Goal: Task Accomplishment & Management: Manage account settings

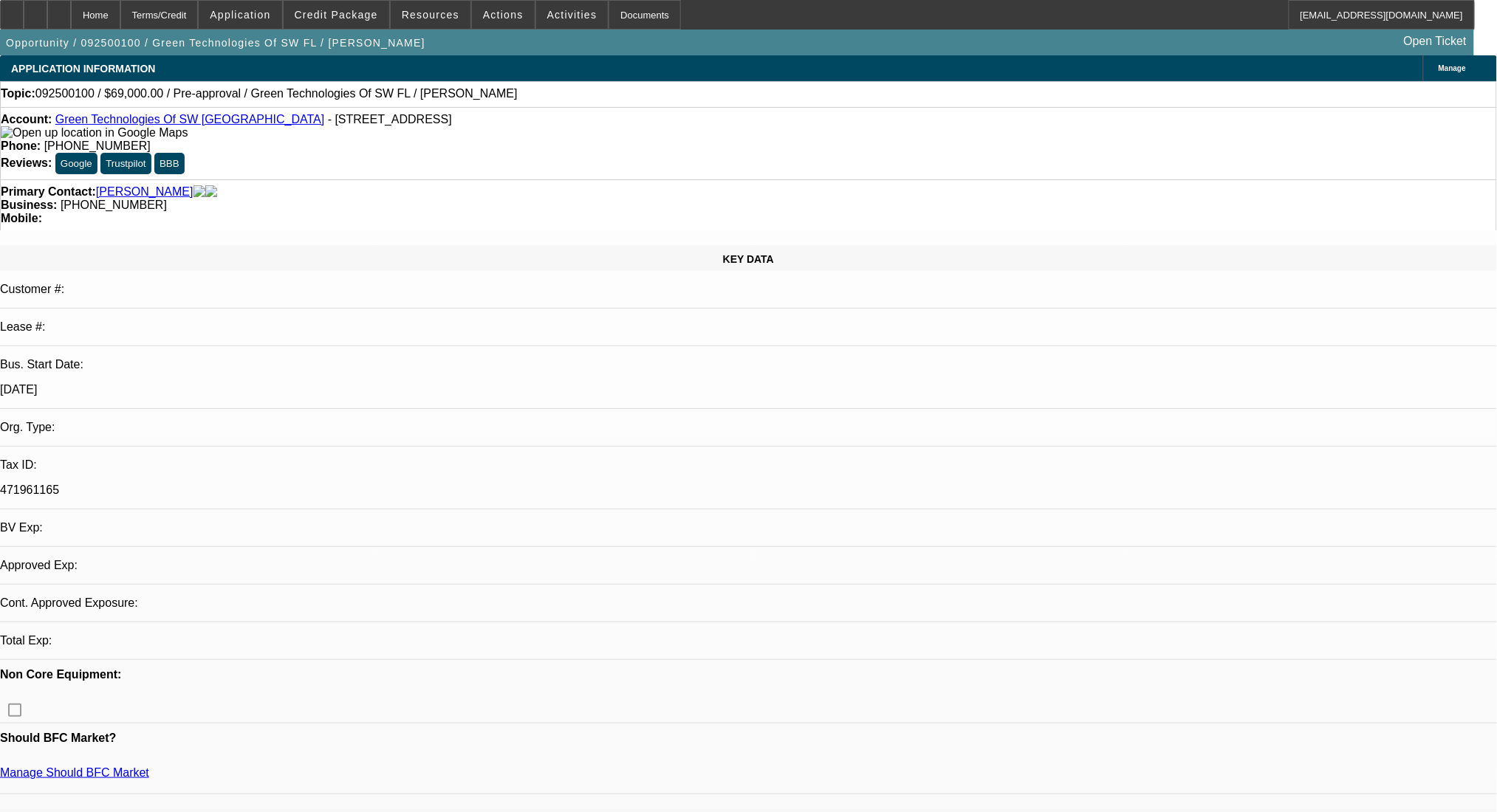
select select "0"
select select "2"
select select "0.1"
select select "4"
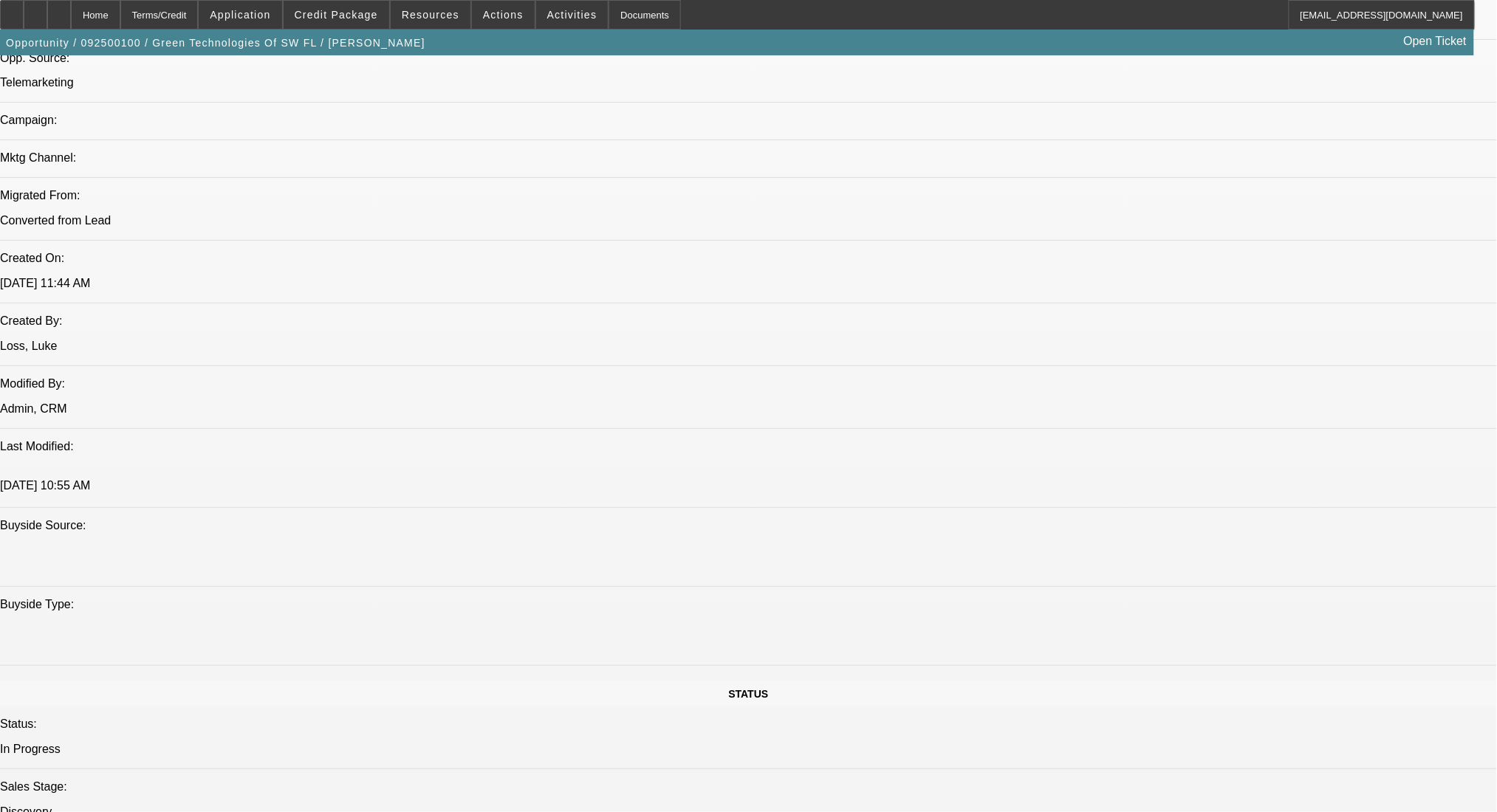
scroll to position [886, 0]
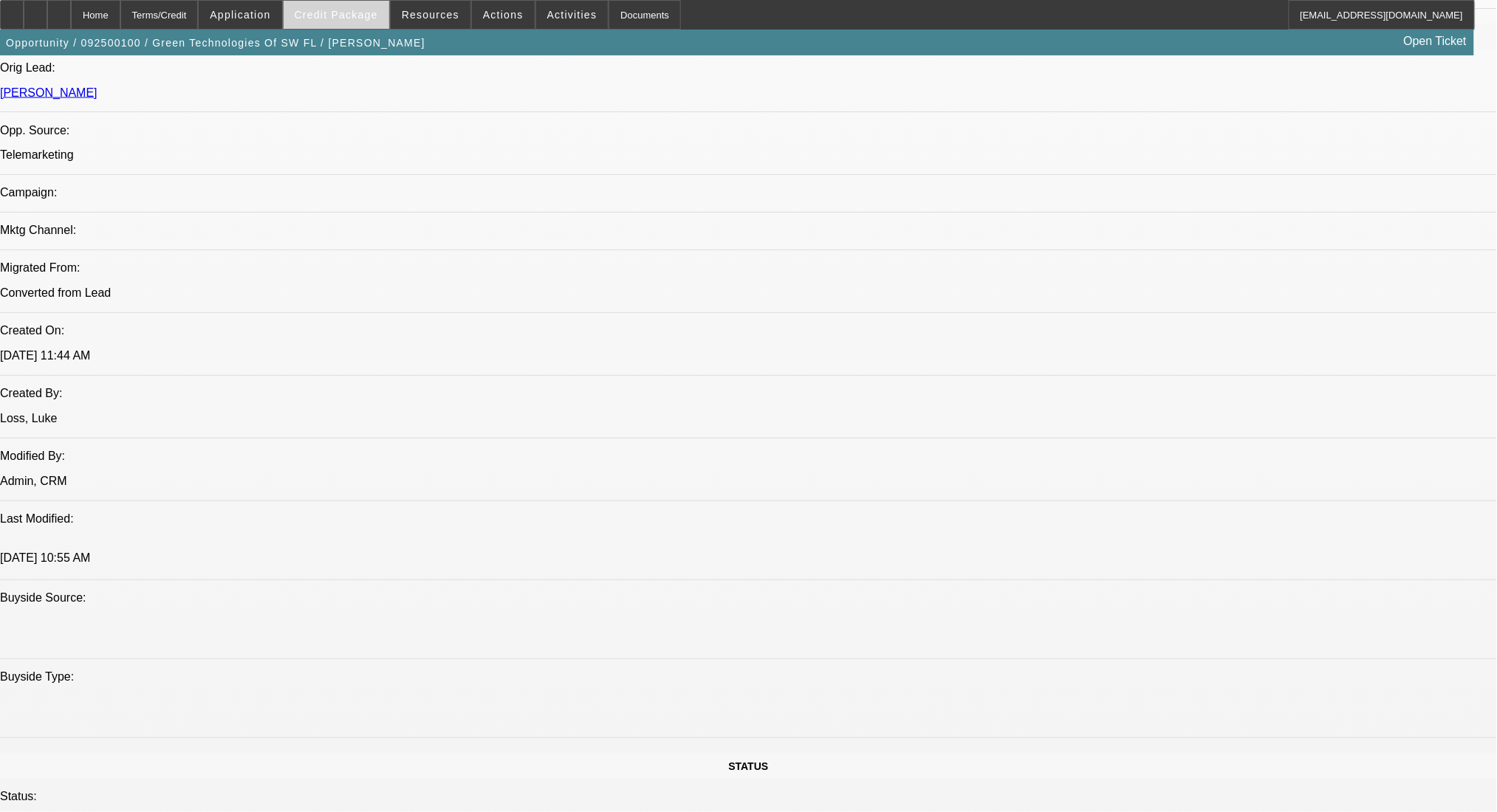
click at [347, 16] on span "Credit Package" at bounding box center [337, 14] width 84 height 12
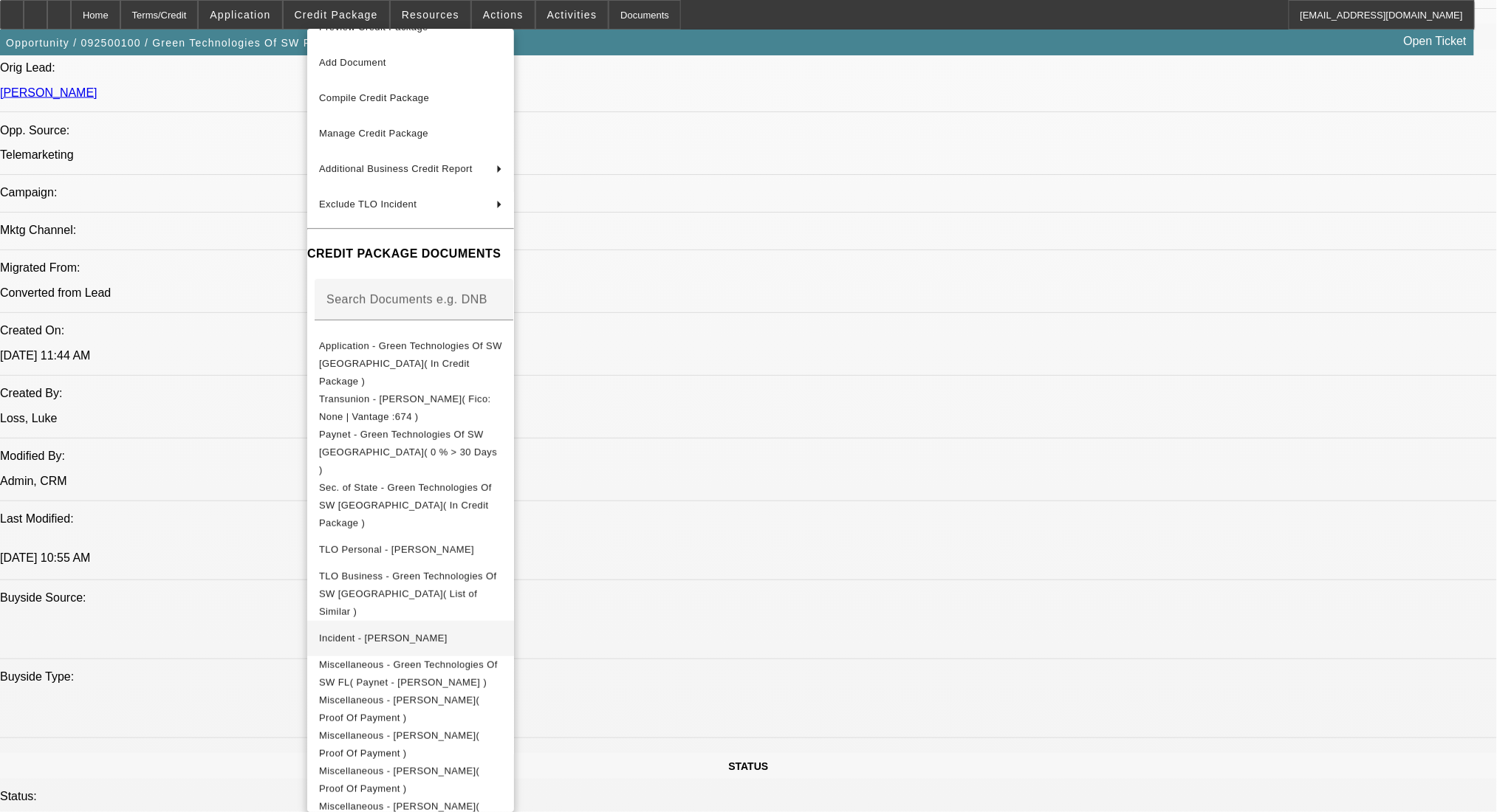
scroll to position [46, 0]
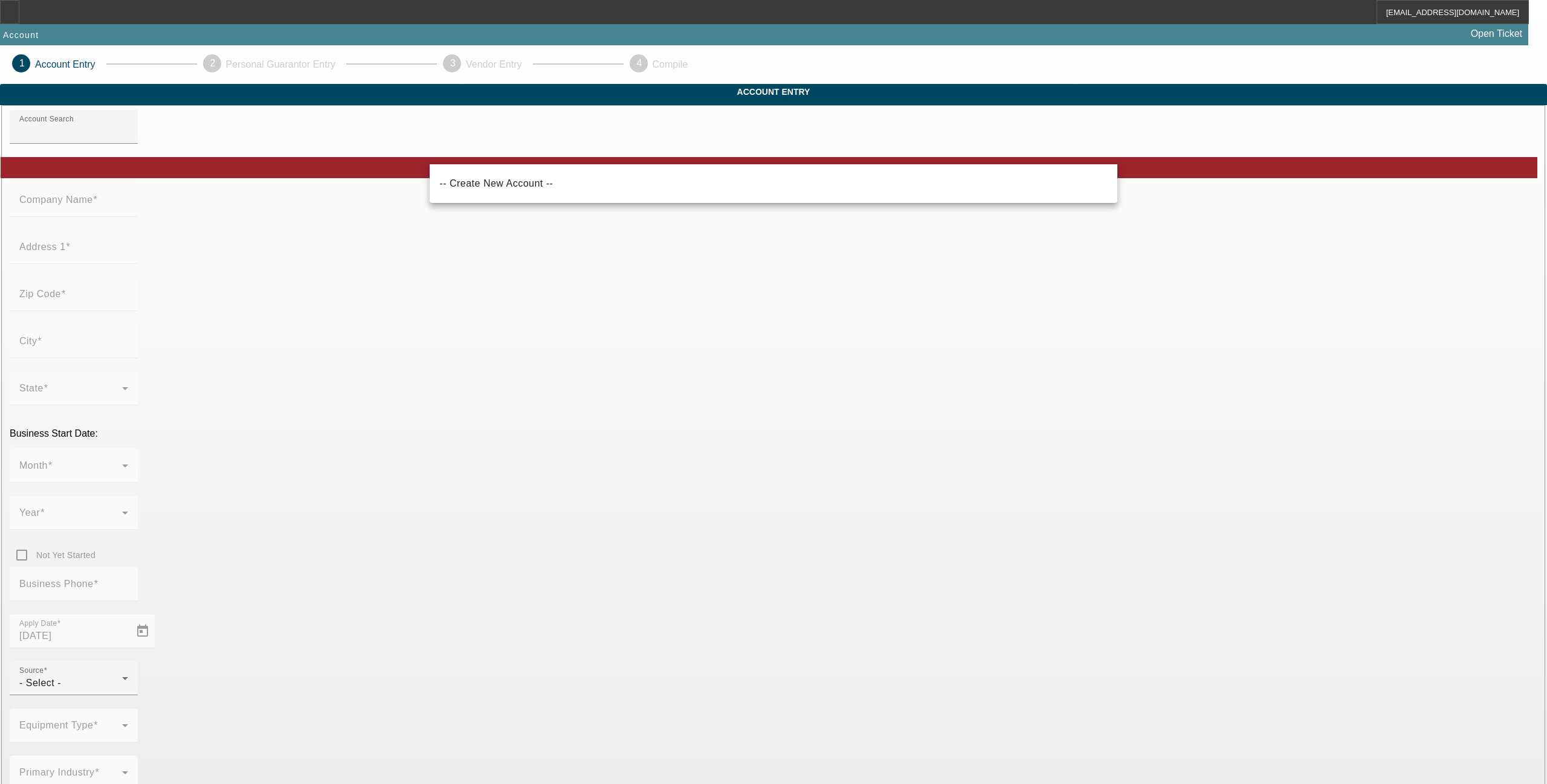
click at [837, 182] on mat-option "-- Create New Account --" at bounding box center [773, 183] width 687 height 29
type input "-- Create New Account --"
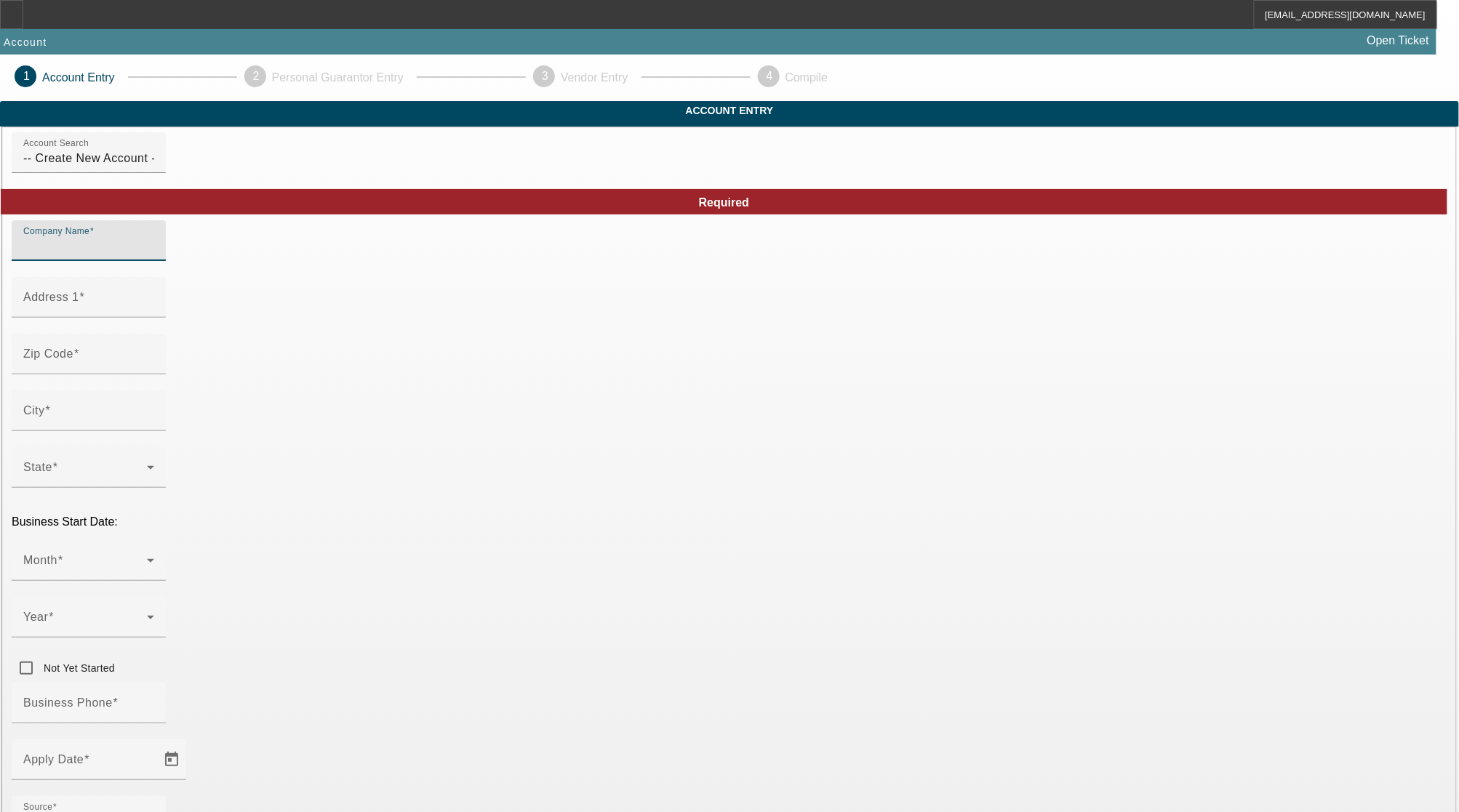
drag, startPoint x: 676, startPoint y: 271, endPoint x: 770, endPoint y: 266, distance: 94.1
click at [154, 255] on input "Company Name" at bounding box center [89, 246] width 131 height 17
paste input "Elite Carriers LLC"
type input "Elite Carriers LLC"
click at [154, 318] on div "Address 1" at bounding box center [89, 297] width 131 height 40
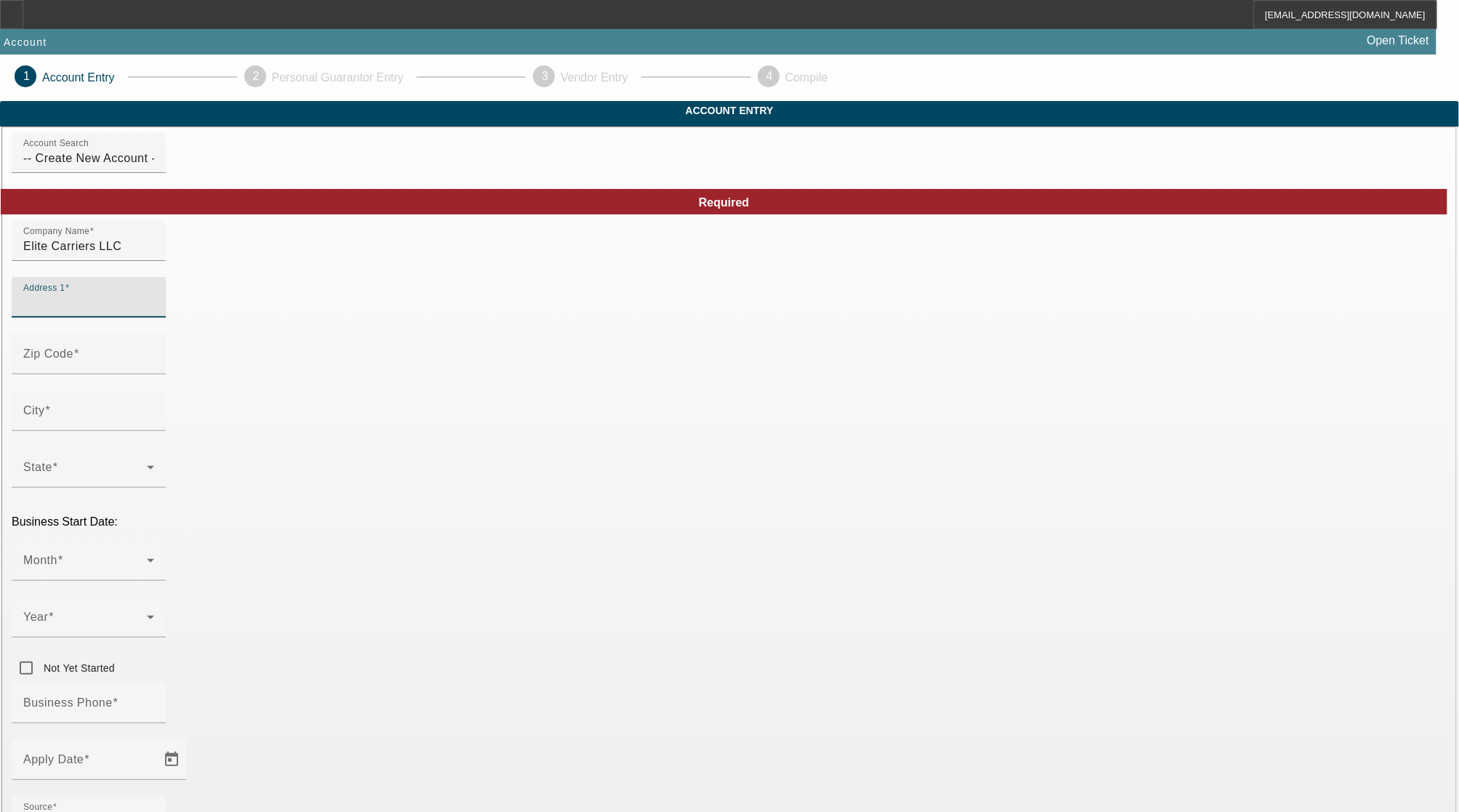
paste input "Elite Carriers LLC"
type input "Elite Carriers LLC"
drag, startPoint x: 444, startPoint y: 324, endPoint x: 252, endPoint y: 350, distance: 193.8
click at [154, 312] on input "Address 1" at bounding box center [89, 303] width 131 height 17
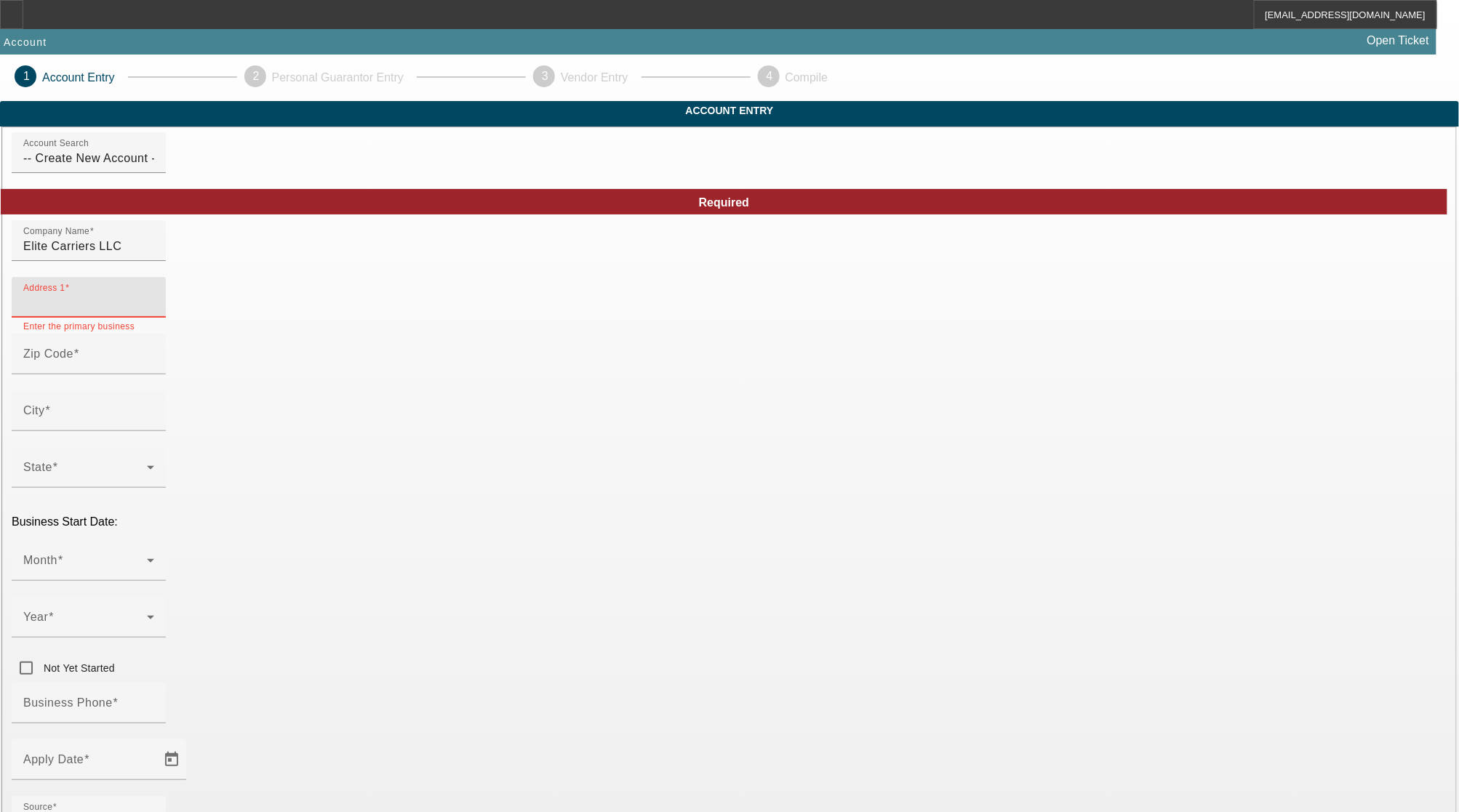
paste input "38 Locke Rd"
type input "38 Locke Rd"
click at [154, 368] on input "Zip Code" at bounding box center [89, 360] width 131 height 17
type input "03842"
type input "Rockingham"
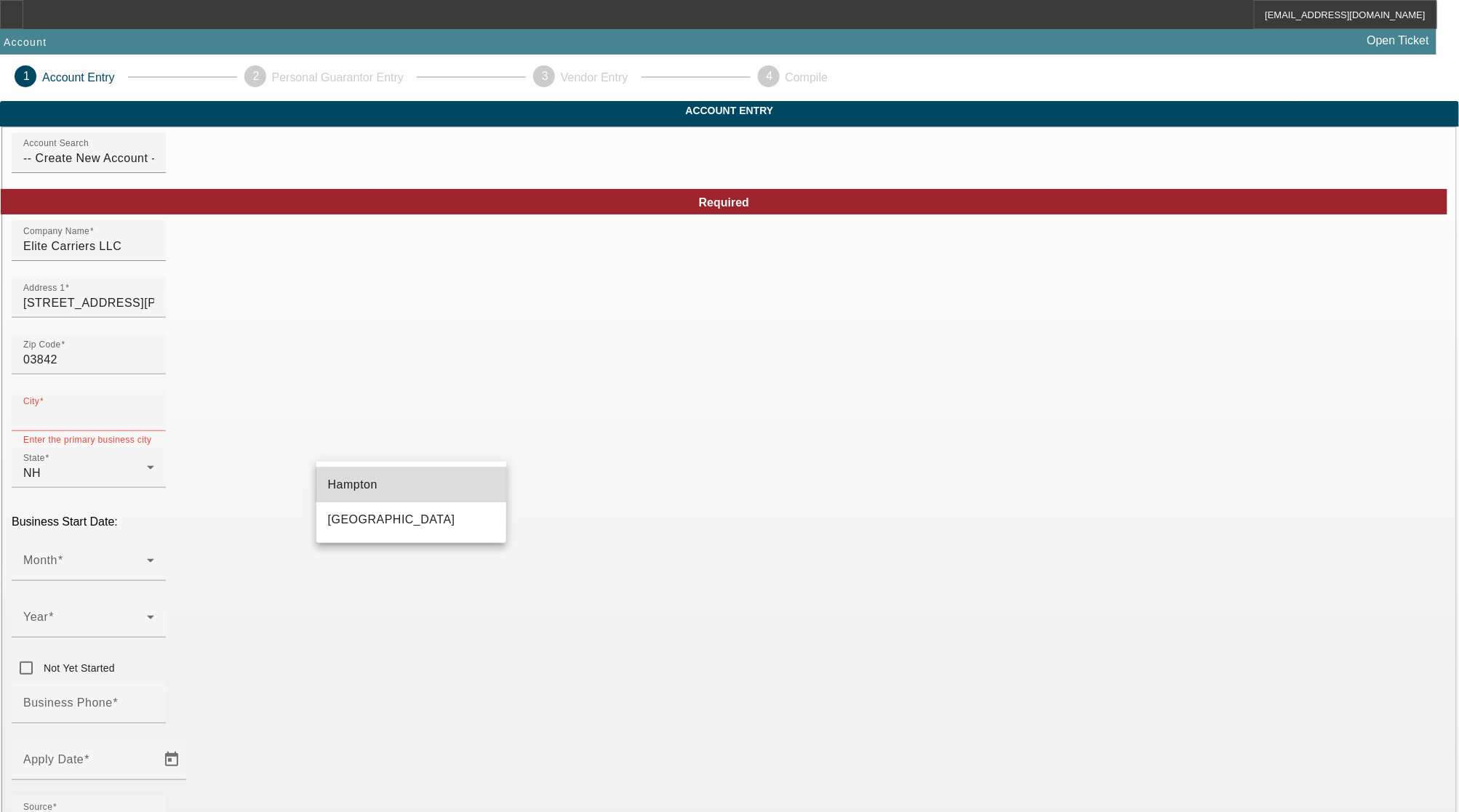
click at [425, 491] on mat-option "Hampton" at bounding box center [411, 484] width 191 height 35
type input "Hampton"
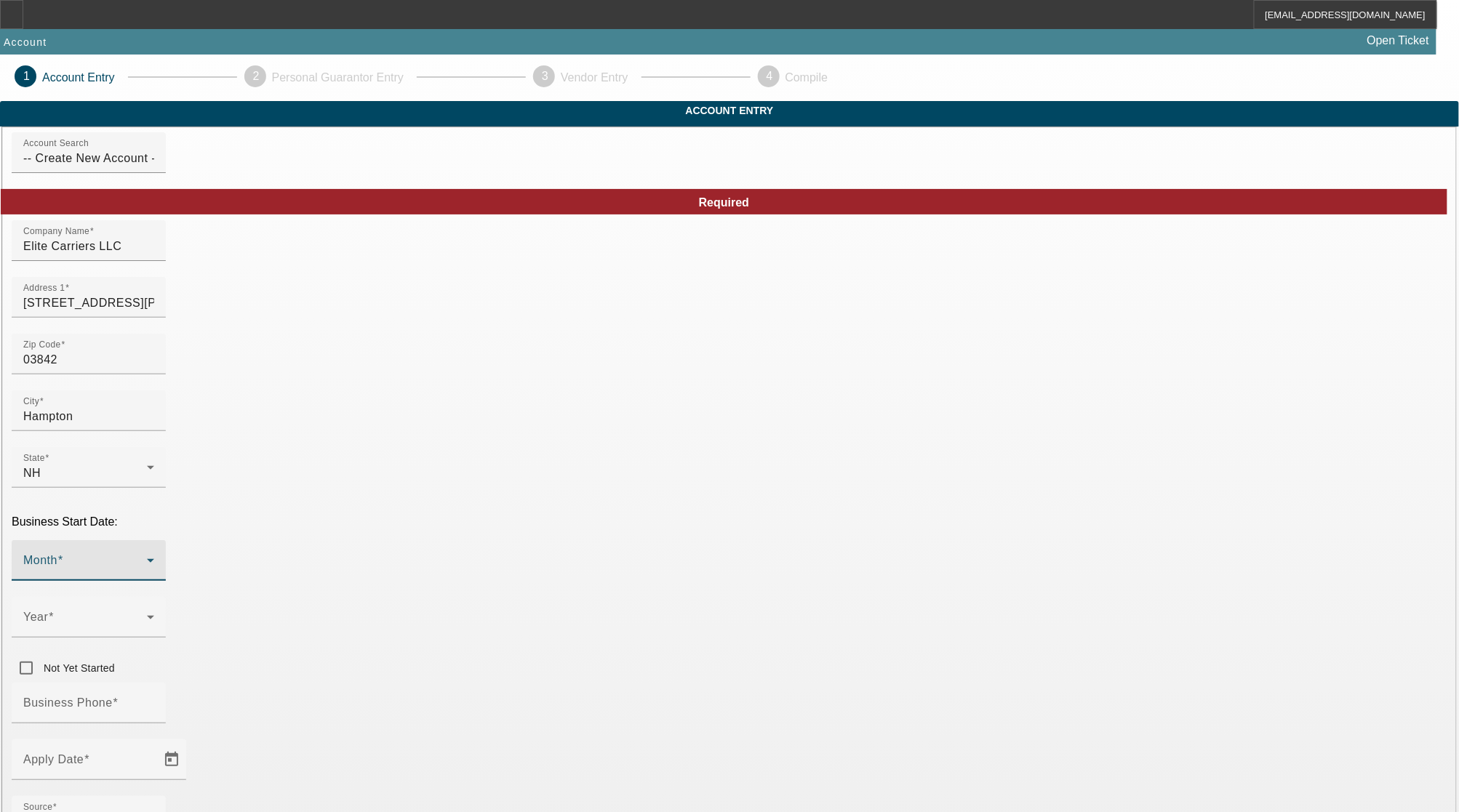
click at [147, 557] on span at bounding box center [85, 566] width 124 height 17
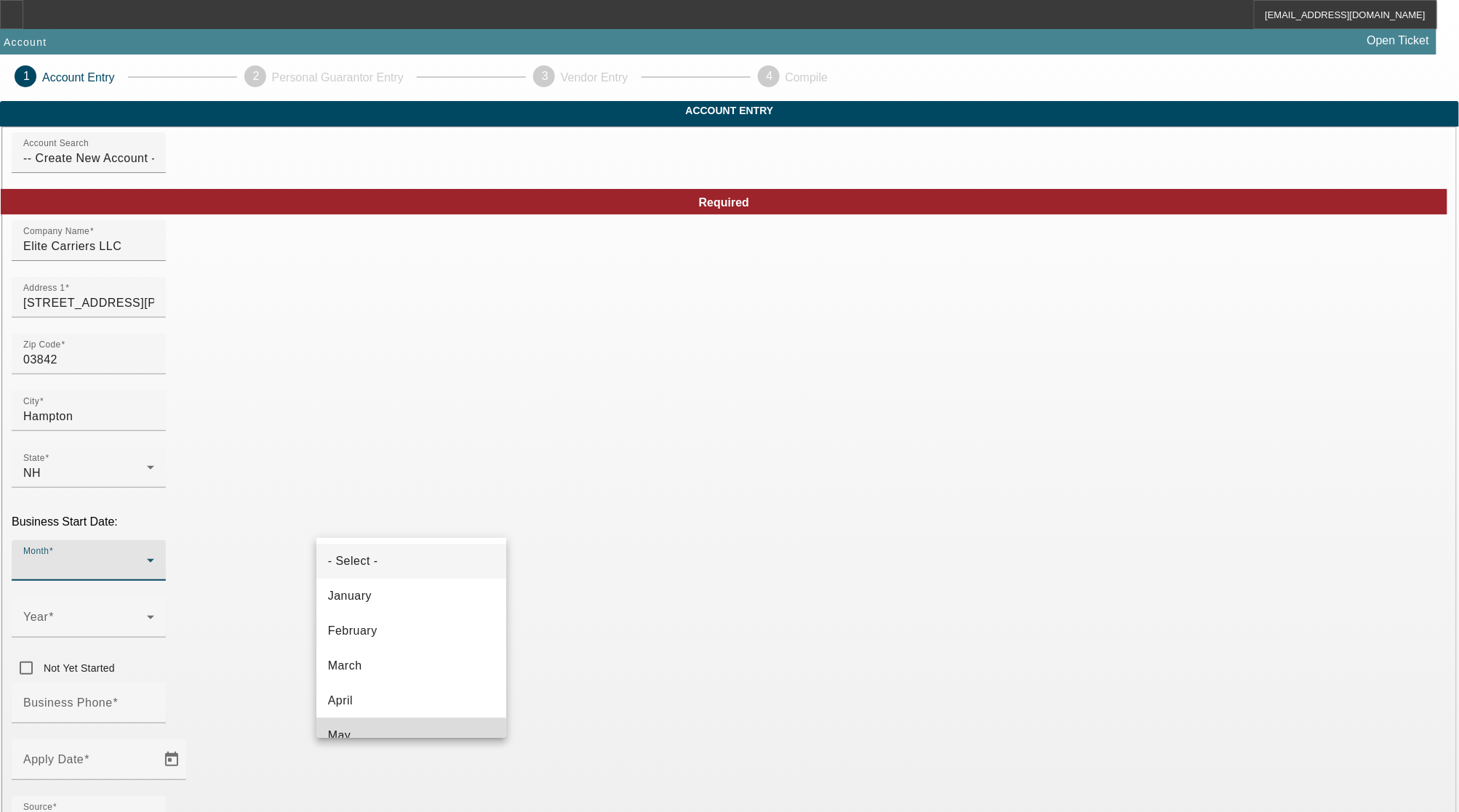
click at [424, 719] on mat-option "May" at bounding box center [411, 736] width 191 height 35
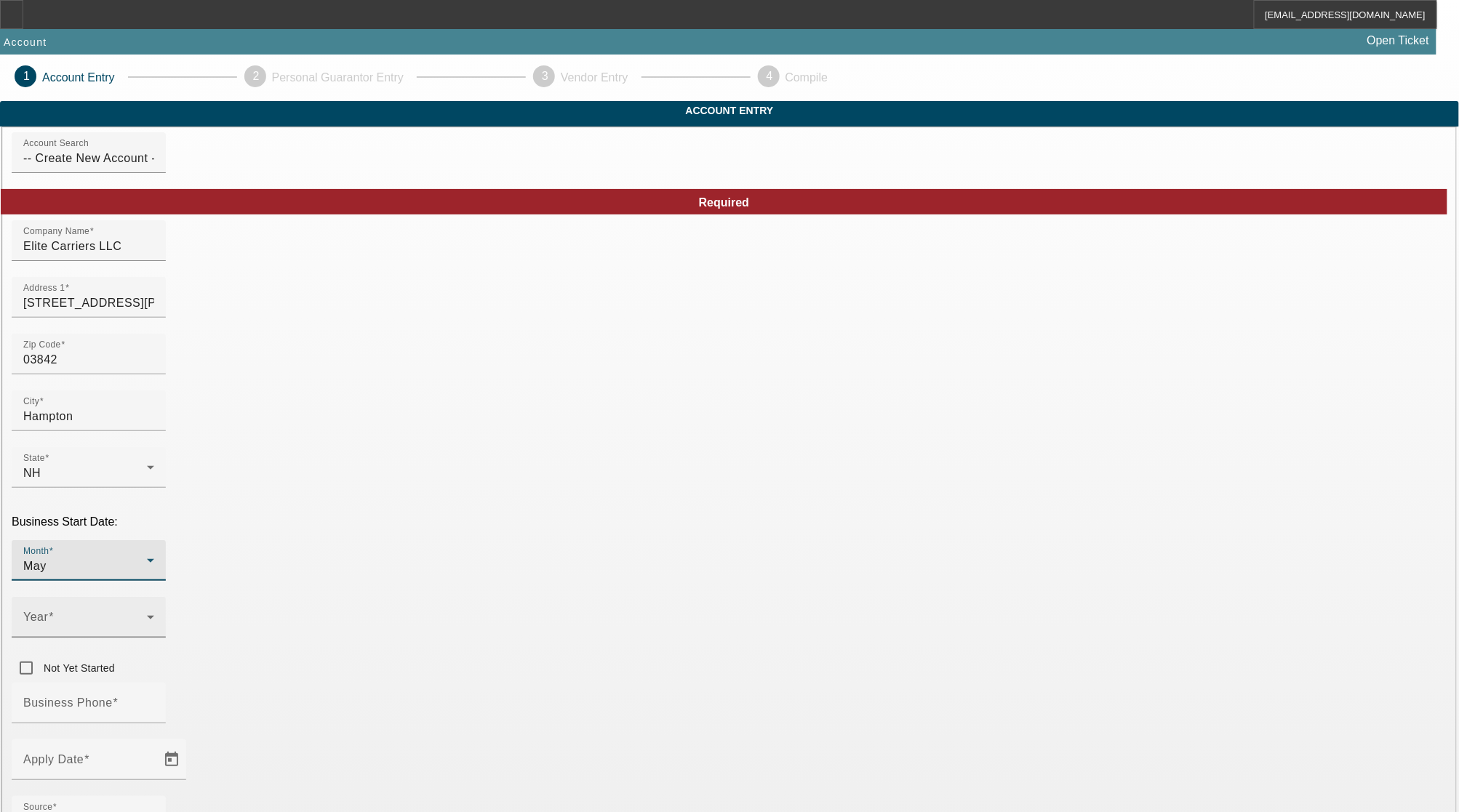
click at [48, 610] on mat-label "Year" at bounding box center [36, 617] width 25 height 12
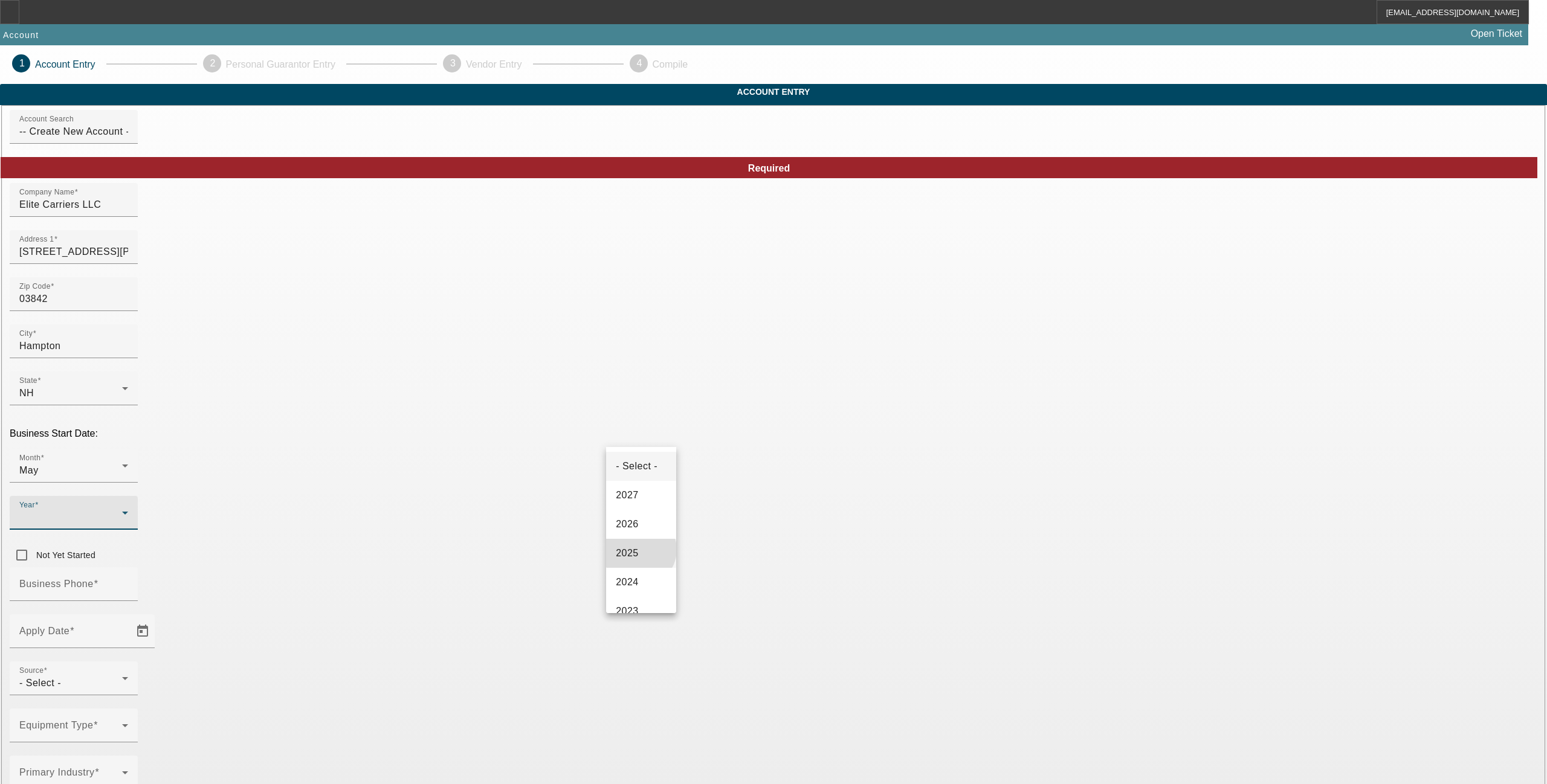
click at [639, 556] on mat-option "2025" at bounding box center [641, 553] width 70 height 29
click at [94, 579] on mat-label "Business Phone" at bounding box center [56, 584] width 74 height 10
click at [128, 582] on input "Business Phone" at bounding box center [74, 589] width 109 height 14
paste input "[PHONE_NUMBER]"
type input "[PHONE_NUMBER]"
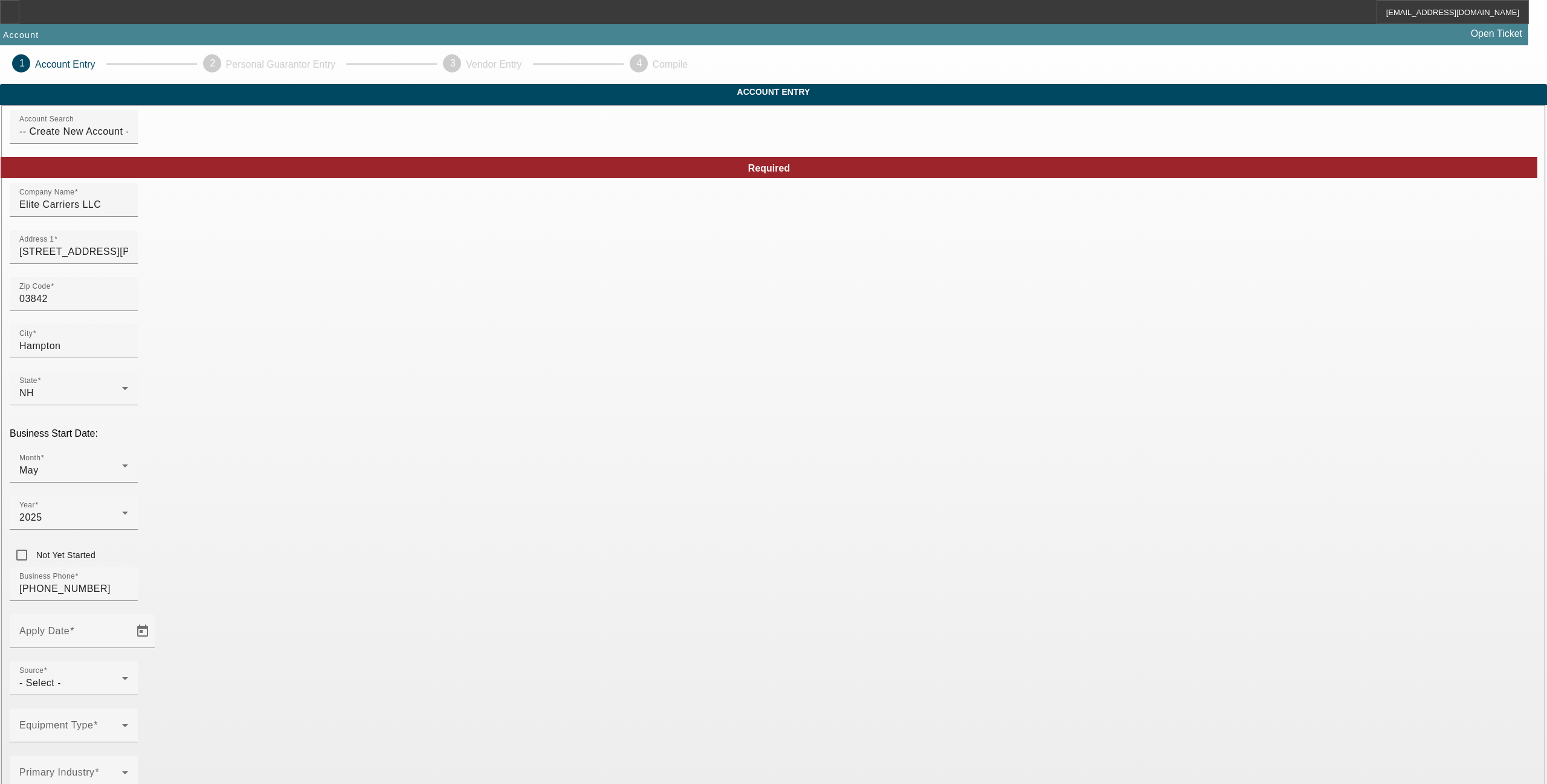
paste input "[US_EMPLOYER_IDENTIFICATION_NUMBER]"
type input "39-2257625"
click at [829, 624] on mat-option "LLC" at bounding box center [861, 621] width 159 height 29
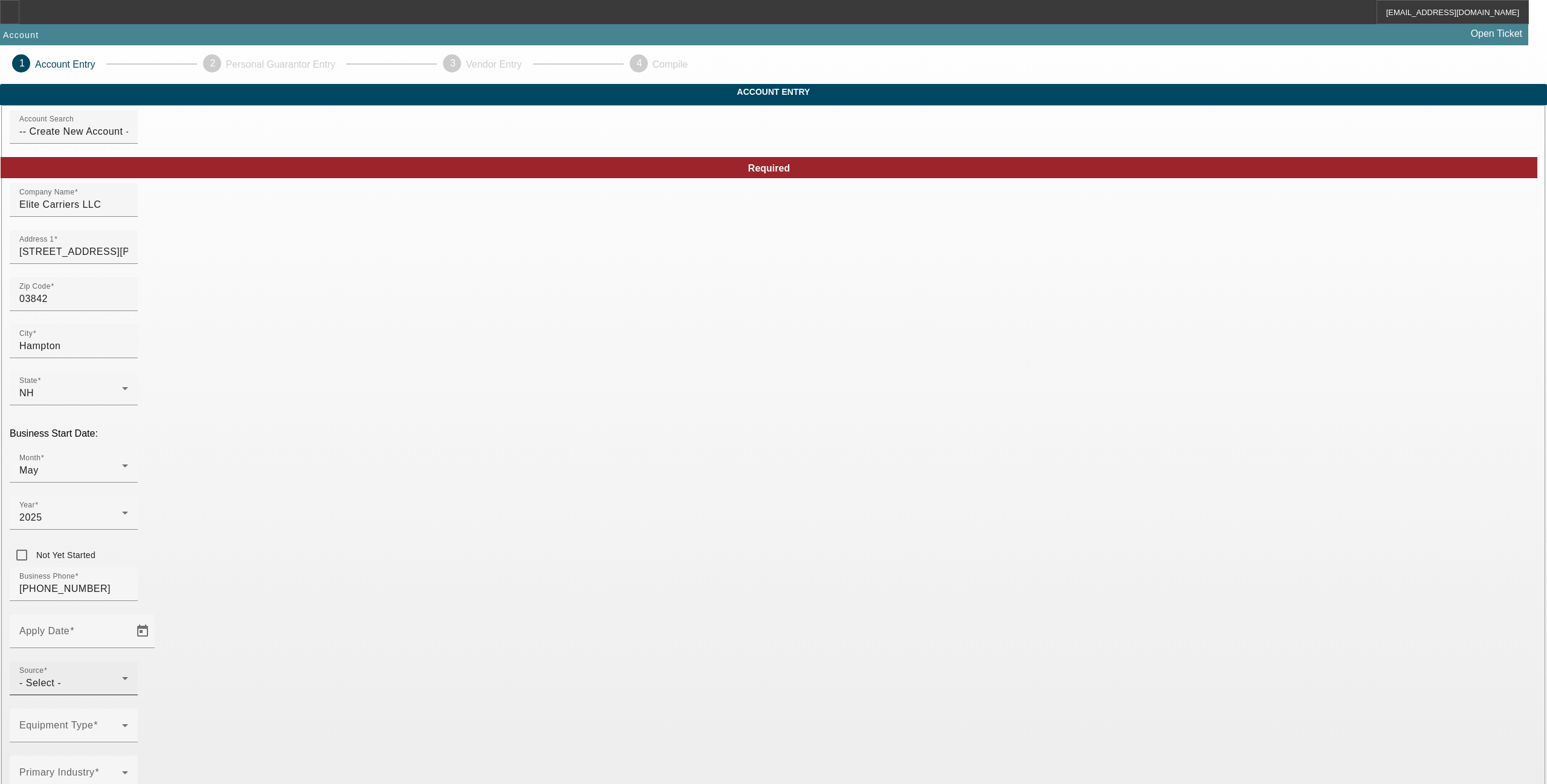
click at [128, 674] on div at bounding box center [128, 686] width 0 height 0
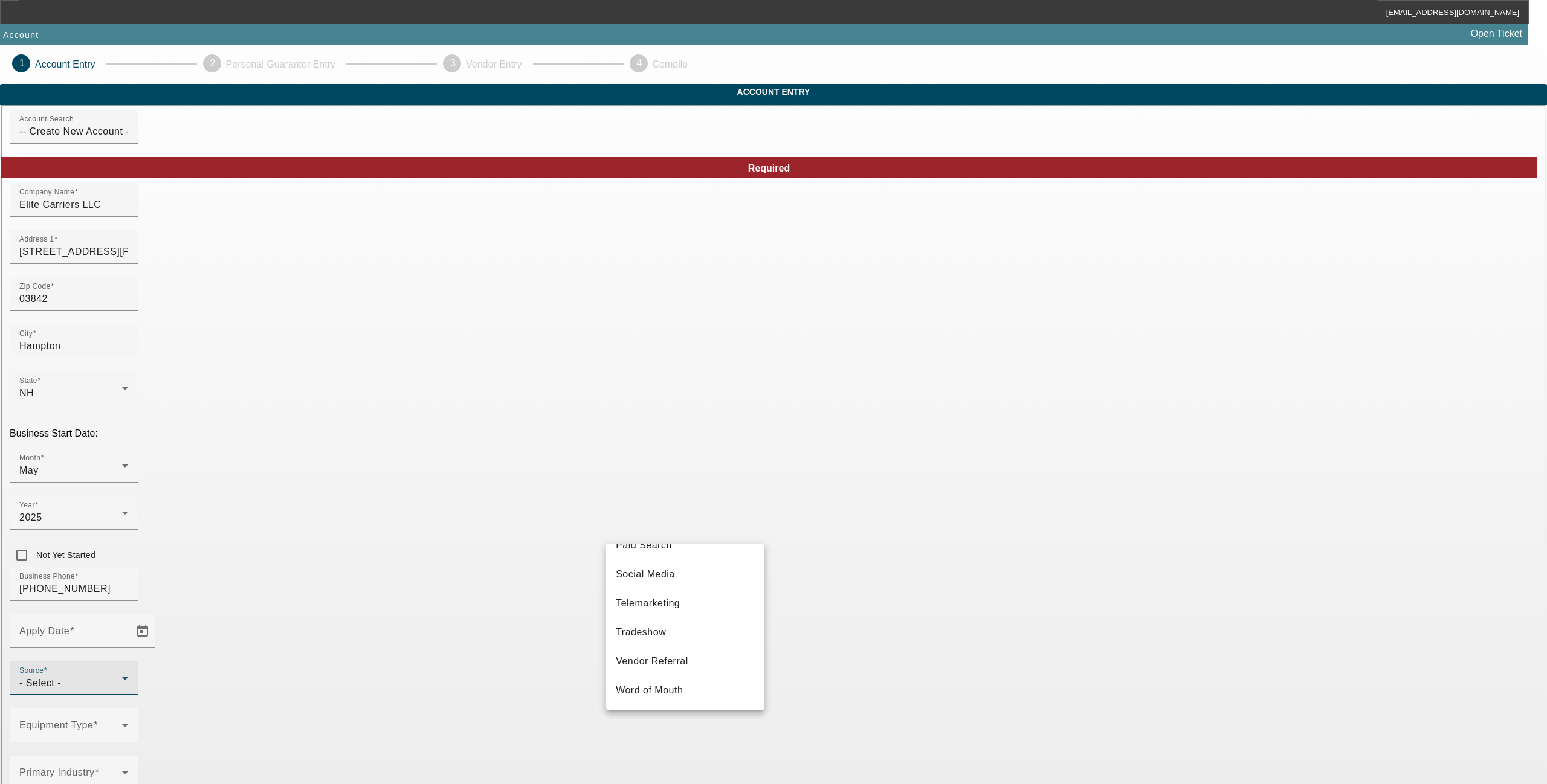
scroll to position [435, 0]
click at [694, 666] on mat-option "Vendor Referral" at bounding box center [685, 661] width 159 height 29
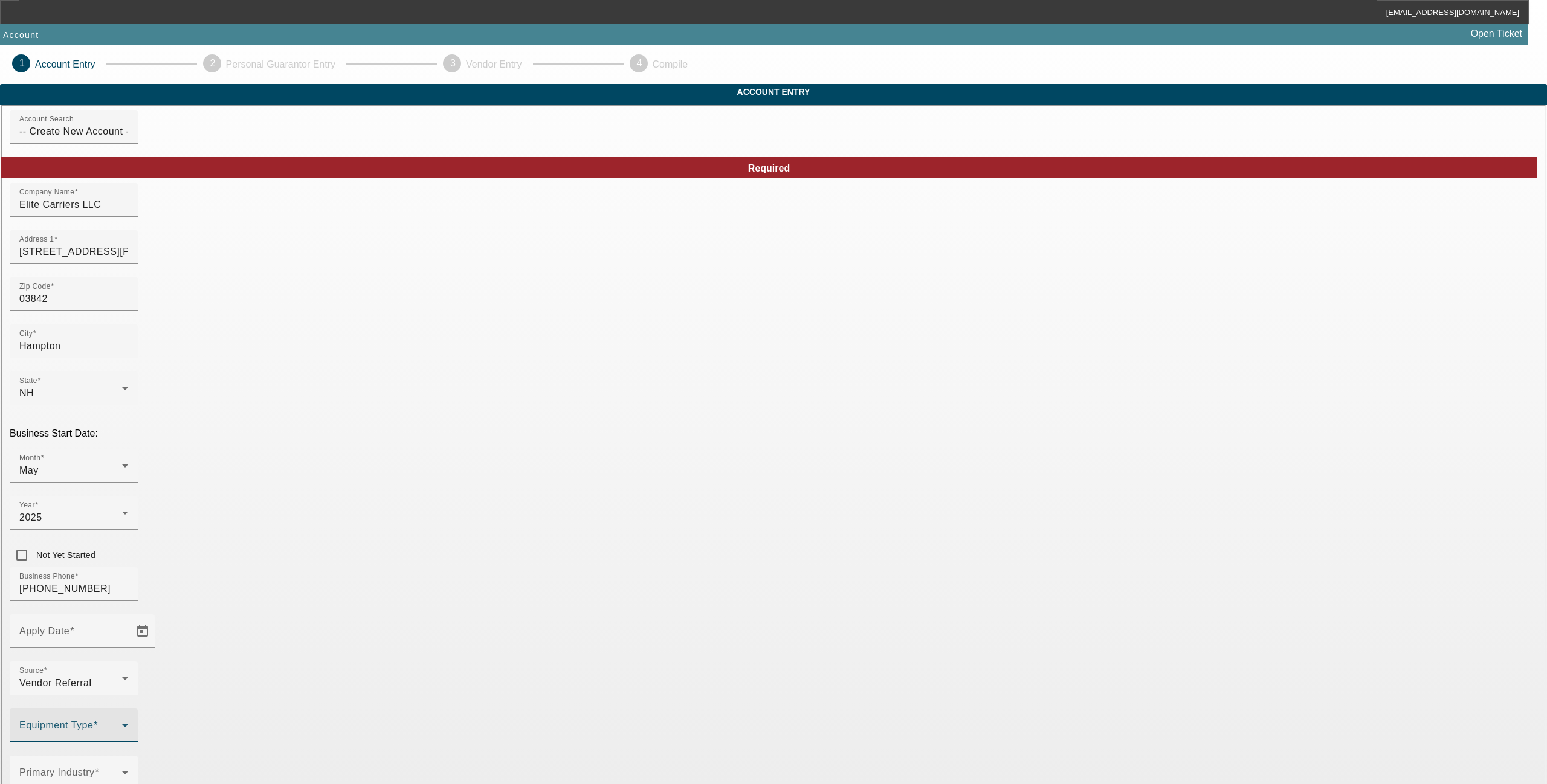
click at [122, 674] on span at bounding box center [71, 730] width 103 height 14
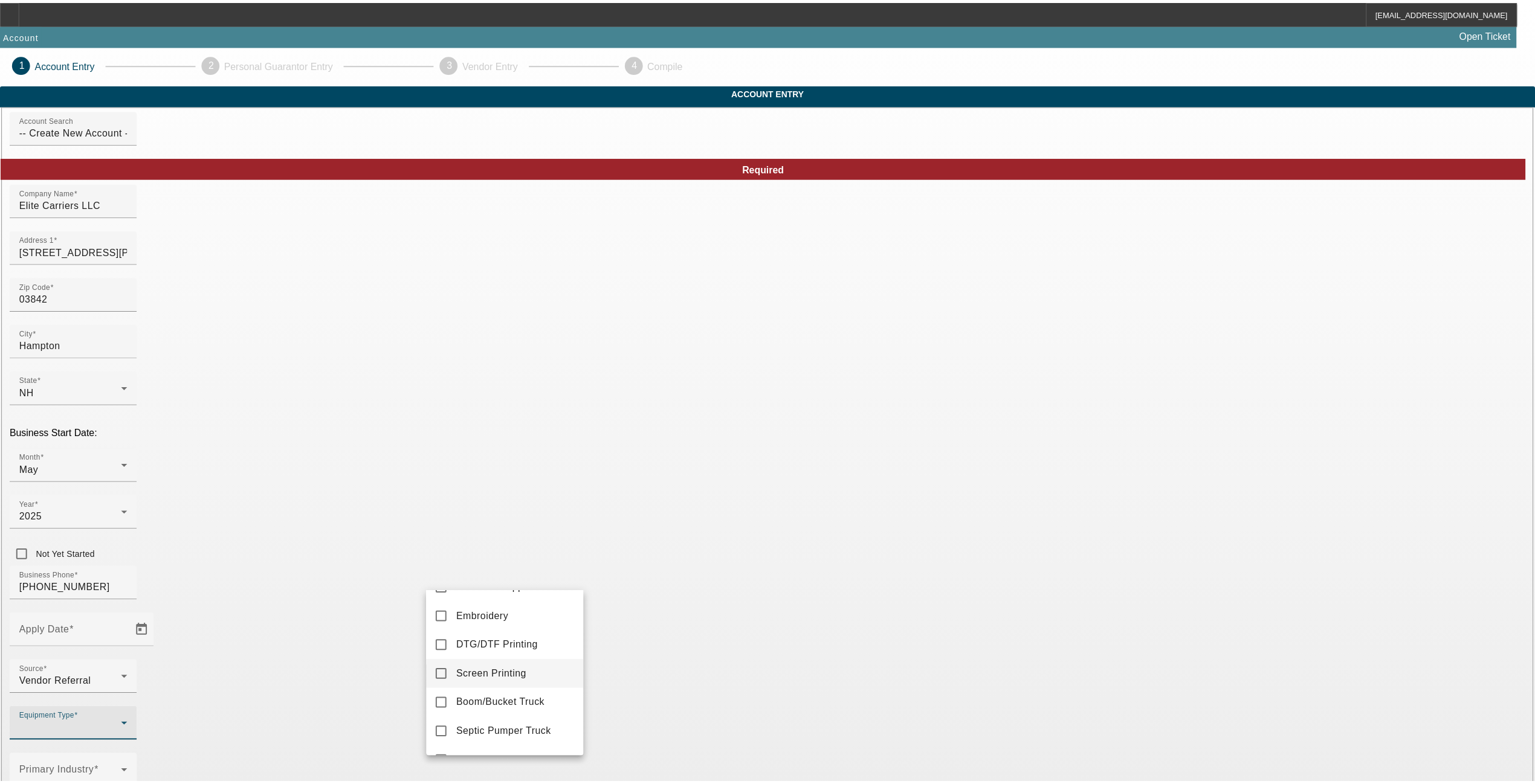
scroll to position [160, 0]
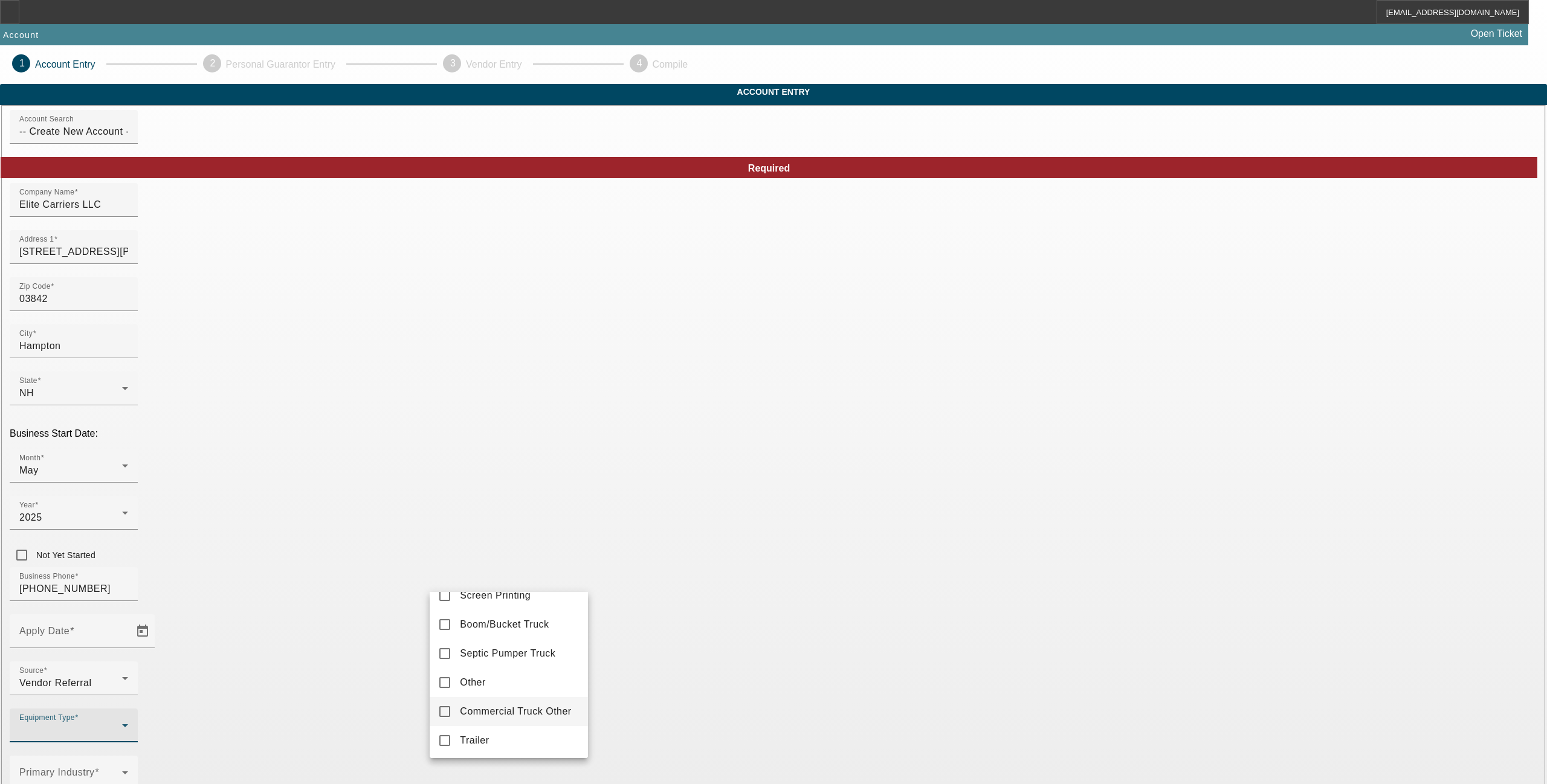
click at [522, 674] on span "Commercial Truck Other" at bounding box center [516, 712] width 111 height 14
click at [670, 617] on div at bounding box center [773, 392] width 1547 height 784
click at [122, 674] on span at bounding box center [71, 778] width 103 height 14
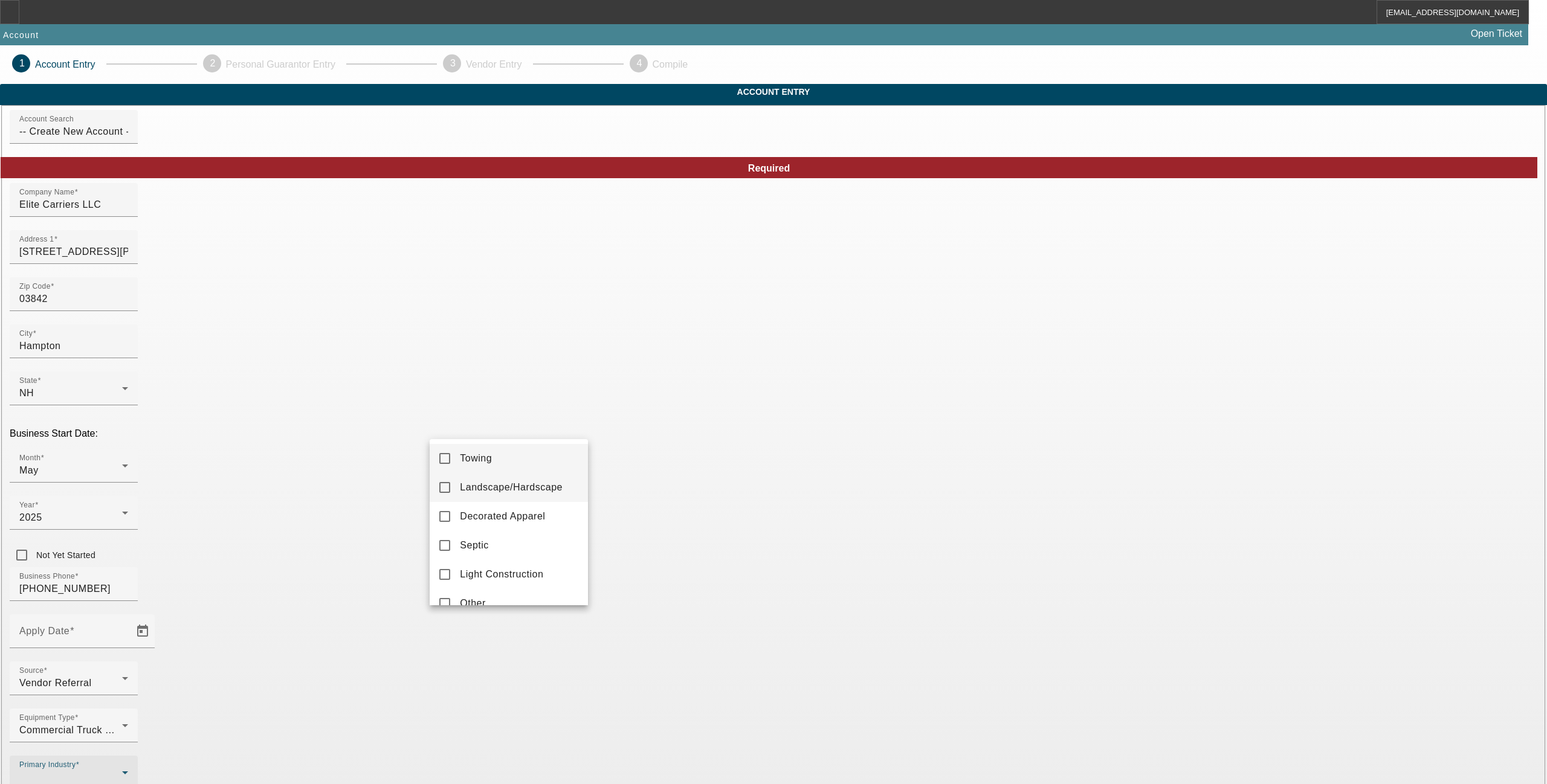
click at [518, 492] on span "Landscape/Hardscape" at bounding box center [511, 487] width 103 height 14
click at [673, 602] on div at bounding box center [773, 392] width 1547 height 784
click at [157, 616] on span "Open calendar" at bounding box center [142, 631] width 29 height 29
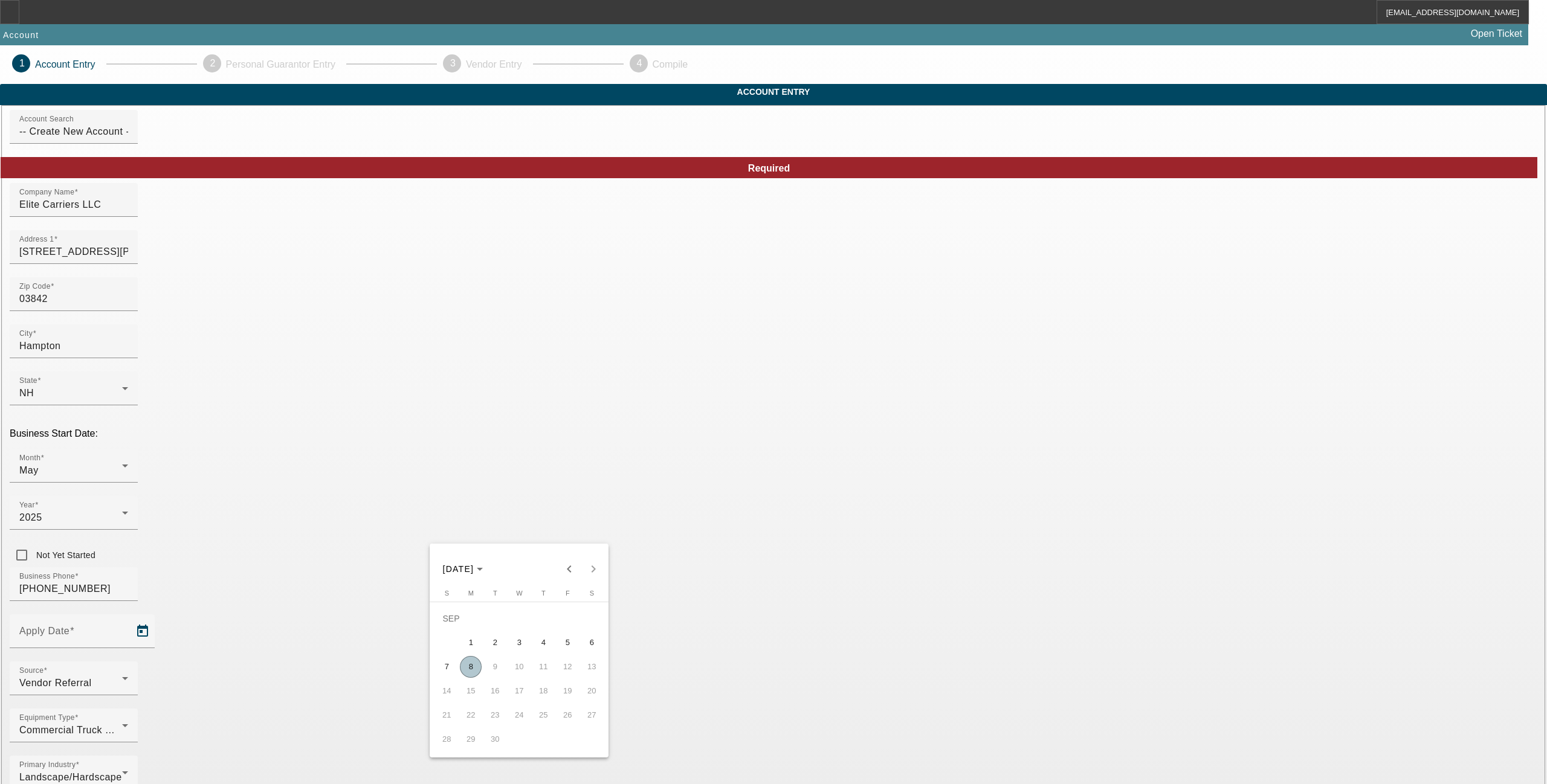
click at [472, 671] on span "8" at bounding box center [471, 667] width 22 height 22
type input "9/8/2025"
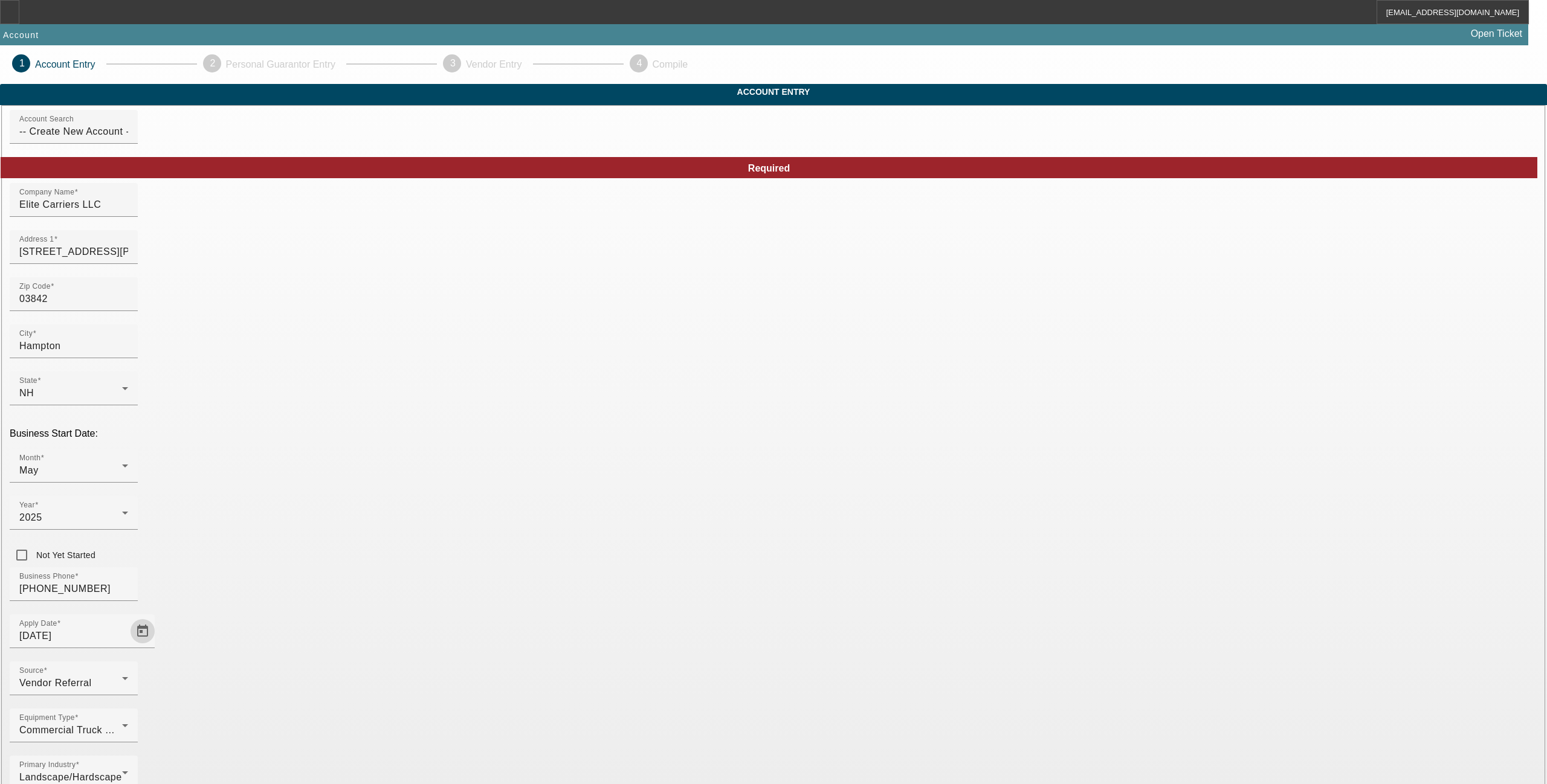
click at [688, 674] on div "Equipment Type Commercial Truck Other" at bounding box center [773, 732] width 1528 height 47
click at [332, 477] on app-account-manage "1 Account Entry 2 Personal Guarantor Entry 3 Vendor Entry 4 Compile Account Ent…" at bounding box center [773, 789] width 1547 height 1488
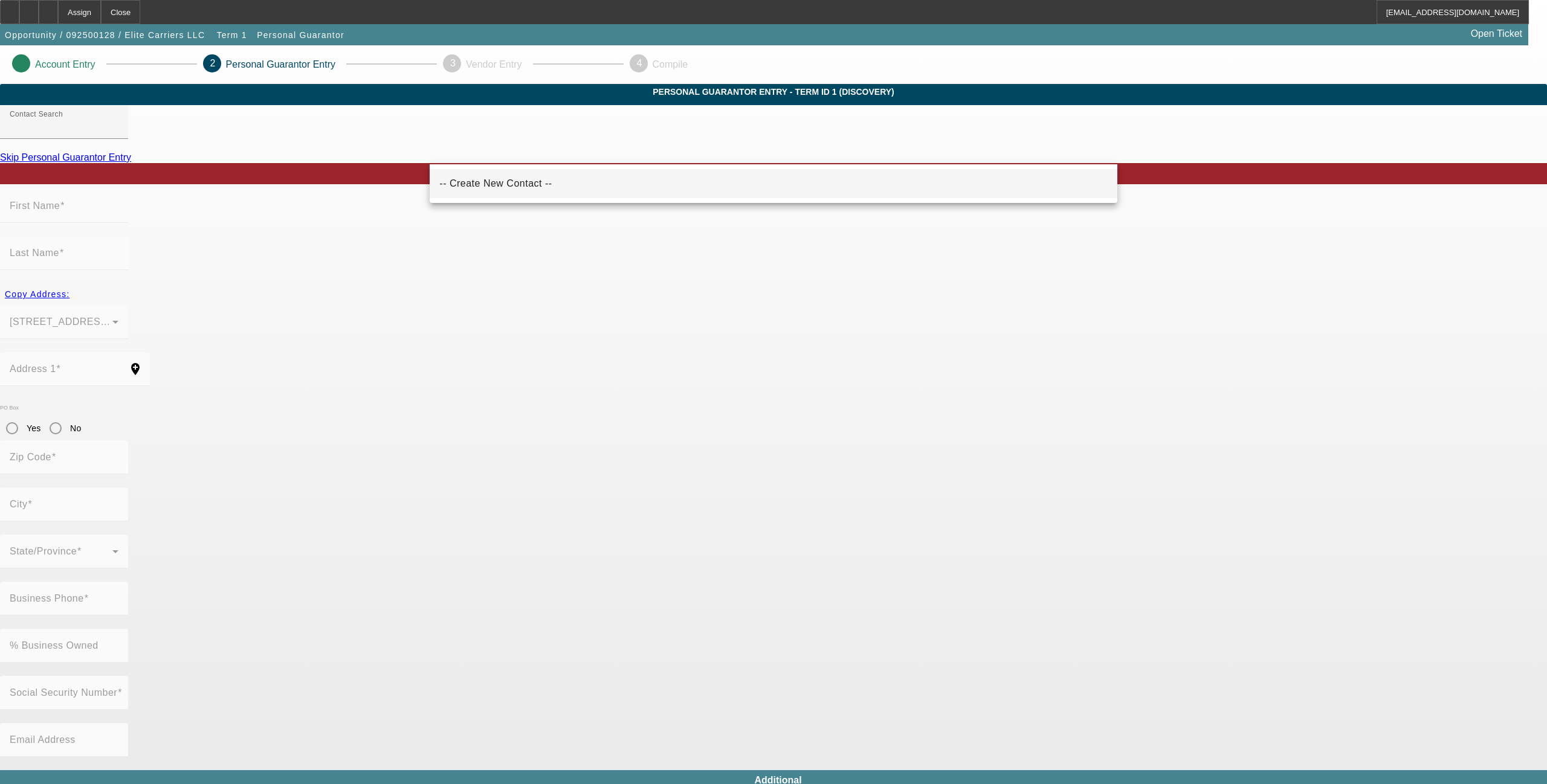
click at [474, 177] on span "-- Create New Contact --" at bounding box center [496, 184] width 113 height 14
type input "-- Create New Contact --"
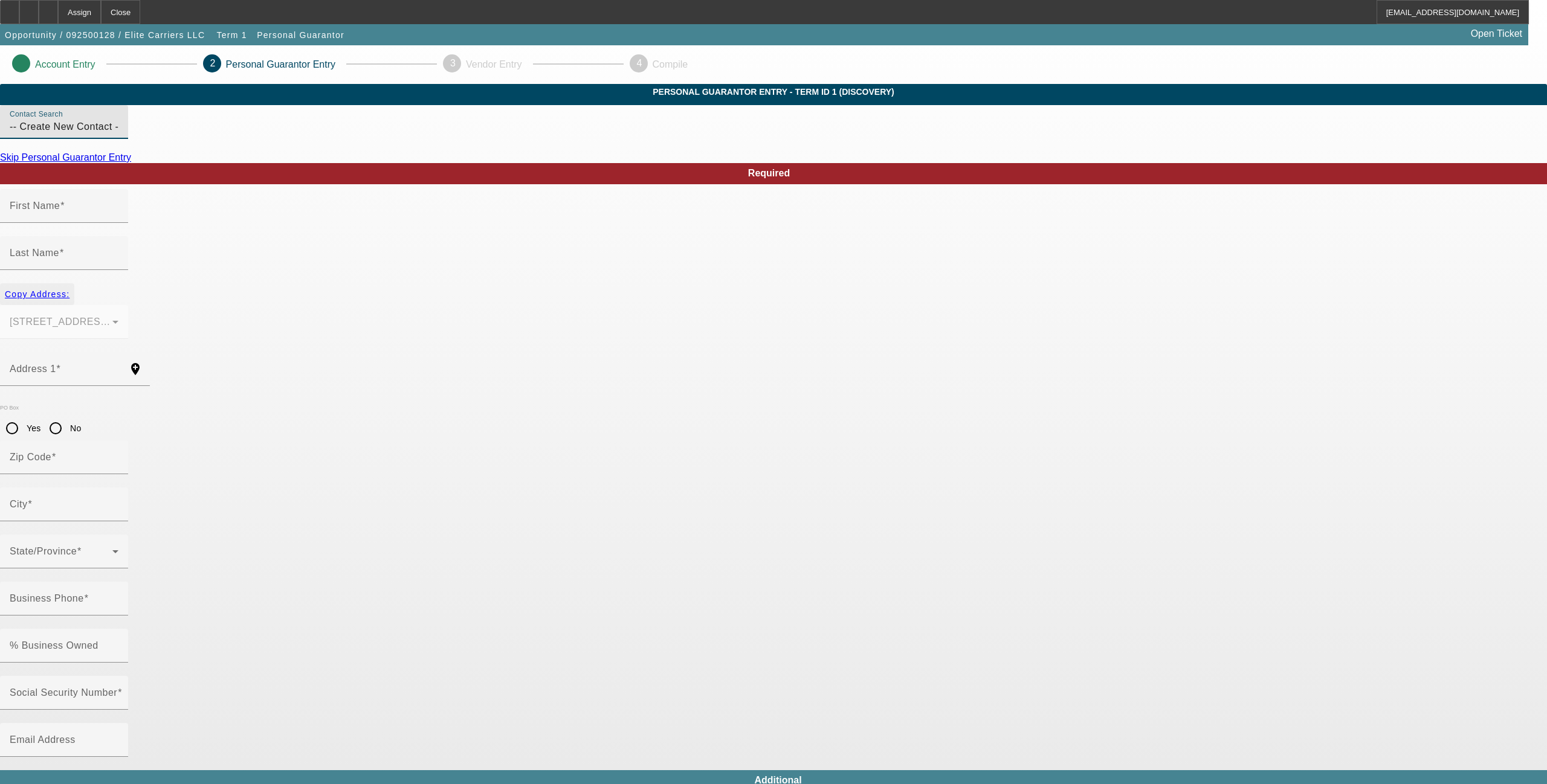
click at [69, 289] on span "Copy Address:" at bounding box center [37, 294] width 65 height 10
type input "38 Locke Rd"
type input "03842"
type input "Hampton"
click at [118, 218] on input "First Name" at bounding box center [64, 211] width 109 height 14
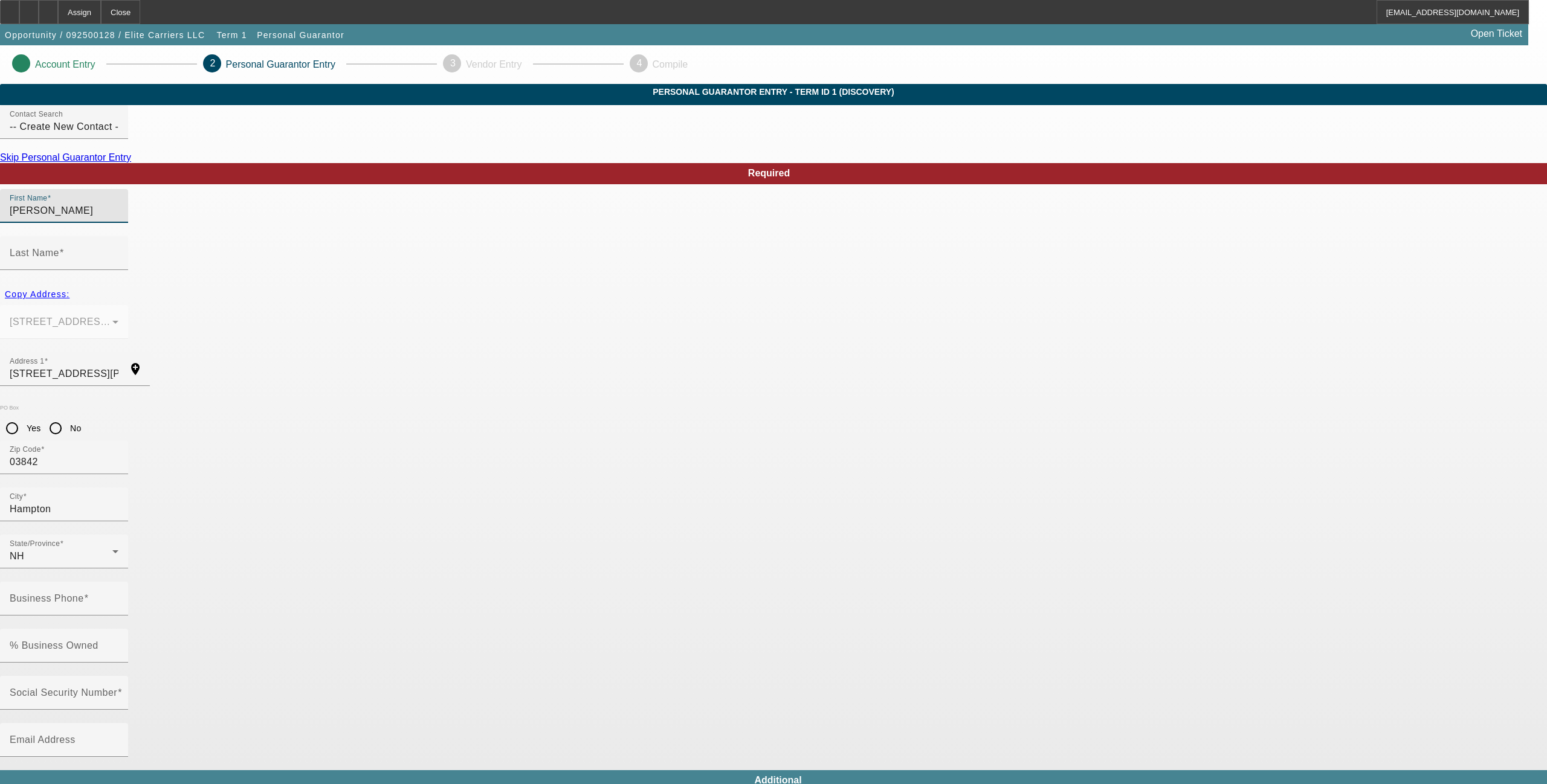
type input "Bradley"
type input "Kenerson"
click at [118, 596] on input "Business Phone" at bounding box center [64, 604] width 109 height 14
paste input "(603) 502-5797"
type input "(603) 502-5797"
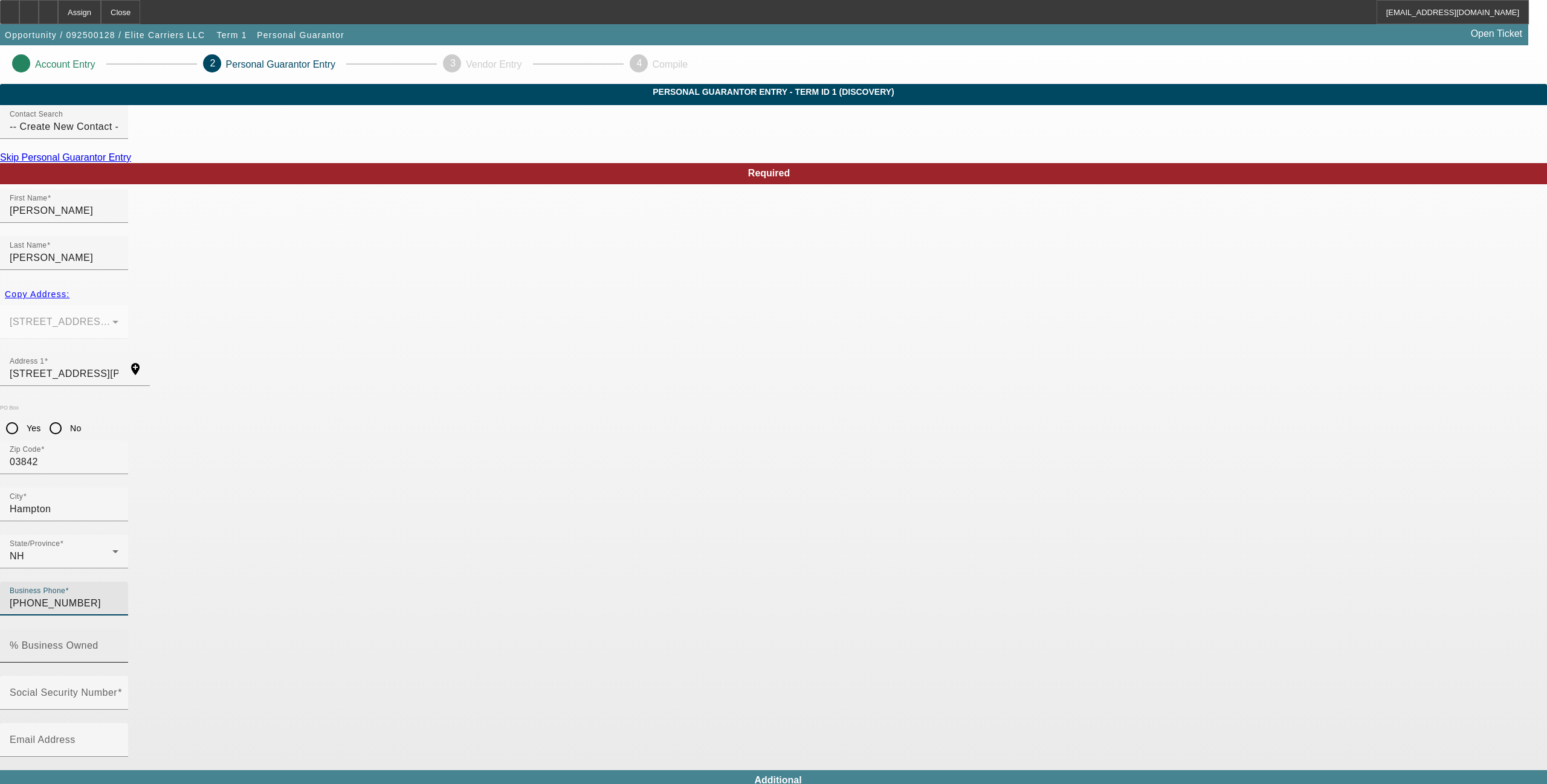
click at [98, 640] on mat-label "% Business Owned" at bounding box center [54, 646] width 89 height 10
click at [118, 644] on input "% Business Owned" at bounding box center [64, 651] width 109 height 14
type input "100"
click at [117, 674] on mat-label "Social Security Number" at bounding box center [63, 693] width 107 height 10
click at [118, 674] on input "Social Security Number" at bounding box center [64, 697] width 109 height 14
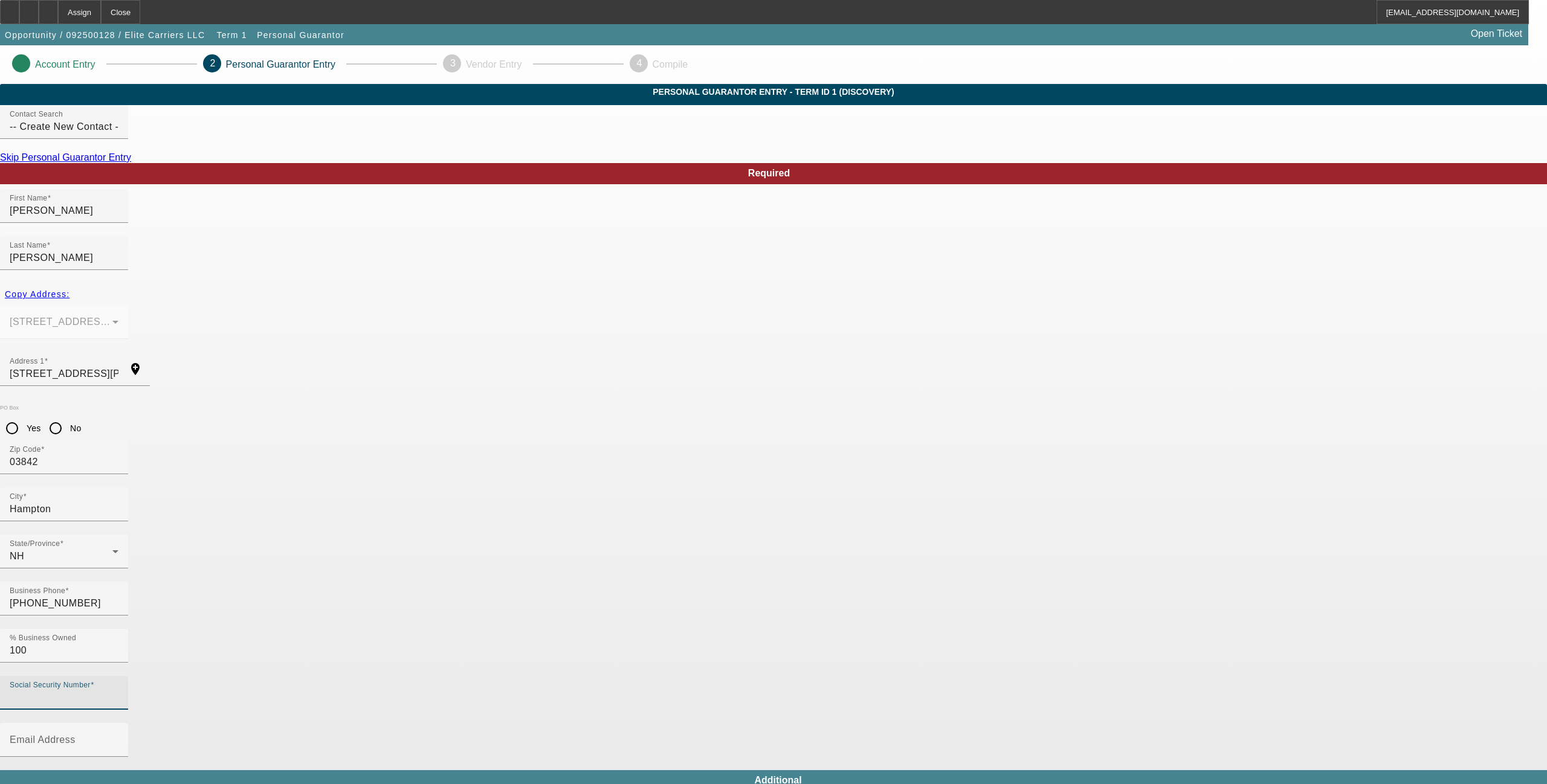
paste input "002-88-5780"
type input "002-88-5780"
click at [76, 674] on mat-label "Email Address" at bounding box center [43, 740] width 66 height 10
click at [118, 674] on input "Email Address" at bounding box center [64, 745] width 109 height 14
paste input "elitecarriers@outlook.com"
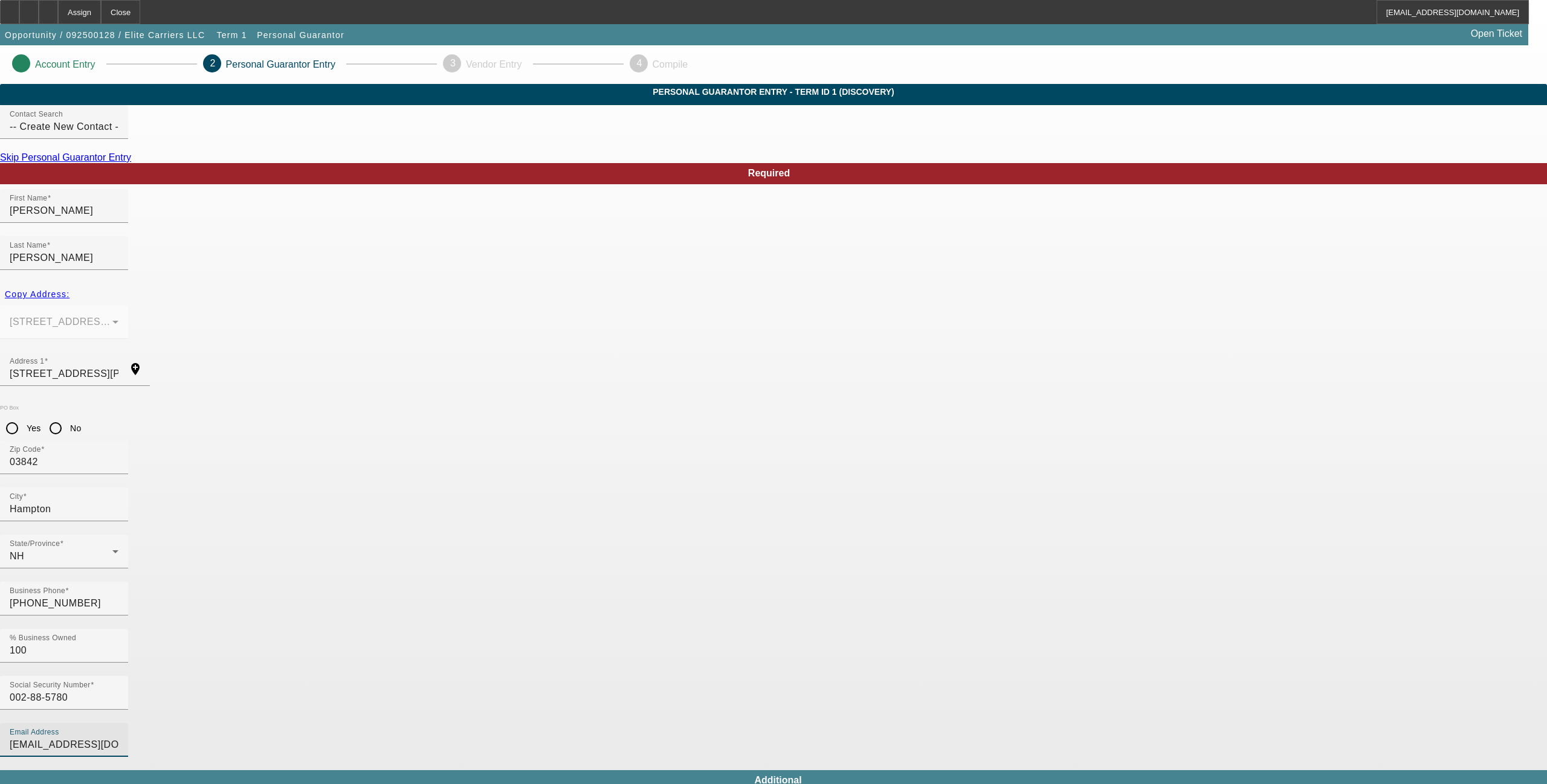
type input "elitecarriers@outlook.com"
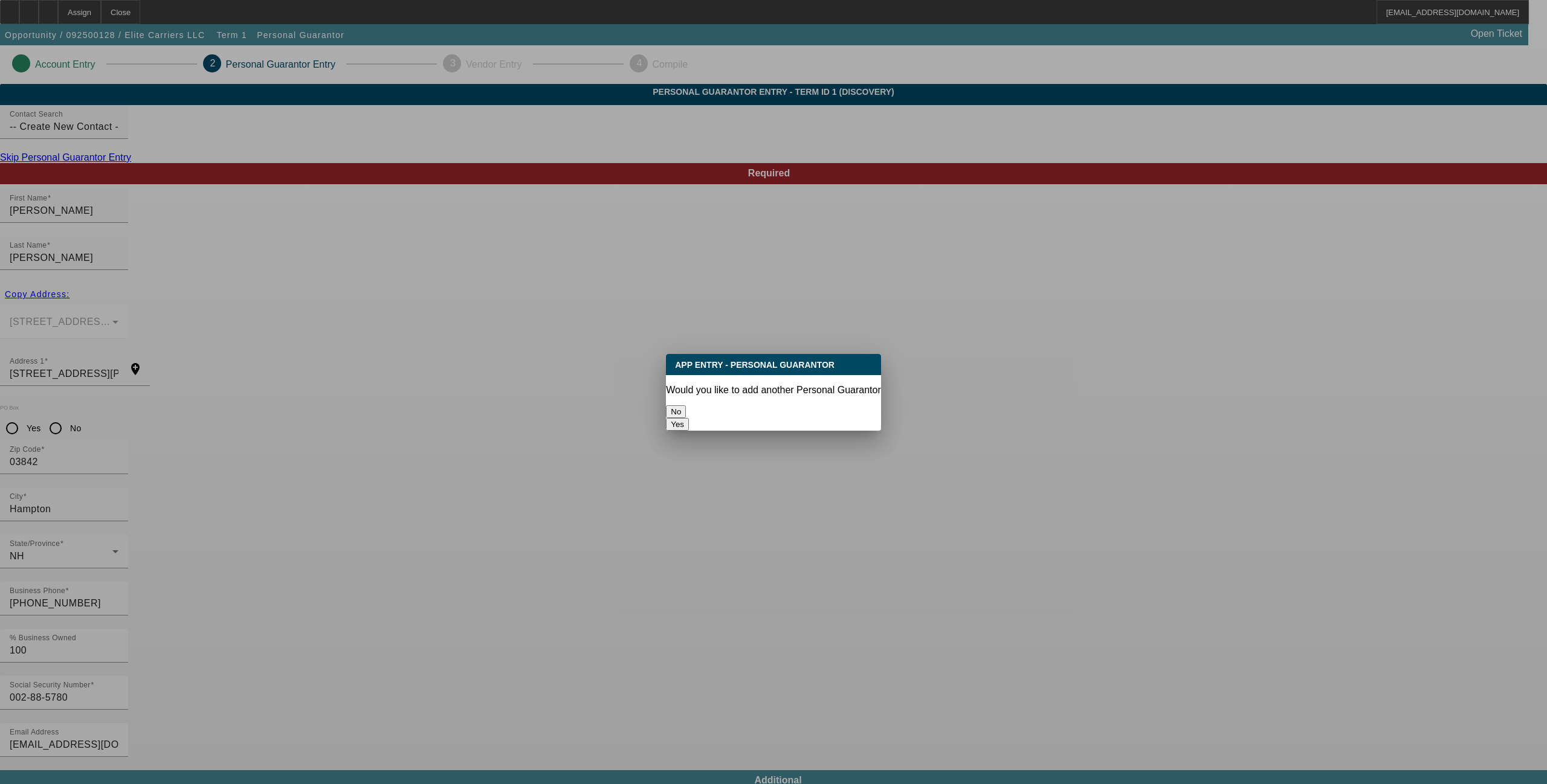
click at [686, 406] on button "No" at bounding box center [675, 412] width 20 height 13
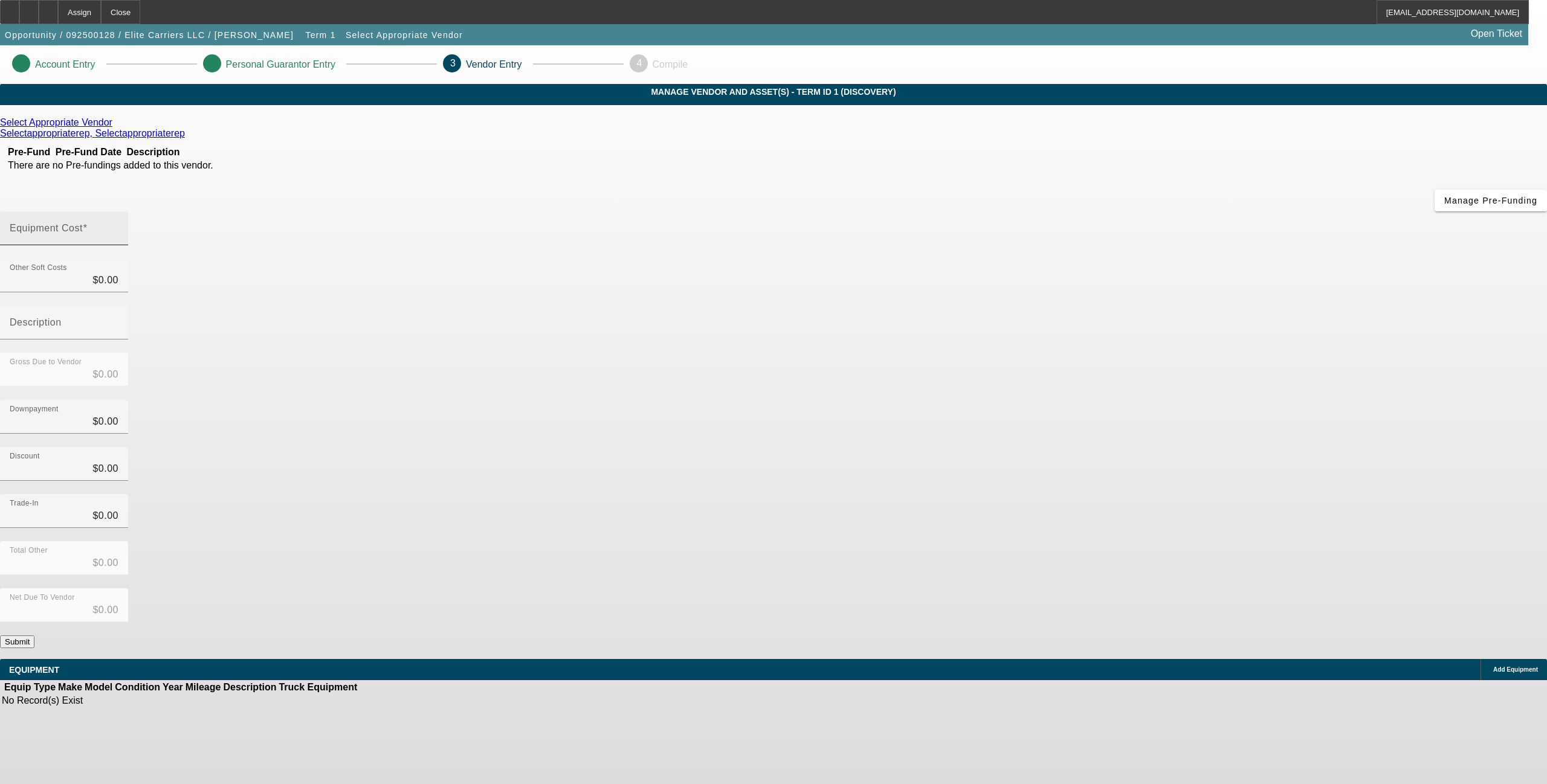
click at [118, 226] on input "Equipment Cost" at bounding box center [64, 233] width 109 height 14
type input "1"
type input "$1.00"
type input "11"
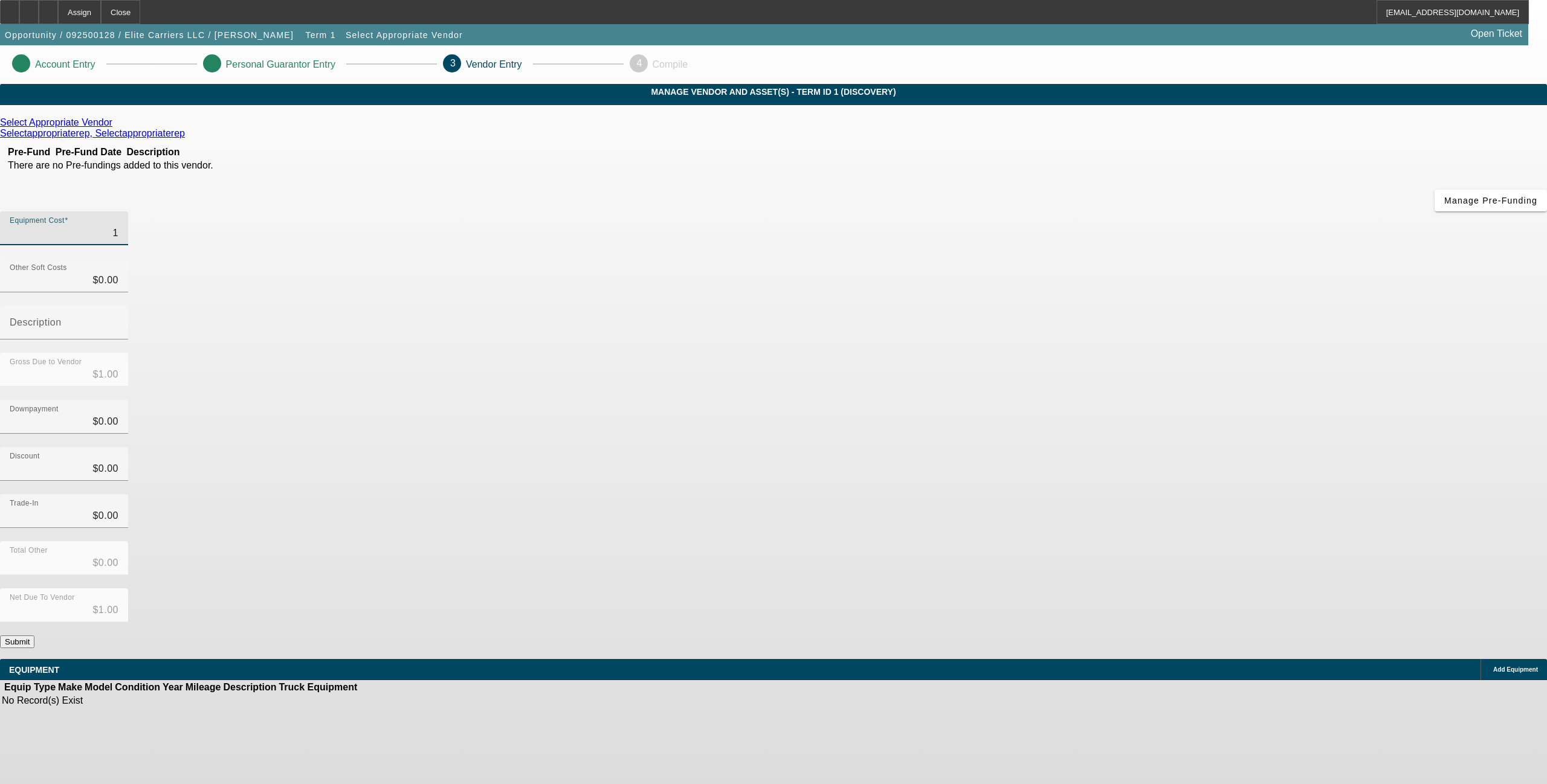
type input "$11.00"
type input "110"
type input "$110.00"
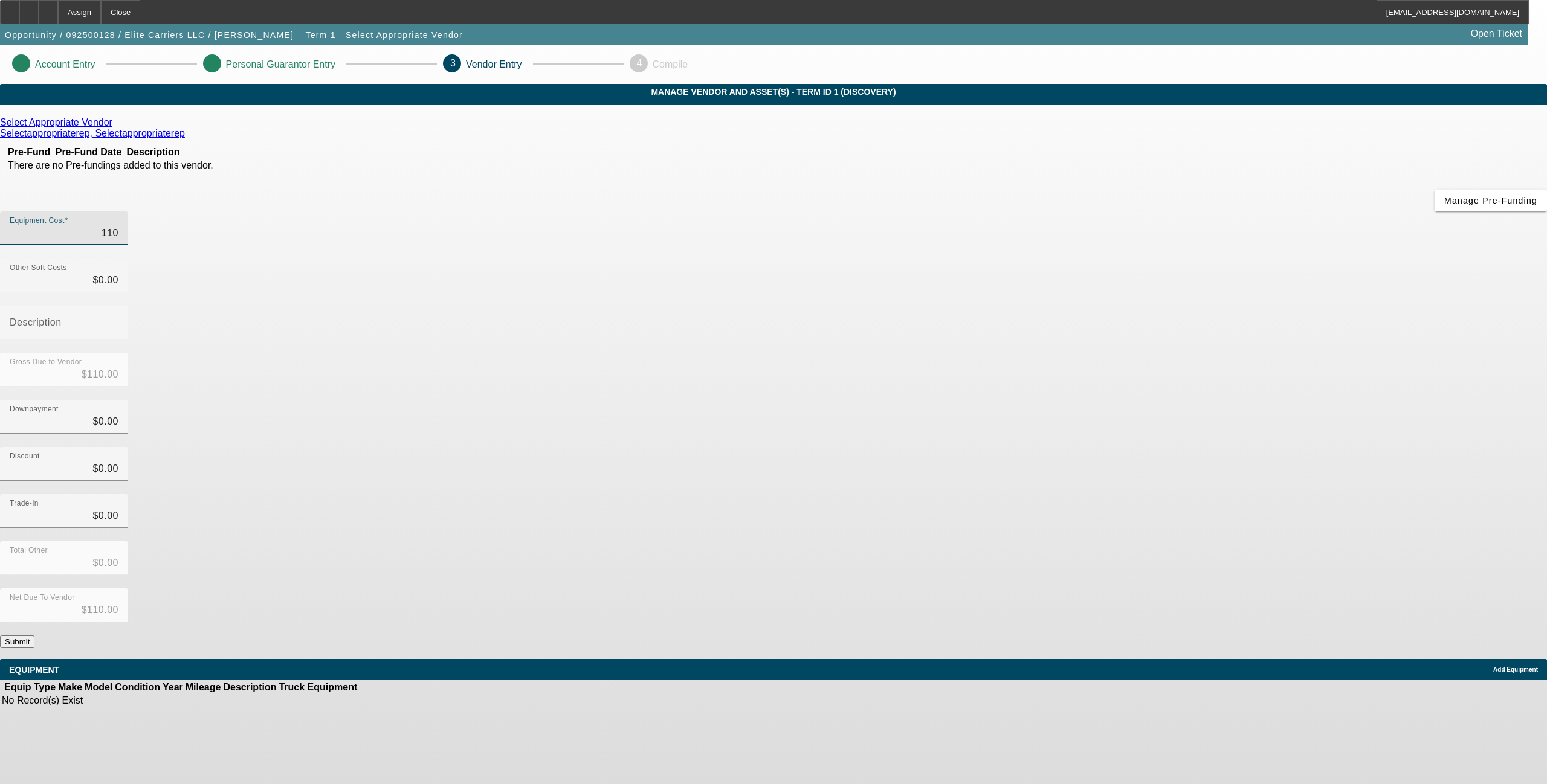
type input "1100"
type input "$1,100.00"
type input "11000"
type input "$11,000.00"
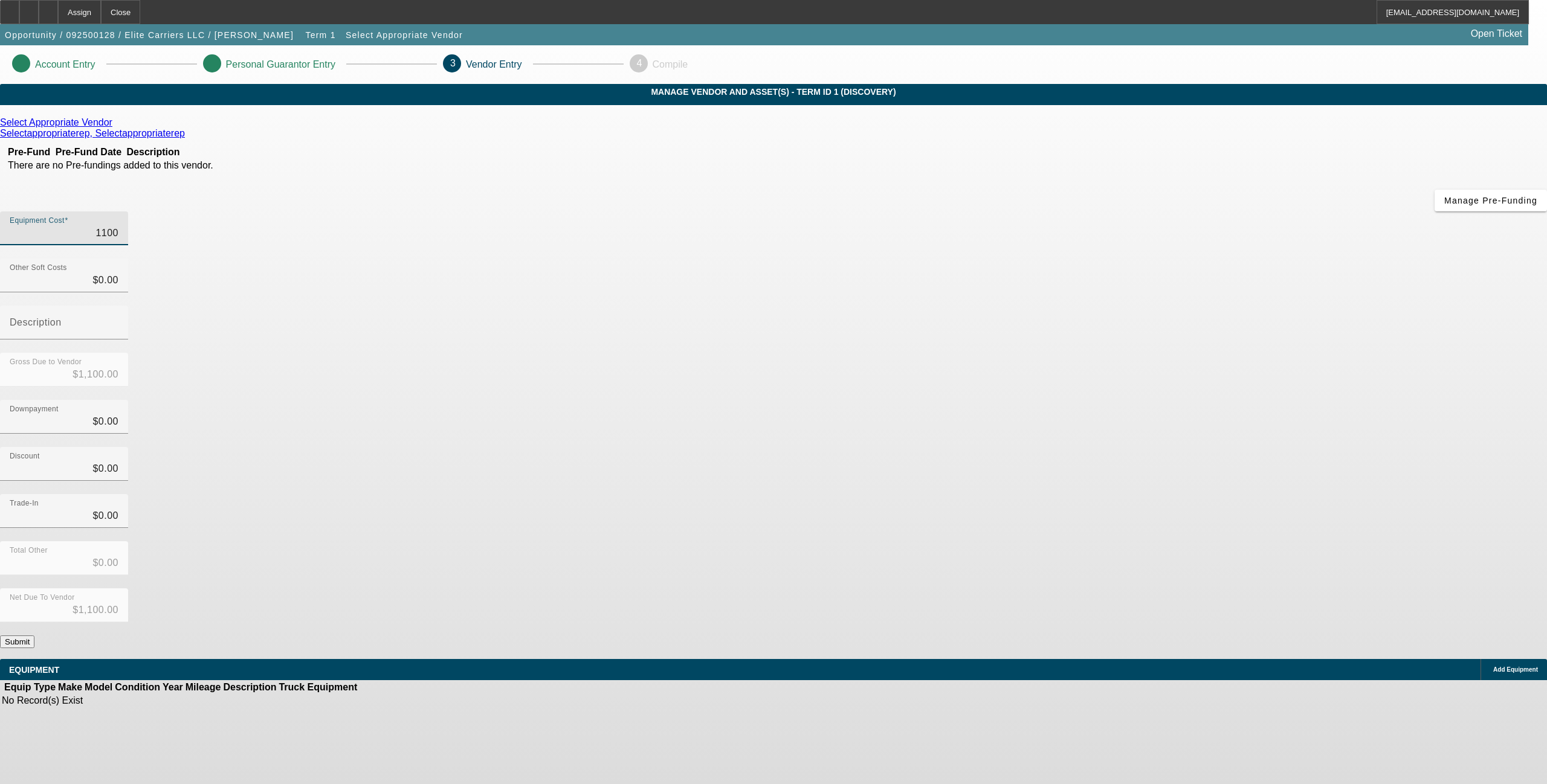
type input "$11,000.00"
type input "110000"
type input "$110,000.00"
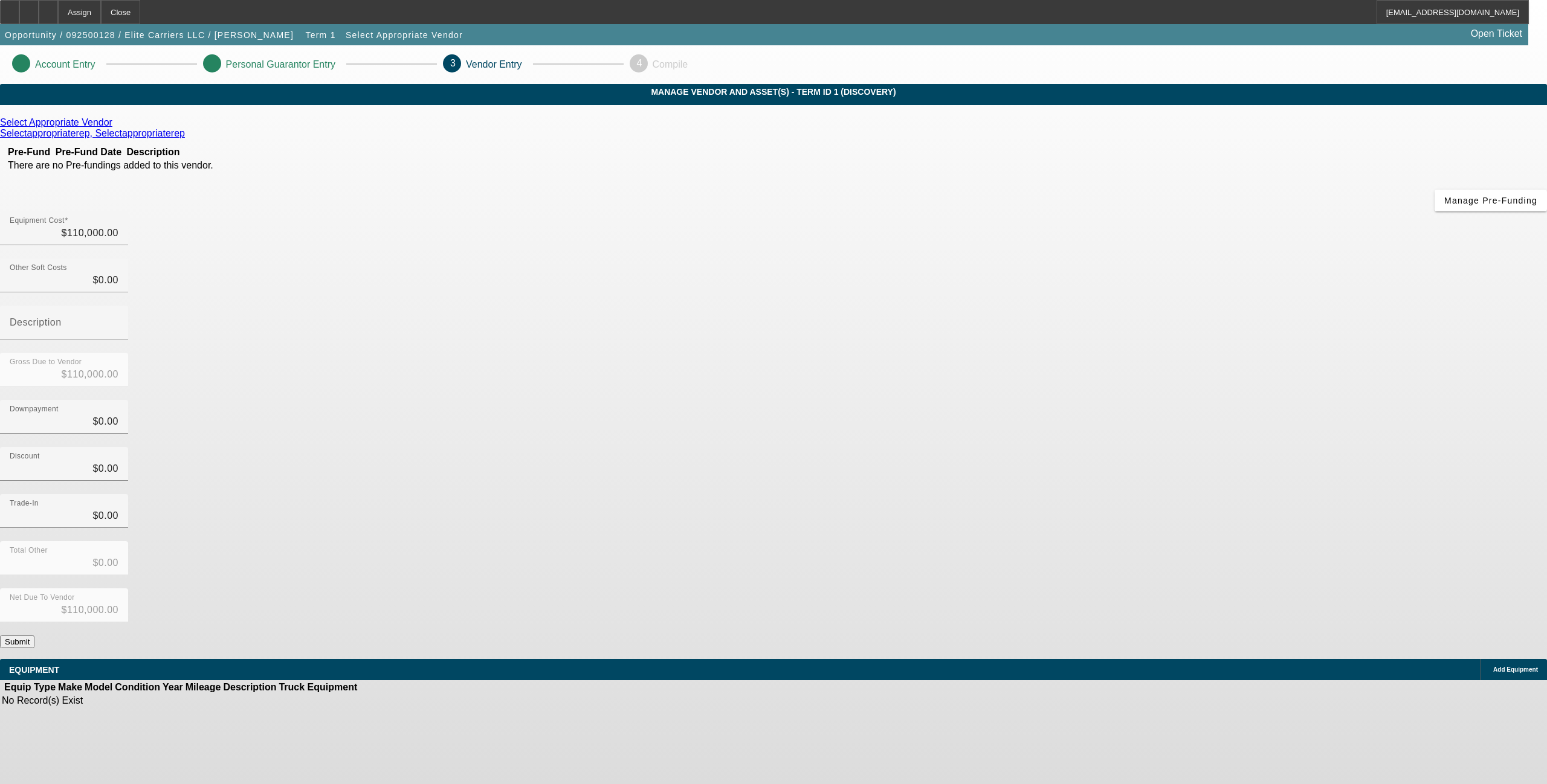
click at [982, 494] on div "Trade-In $0.00" at bounding box center [773, 517] width 1547 height 47
click at [115, 127] on icon at bounding box center [115, 122] width 0 height 10
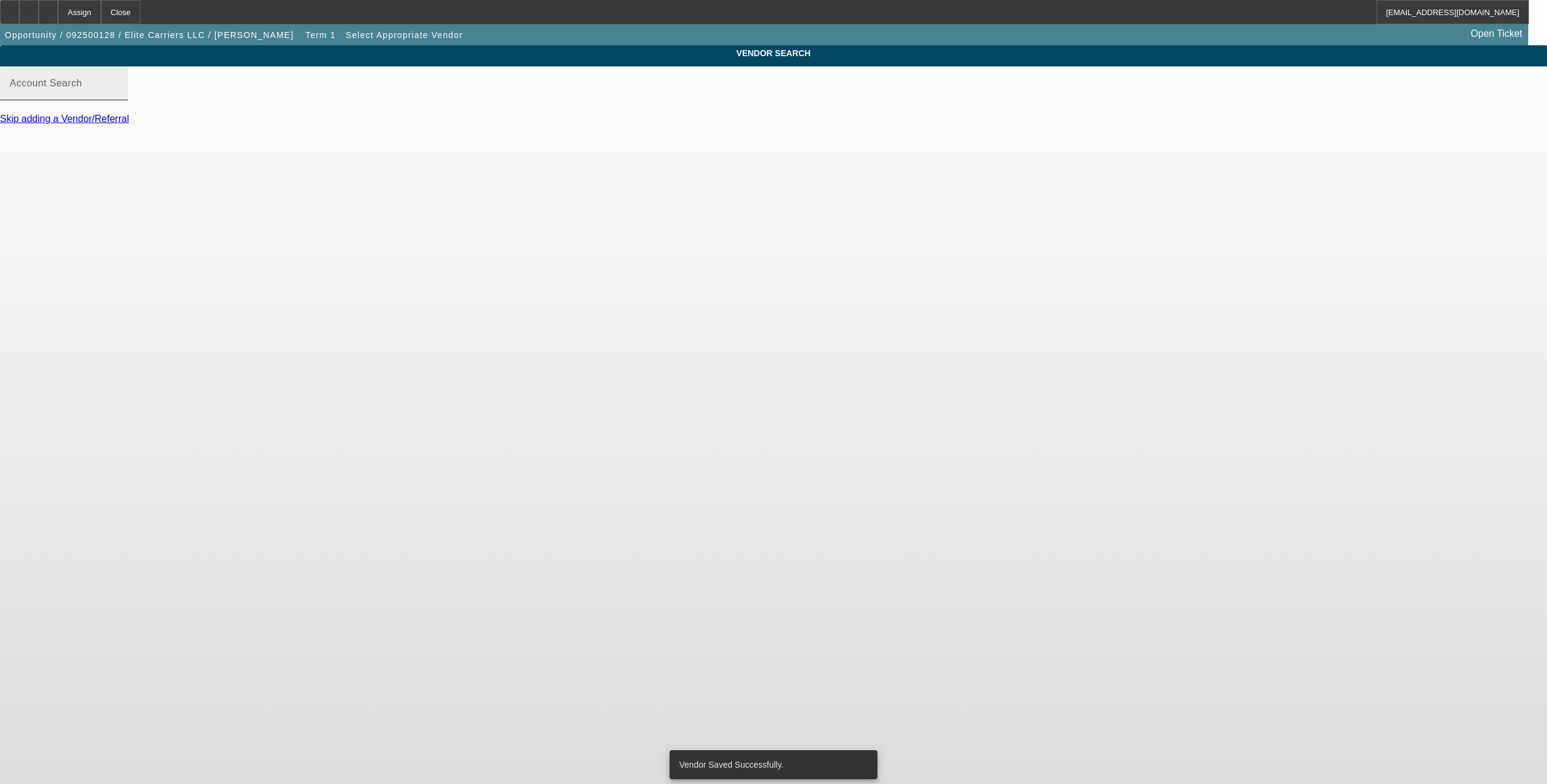
click at [118, 100] on div "Account Search" at bounding box center [64, 83] width 109 height 34
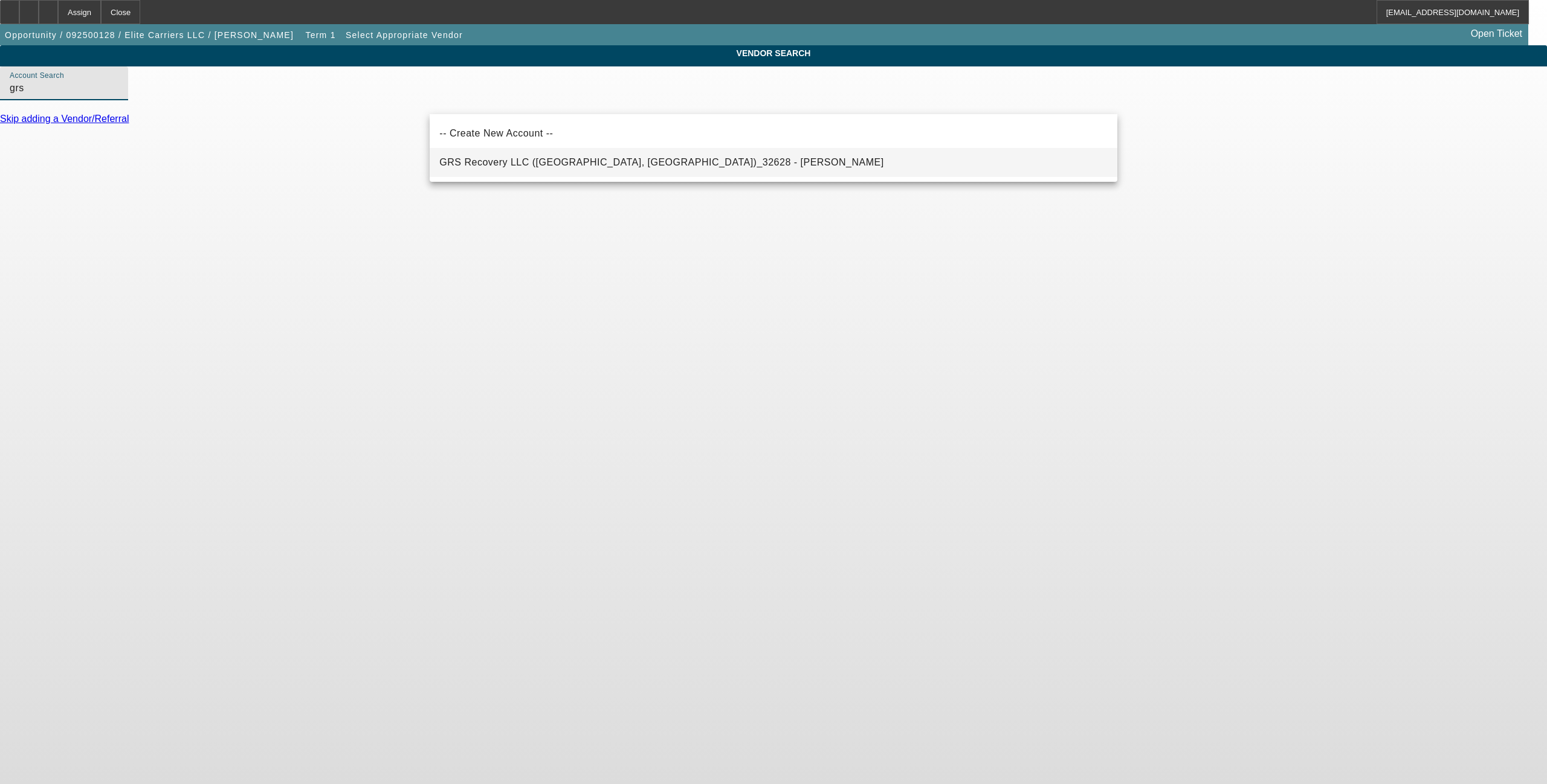
click at [688, 168] on mat-option "GRS Recovery LLC (Hampstead, NH)_32628 - Garcia, Kevin" at bounding box center [773, 162] width 687 height 29
type input "GRS Recovery LLC (Hampstead, NH)_32628 - Garcia, Kevin"
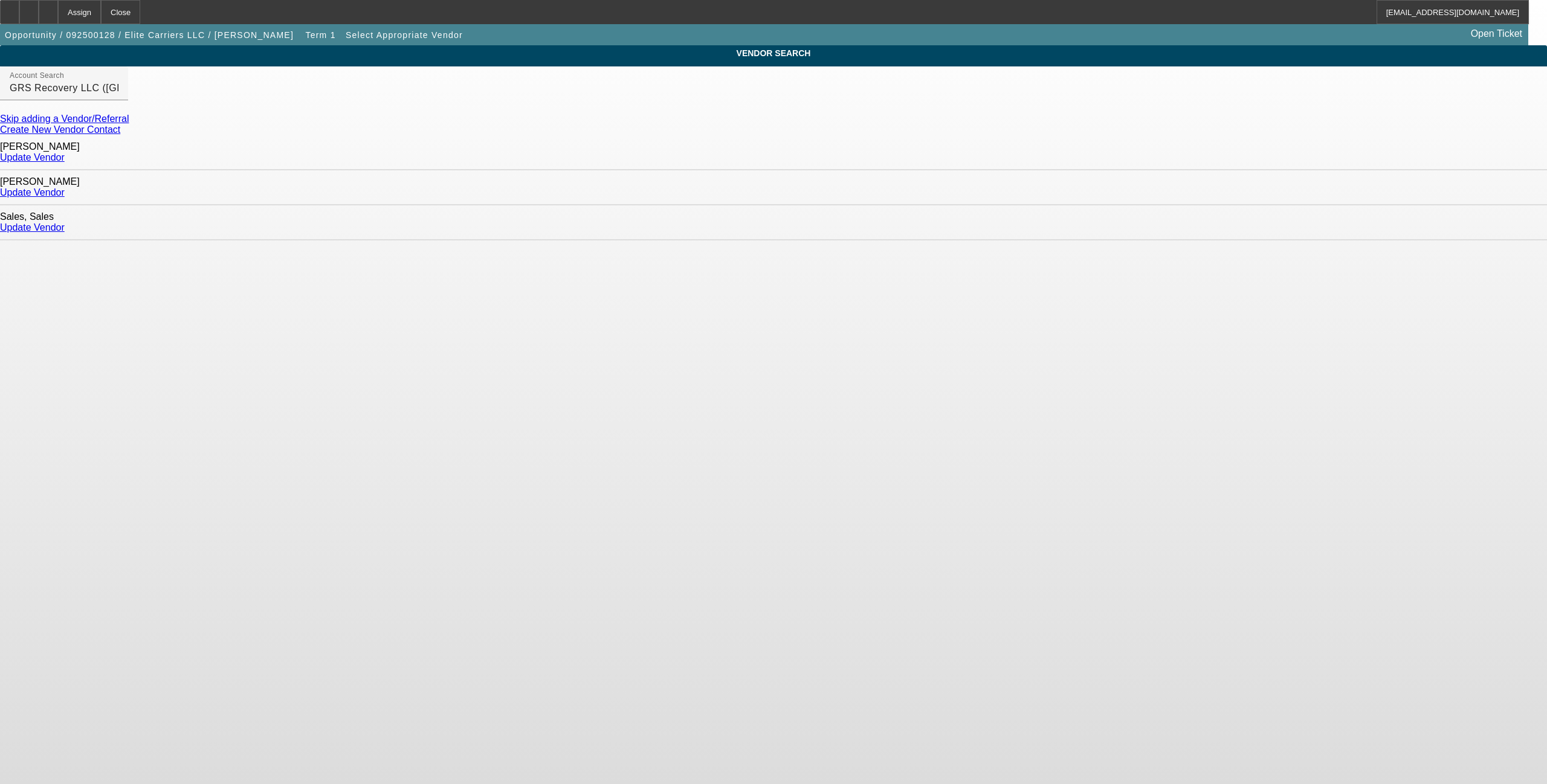
click at [65, 187] on link "Update Vendor" at bounding box center [32, 192] width 65 height 10
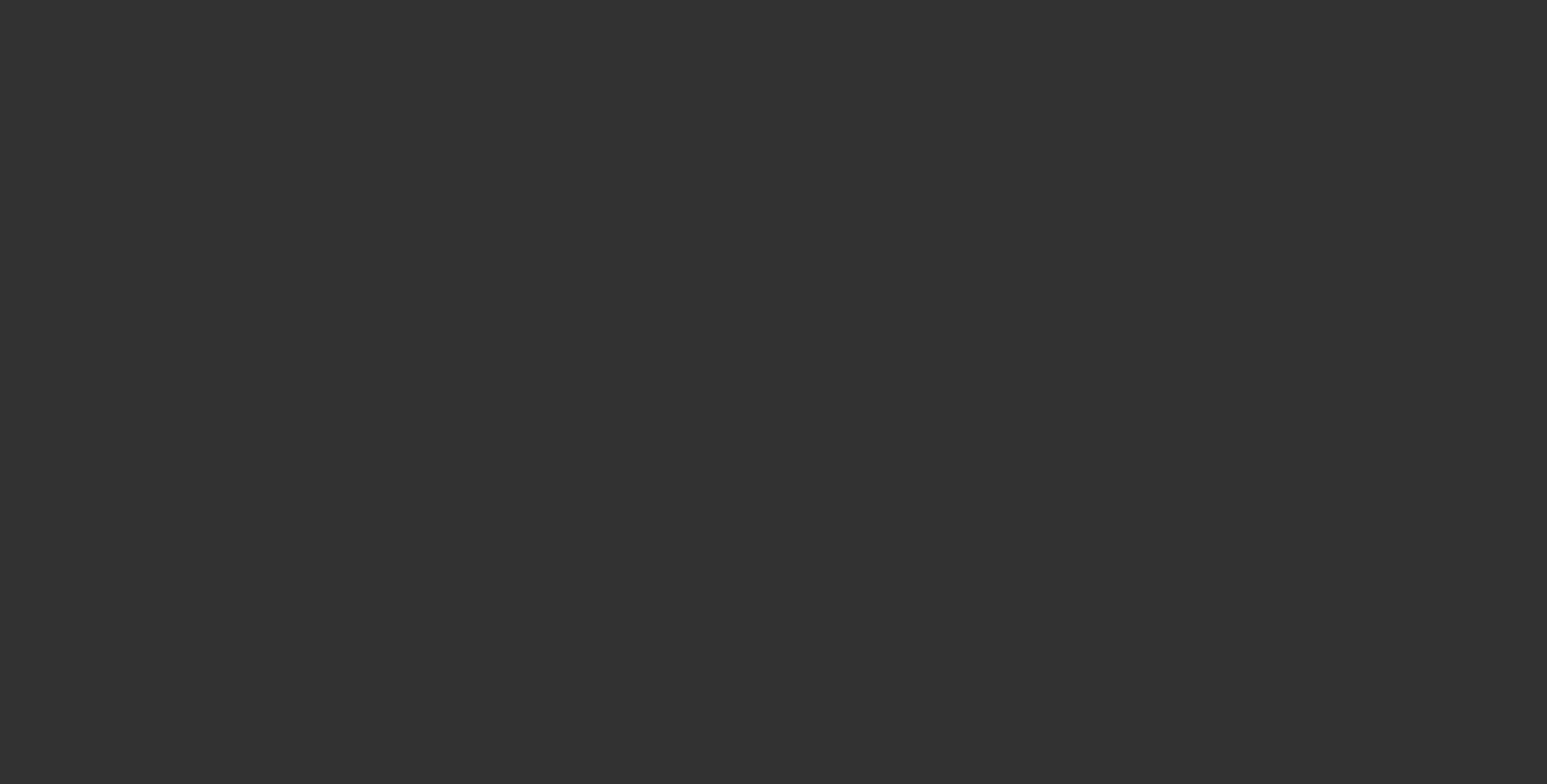
type input "$110,000.00"
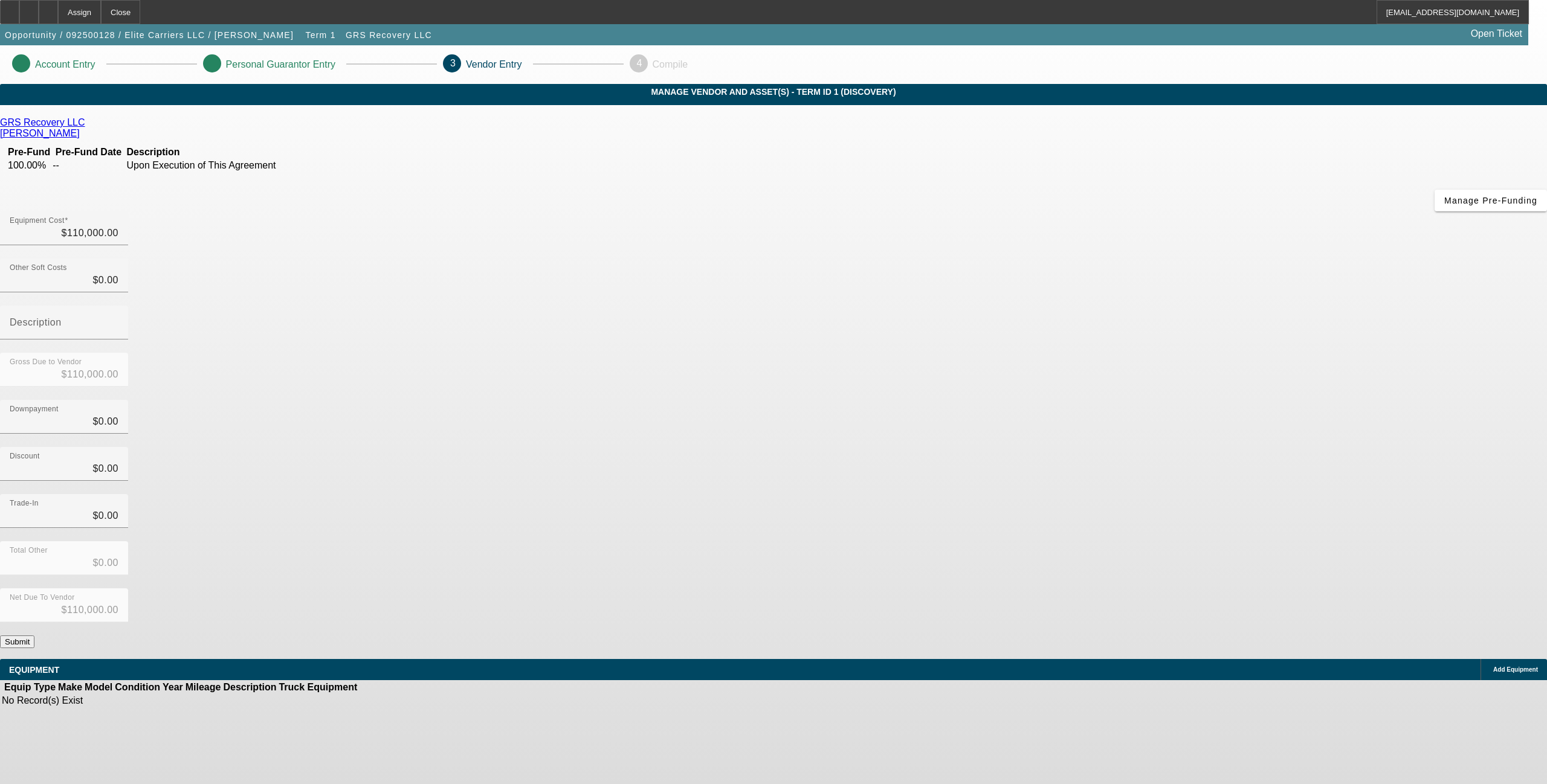
click at [1081, 589] on div "Net Due To Vendor $110,000.00" at bounding box center [773, 612] width 1547 height 47
click at [34, 635] on button "Submit" at bounding box center [17, 642] width 34 height 13
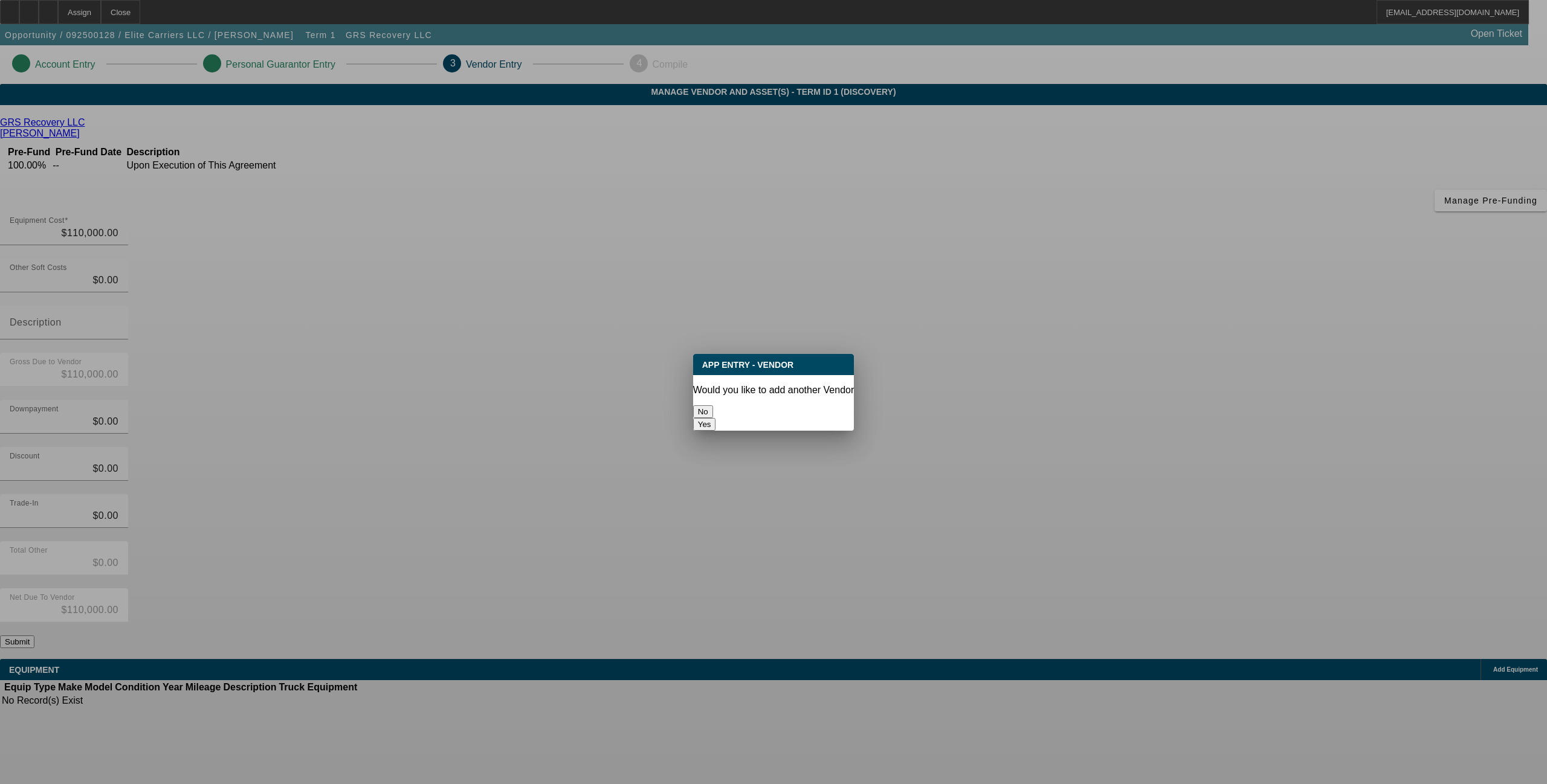
click at [713, 408] on button "No" at bounding box center [703, 412] width 20 height 13
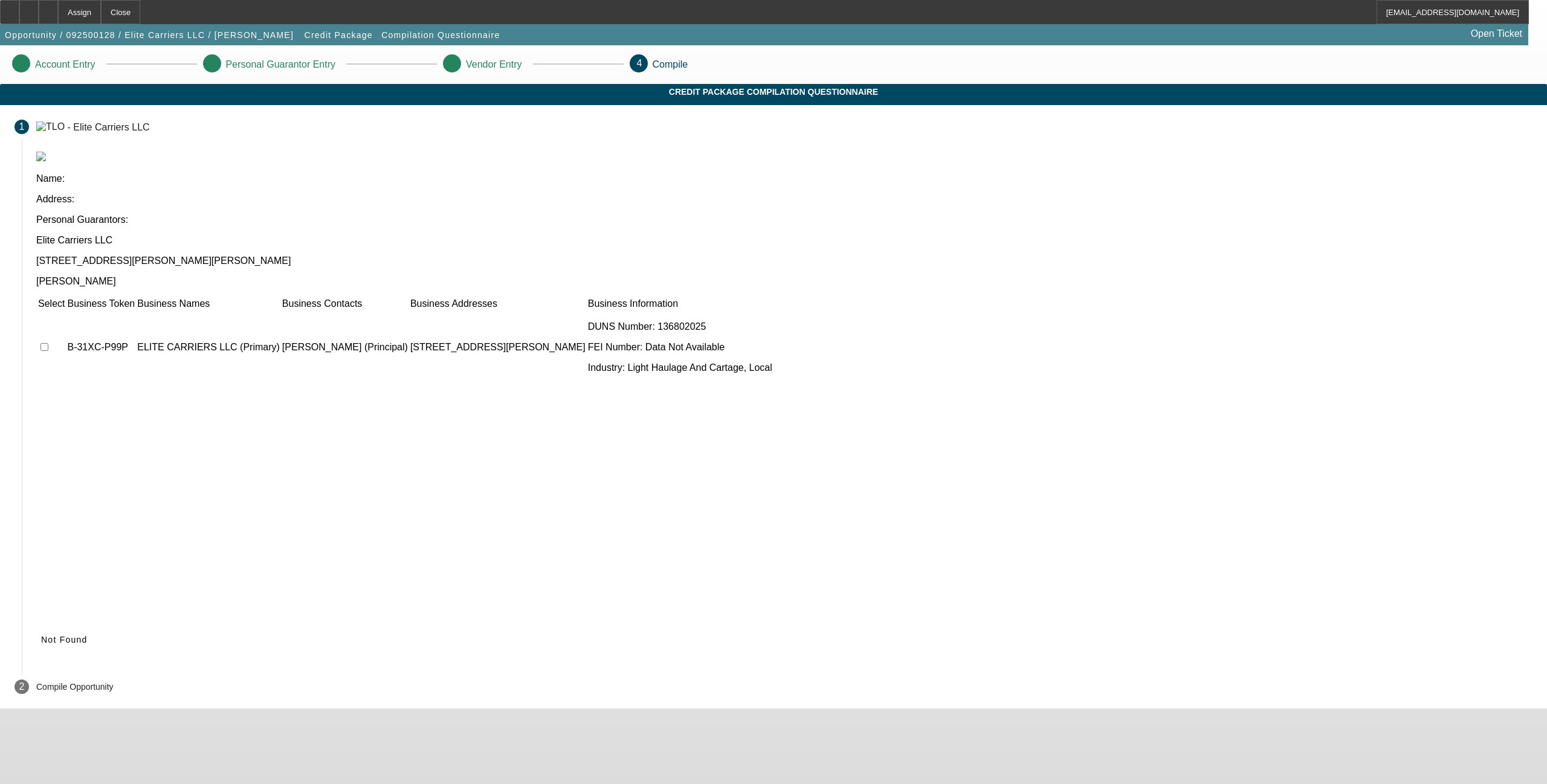
click at [65, 311] on td at bounding box center [51, 347] width 28 height 72
click at [49, 343] on input "checkbox" at bounding box center [45, 347] width 8 height 8
checkbox input "true"
click at [72, 635] on span "Submit" at bounding box center [57, 639] width 31 height 10
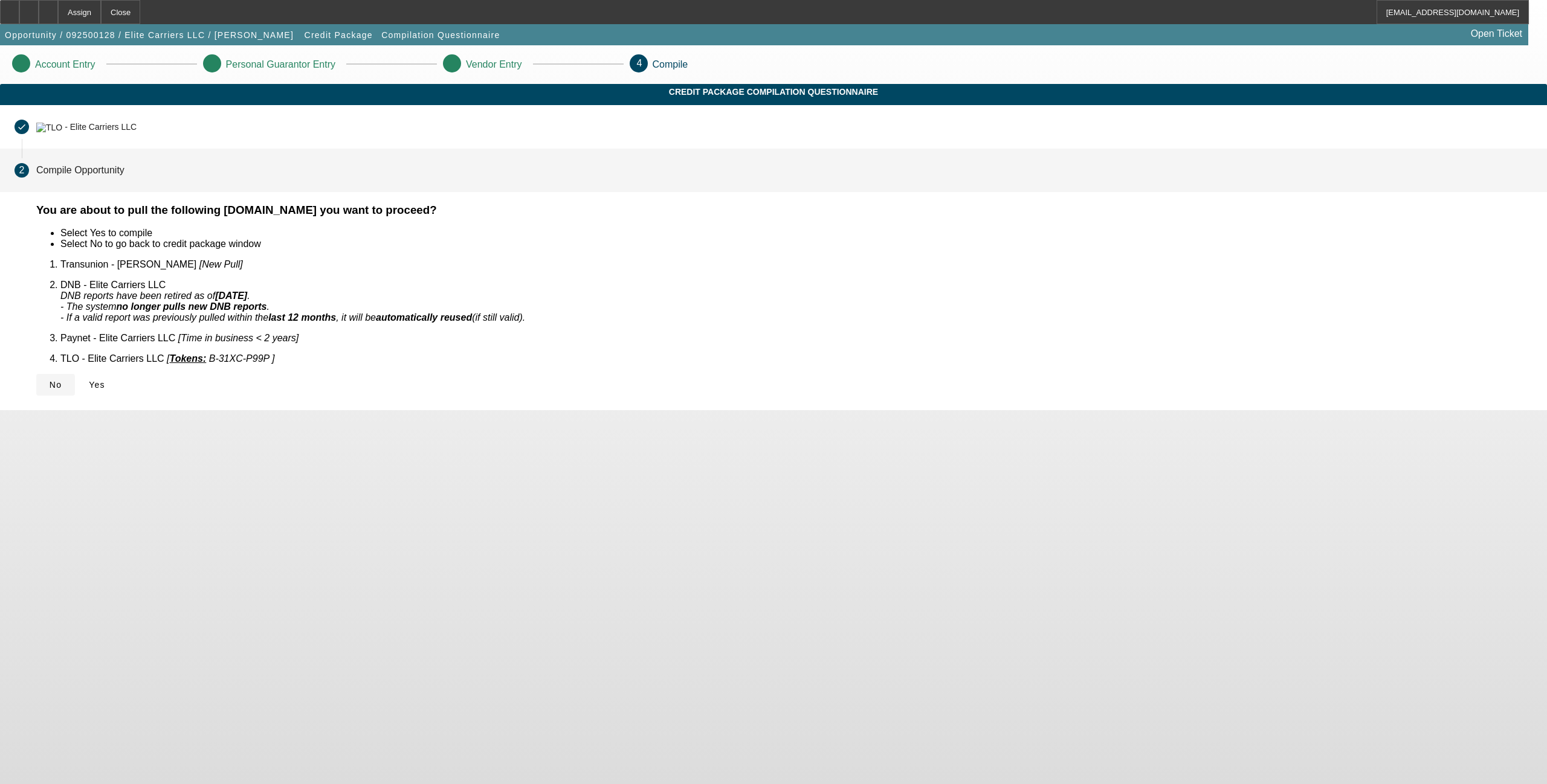
click at [61, 380] on span "No" at bounding box center [56, 384] width 12 height 10
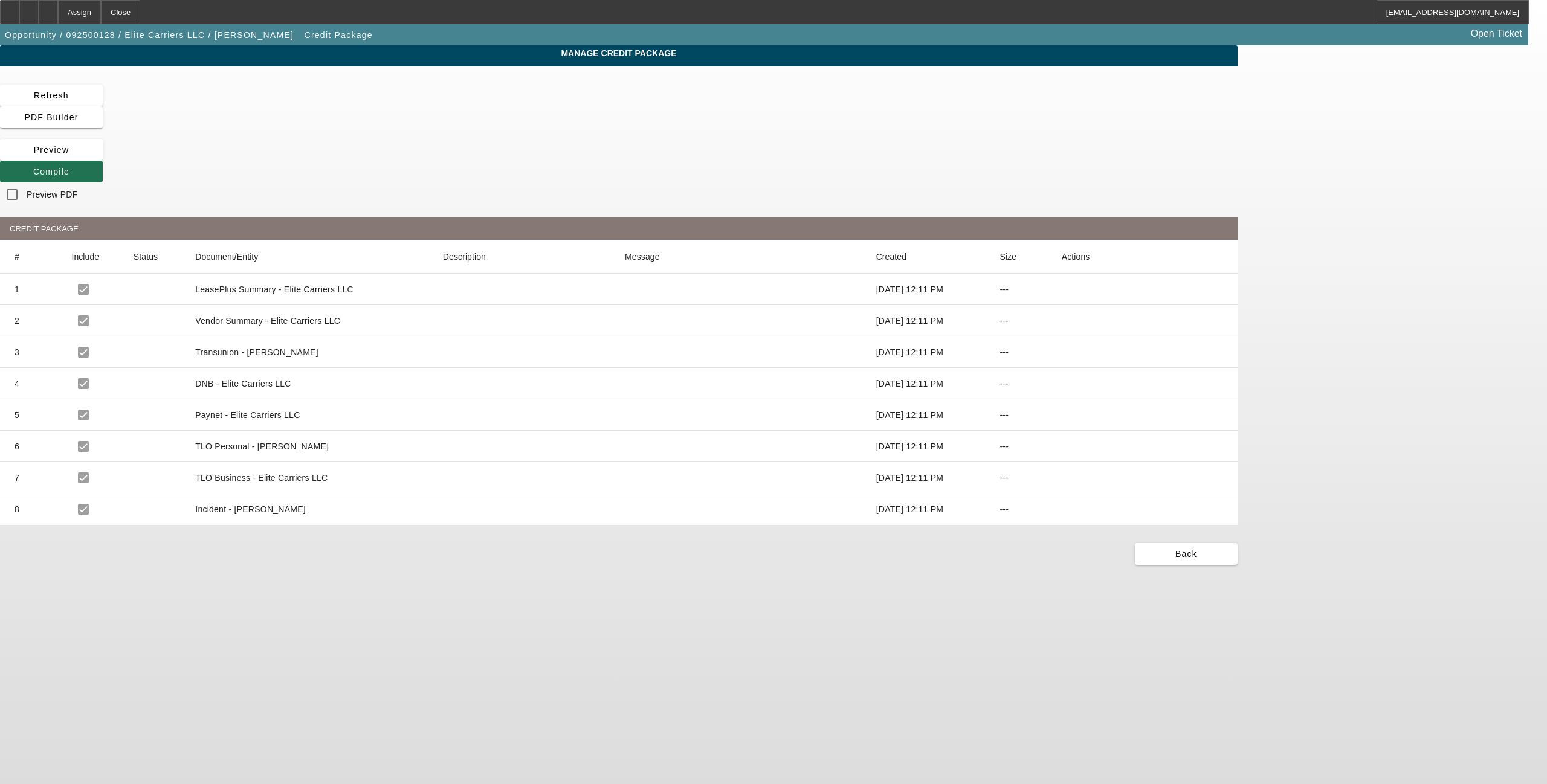
click at [69, 167] on span "Compile" at bounding box center [51, 171] width 36 height 10
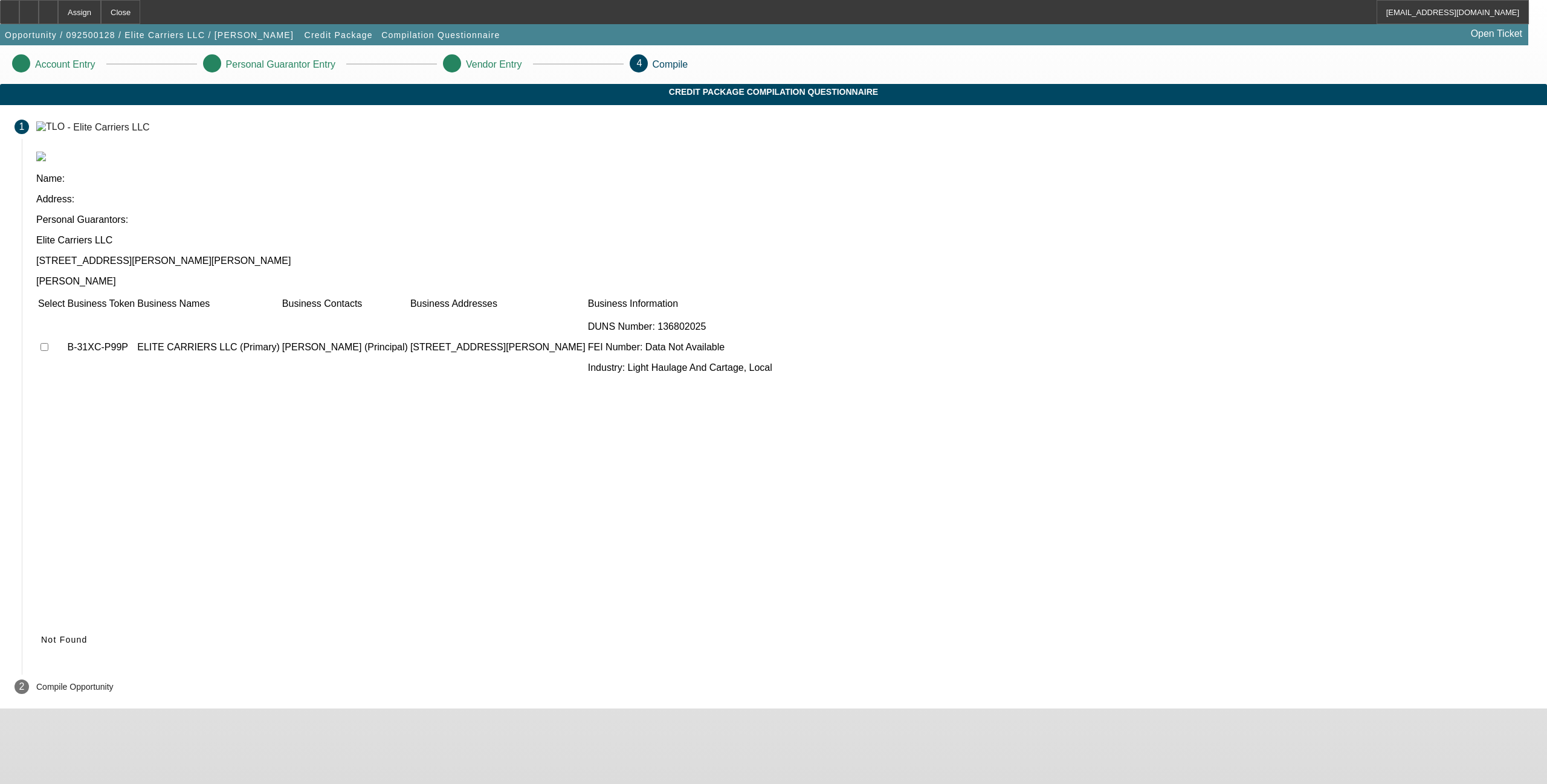
click at [65, 311] on td at bounding box center [51, 347] width 28 height 72
click at [49, 343] on input "checkbox" at bounding box center [45, 347] width 8 height 8
checkbox input "true"
click at [41, 635] on icon at bounding box center [41, 639] width 0 height 10
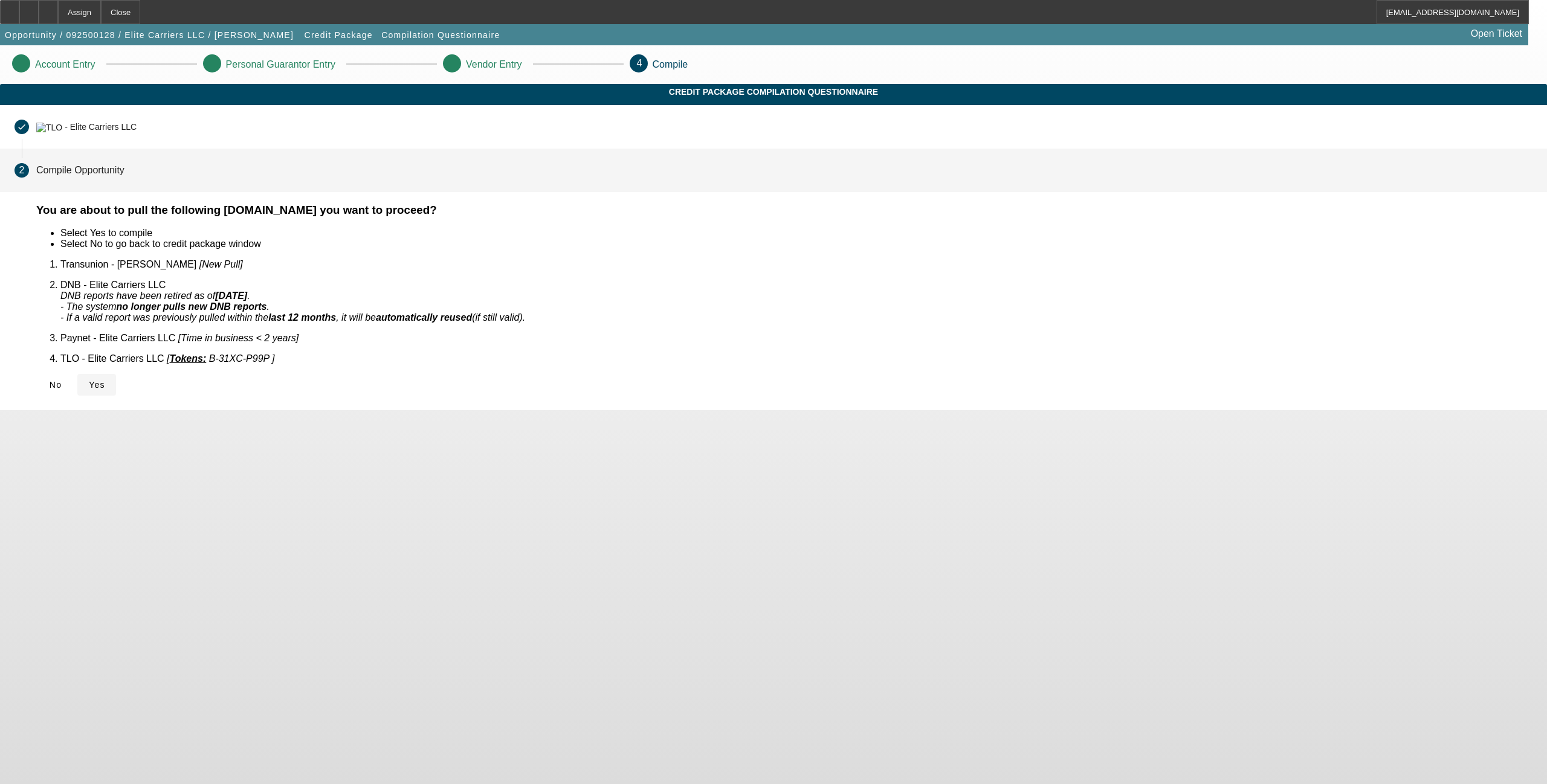
click at [89, 380] on icon at bounding box center [89, 384] width 0 height 10
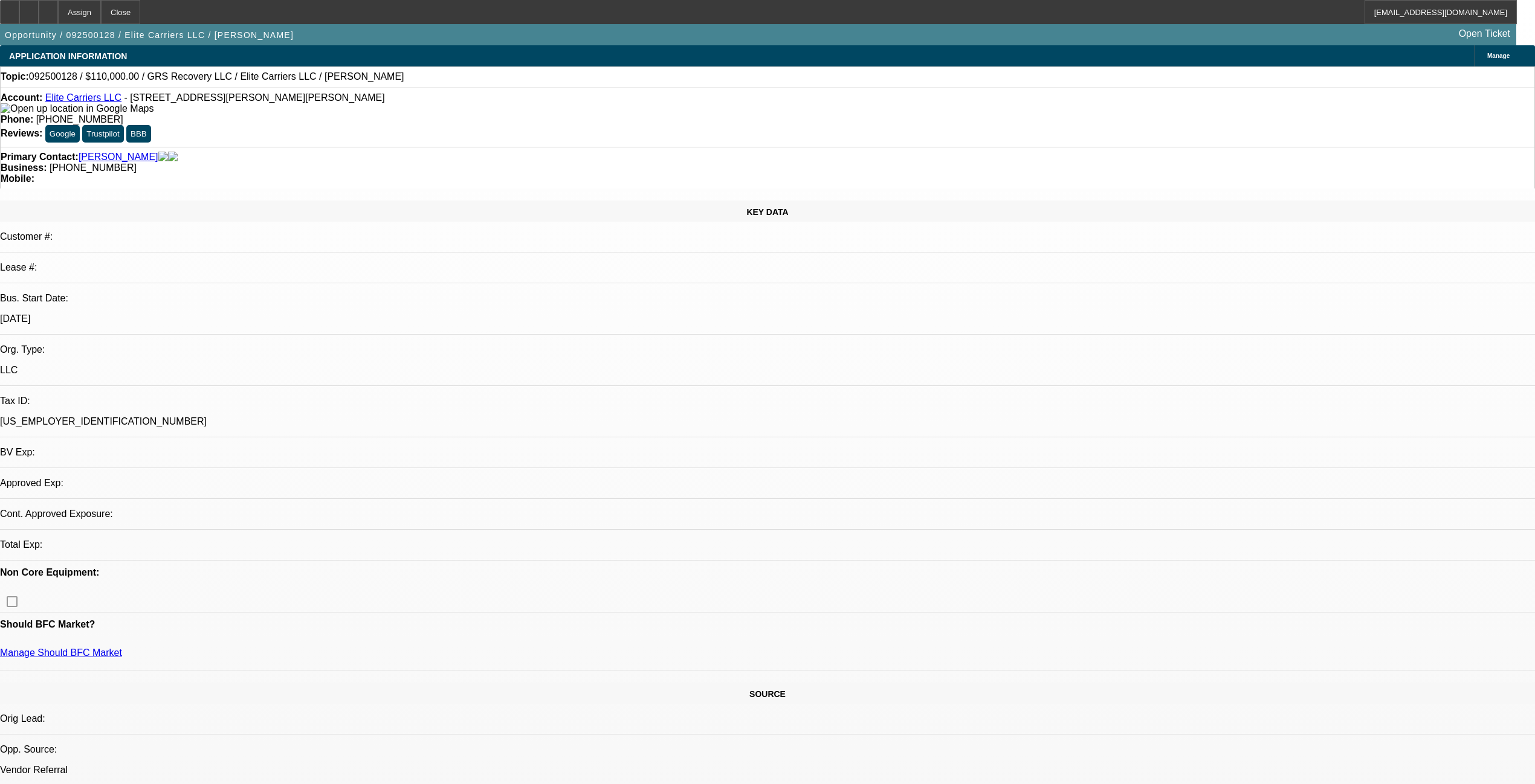
select select "0"
select select "2"
select select "0.1"
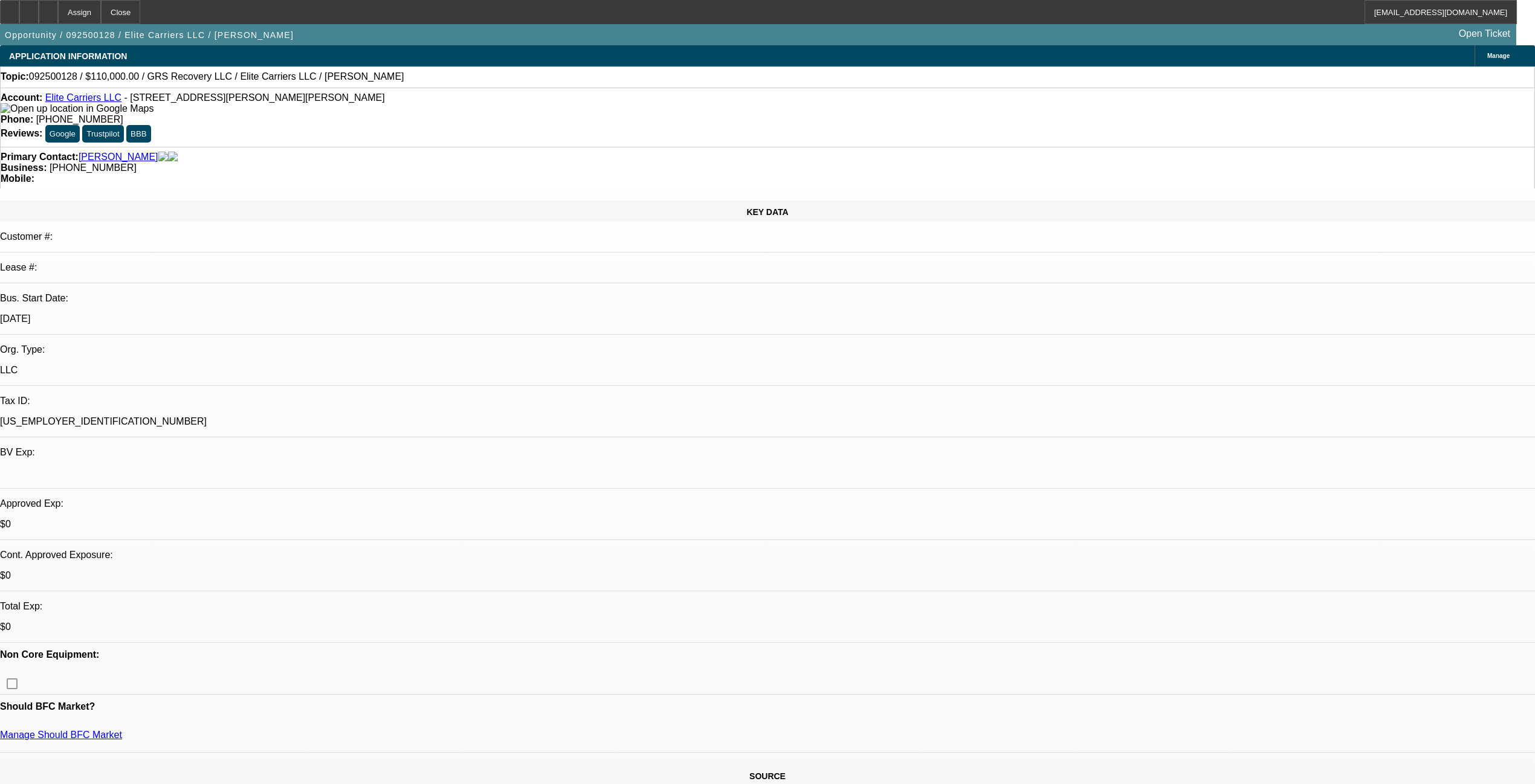
select select "1"
select select "2"
select select "4"
click at [58, 17] on div at bounding box center [49, 12] width 19 height 24
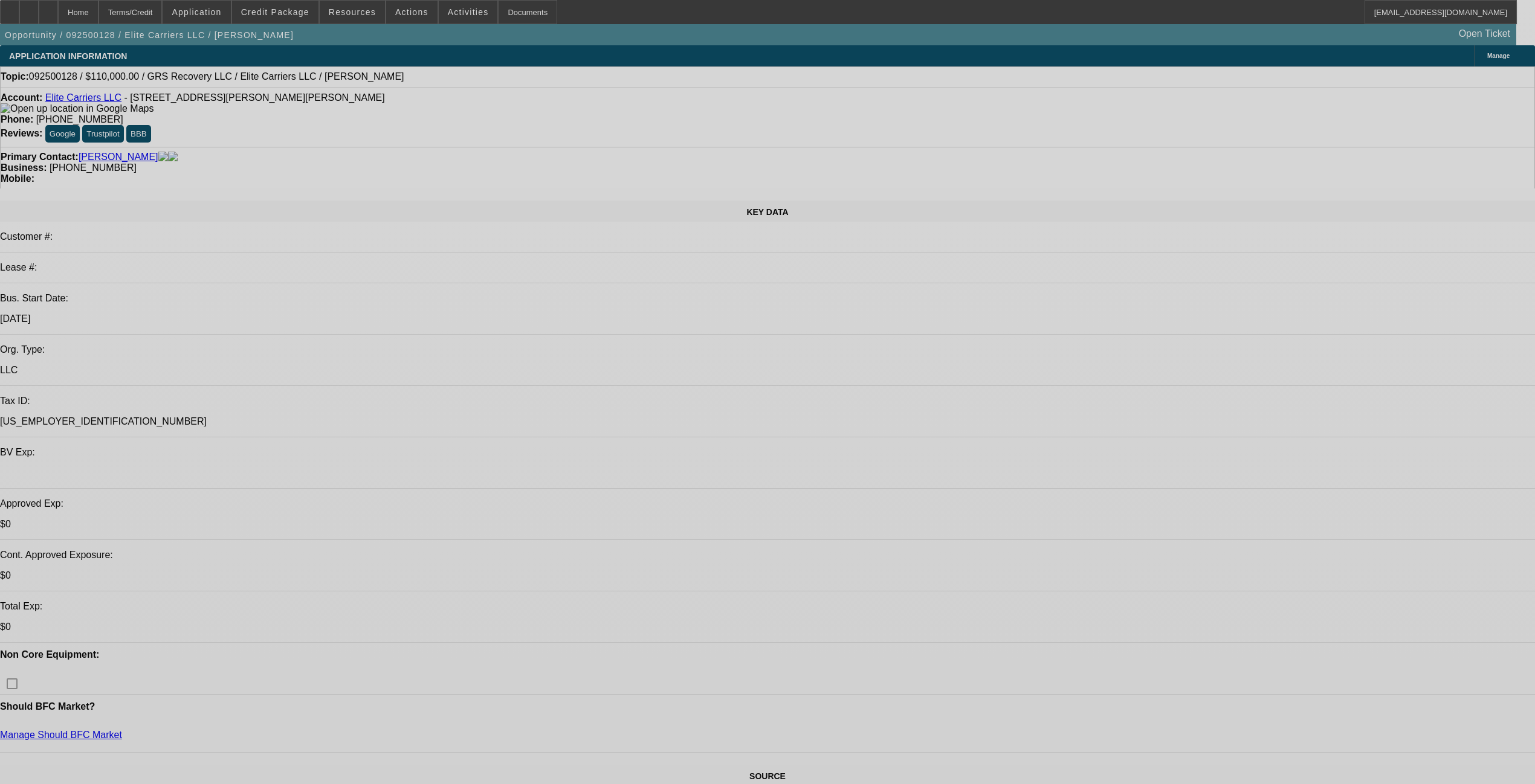
select select "0"
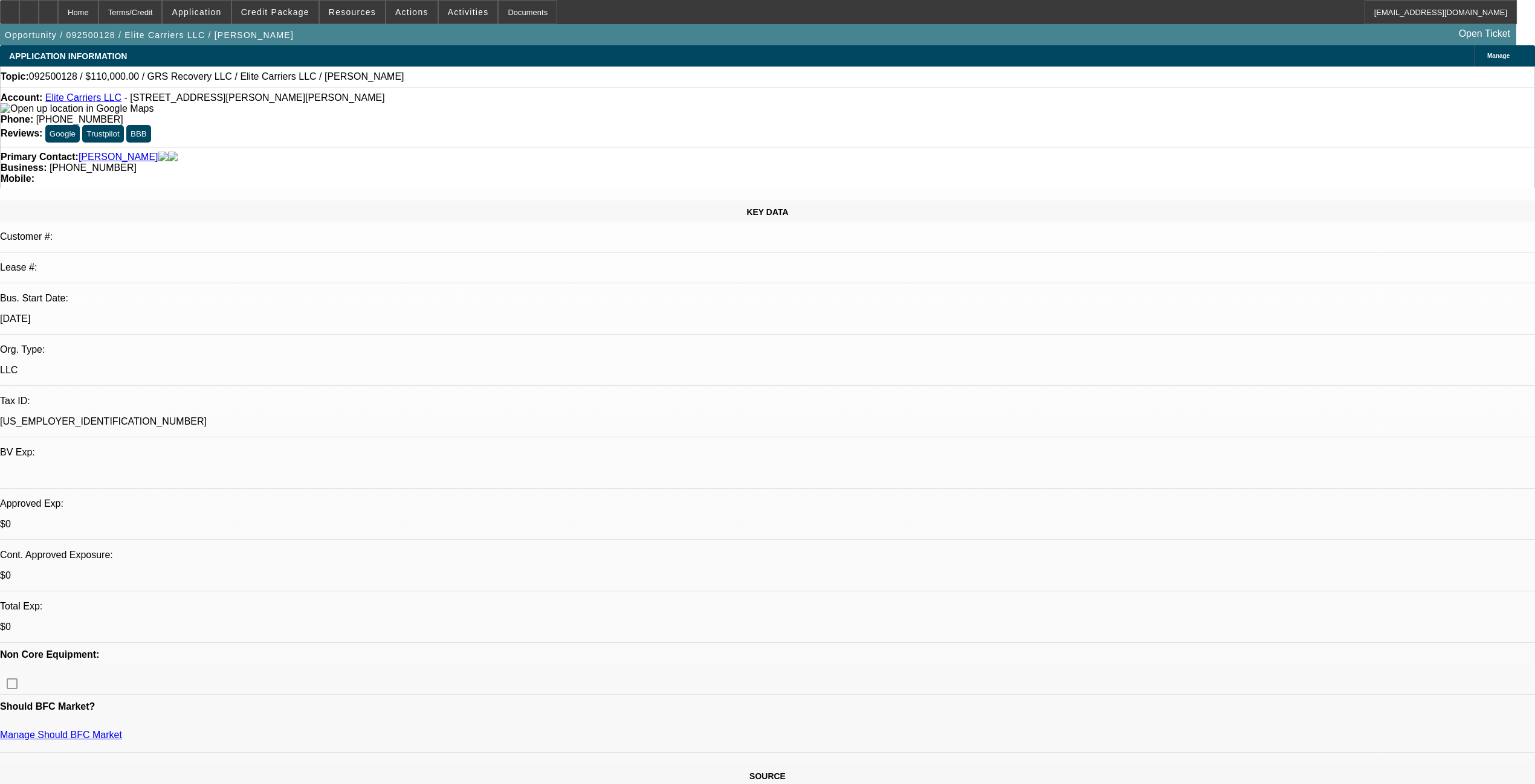
select select "2"
select select "0.1"
select select "4"
click at [452, 6] on span at bounding box center [469, 12] width 60 height 29
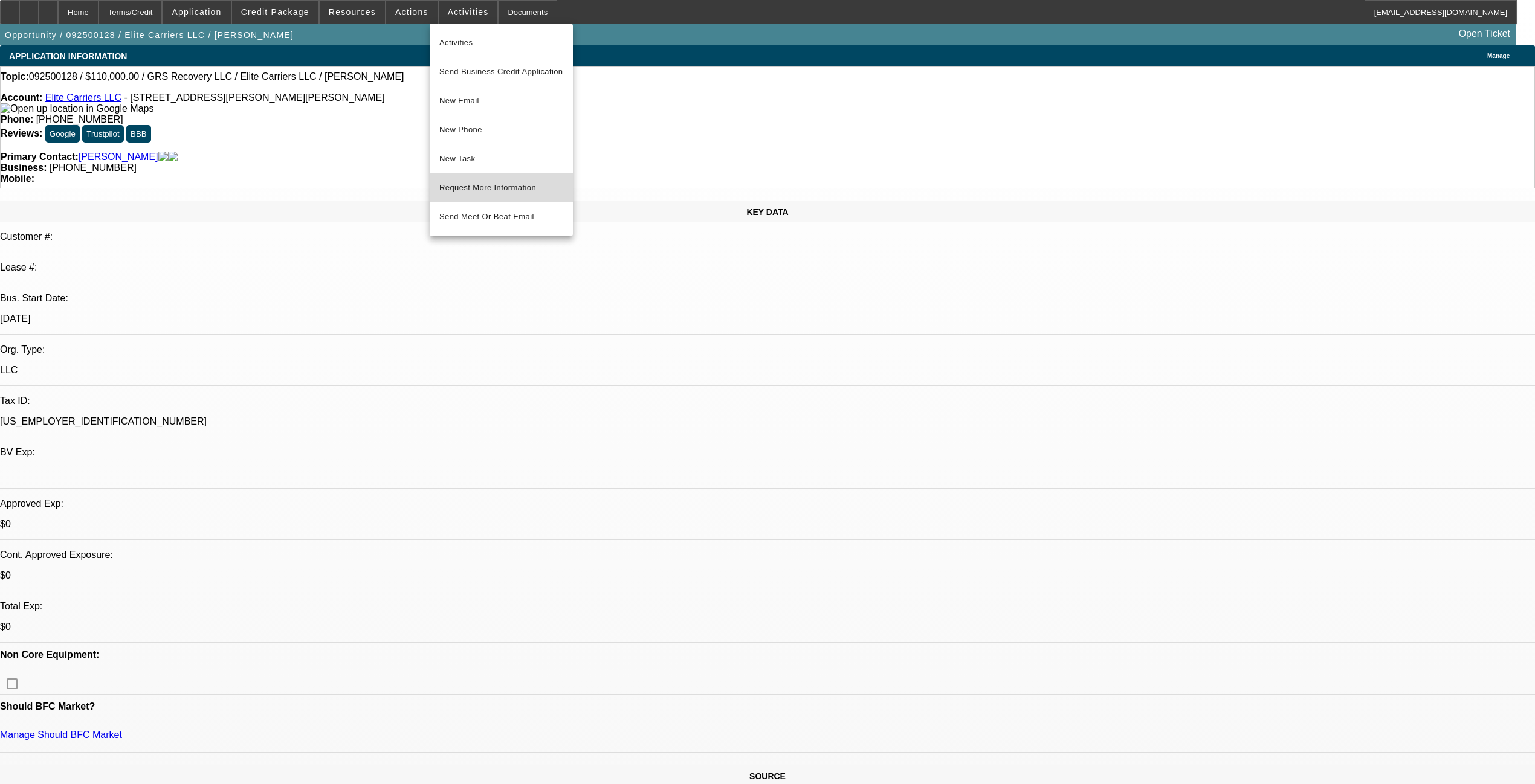
click at [510, 184] on span "Request More Information" at bounding box center [501, 188] width 124 height 14
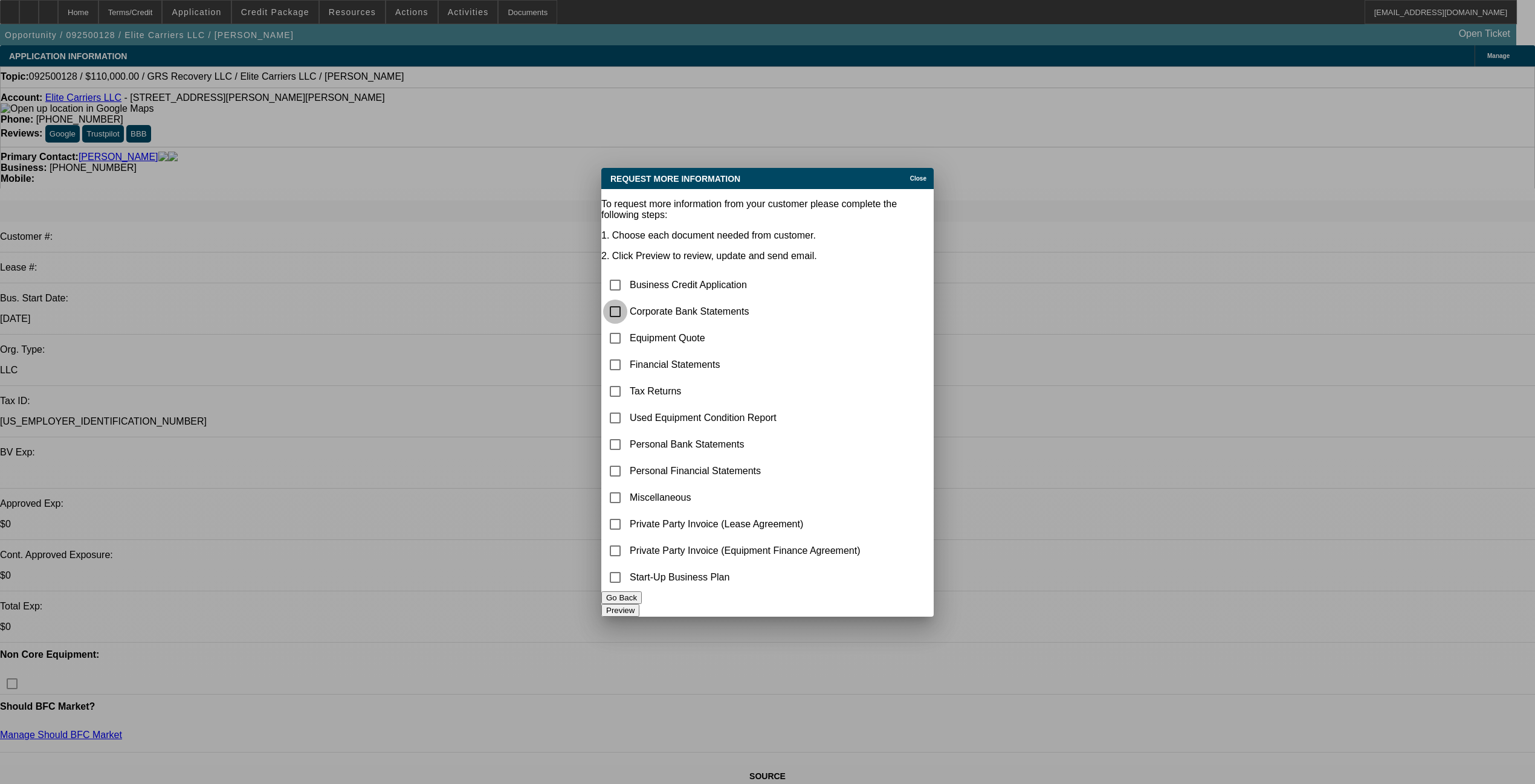
click at [627, 299] on input "checkbox" at bounding box center [615, 311] width 24 height 24
checkbox input "true"
click at [639, 604] on button "Preview" at bounding box center [620, 611] width 38 height 13
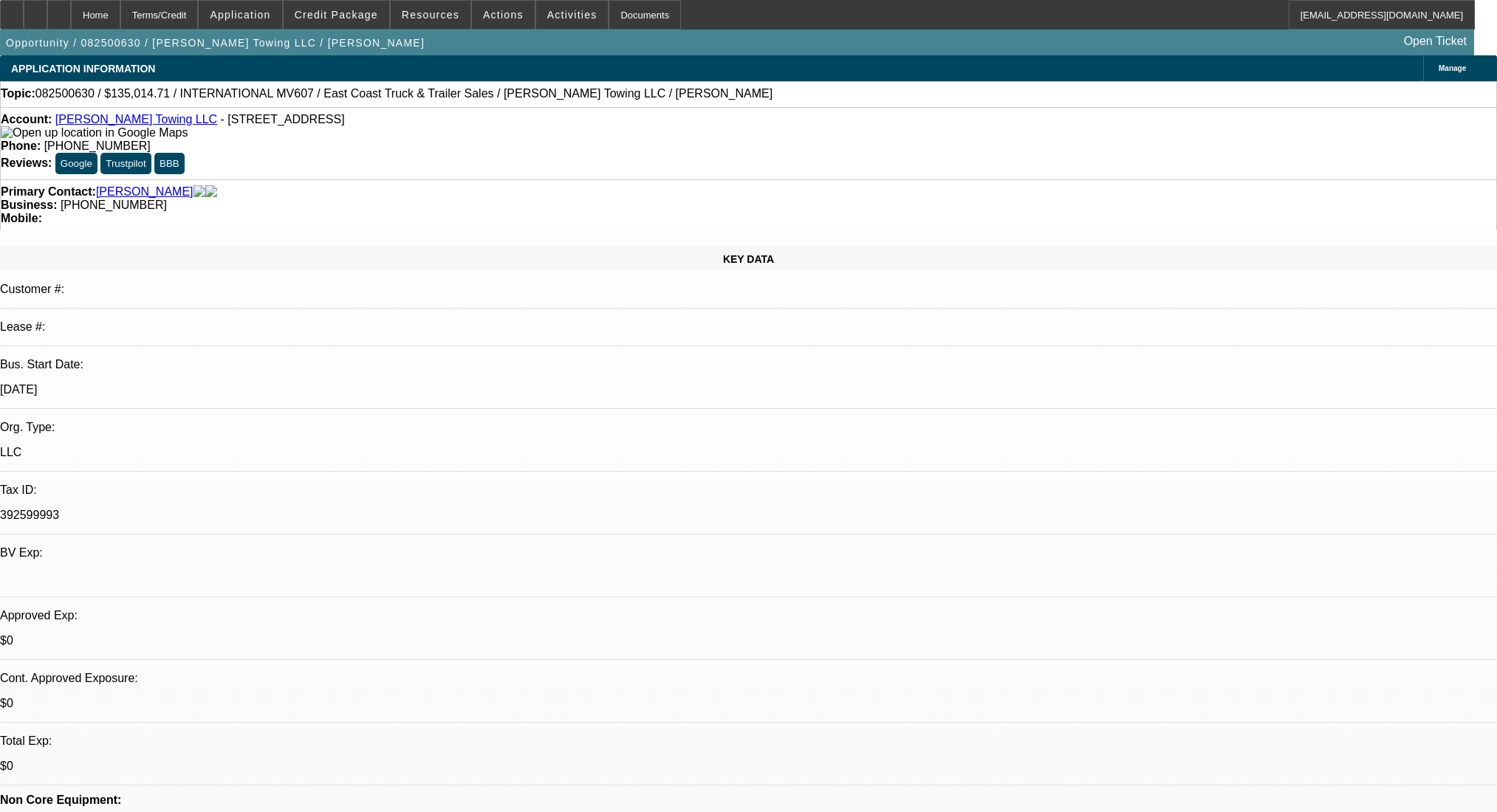
select select "0"
select select "2"
select select "0.1"
select select "4"
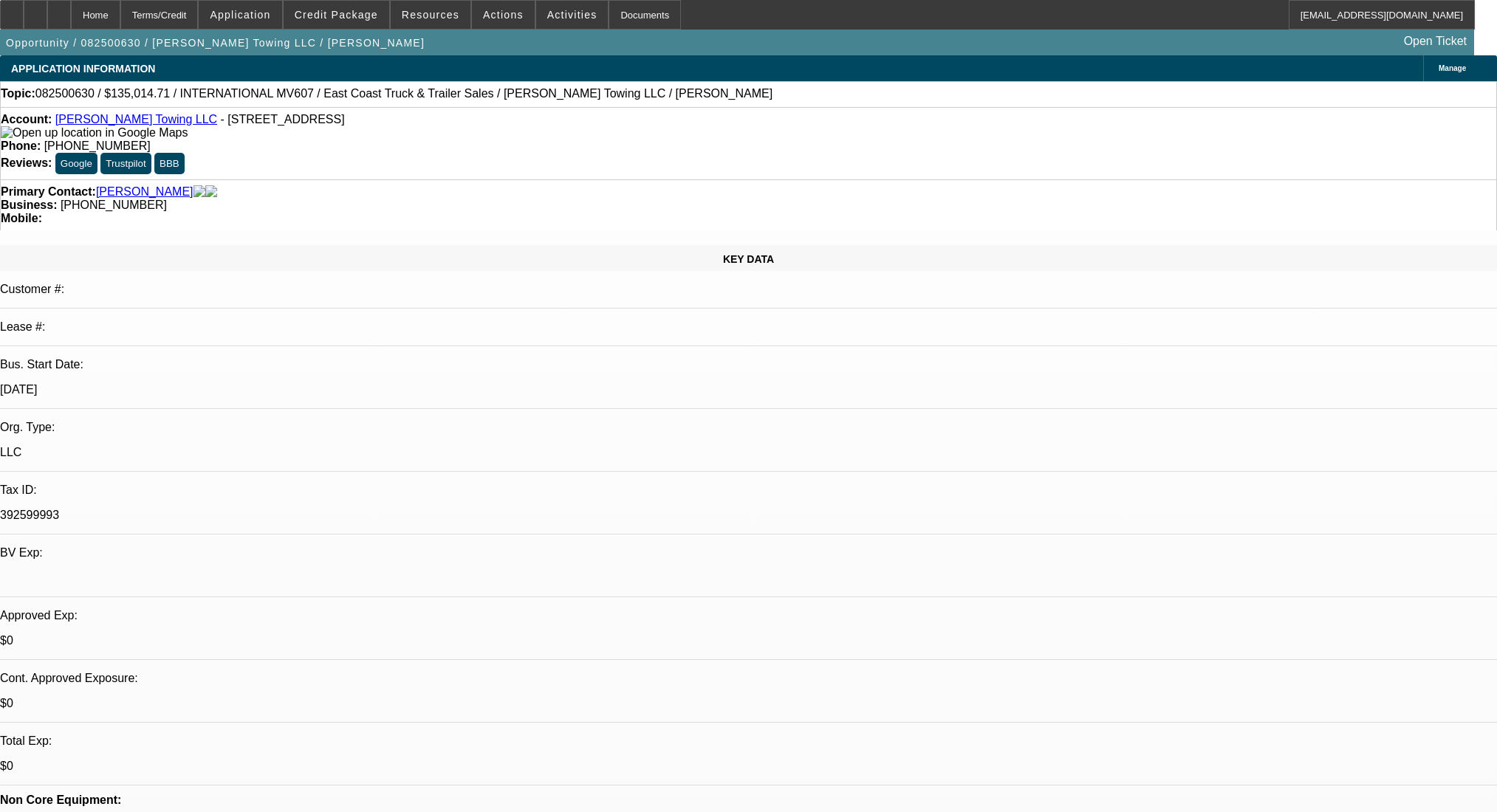
scroll to position [2230, 0]
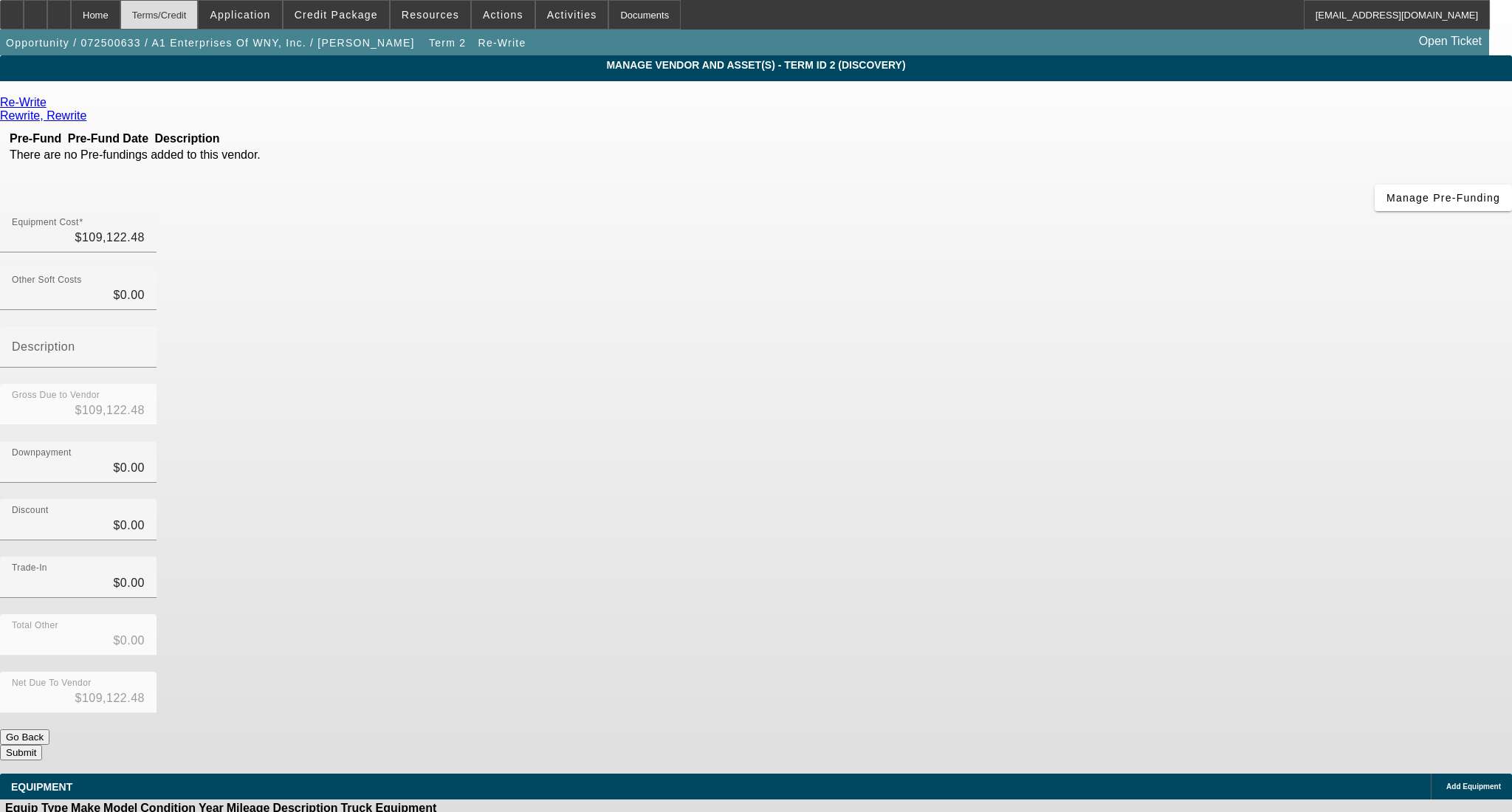
click at [198, 14] on div "Terms/Credit" at bounding box center [159, 14] width 78 height 29
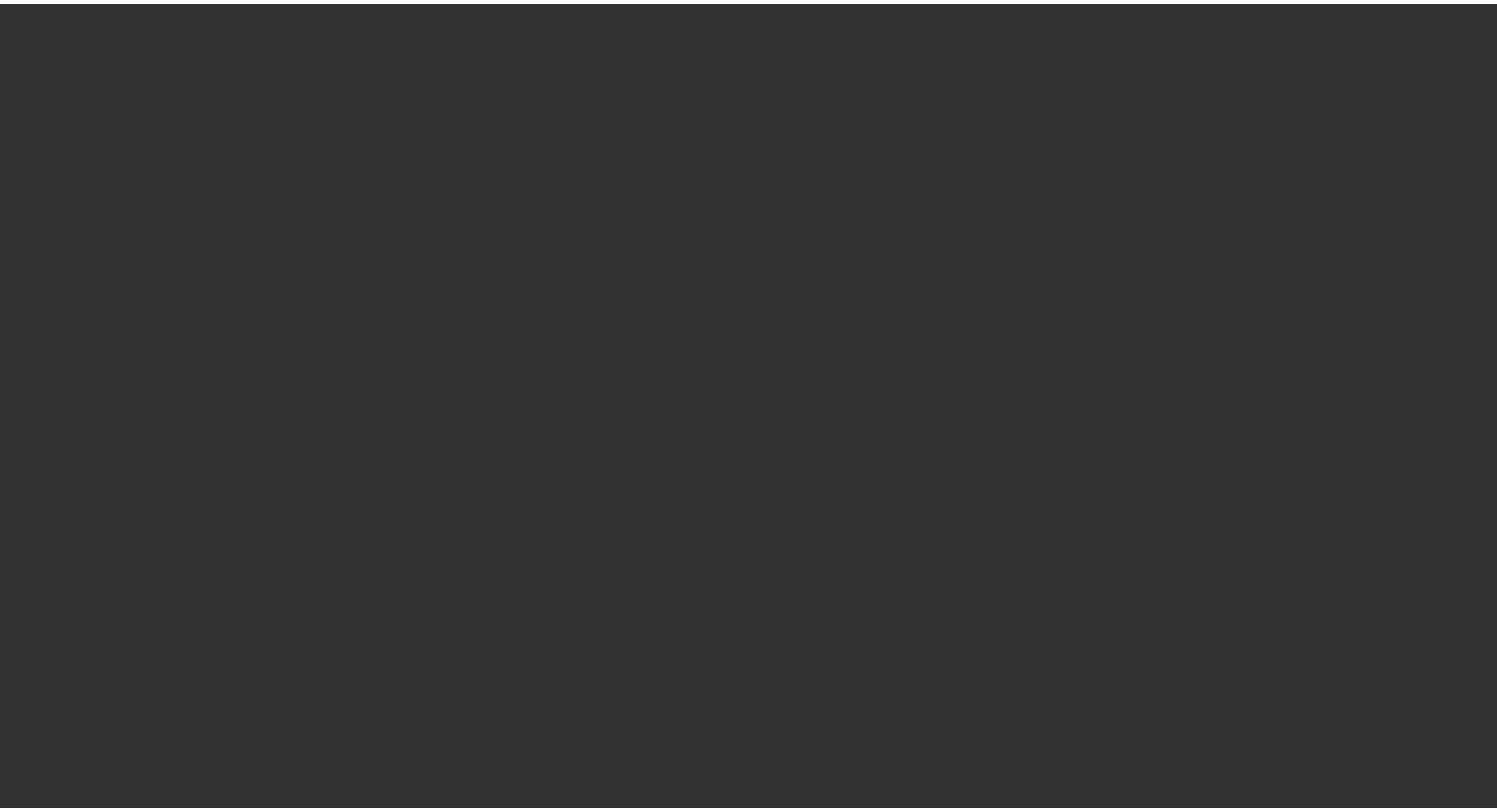
scroll to position [1375, 0]
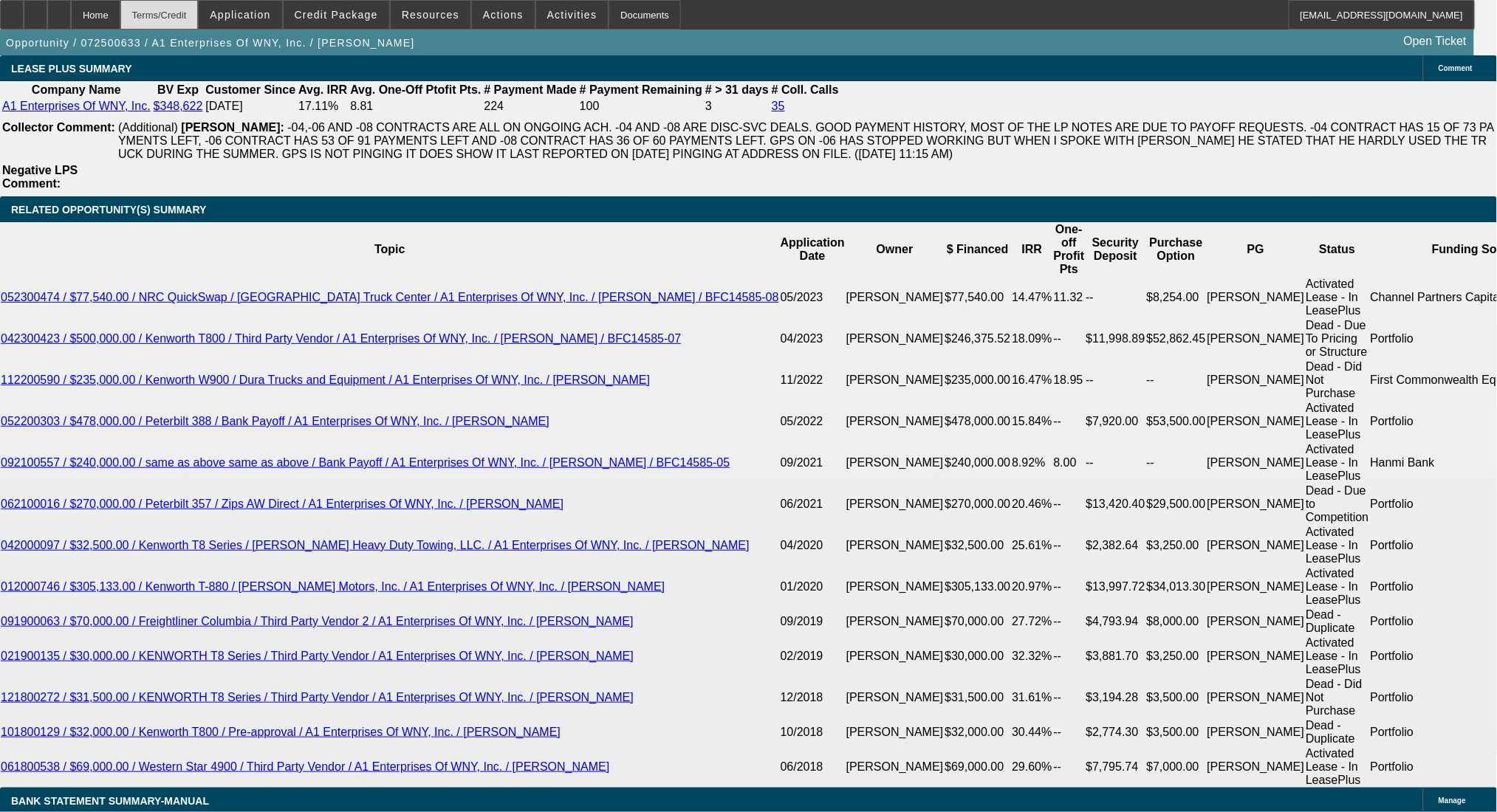
select select "0.1"
select select "2"
select select "0.1"
select select "4"
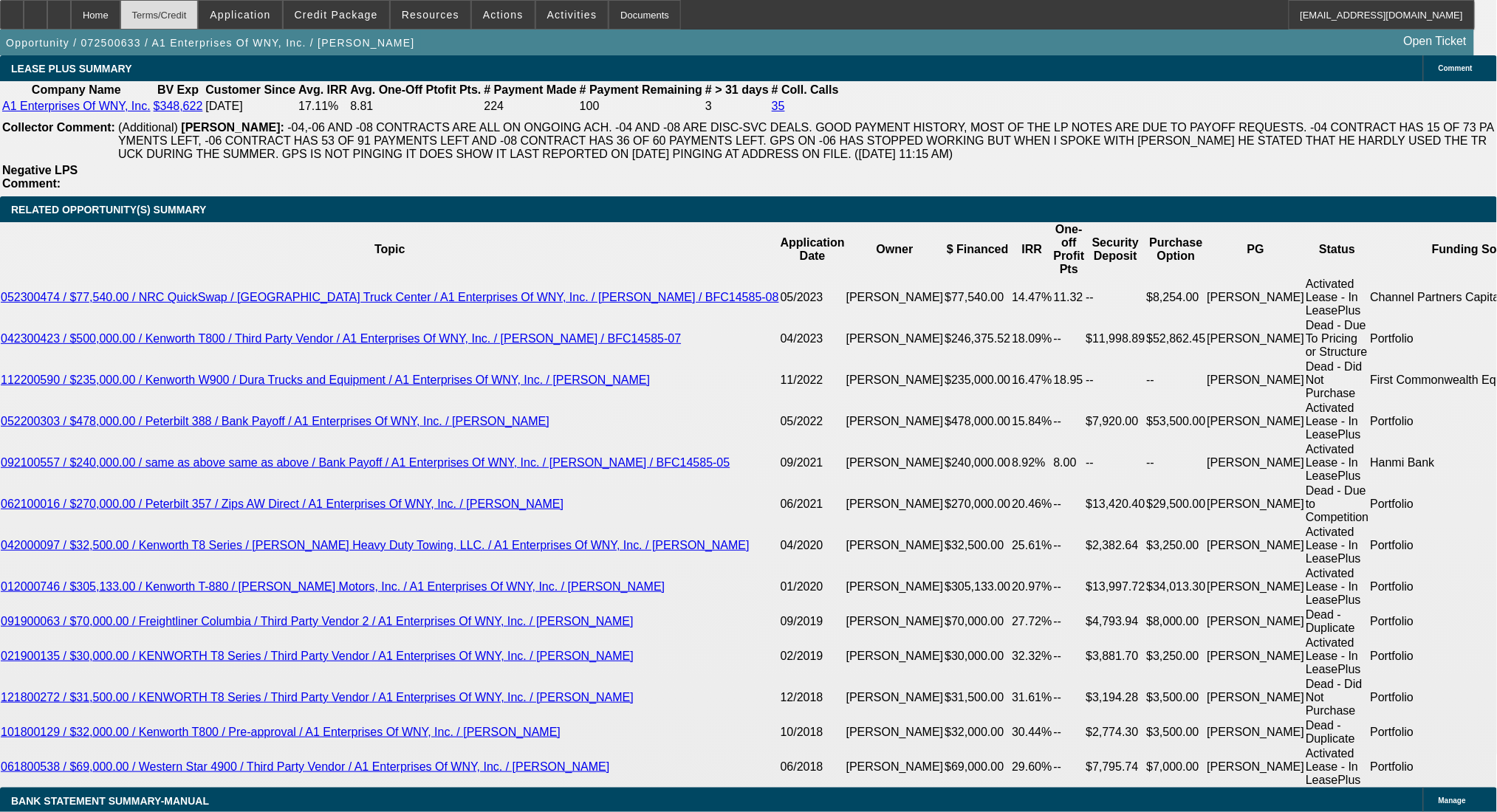
select select "0.1"
select select "2"
select select "0.1"
select select "4"
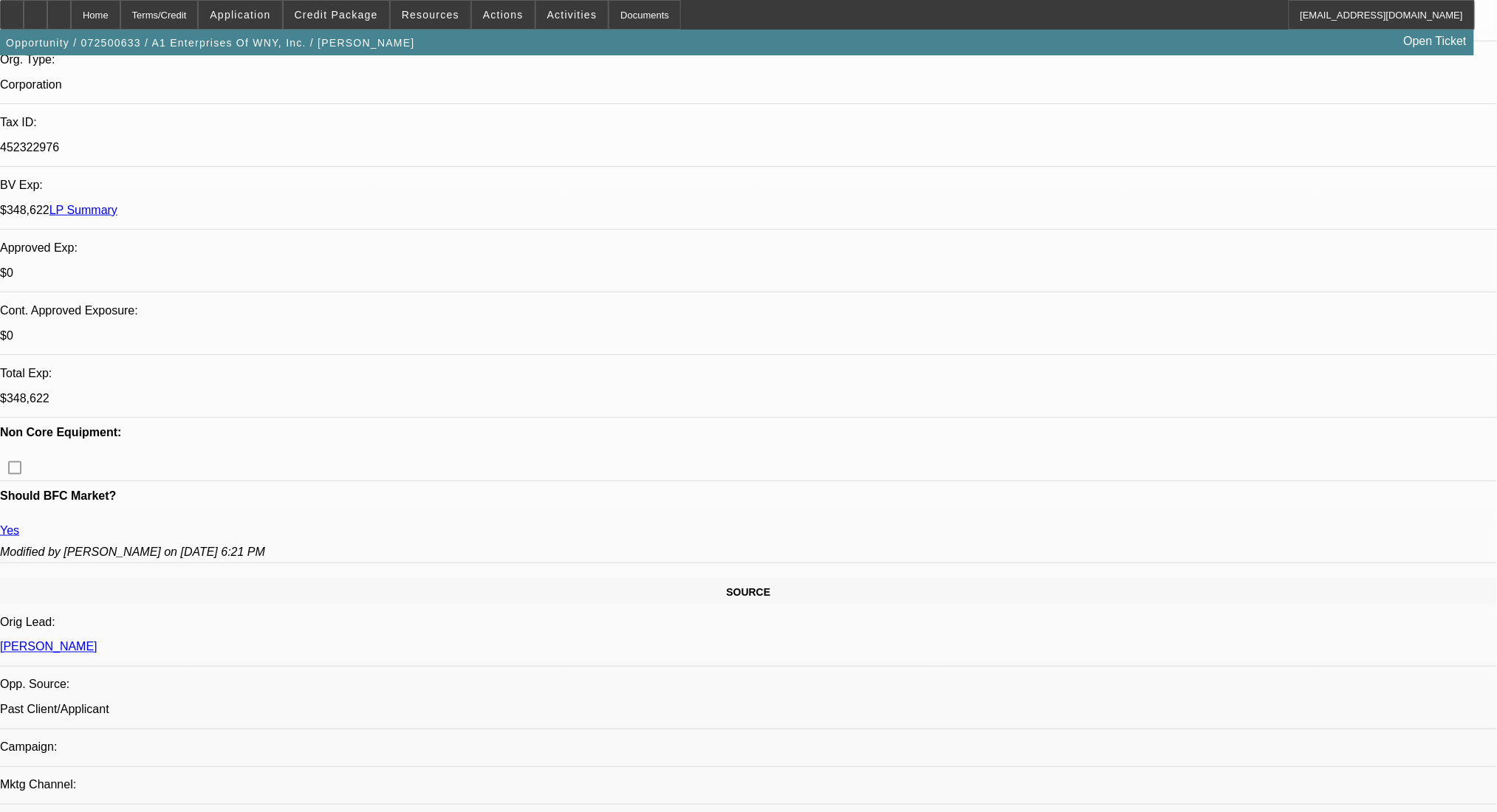
scroll to position [0, 0]
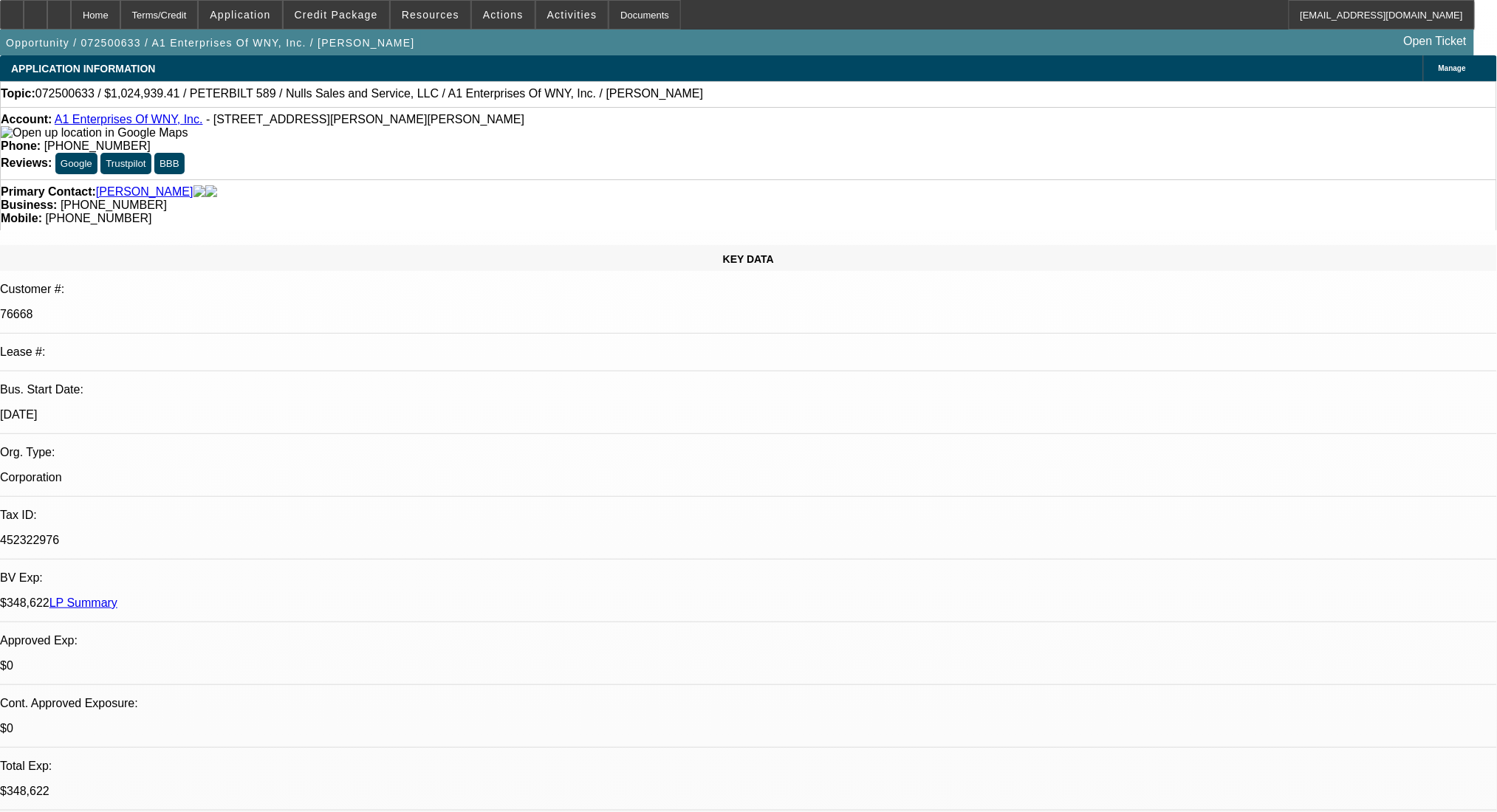
click at [117, 597] on link "LP Summary" at bounding box center [84, 603] width 68 height 13
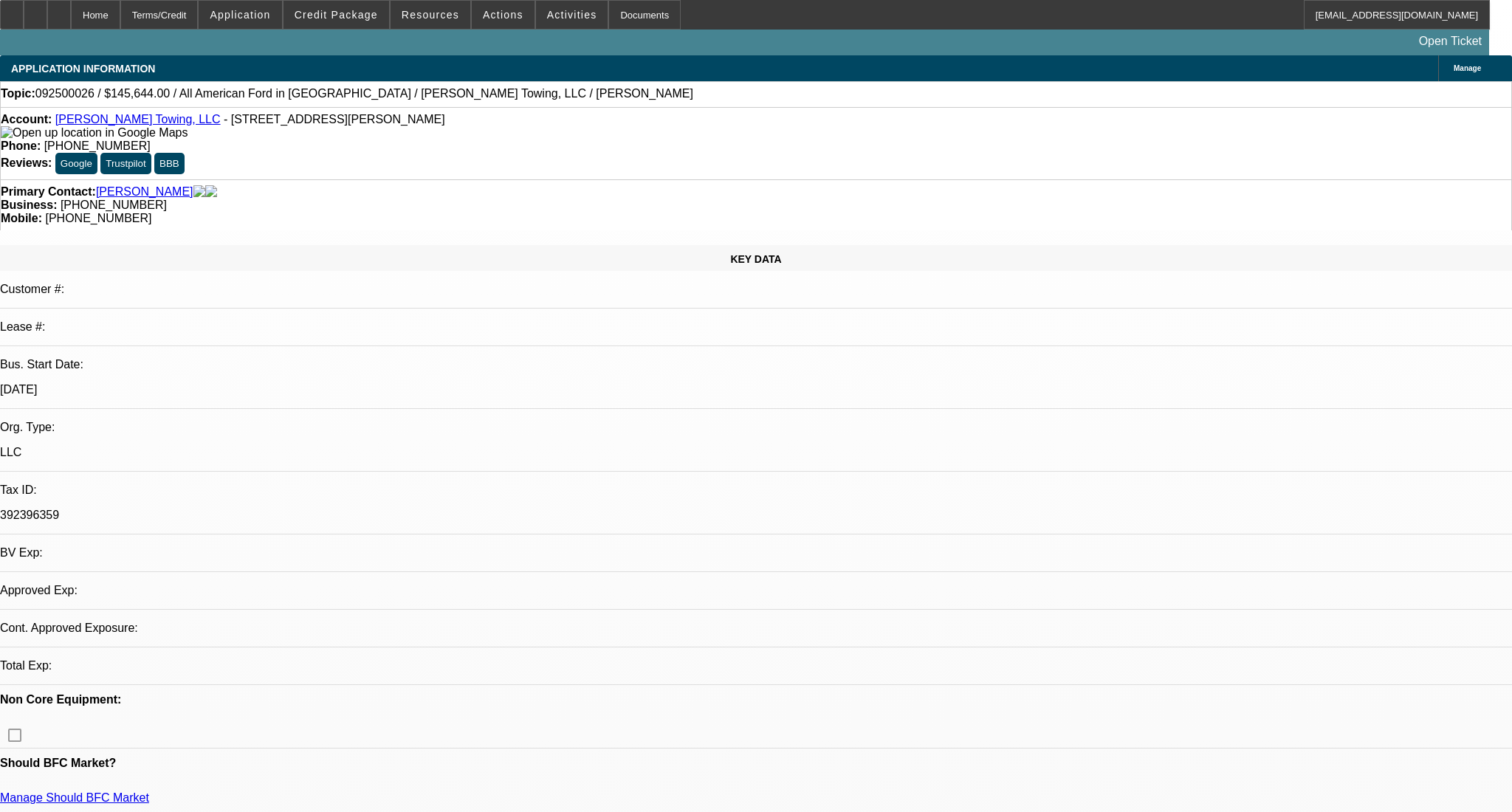
select select "0"
select select "2"
select select "0.1"
select select "4"
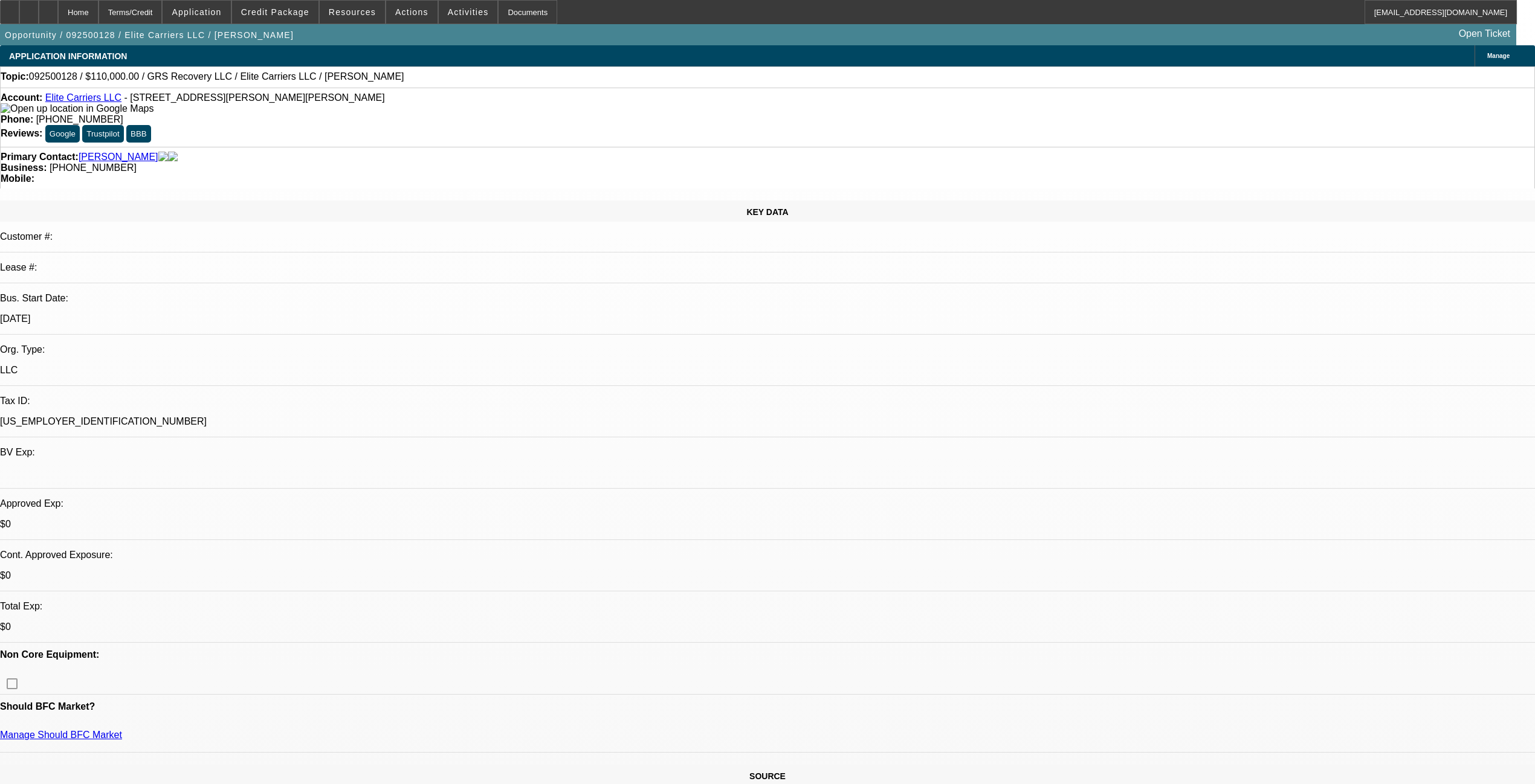
select select "0"
select select "2"
select select "0.1"
select select "4"
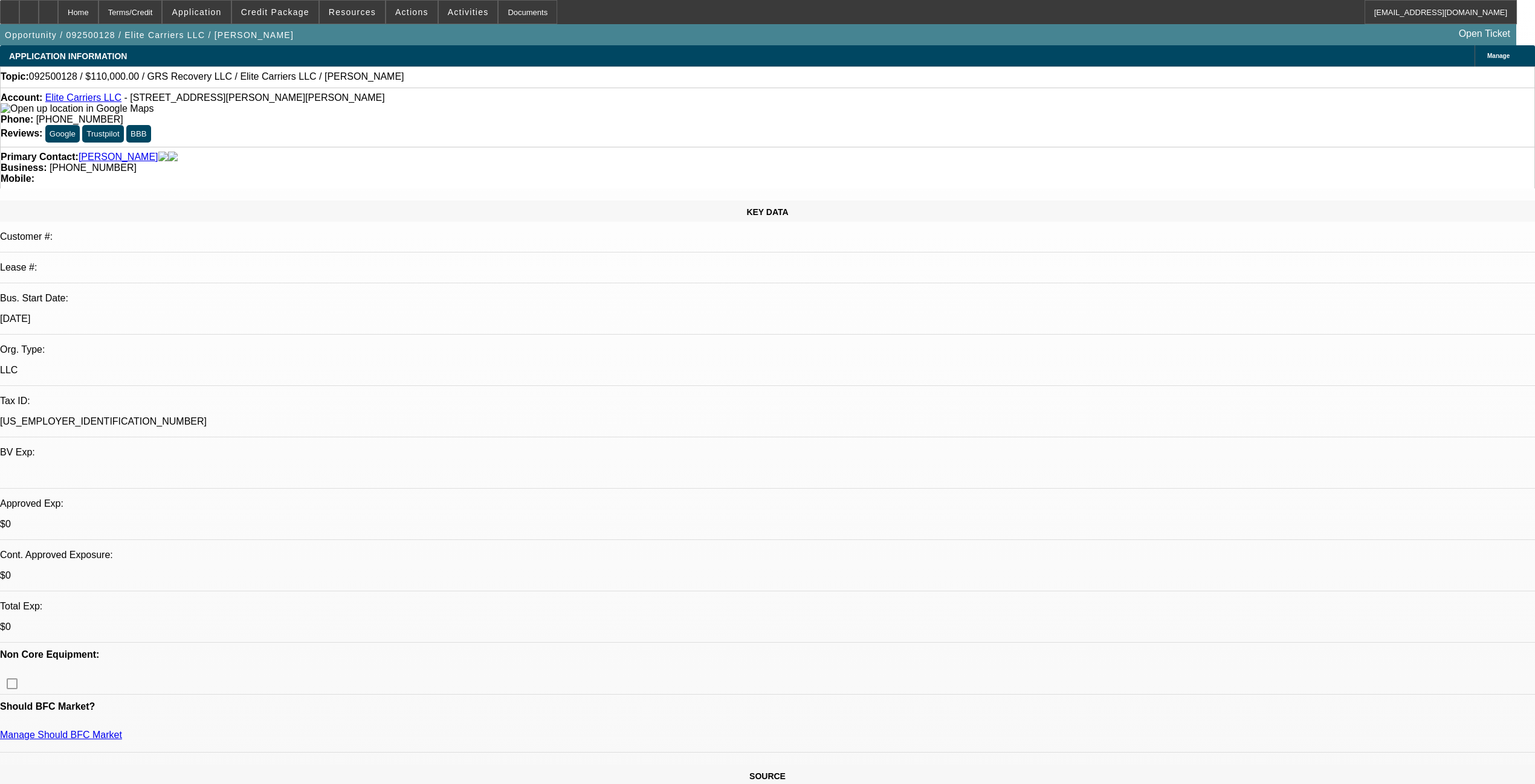
drag, startPoint x: 481, startPoint y: 146, endPoint x: 507, endPoint y: 140, distance: 26.7
click at [481, 147] on div "Primary Contact: [PERSON_NAME] Business: [PHONE_NUMBER] Mobile:" at bounding box center [768, 168] width 1535 height 41
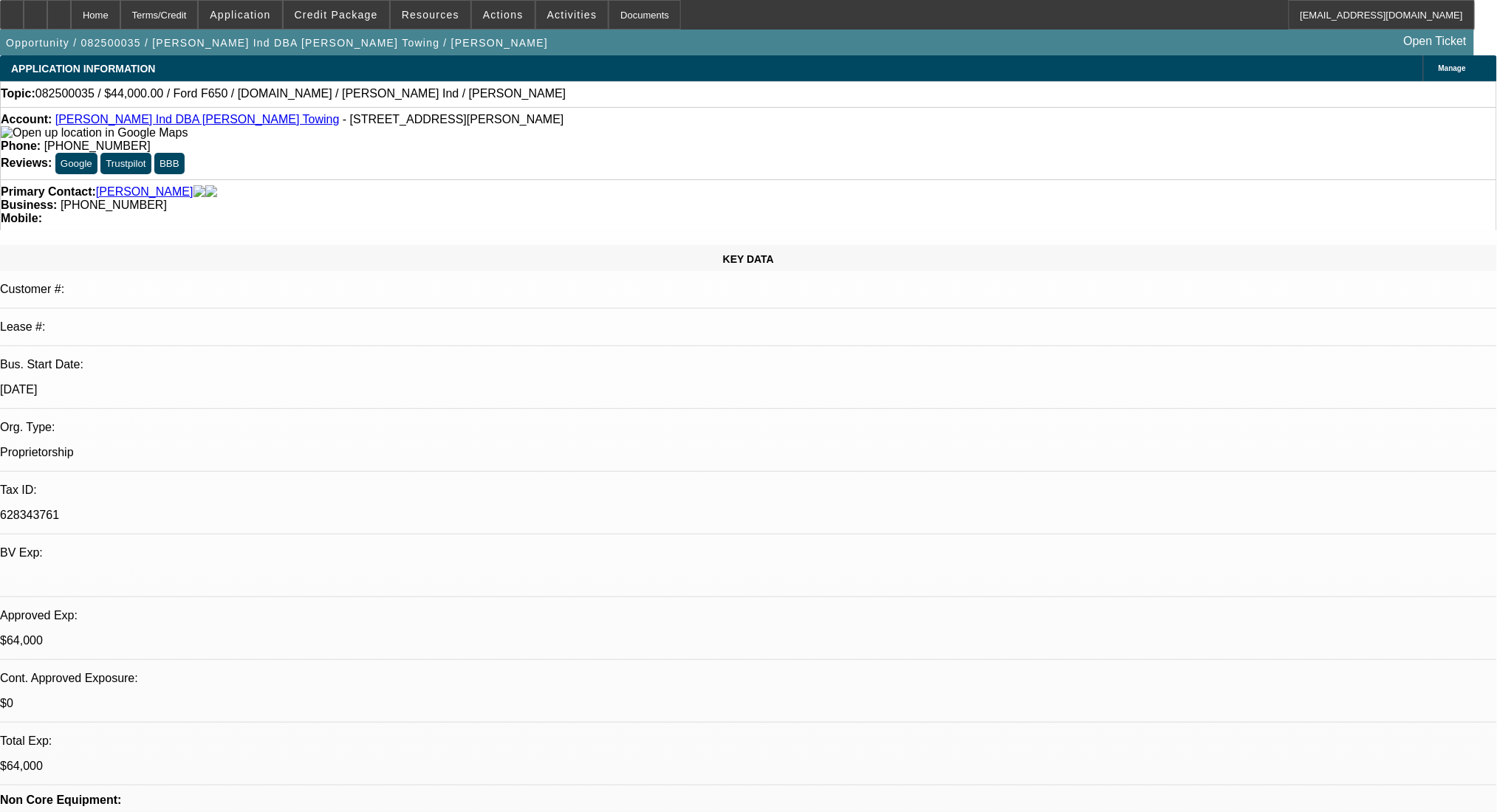
select select "0"
select select "2"
select select "0"
select select "6"
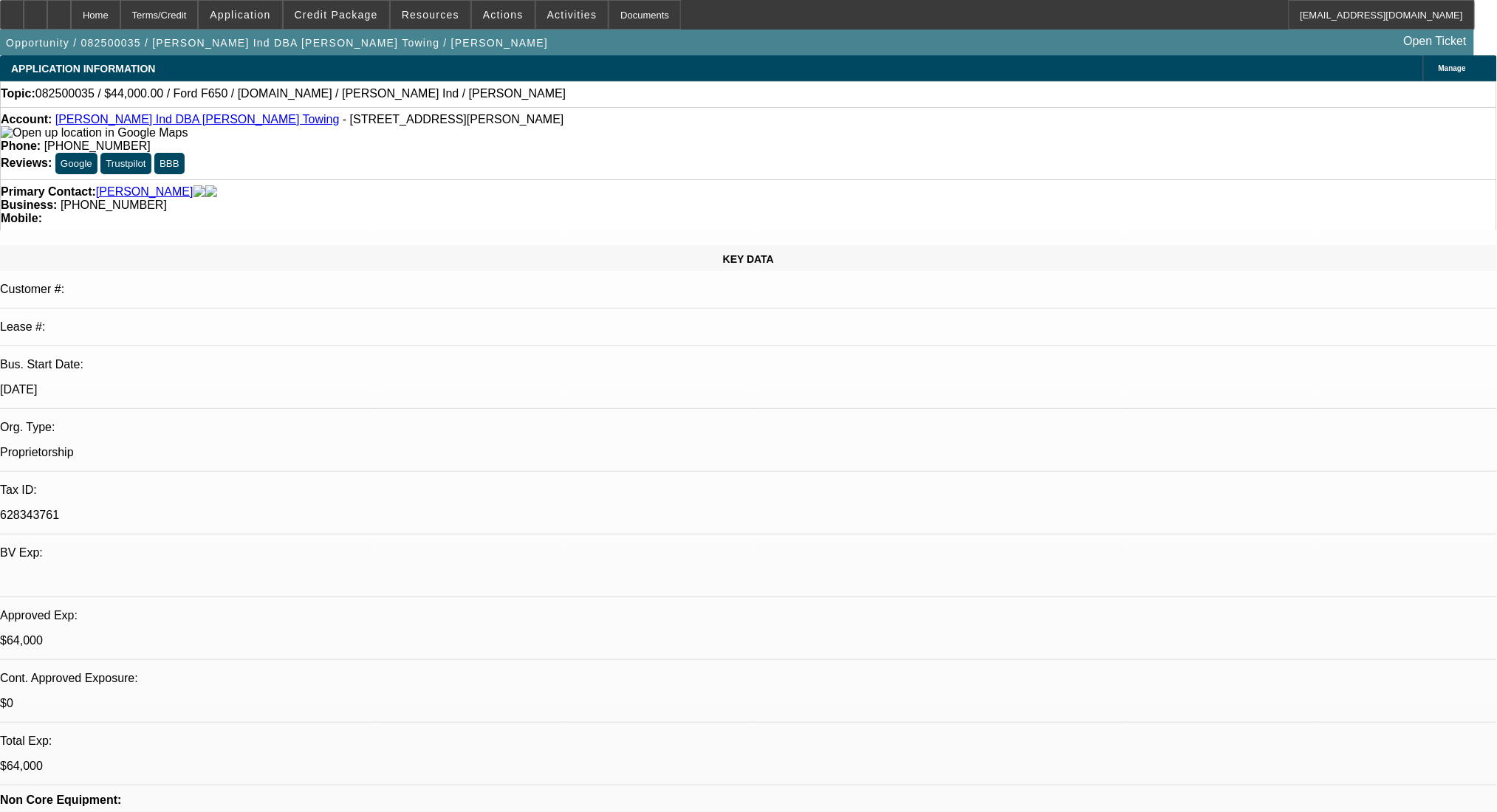
select select "2"
select select "0"
select select "6"
select select "0"
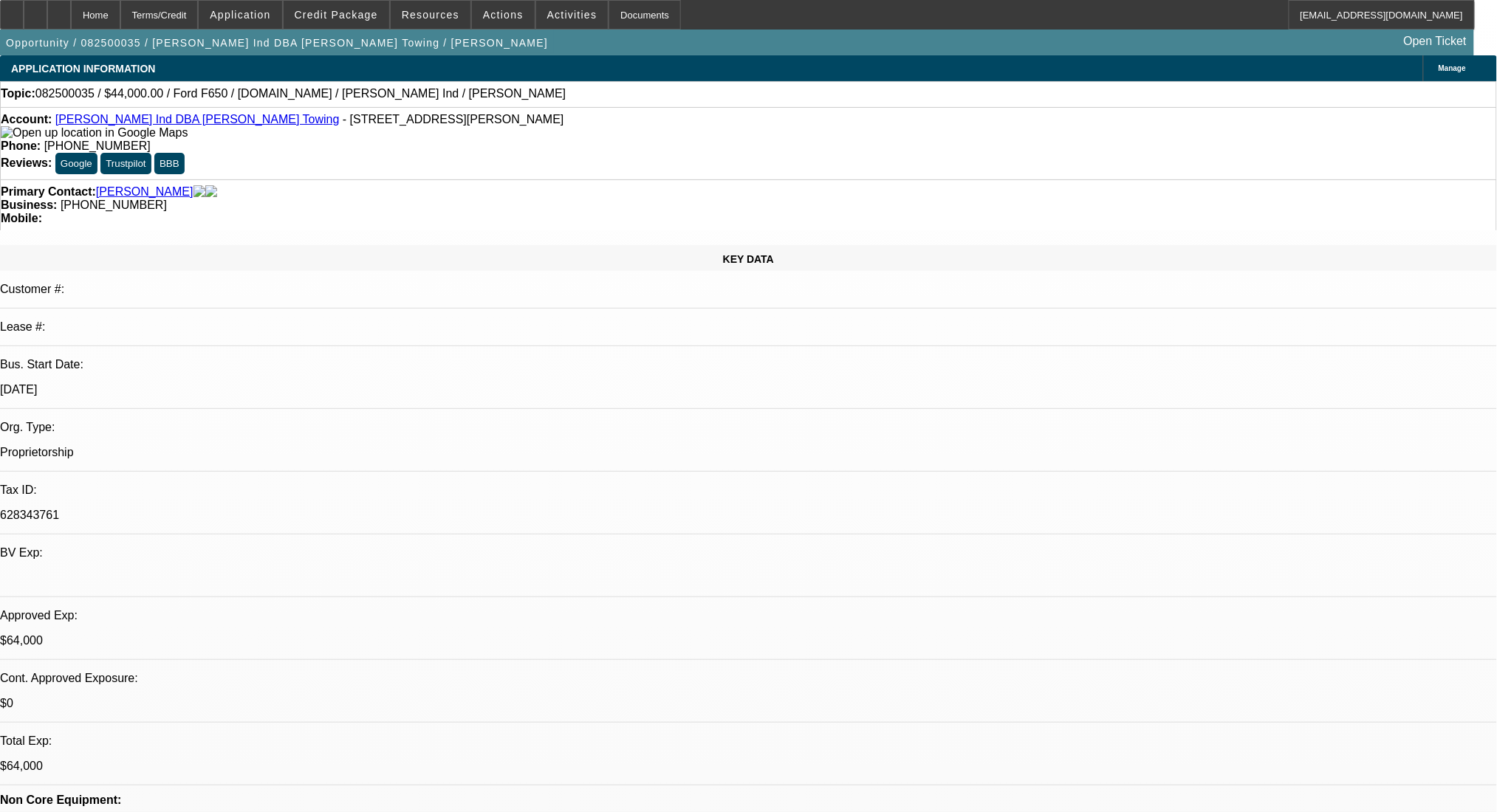
select select "2"
select select "0"
select select "6"
select select "0"
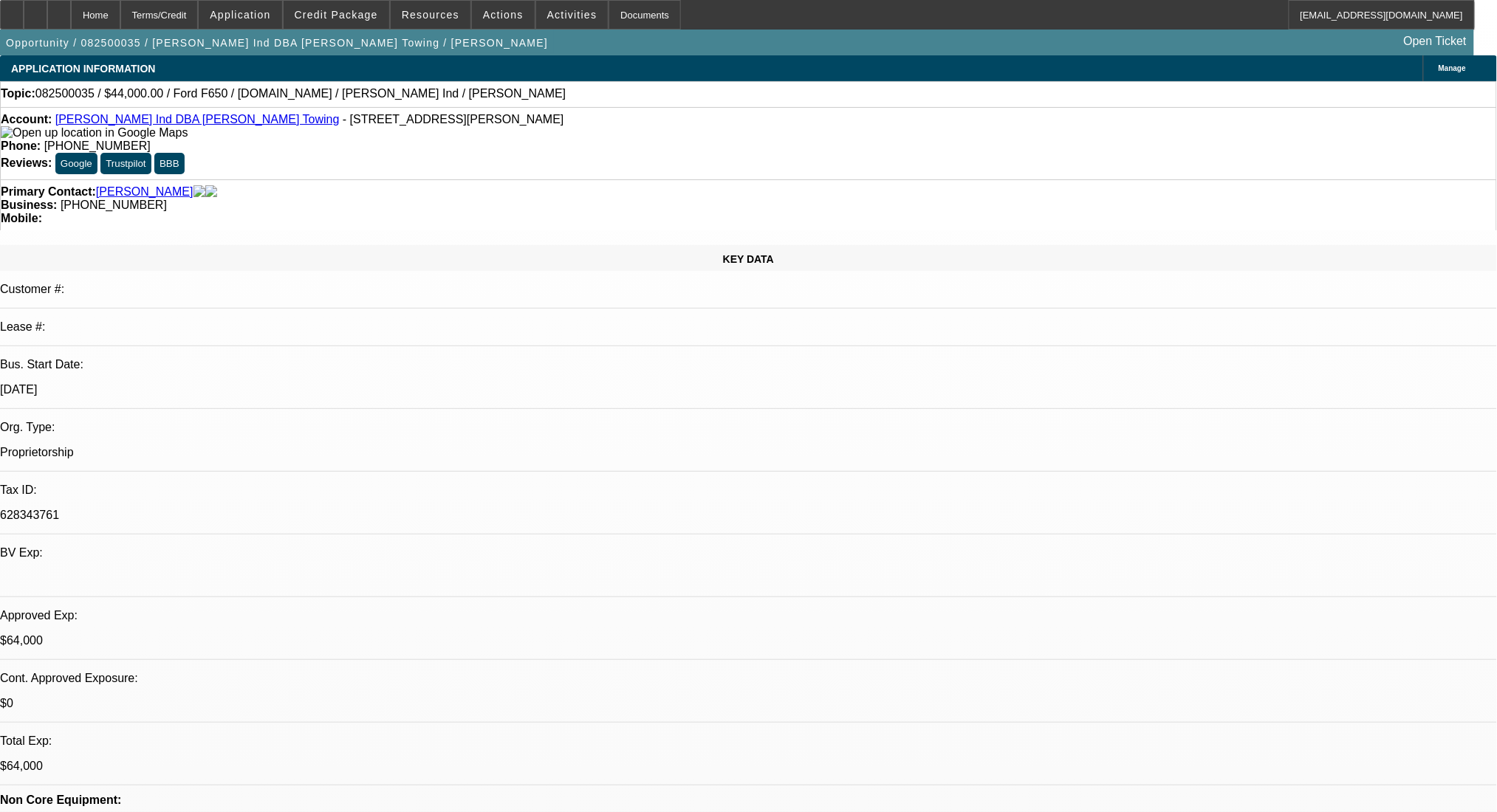
select select "2"
select select "0"
select select "6"
click at [197, 13] on div "Terms/Credit" at bounding box center [159, 14] width 78 height 29
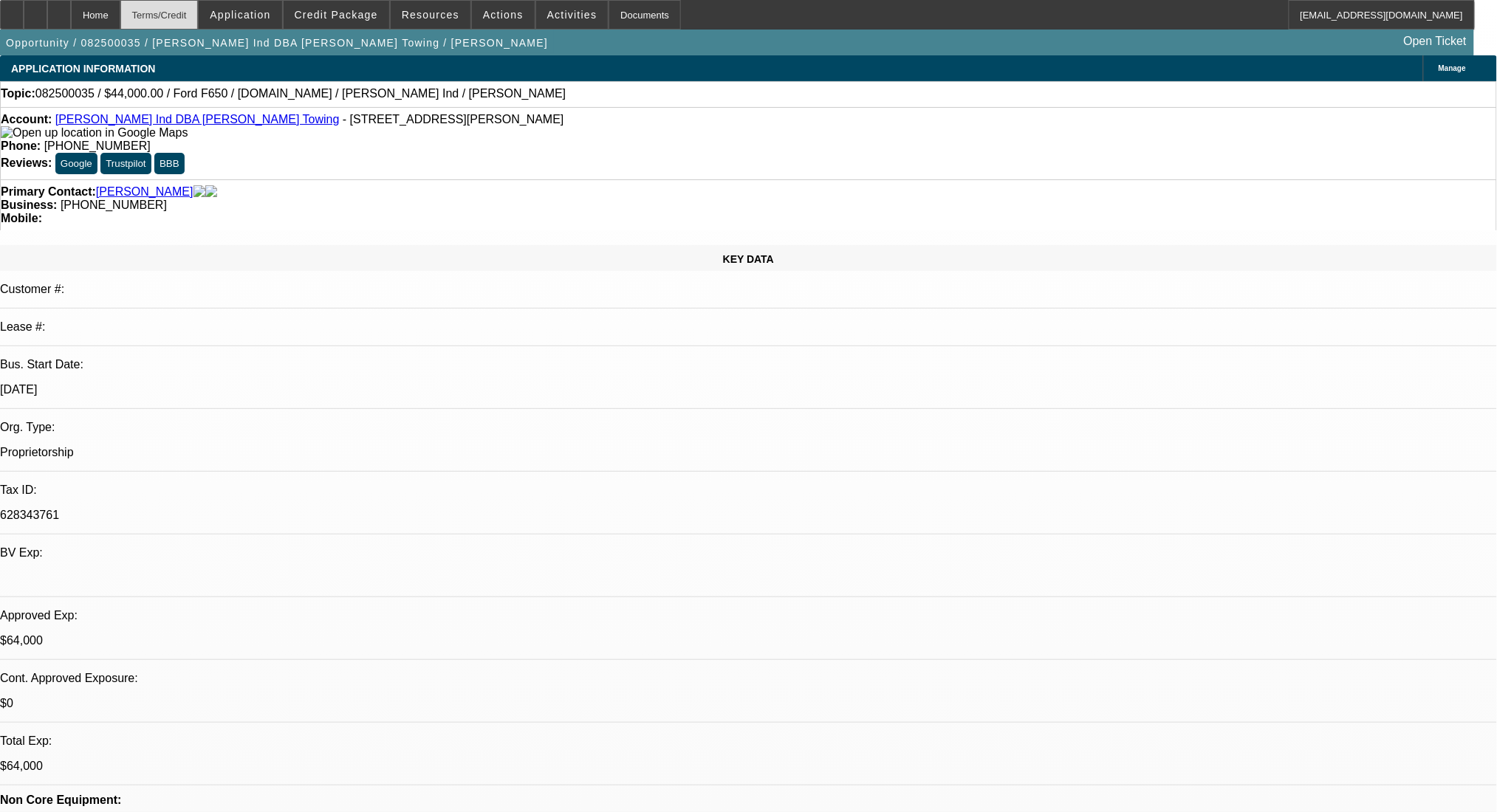
click at [198, 6] on div "Terms/Credit" at bounding box center [159, 14] width 78 height 29
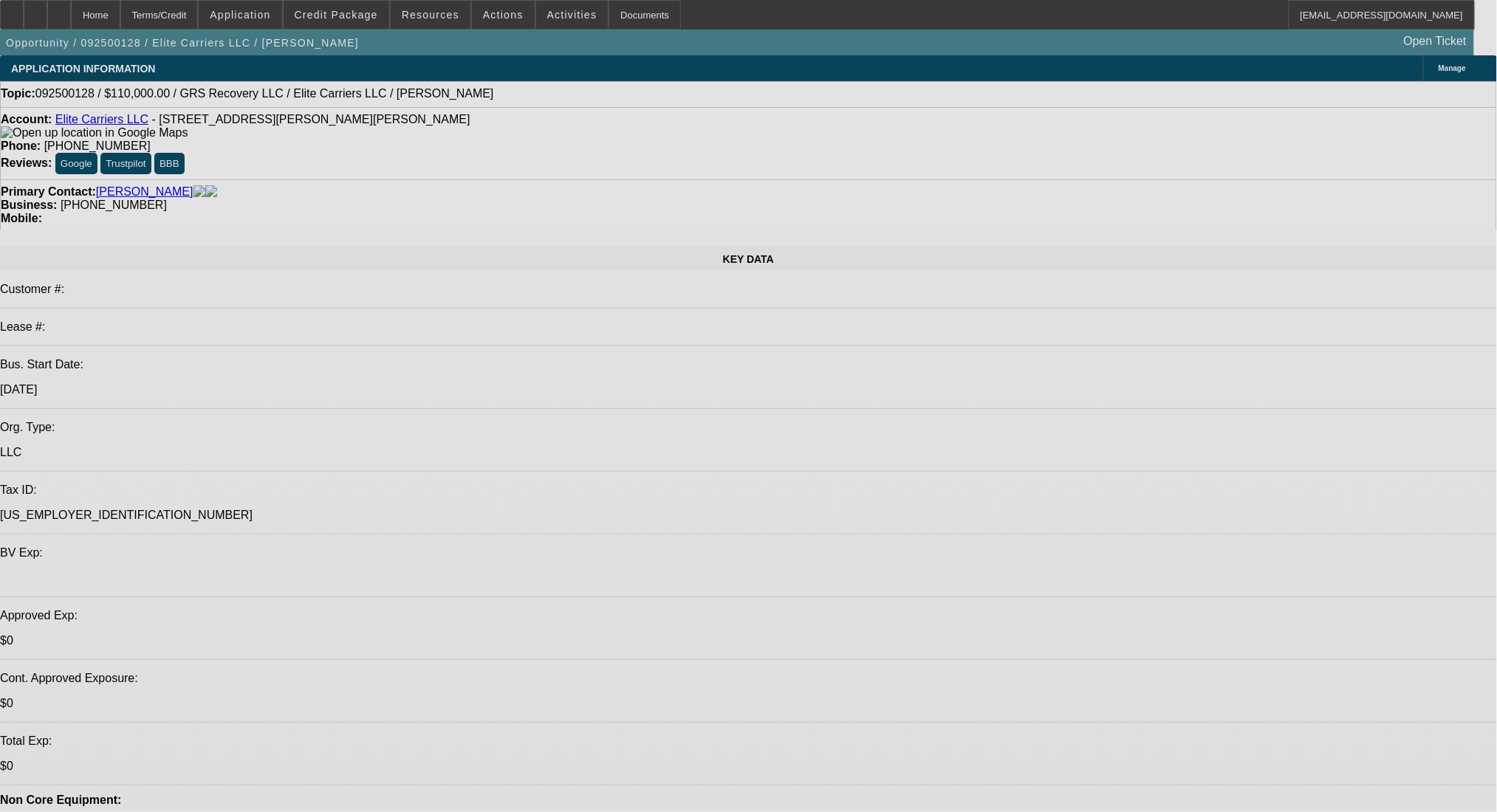
select select "0"
select select "2"
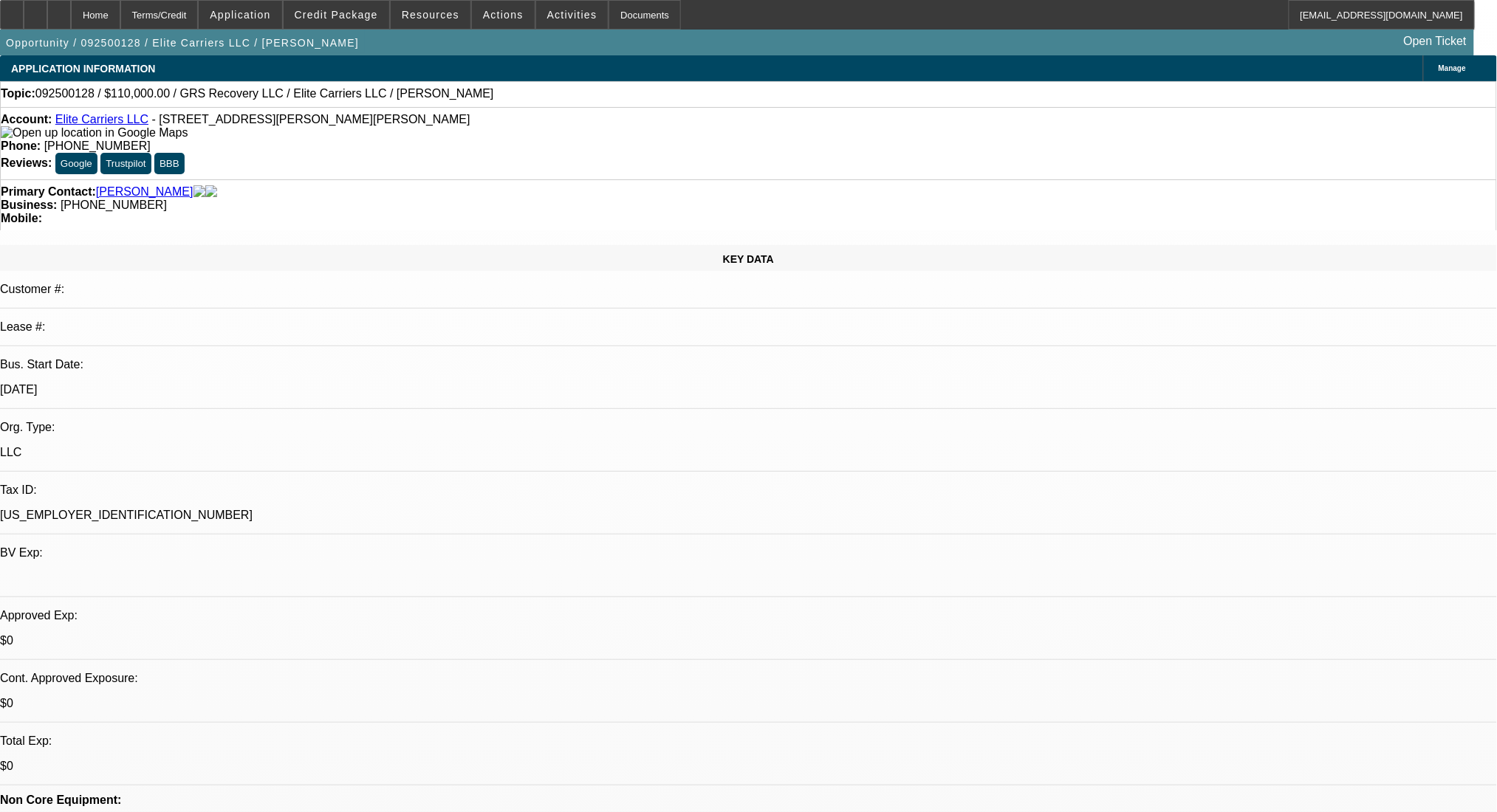
select select "0.1"
select select "4"
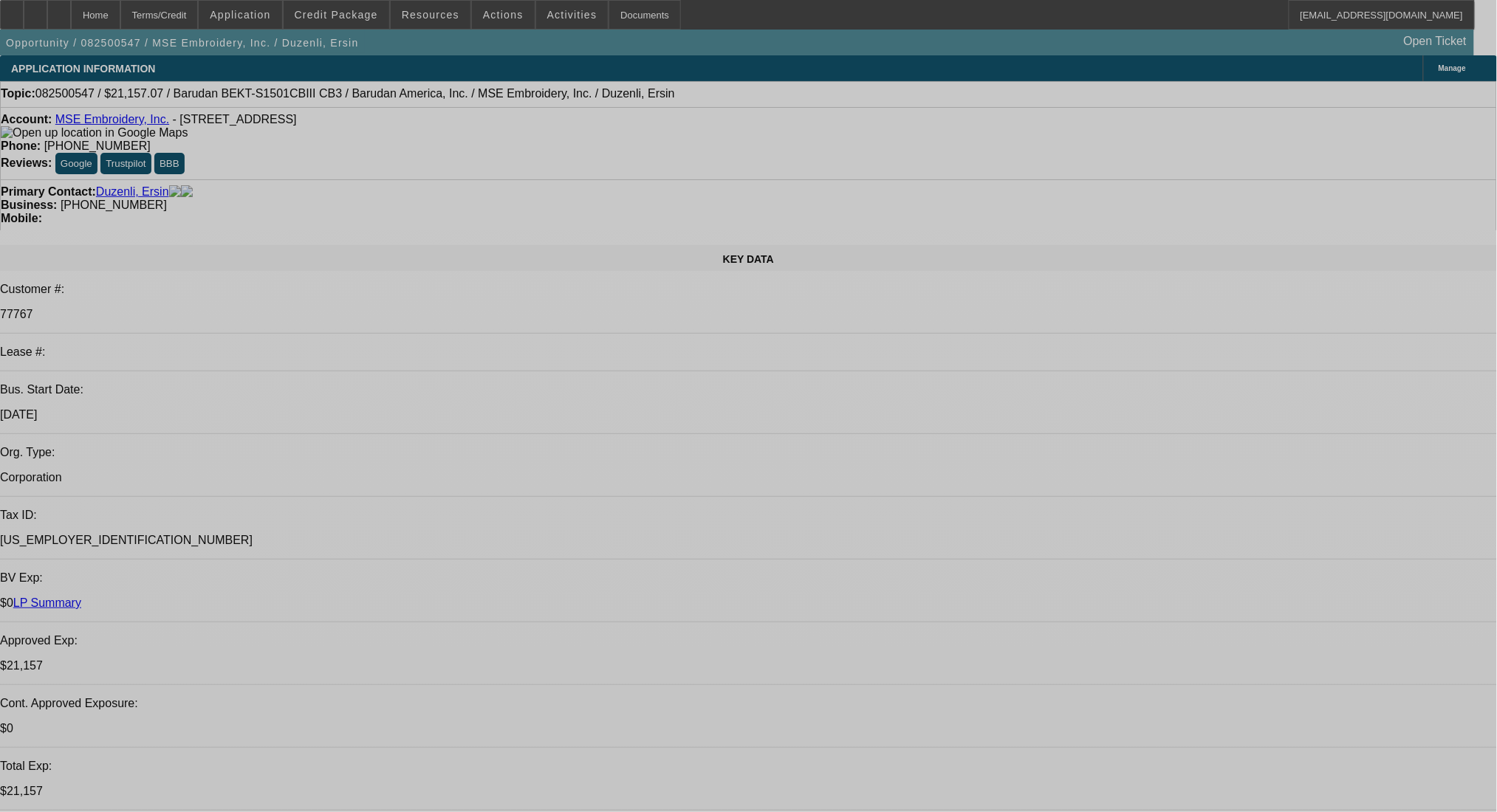
select select "0"
select select "6"
select select "0"
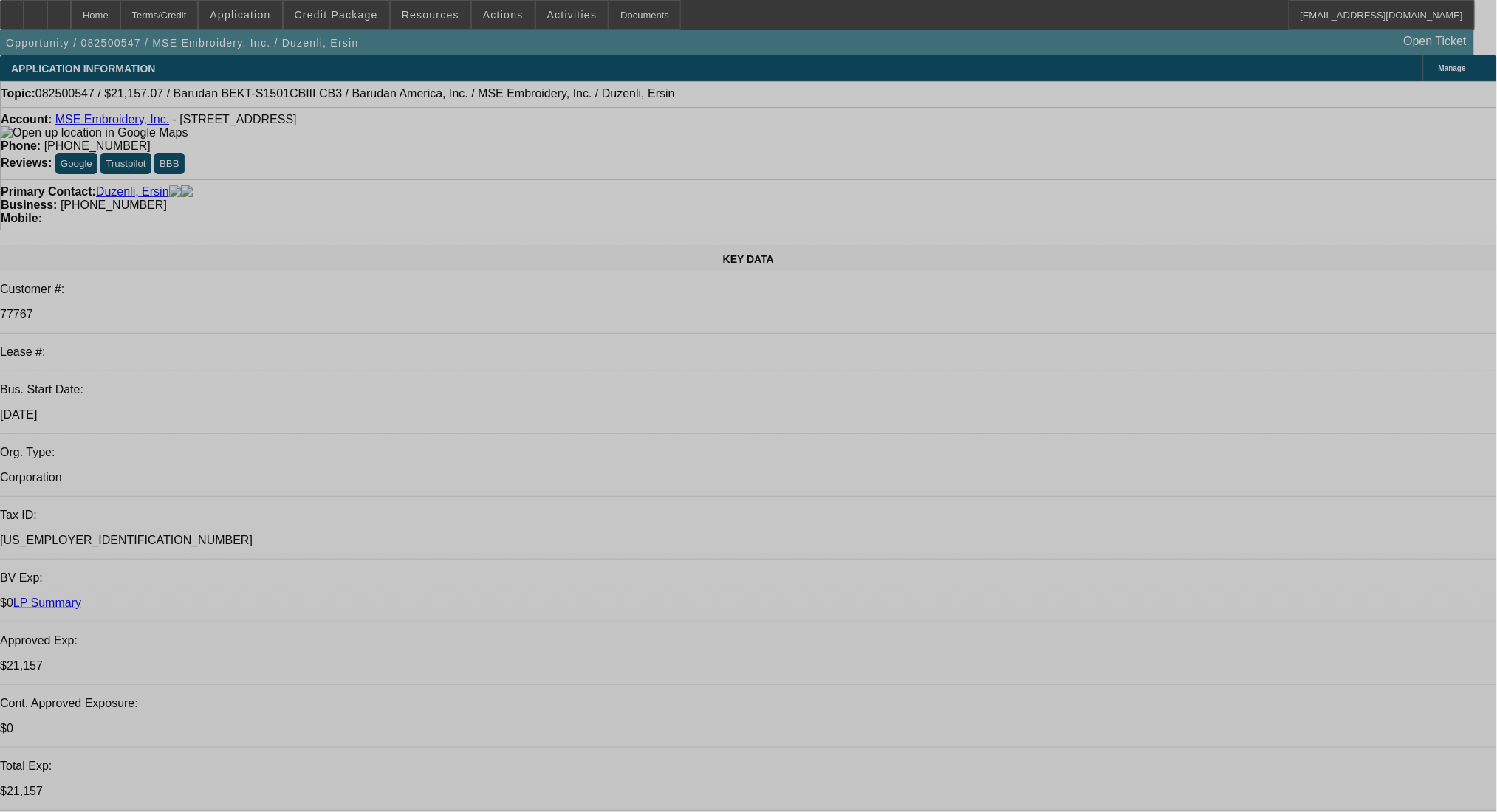
select select "0"
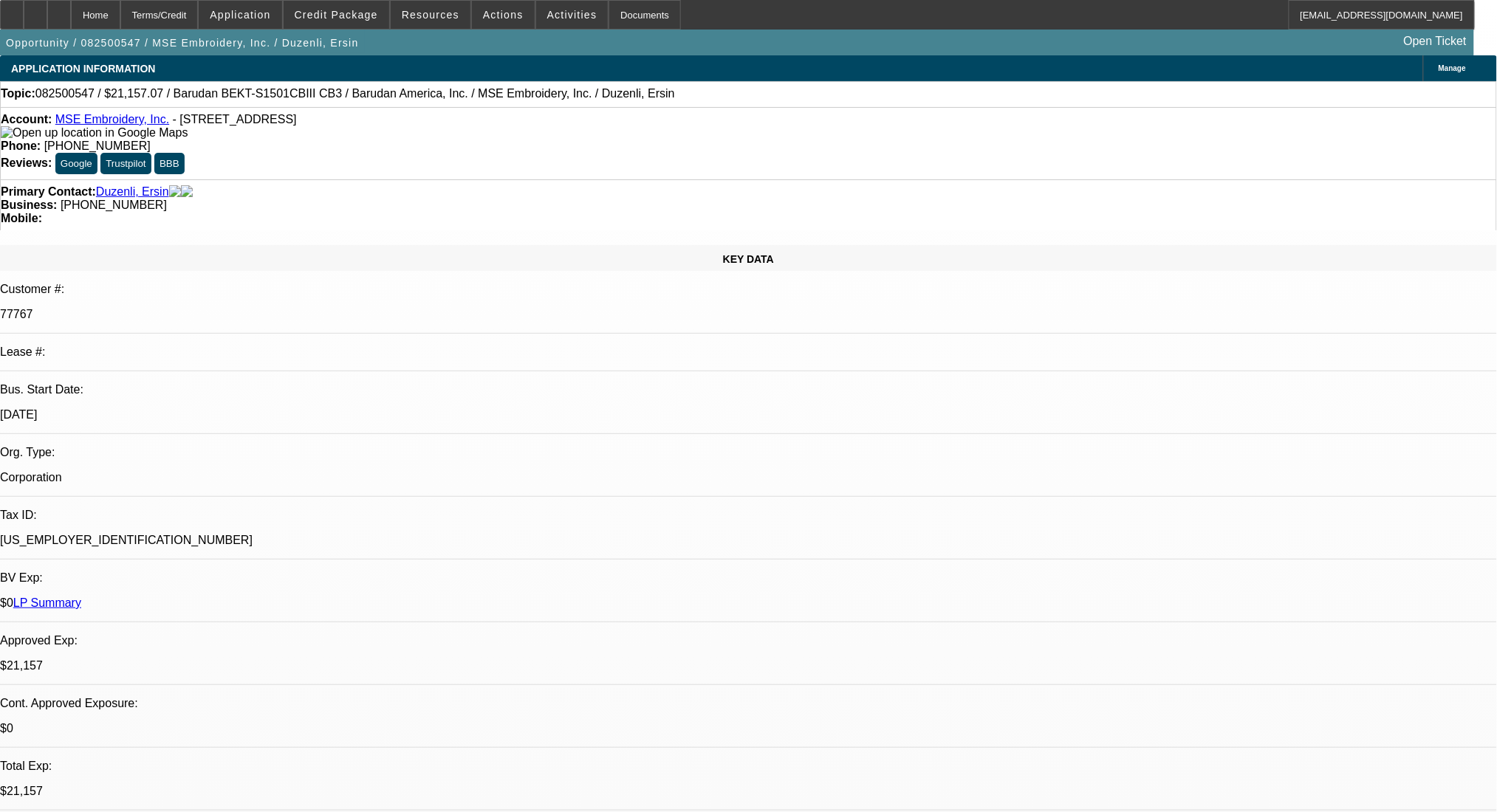
select select "2"
select select "0"
select select "6"
select select "0"
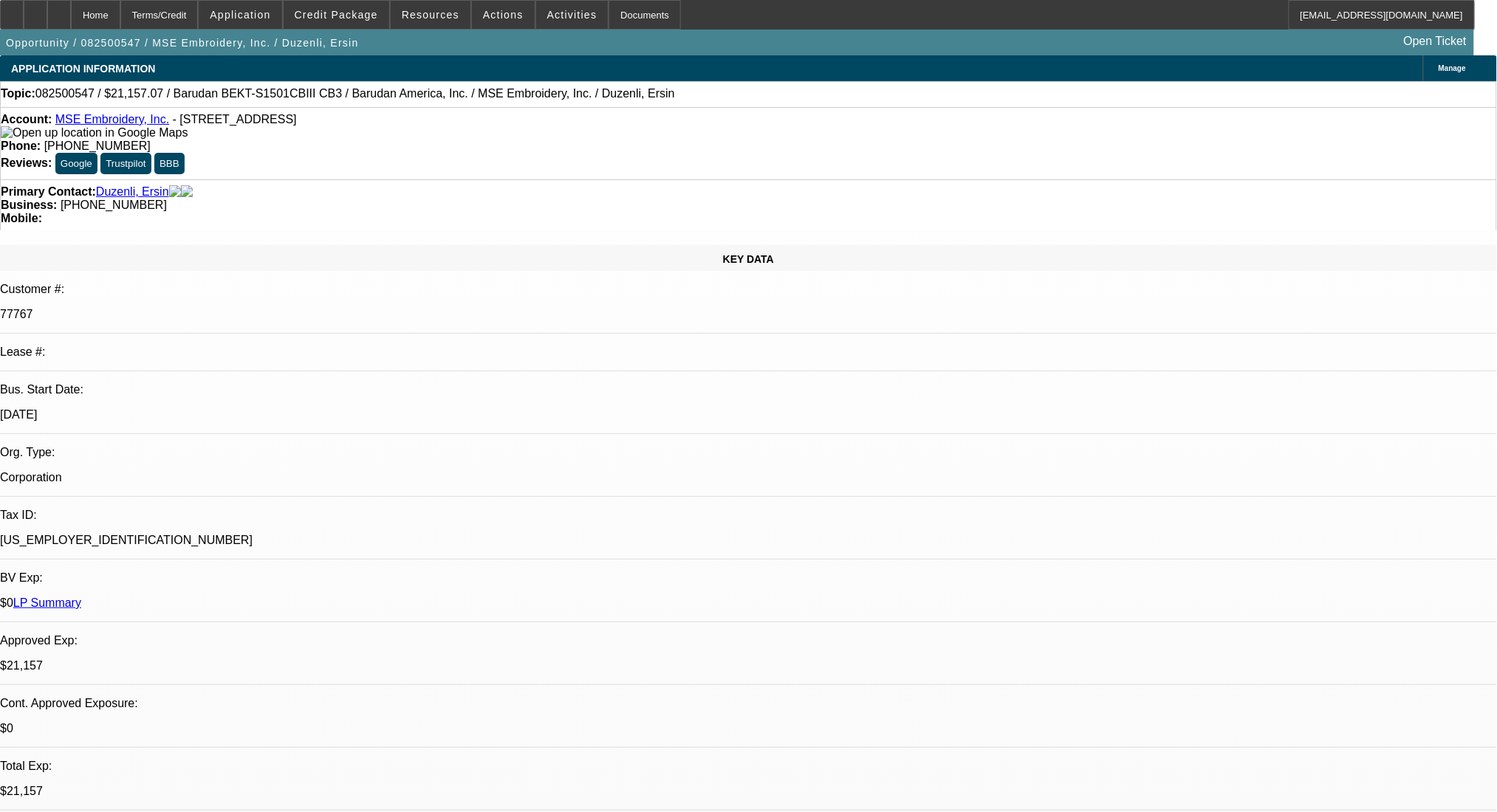
select select "0"
select select "6"
select select "0"
select select "2"
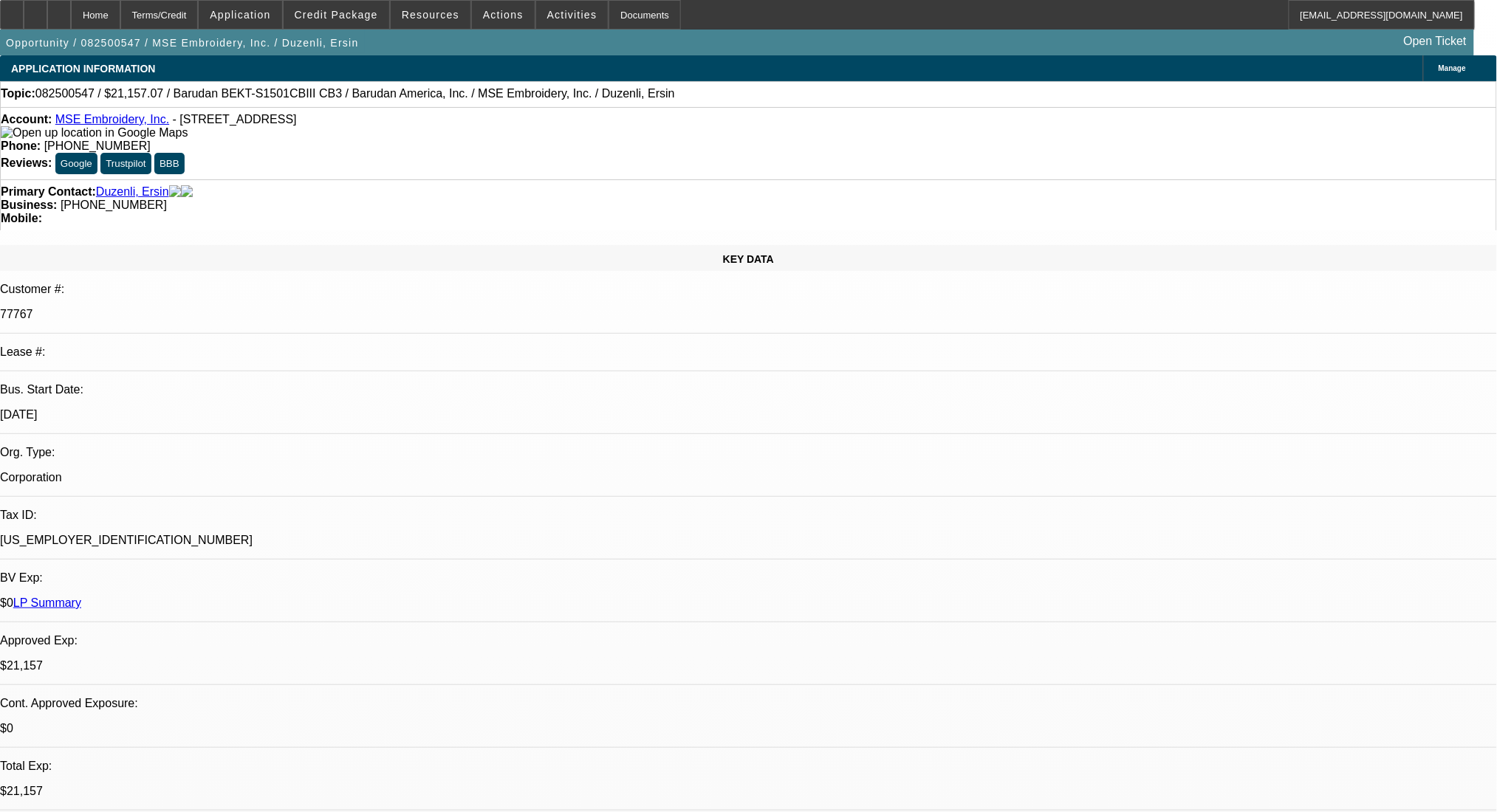
select select "0"
select select "6"
click at [198, 22] on div "Terms/Credit" at bounding box center [159, 14] width 78 height 29
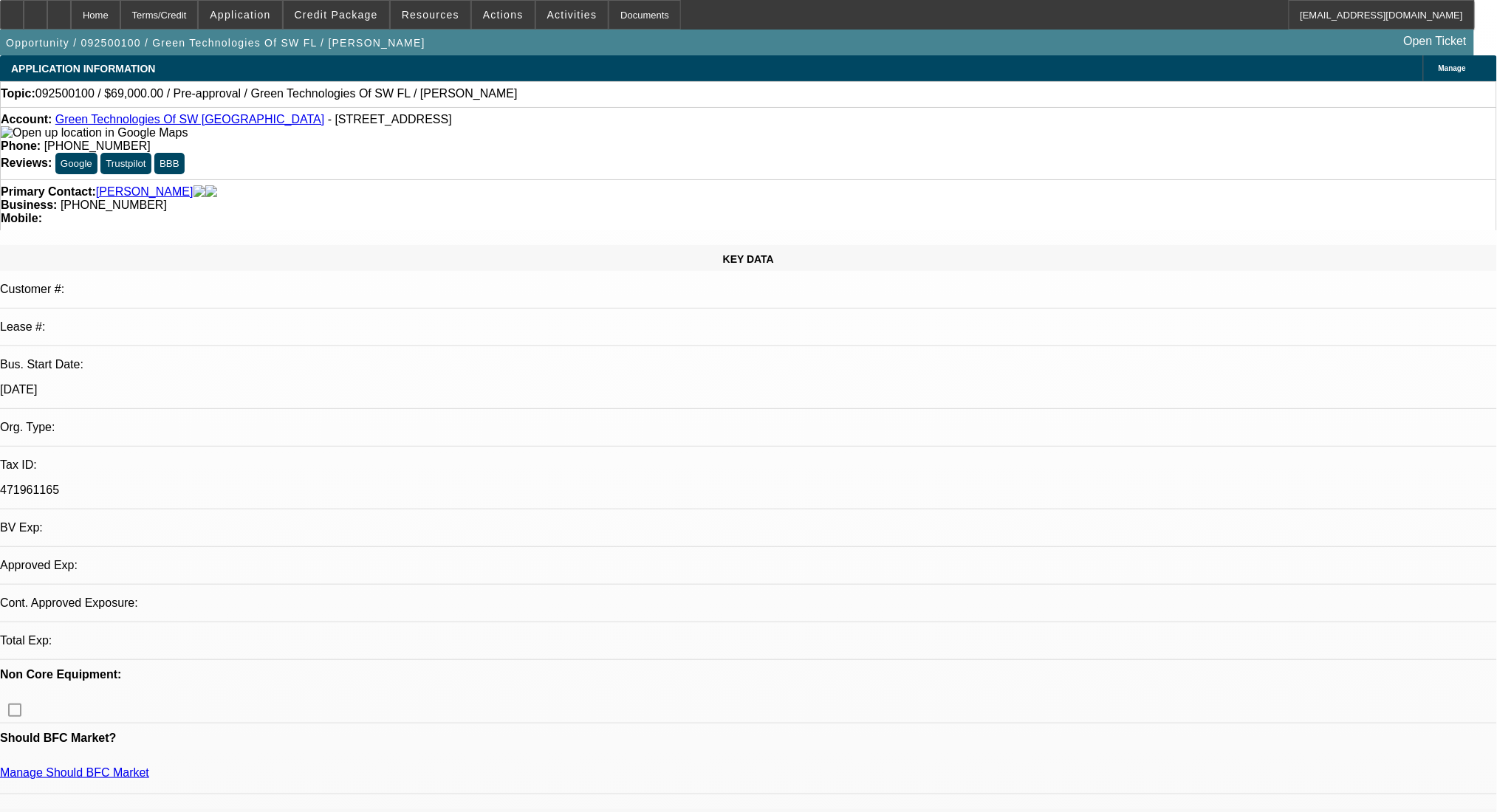
select select "0"
select select "2"
select select "0.1"
select select "4"
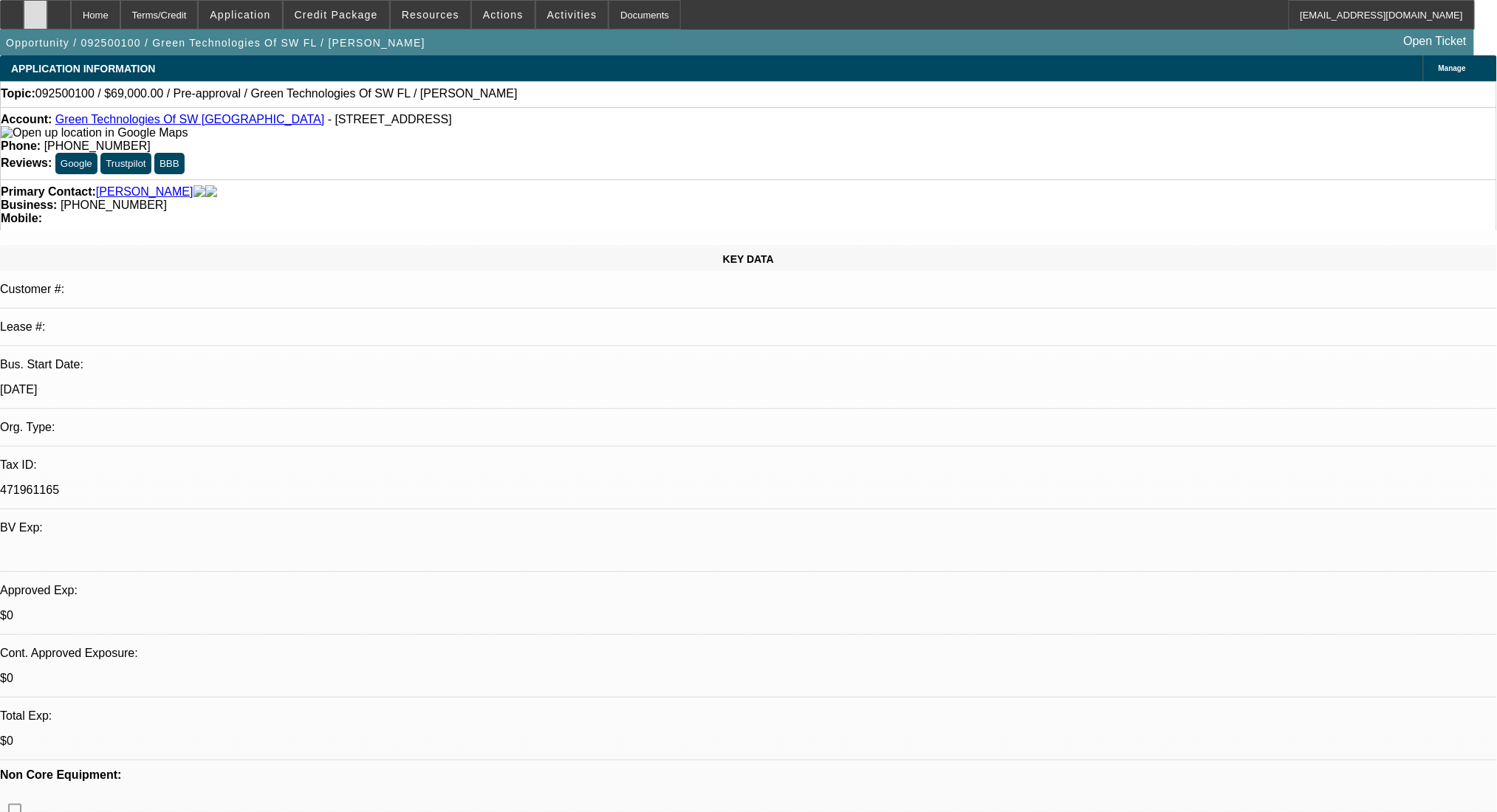
click at [47, 13] on div at bounding box center [36, 14] width 24 height 29
drag, startPoint x: 1174, startPoint y: 230, endPoint x: 1189, endPoint y: 230, distance: 15.0
click at [357, 25] on span at bounding box center [337, 14] width 106 height 36
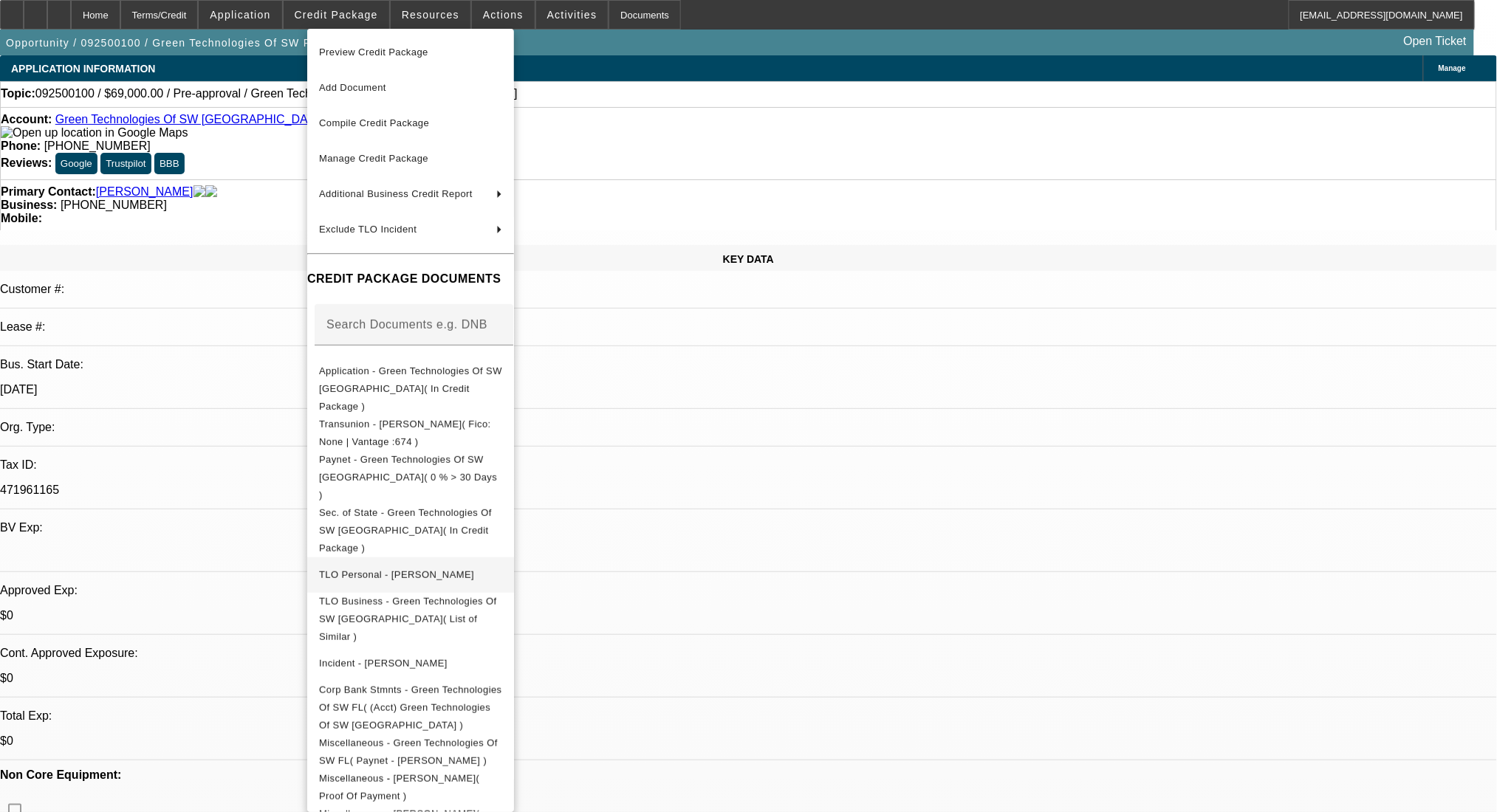
scroll to position [89, 0]
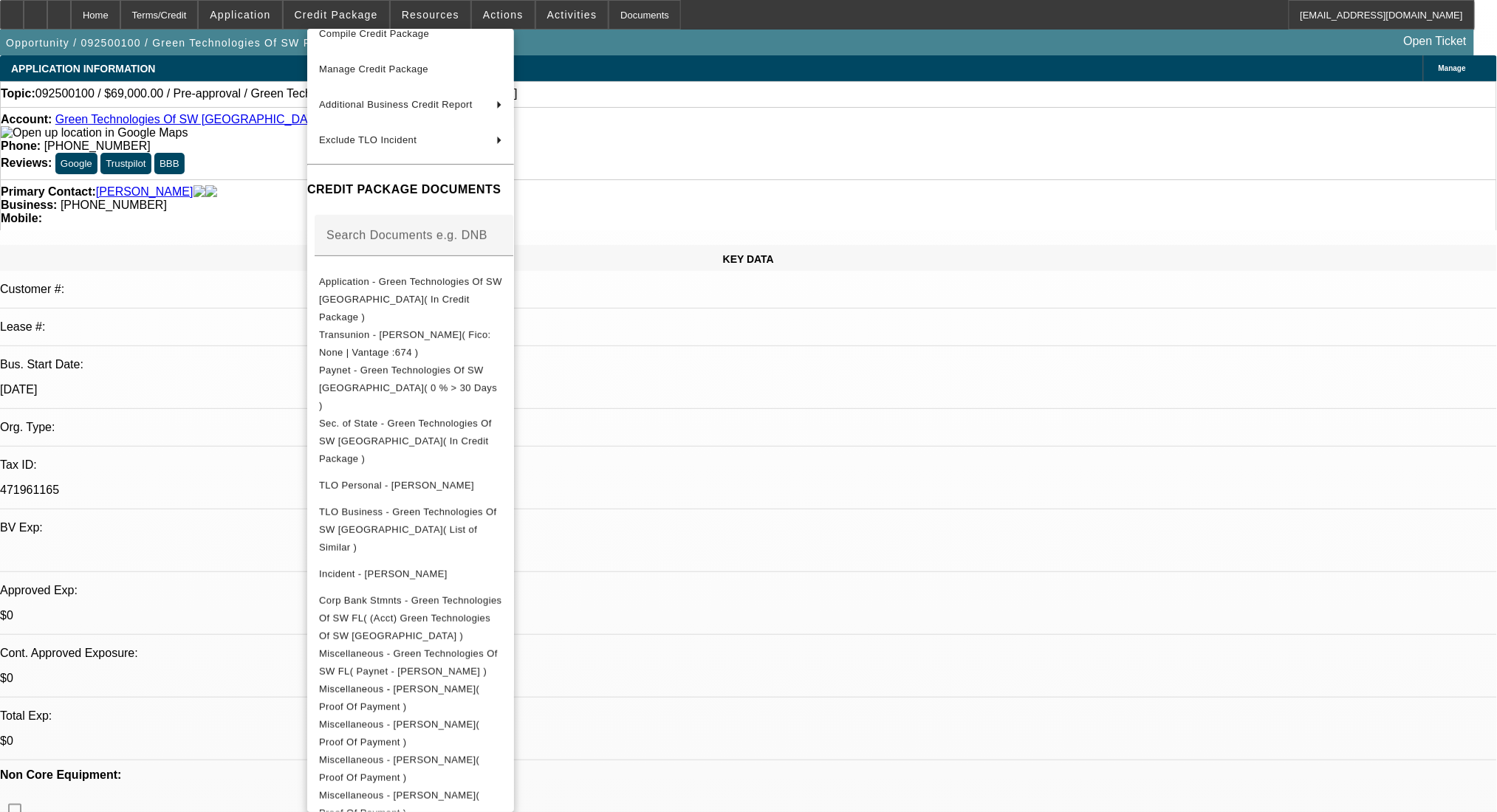
click at [785, 438] on div at bounding box center [748, 406] width 1497 height 812
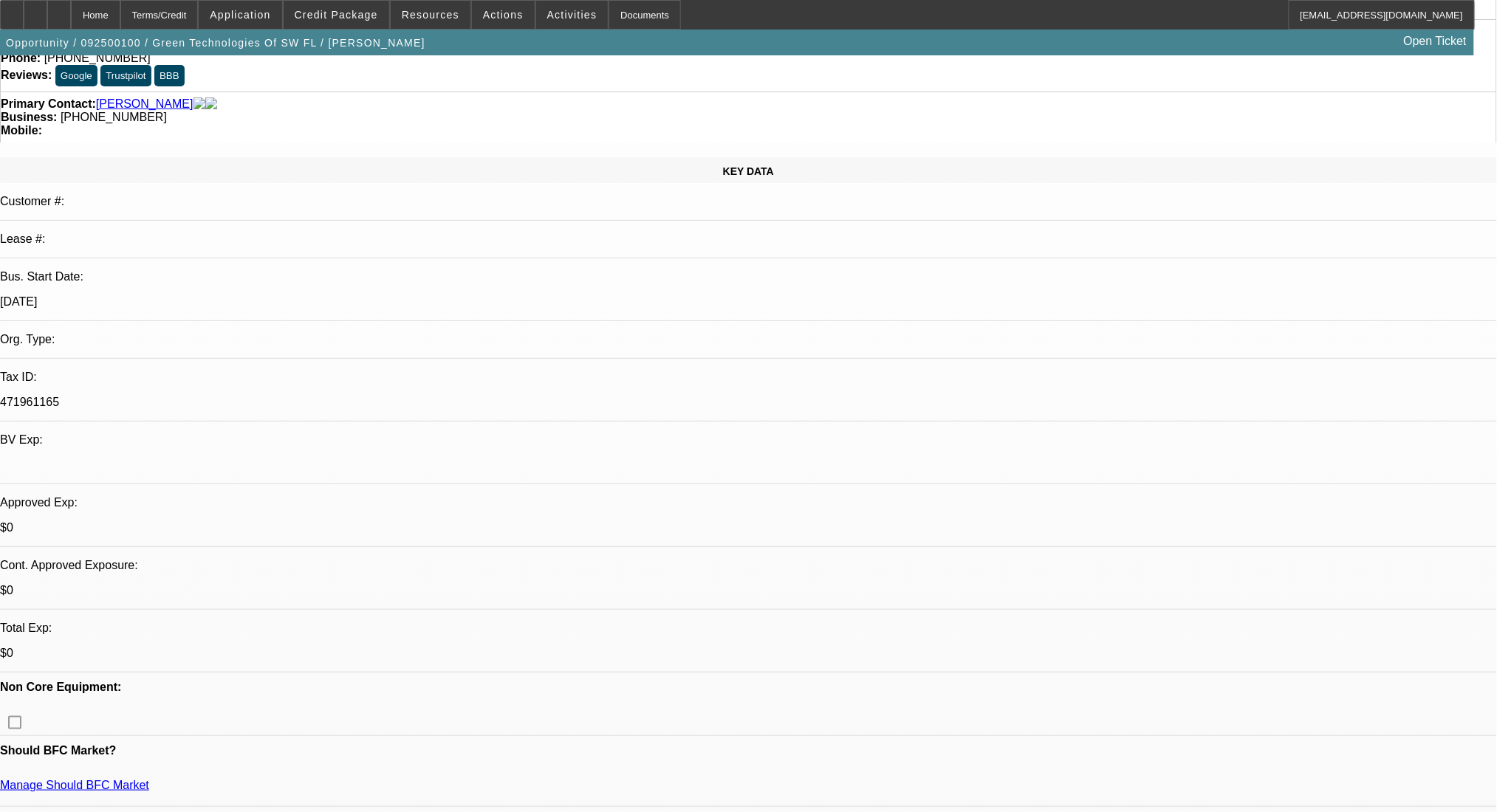
scroll to position [296, 0]
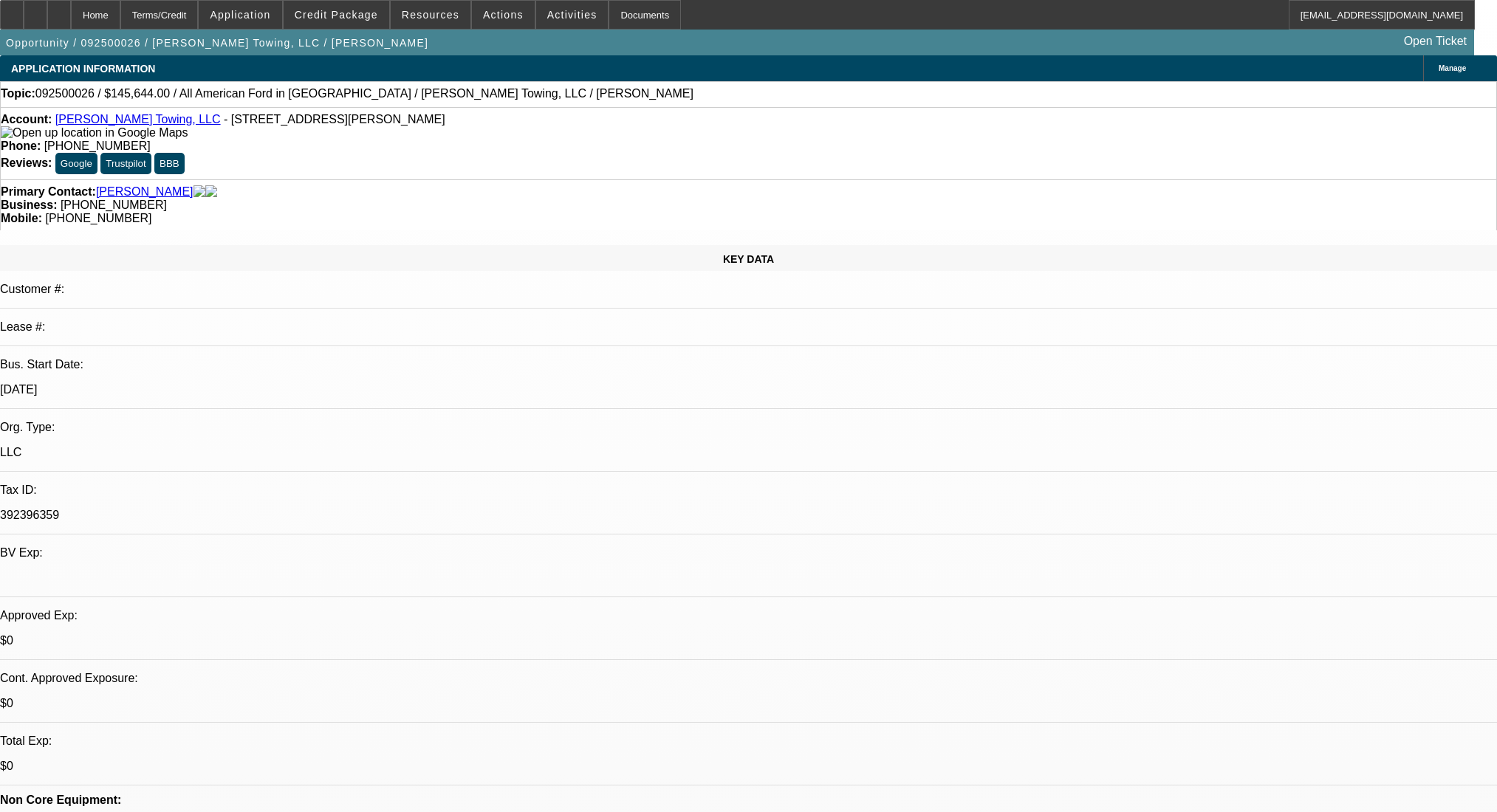
select select "0"
select select "2"
select select "0.1"
select select "4"
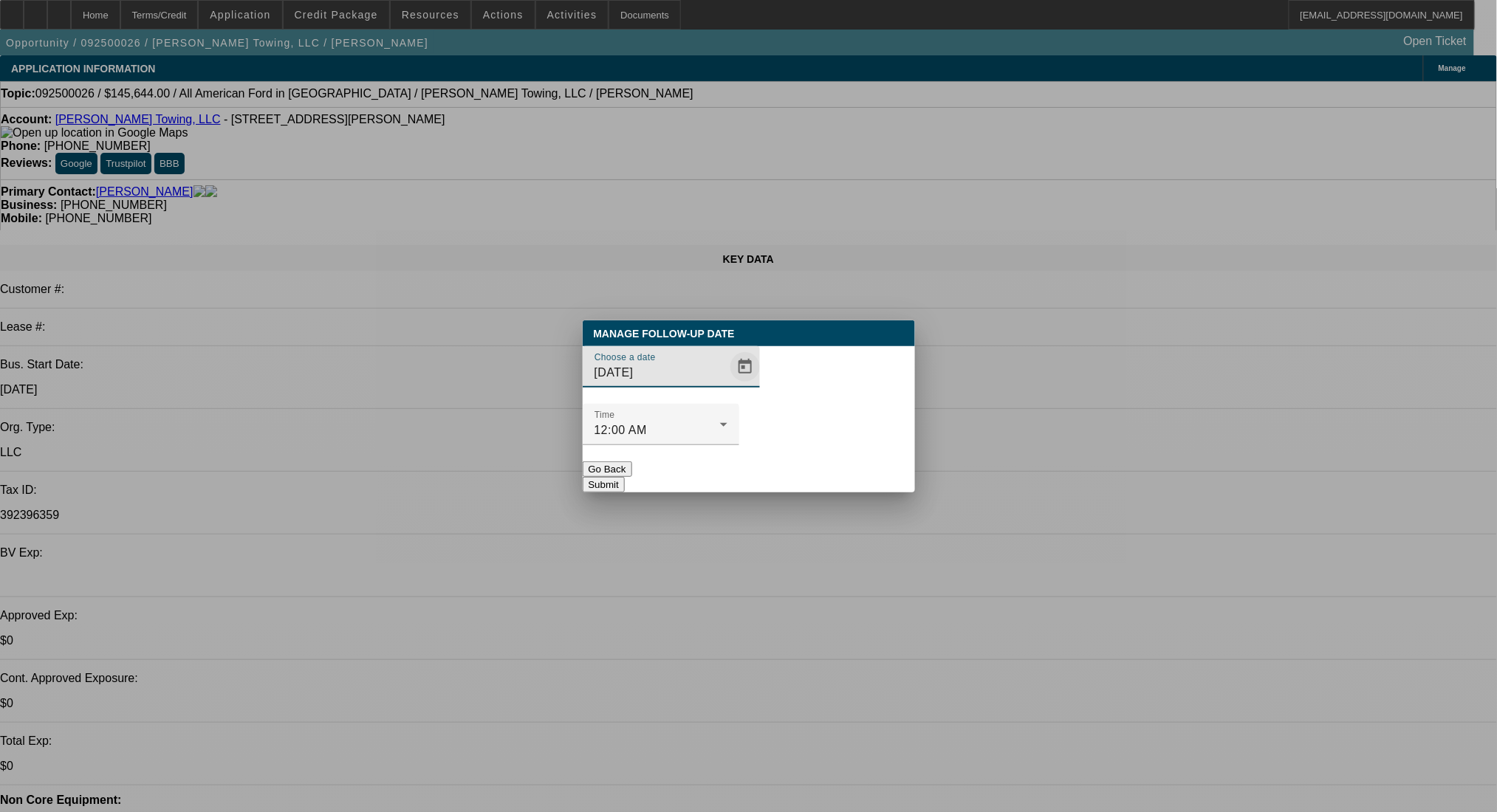
click at [728, 385] on span "Open calendar" at bounding box center [745, 367] width 36 height 36
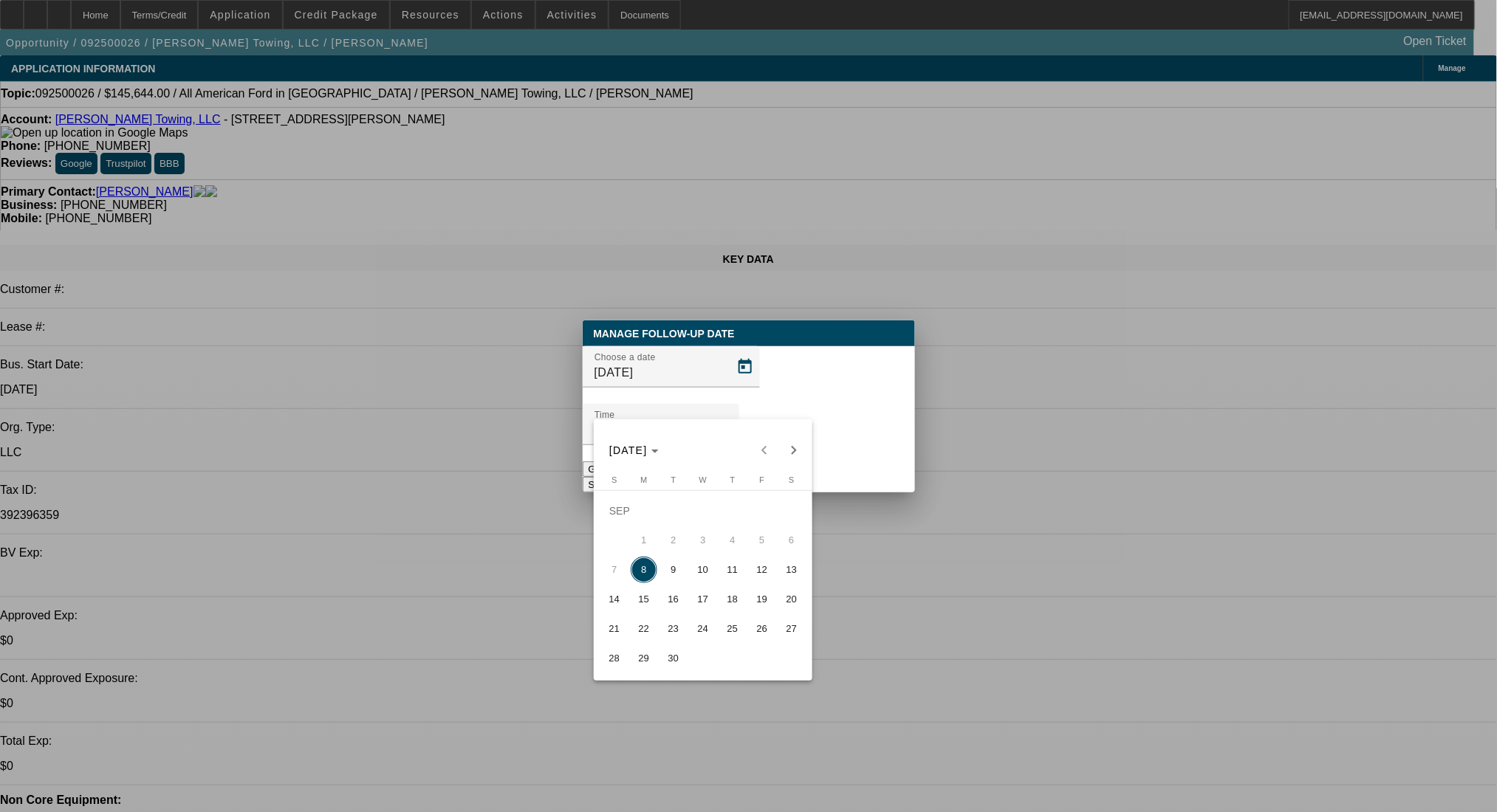
click at [733, 568] on span "11" at bounding box center [733, 570] width 27 height 27
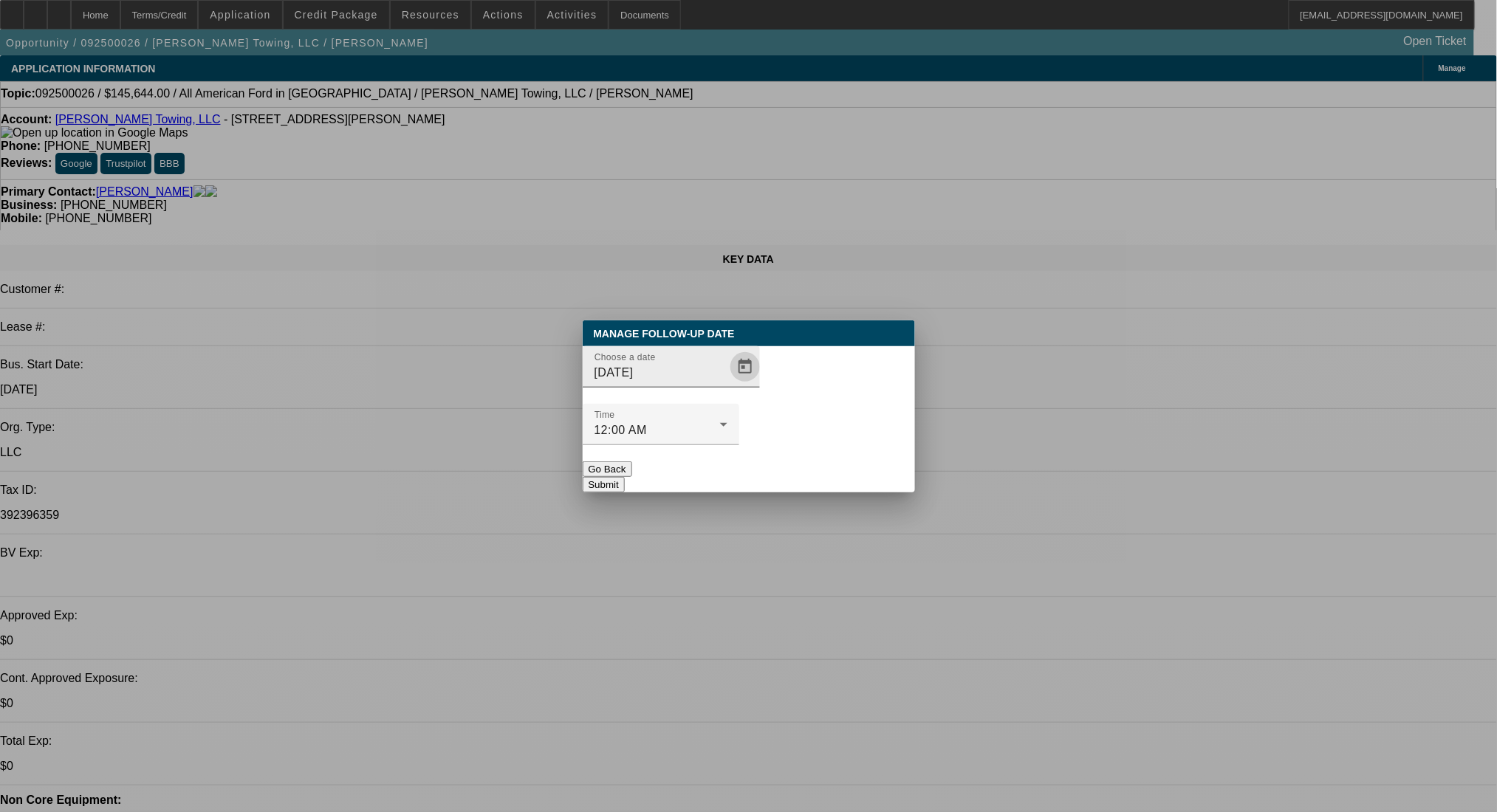
click at [728, 385] on span "Open calendar" at bounding box center [745, 367] width 36 height 36
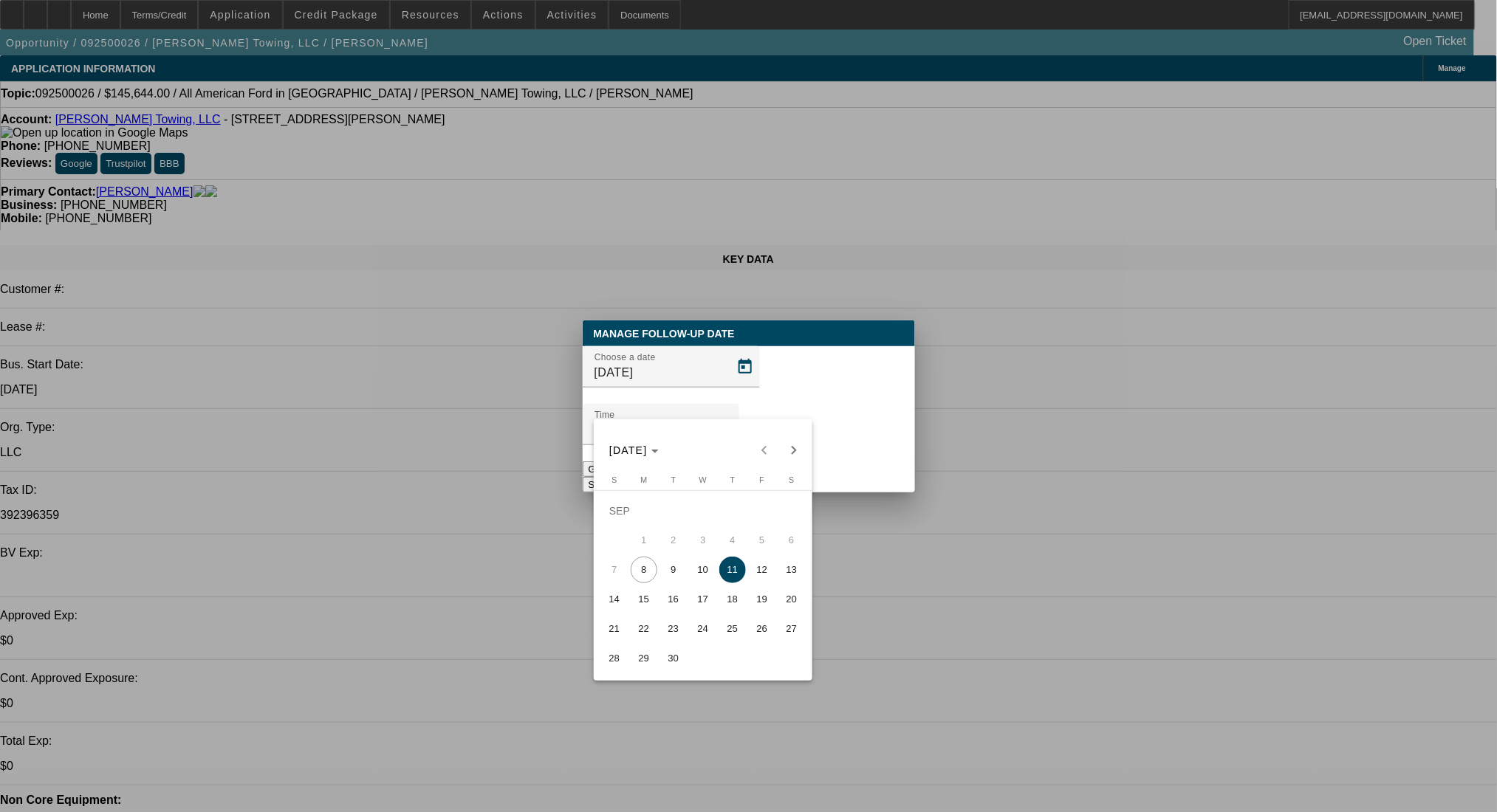
drag, startPoint x: 648, startPoint y: 603, endPoint x: 691, endPoint y: 554, distance: 65.2
click at [648, 603] on span "15" at bounding box center [645, 599] width 27 height 27
type input "9/15/2025"
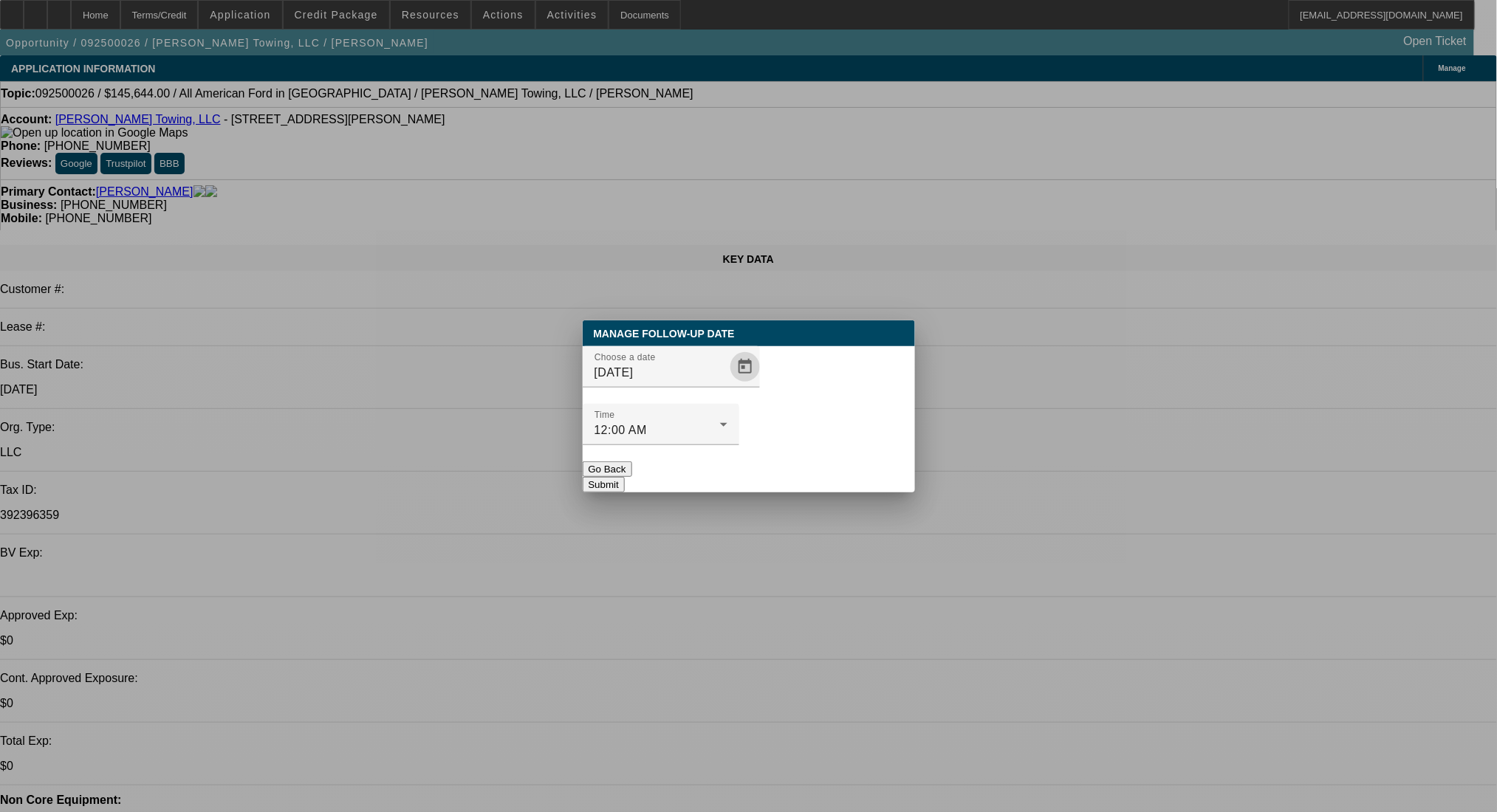
click at [625, 477] on button "Submit" at bounding box center [603, 485] width 42 height 16
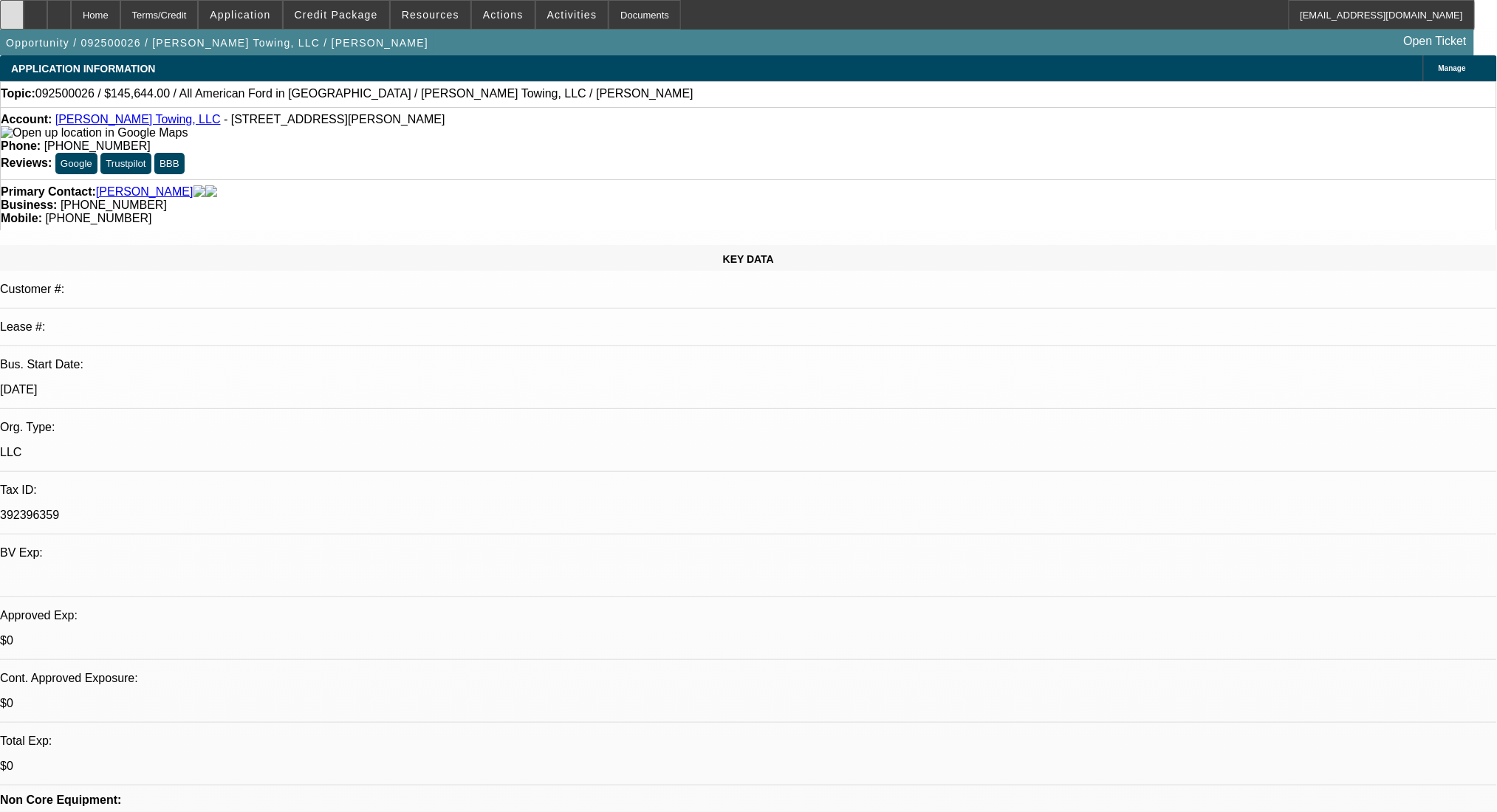
click at [24, 9] on div at bounding box center [12, 14] width 24 height 29
select select "0"
select select "2"
select select "0.1"
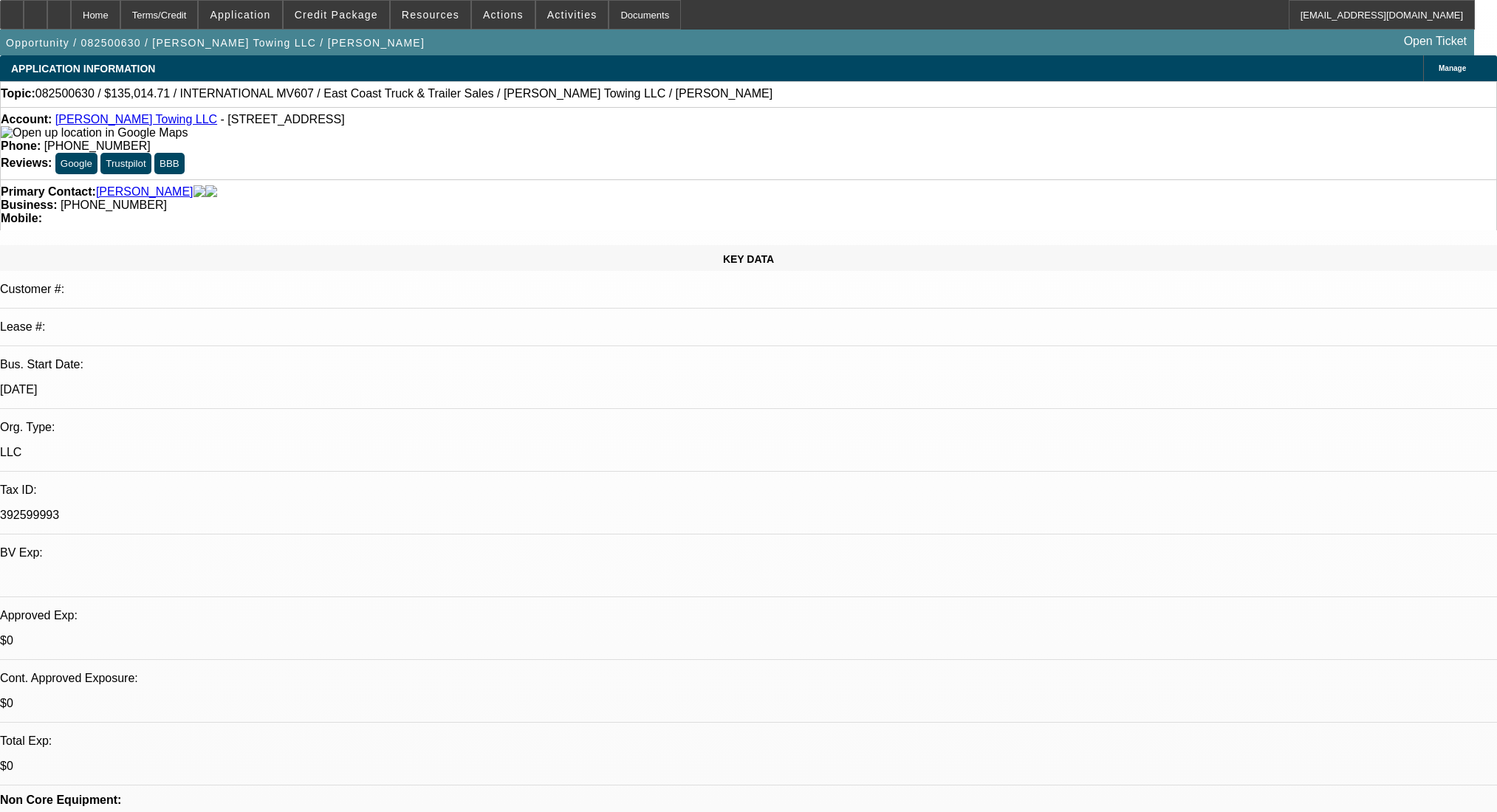
select select "4"
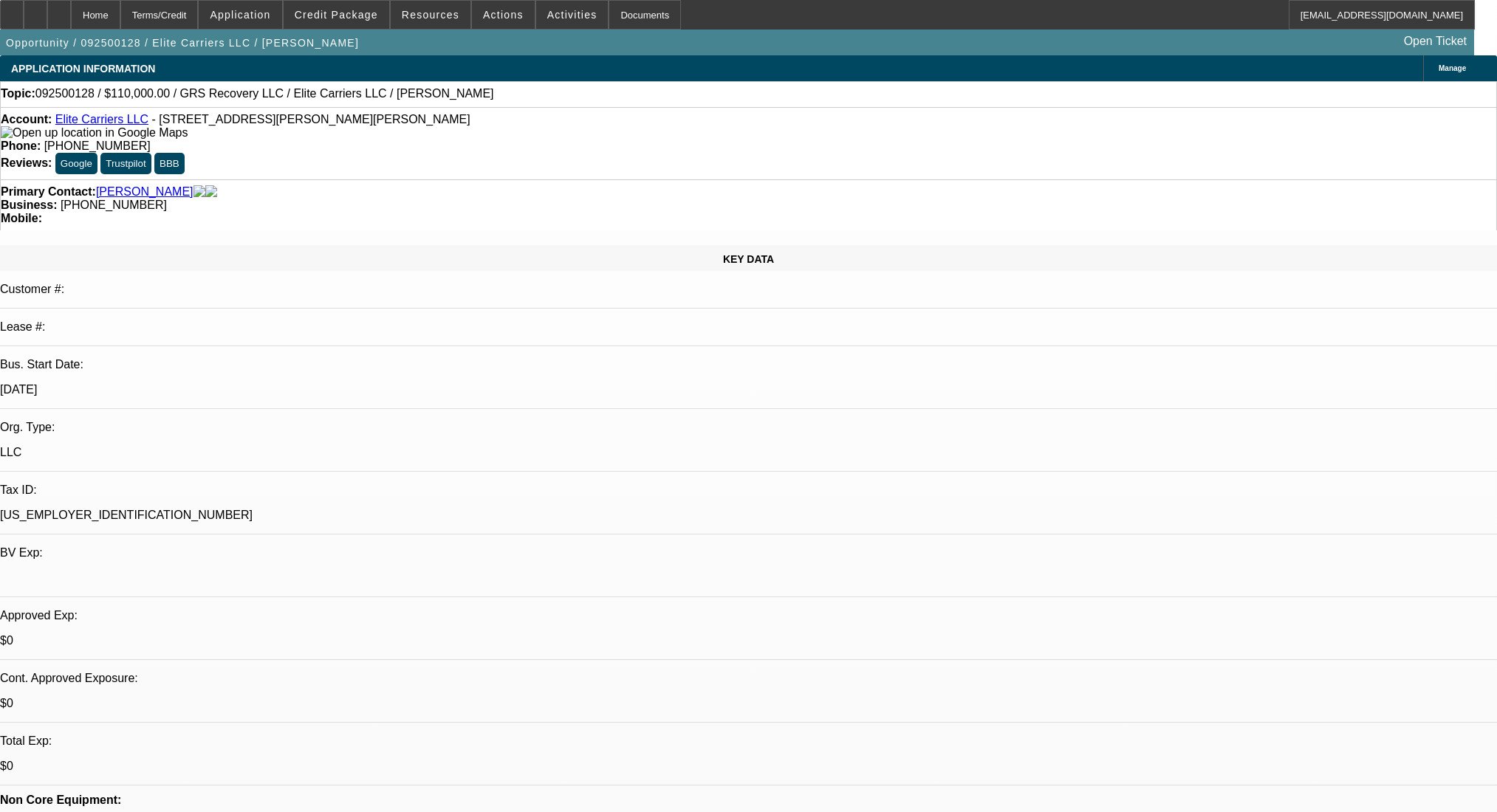
select select "0"
select select "2"
select select "0.1"
select select "4"
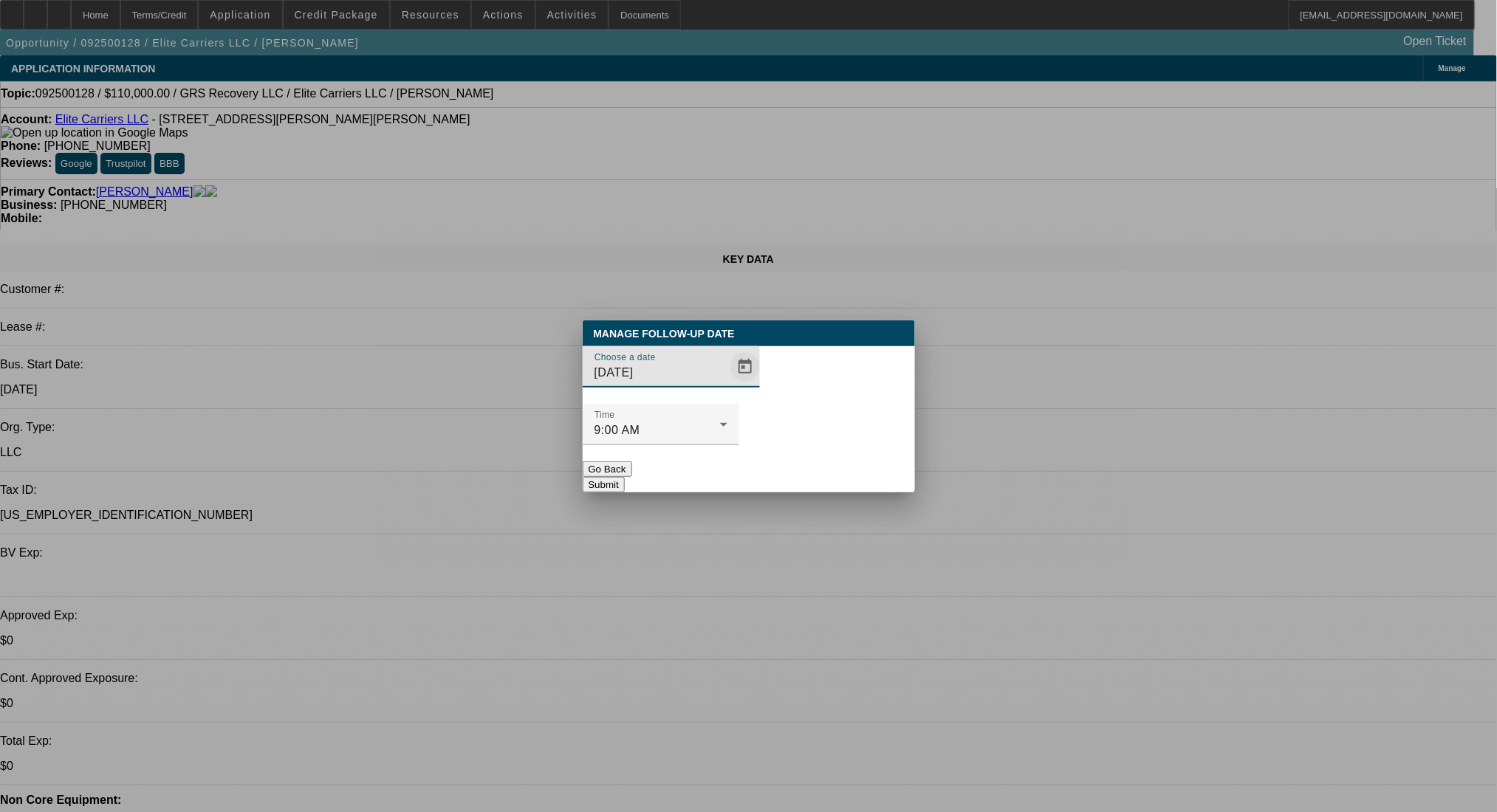
click at [728, 385] on span "Open calendar" at bounding box center [745, 367] width 36 height 36
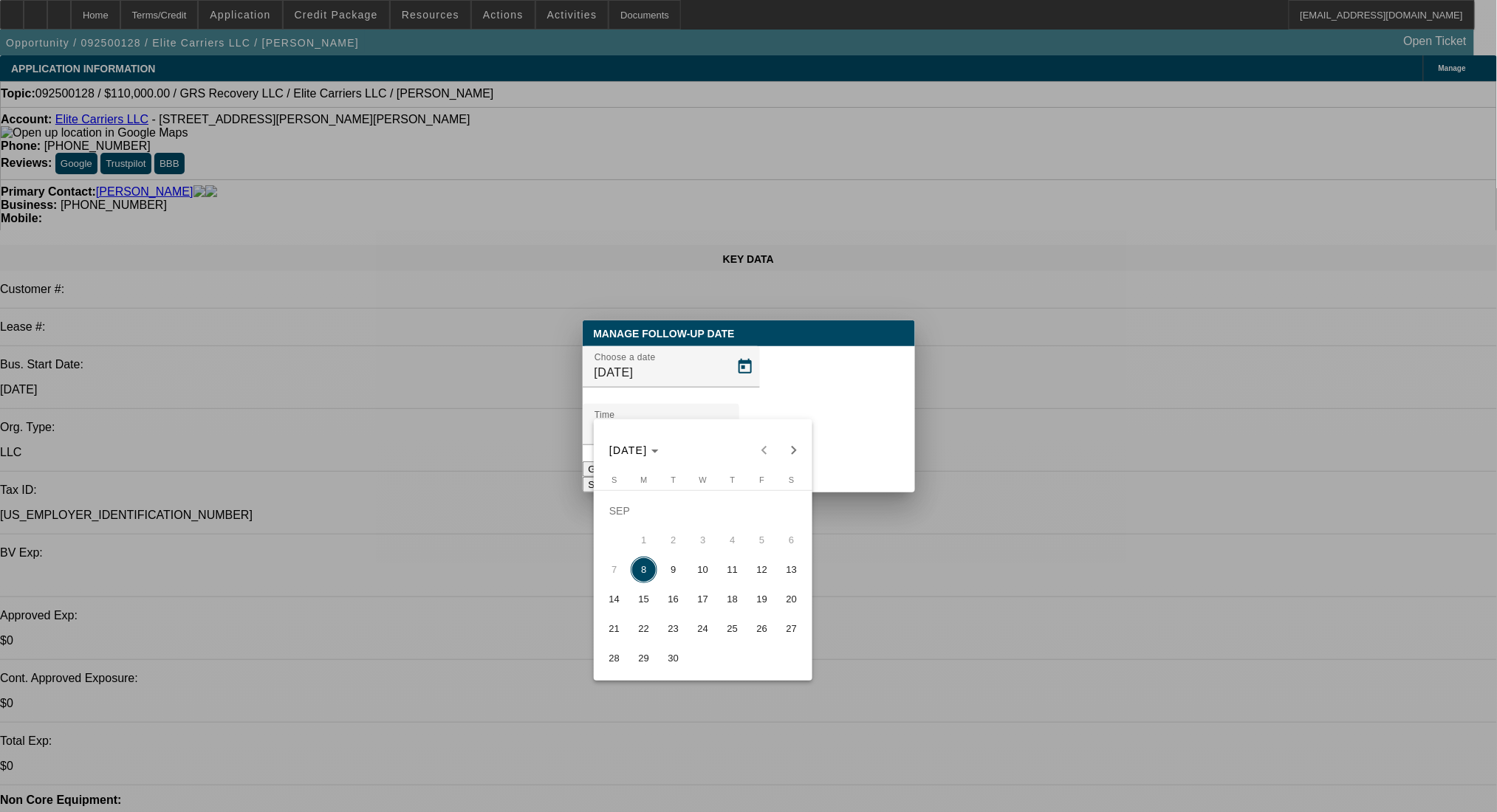
click at [664, 576] on span "9" at bounding box center [674, 570] width 27 height 27
type input "[DATE]"
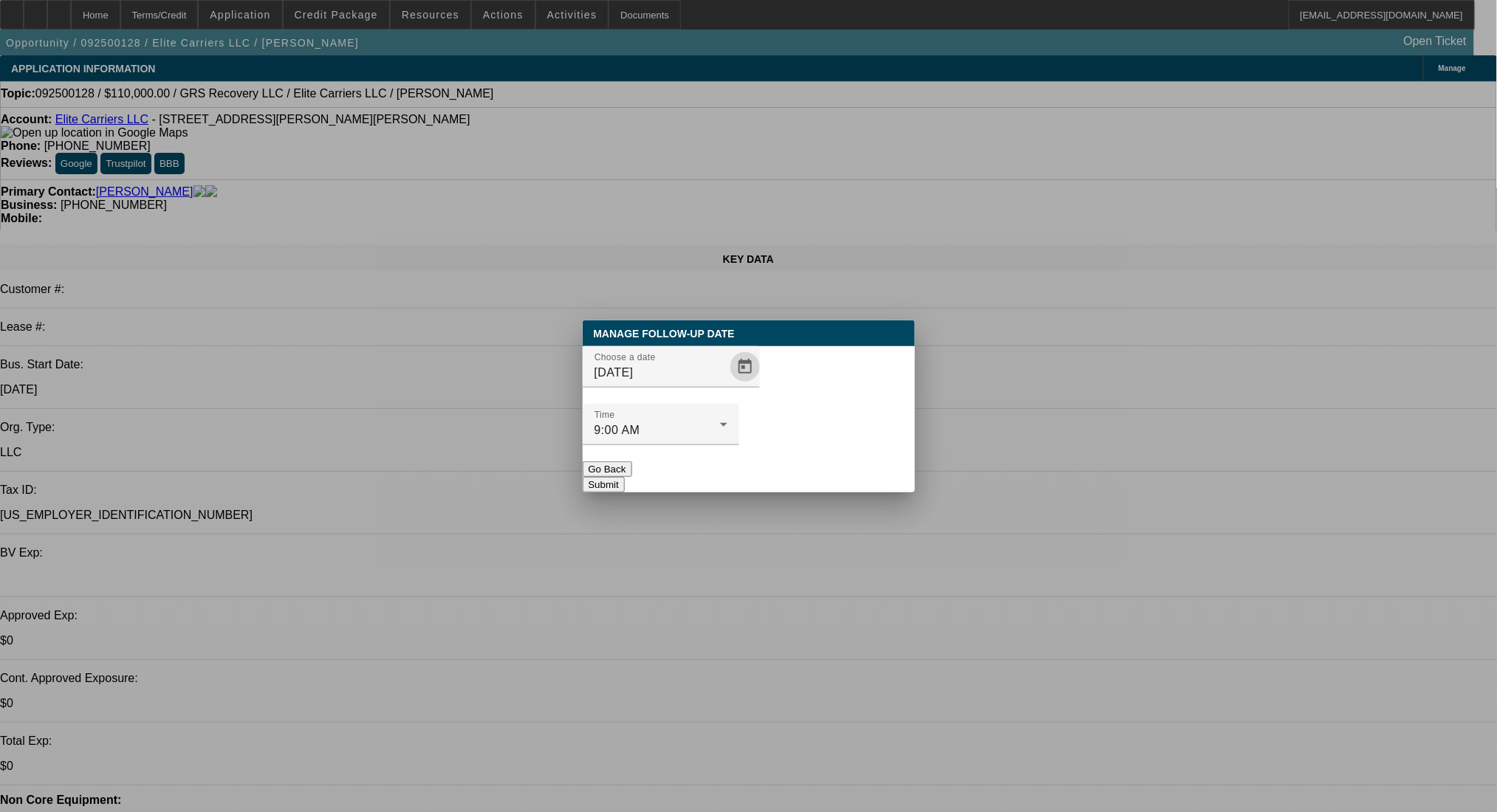
click at [625, 477] on button "Submit" at bounding box center [603, 485] width 42 height 16
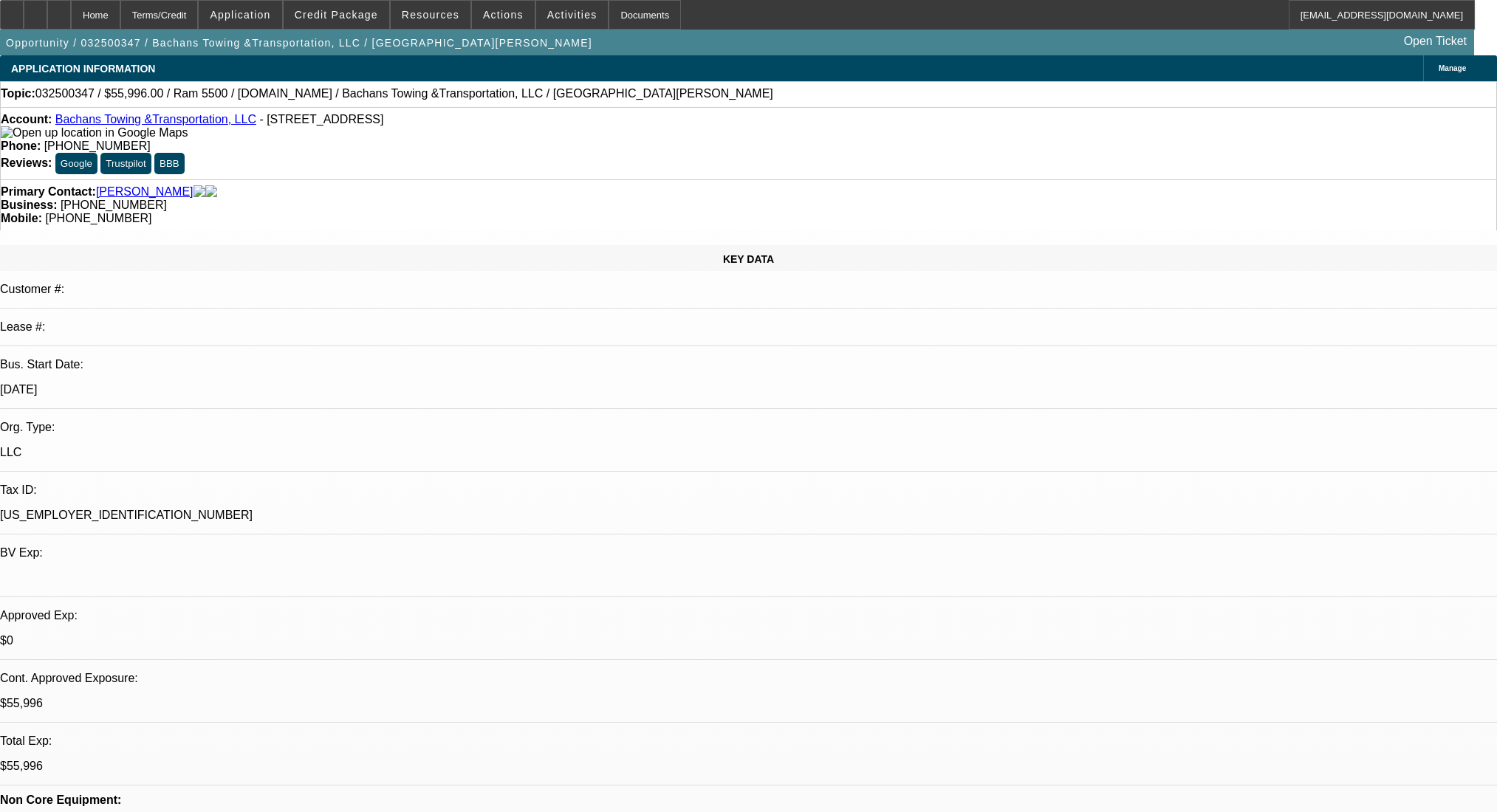
select select "0.2"
select select "2"
select select "0.1"
select select "4"
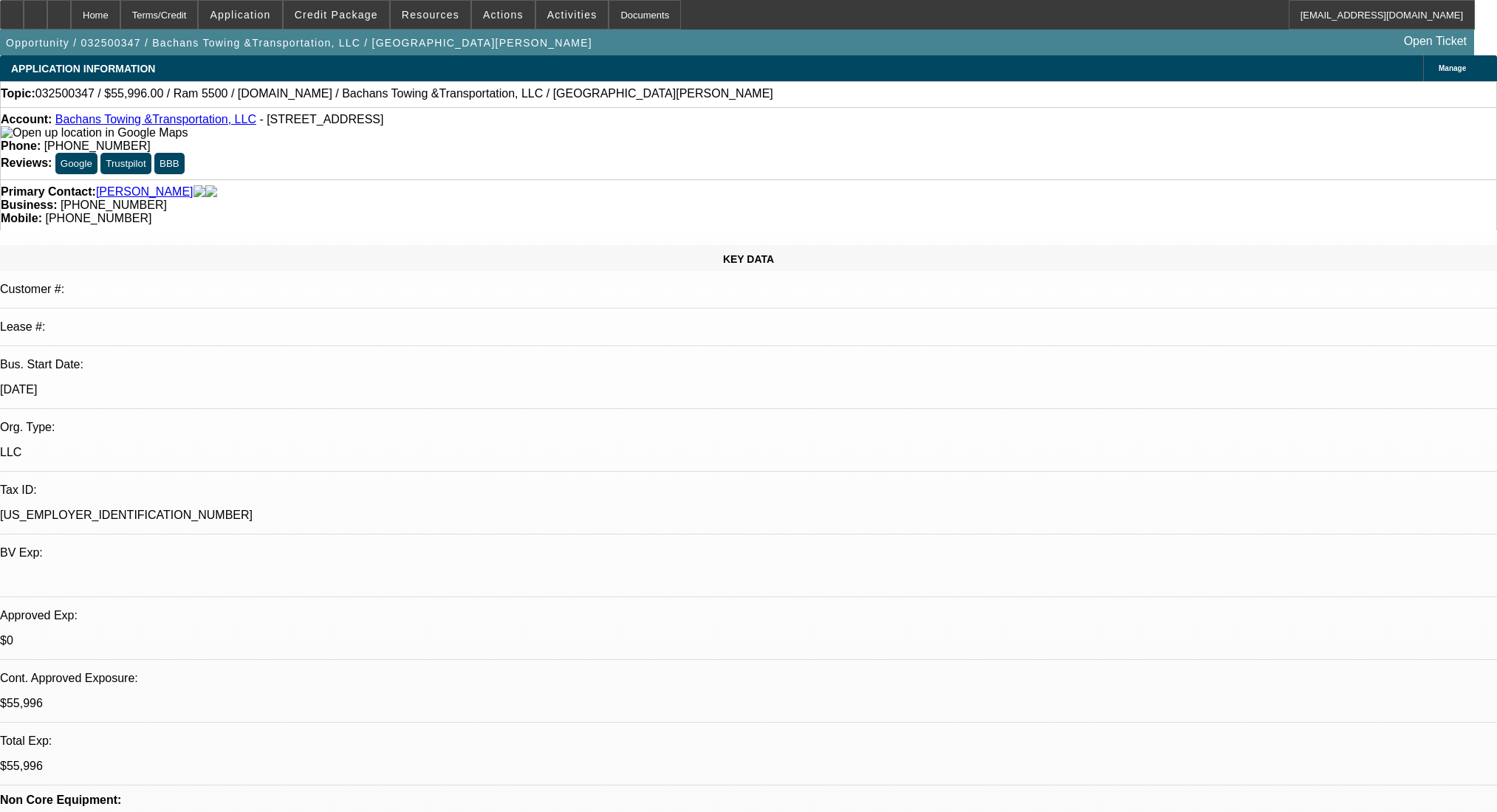
select select "0"
select select "2"
select select "0.1"
select select "4"
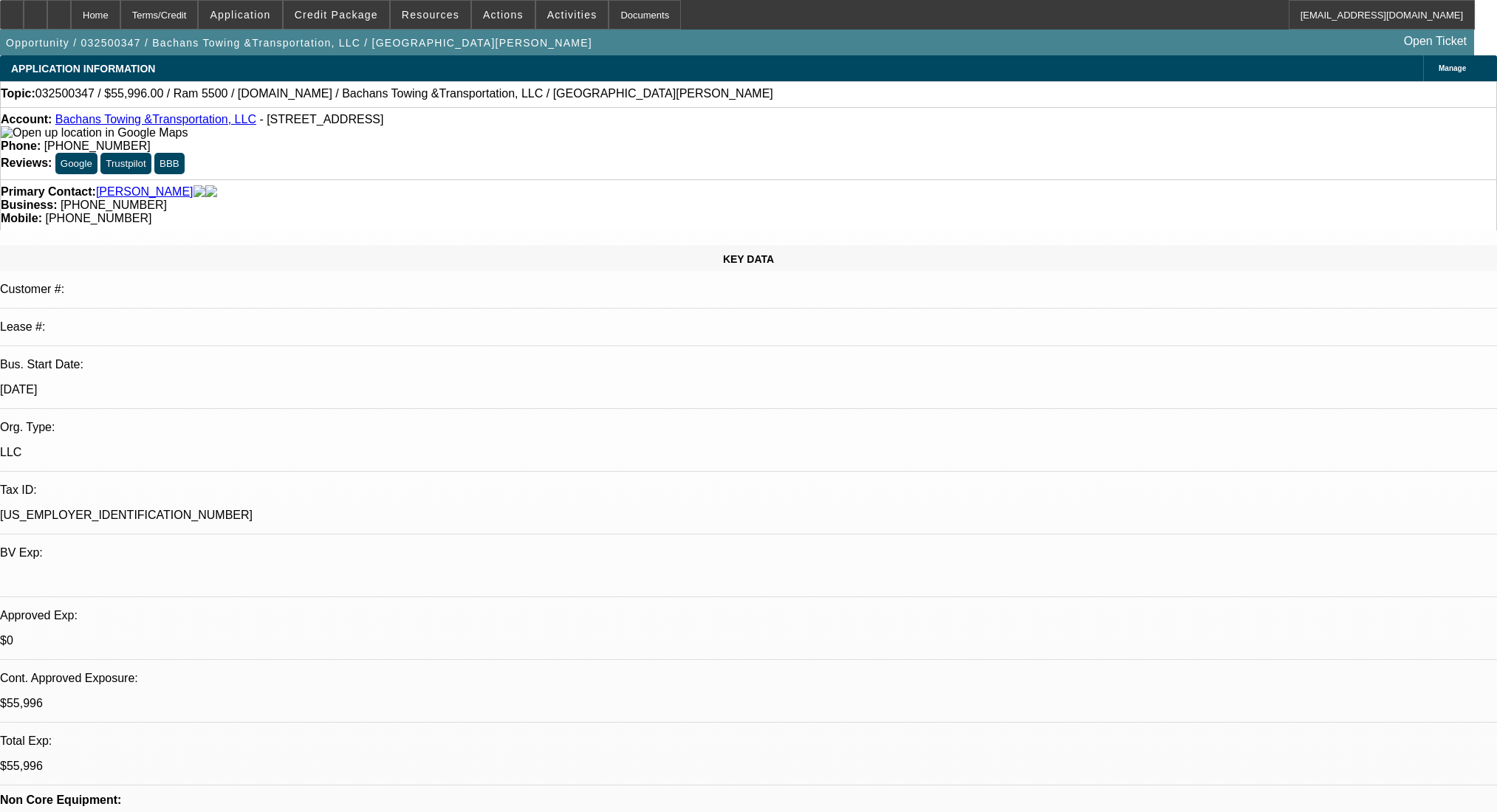
select select "0.2"
select select "2"
select select "0.1"
select select "4"
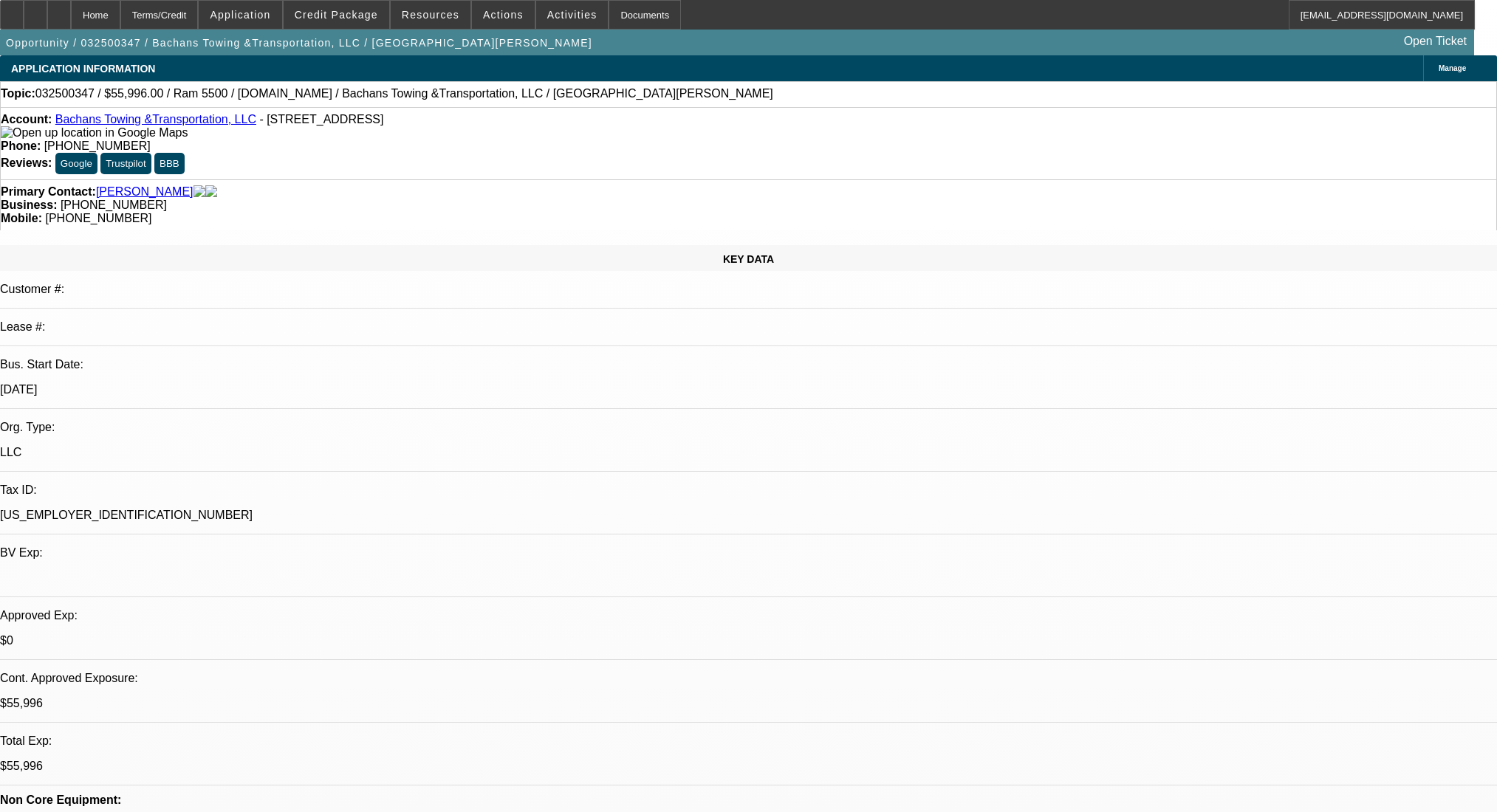
select select "0.2"
select select "2"
select select "0.1"
select select "4"
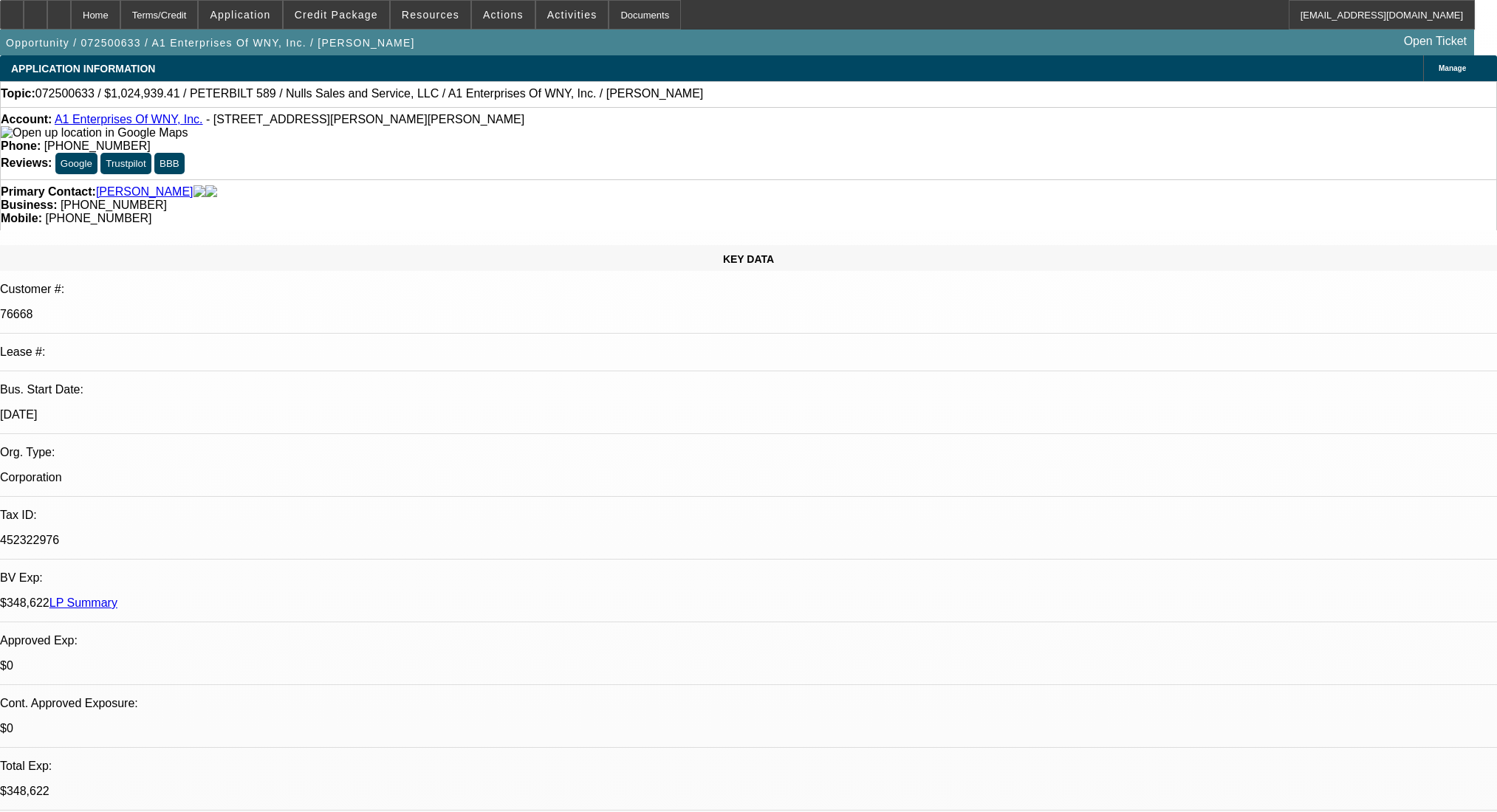
select select "0.1"
select select "2"
select select "0.1"
select select "4"
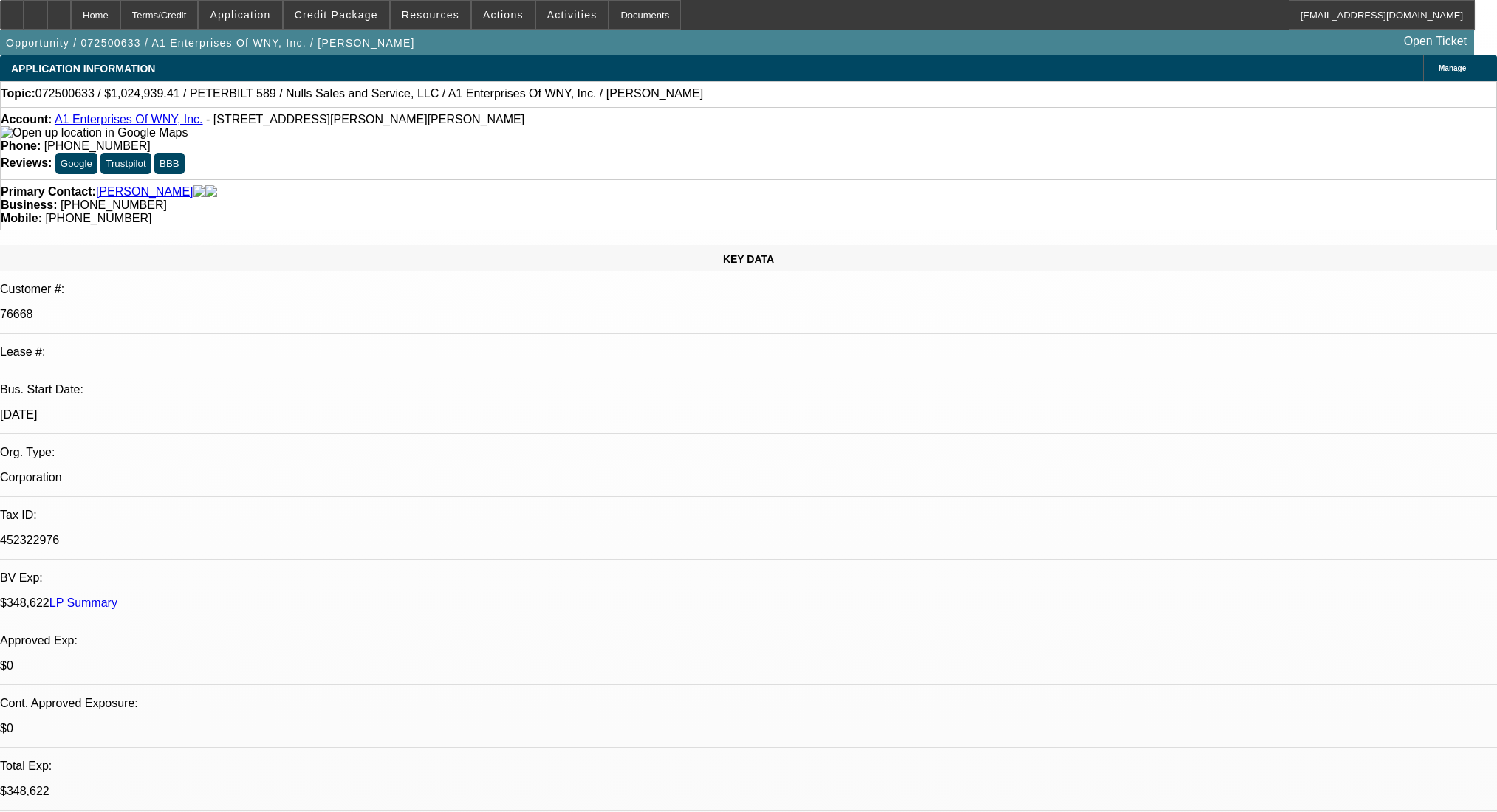
select select "0.1"
select select "2"
select select "0.1"
select select "4"
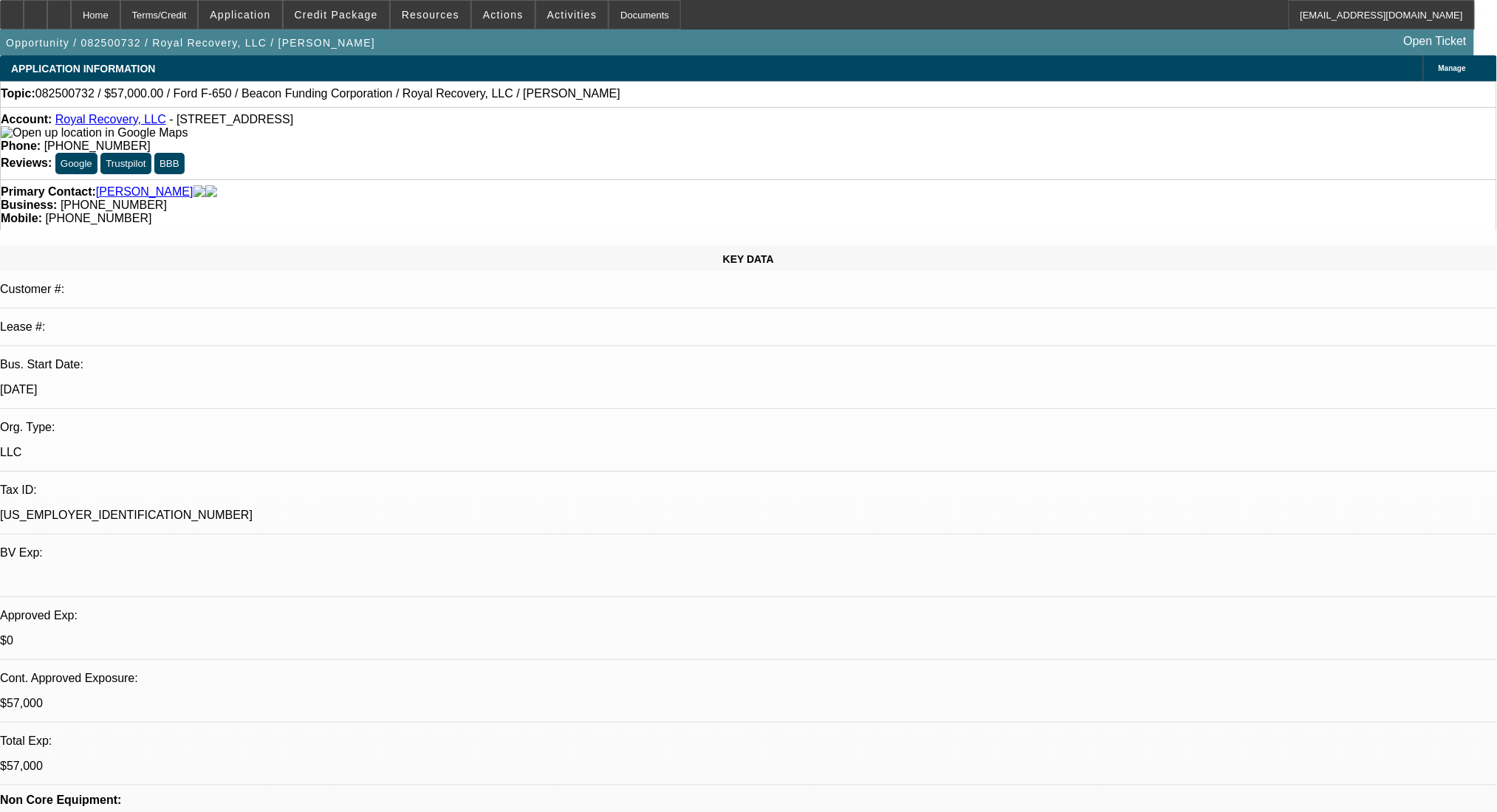
select select "0"
select select "2"
select select "0"
select select "6"
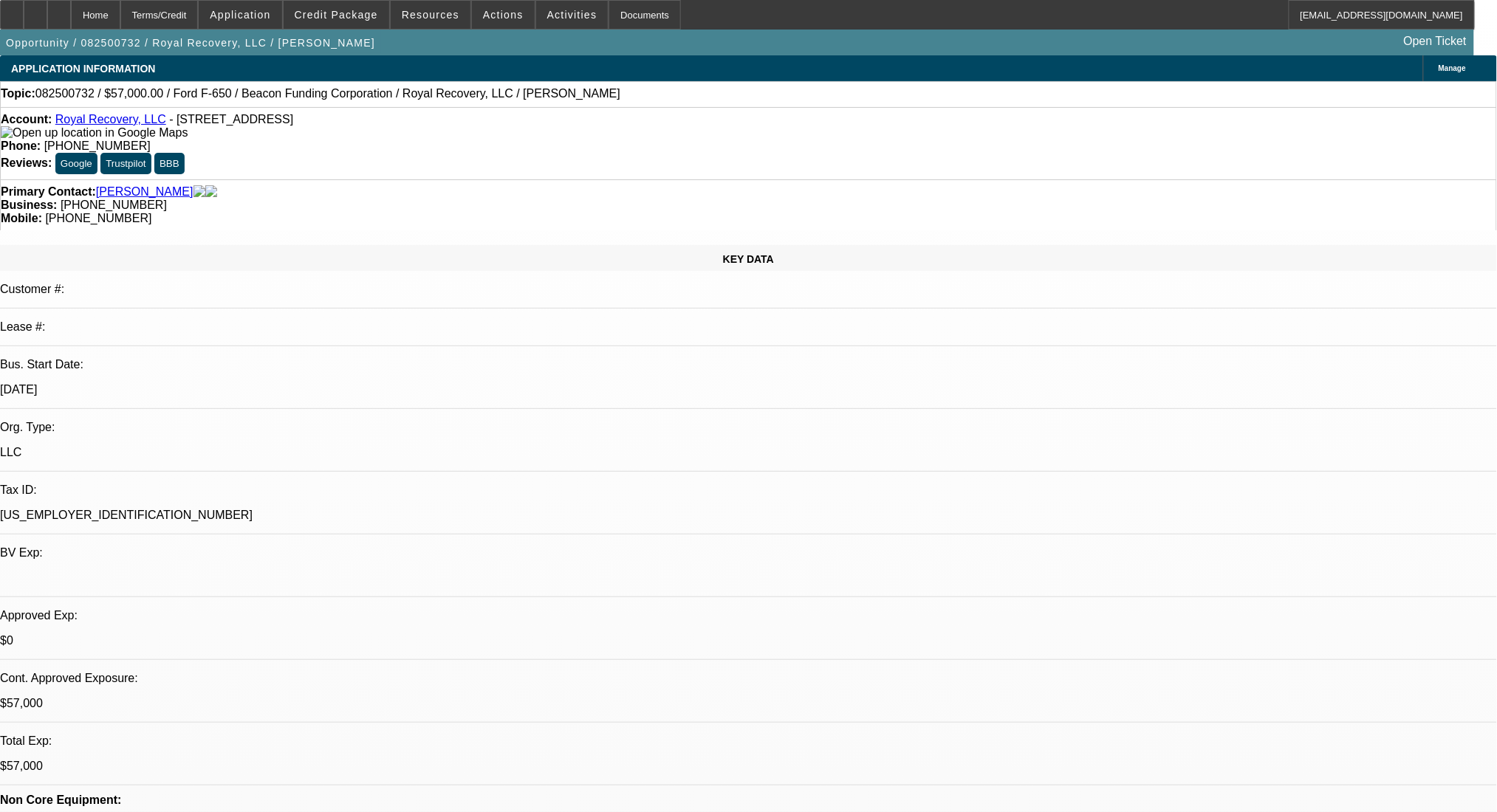
select select "0"
select select "2"
select select "0"
select select "6"
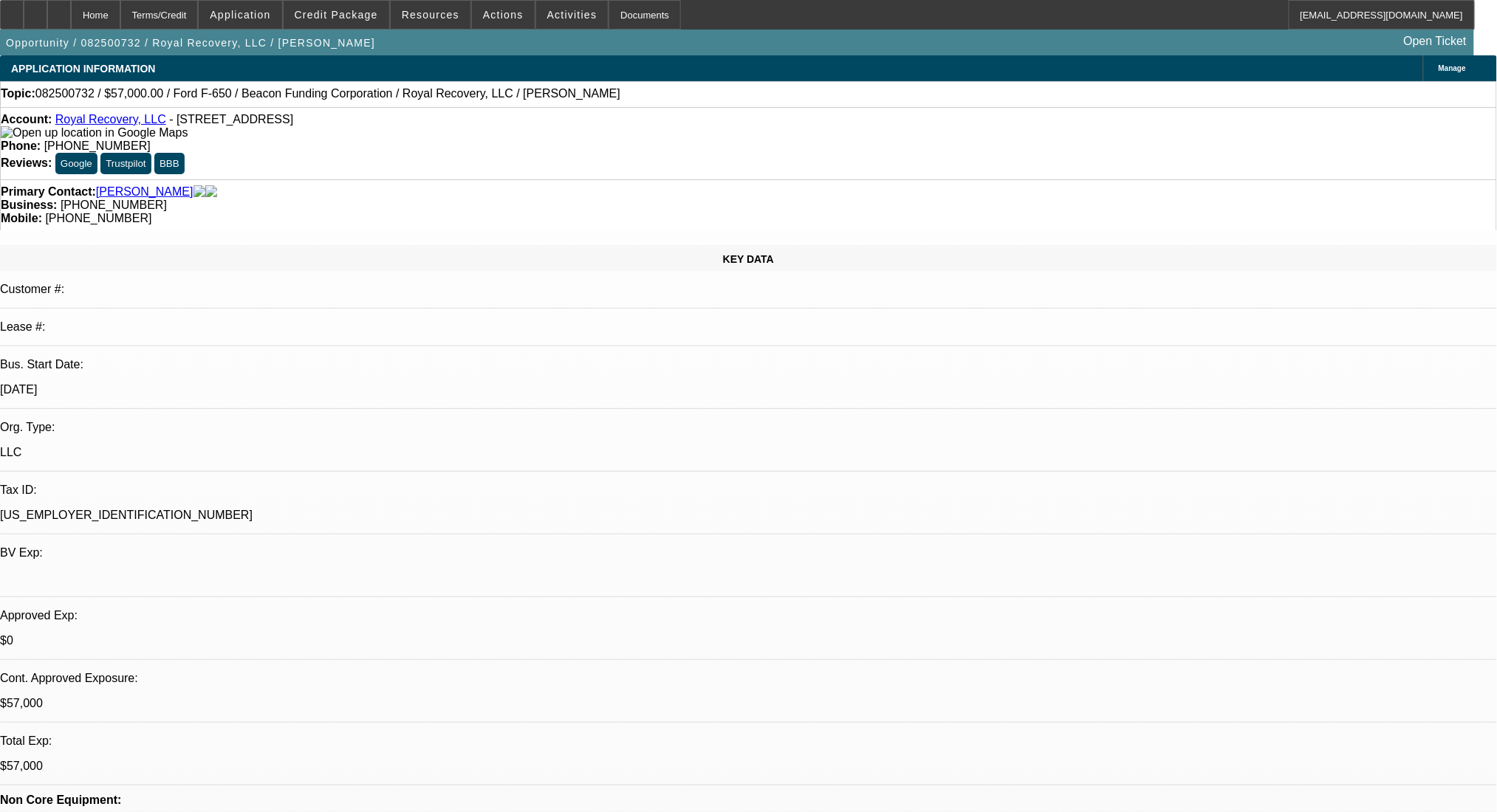
select select "0"
select select "2"
select select "0"
select select "6"
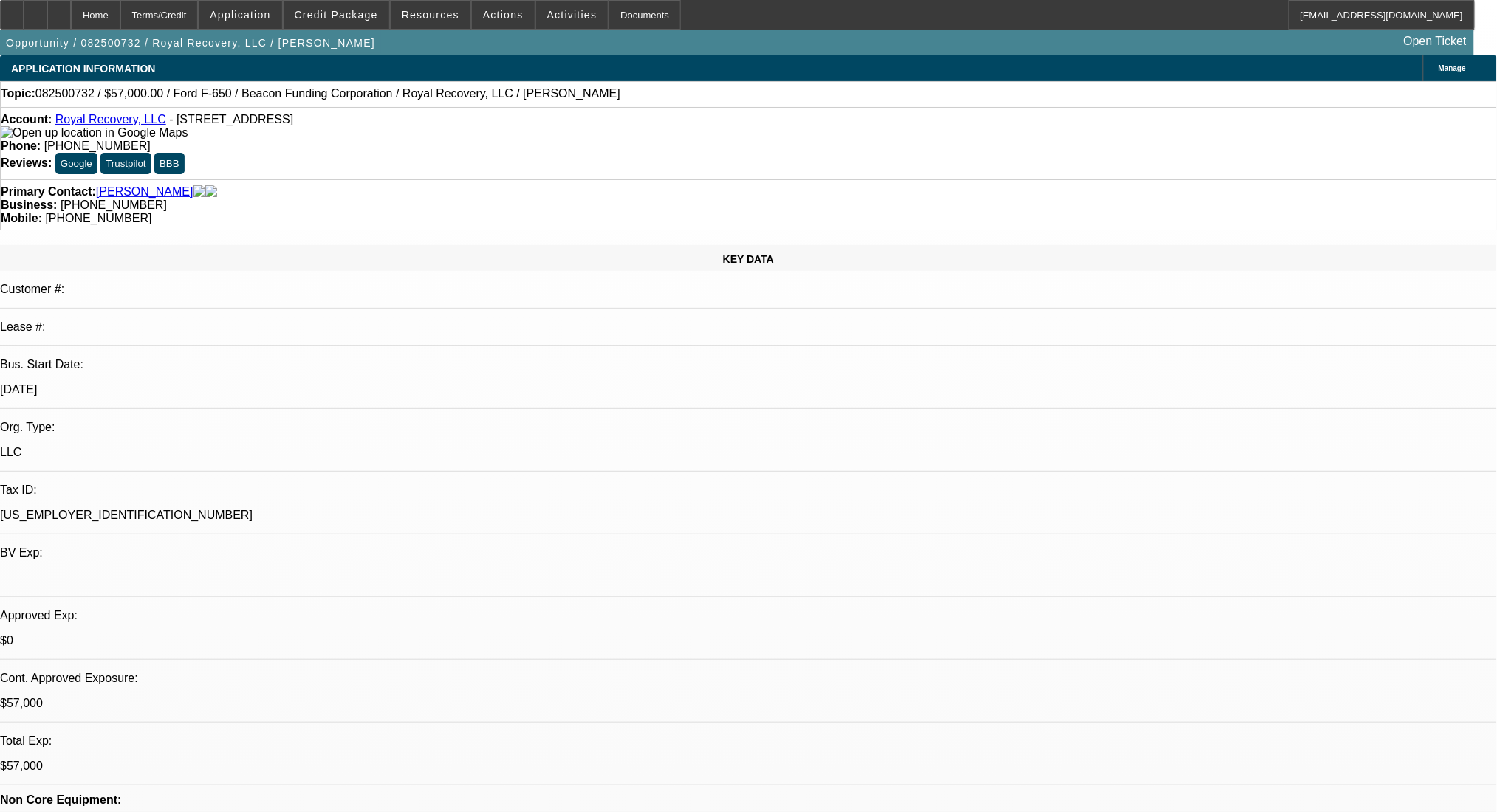
select select "0"
select select "2"
select select "0"
select select "6"
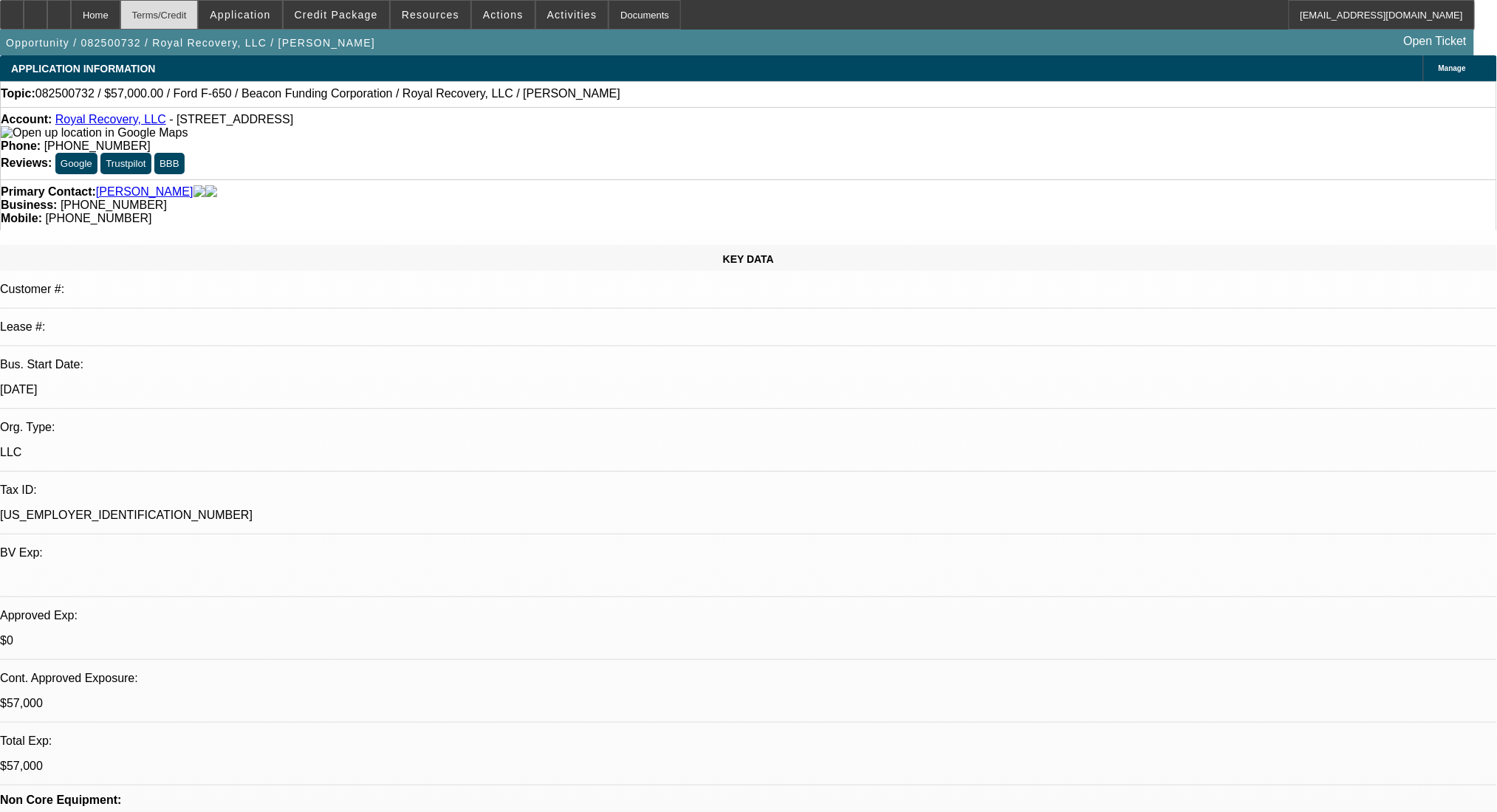
click at [164, 15] on div "Terms/Credit" at bounding box center [159, 14] width 78 height 29
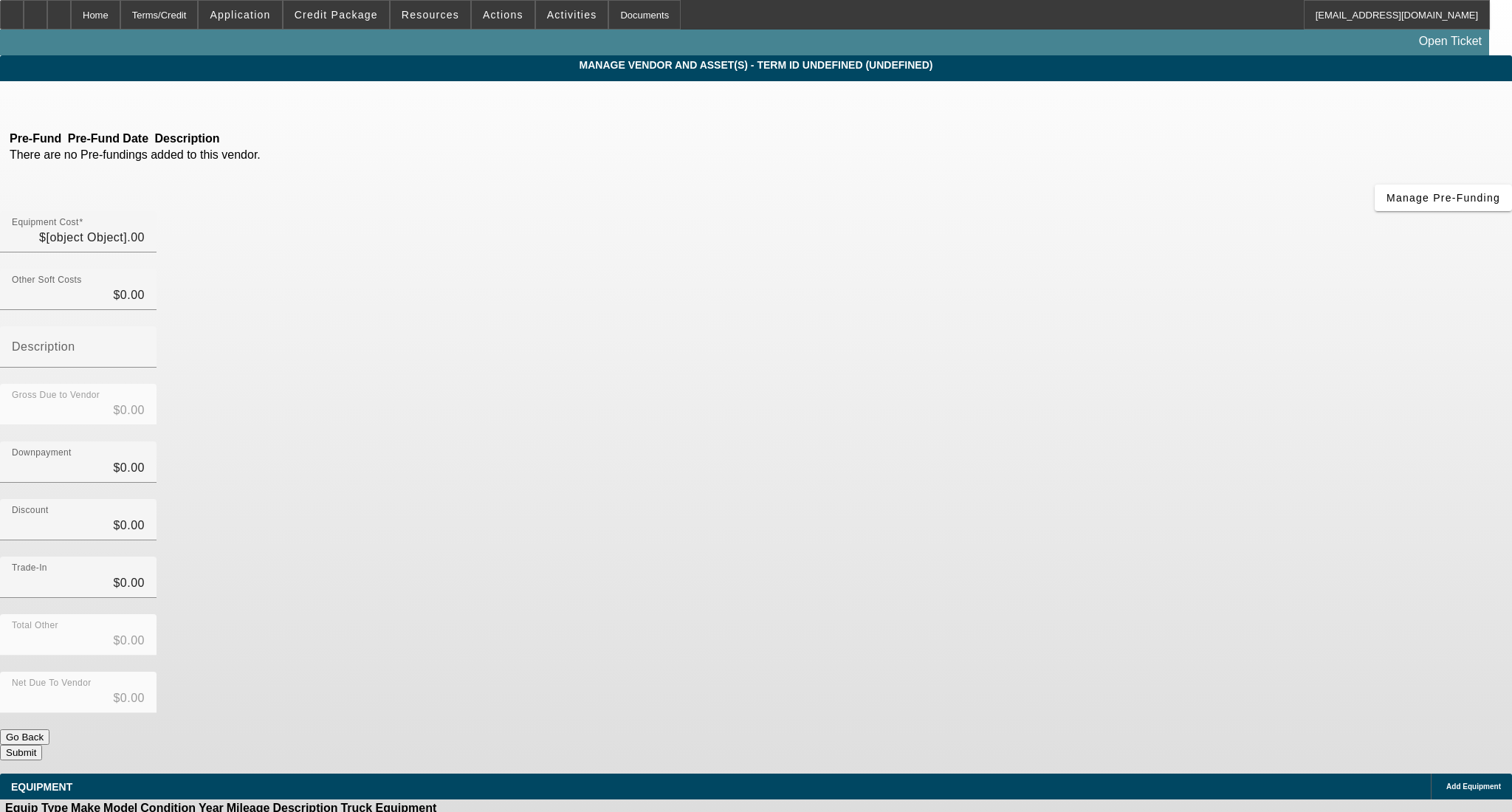
type input "$77,000.00"
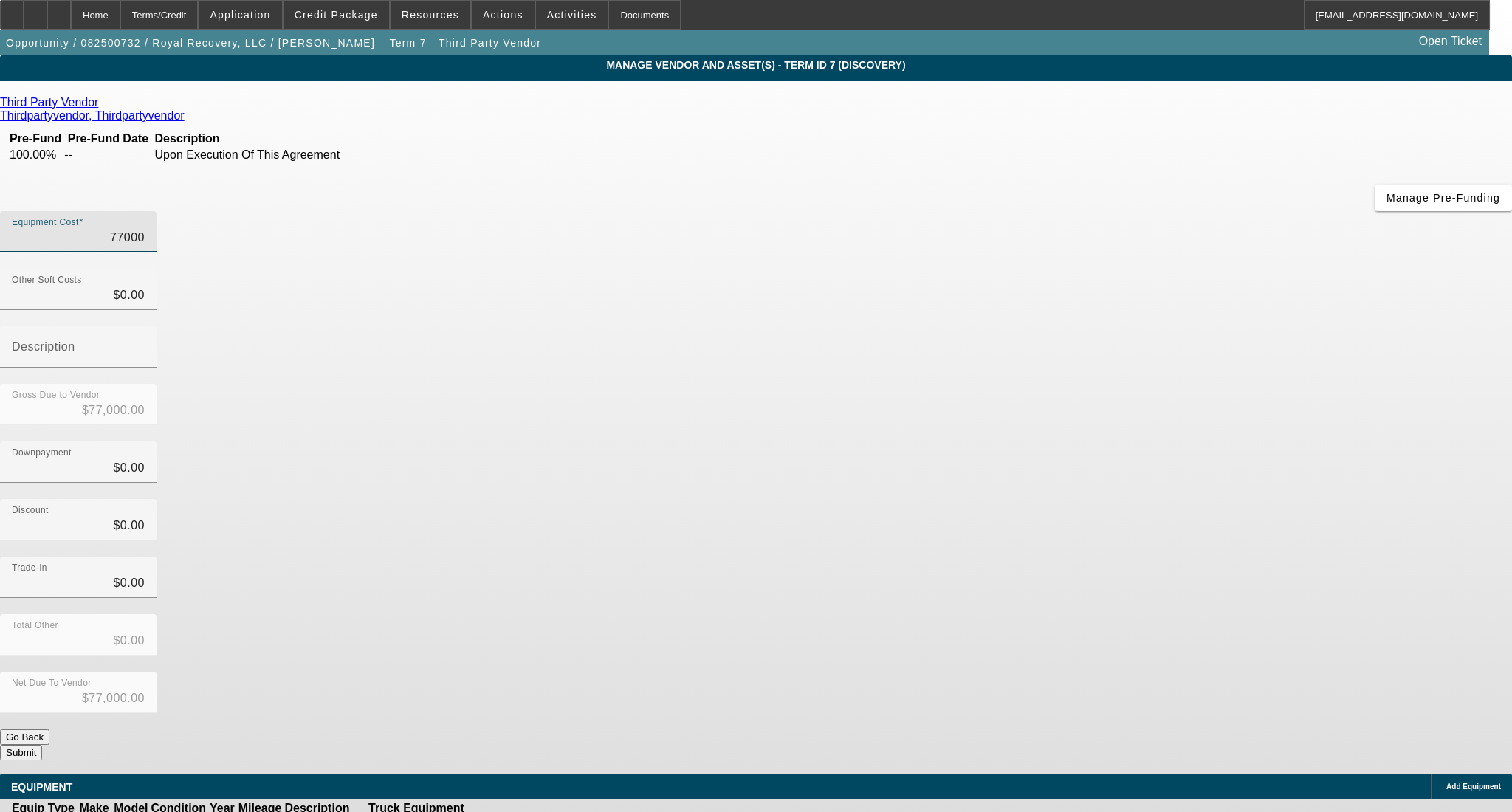
drag, startPoint x: 986, startPoint y: 121, endPoint x: 1105, endPoint y: 121, distance: 119.0
click at [1105, 211] on div "Equipment Cost 77000" at bounding box center [756, 240] width 1512 height 58
type input "6"
type input "$6.00"
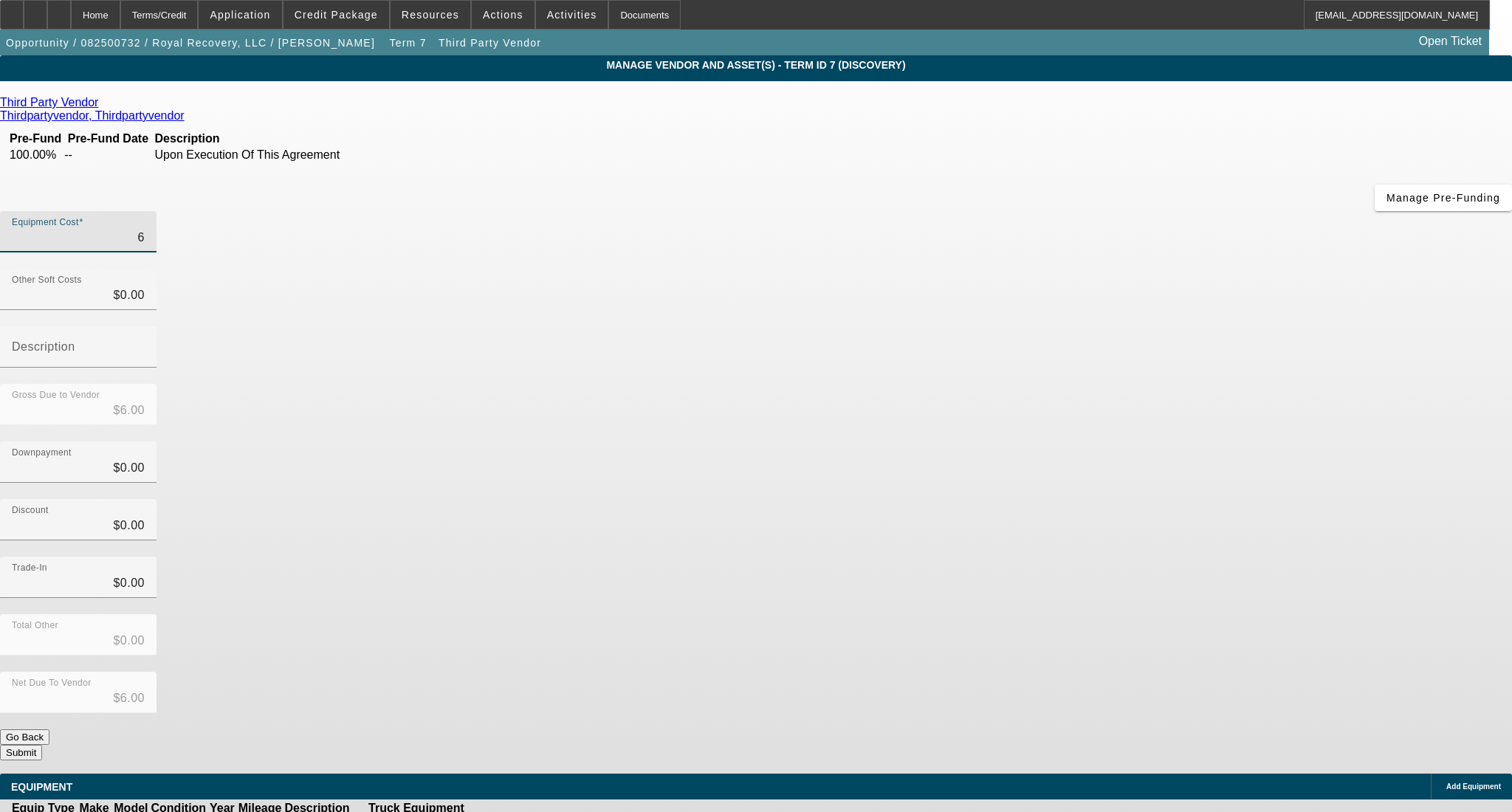
type input "60"
type input "$60.00"
type input "600"
type input "$600.00"
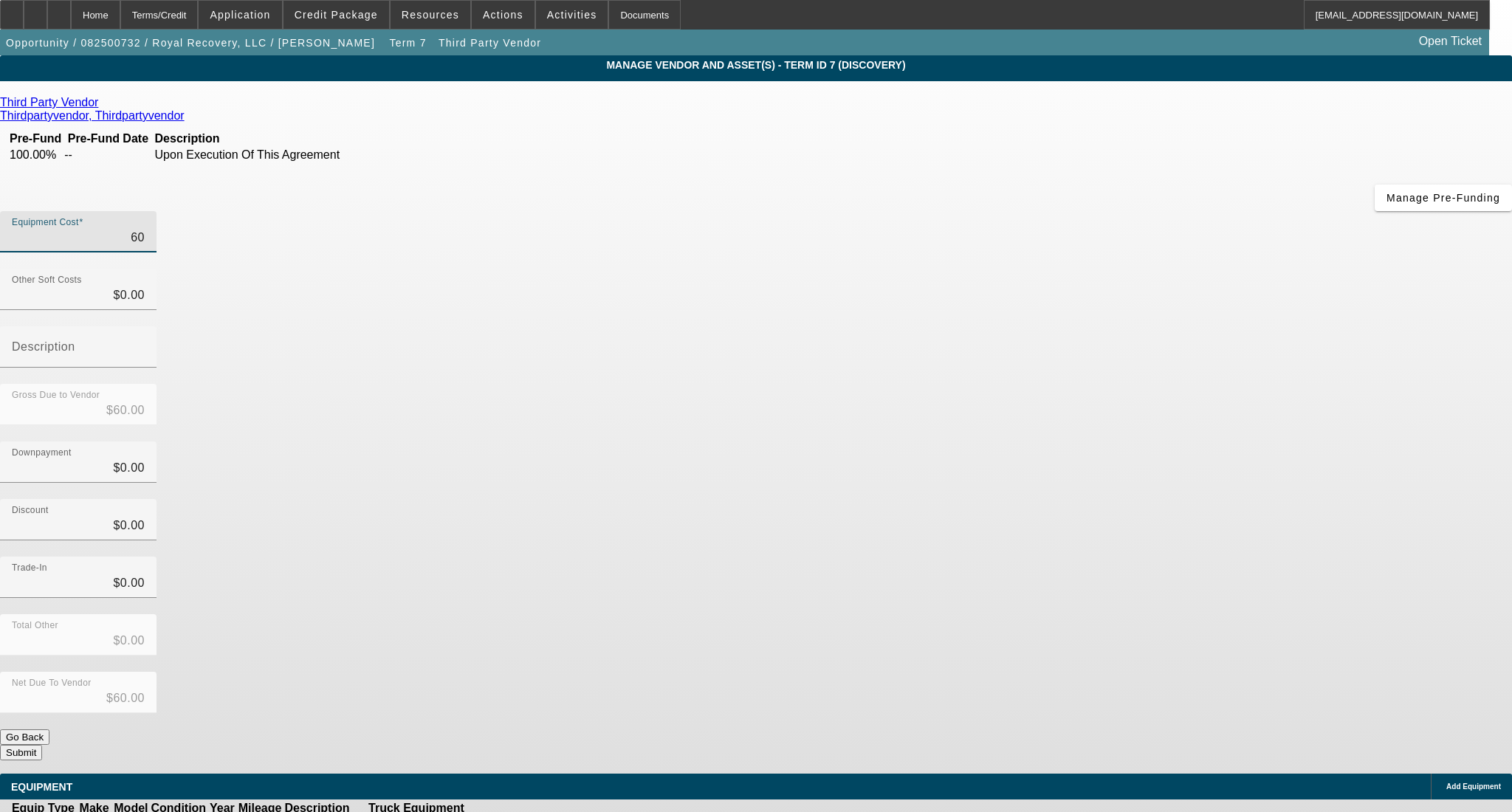
type input "$600.00"
type input "6000"
type input "$6,000.00"
type input "60000"
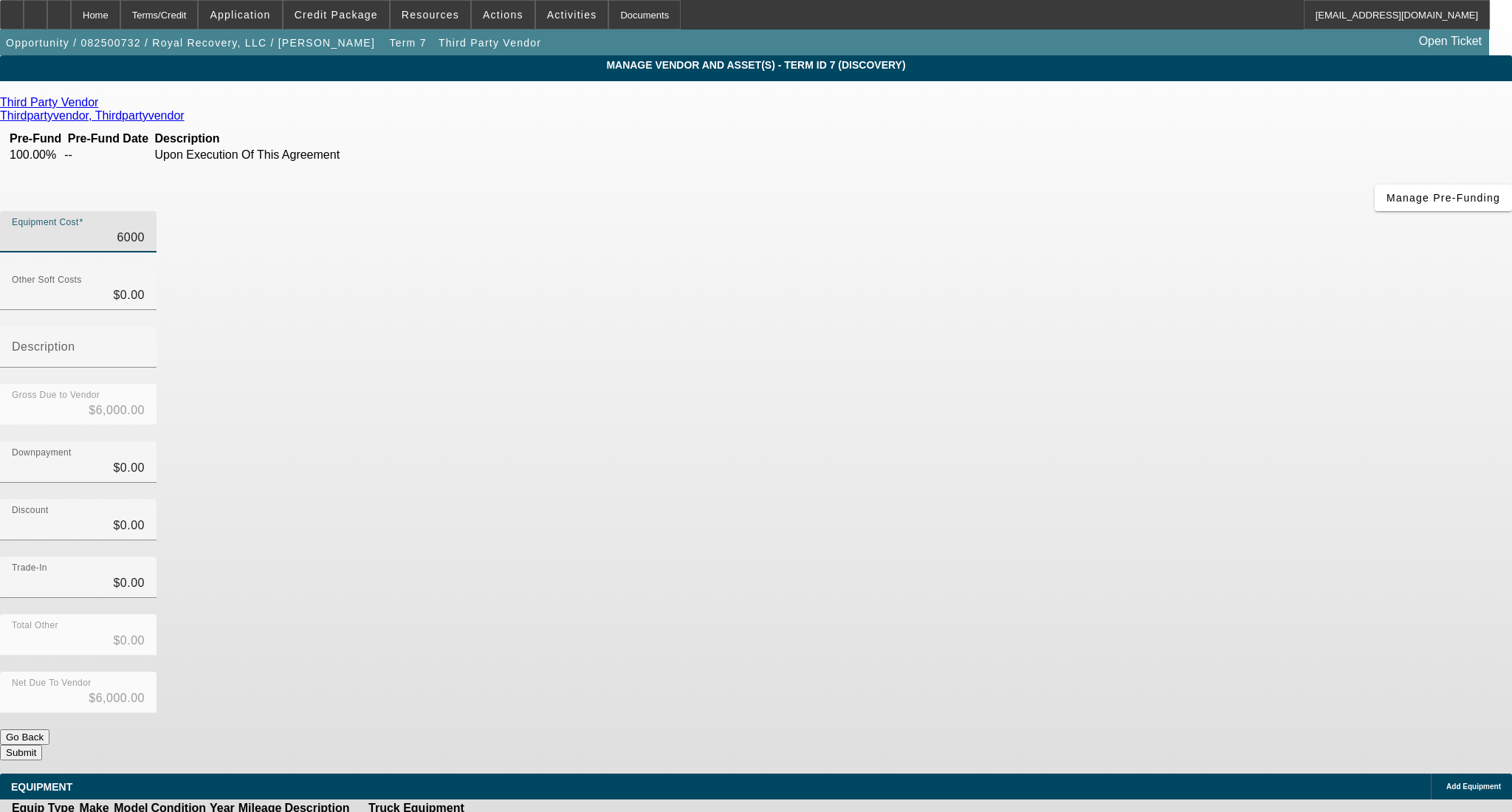
type input "$60,000.00"
click at [1099, 499] on div "Discount $0.00" at bounding box center [756, 527] width 1512 height 58
click at [42, 745] on button "Submit" at bounding box center [21, 753] width 42 height 16
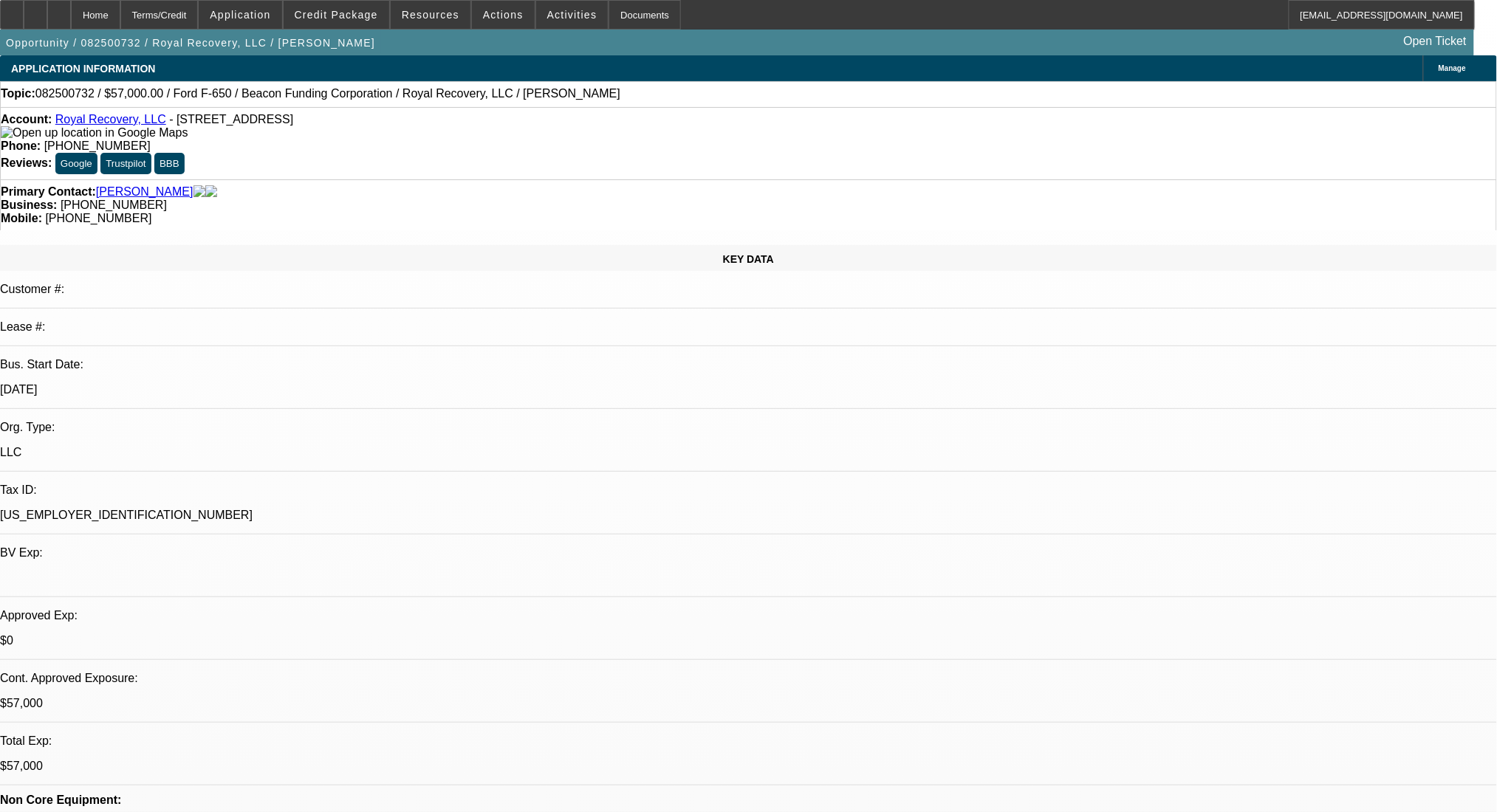
select select "0"
select select "2"
select select "0"
select select "6"
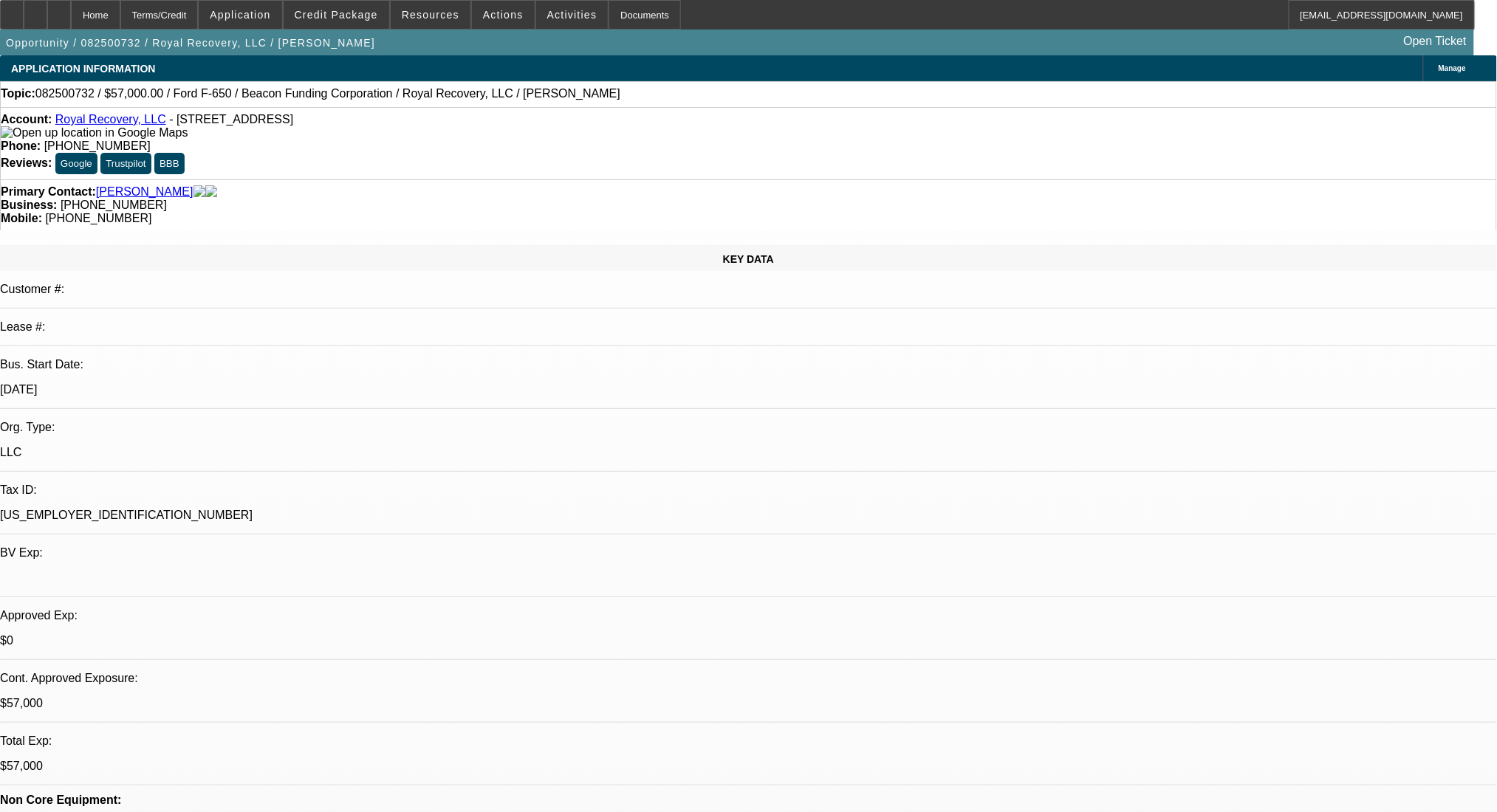
select select "0"
select select "2"
select select "0"
select select "6"
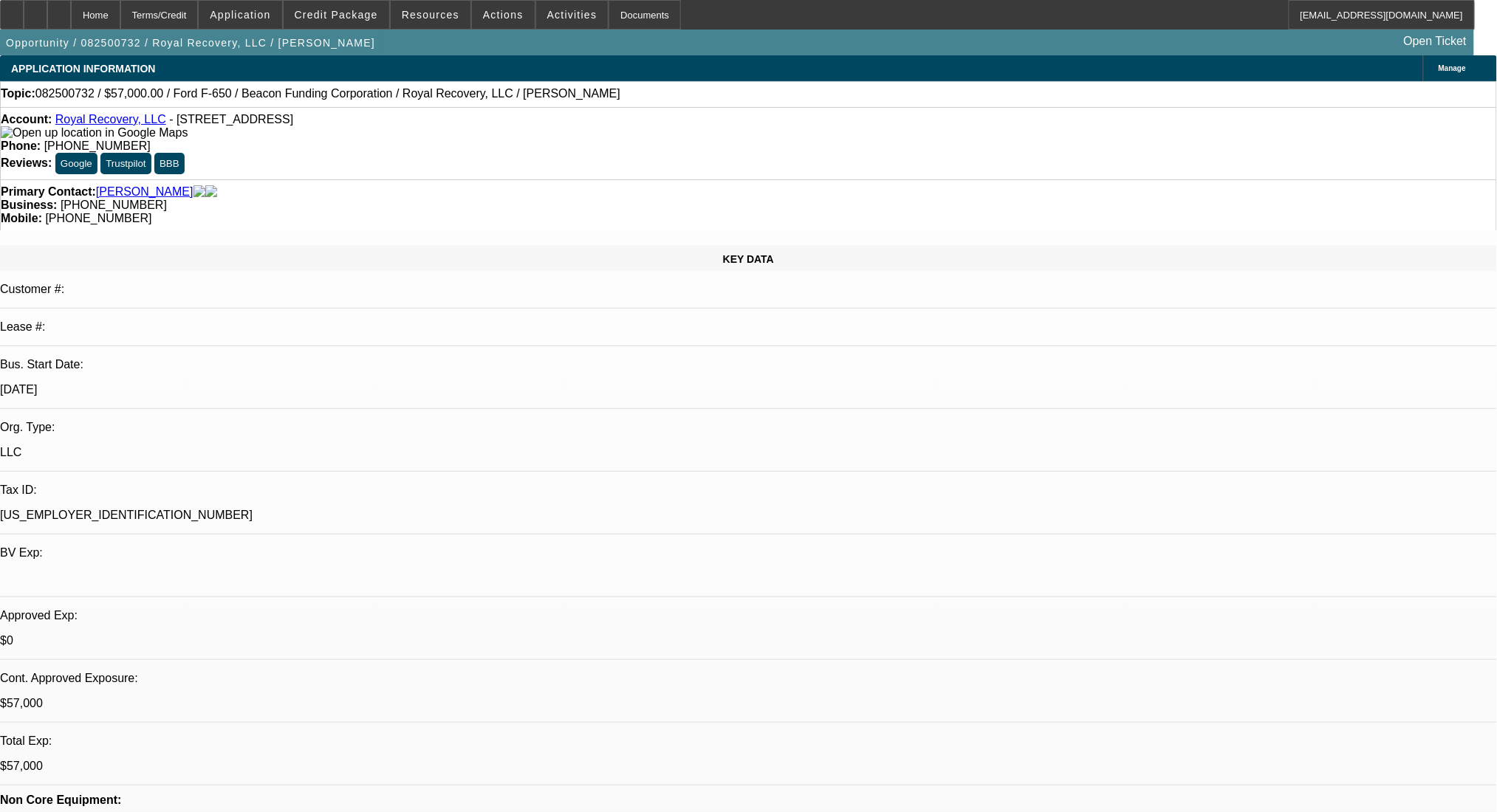
select select "0"
select select "2"
select select "0"
select select "6"
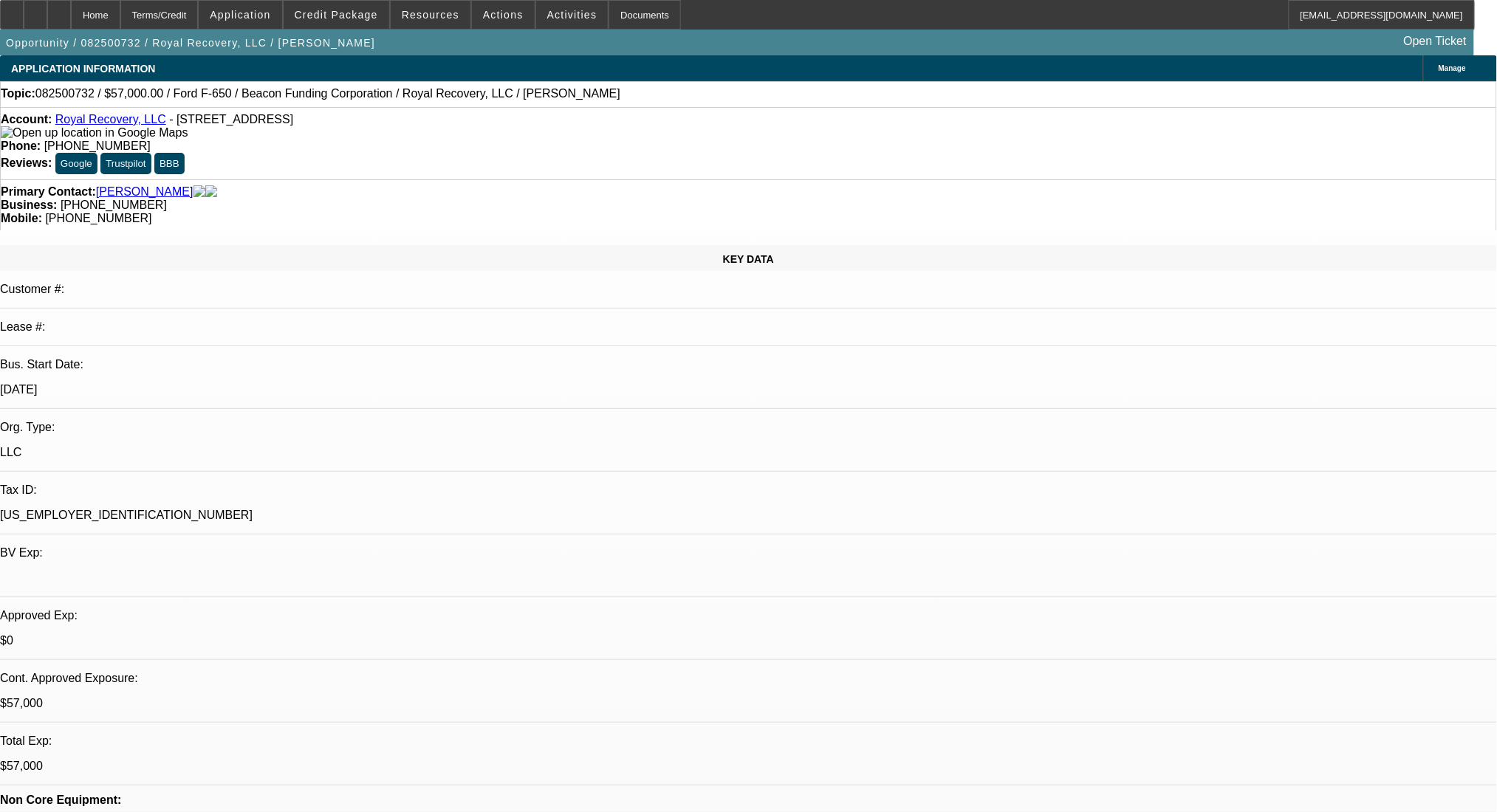
select select "0"
select select "2"
select select "0"
select select "6"
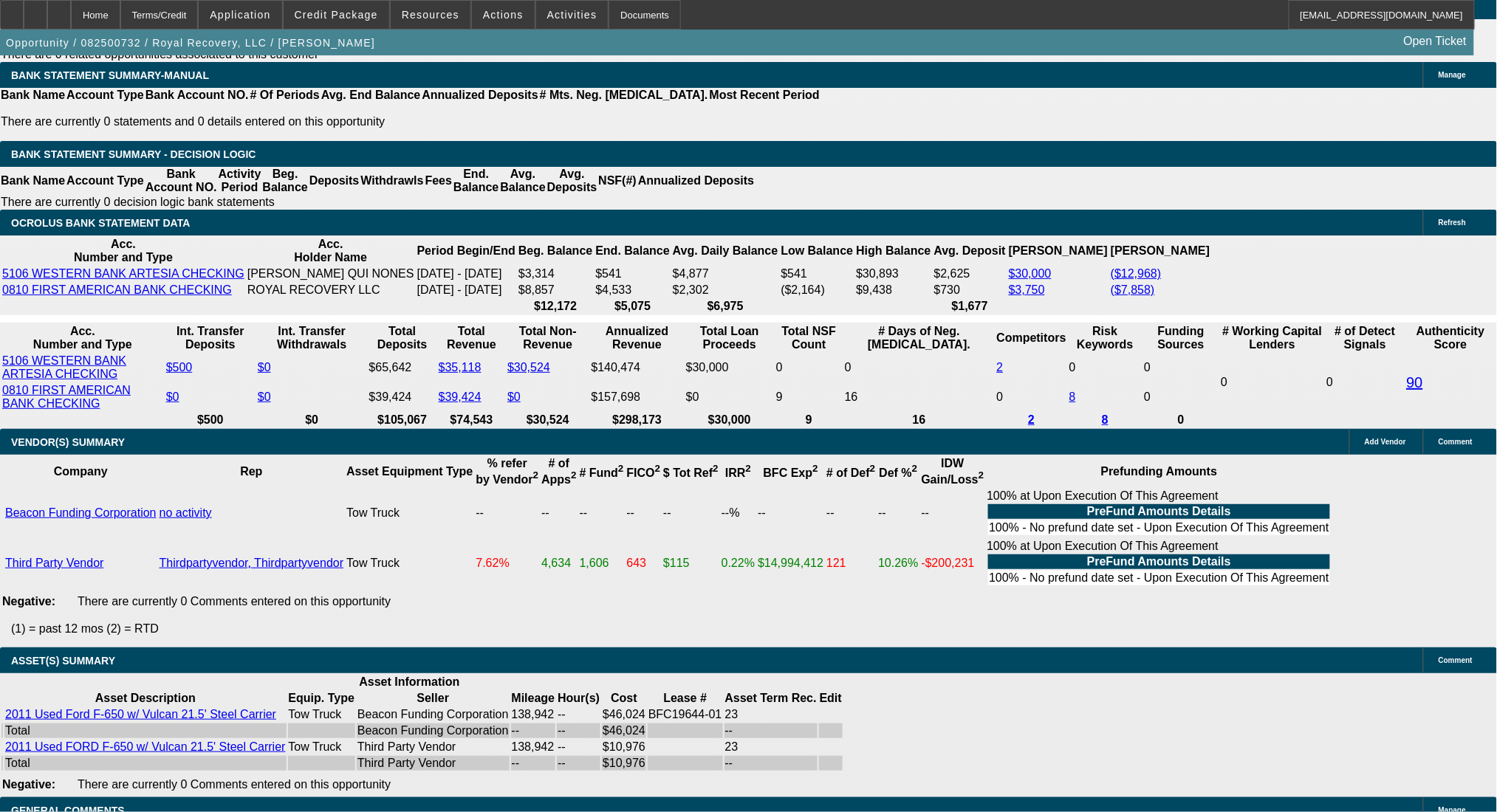
scroll to position [2362, 0]
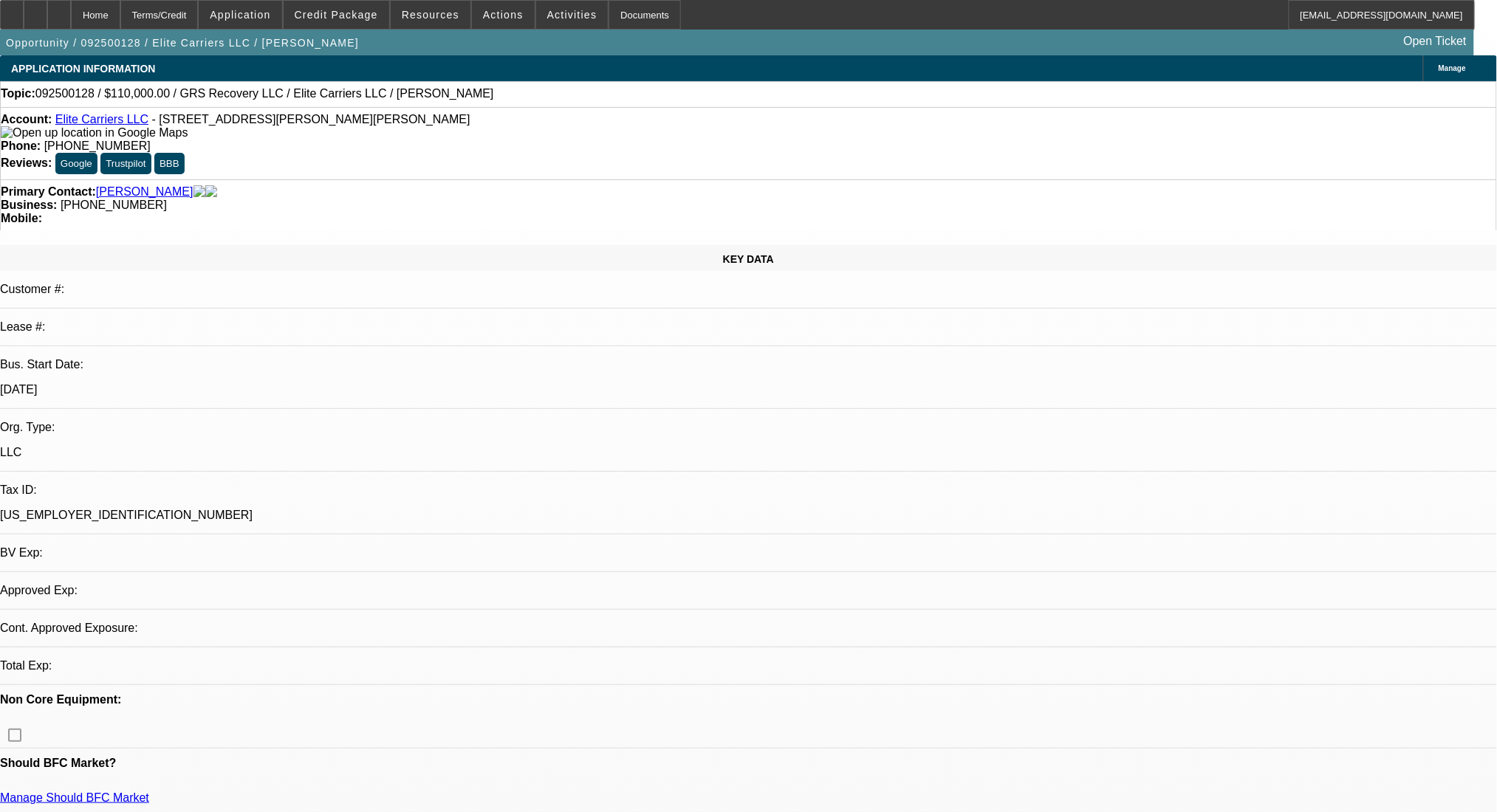
select select "0"
select select "2"
select select "0.1"
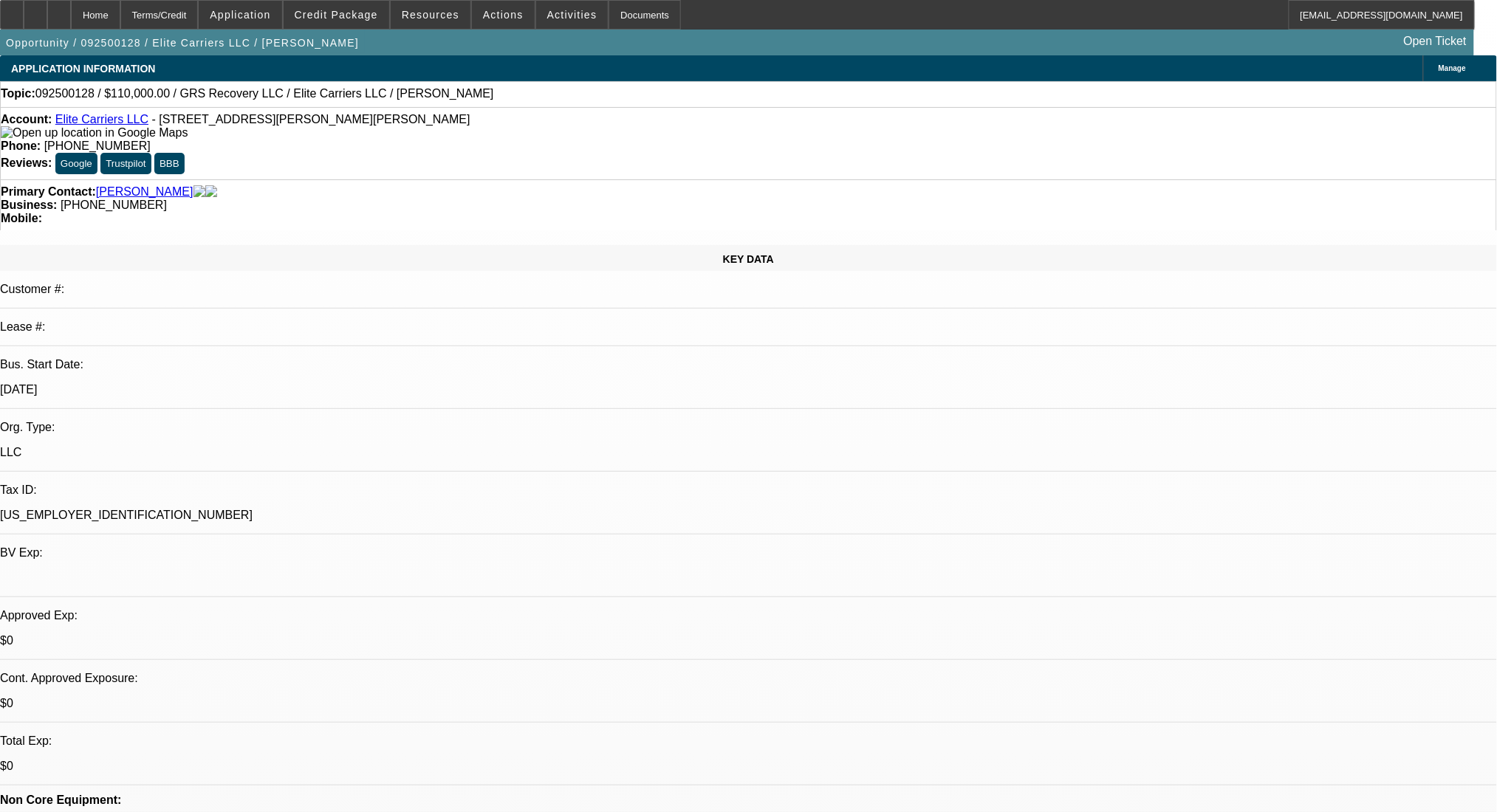
select select "1"
select select "2"
select select "4"
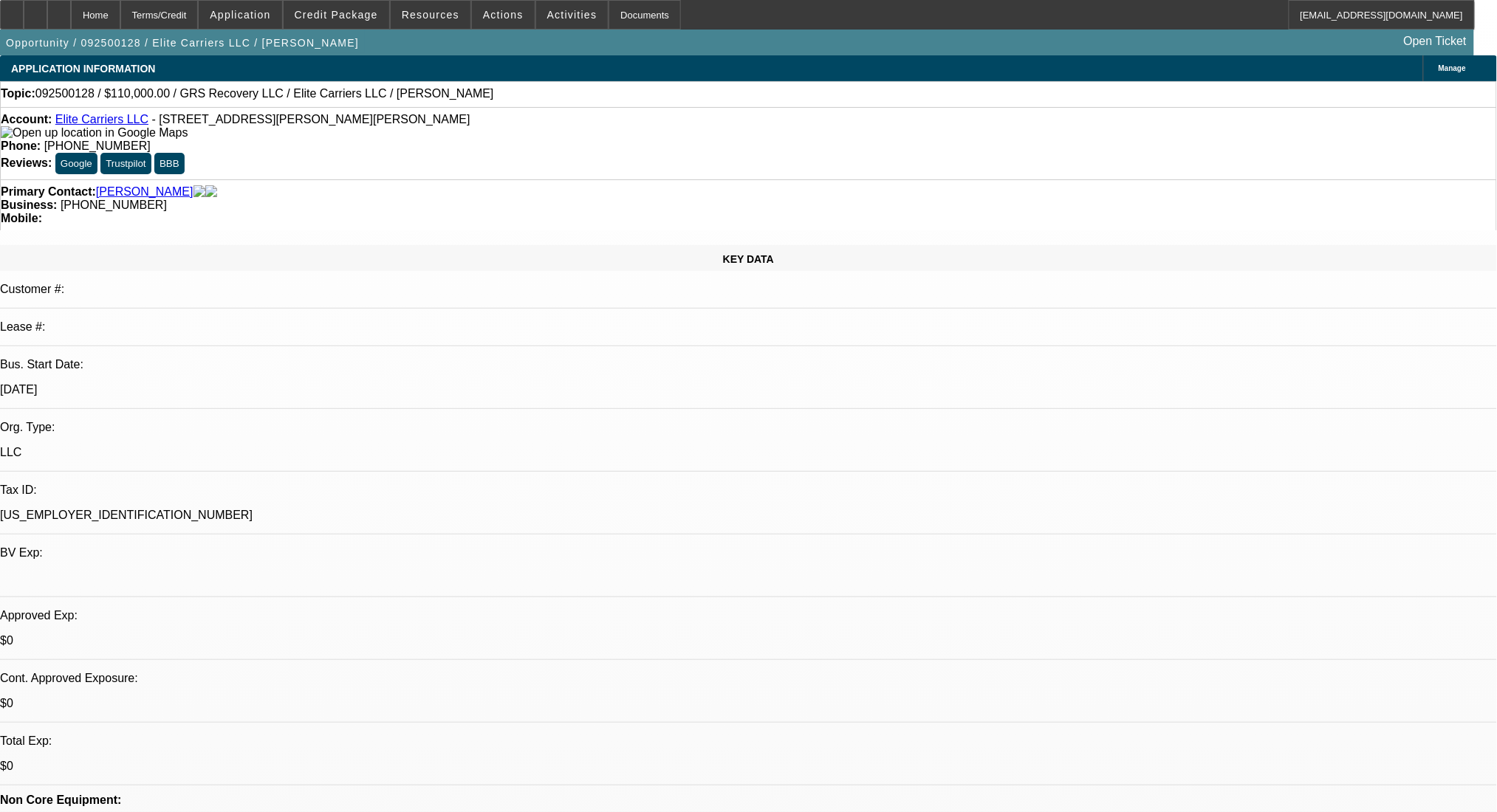
click at [178, 24] on div "Terms/Credit" at bounding box center [159, 14] width 78 height 29
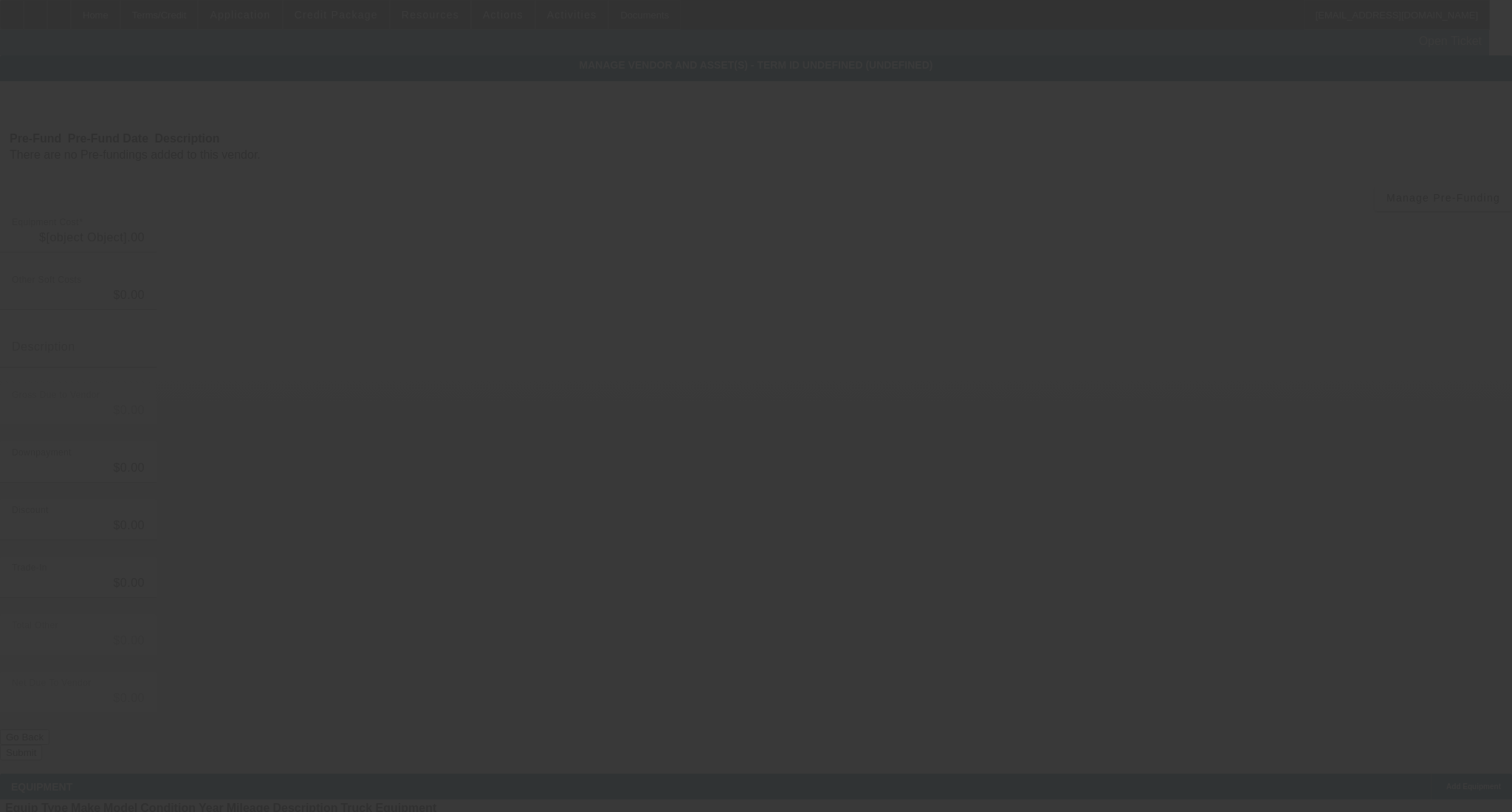
type input "$110,000.00"
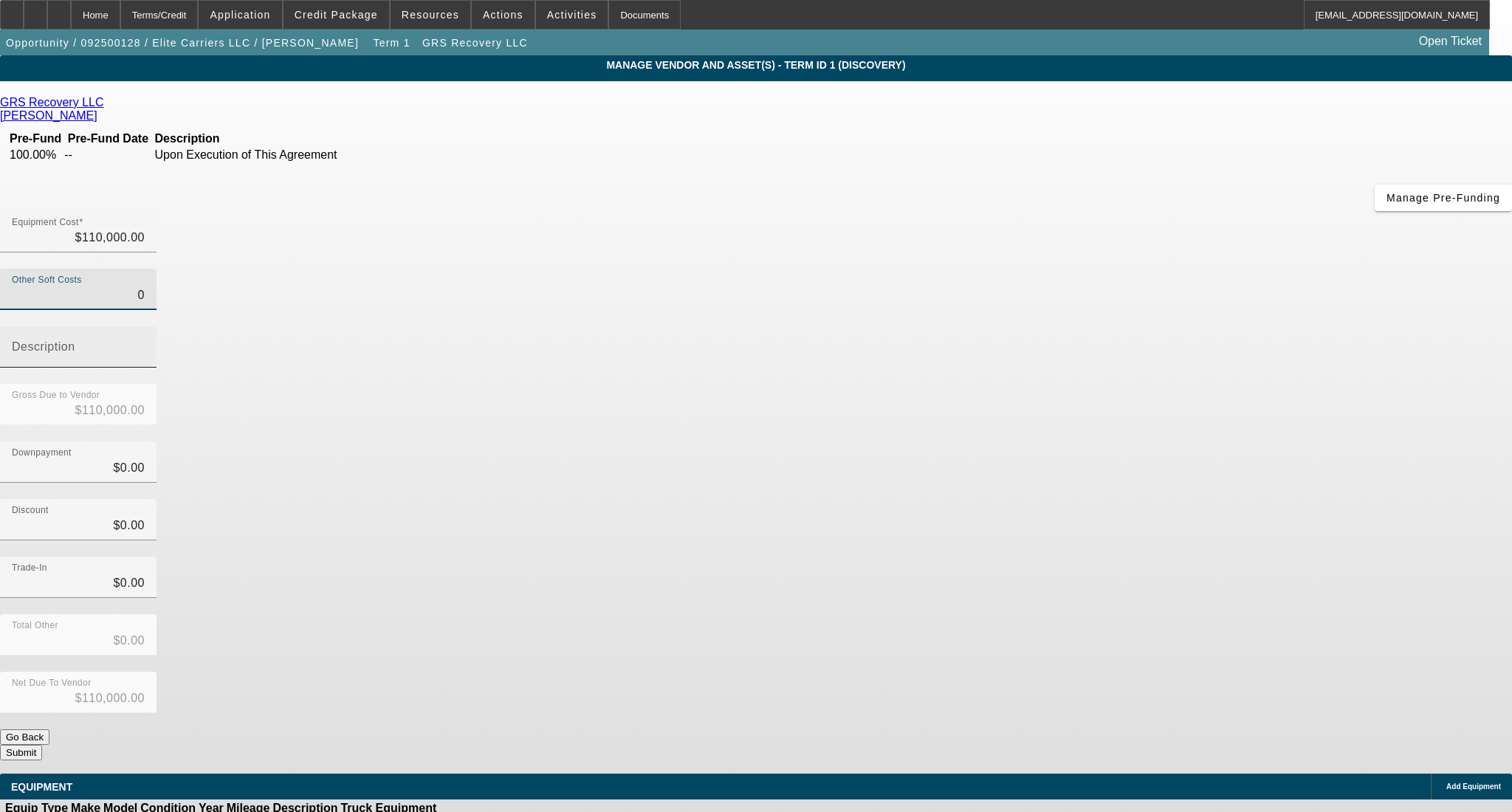
drag, startPoint x: 914, startPoint y: 187, endPoint x: 986, endPoint y: 191, distance: 72.1
click at [986, 269] on div "Other Soft Costs 0 Description" at bounding box center [756, 327] width 1512 height 115
type input "3"
type input "$110,003.00"
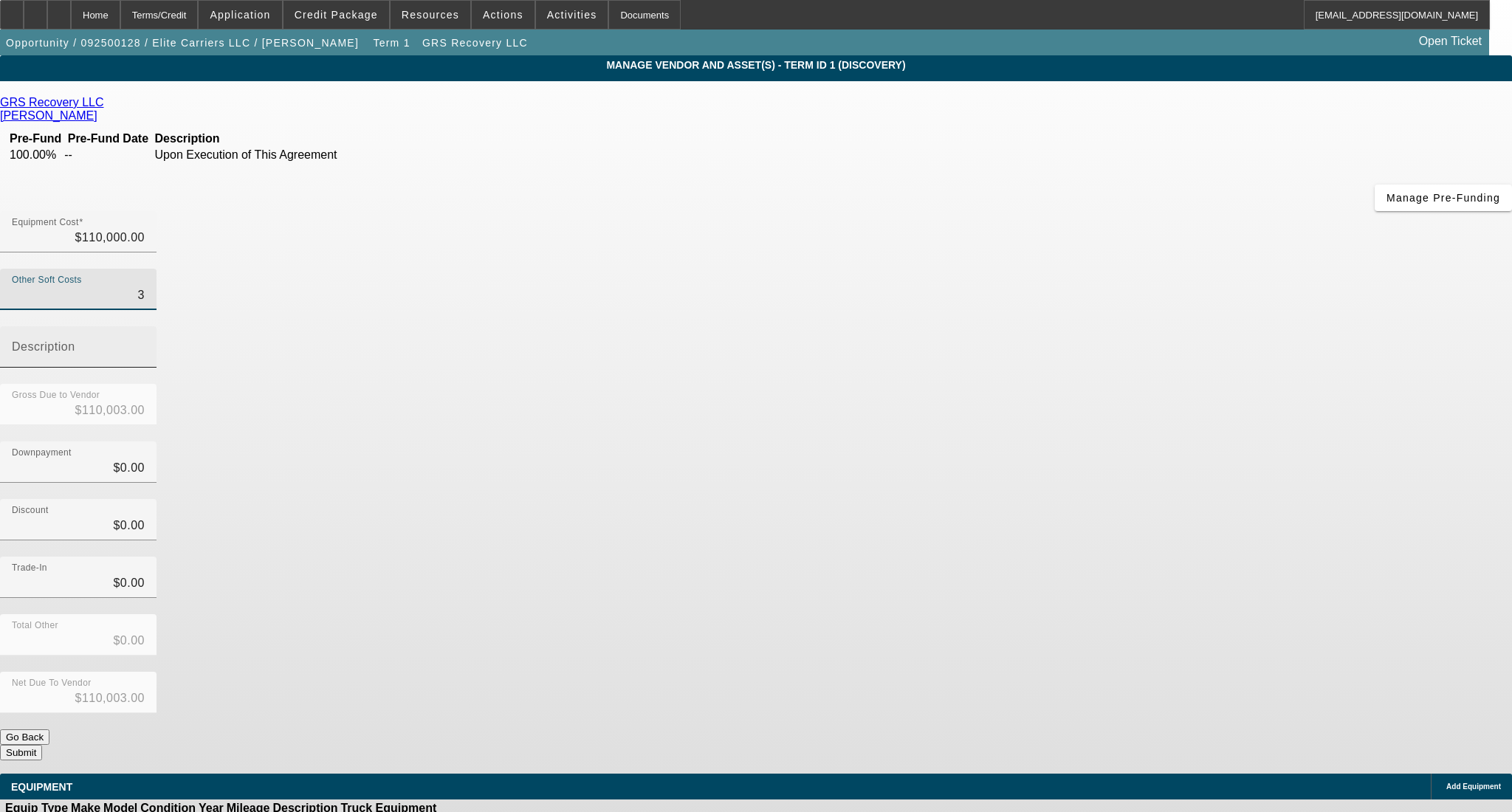
type input "39"
type input "$110,039.00"
type input "395"
type input "$110,395.00"
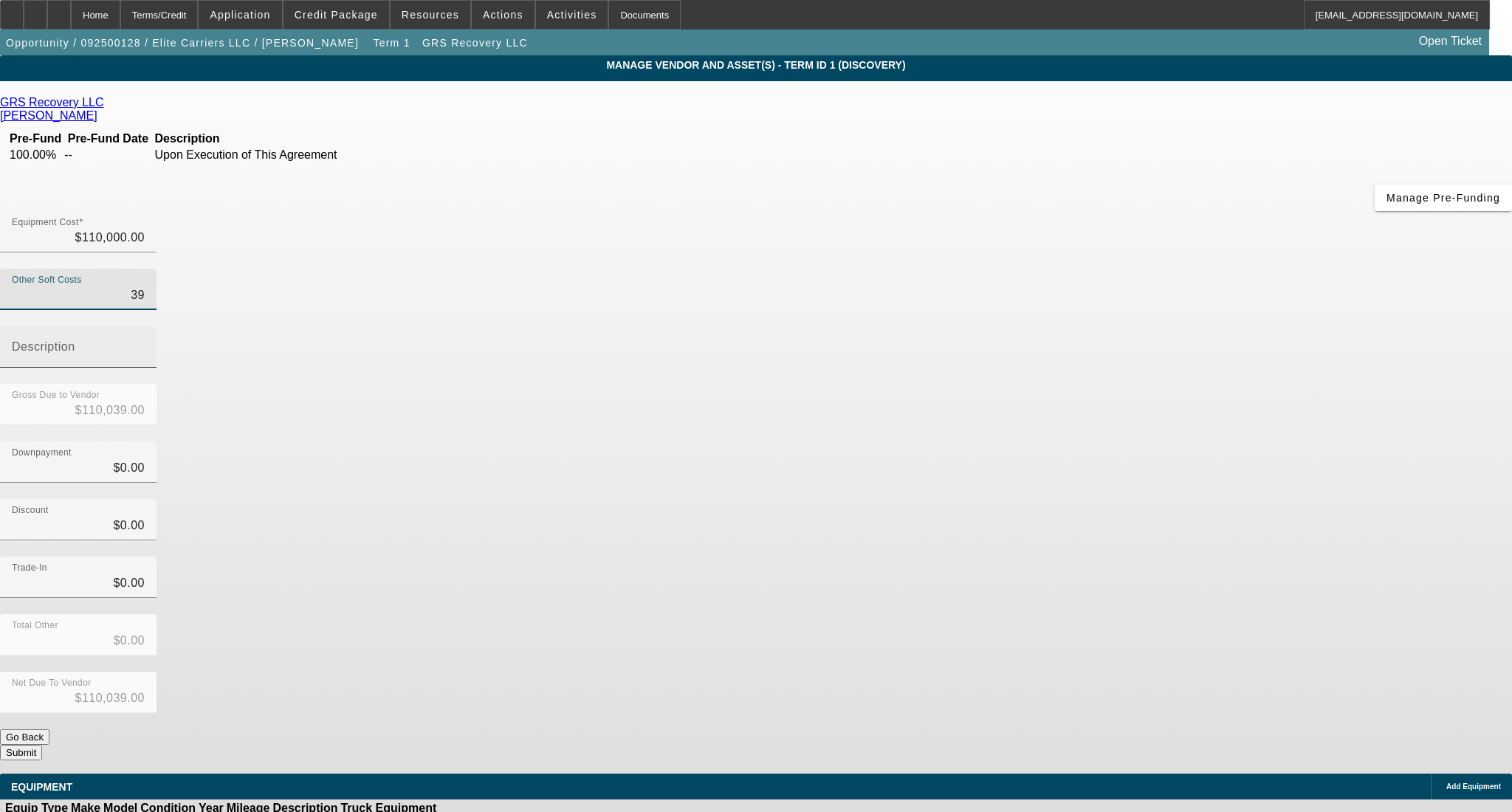
type input "$110,395.00"
type input "$395.00"
click at [1065, 441] on div "Downpayment $0.00" at bounding box center [756, 470] width 1512 height 58
click at [42, 745] on button "Submit" at bounding box center [21, 753] width 42 height 16
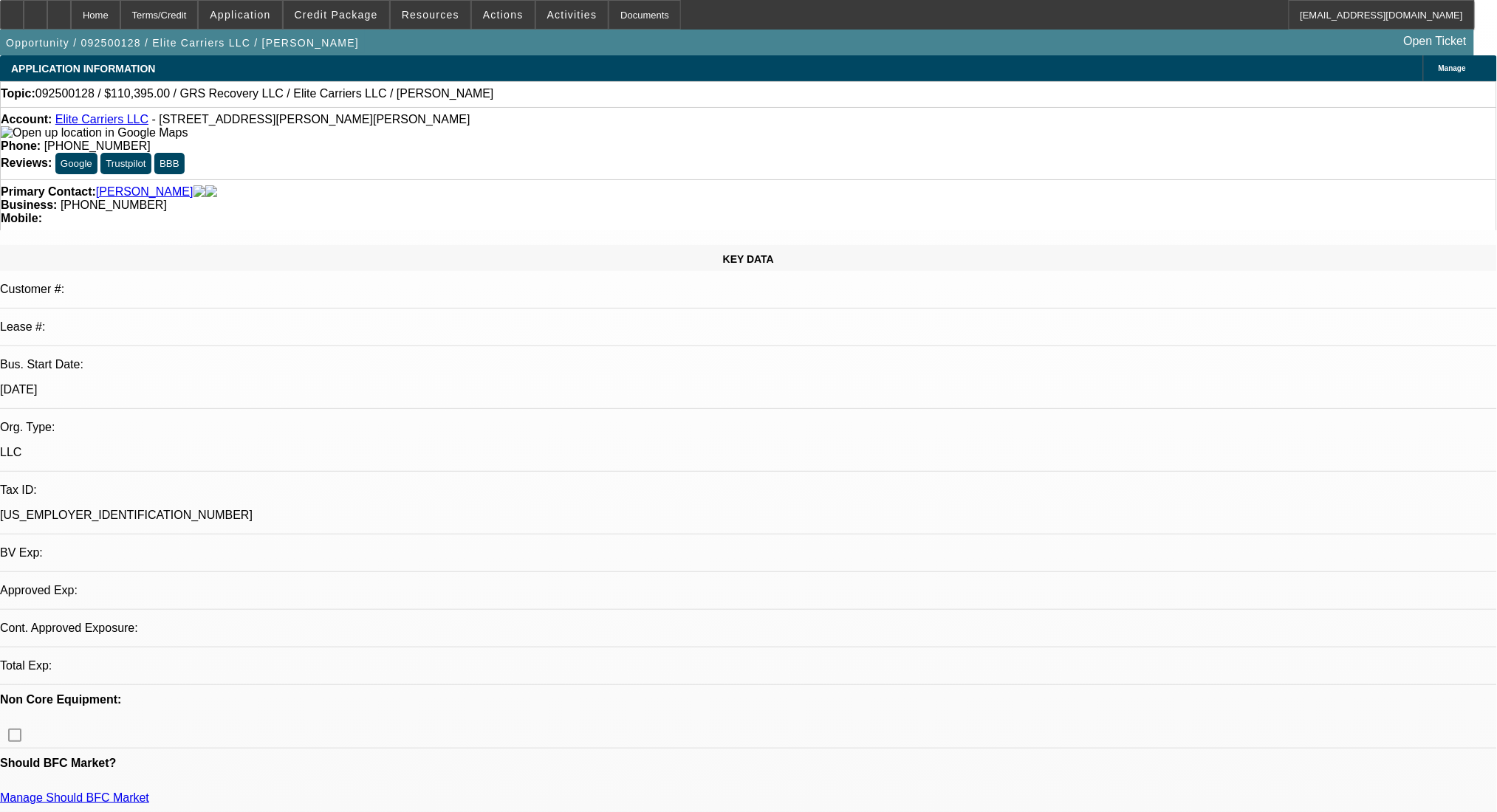
select select "0"
select select "2"
select select "0.1"
select select "4"
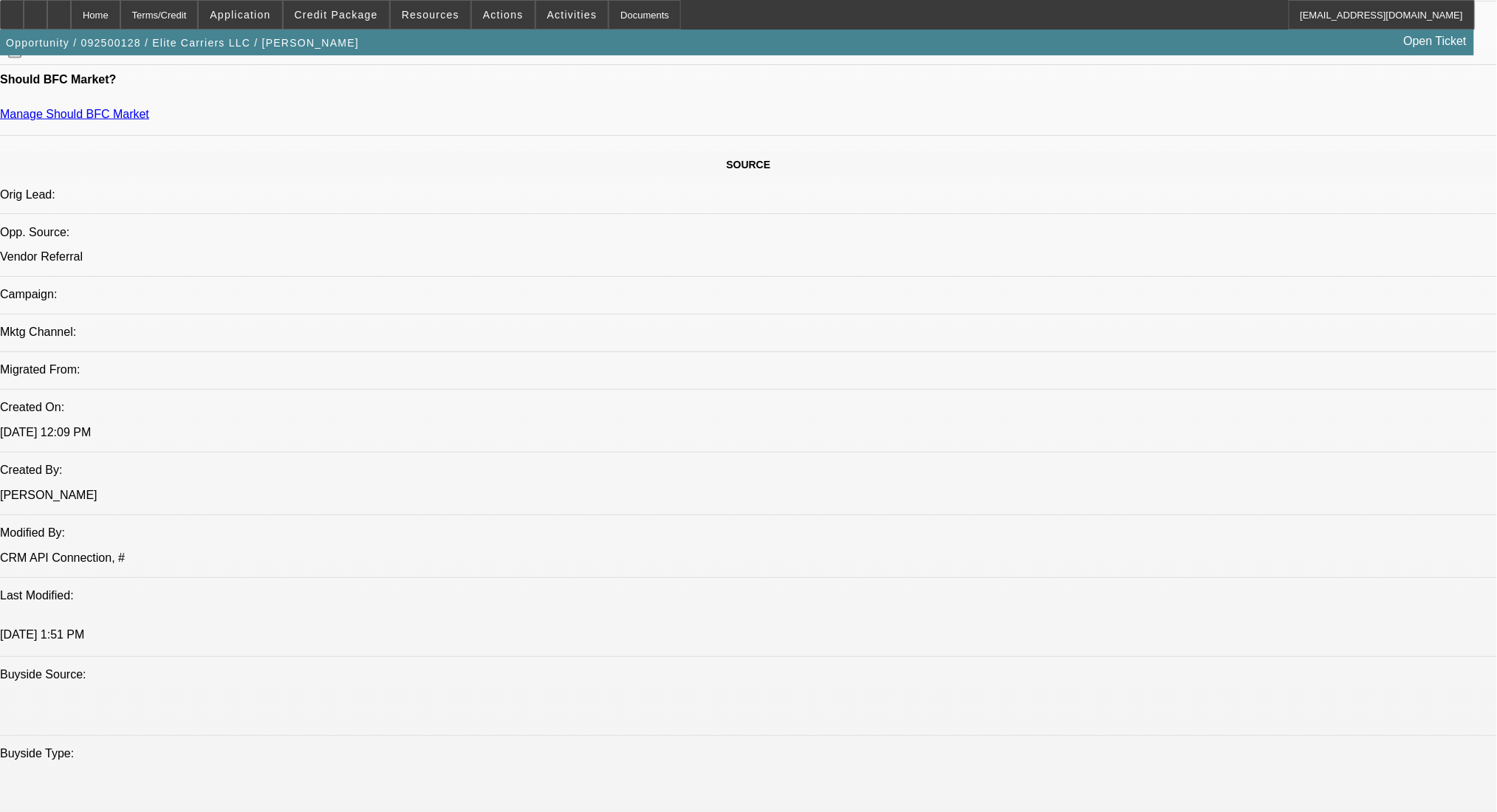
scroll to position [787, 0]
click at [47, 12] on div at bounding box center [36, 14] width 24 height 29
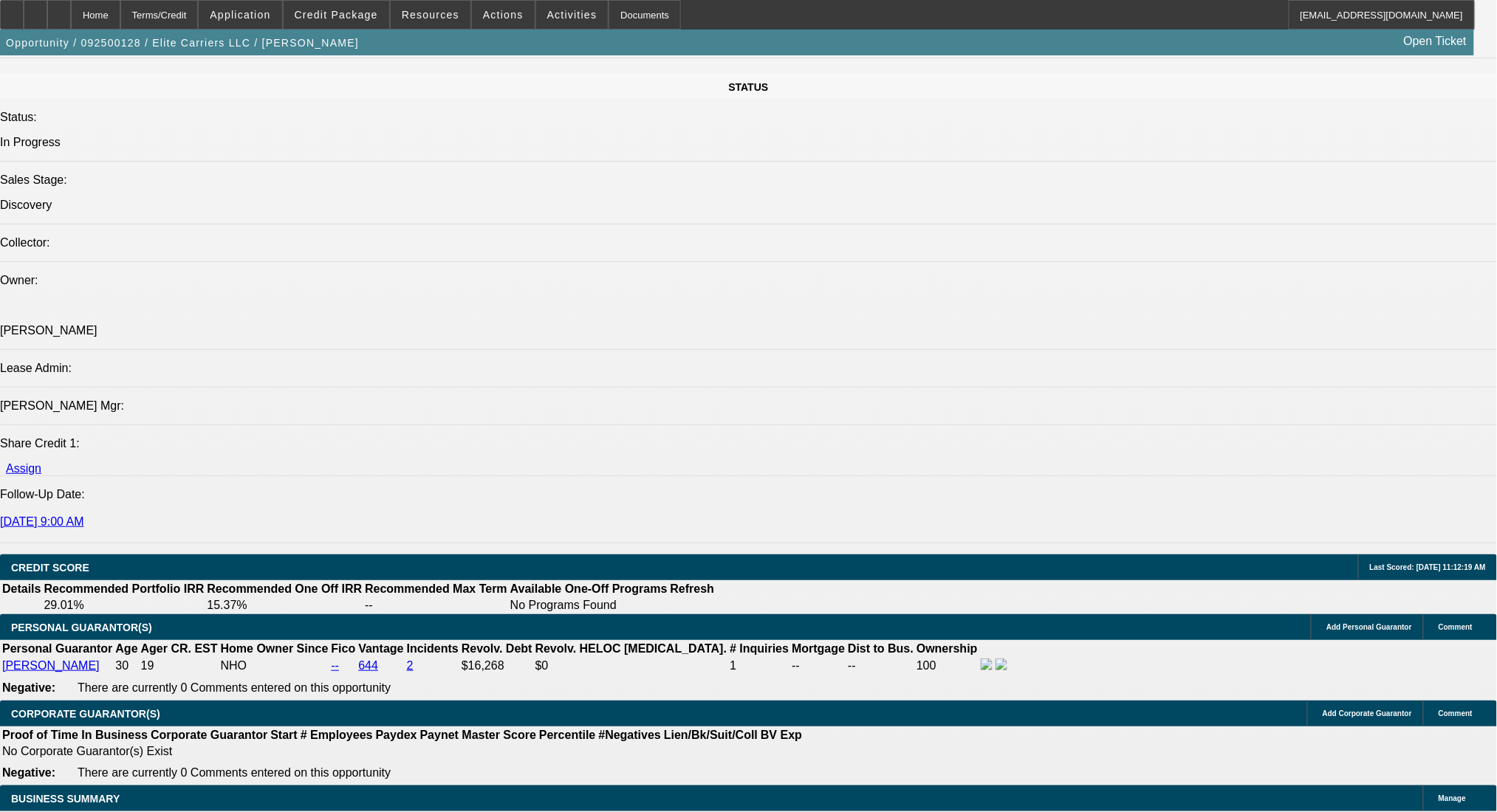
scroll to position [1673, 0]
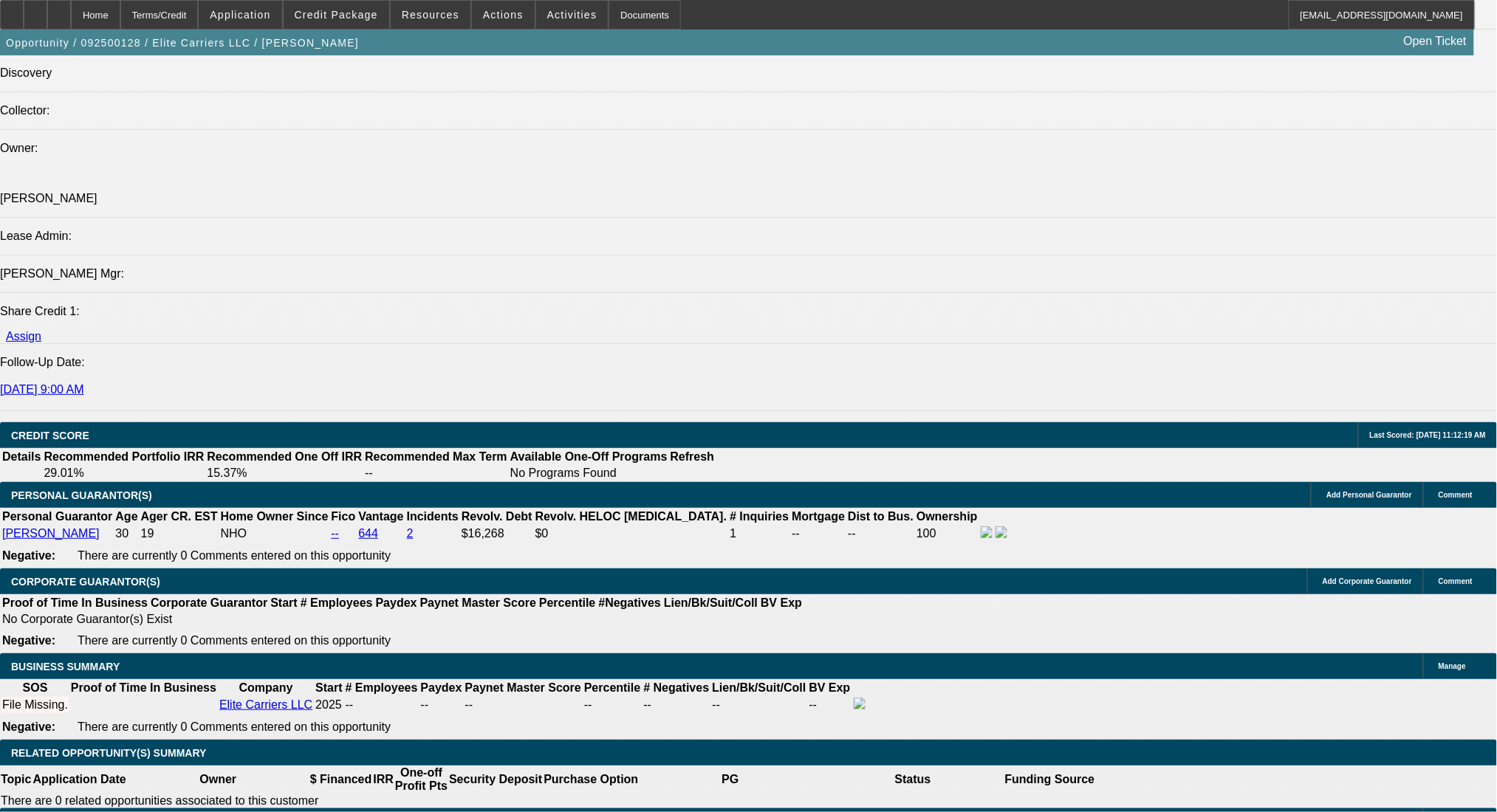
type input "60"
type input "$45,000.00"
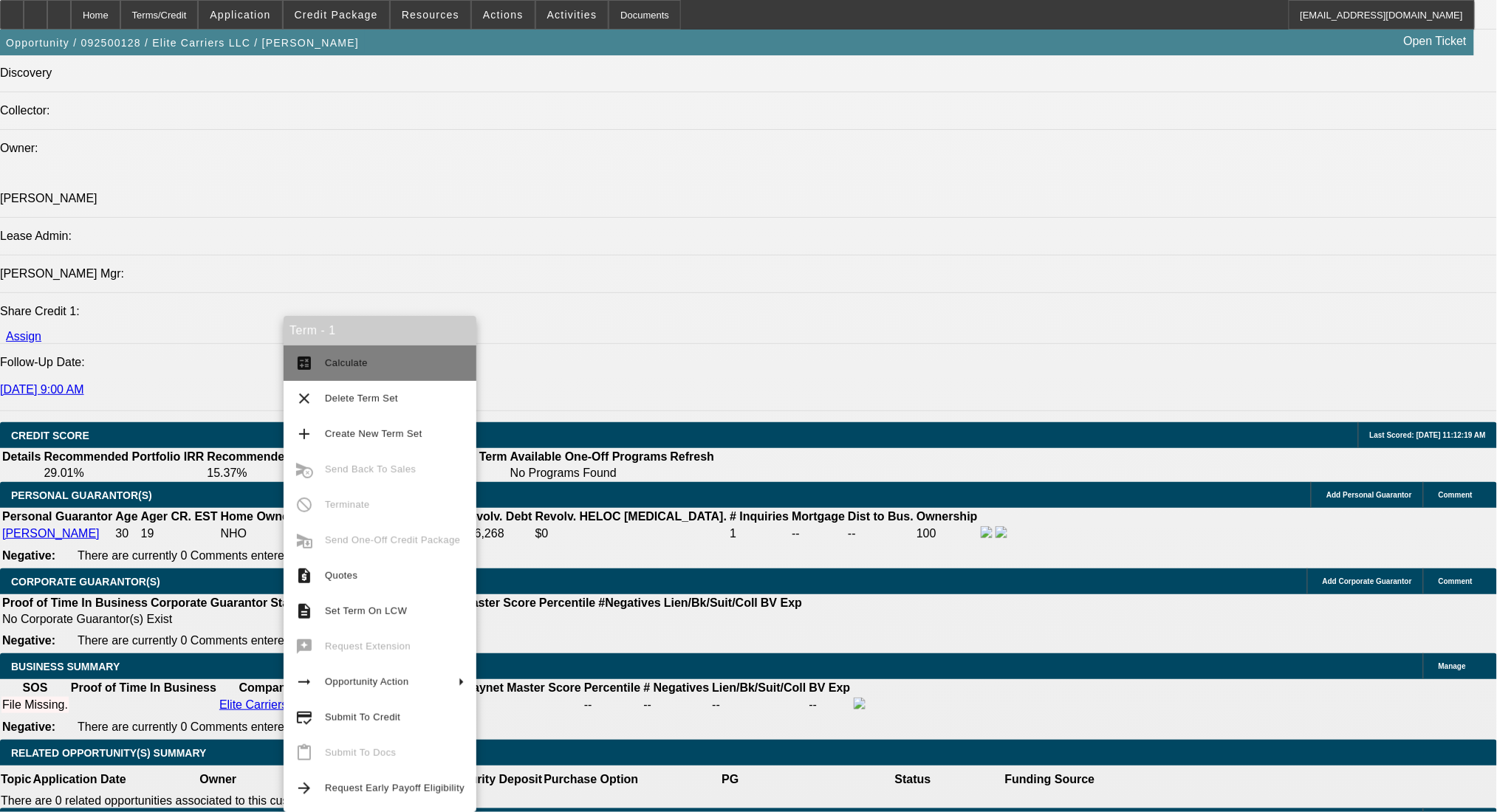
click at [339, 368] on span "Calculate" at bounding box center [395, 363] width 139 height 17
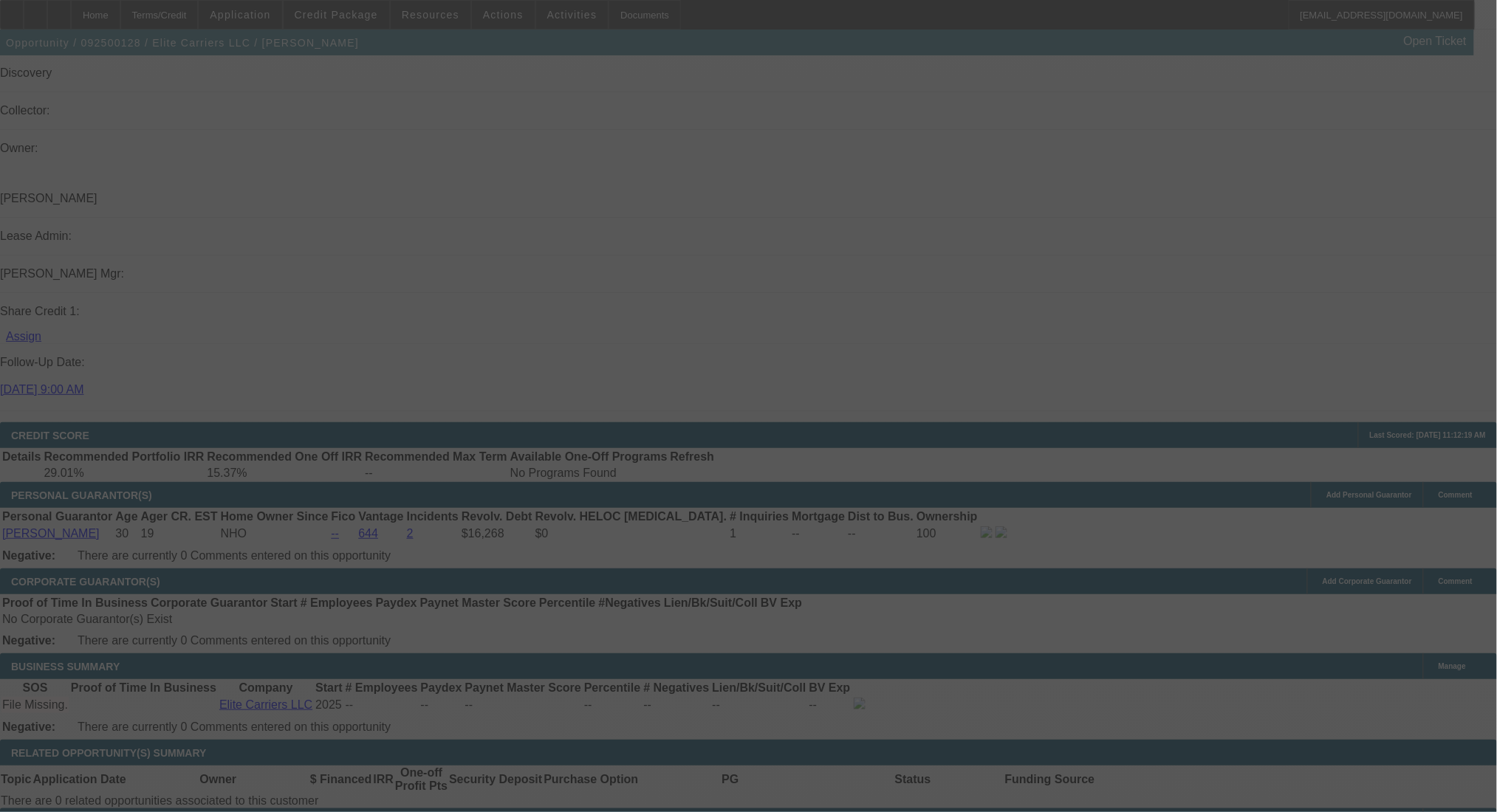
scroll to position [0, 0]
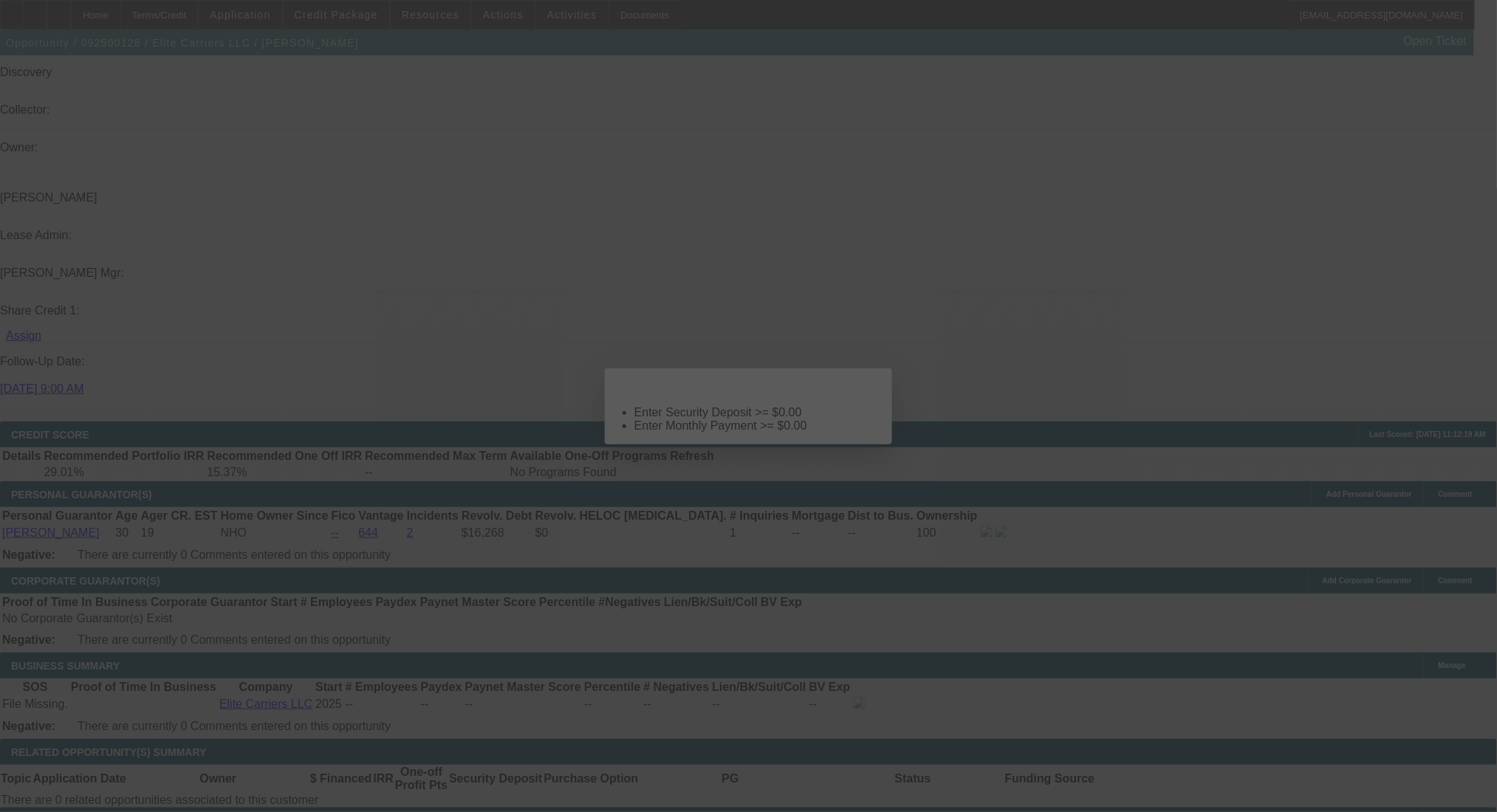
select select "0"
select select "2"
select select "0.1"
select select "4"
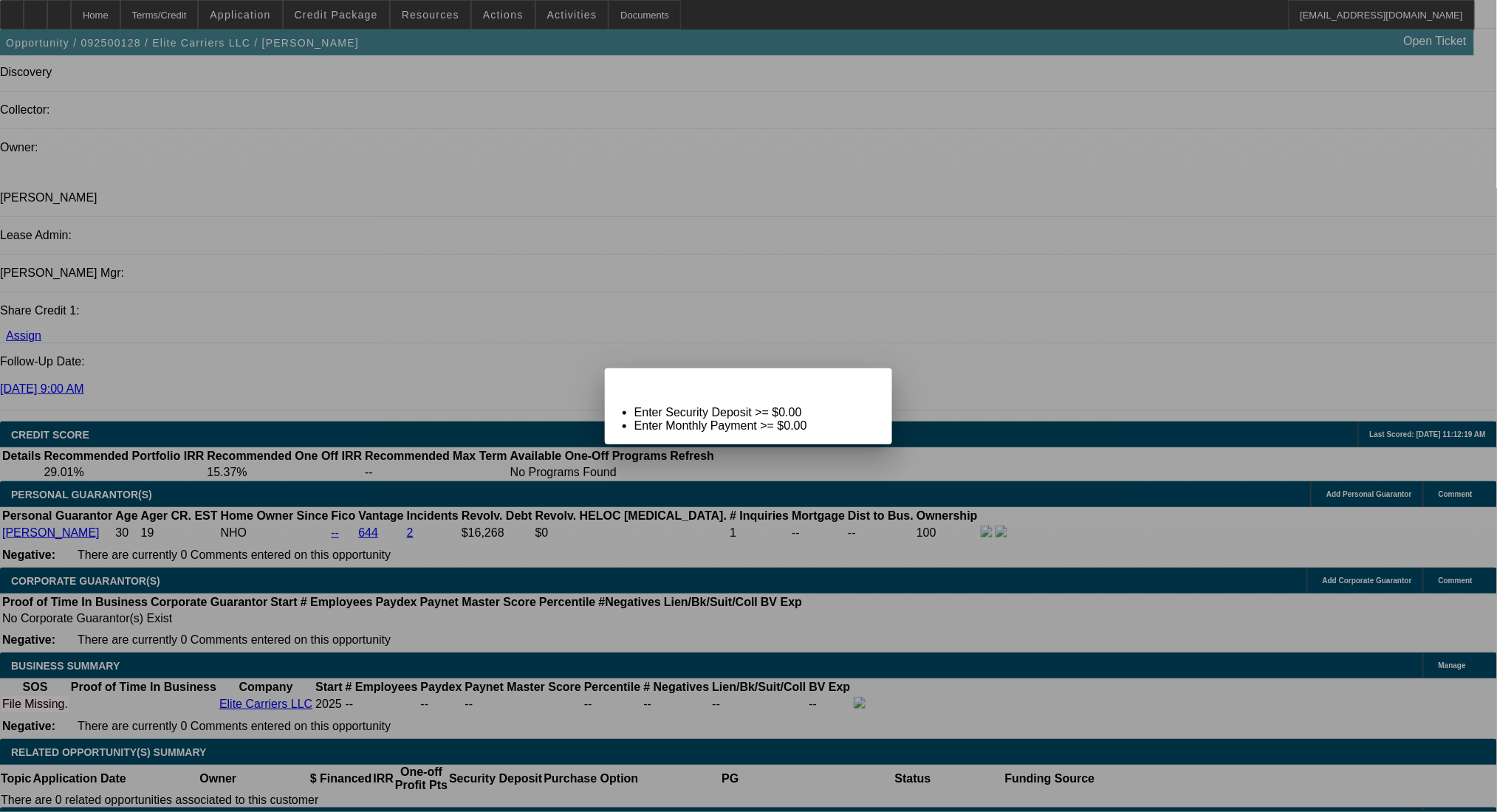
click at [878, 385] on span "Close" at bounding box center [873, 381] width 20 height 8
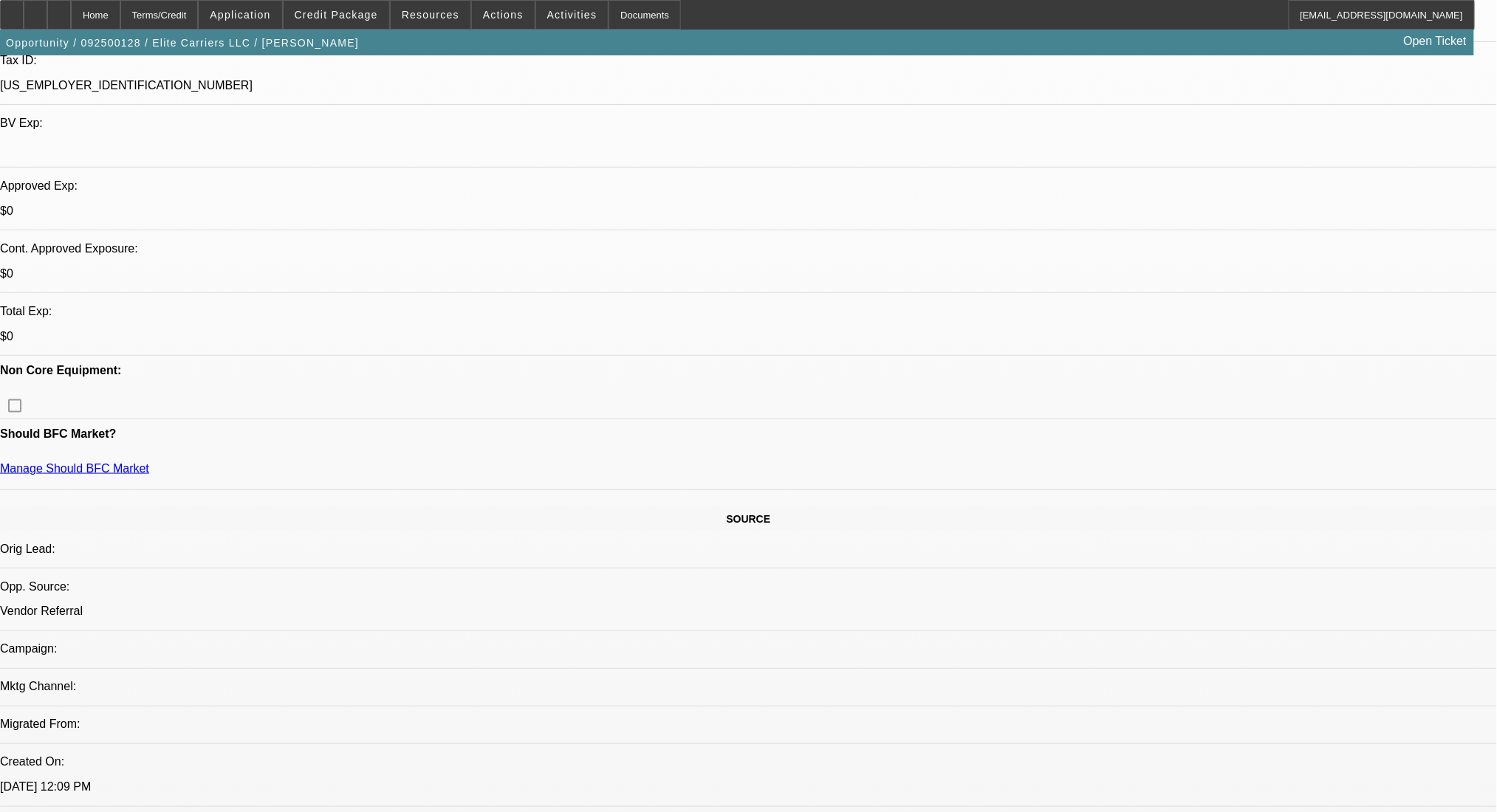
scroll to position [196, 0]
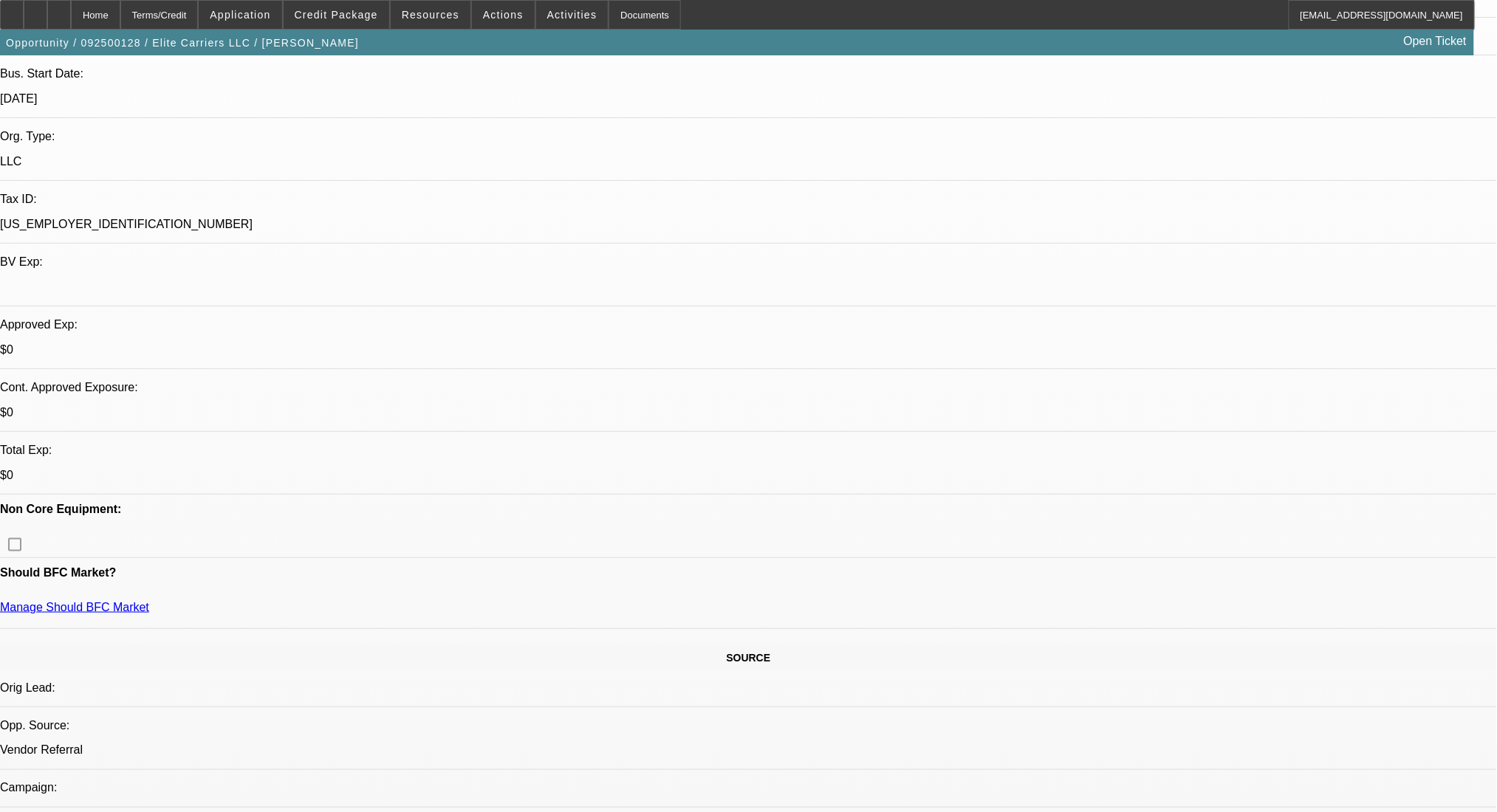
scroll to position [0, 0]
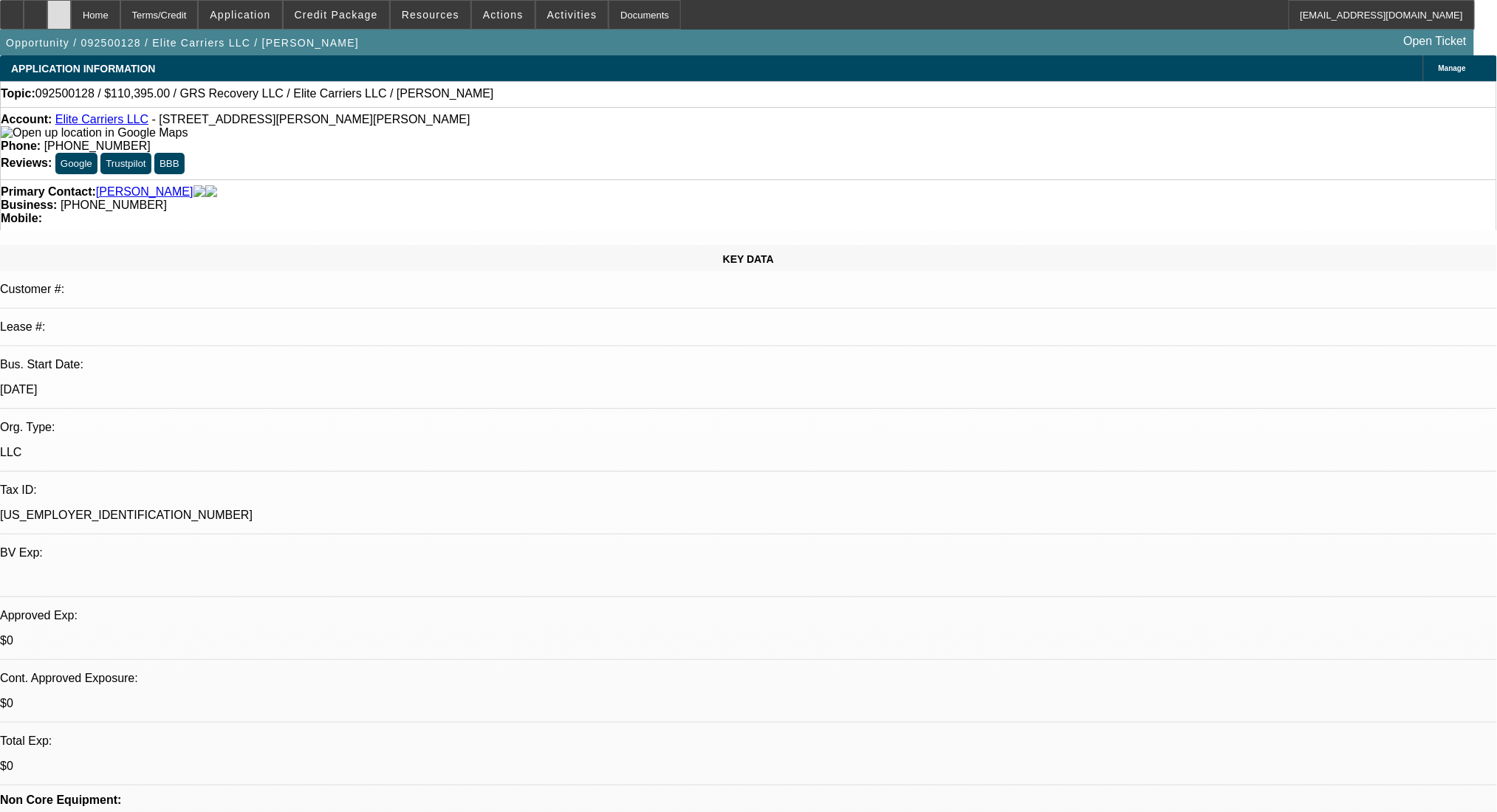
click at [59, 9] on icon at bounding box center [59, 9] width 0 height 0
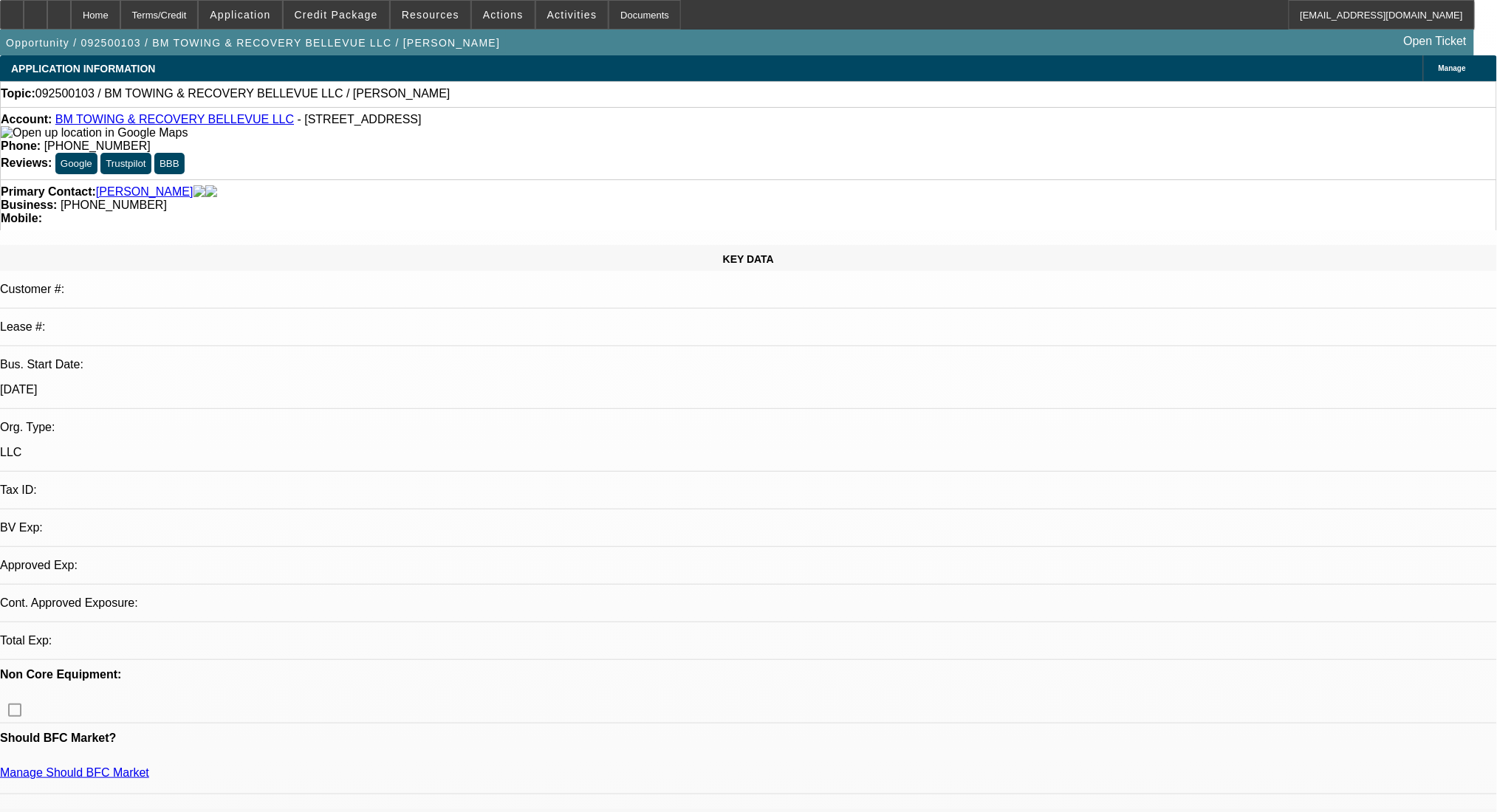
select select "0"
select select "2"
select select "0.1"
select select "4"
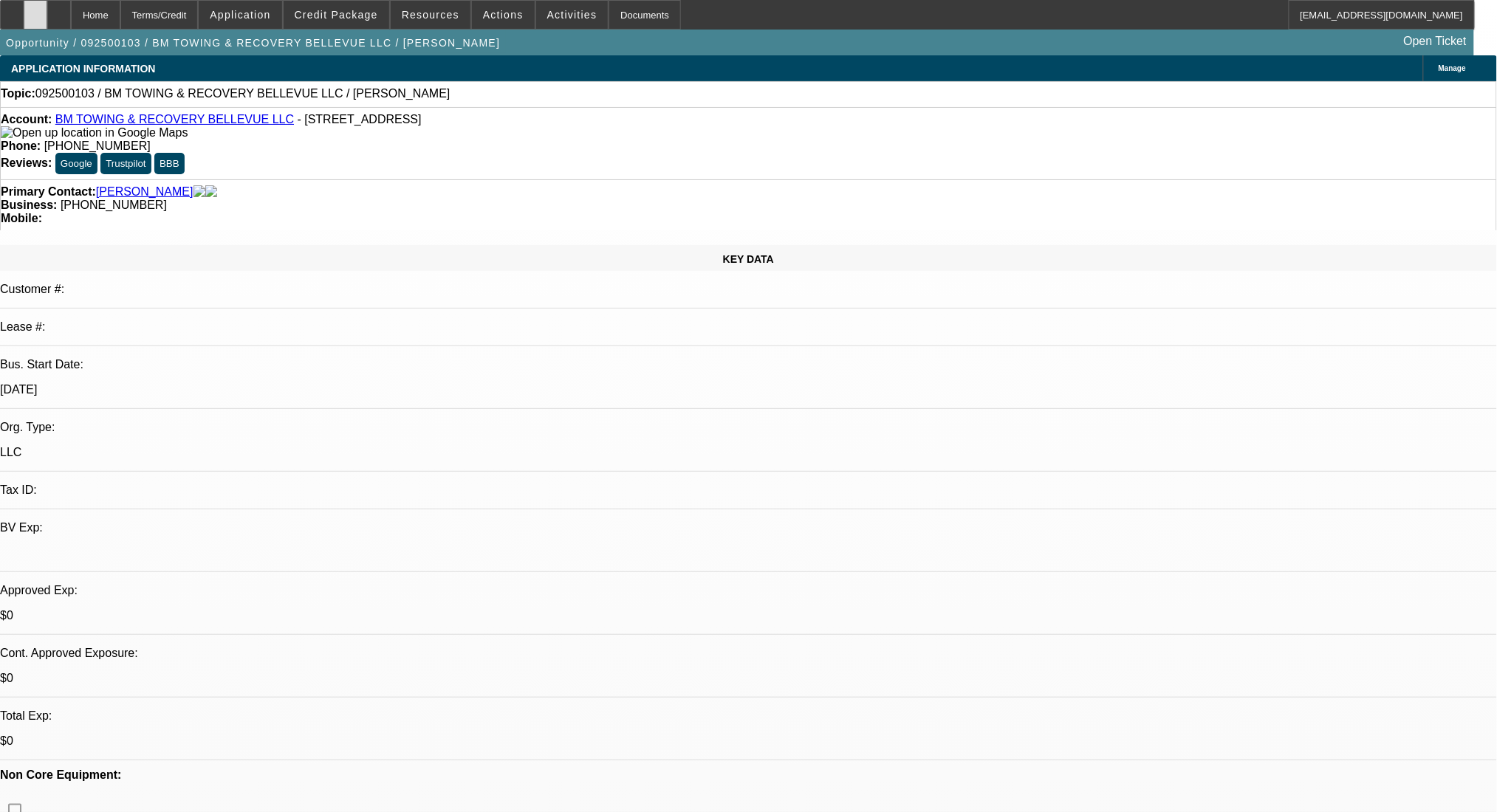
click at [36, 9] on icon at bounding box center [36, 9] width 0 height 0
click at [198, 16] on div "Terms/Credit" at bounding box center [159, 14] width 78 height 29
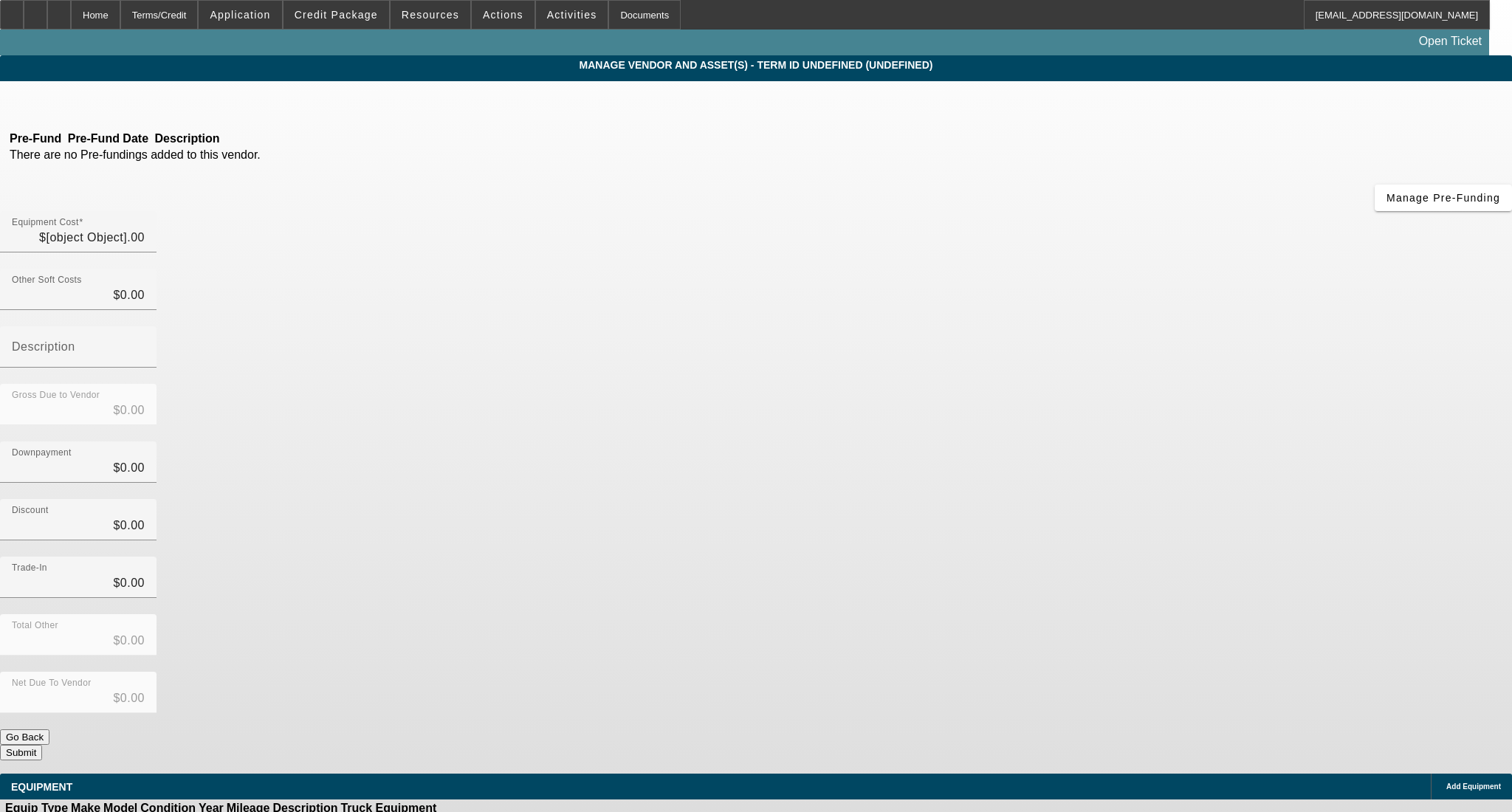
type input "$54,000.00"
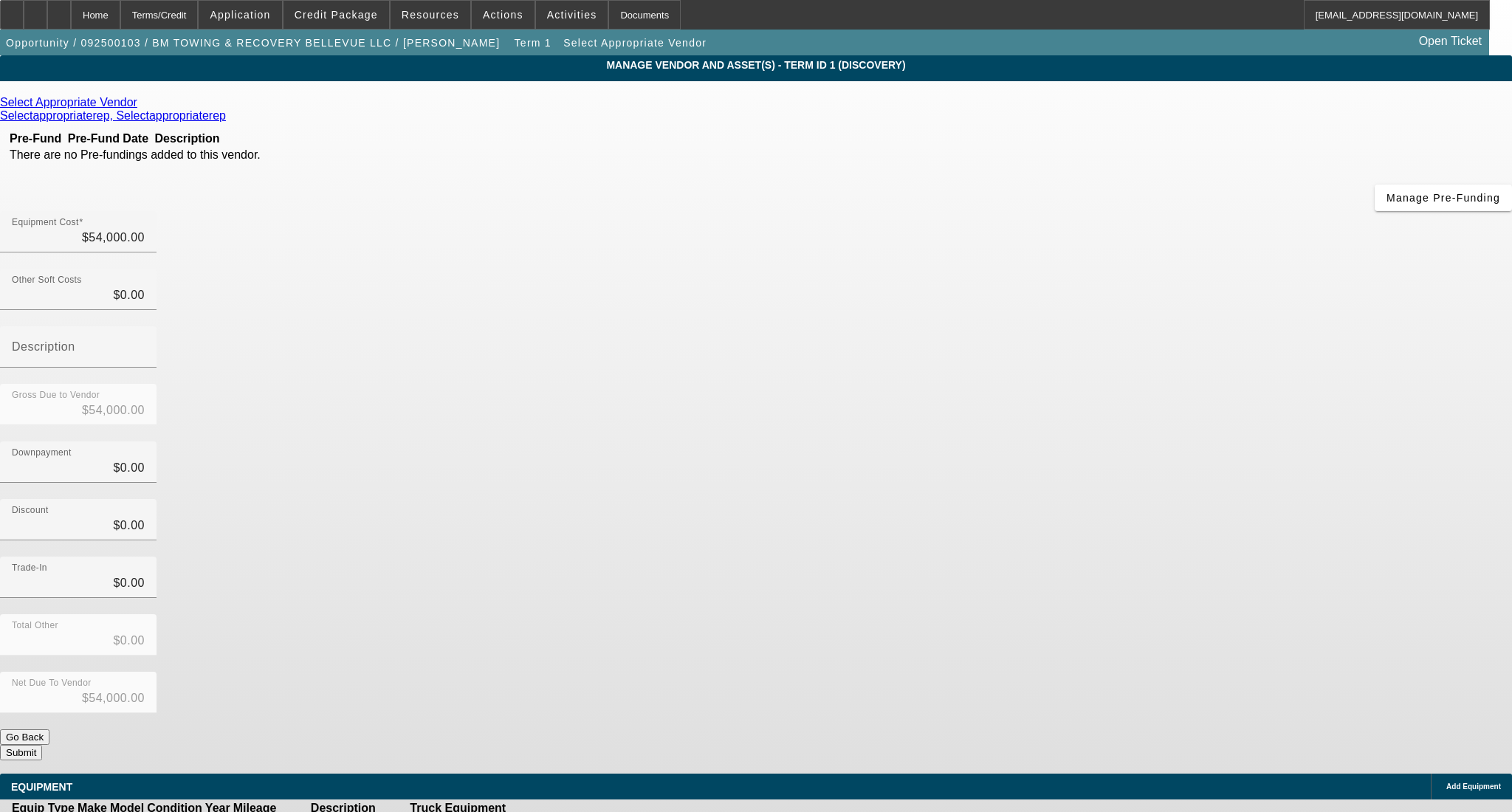
click at [539, 811] on link at bounding box center [539, 825] width 0 height 0
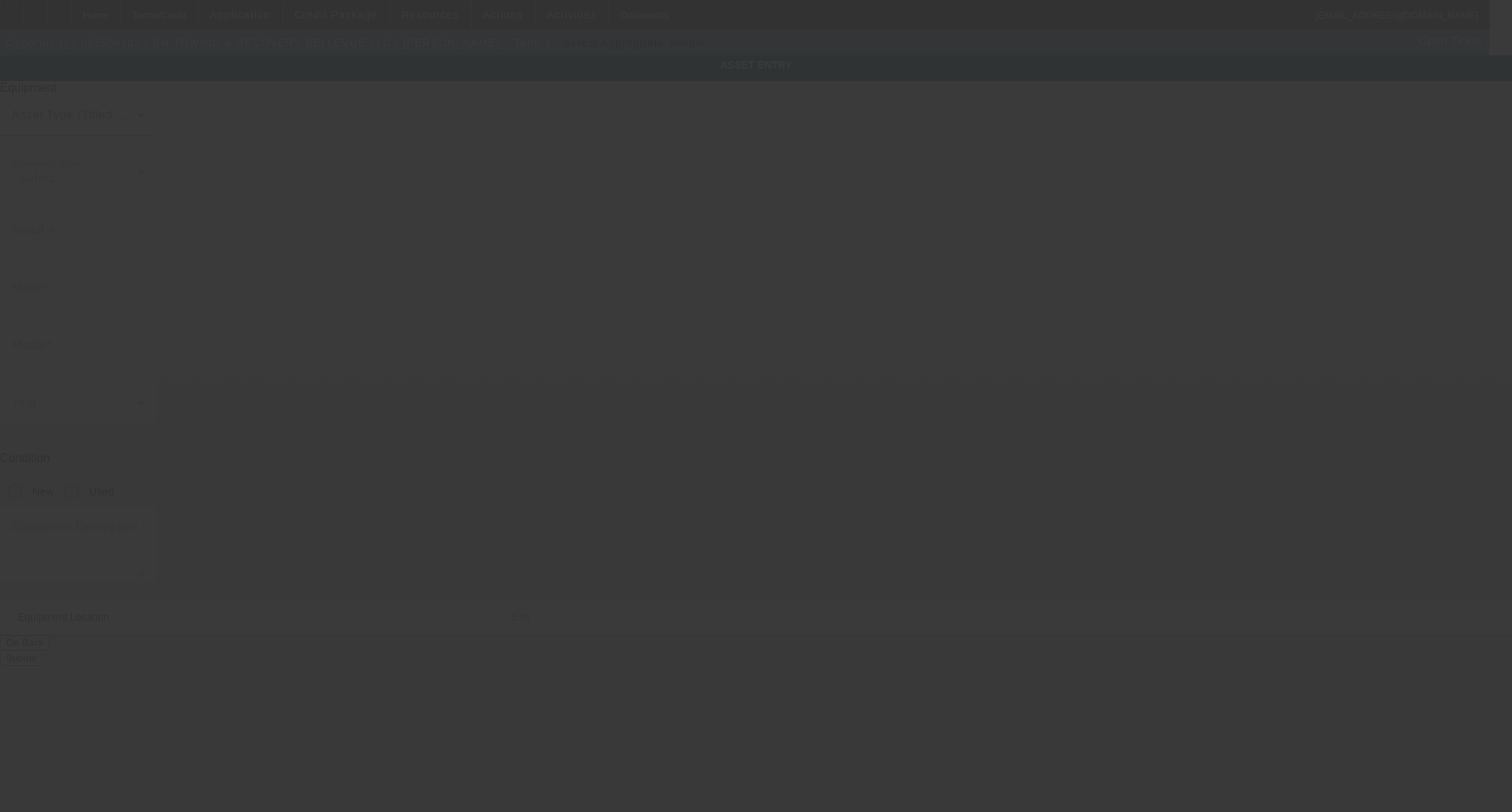
type textarea "Flatbed rollback tow truck ; Make: Ford ; Model: F550"
type input "10424 Northeast 125th Place"
type input "Kirkland"
type input "98034"
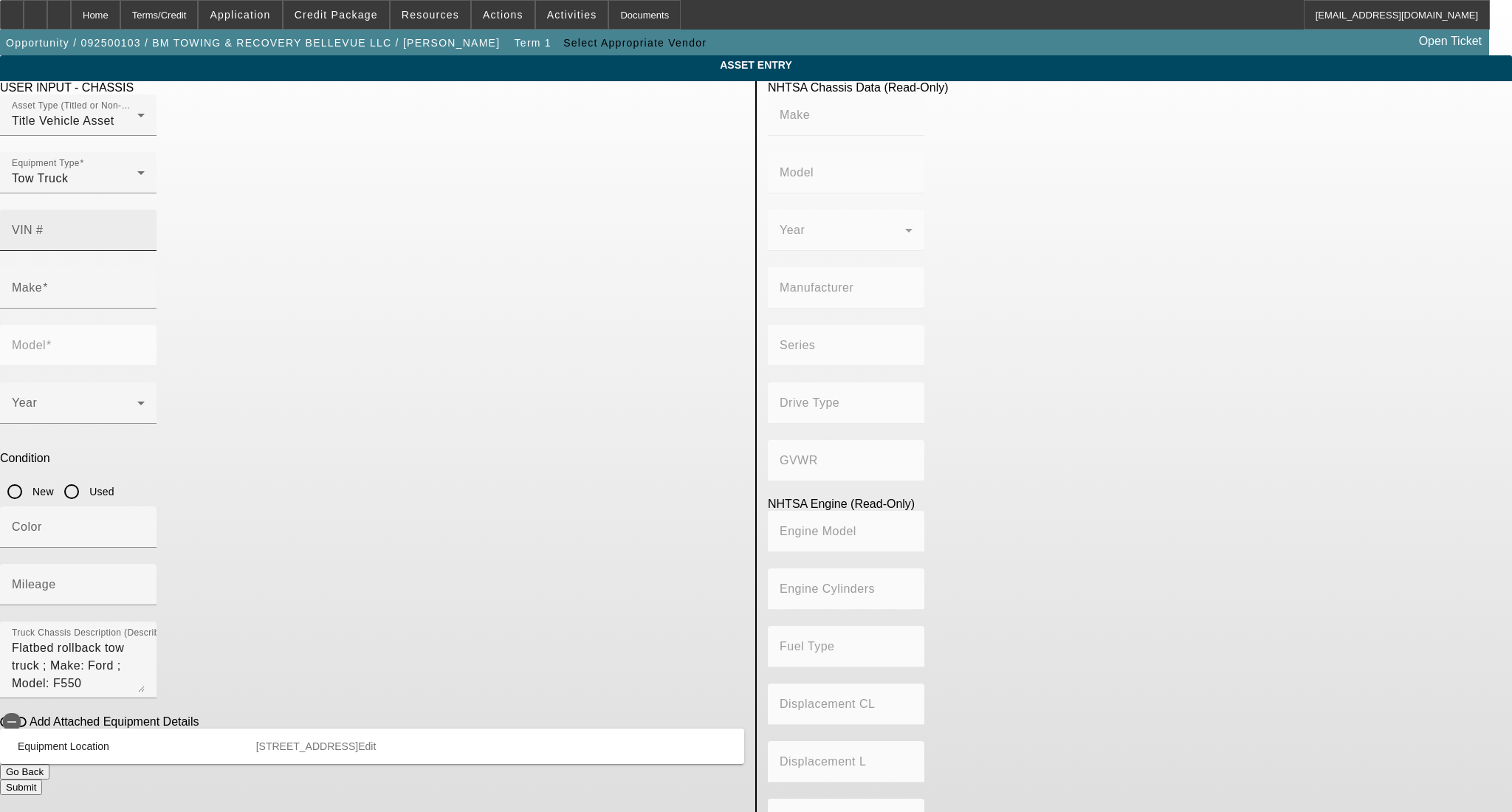
click at [145, 228] on input "VIN #" at bounding box center [78, 236] width 133 height 17
paste input "1FDUF5HY6JDA01943"
type input "1FDUF5HY6JDA01943"
type input "FORD"
type input "F-550"
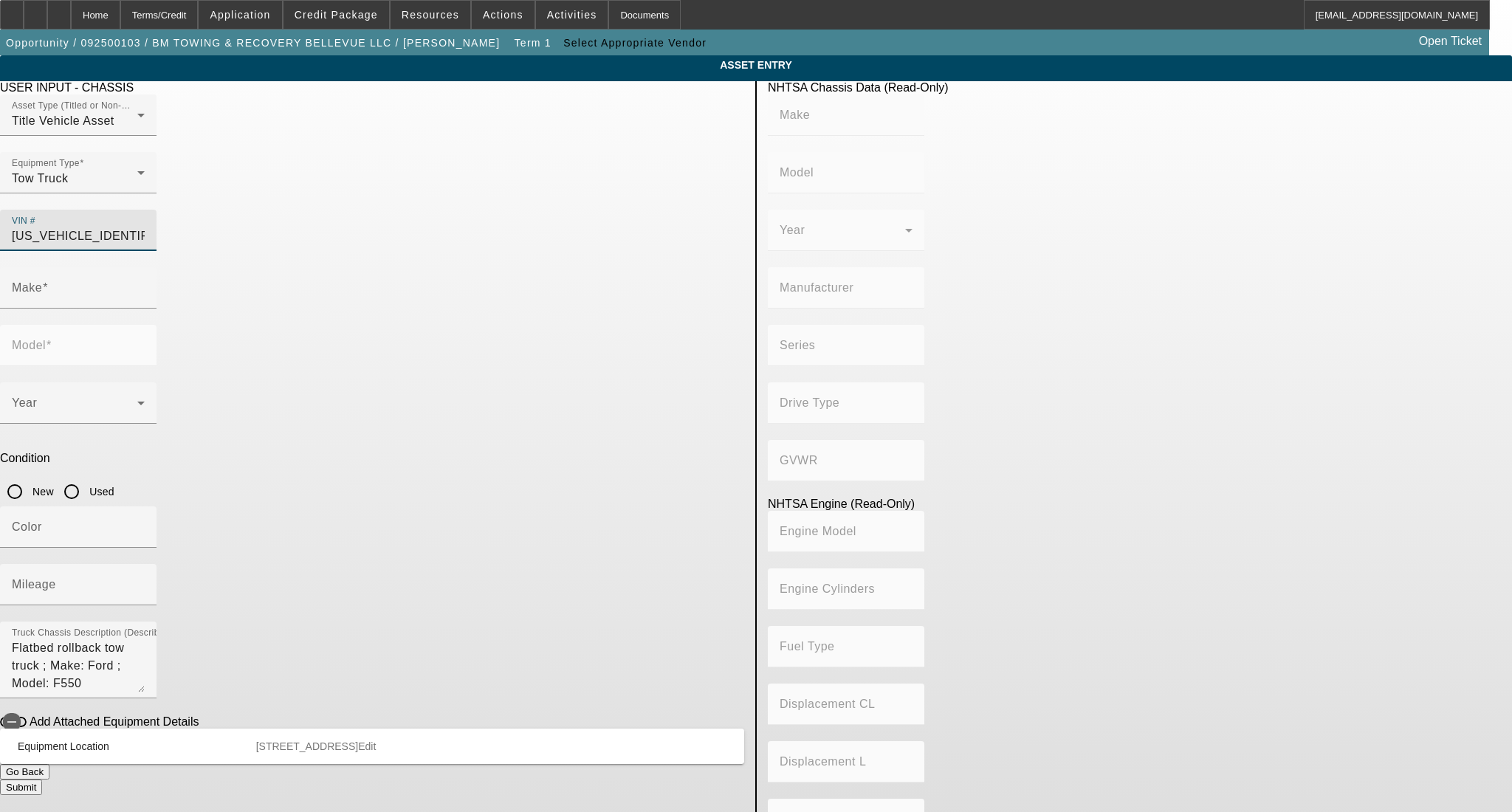
type input "FORD MOTOR COMPANY"
type input "4WD/4-Wheel Drive/4x4"
type input "Class 5: 16,001 - 19,500 lb (7,258 - 8,845 kg)"
type input "10"
type input "Gasoline"
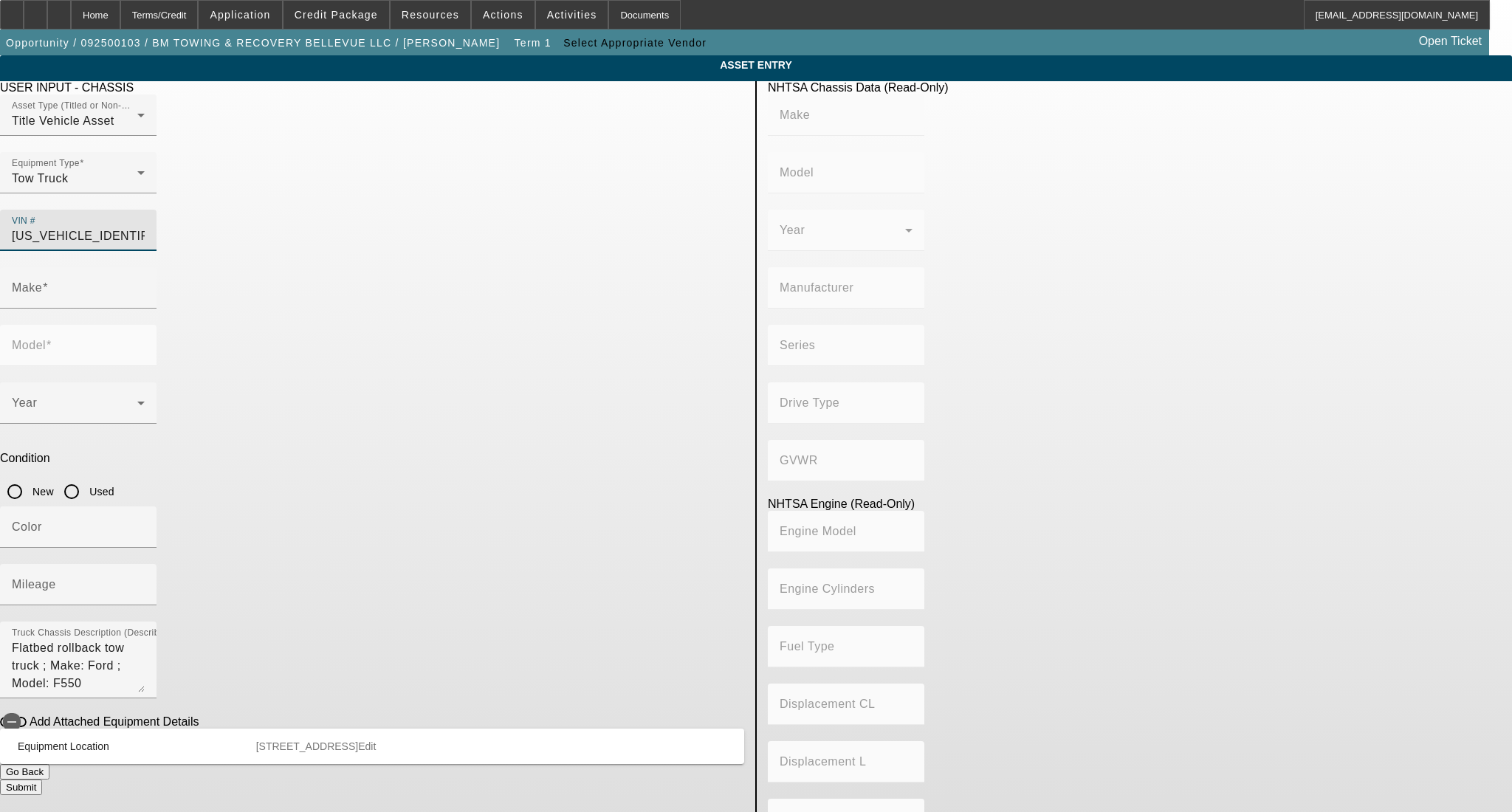
type input "414.96145984417"
type input "6.8"
type input "FORD"
type input "F-550"
type input "1FDUF5HY6JDA01943"
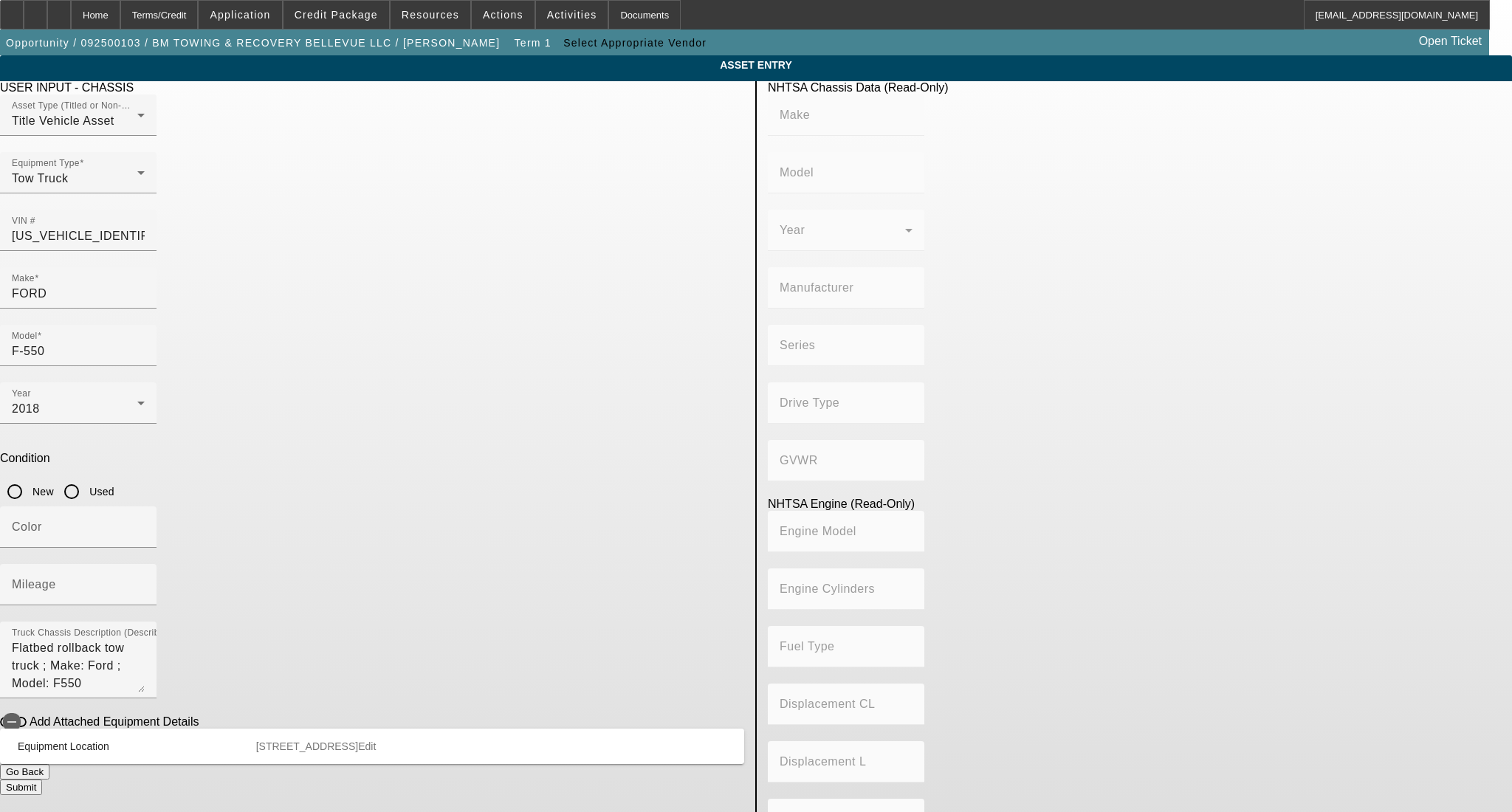
type input "FORD"
type input "F-550"
type input "FORD MOTOR COMPANY"
type input "4WD/4-Wheel Drive/4x4"
type input "Class 5: 16,001 - 19,500 lb (7,258 - 8,845 kg)"
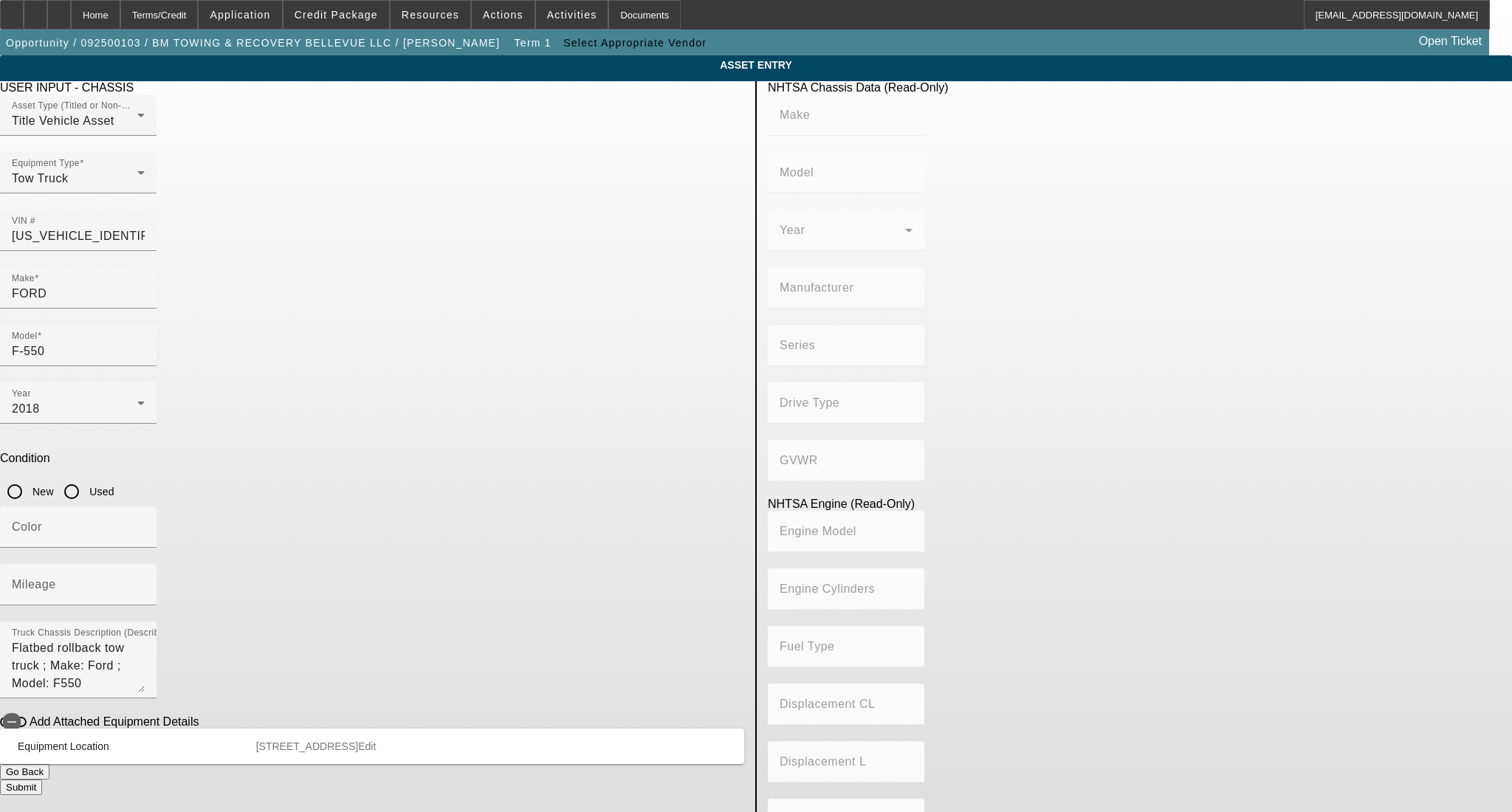
type input "10"
type input "Gasoline"
type input "414.96145984417"
type input "6.8"
click at [145, 524] on input "Color" at bounding box center [78, 533] width 133 height 17
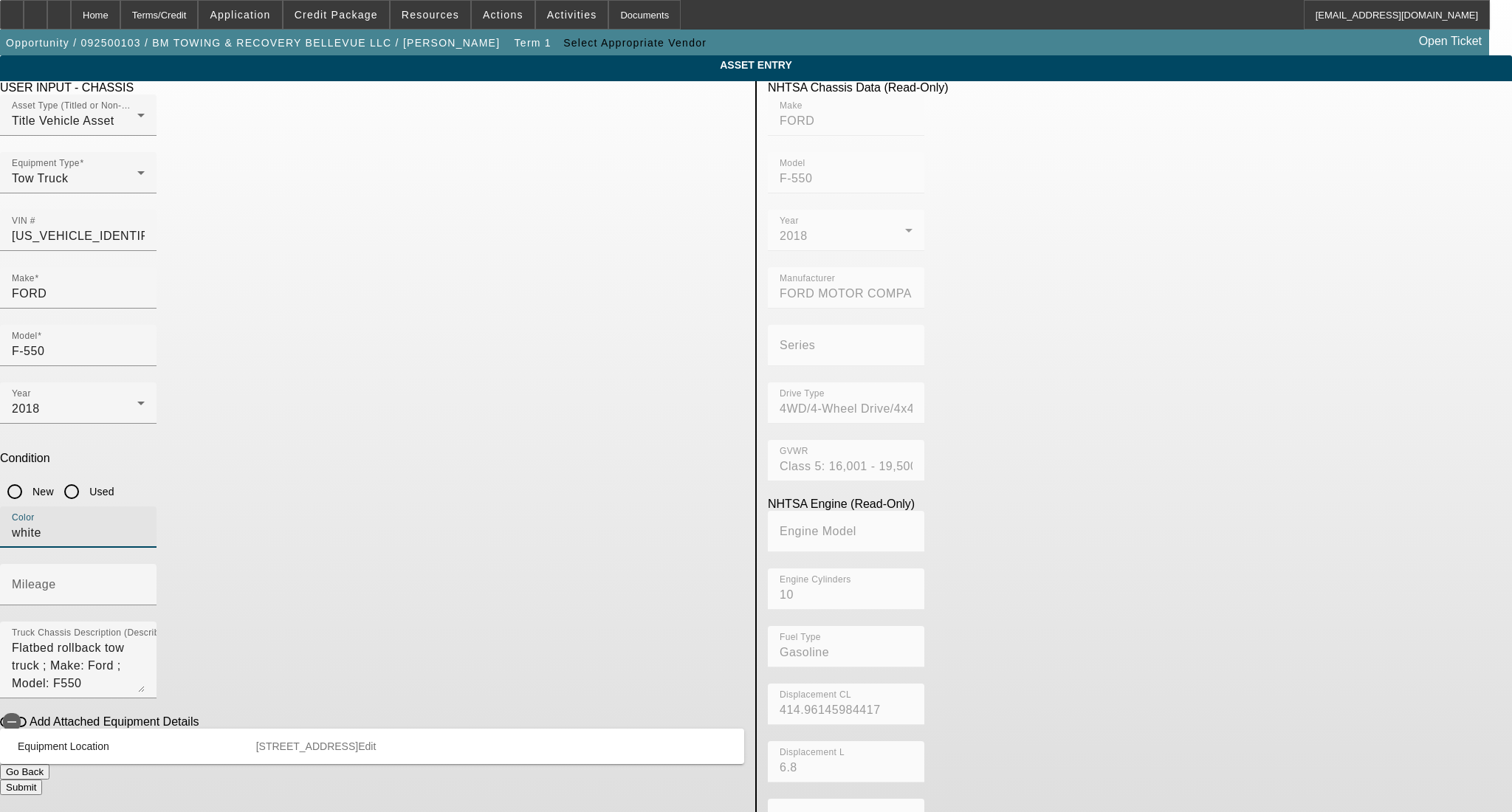
type input "white"
click at [56, 578] on mat-label "Mileage" at bounding box center [34, 584] width 44 height 13
click at [145, 582] on input "Mileage" at bounding box center [78, 591] width 133 height 17
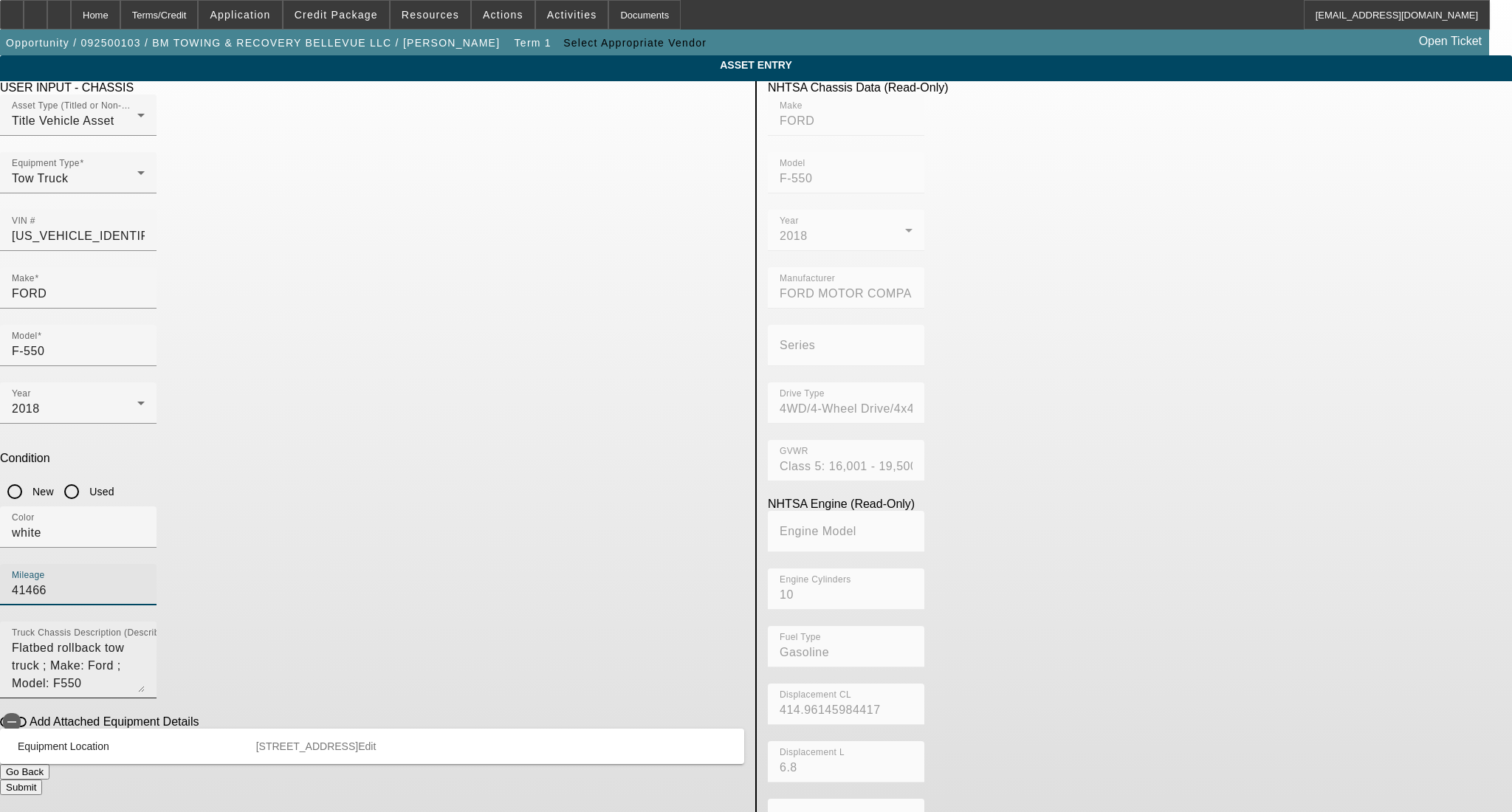
type input "41466"
drag, startPoint x: 601, startPoint y: 442, endPoint x: 418, endPoint y: 467, distance: 184.7
click at [145, 640] on textarea "Flatbed rollback tow truck ; Make: Ford ; Model: F550" at bounding box center [78, 666] width 133 height 53
type textarea "Flatbed rollback"
click at [86, 477] on input "Used" at bounding box center [71, 491] width 29 height 29
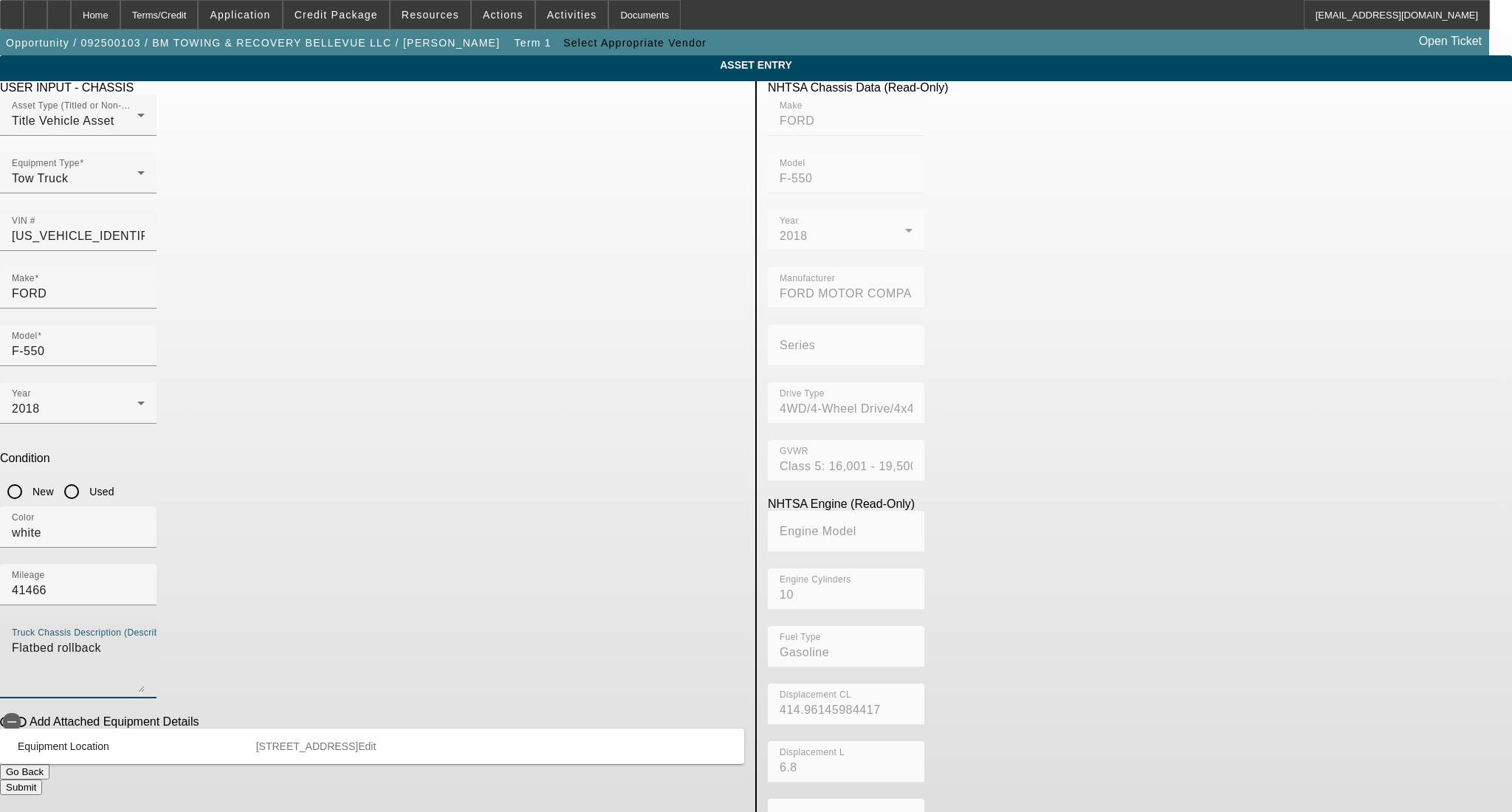
radio input "true"
drag, startPoint x: 593, startPoint y: 467, endPoint x: 598, endPoint y: 565, distance: 98.1
click at [145, 640] on textarea "Flatbed rollback" at bounding box center [78, 666] width 133 height 53
click at [42, 780] on button "Submit" at bounding box center [21, 787] width 42 height 16
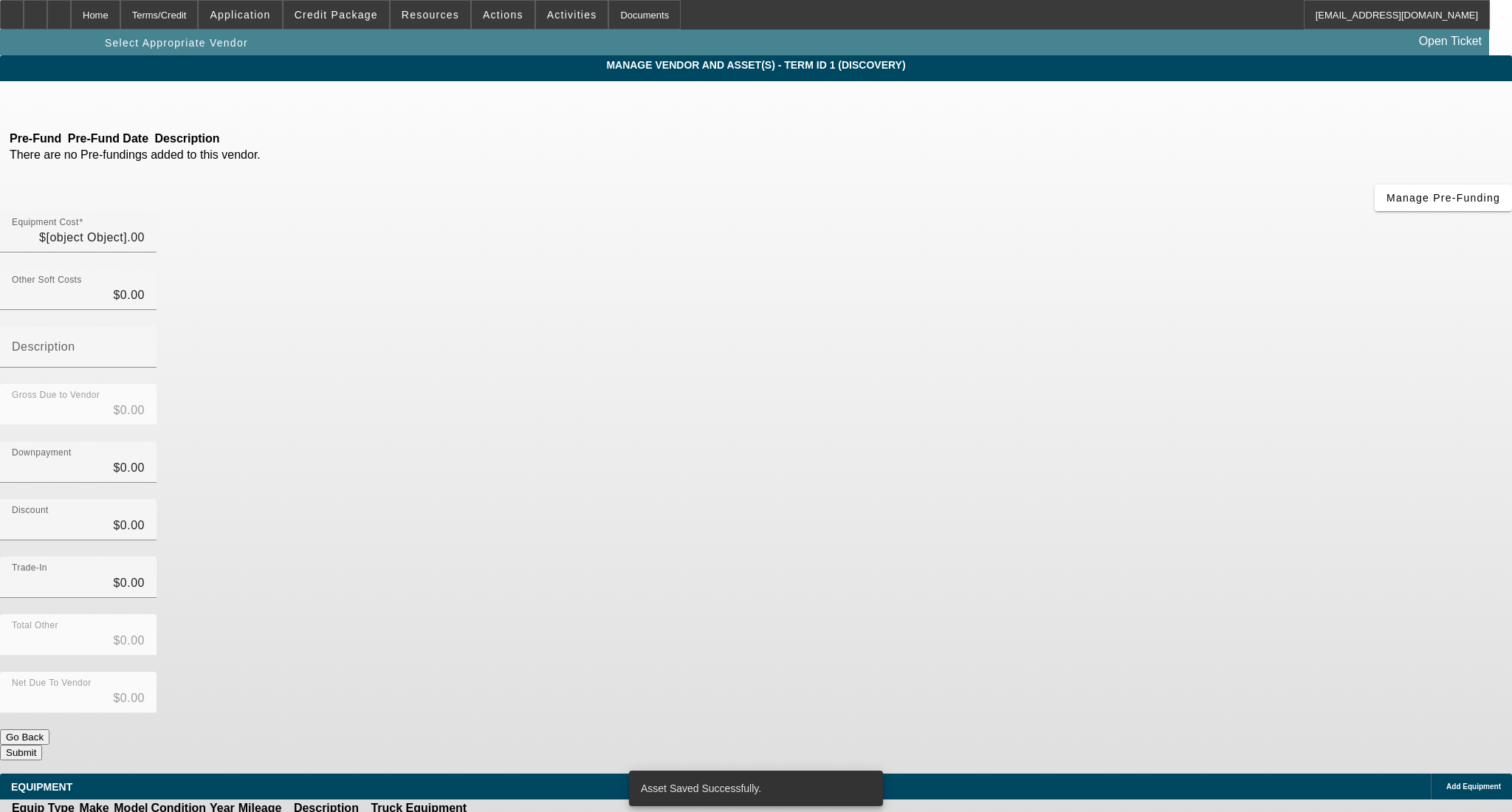
type input "$54,000.00"
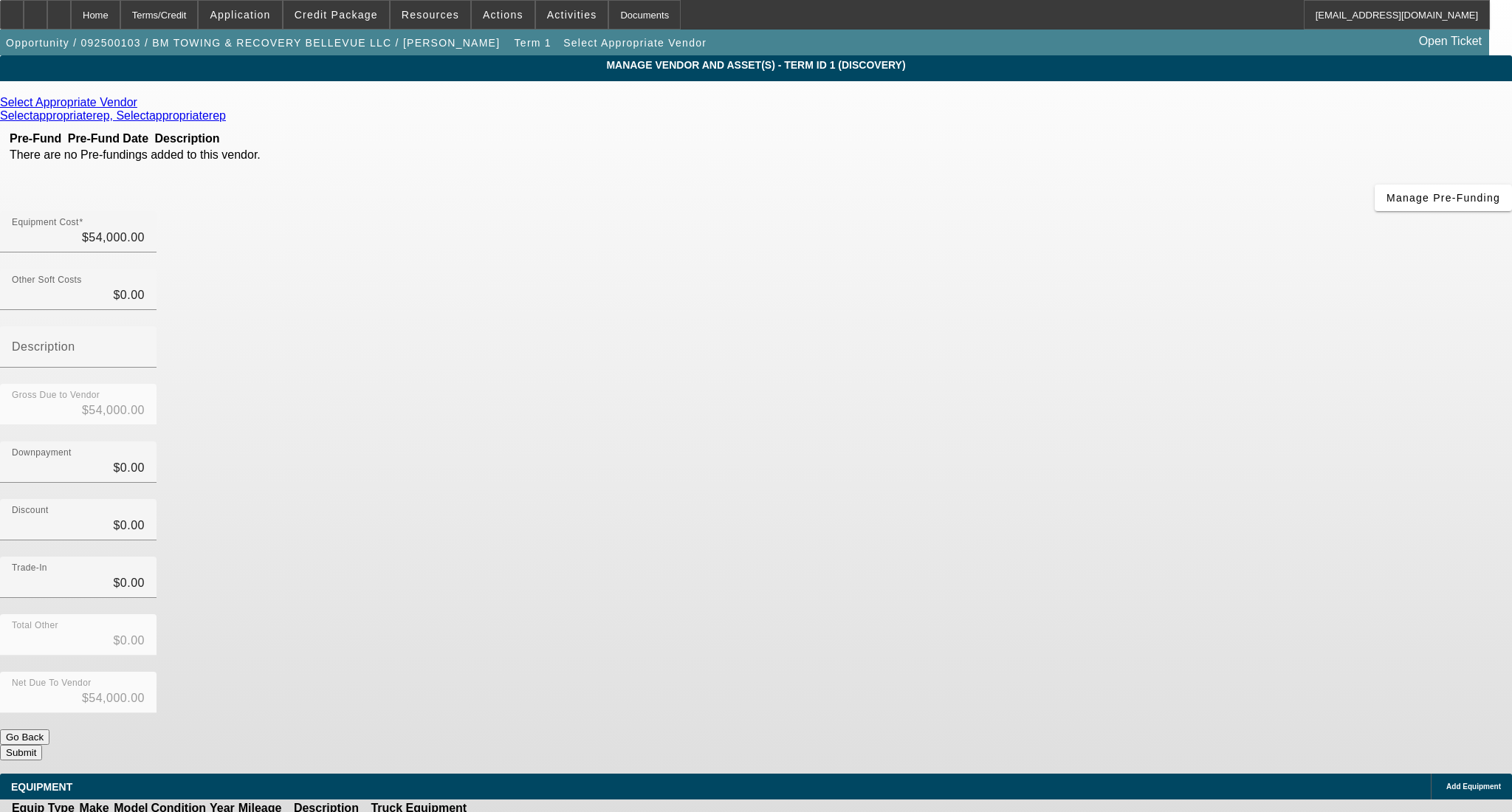
click at [42, 745] on button "Submit" at bounding box center [21, 753] width 42 height 16
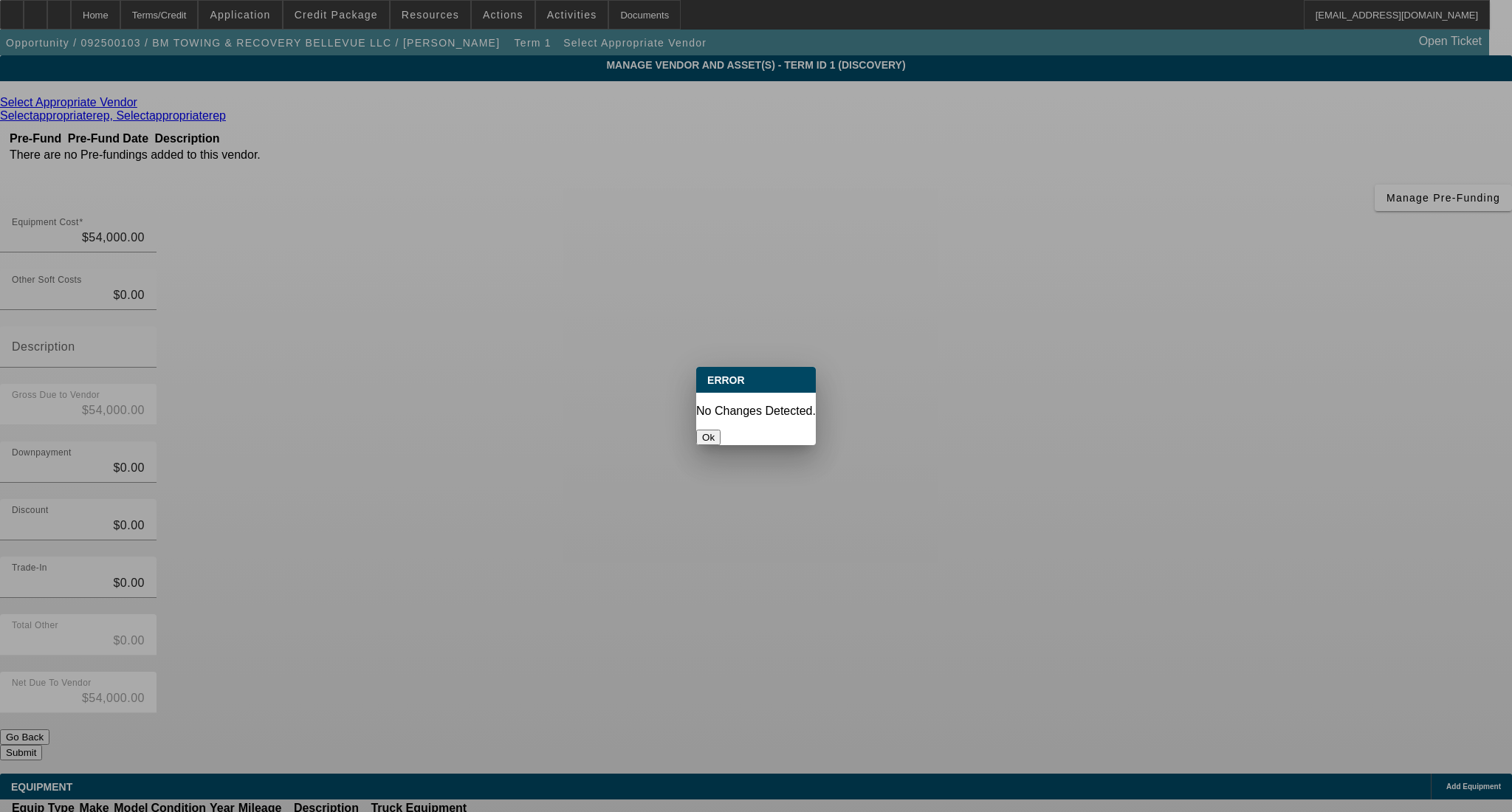
click at [720, 430] on button "Ok" at bounding box center [708, 438] width 25 height 16
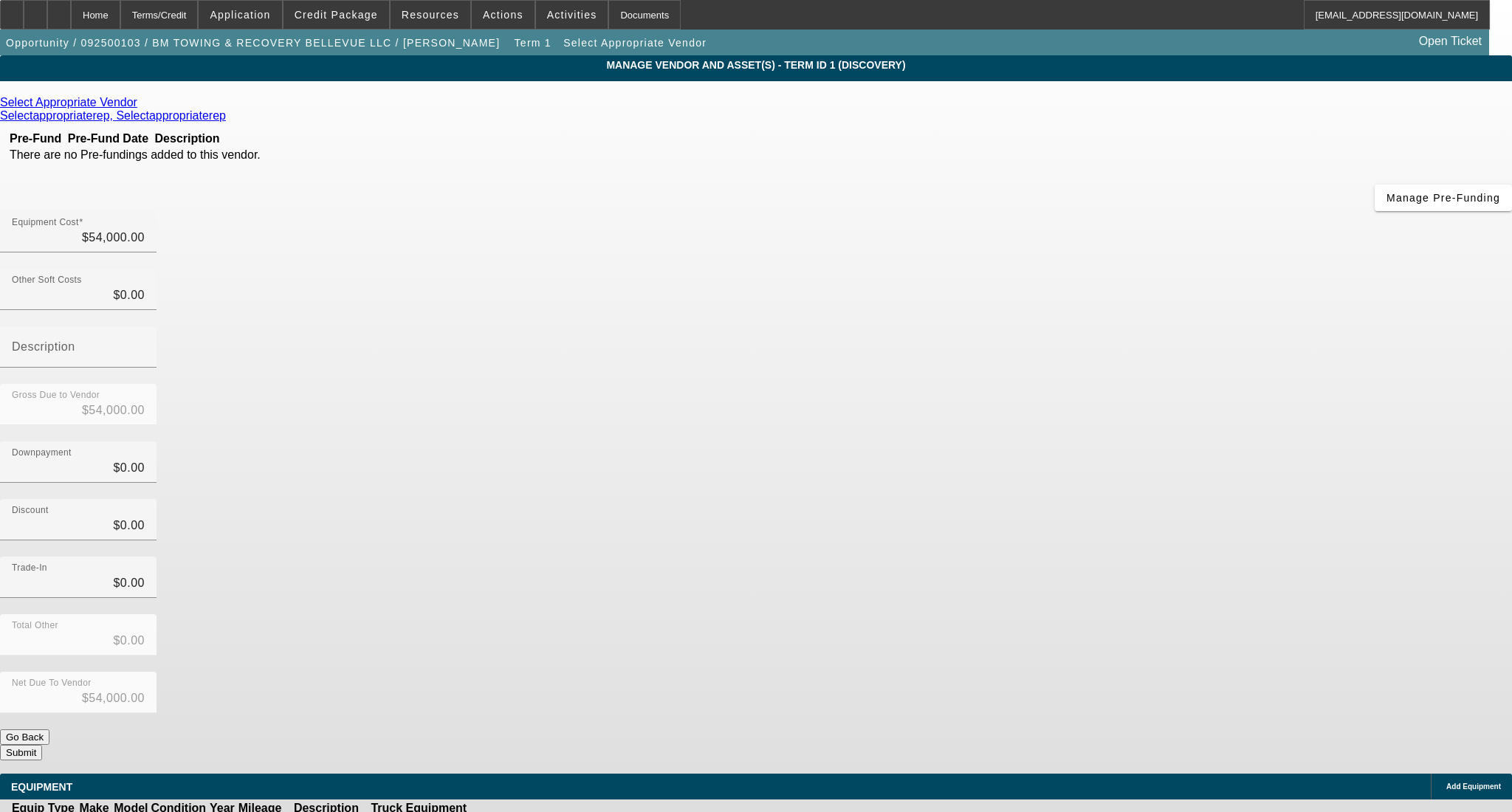
click at [1092, 594] on form "Select Appropriate Vendor Selectappropriaterep, Selectappropriaterep Pre-Fund P…" at bounding box center [756, 464] width 1512 height 738
click at [42, 745] on button "Submit" at bounding box center [21, 753] width 42 height 16
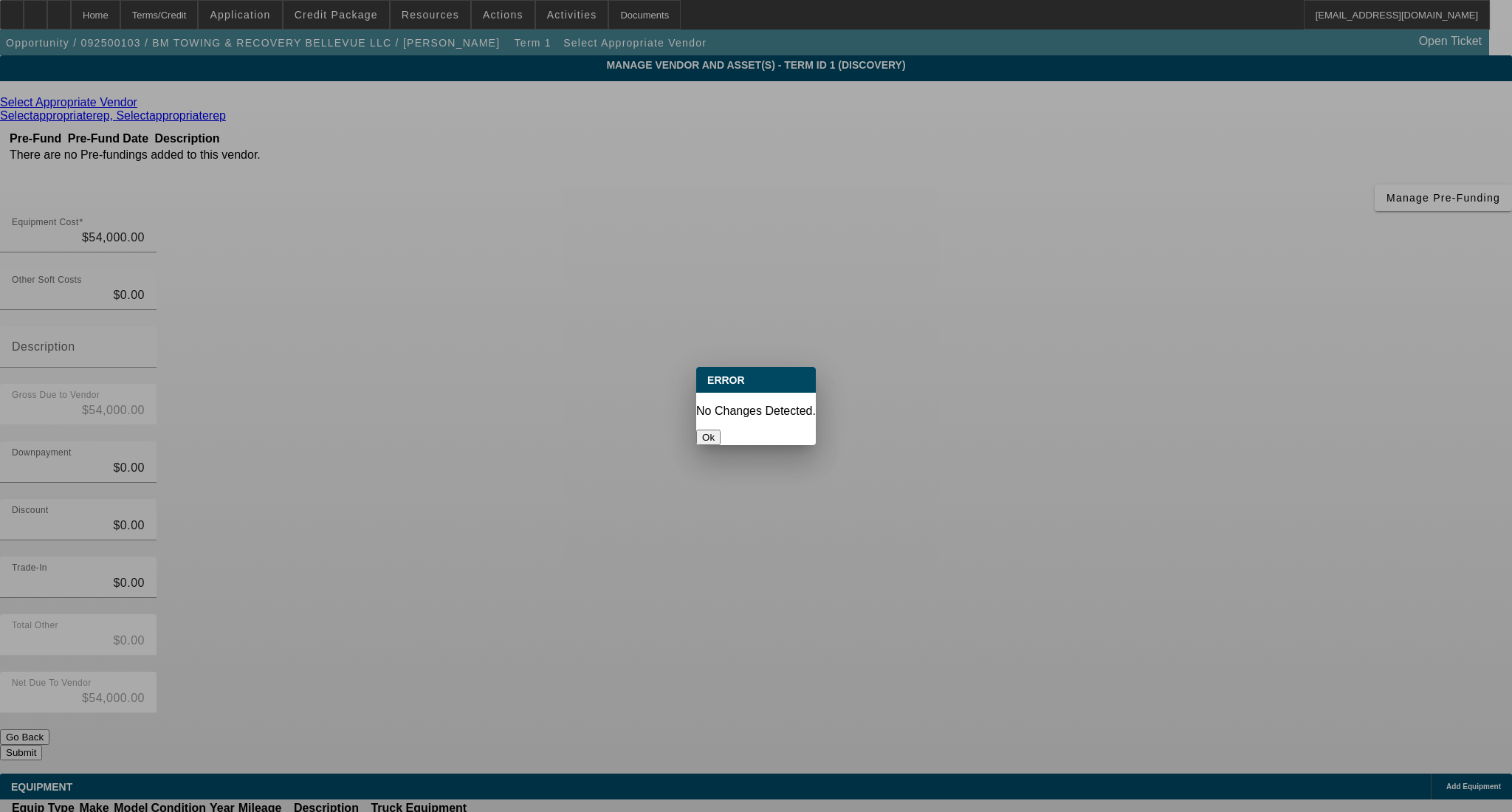
click at [720, 430] on button "Ok" at bounding box center [708, 438] width 25 height 16
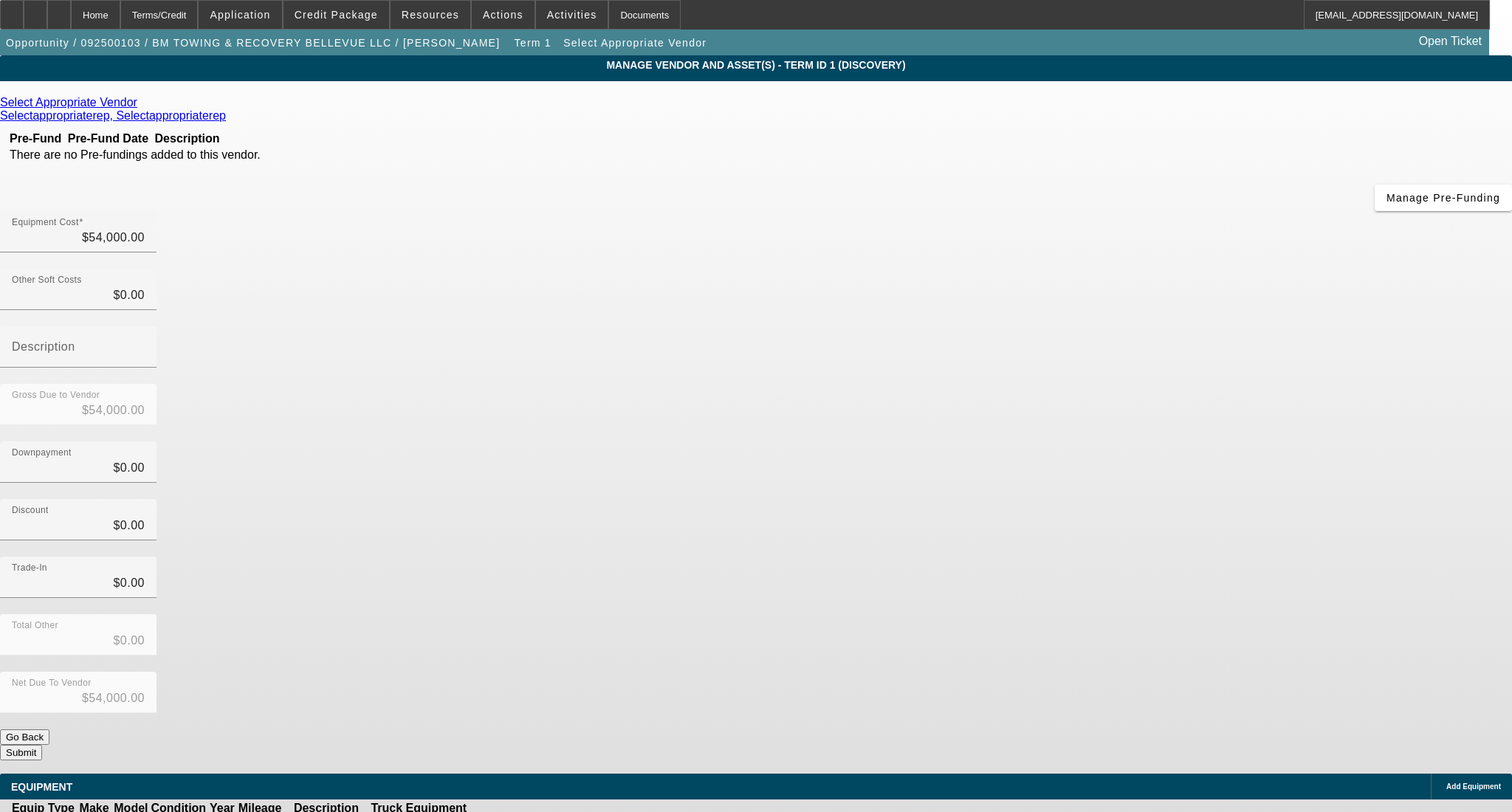
click at [42, 745] on button "Submit" at bounding box center [21, 753] width 42 height 16
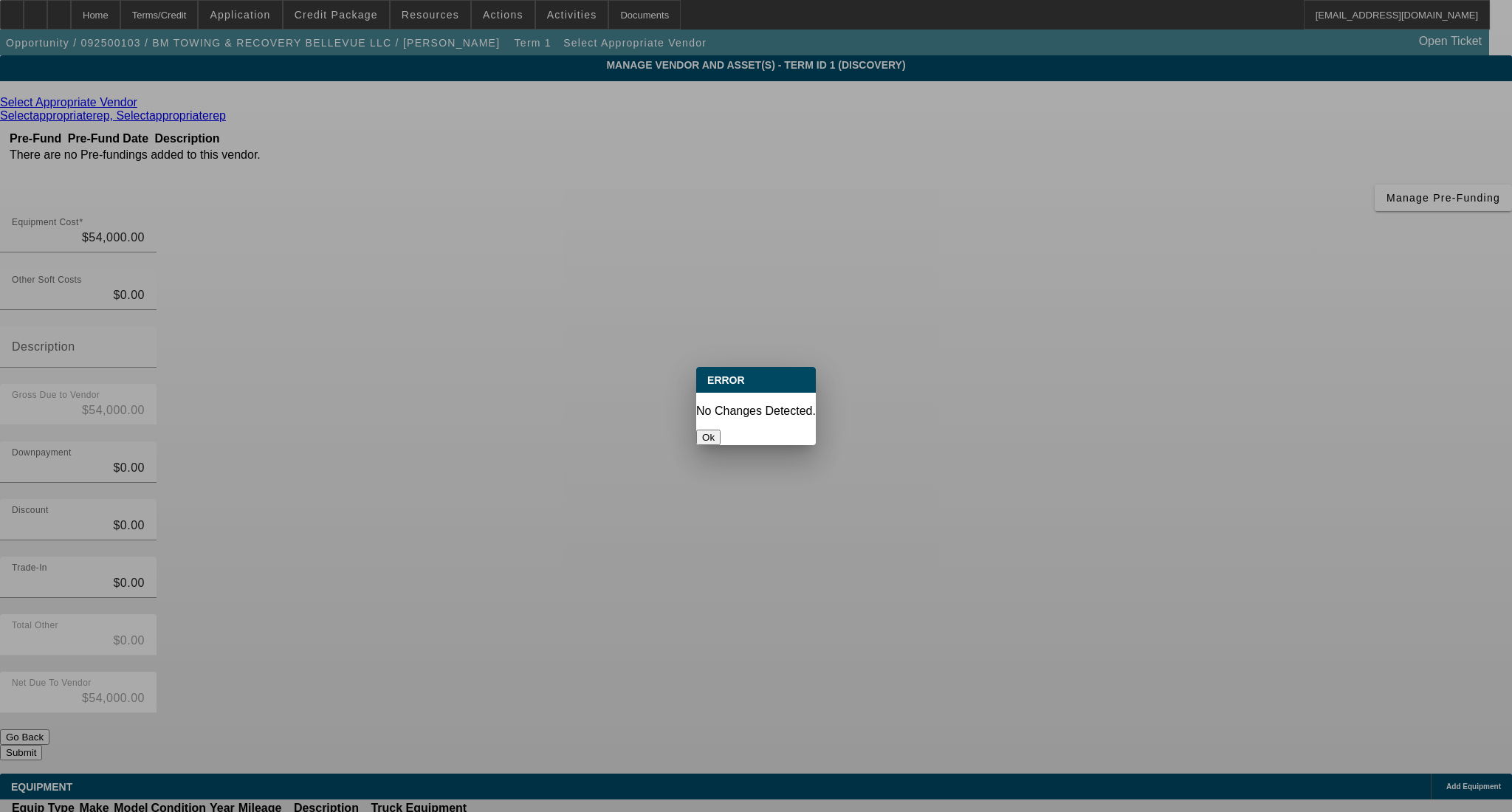
drag, startPoint x: 764, startPoint y: 427, endPoint x: 379, endPoint y: 212, distance: 441.0
click at [720, 430] on button "Ok" at bounding box center [708, 438] width 25 height 16
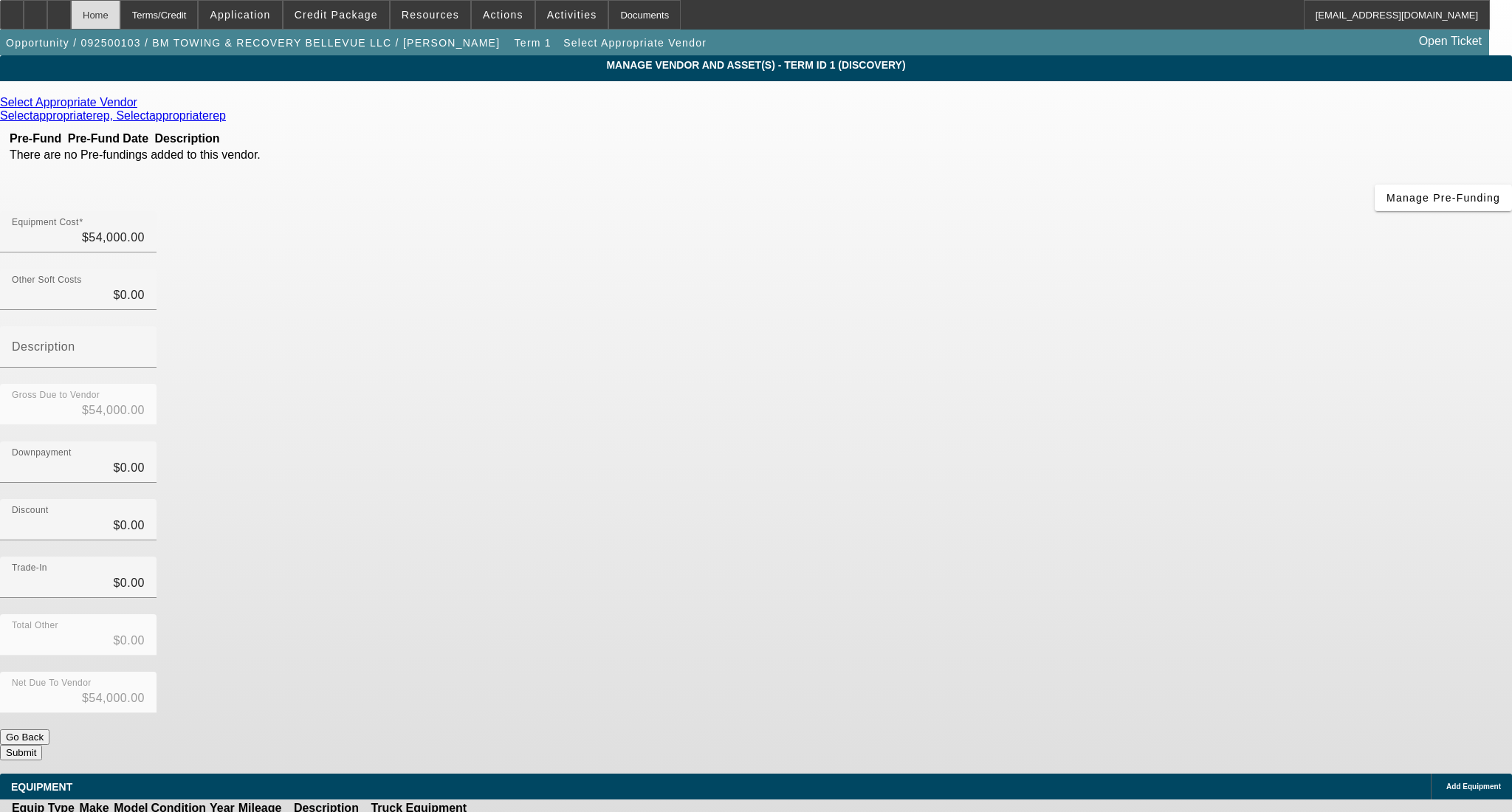
click at [120, 15] on div "Home" at bounding box center [96, 14] width 50 height 29
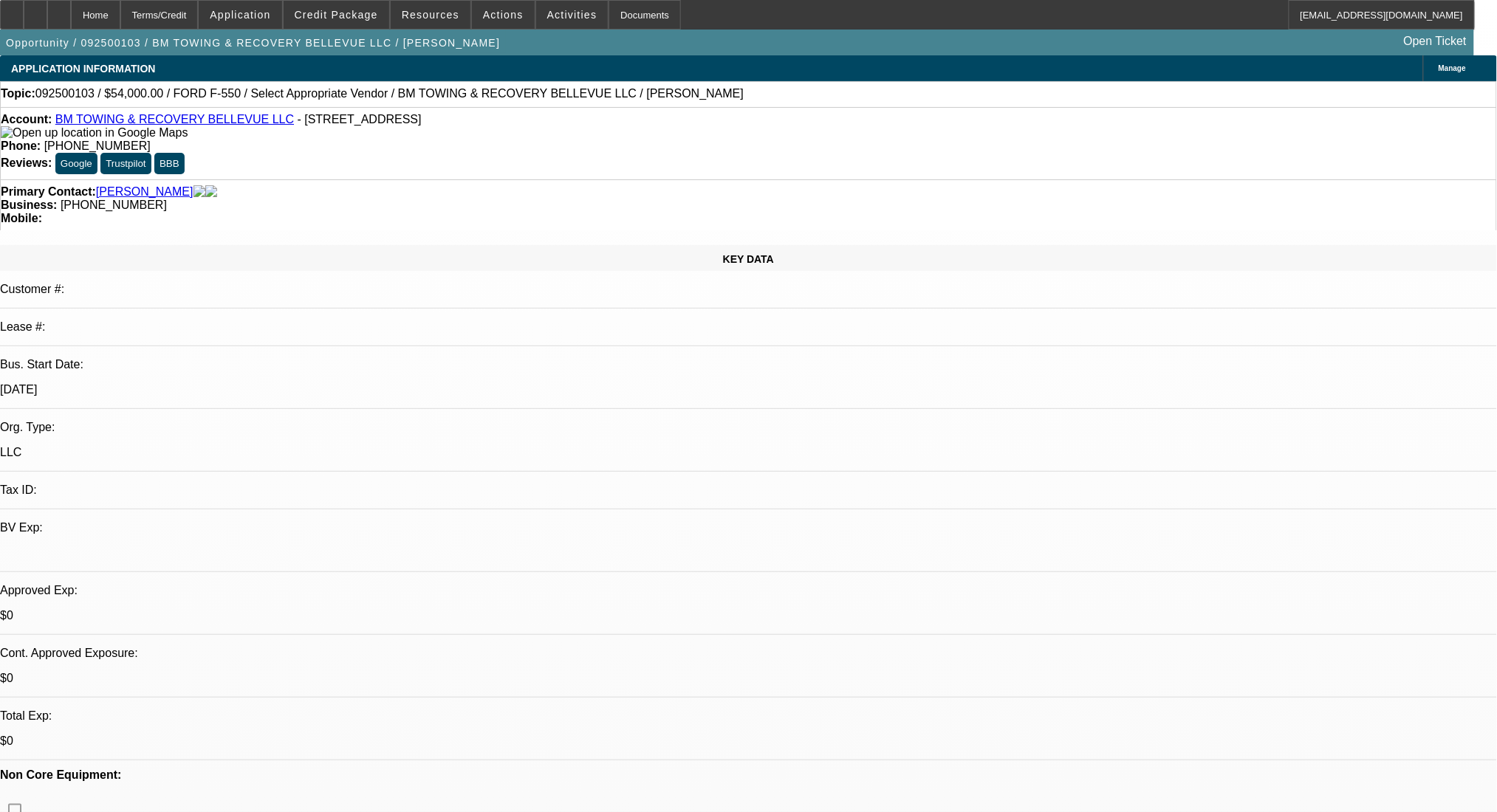
select select "0"
select select "2"
select select "0.1"
select select "4"
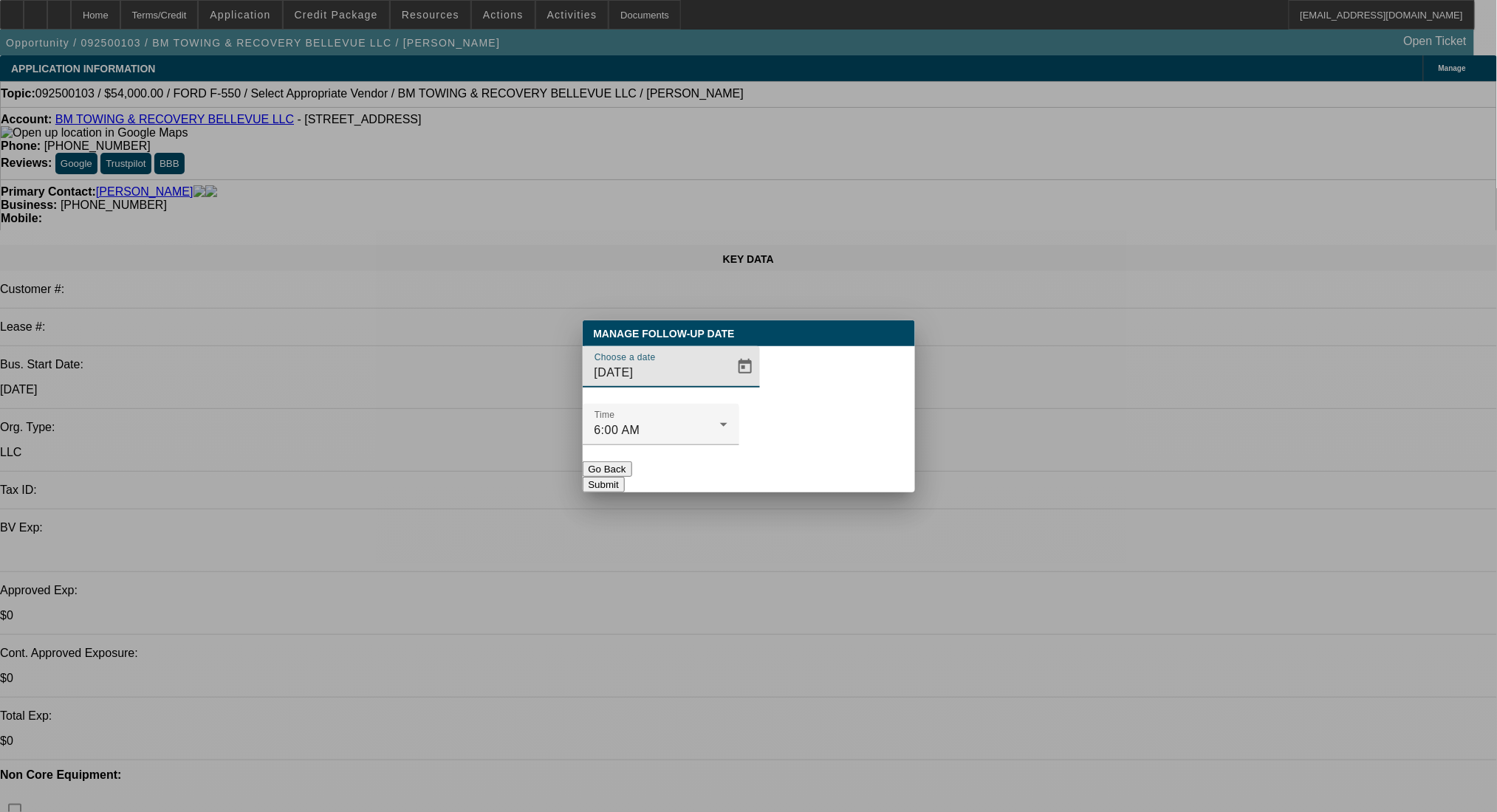
click at [728, 385] on span "Open calendar" at bounding box center [745, 367] width 36 height 36
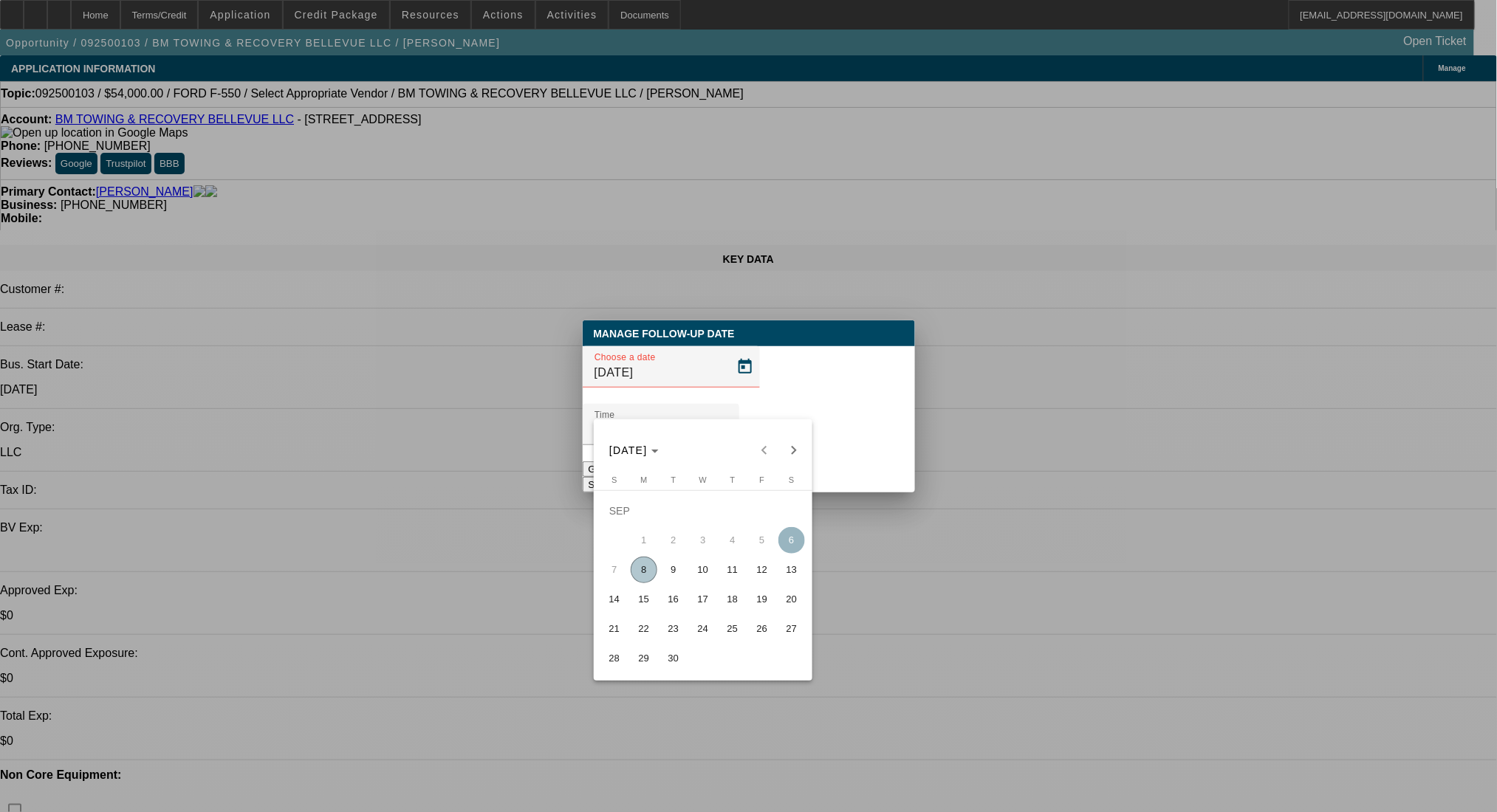
click at [668, 573] on span "9" at bounding box center [674, 570] width 27 height 27
type input "9/9/2025"
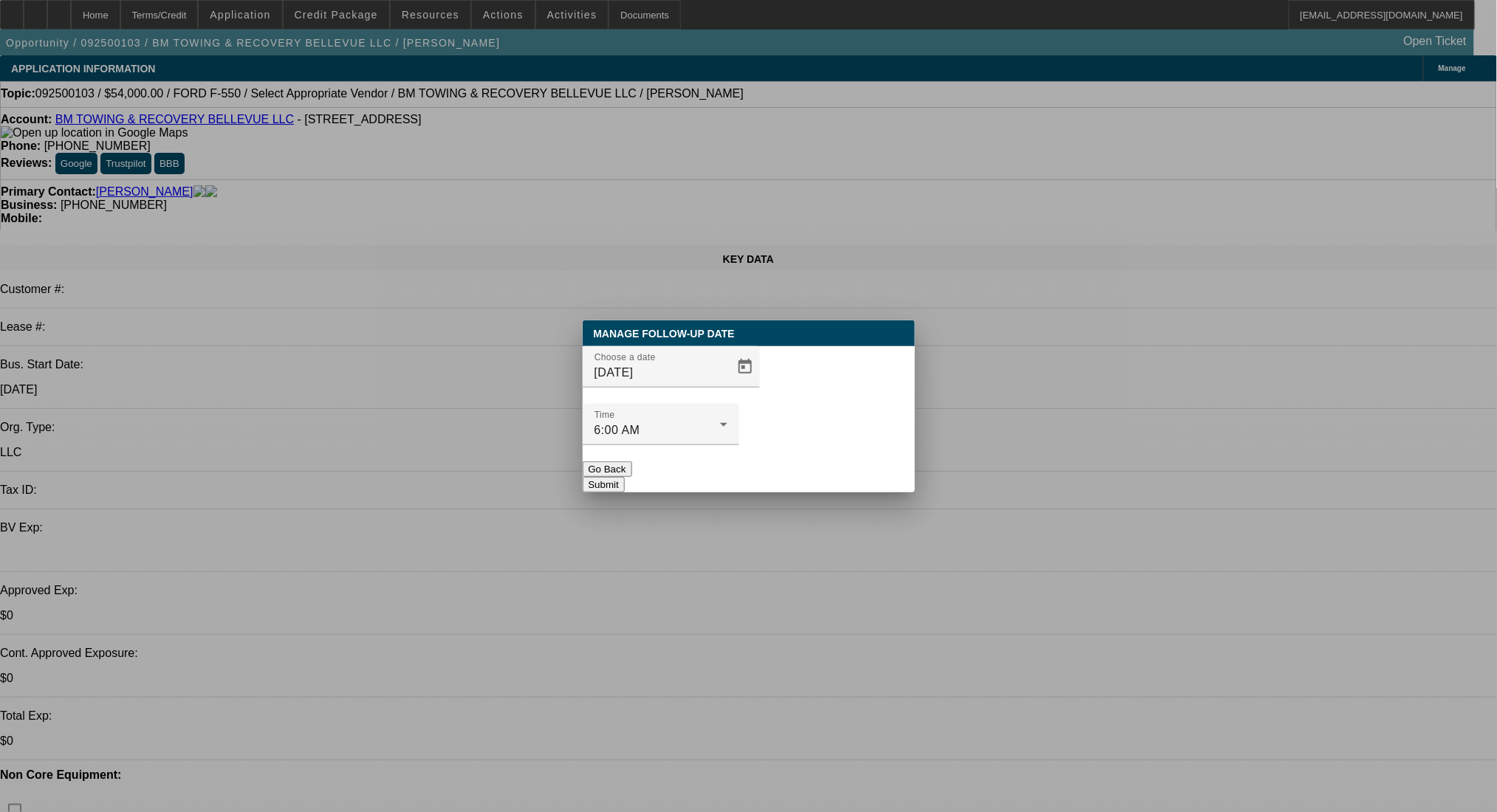
click at [625, 477] on button "Submit" at bounding box center [603, 485] width 42 height 16
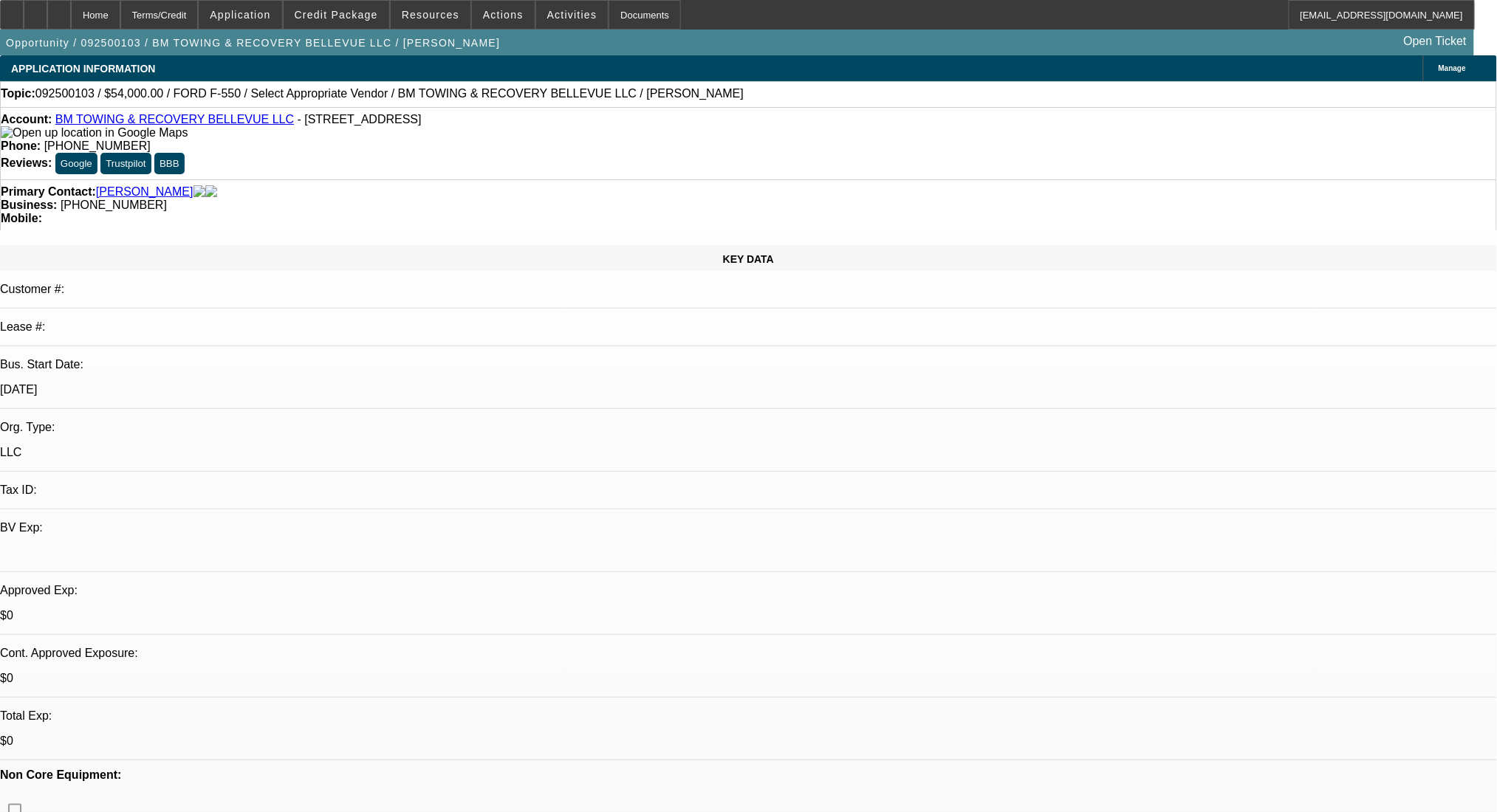
radio input "true"
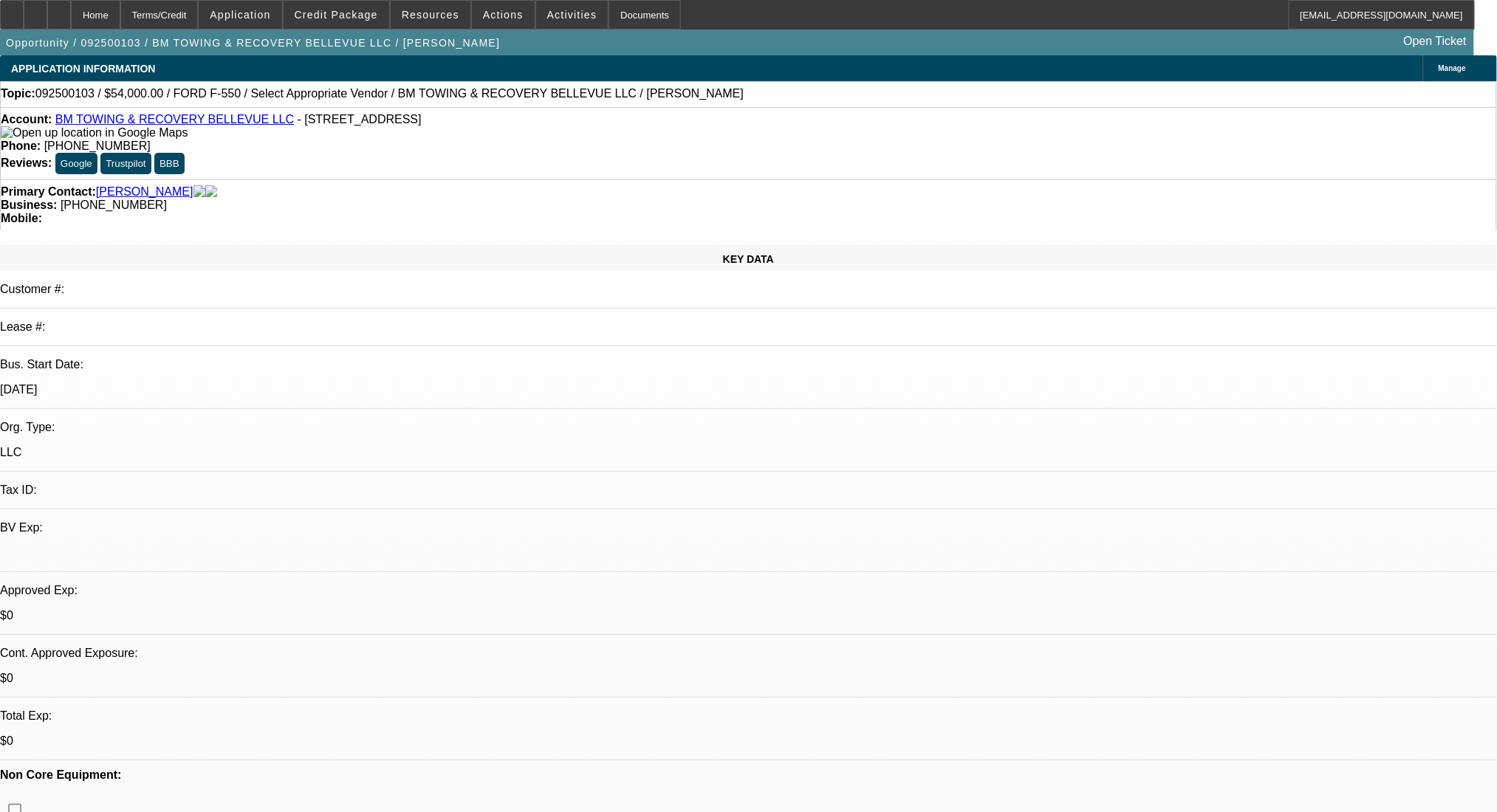
paste textarea "AA Towing Co"
paste textarea "Address: 260 Queen Ave SE, Albany, OR 97322 Phone: (541) 926-1233"
type textarea "Seller- AA Towing Co Address: 260 Queen Ave SE, Albany, OR 97322 Phone: (541) 9…"
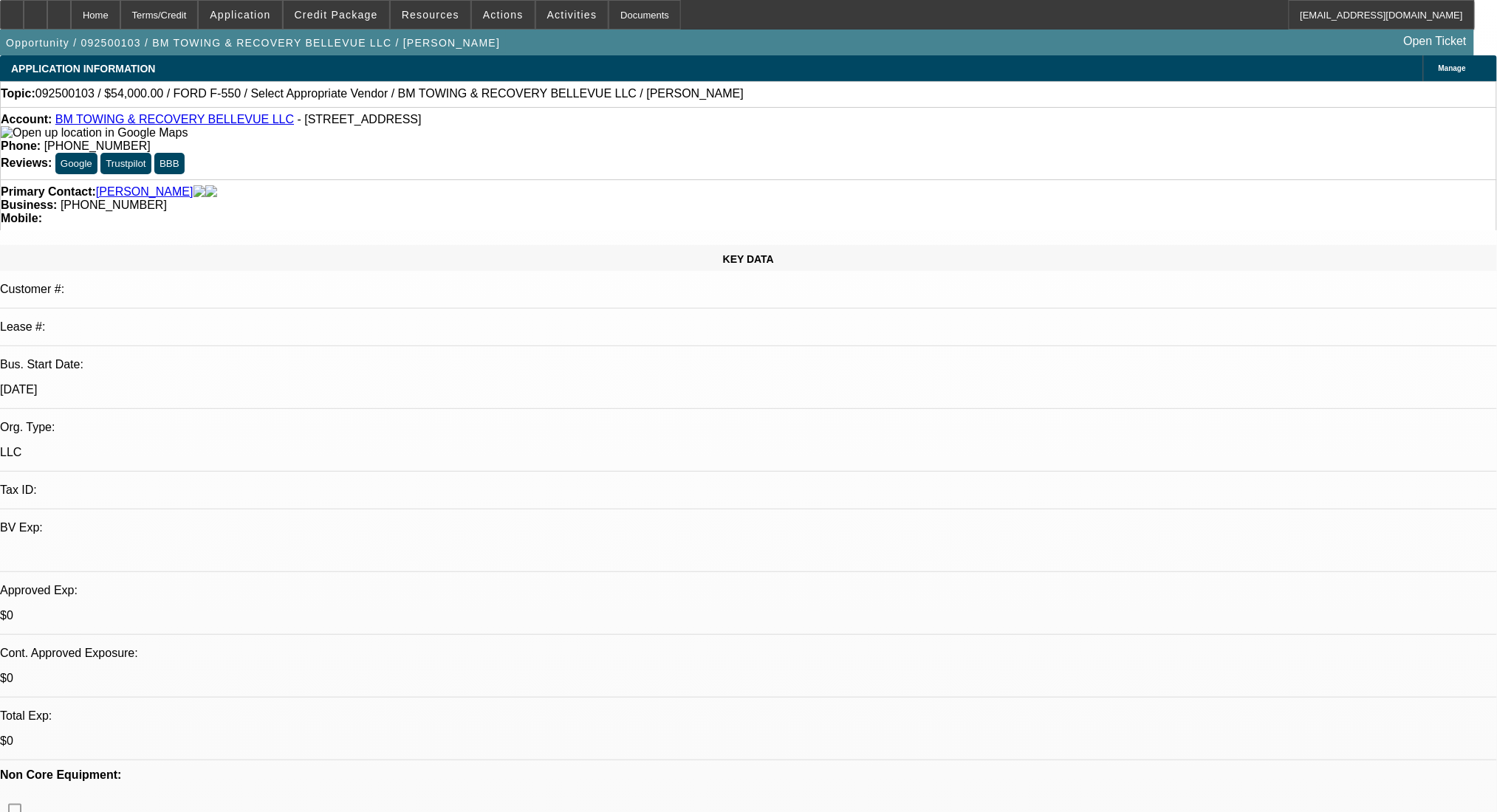
radio input "true"
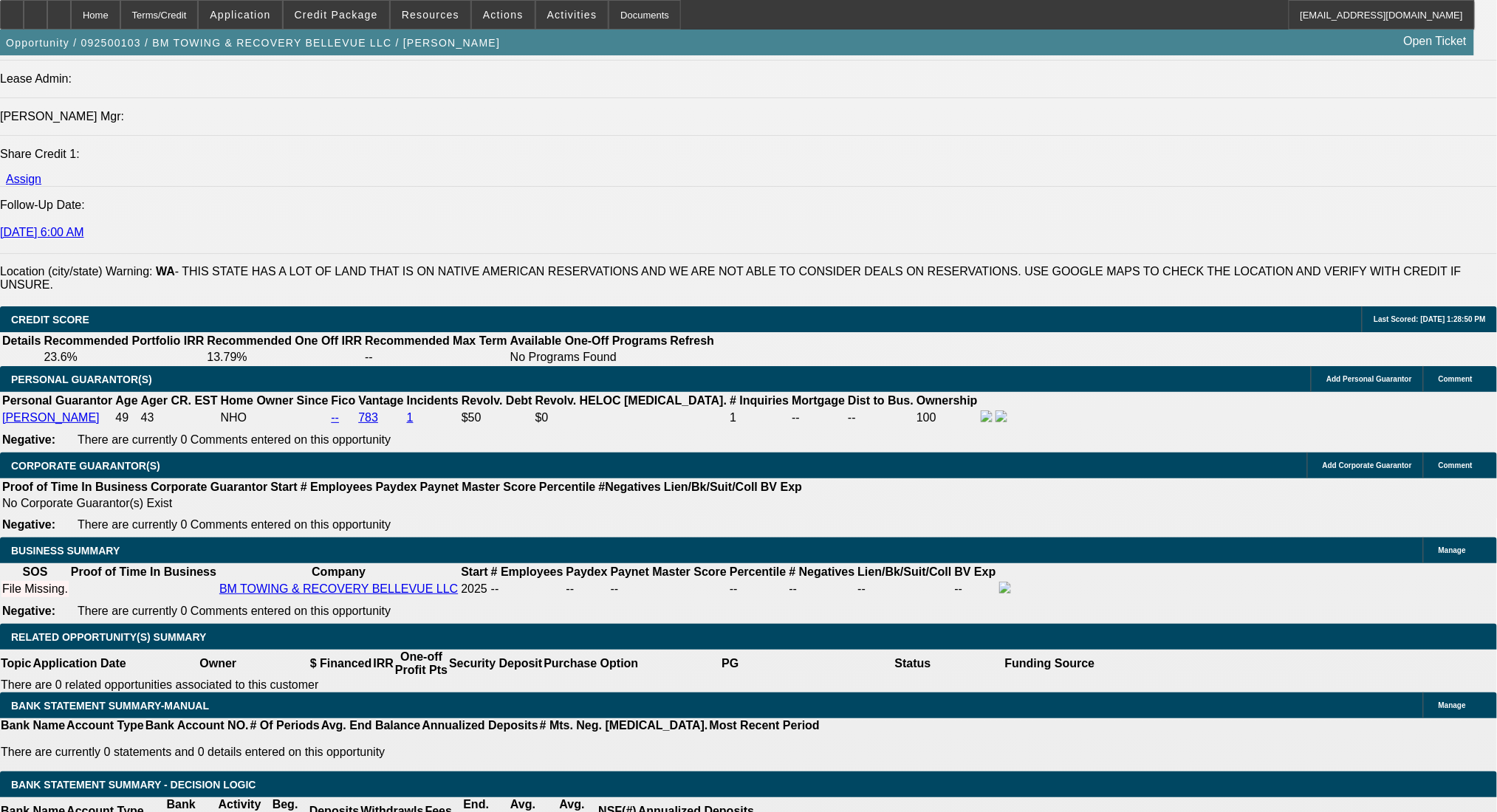
scroll to position [2166, 0]
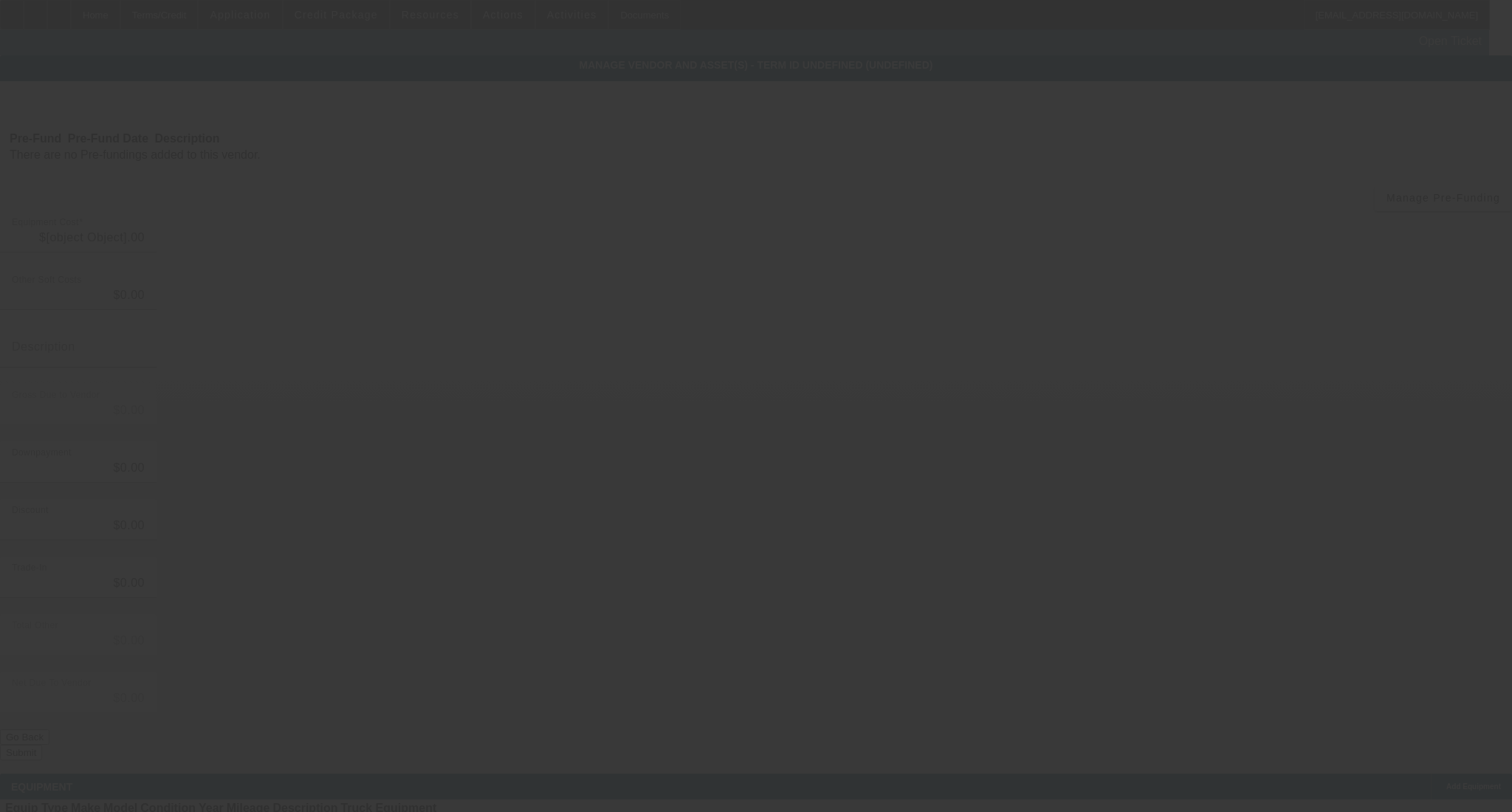
type input "$54,000.00"
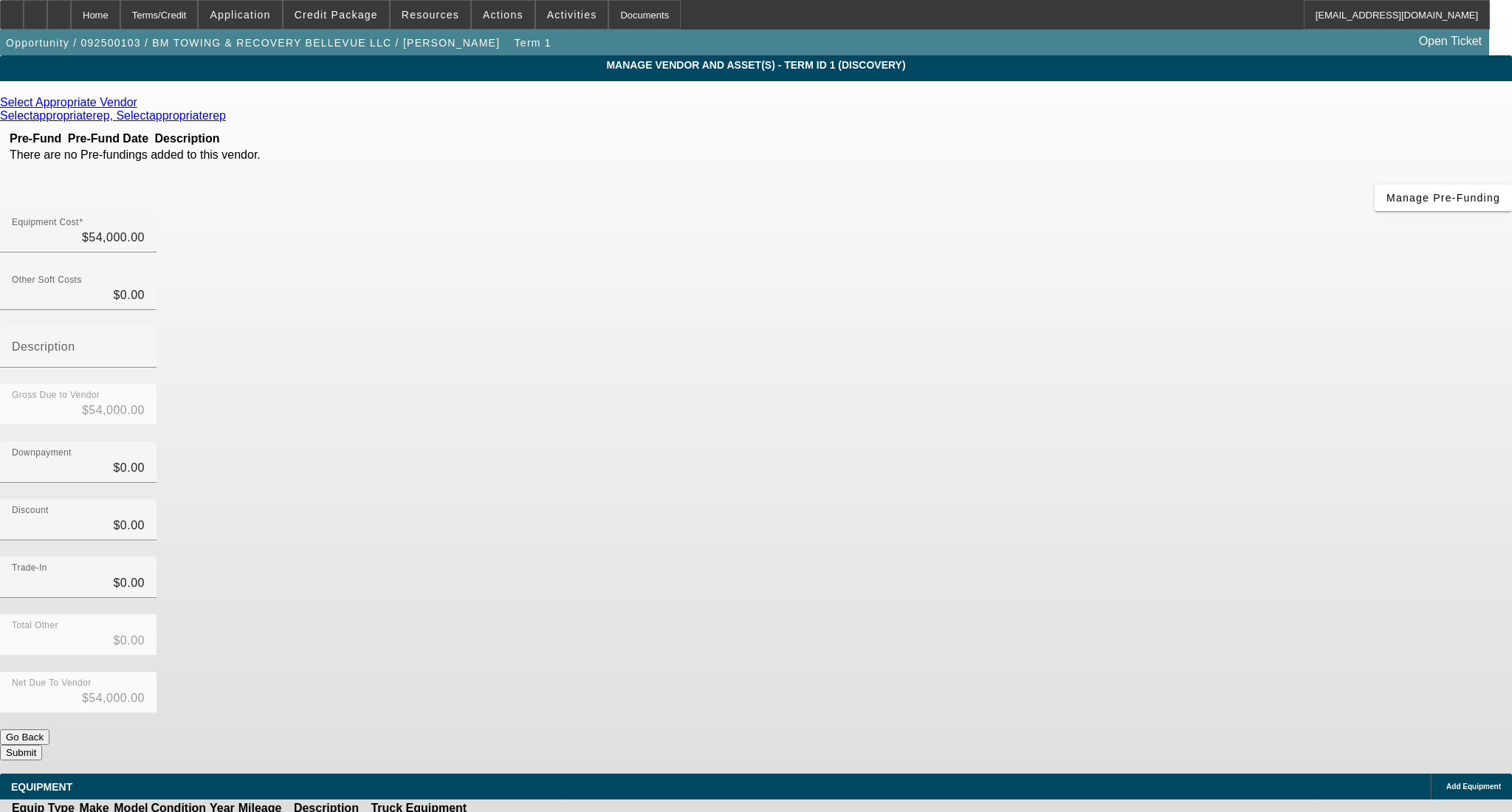
click at [451, 99] on div "Select Appropriate Vendor" at bounding box center [756, 102] width 1512 height 13
click at [462, 104] on div "Select Appropriate Vendor" at bounding box center [756, 102] width 1512 height 13
click at [141, 106] on icon at bounding box center [141, 102] width 0 height 13
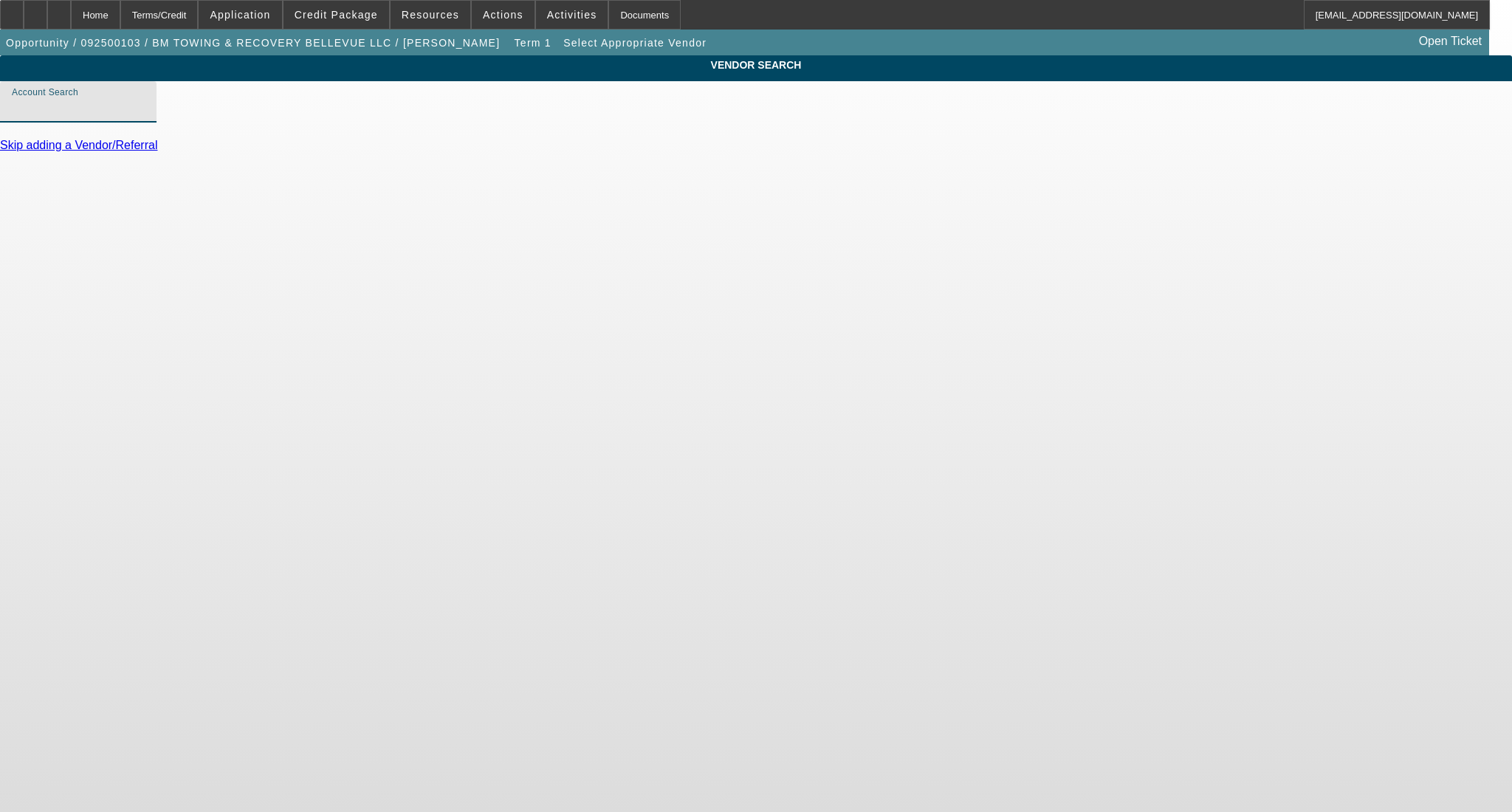
click at [145, 117] on input "Account Search" at bounding box center [78, 108] width 133 height 17
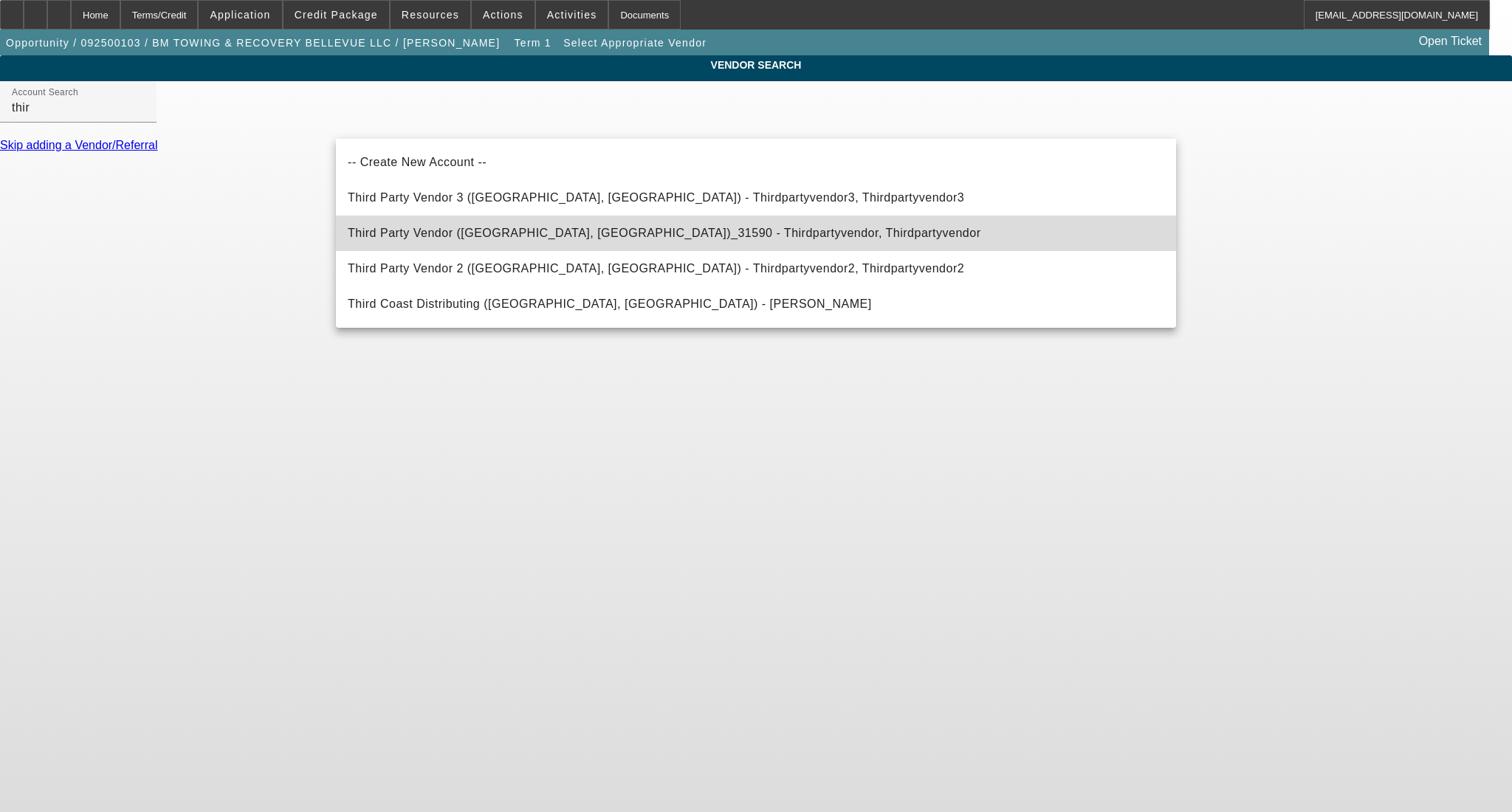
click at [464, 221] on mat-option "Third Party Vendor (Northbrook, IL)_31590 - Thirdpartyvendor, Thirdpartyvendor" at bounding box center [756, 233] width 840 height 36
type input "Third Party Vendor (Northbrook, IL)_31590 - Thirdpartyvendor, Thirdpartyvendor"
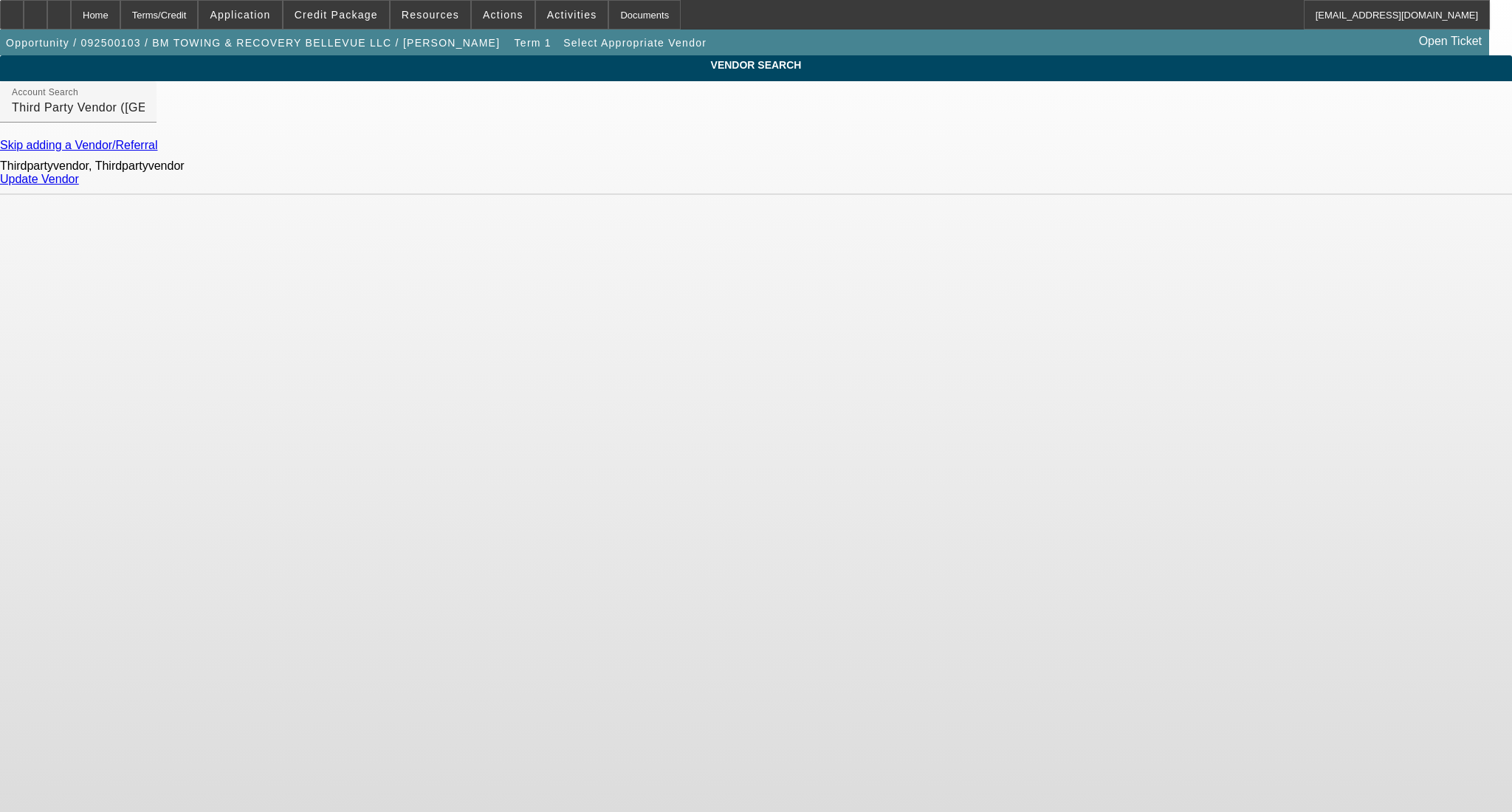
click at [79, 185] on link "Update Vendor" at bounding box center [40, 179] width 79 height 13
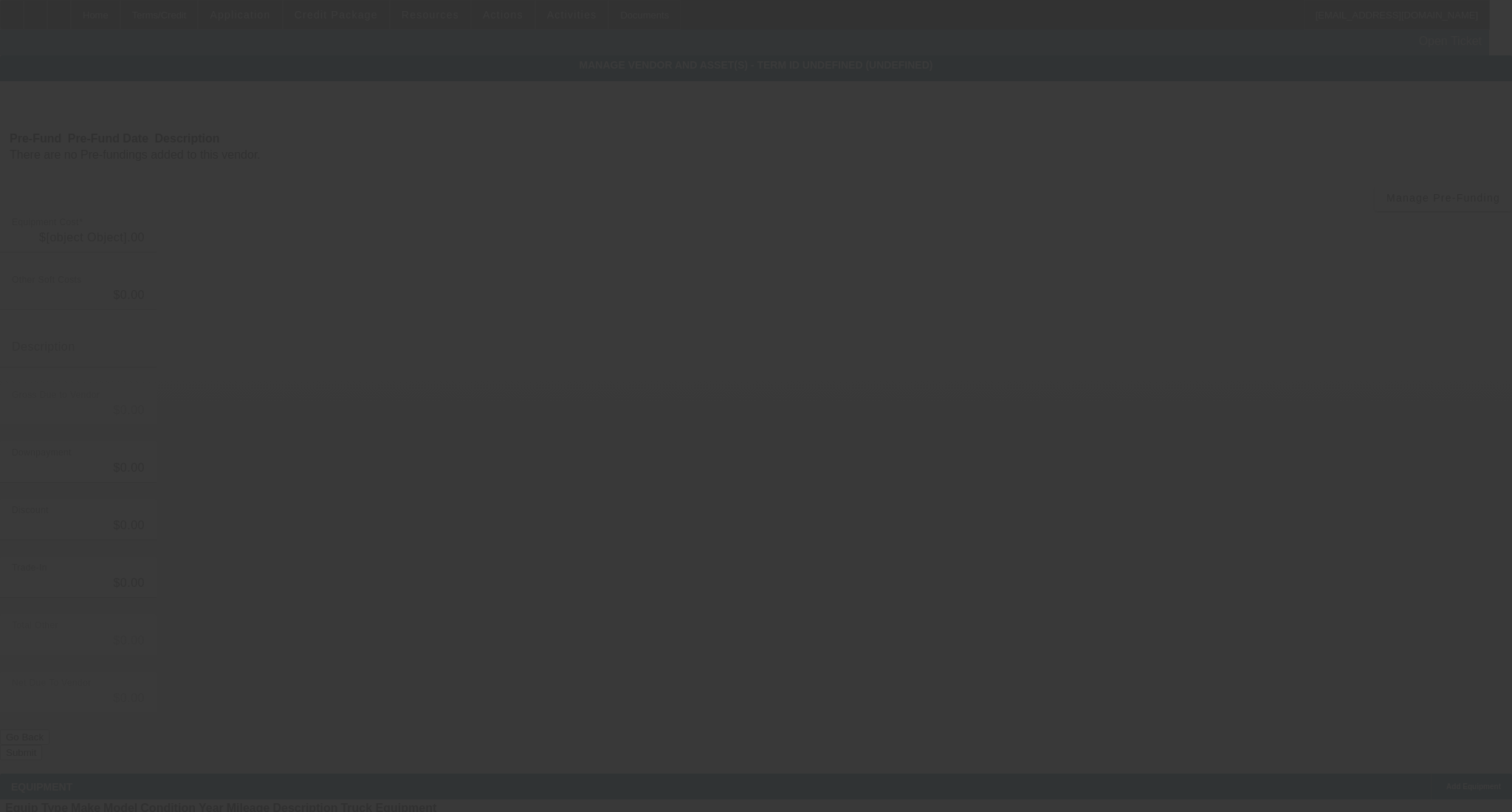
type input "$54,000.00"
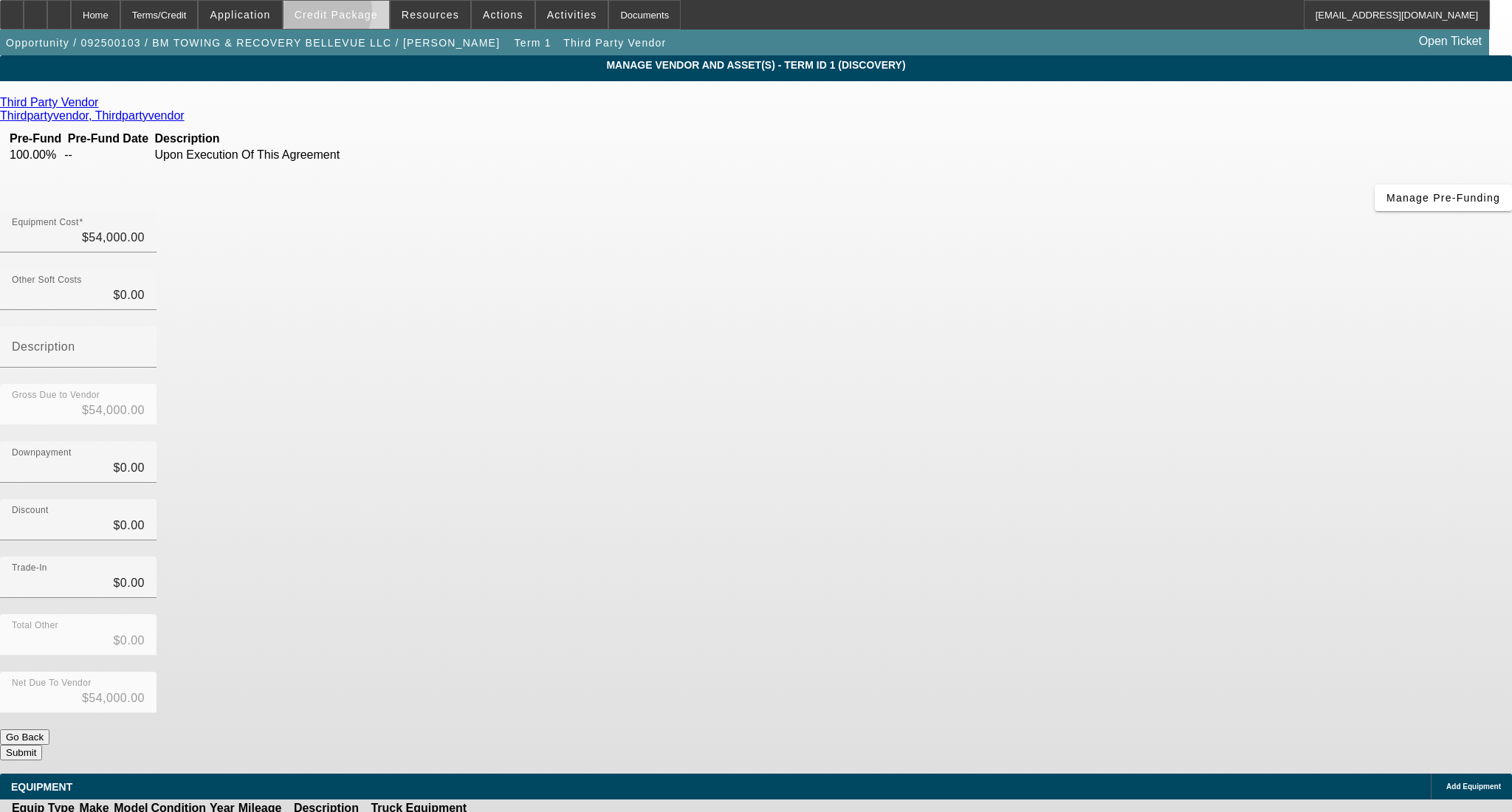
click at [344, 15] on span "Credit Package" at bounding box center [337, 14] width 84 height 12
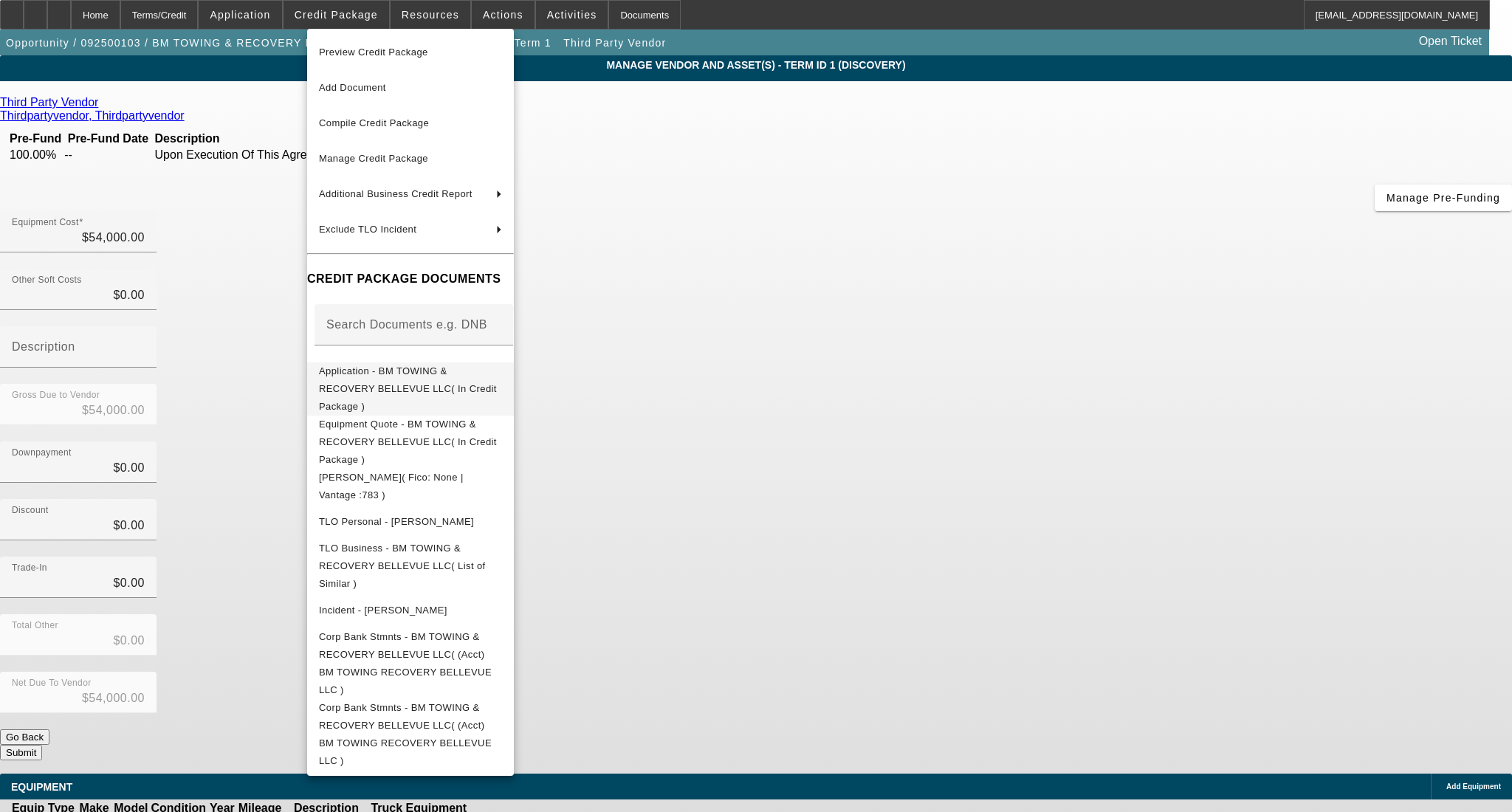
click at [453, 362] on button "Application - BM TOWING & RECOVERY BELLEVUE LLC( In Credit Package )" at bounding box center [409, 388] width 206 height 53
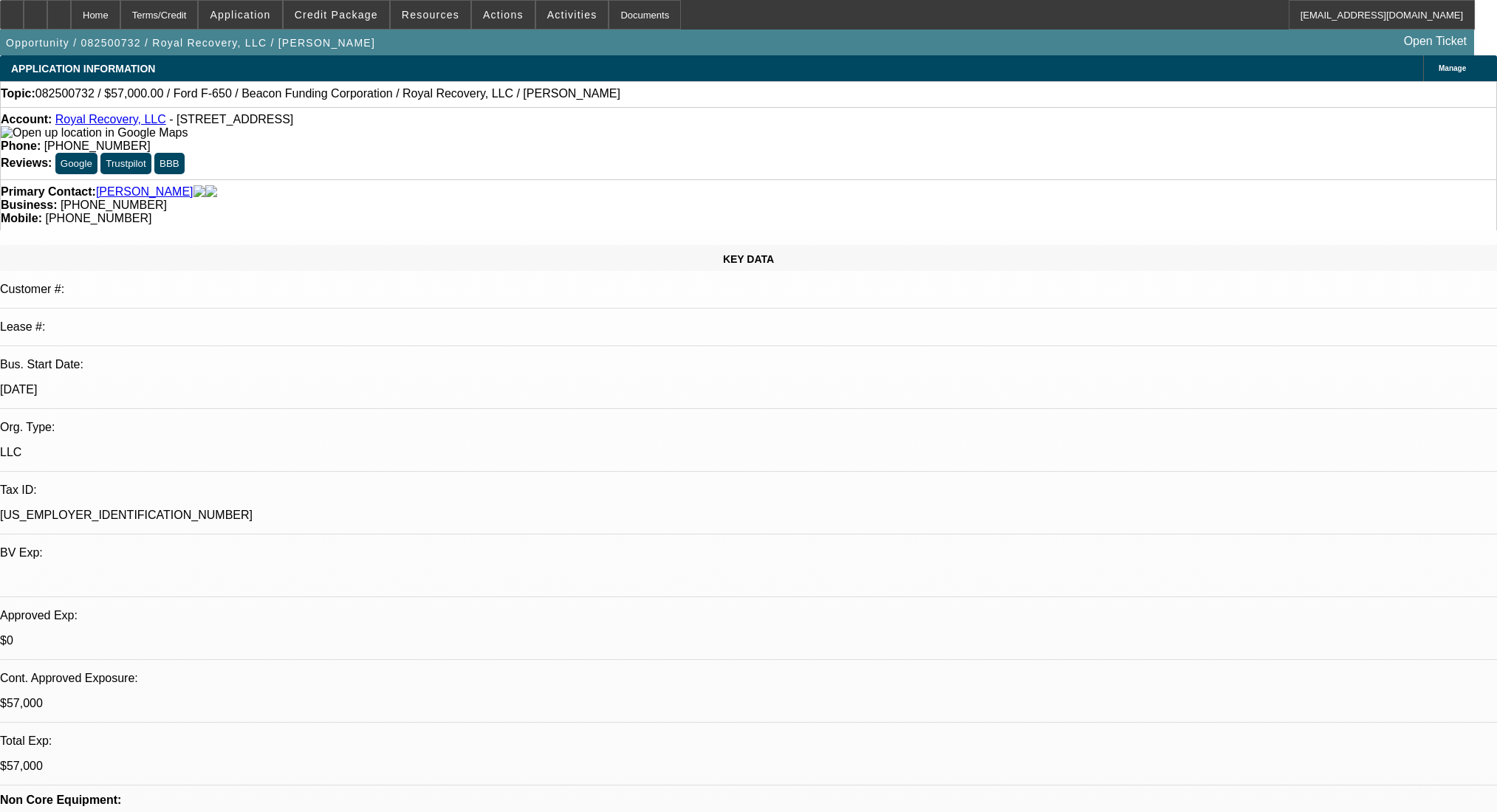
select select "0"
select select "2"
select select "0"
select select "6"
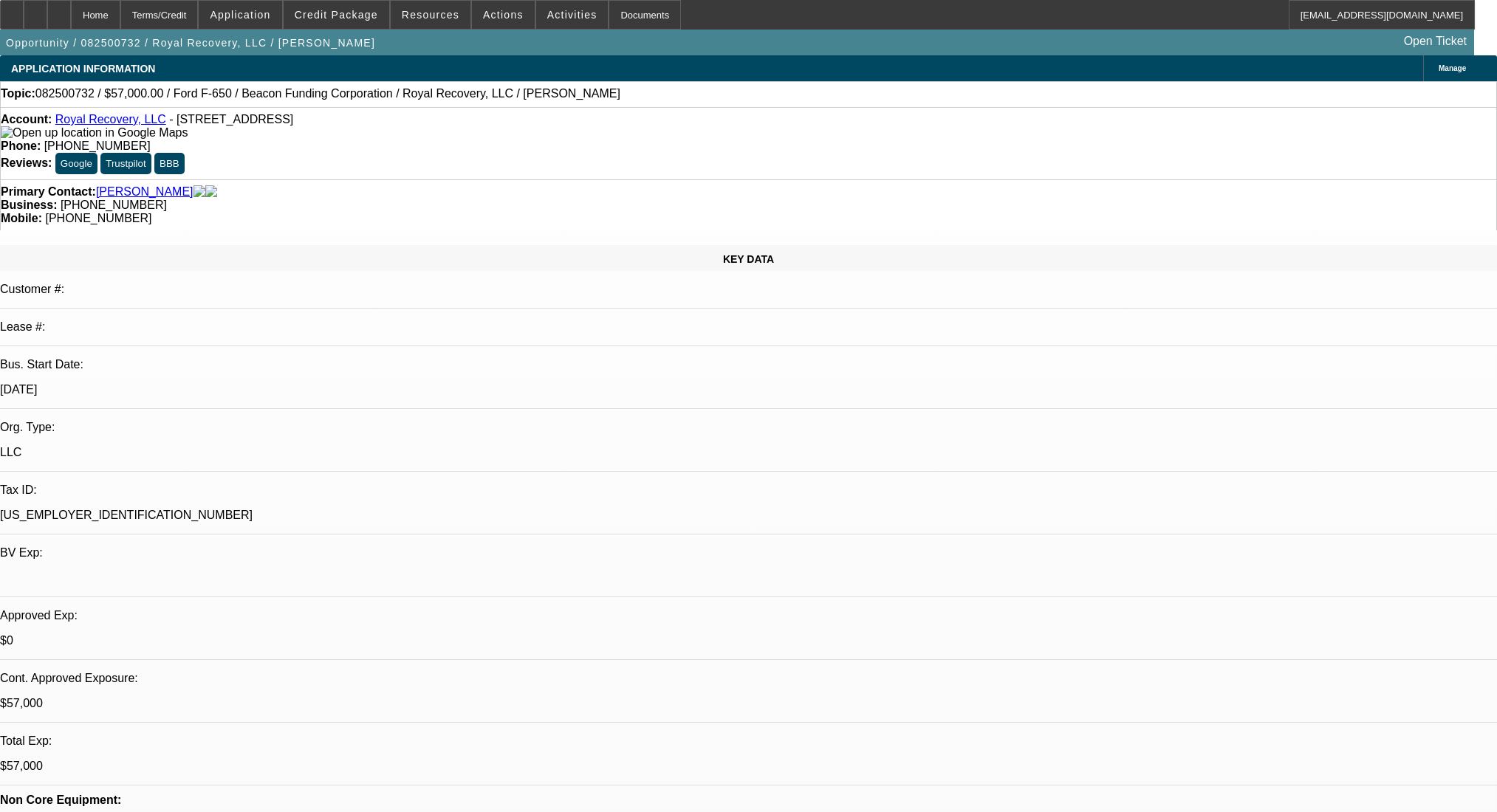
select select "0"
select select "2"
select select "0"
select select "6"
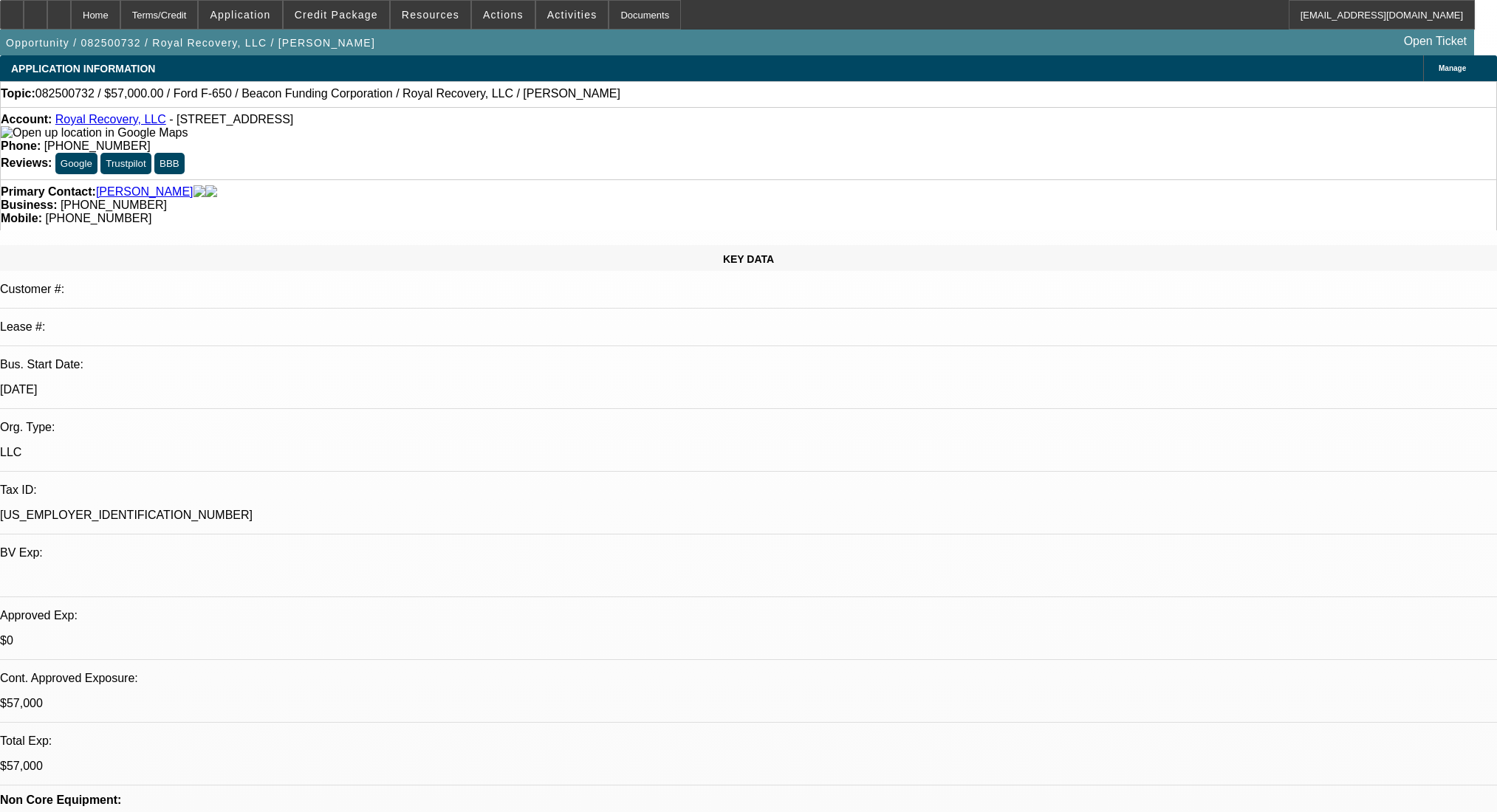
select select "0"
select select "2"
select select "0"
select select "6"
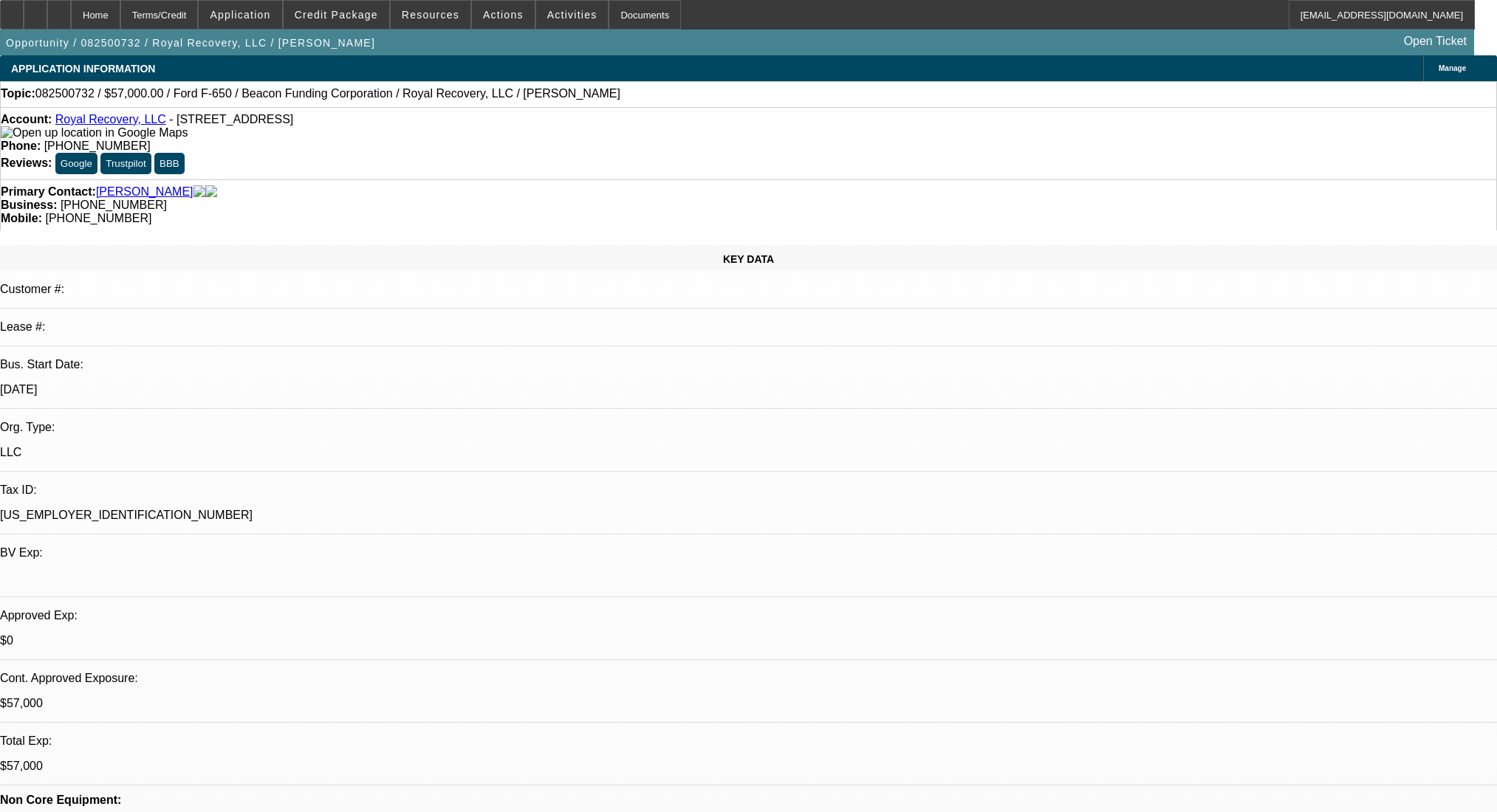
select select "0"
select select "2"
select select "0"
select select "6"
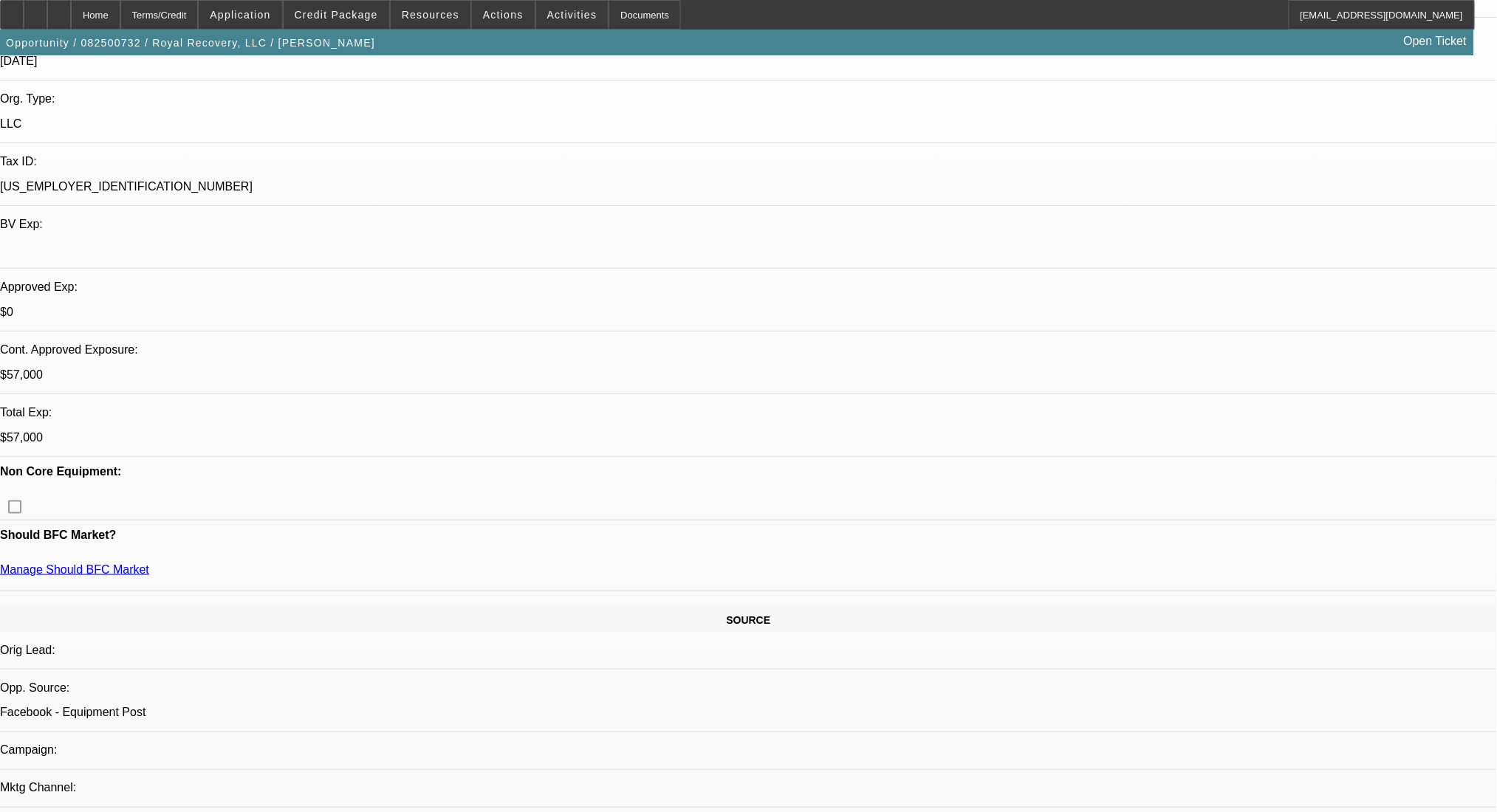
scroll to position [98, 0]
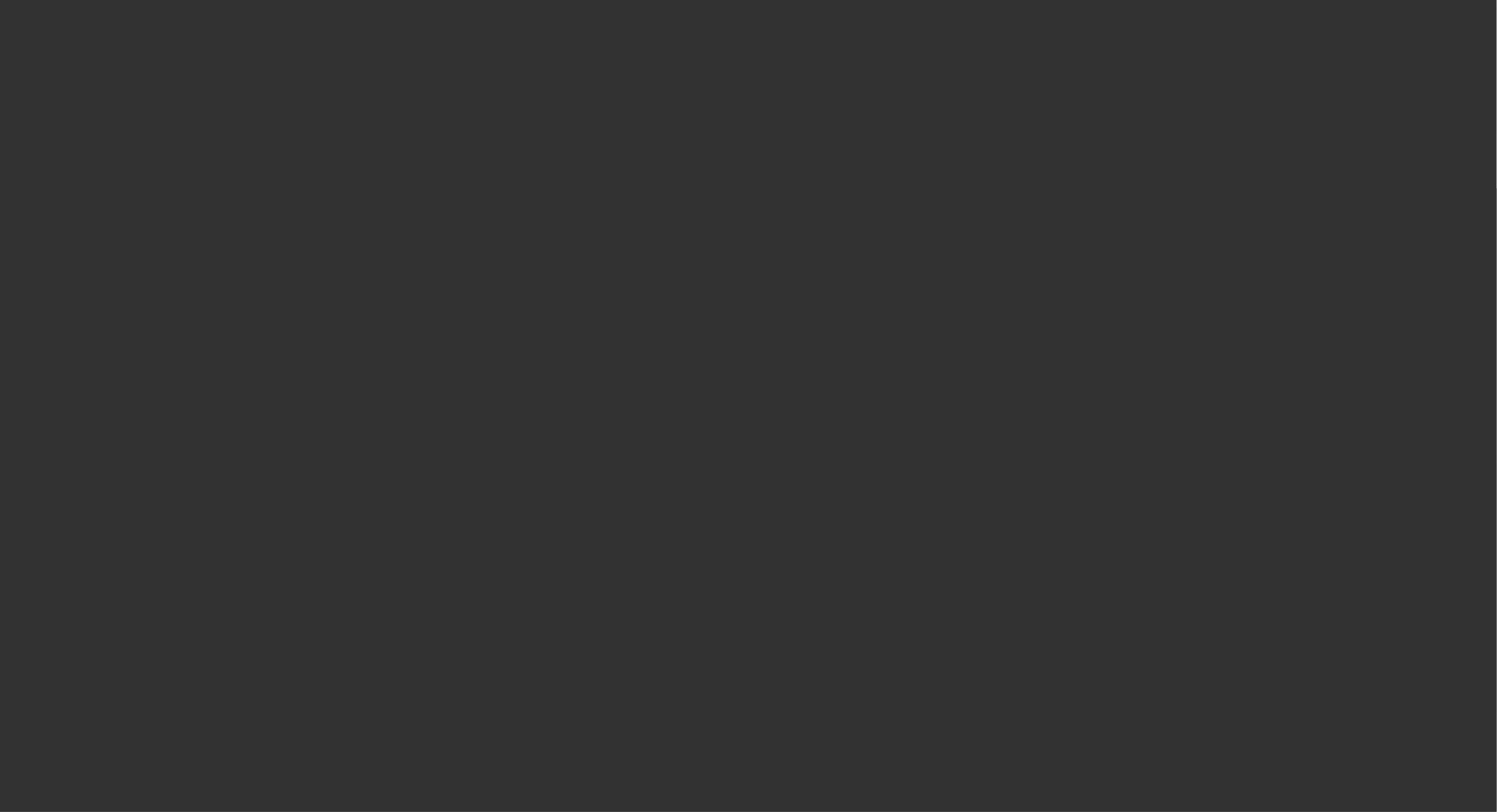
scroll to position [0, 0]
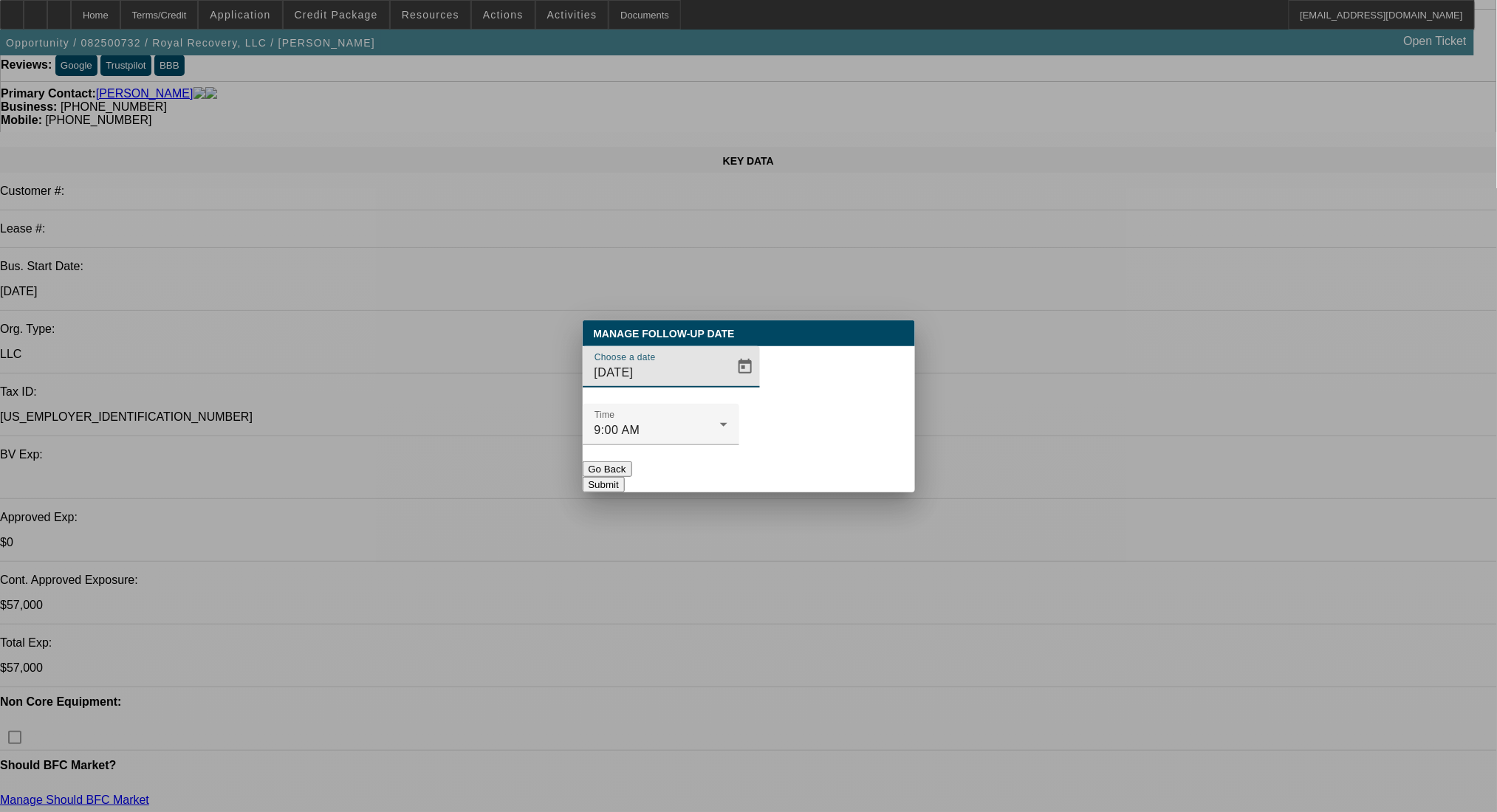
click at [728, 385] on span "Open calendar" at bounding box center [745, 367] width 36 height 36
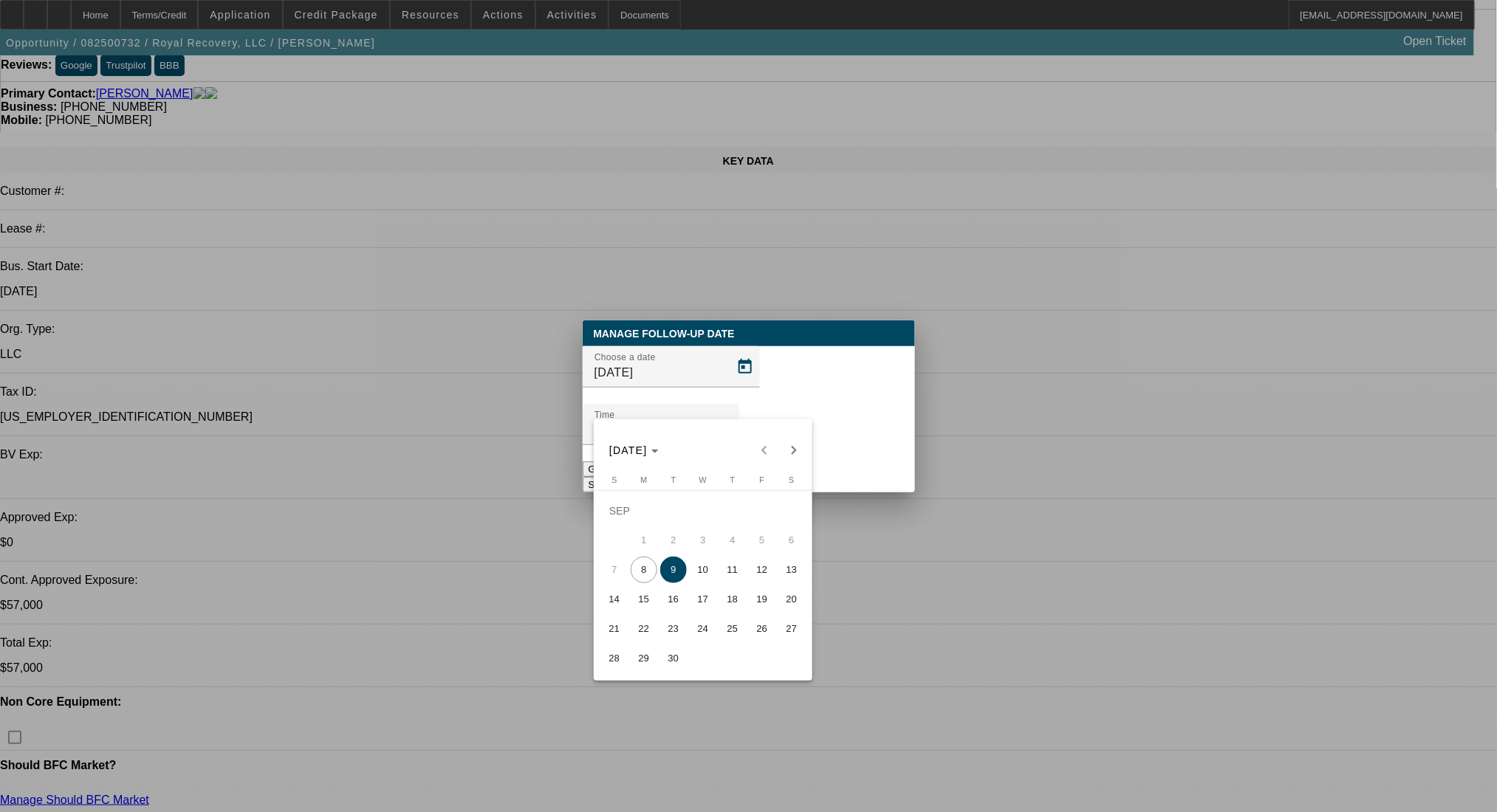
click at [641, 602] on span "15" at bounding box center [645, 599] width 27 height 27
type input "9/15/2025"
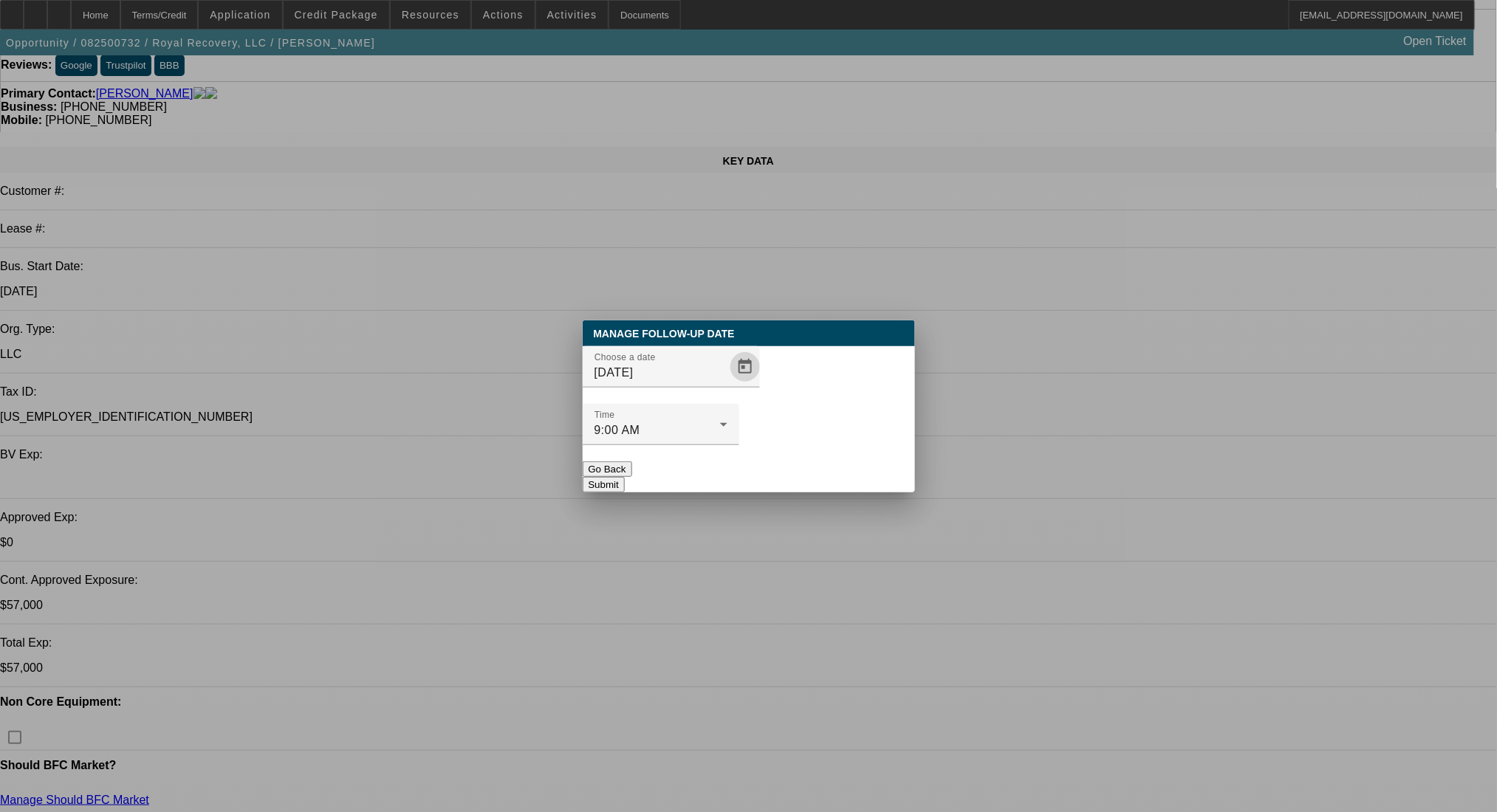
click at [625, 477] on button "Submit" at bounding box center [603, 485] width 42 height 16
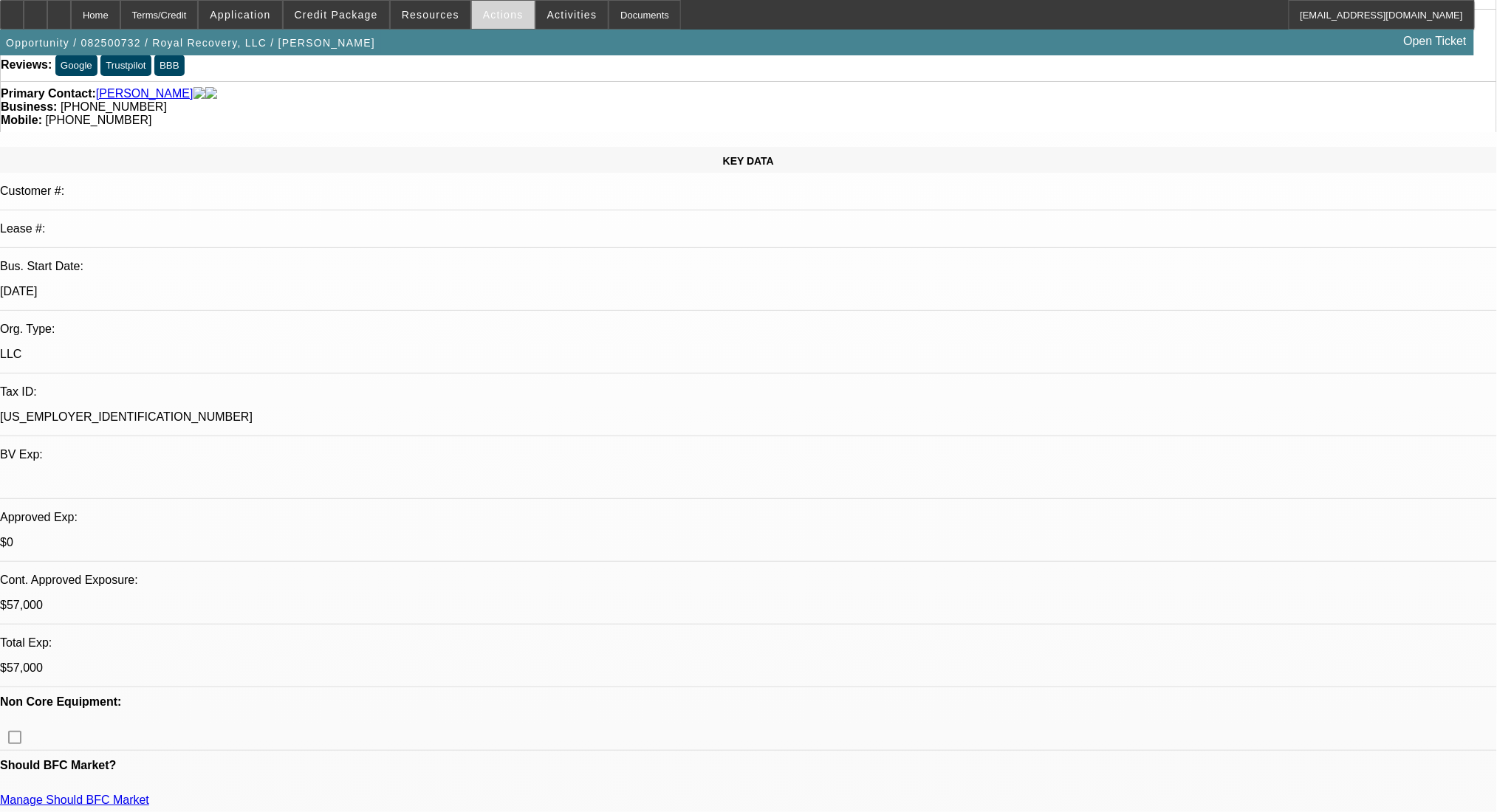
scroll to position [98, 0]
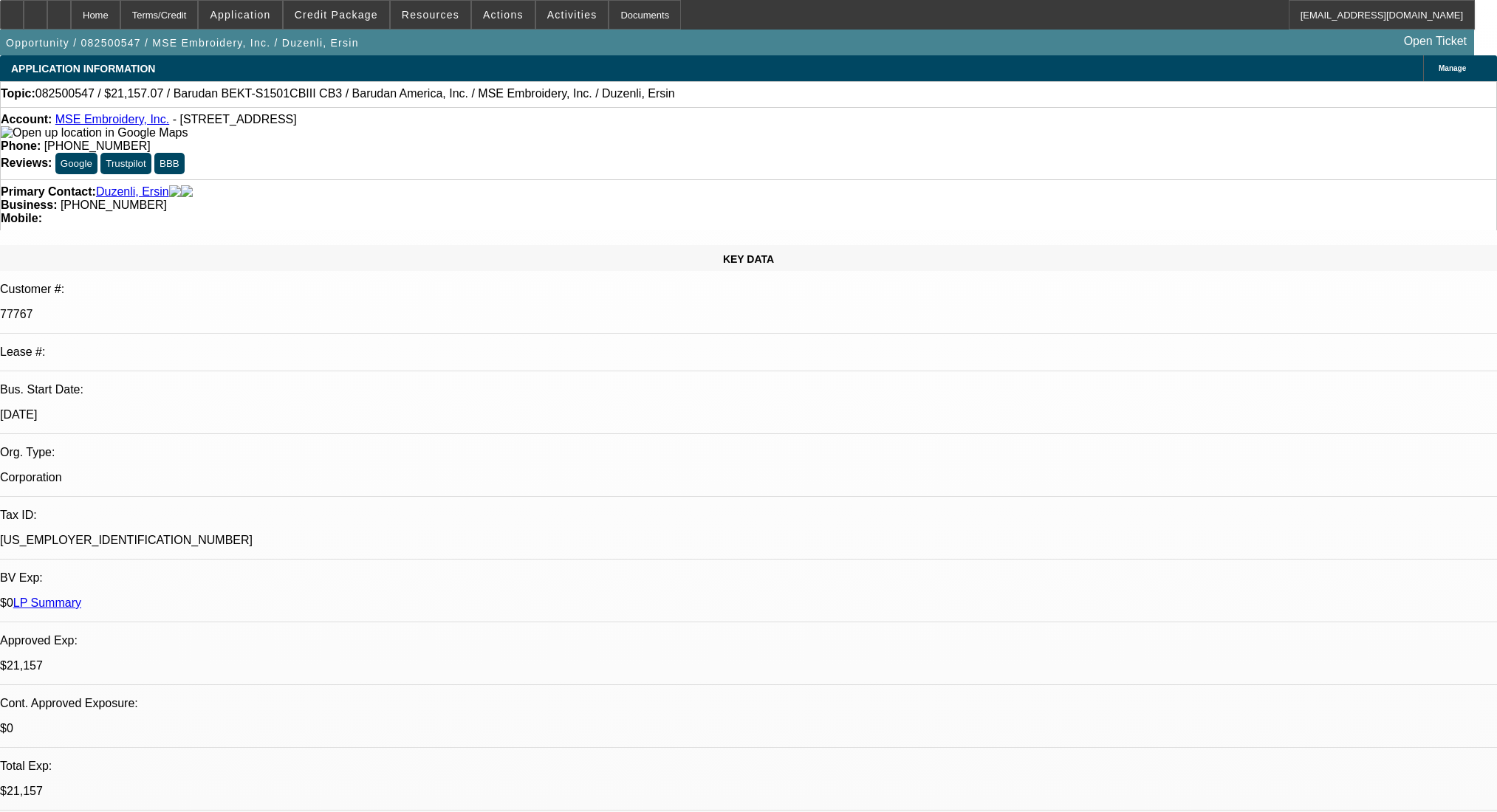
select select "0"
select select "6"
select select "0"
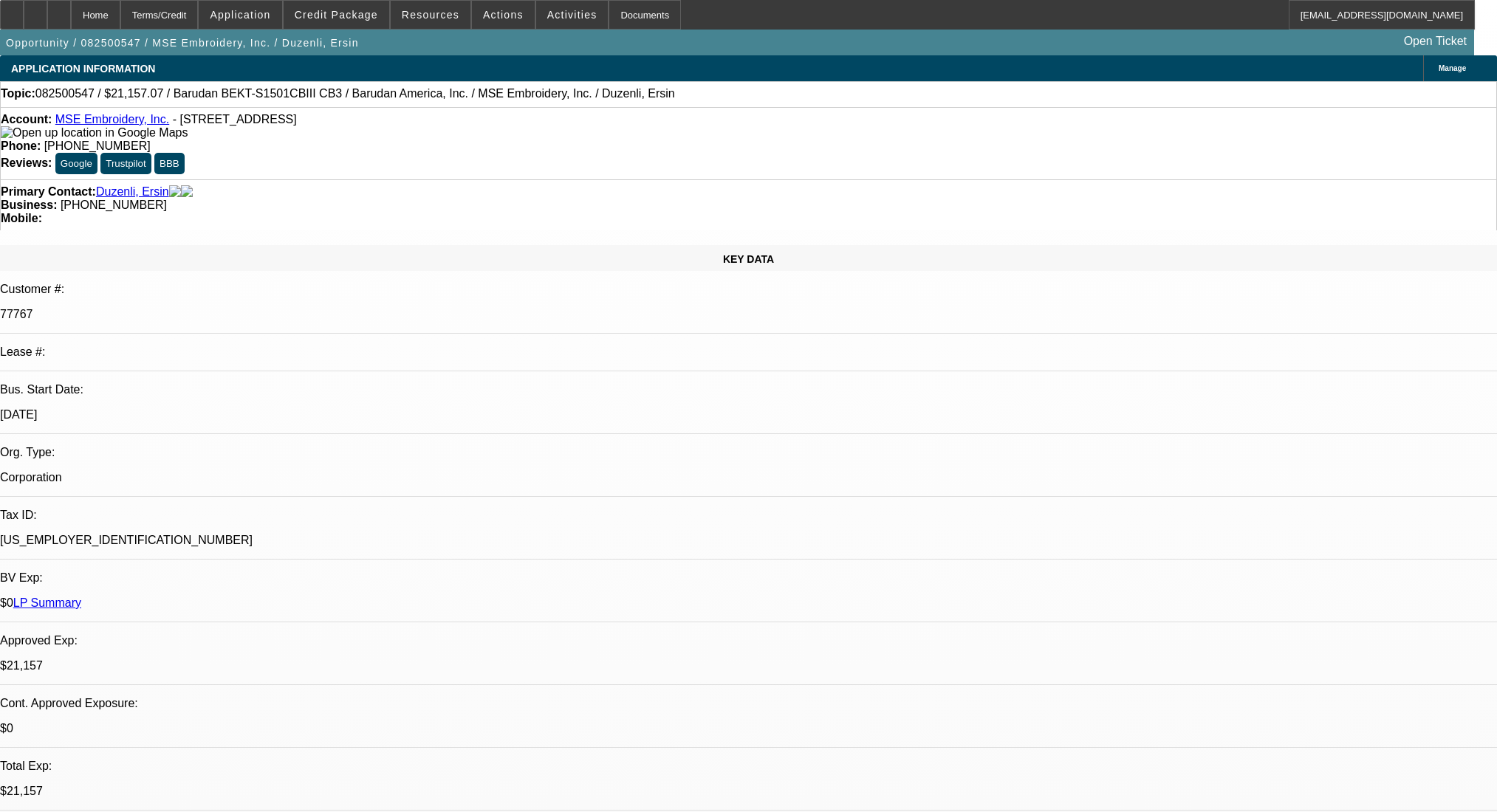
select select "0"
select select "2"
select select "0"
select select "6"
select select "0"
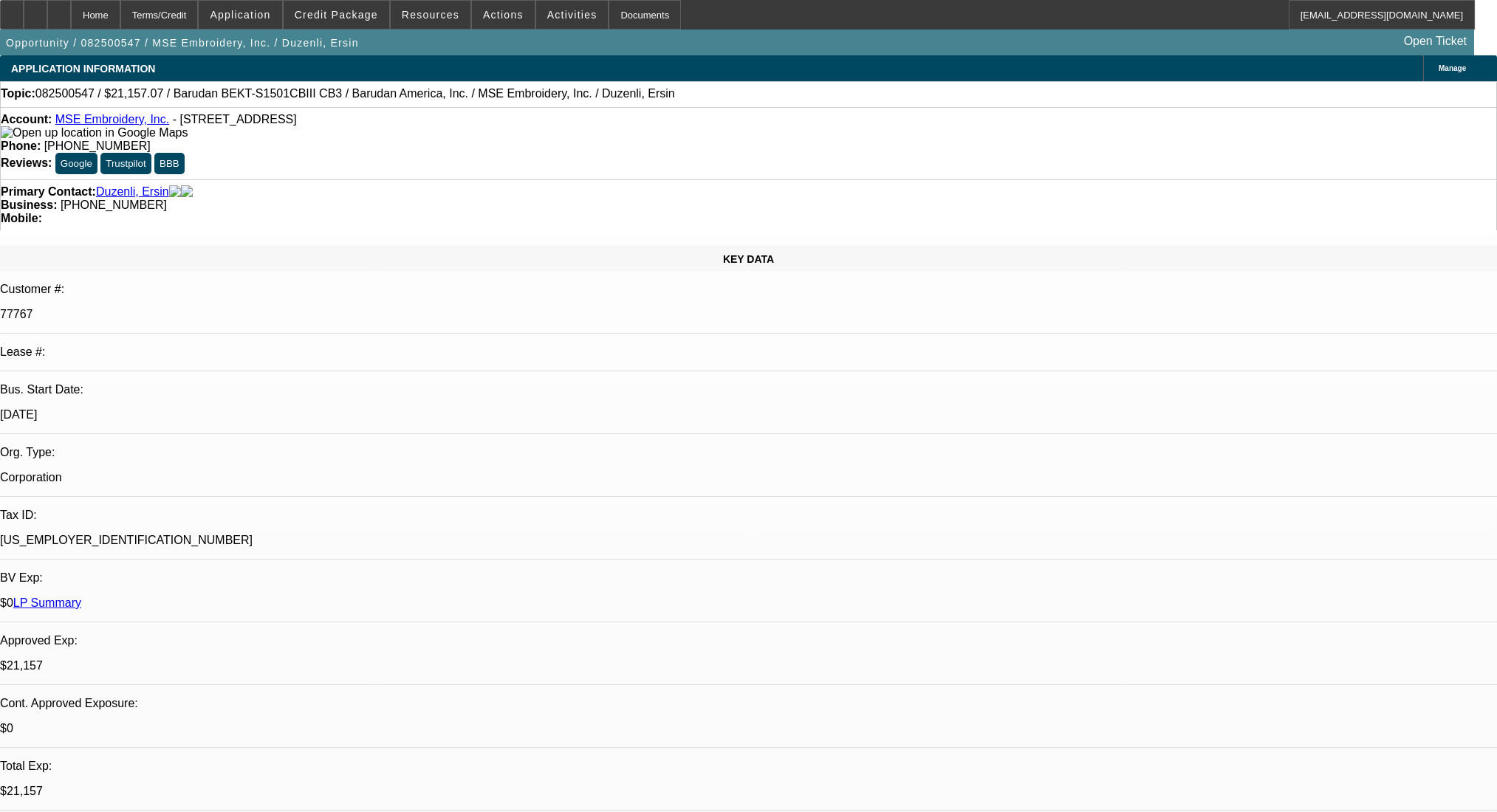
select select "0"
select select "6"
select select "0"
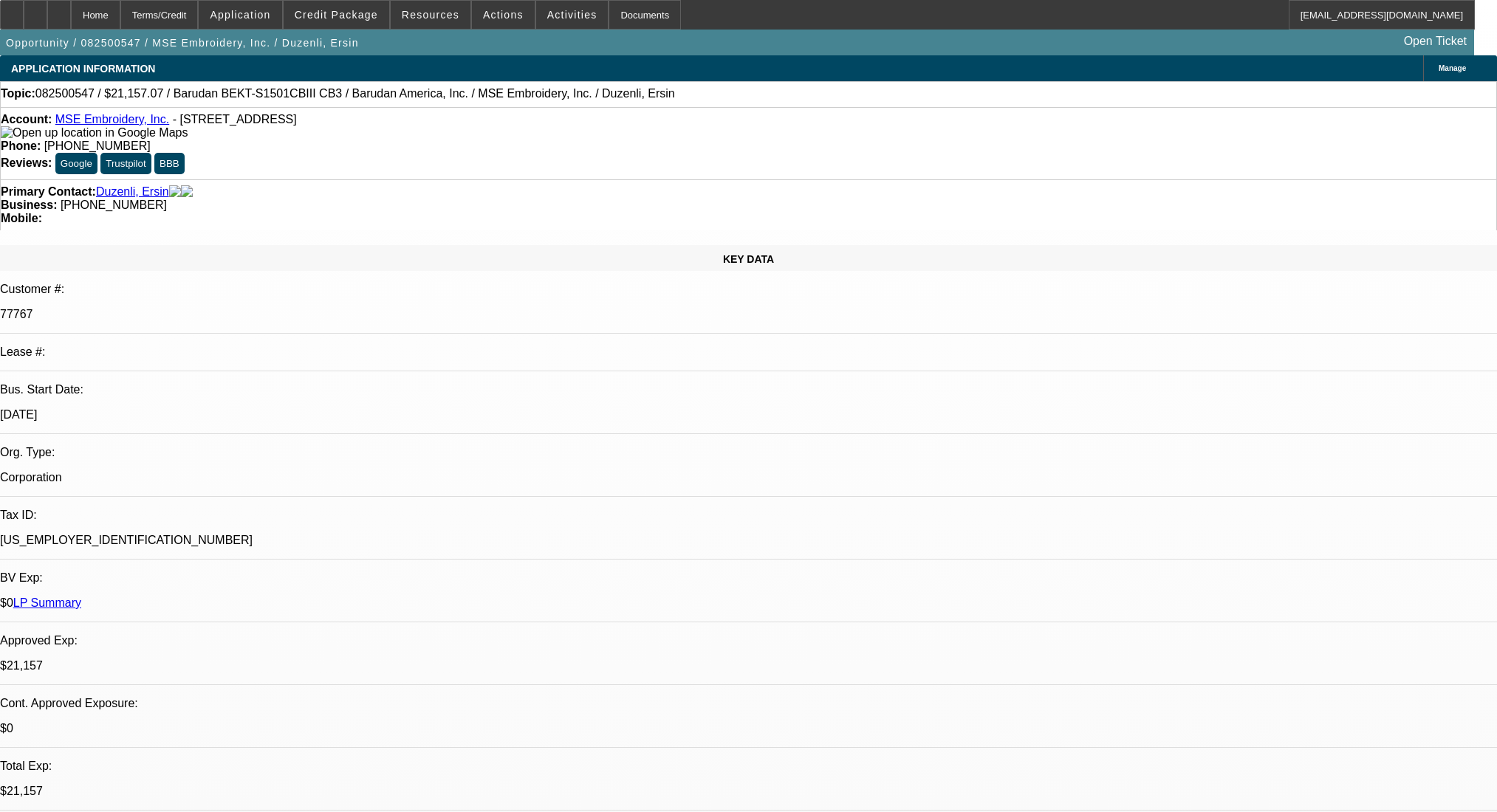
select select "2"
select select "0"
select select "6"
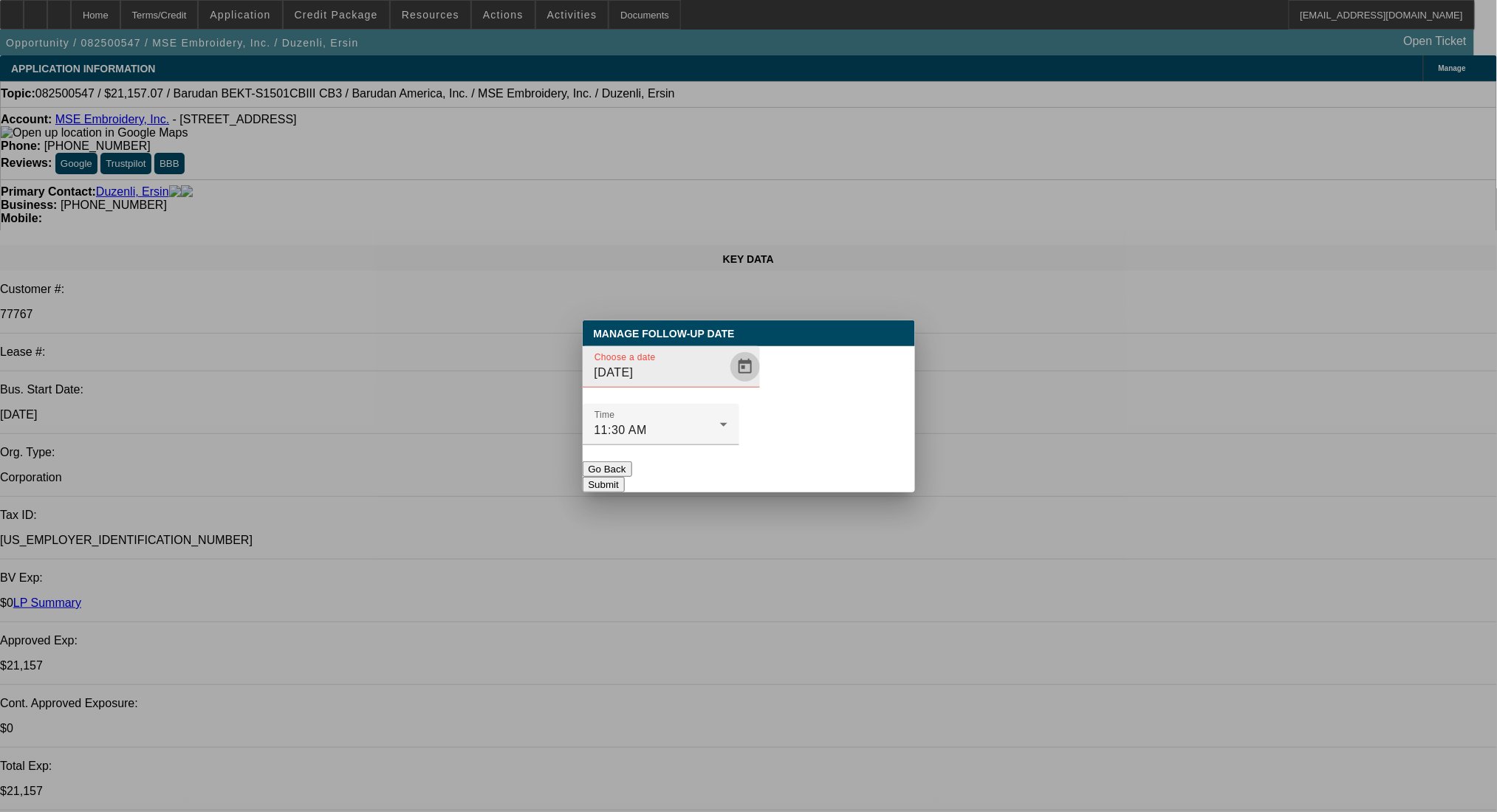
click at [728, 385] on span "Open calendar" at bounding box center [745, 367] width 36 height 36
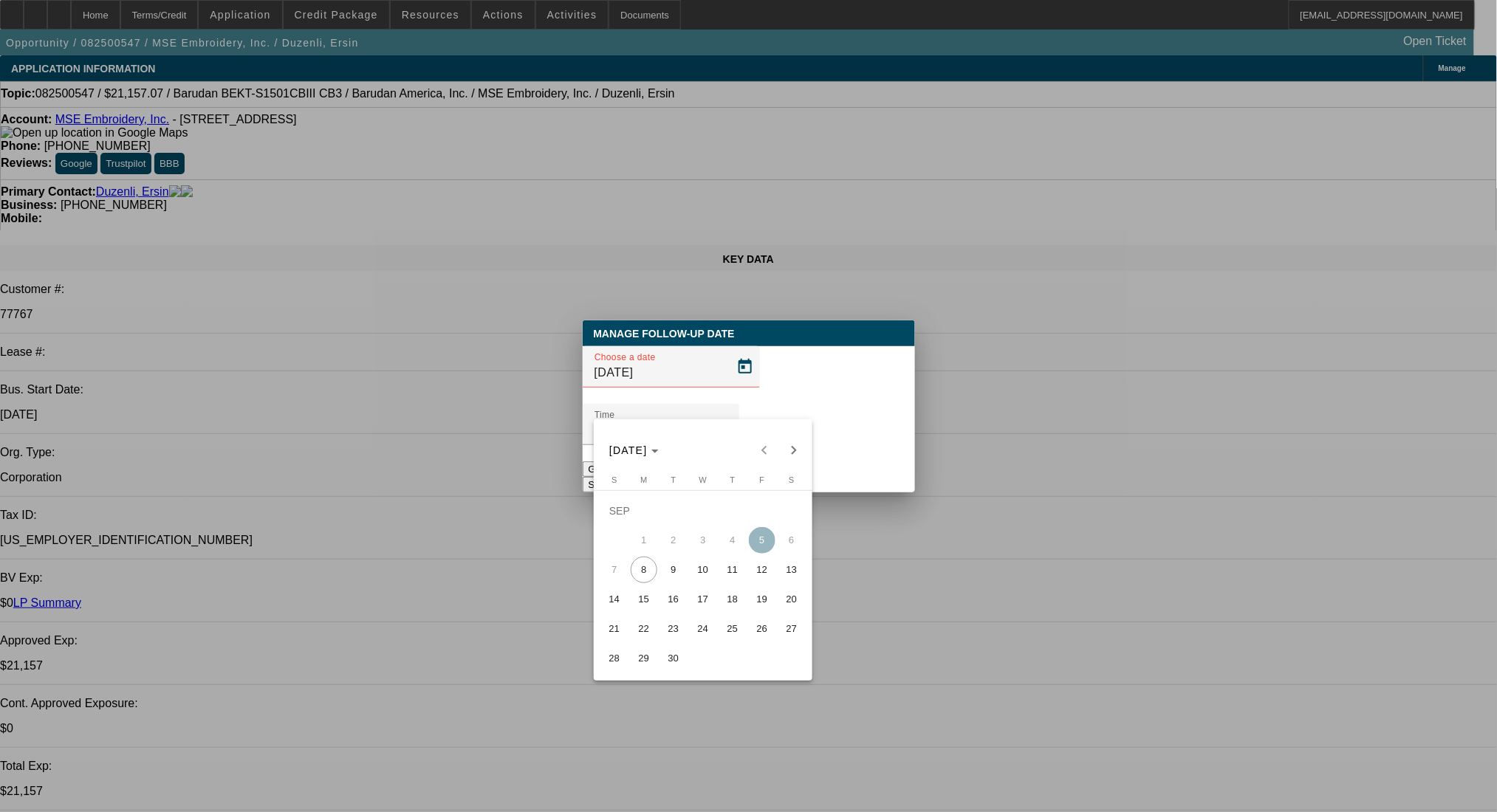
click at [680, 565] on span "9" at bounding box center [674, 570] width 27 height 27
type input "[DATE]"
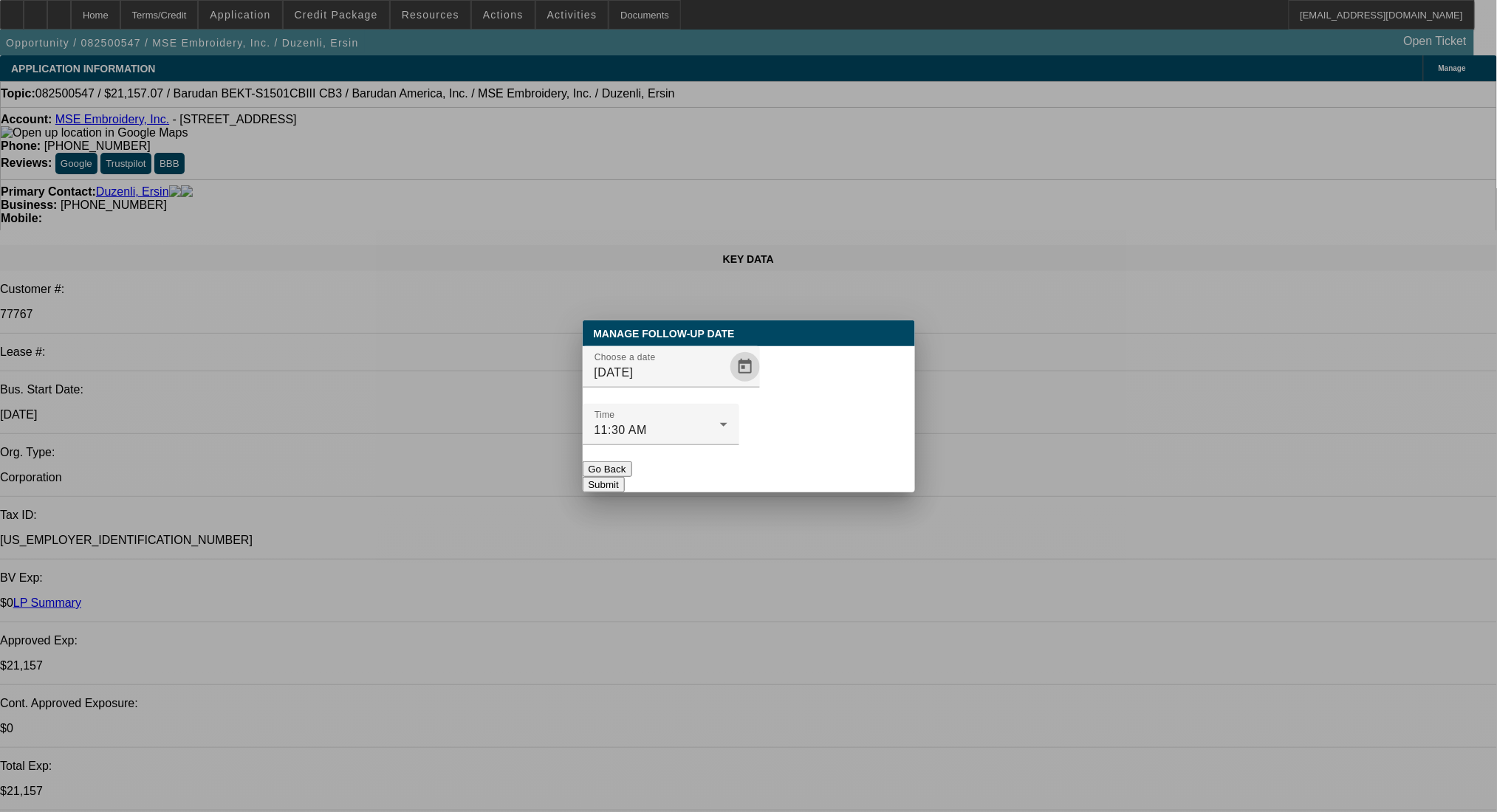
click at [625, 477] on button "Submit" at bounding box center [603, 485] width 42 height 16
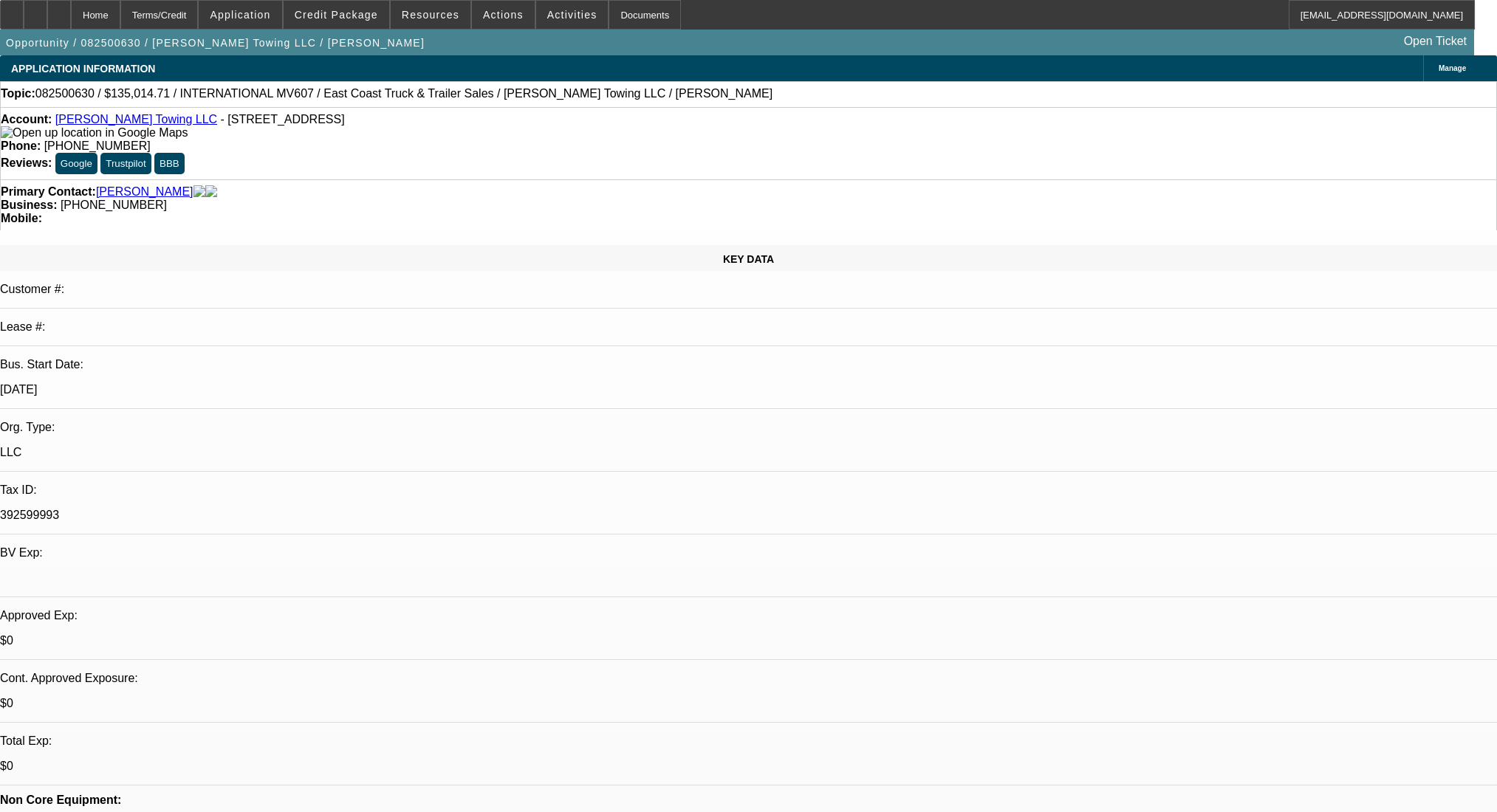
select select "0"
select select "2"
select select "0.1"
select select "4"
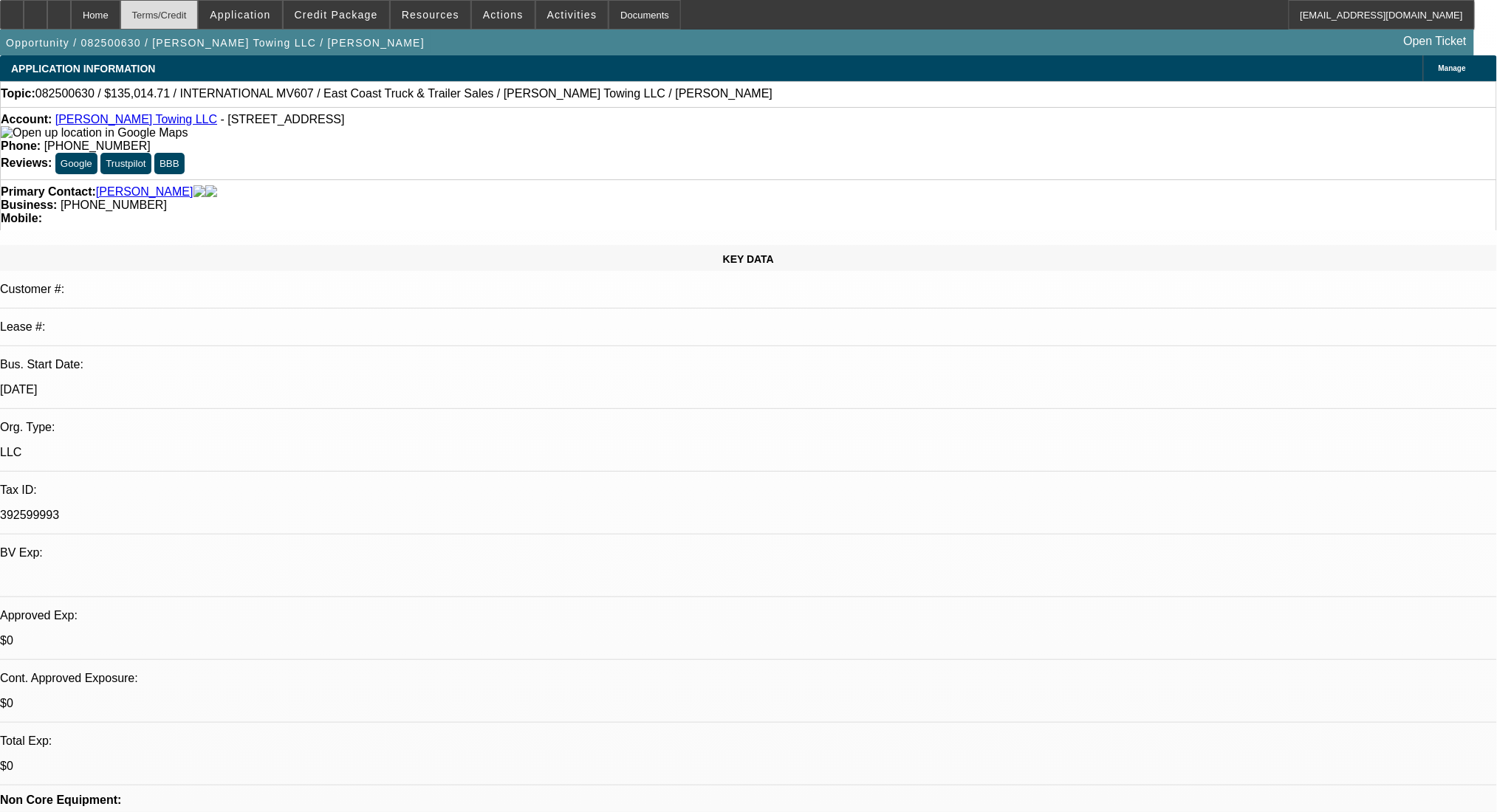
click at [198, 17] on div "Terms/Credit" at bounding box center [159, 14] width 78 height 29
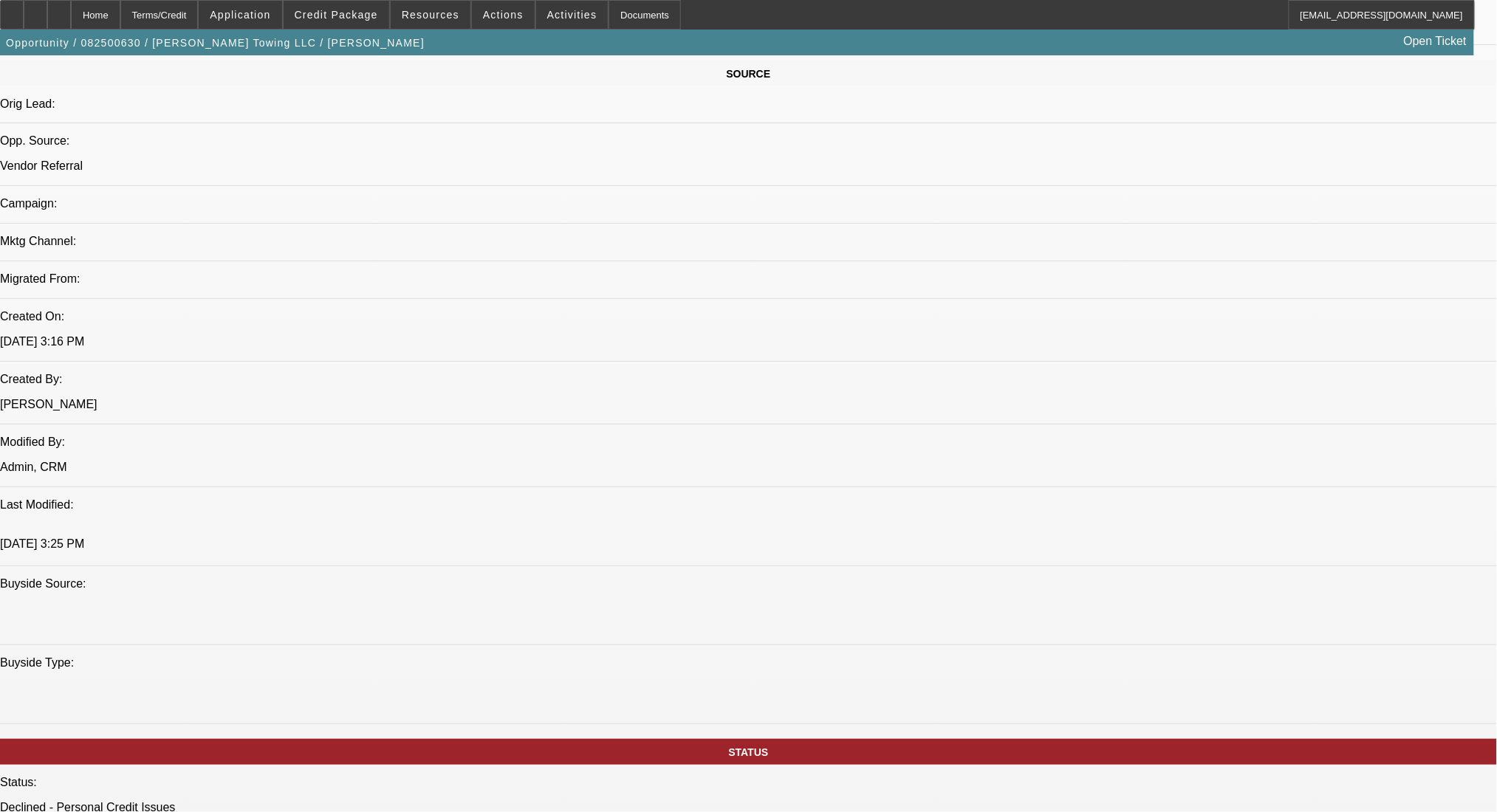
scroll to position [984, 0]
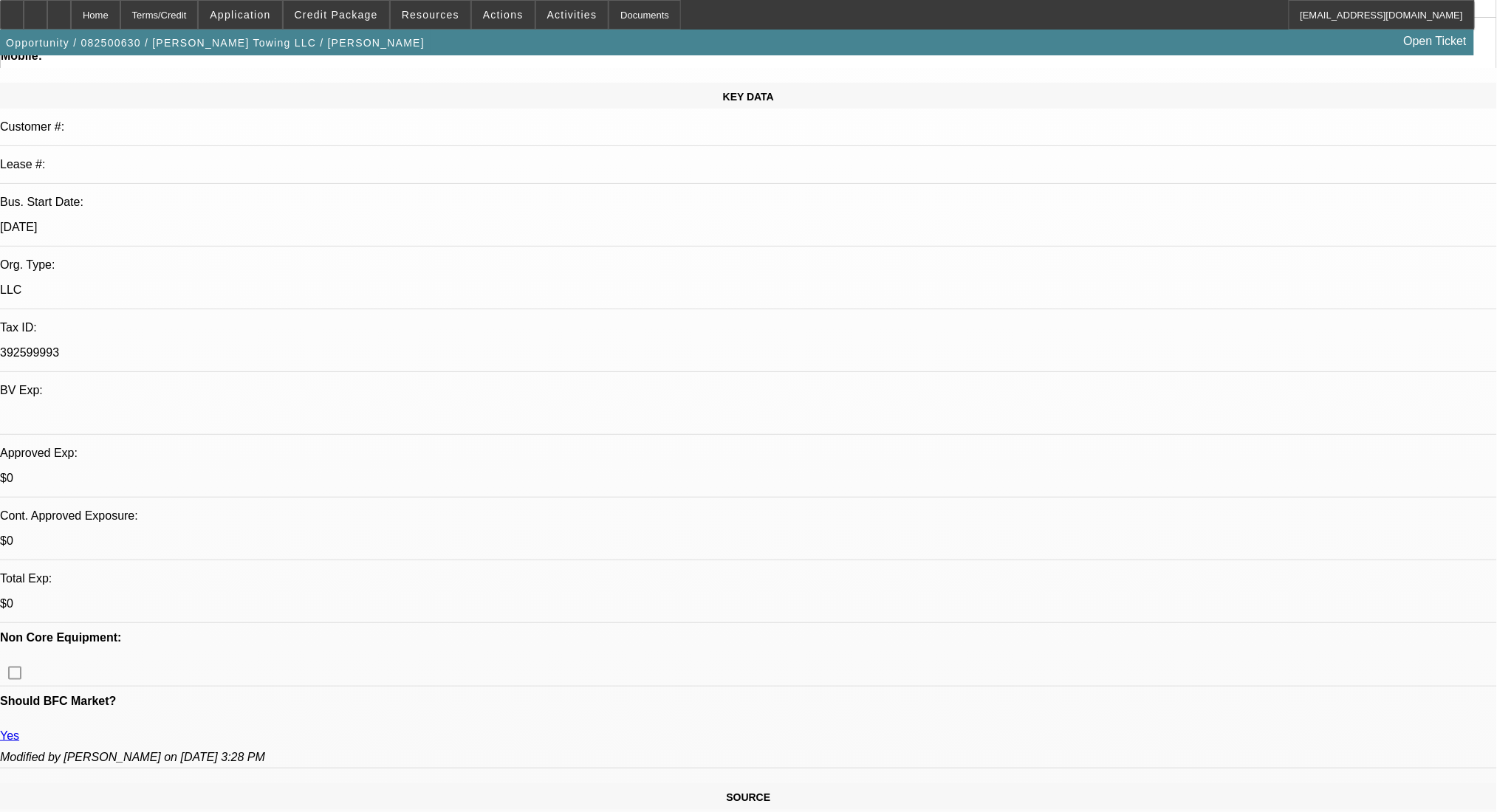
scroll to position [196, 0]
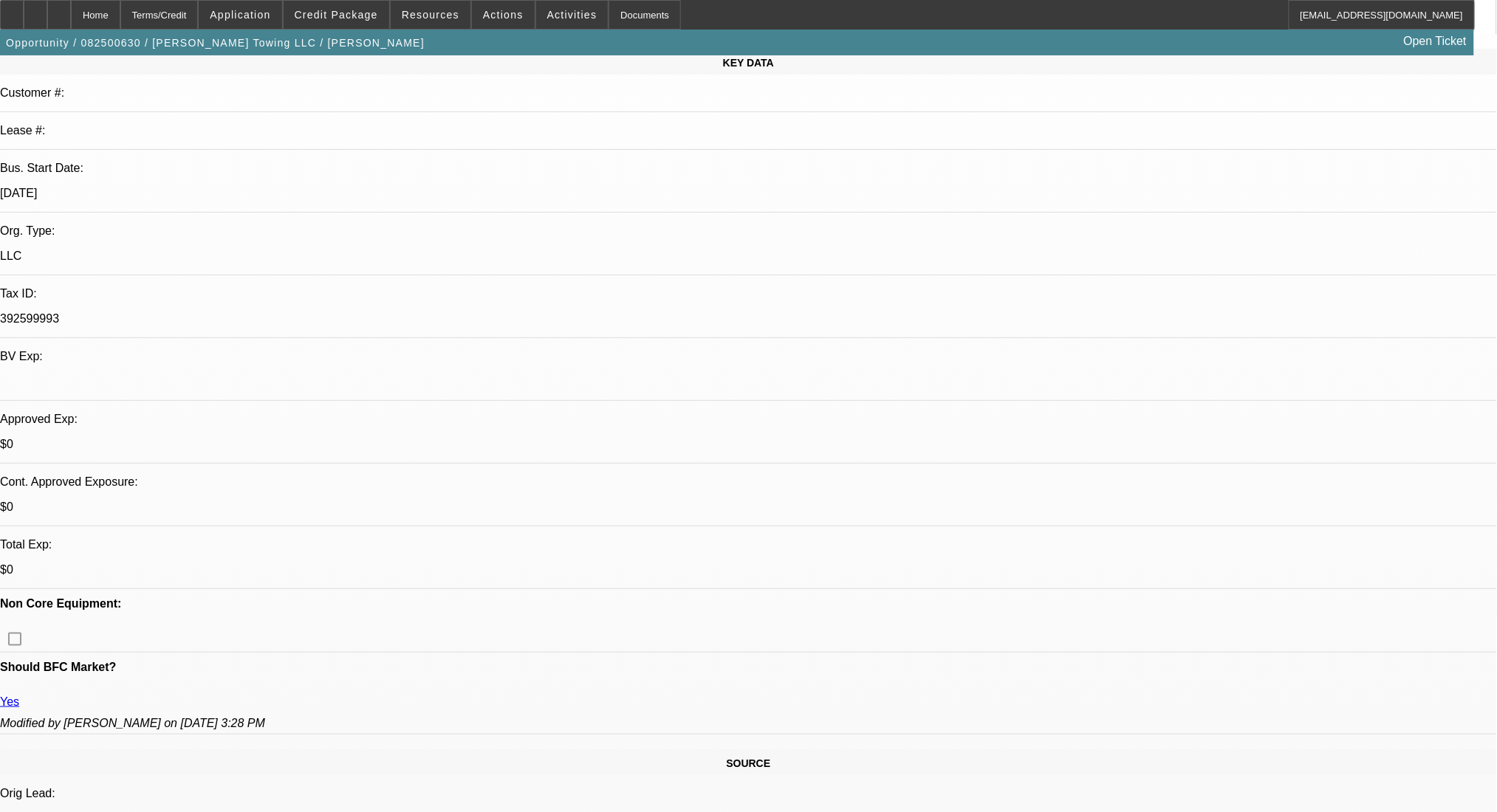
radio input "true"
paste textarea "https://www.davis4x4.com/vehicle-details/2023-international-mv607-extended-cab-…"
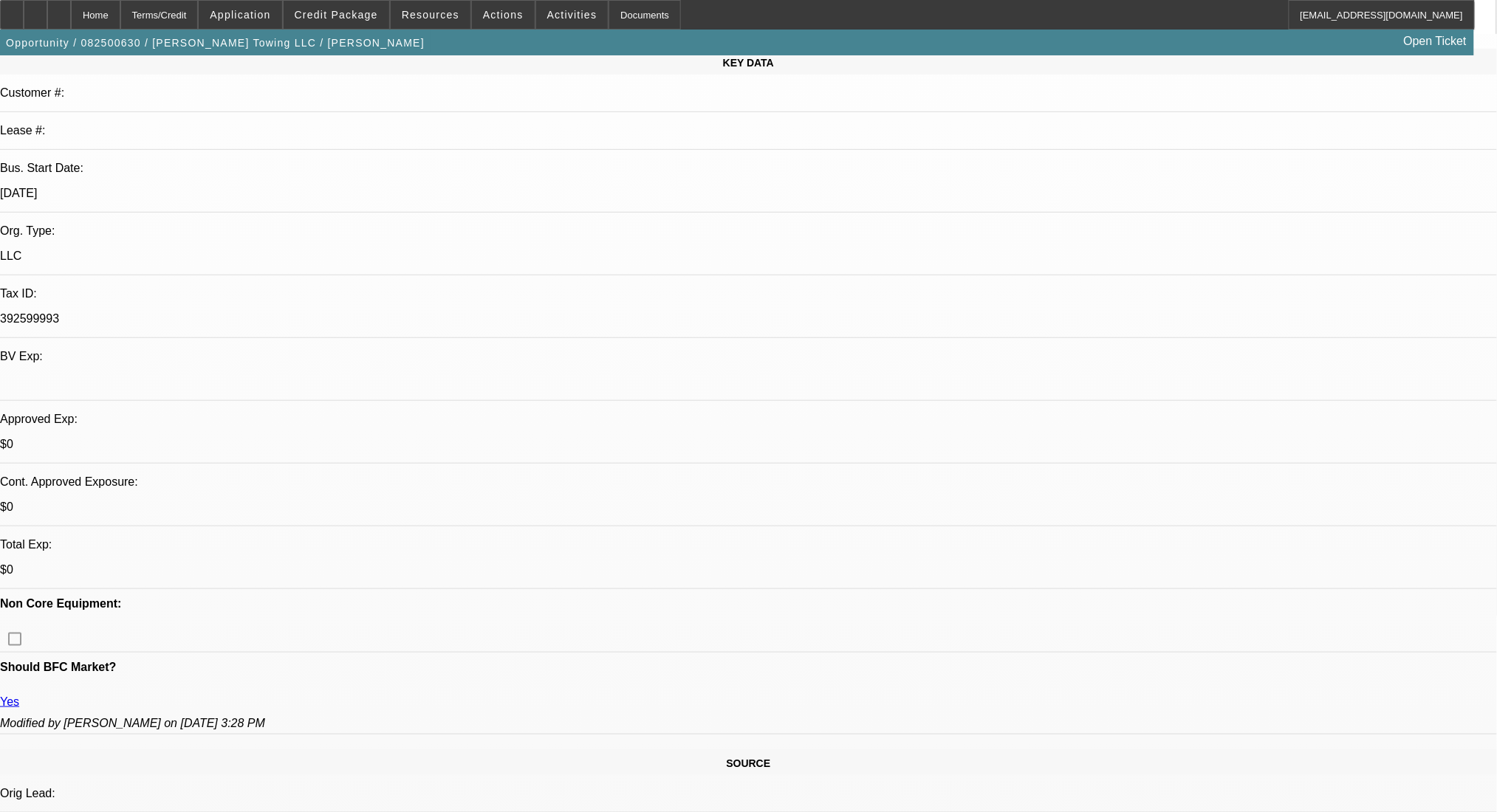
type textarea "https://www.davis4x4.com/vehicle-details/2023-international-mv607-extended-cab-…"
radio input "true"
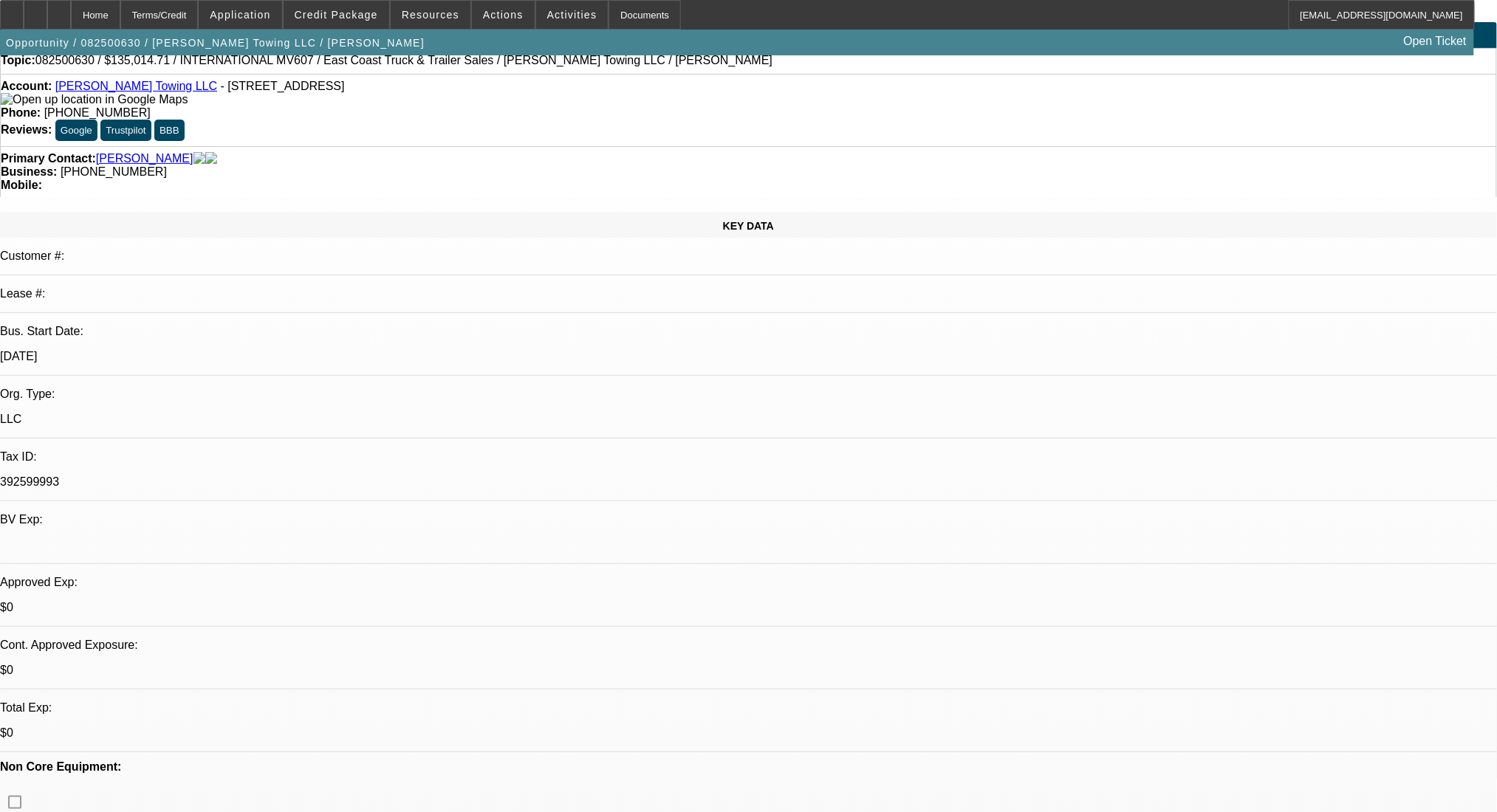
scroll to position [0, 0]
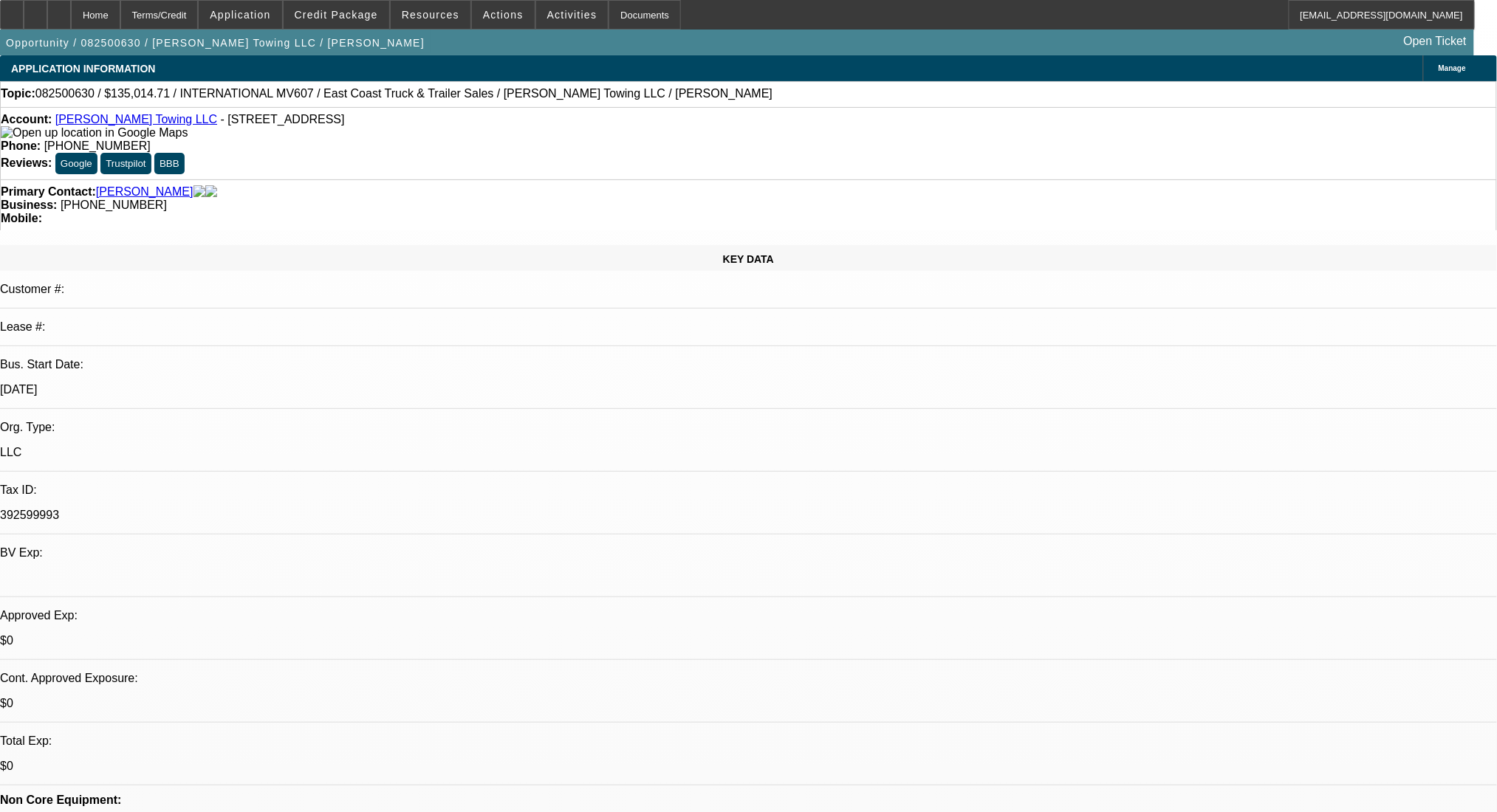
click at [118, 126] on link "Burke's Towing LLC" at bounding box center [136, 119] width 162 height 13
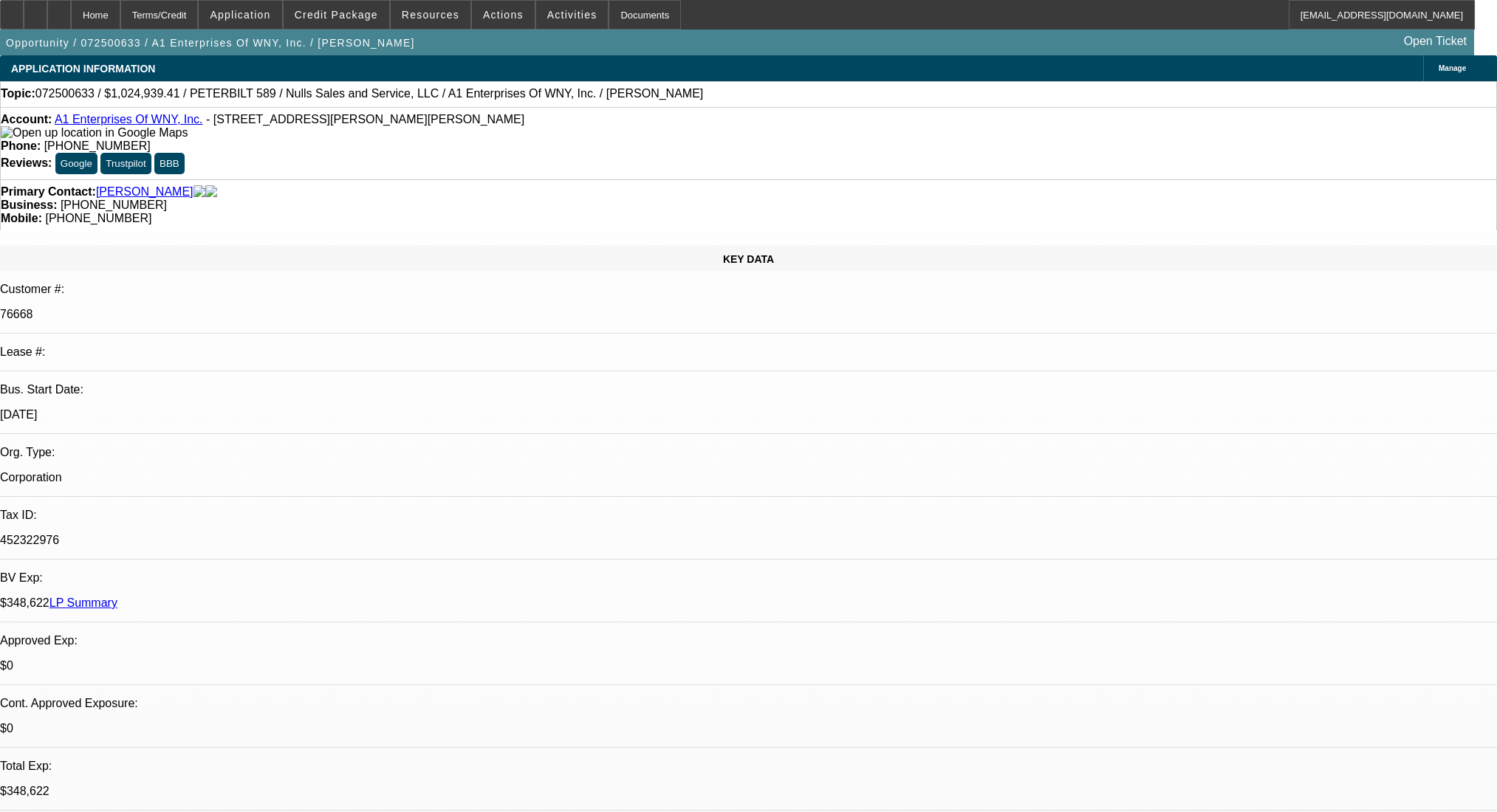
select select "0.1"
select select "2"
select select "0.1"
select select "4"
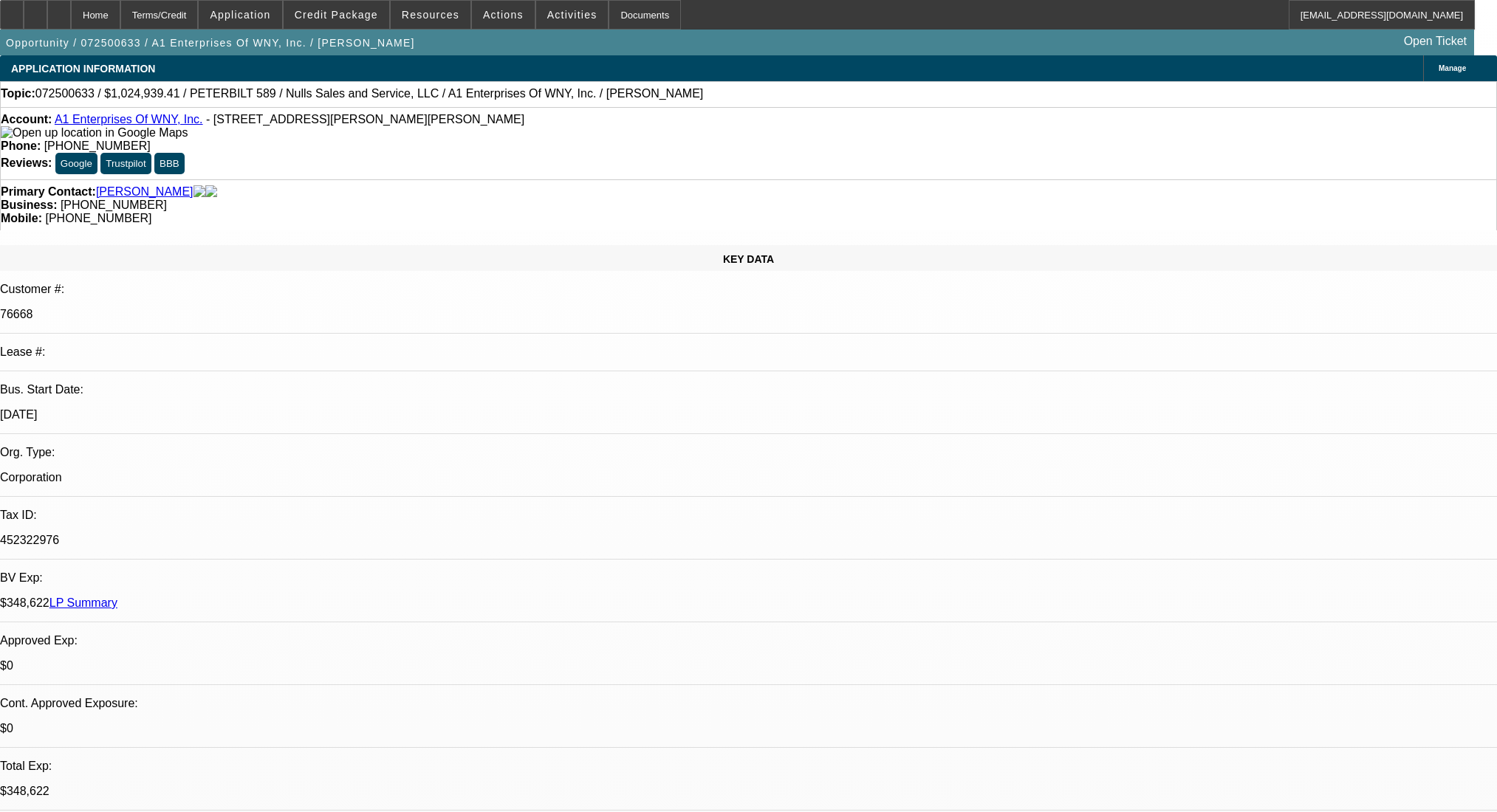
select select "0.1"
select select "2"
select select "0.1"
select select "4"
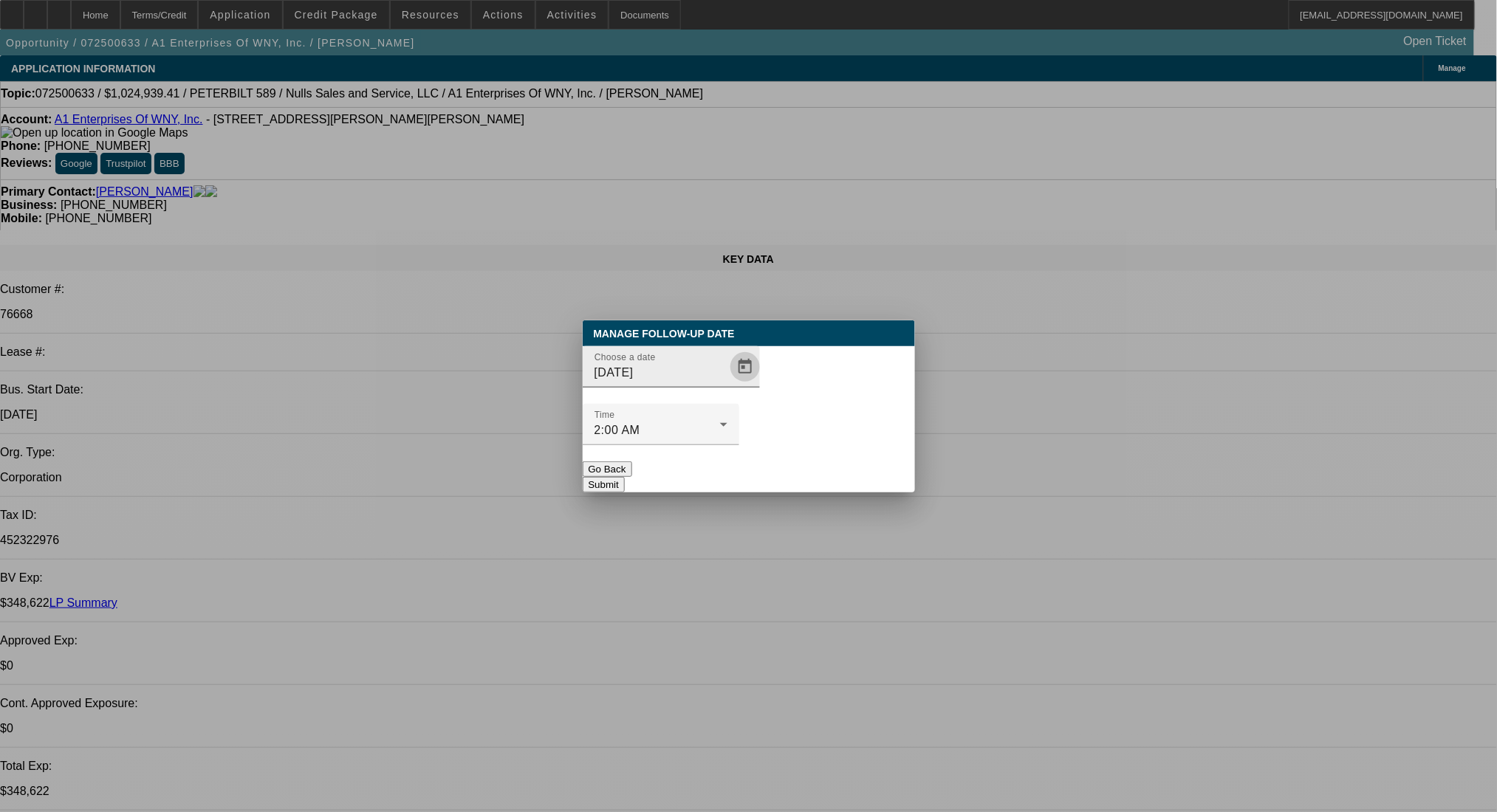
click at [730, 385] on span "Open calendar" at bounding box center [745, 367] width 36 height 36
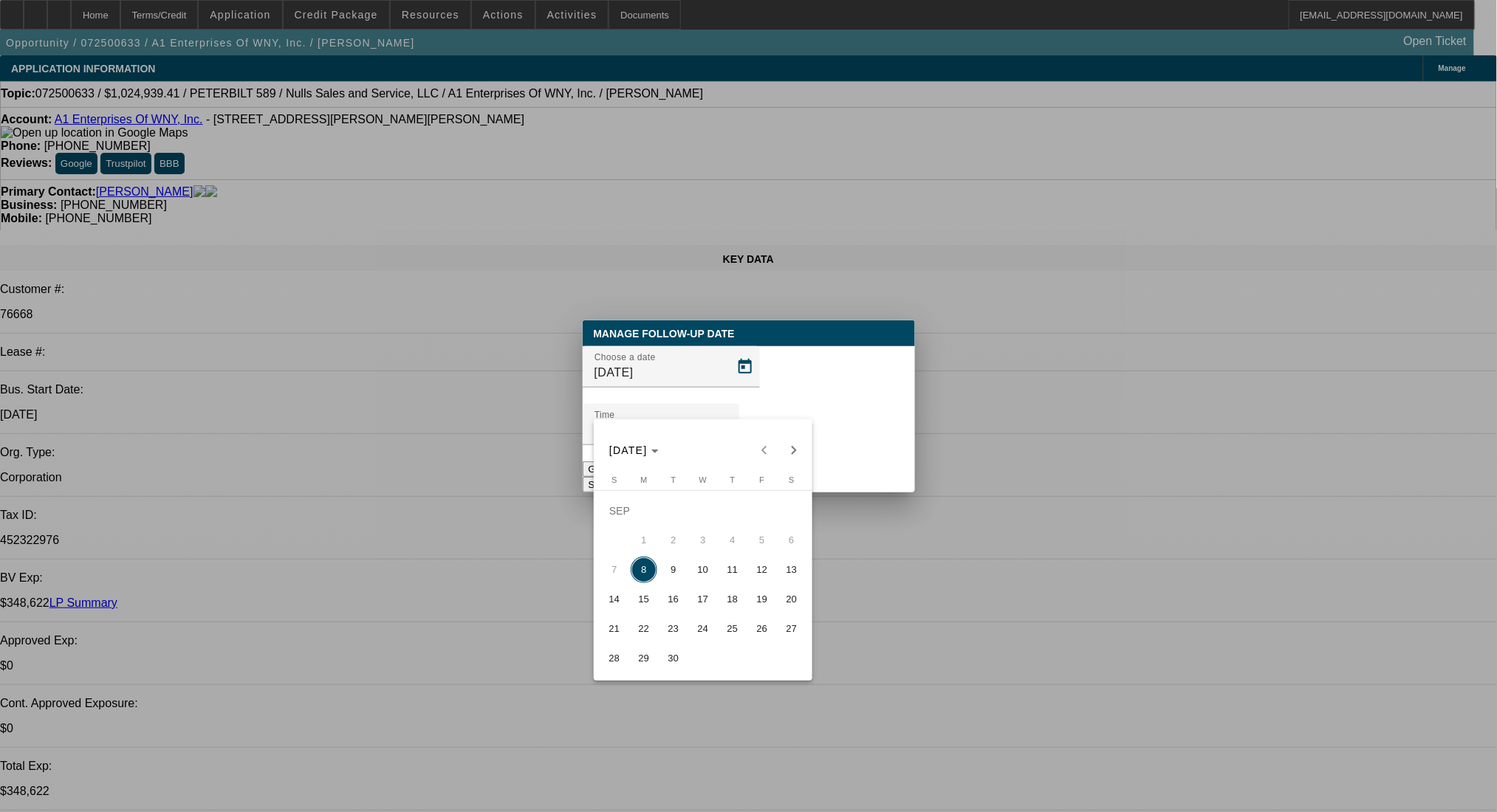
click at [675, 575] on span "9" at bounding box center [674, 570] width 27 height 27
type input "9/9/2025"
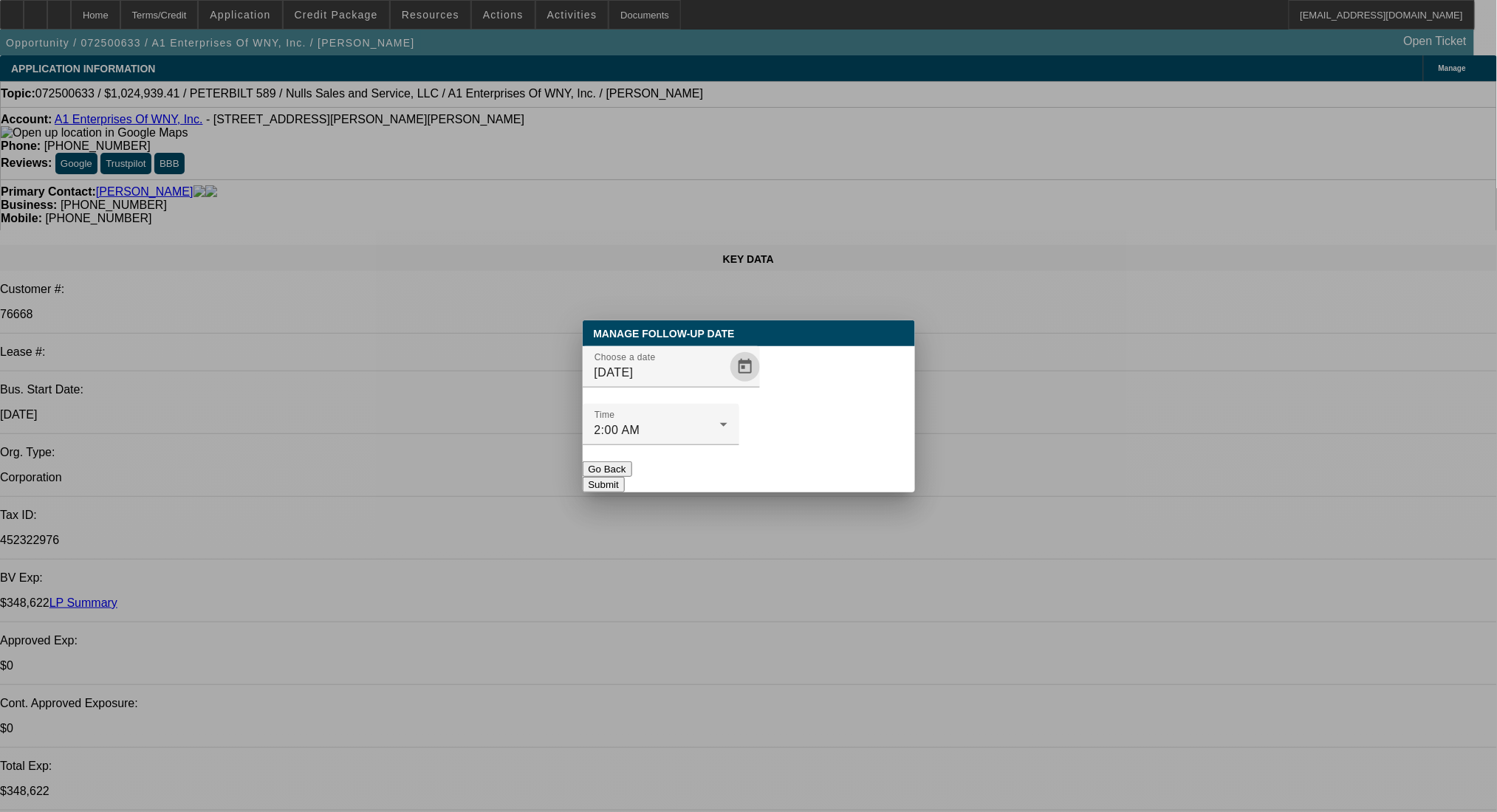
click at [625, 477] on button "Submit" at bounding box center [603, 485] width 42 height 16
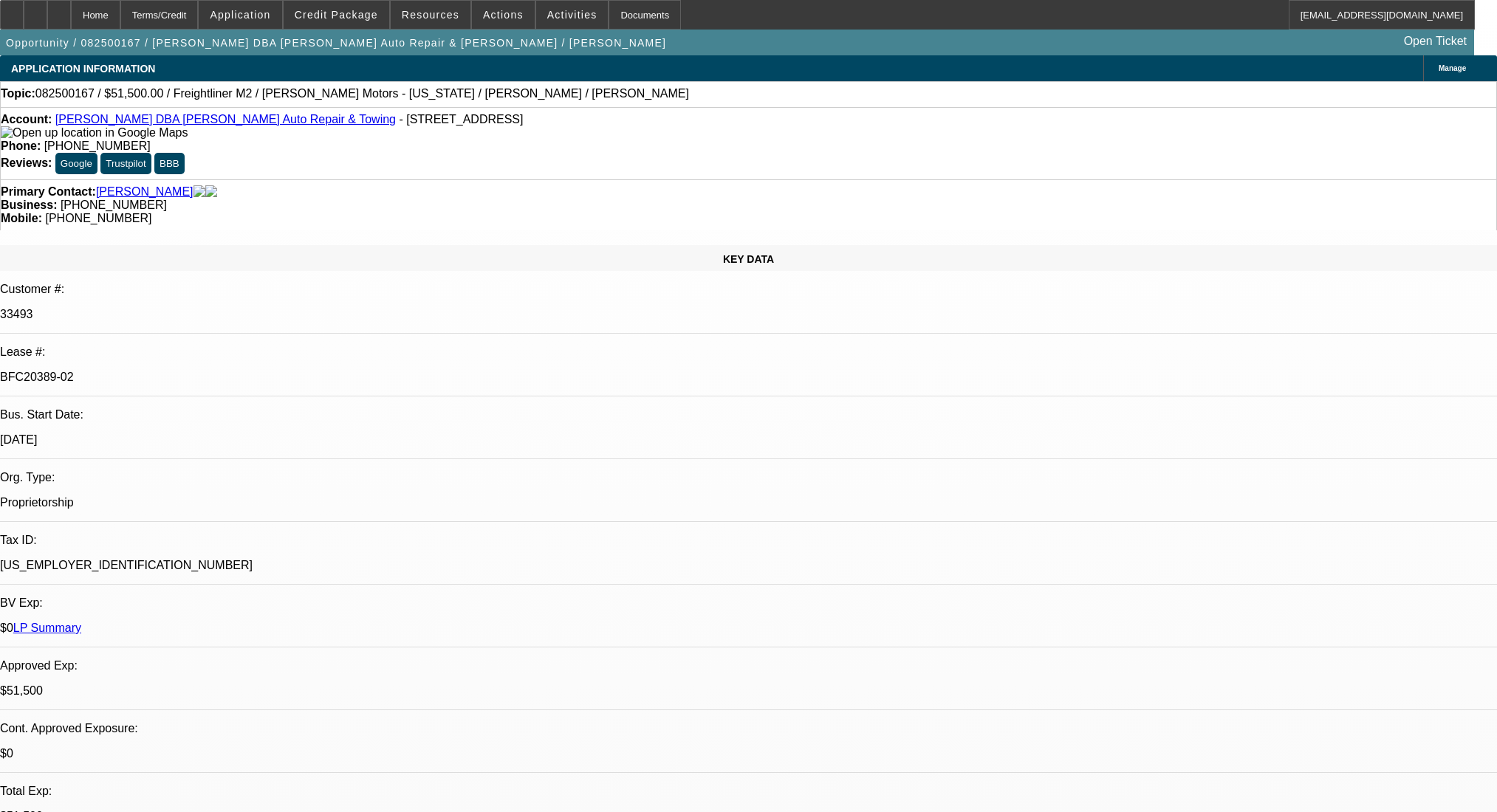
select select "0"
select select "2"
select select "0"
select select "6"
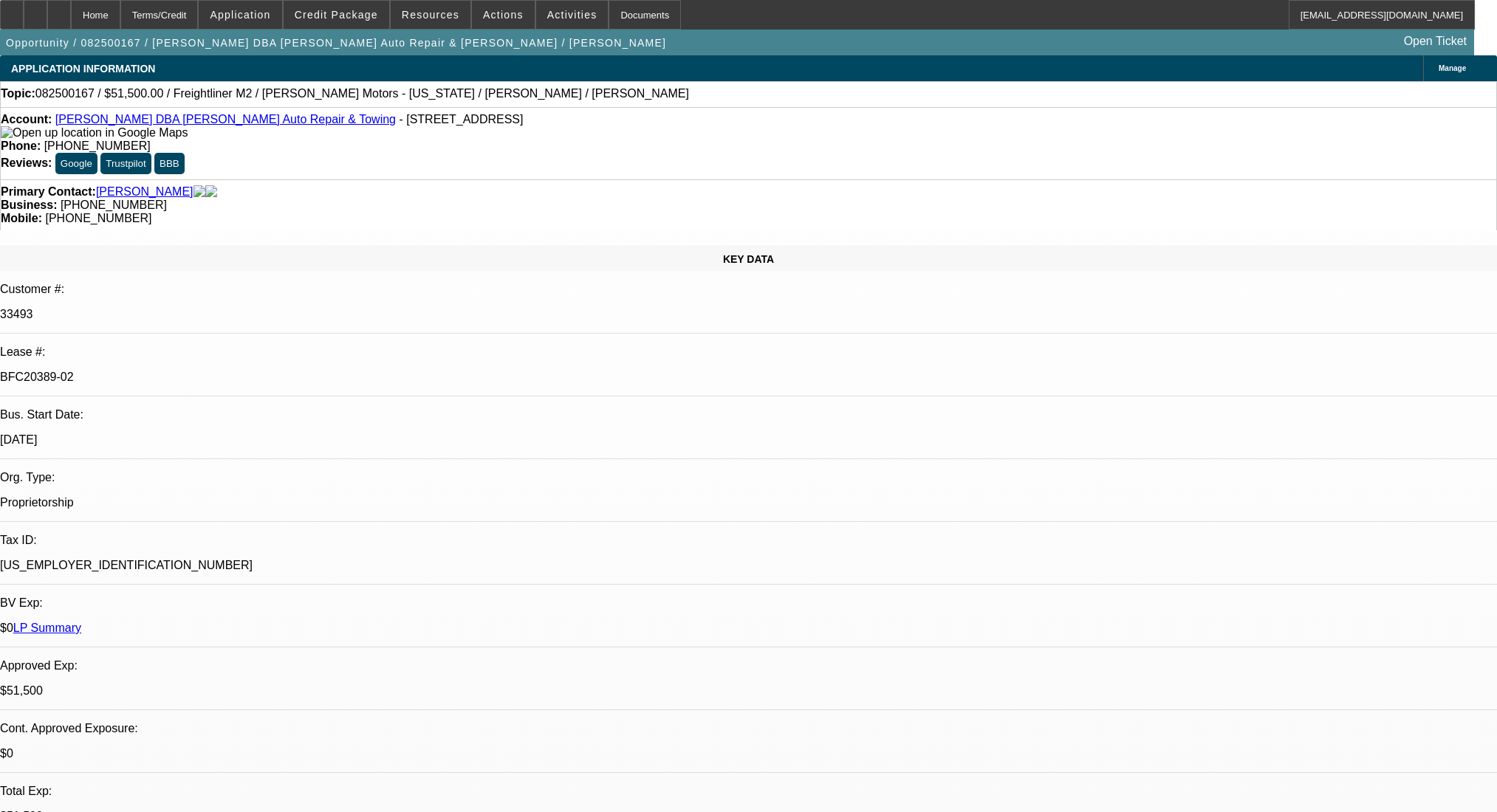
select select "0"
select select "2"
select select "0"
select select "6"
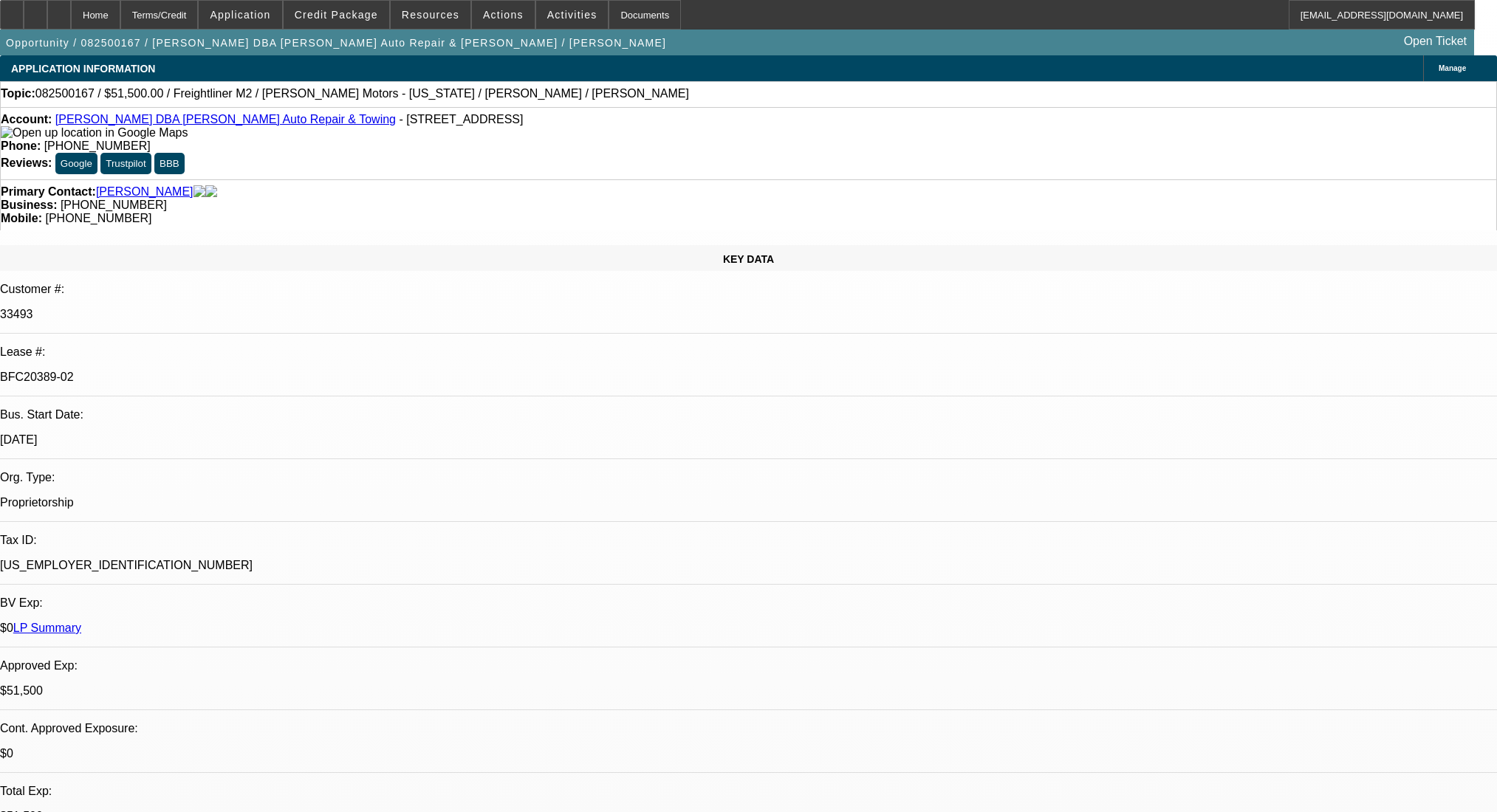
select select "0"
select select "2"
select select "0"
select select "6"
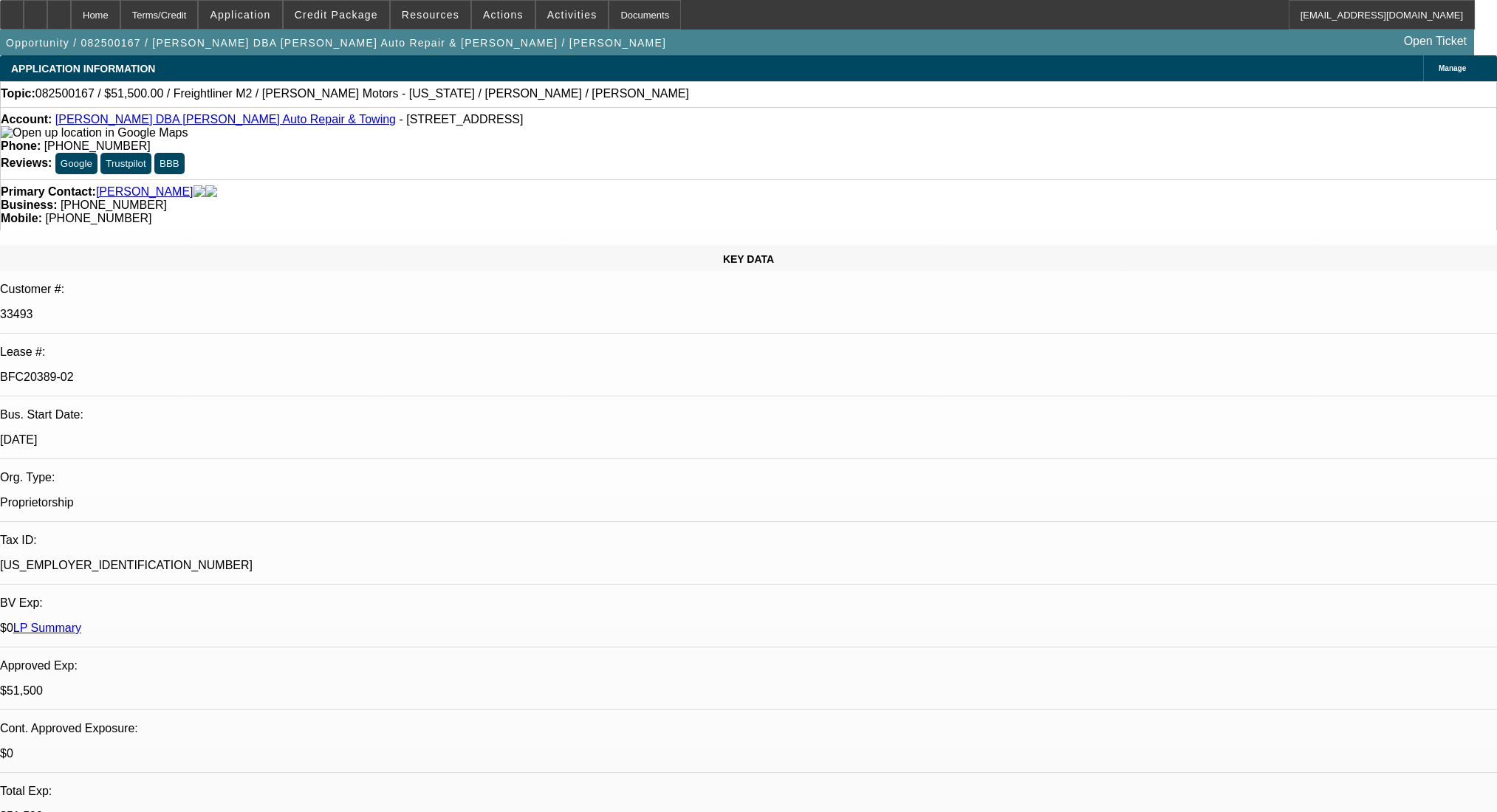
select select "0"
select select "2"
select select "0"
select select "6"
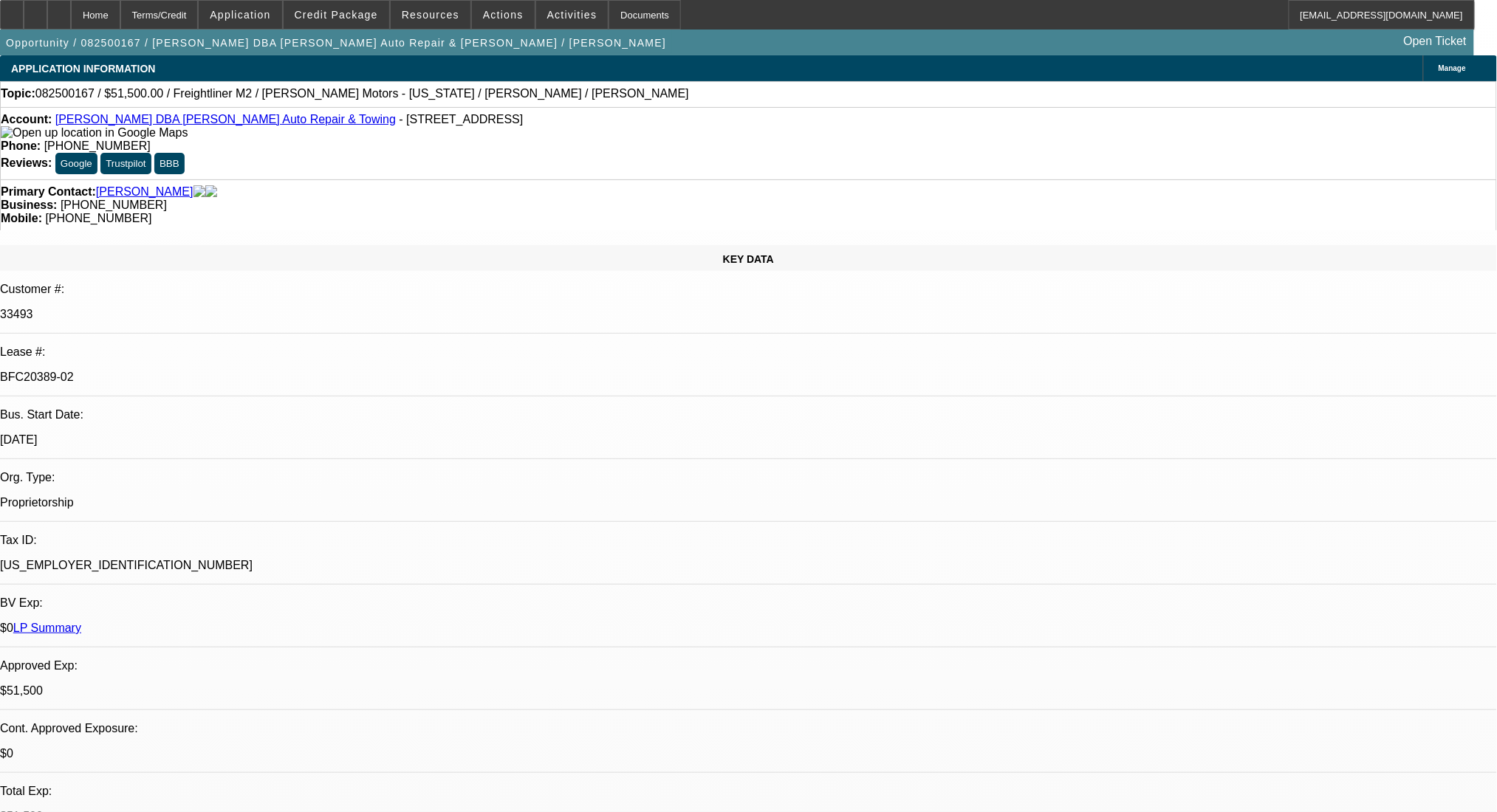
click at [186, 130] on div "Account: [PERSON_NAME] DBA [PERSON_NAME] Auto Repair & Towing - [STREET_ADDRESS]" at bounding box center [748, 127] width 1495 height 27
click at [192, 124] on link "[PERSON_NAME] DBA [PERSON_NAME] Auto Repair & Towing" at bounding box center [225, 119] width 341 height 13
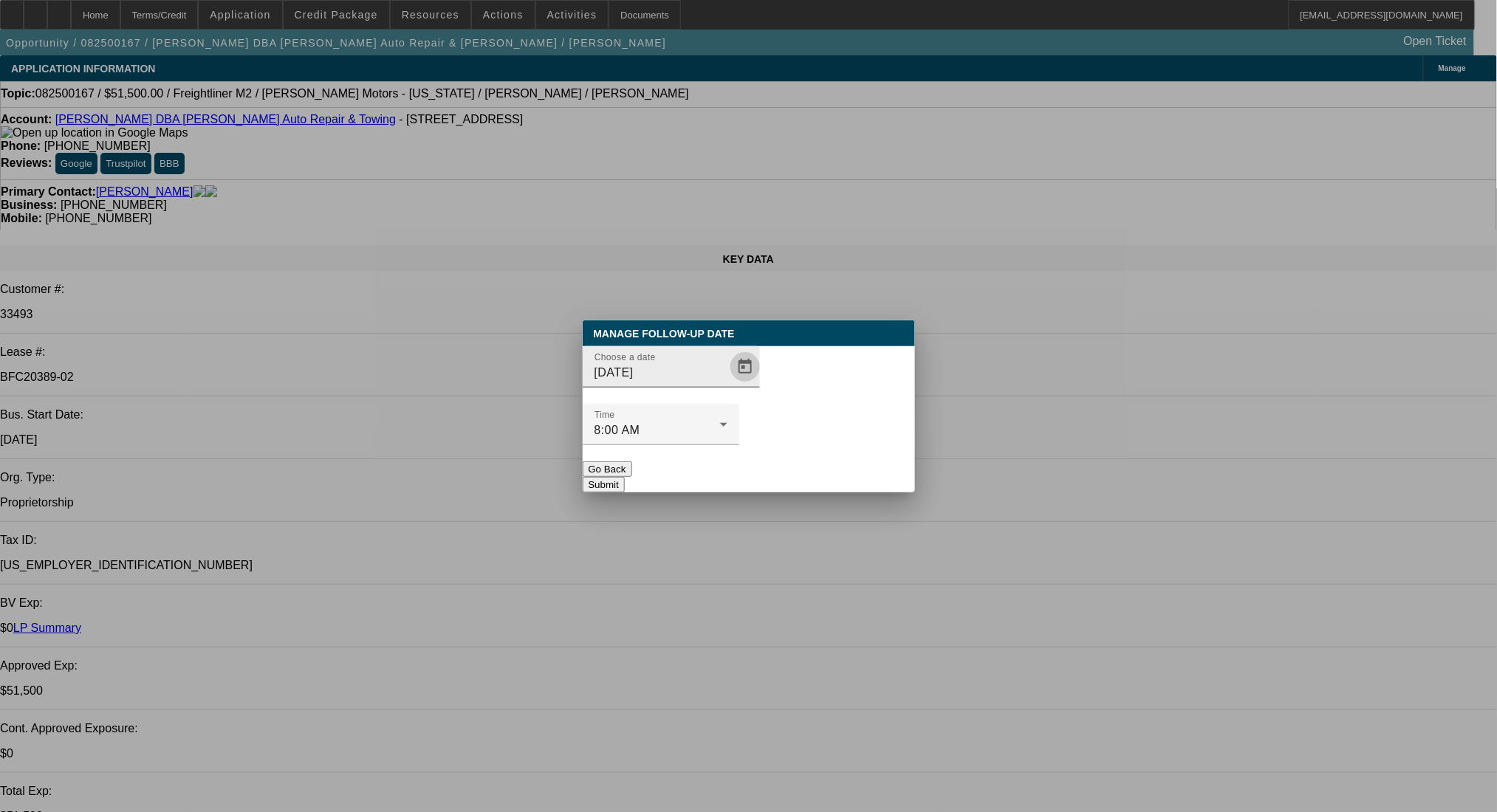
click at [728, 385] on span "Open calendar" at bounding box center [745, 367] width 36 height 36
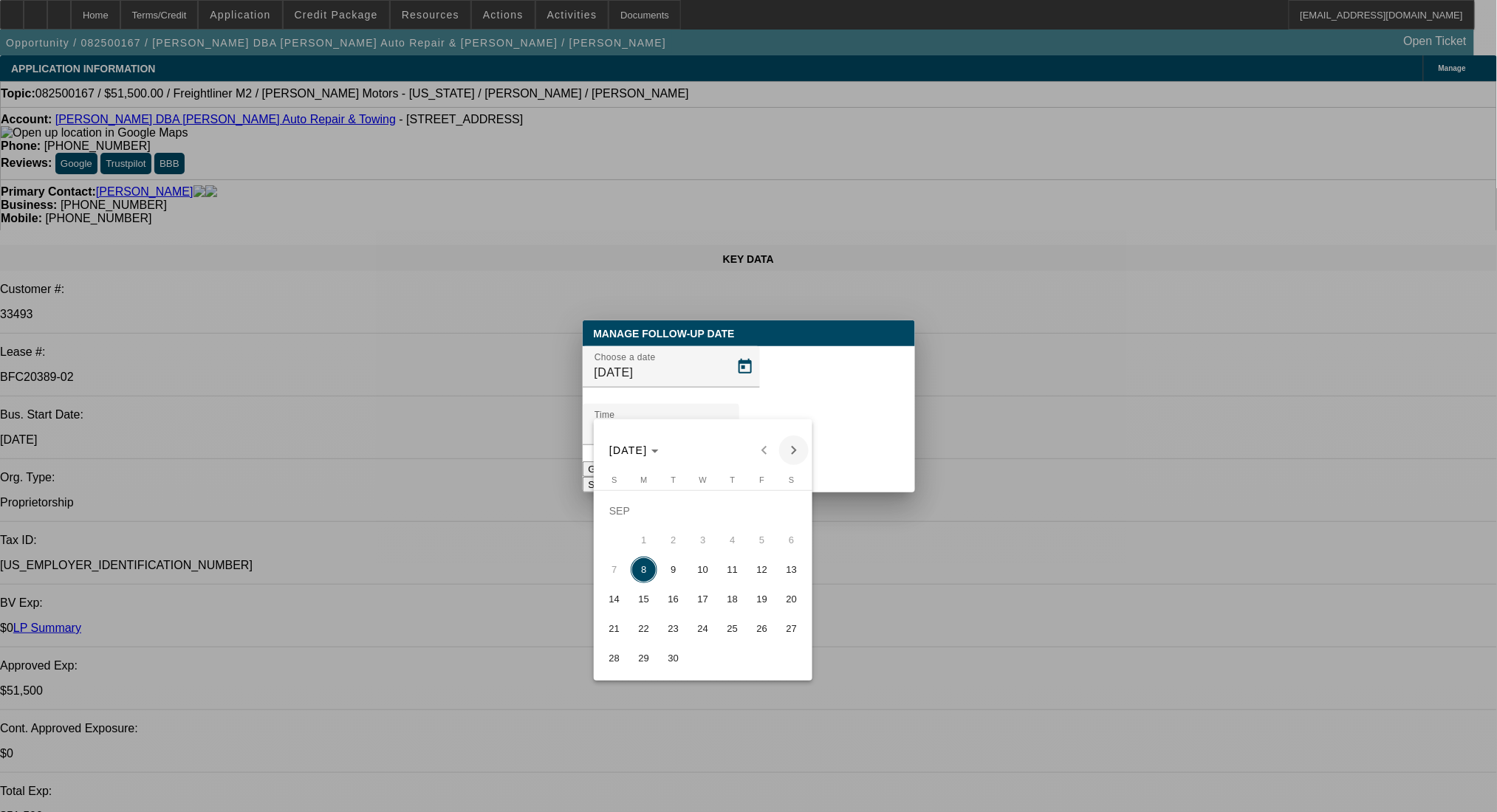
click at [792, 444] on span "Next month" at bounding box center [793, 450] width 29 height 29
click at [703, 546] on span "8" at bounding box center [703, 541] width 27 height 27
type input "10/8/2025"
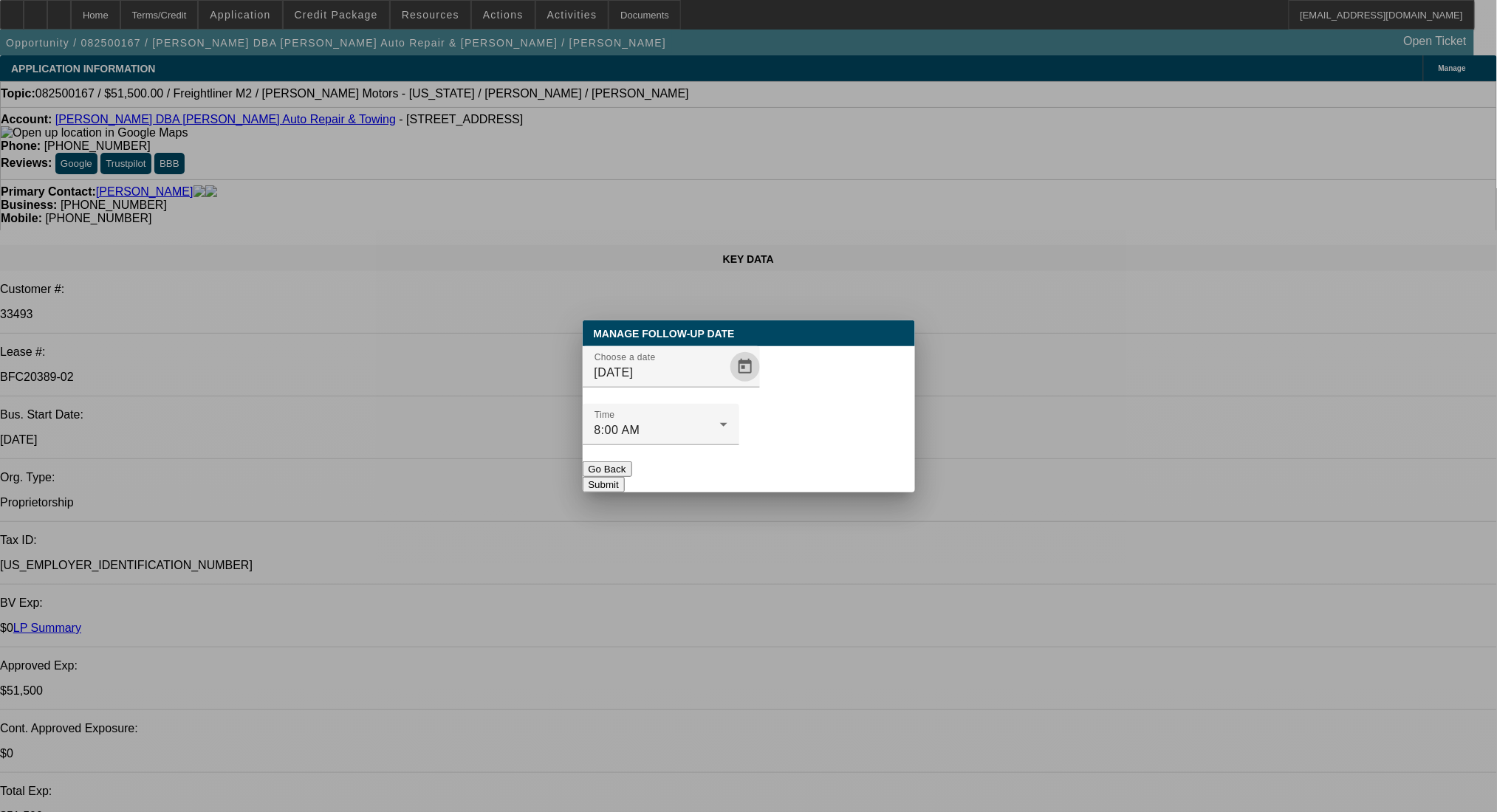
click at [625, 477] on button "Submit" at bounding box center [603, 485] width 42 height 16
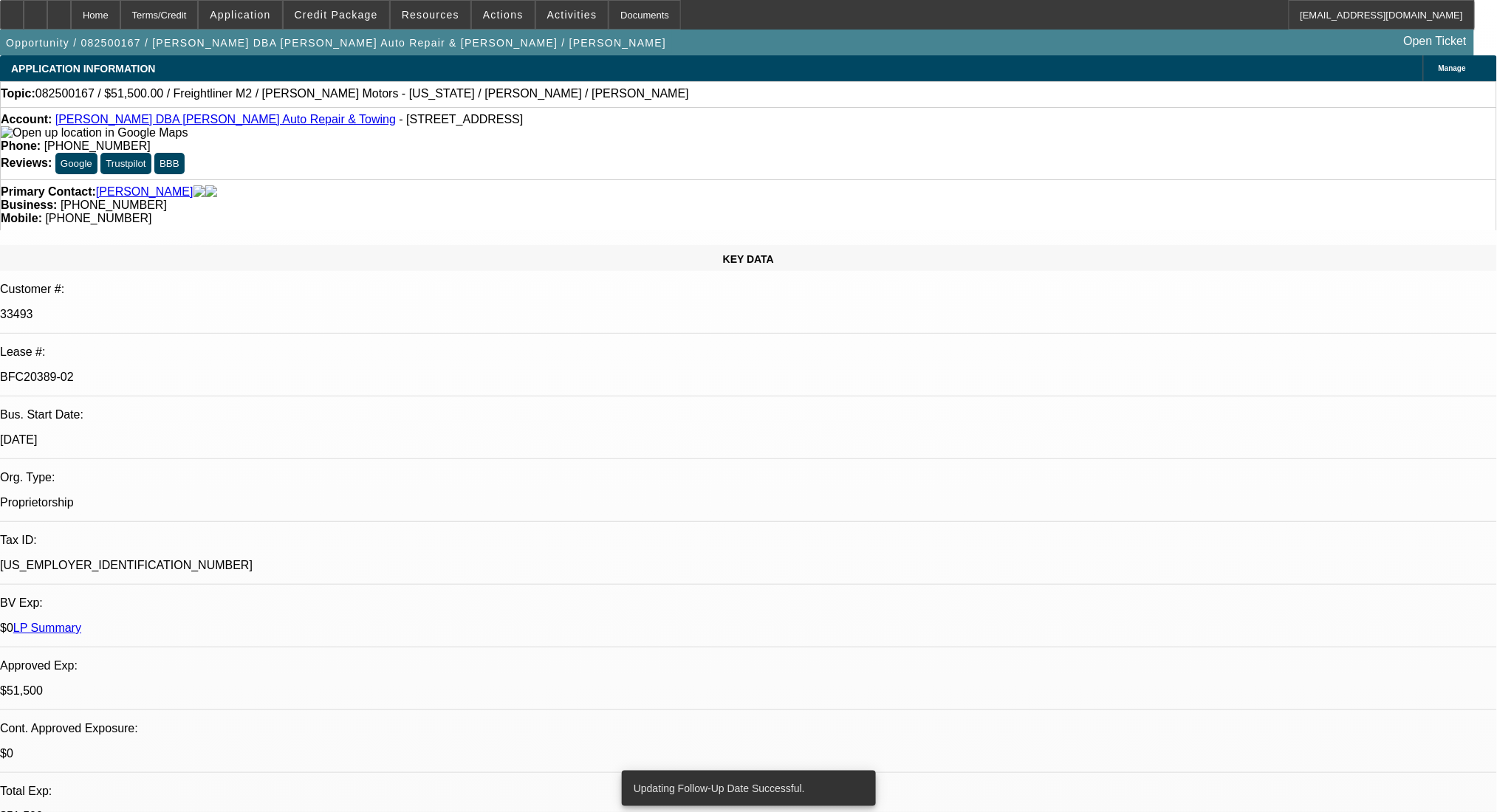
click at [122, 123] on link "William S Curtis DBA Curtis Auto Repair & Towing" at bounding box center [225, 119] width 341 height 13
drag, startPoint x: 84, startPoint y: 11, endPoint x: 69, endPoint y: 17, distance: 16.2
click at [71, 11] on div at bounding box center [59, 14] width 24 height 29
select select "0"
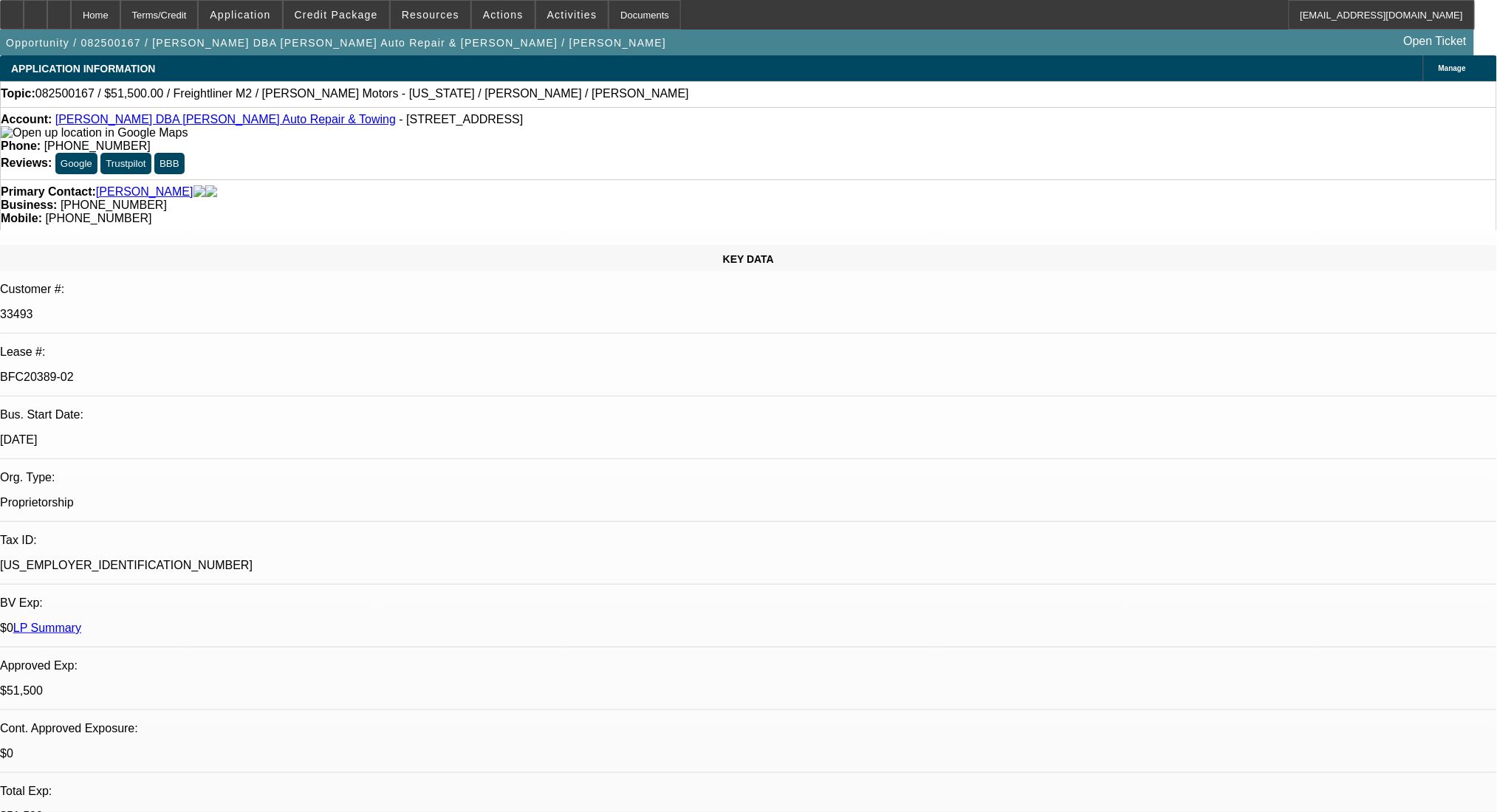
select select "2"
select select "0"
select select "6"
select select "0"
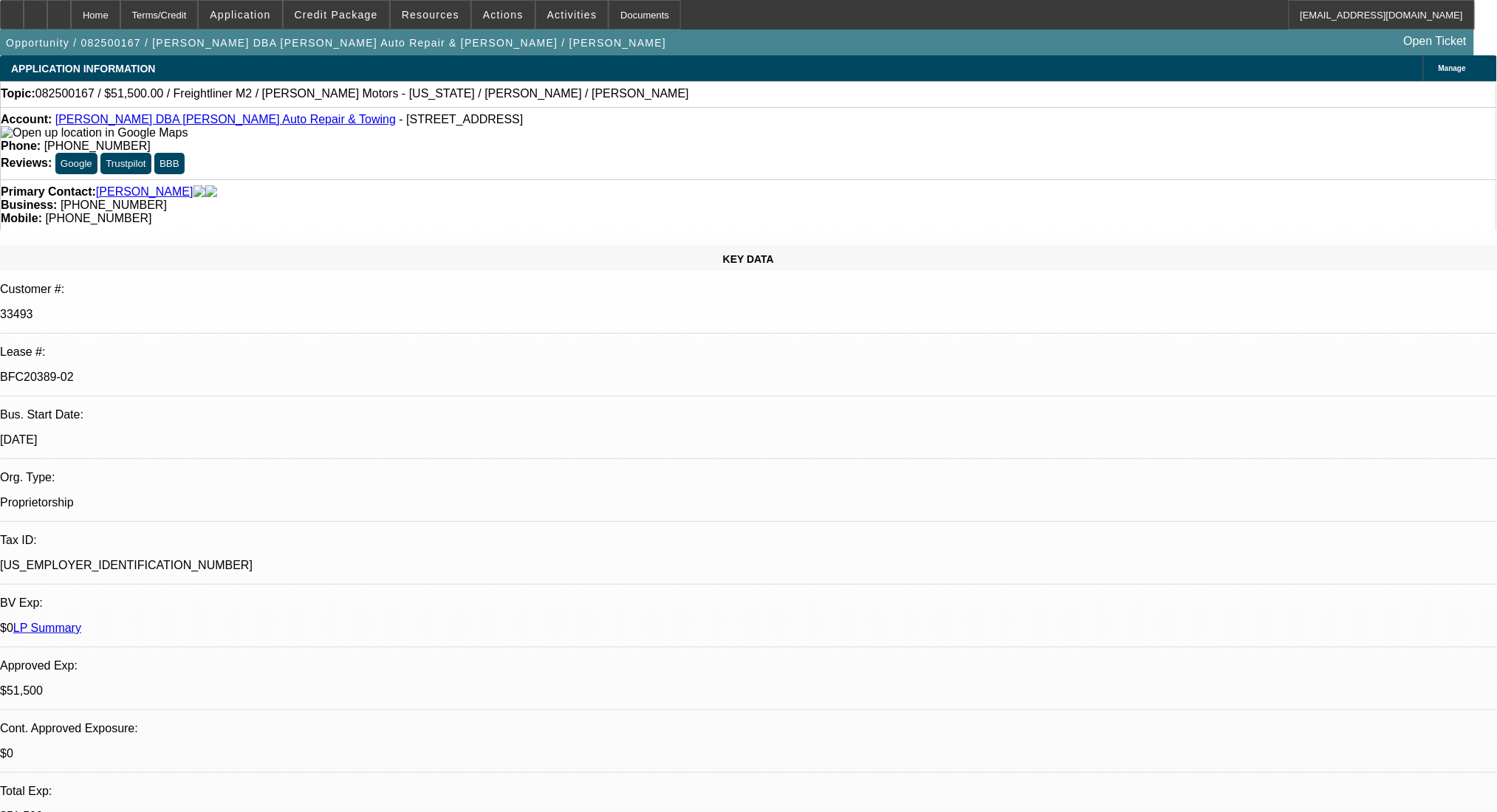
select select "2"
select select "0"
select select "6"
select select "0"
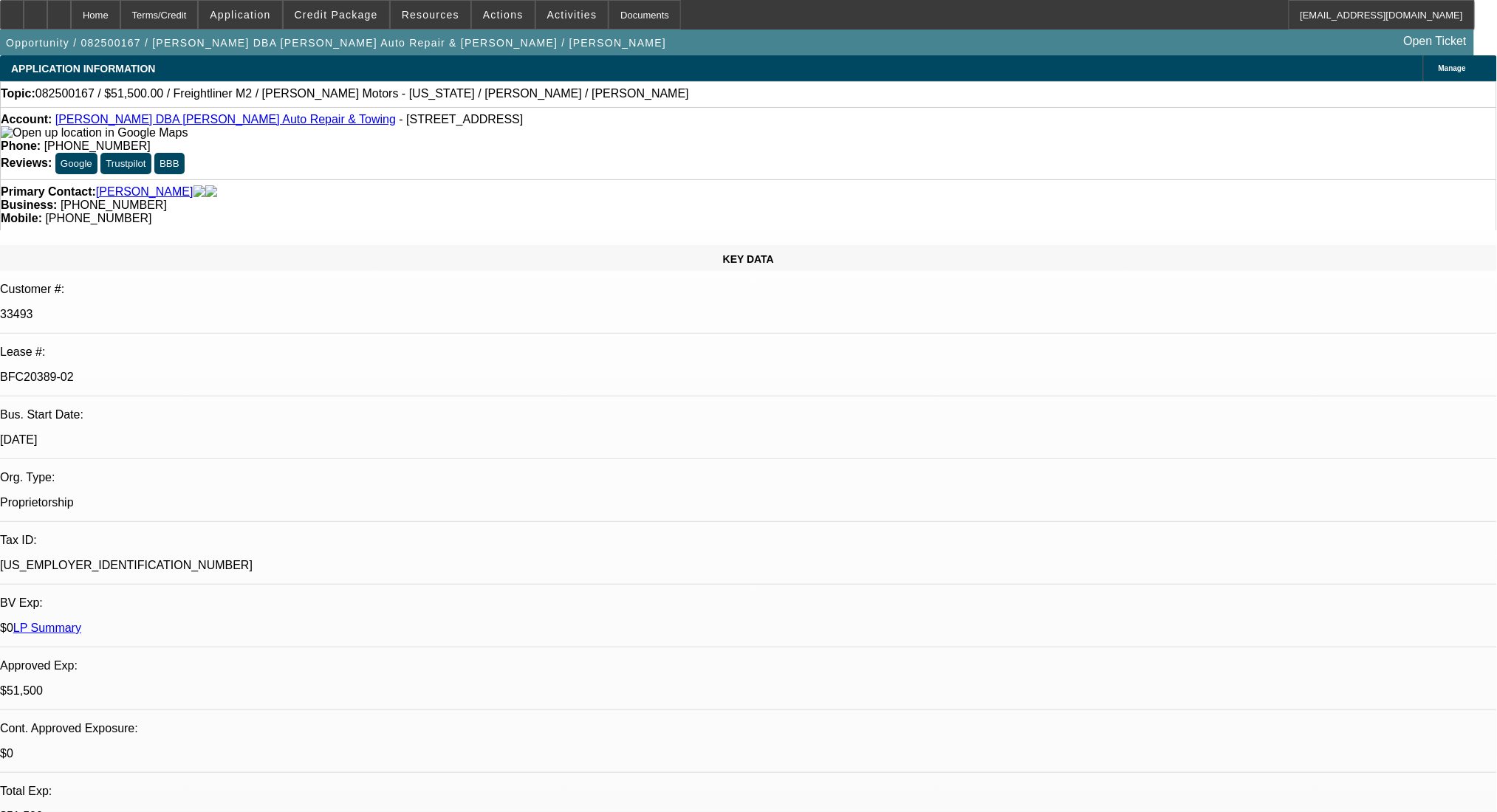
select select "2"
select select "0"
select select "6"
select select "0"
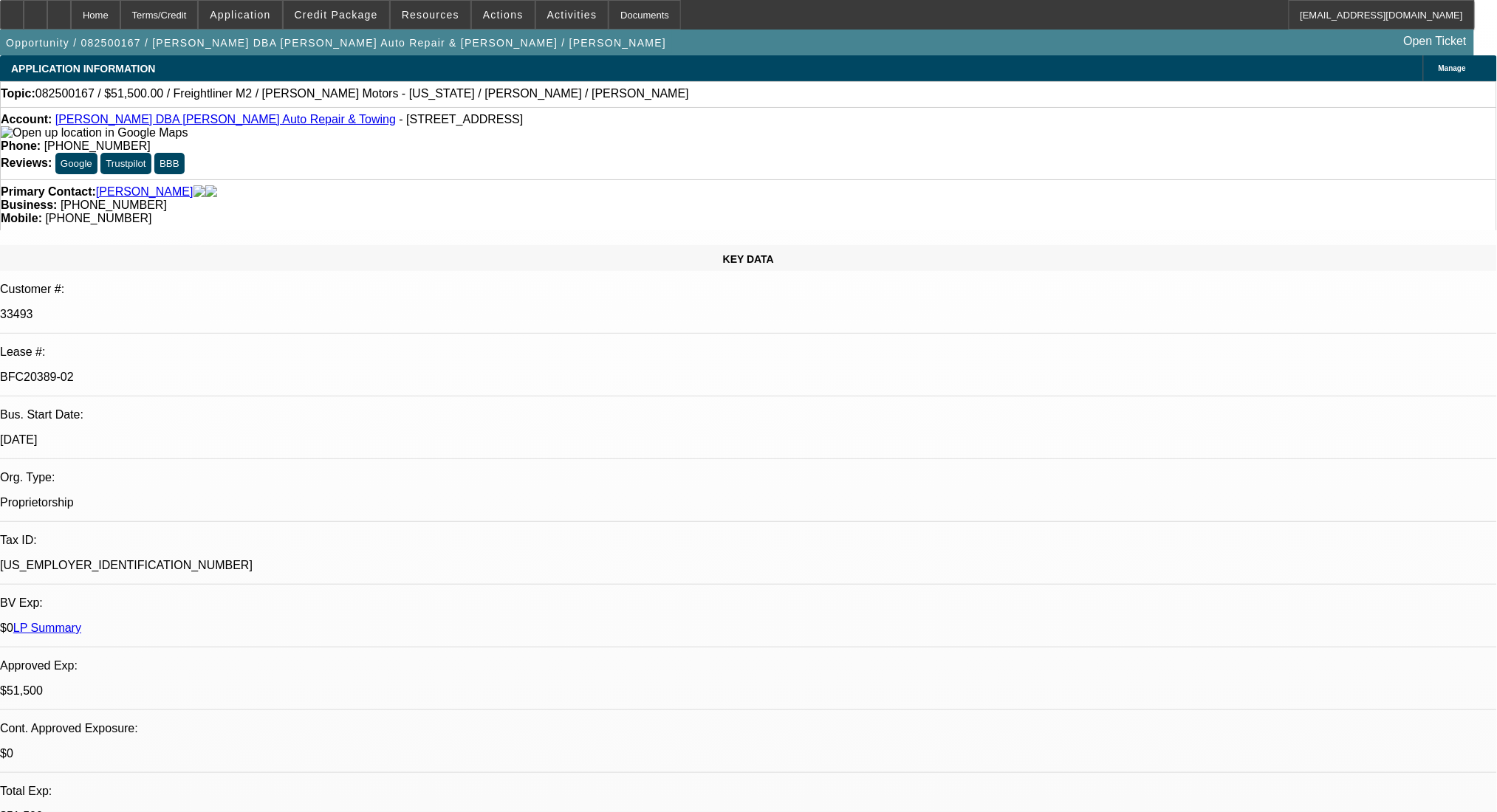
select select "2"
select select "0"
select select "6"
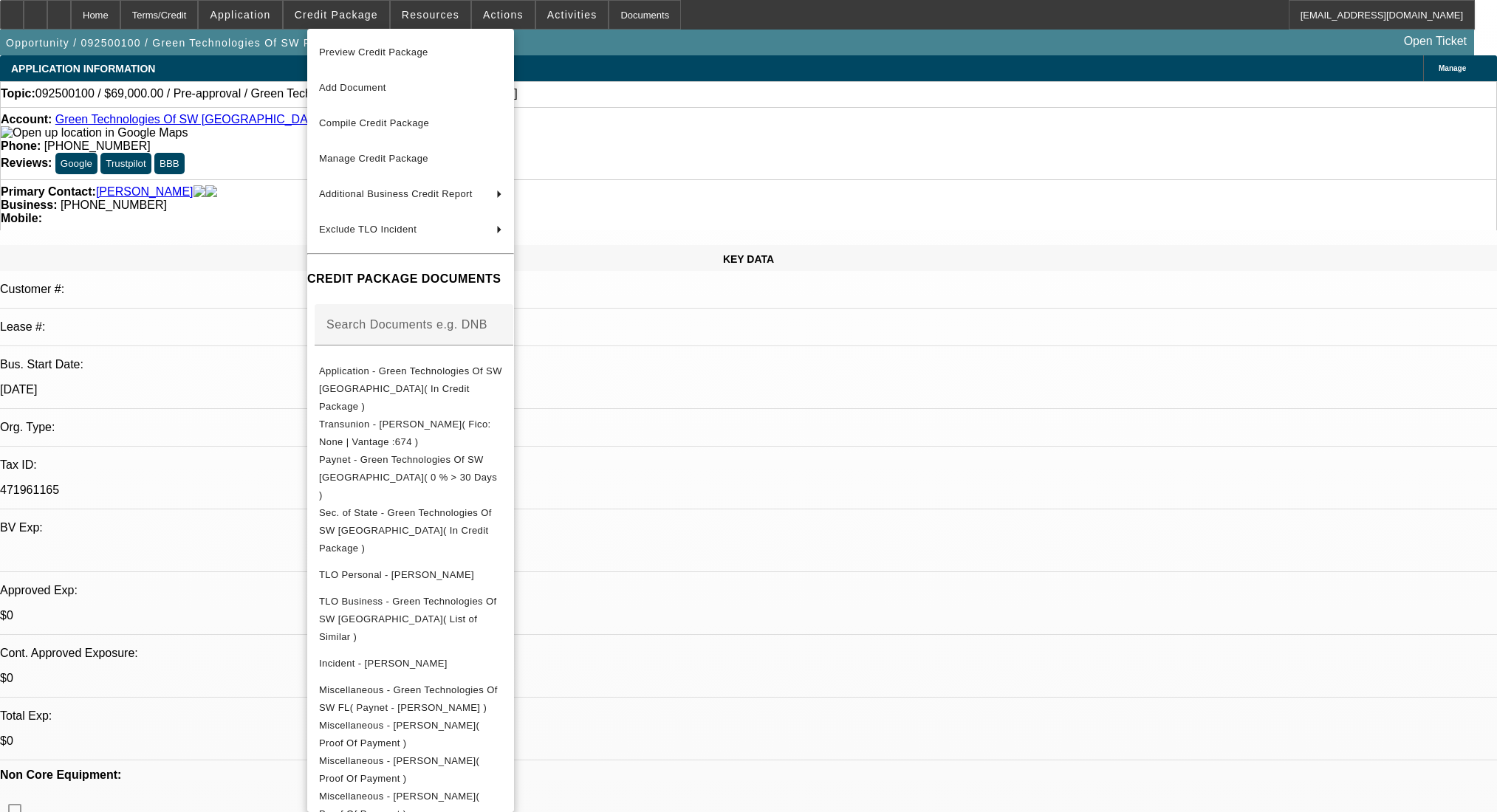
select select "0"
select select "2"
select select "0.1"
select select "4"
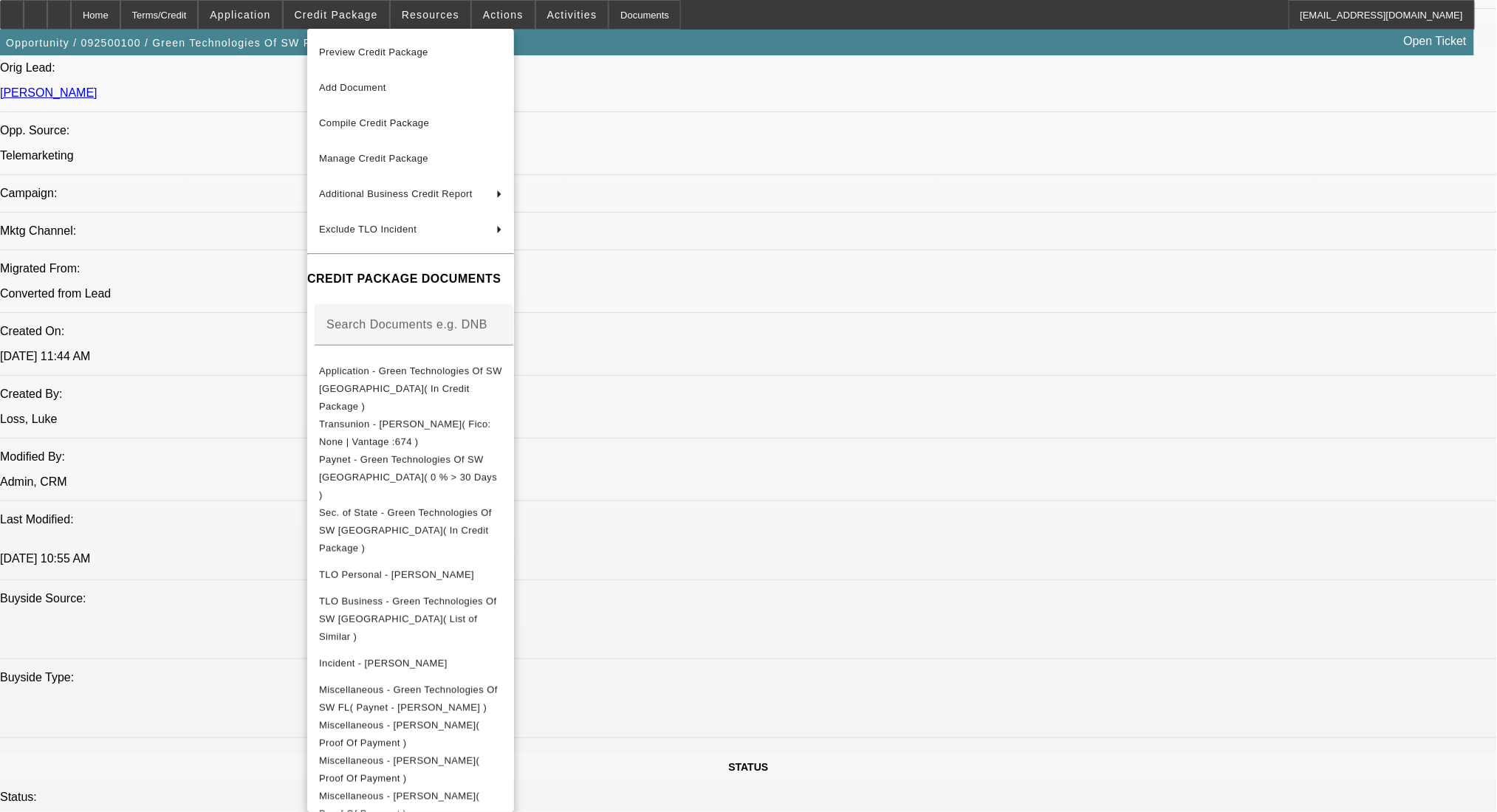
scroll to position [46, 0]
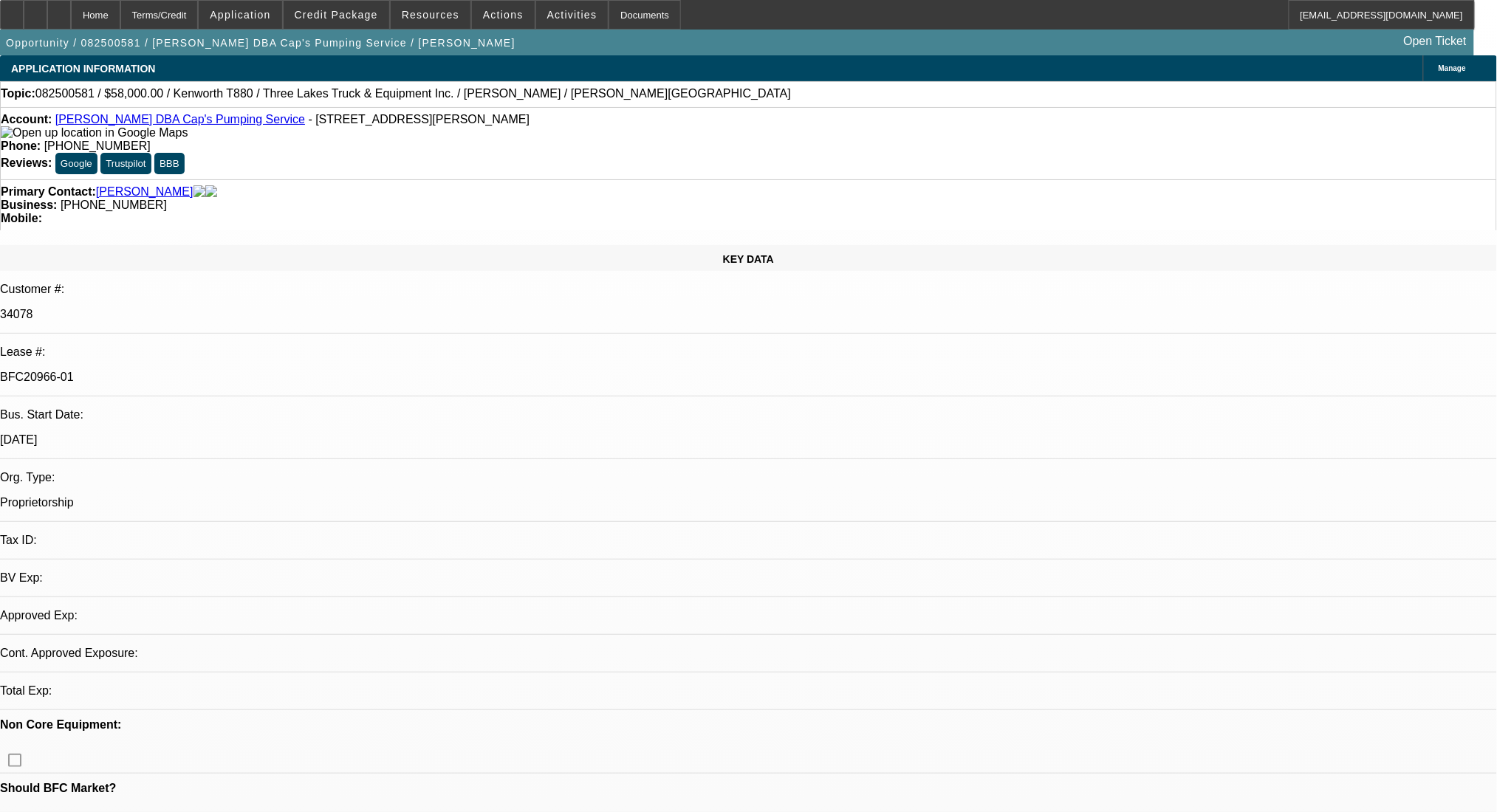
select select "0"
select select "9"
select select "0"
select select "6"
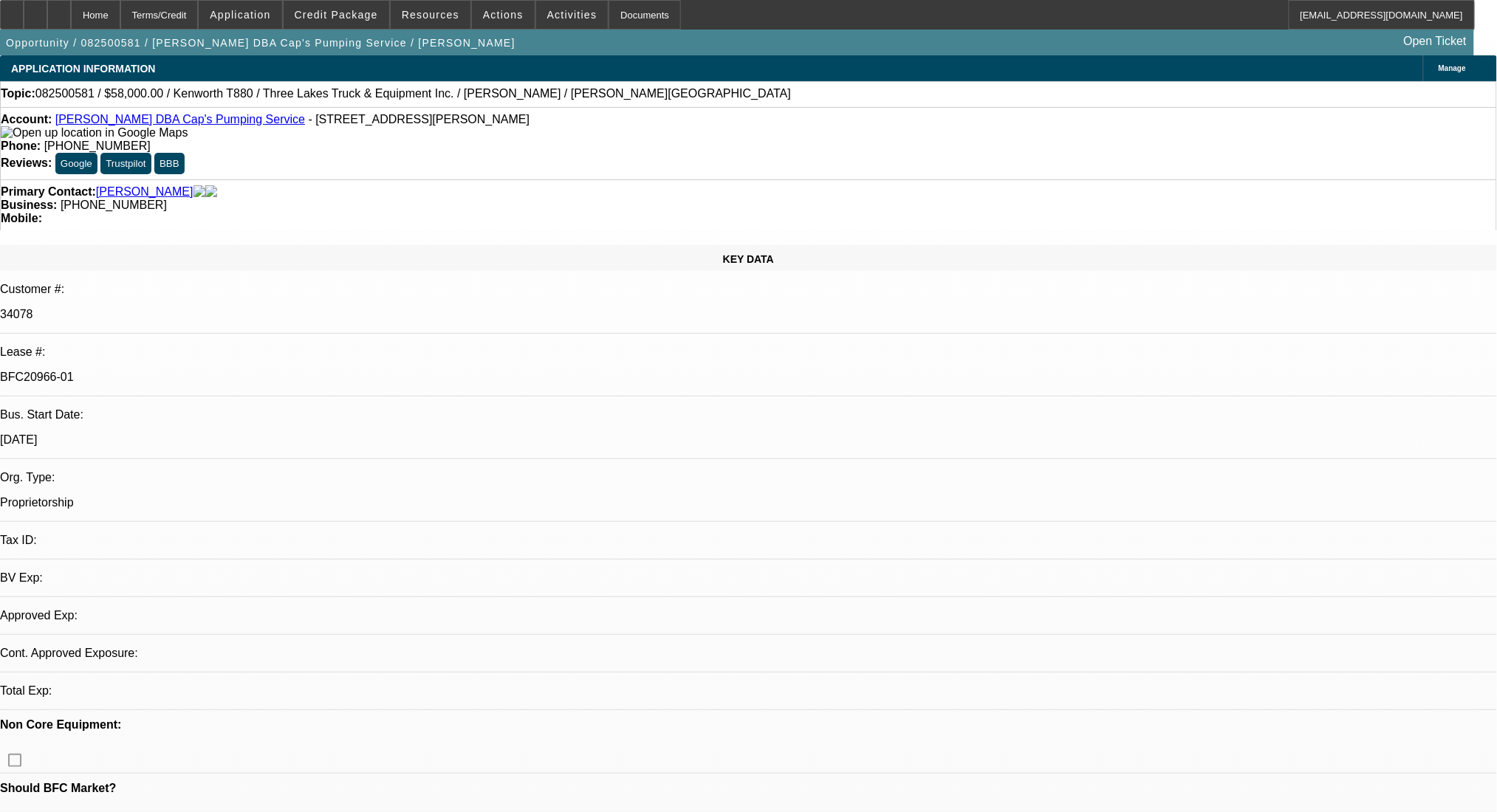
select select "0"
select select "9"
select select "0"
select select "6"
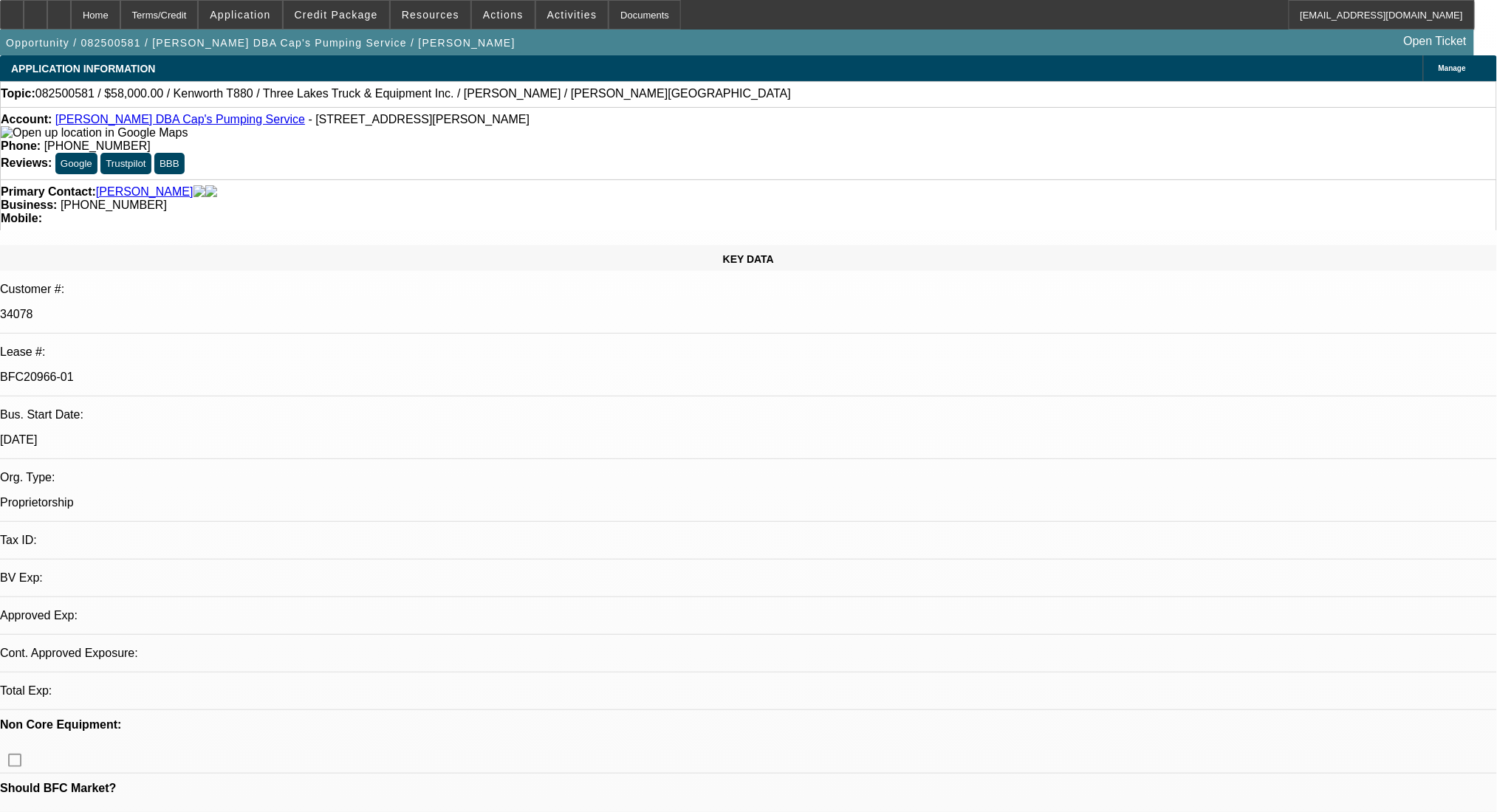
select select "0"
select select "9"
select select "0.1"
select select "4"
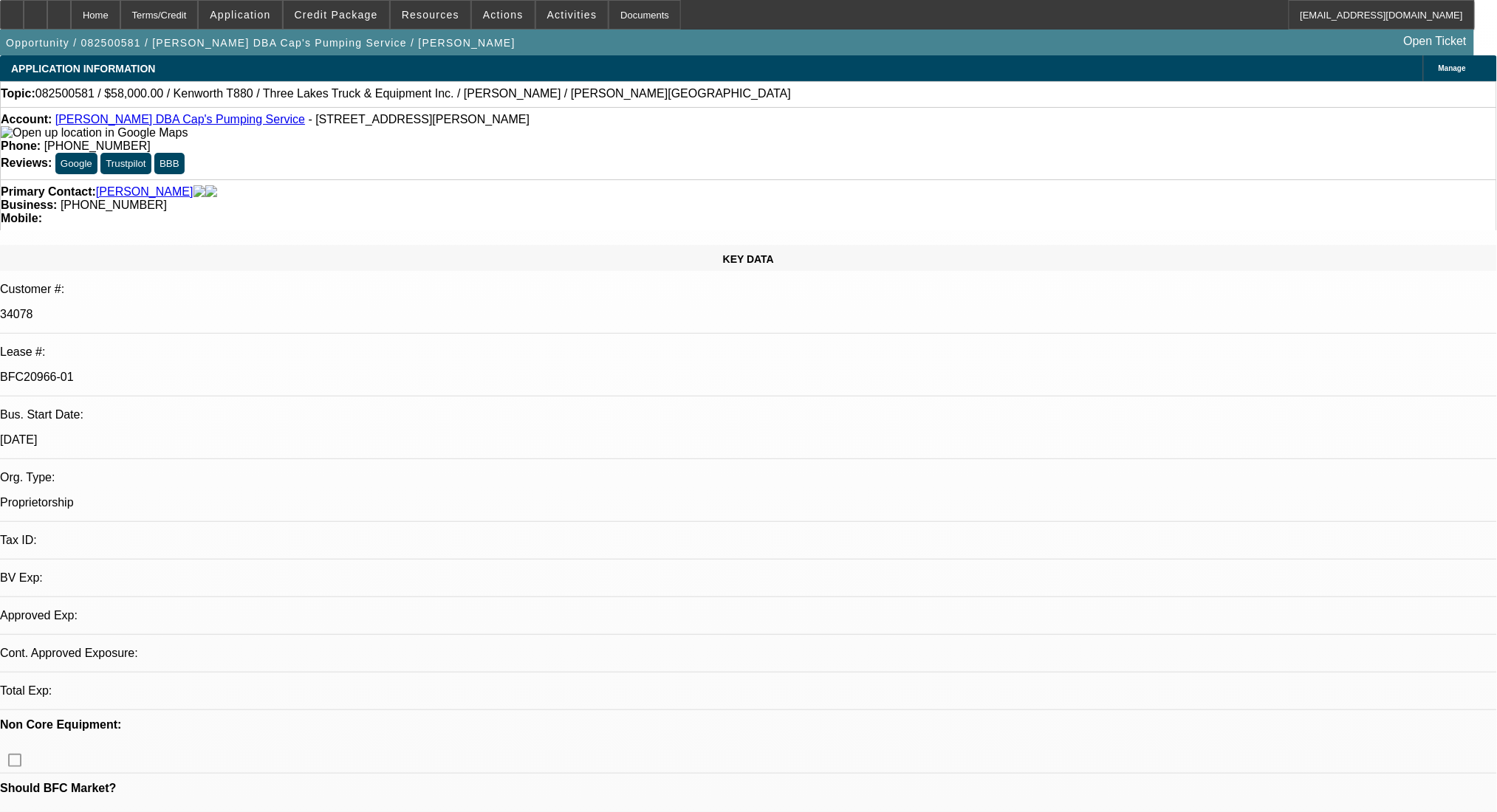
select select "0"
select select "0.1"
select select "4"
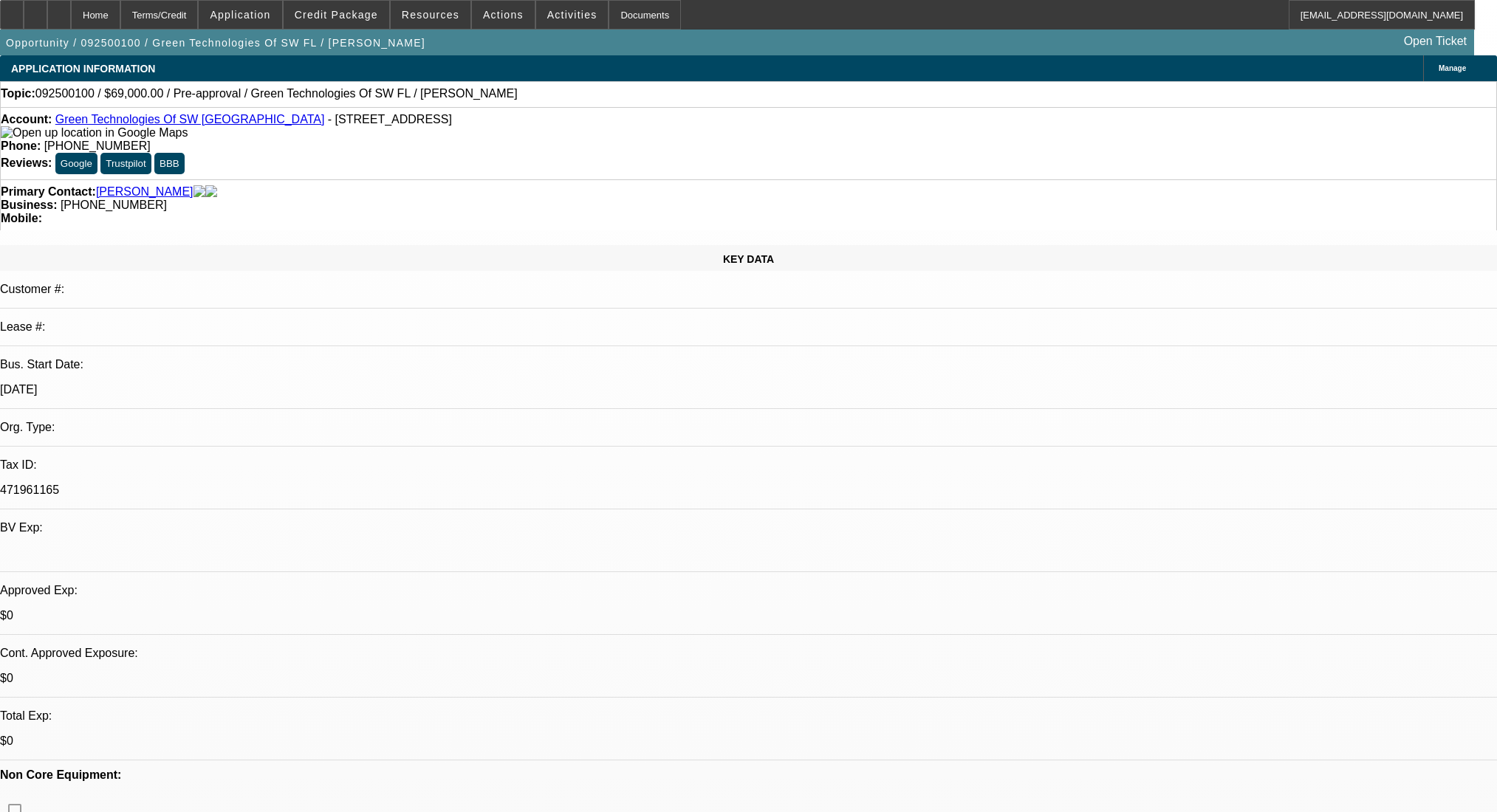
select select "0"
select select "2"
select select "0.1"
select select "4"
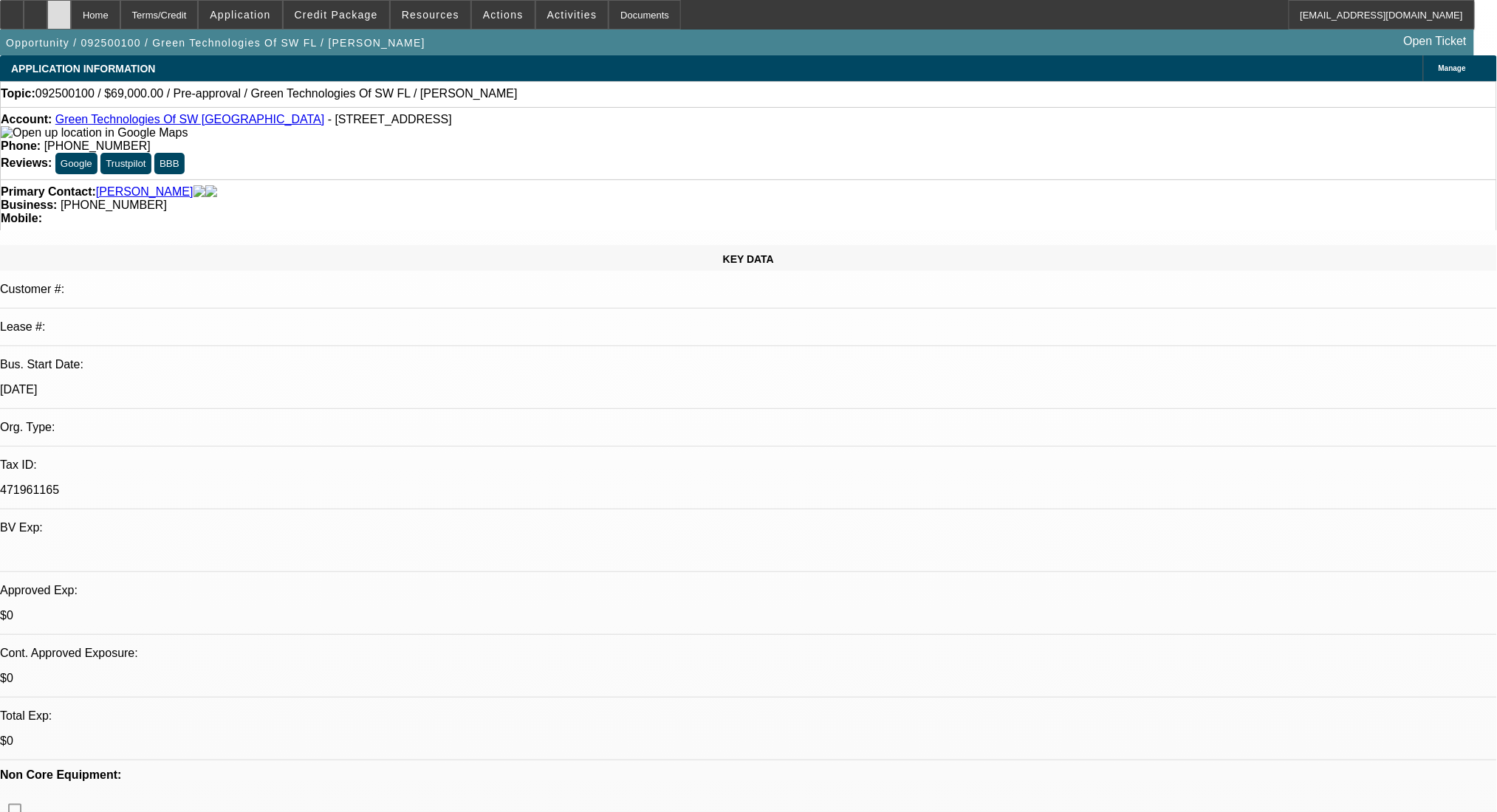
click at [71, 16] on div at bounding box center [59, 14] width 24 height 29
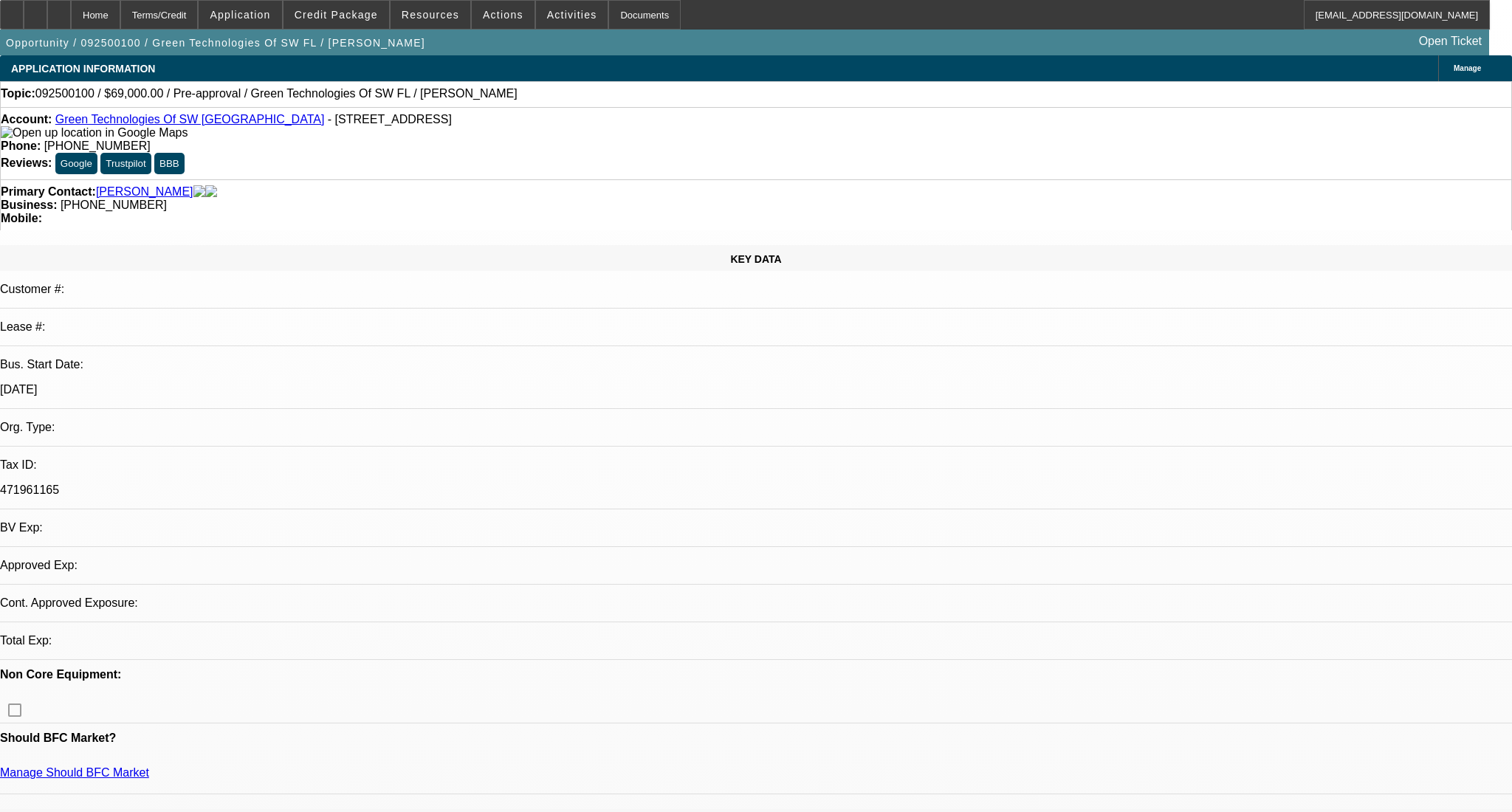
select select "0"
select select "2"
select select "0.1"
select select "4"
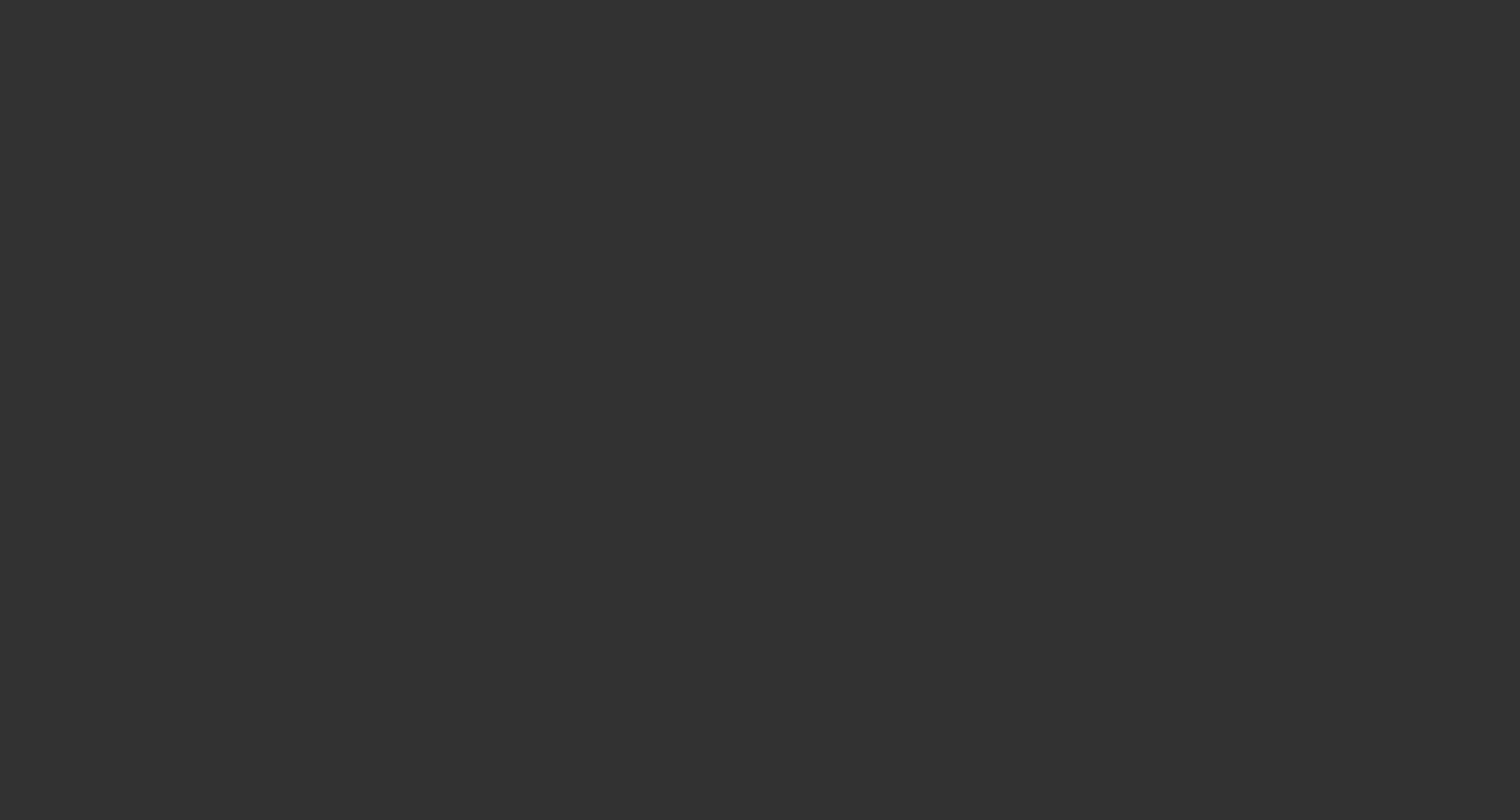
select select "0"
select select "2"
select select "0.1"
select select "4"
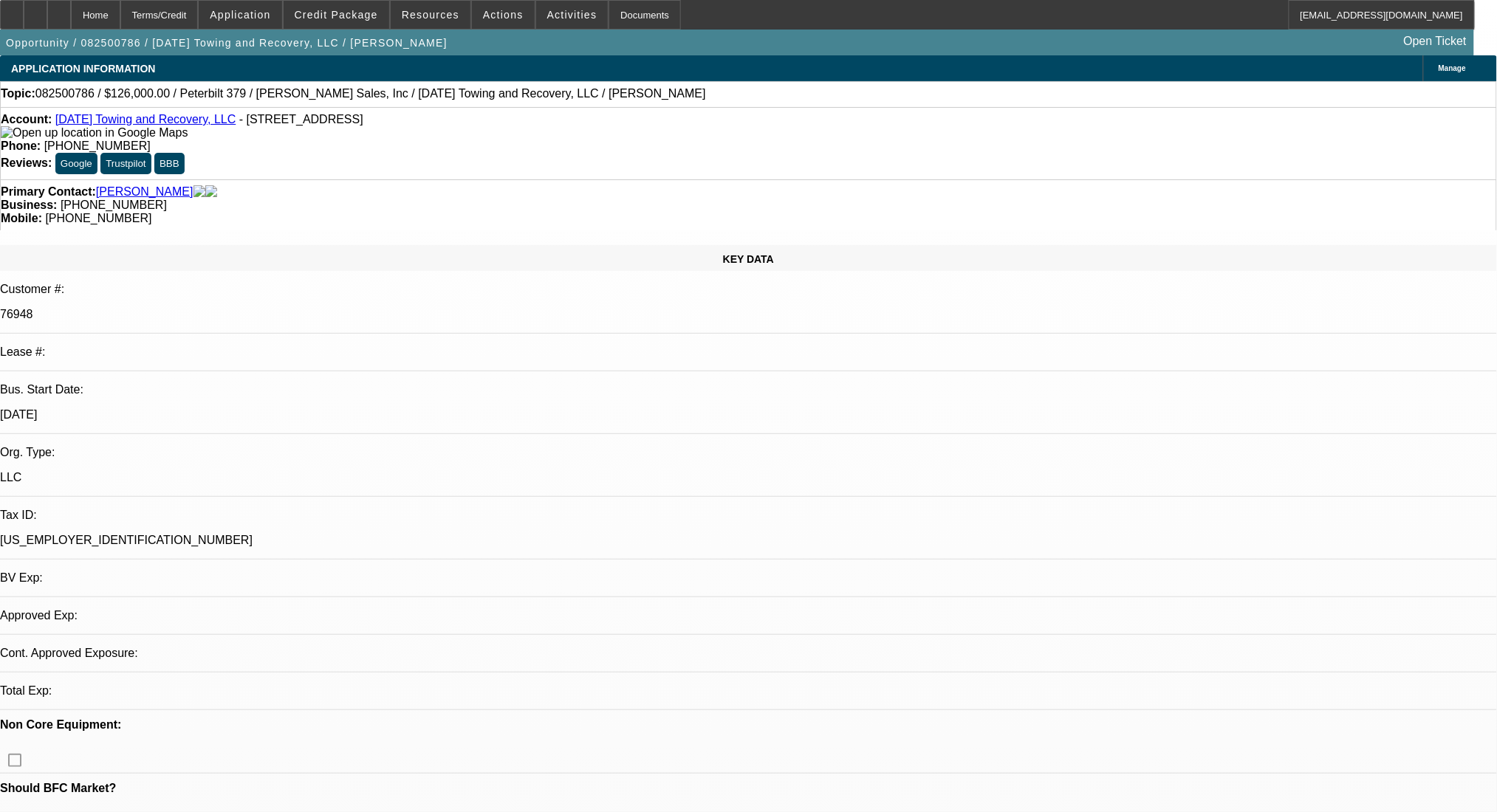
select select "0.1"
select select "2"
select select "0"
select select "6"
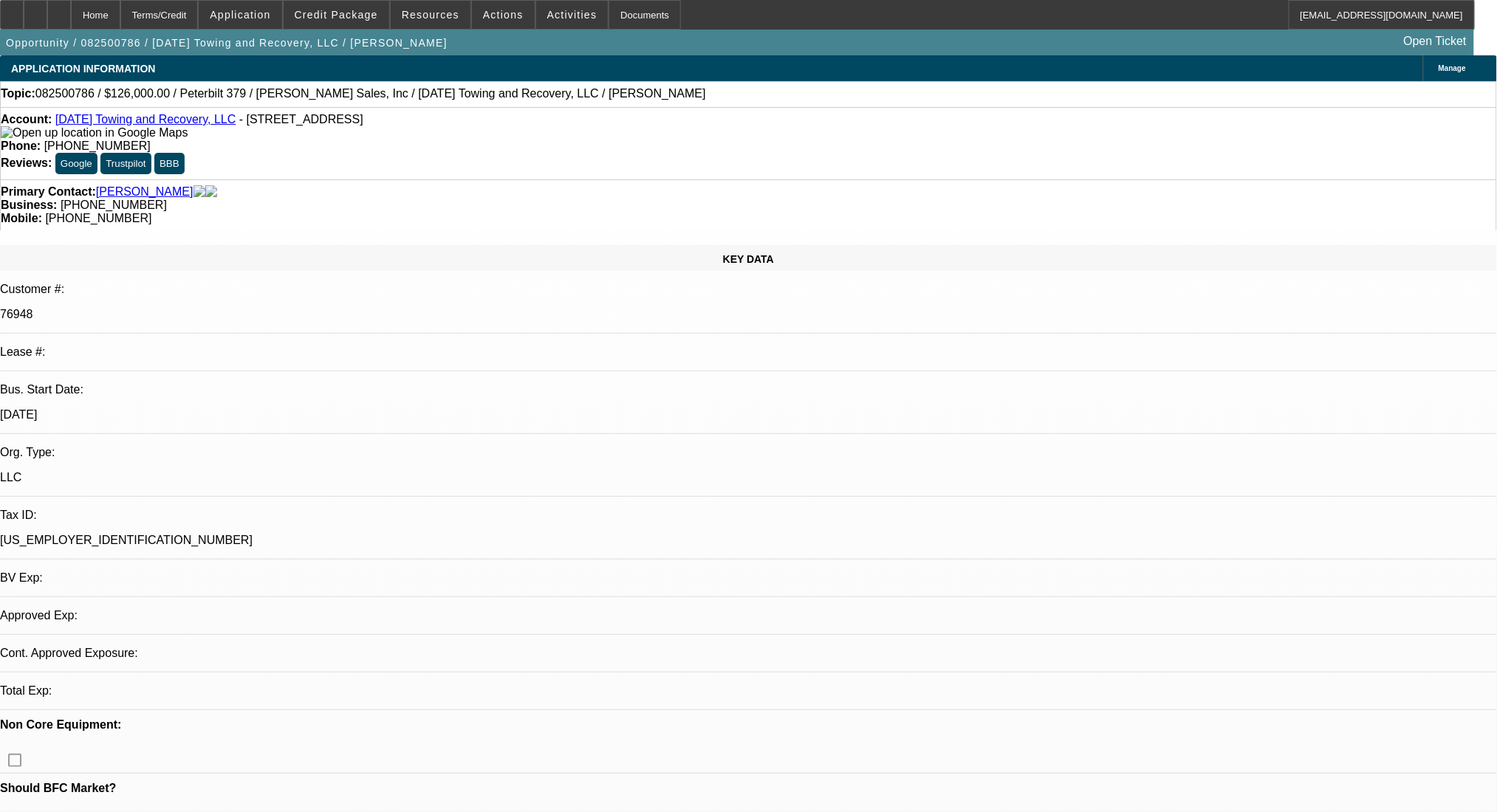
select select "0.1"
select select "2"
select select "0"
select select "6"
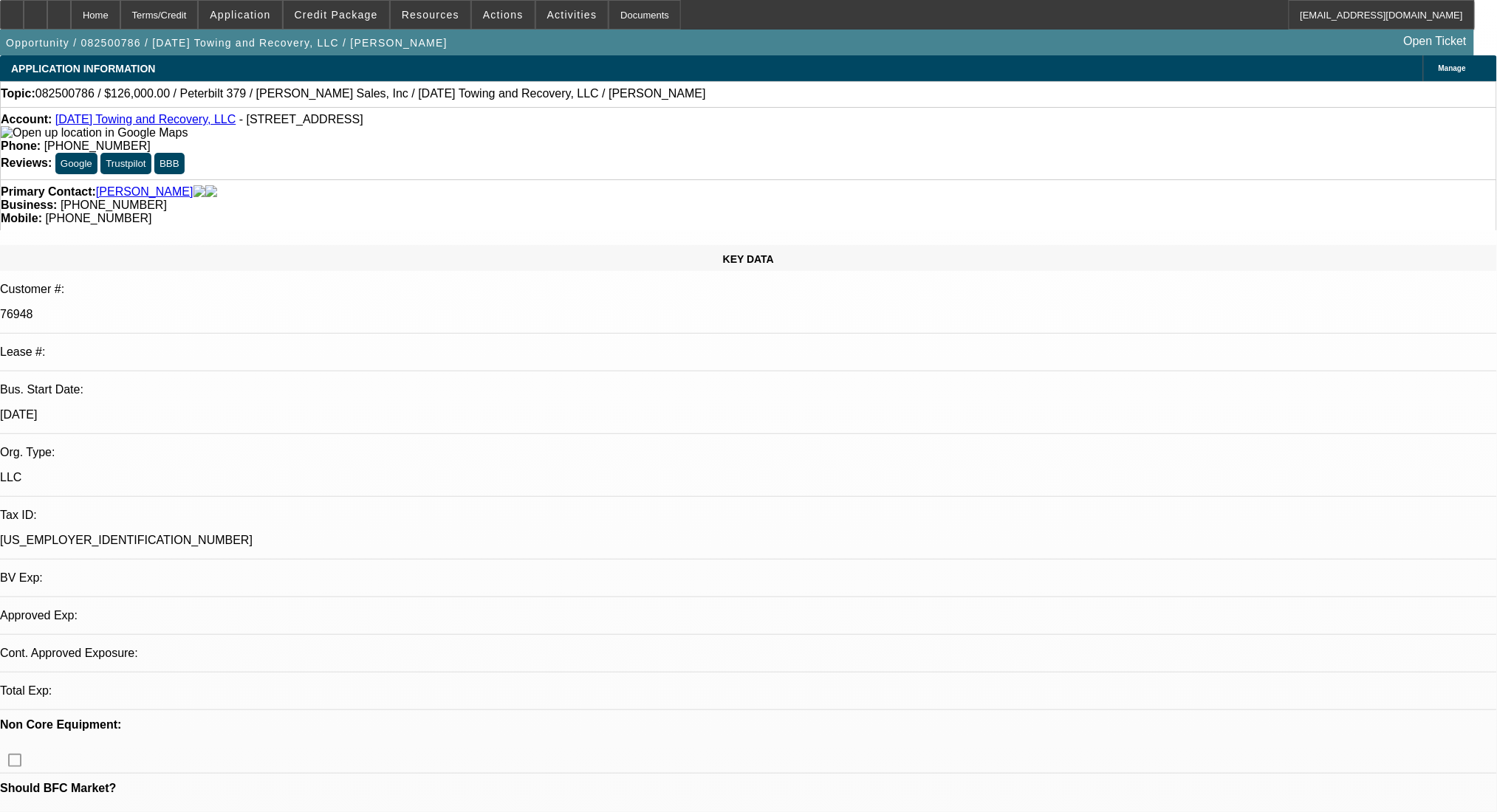
select select "0"
select select "2"
select select "0"
select select "6"
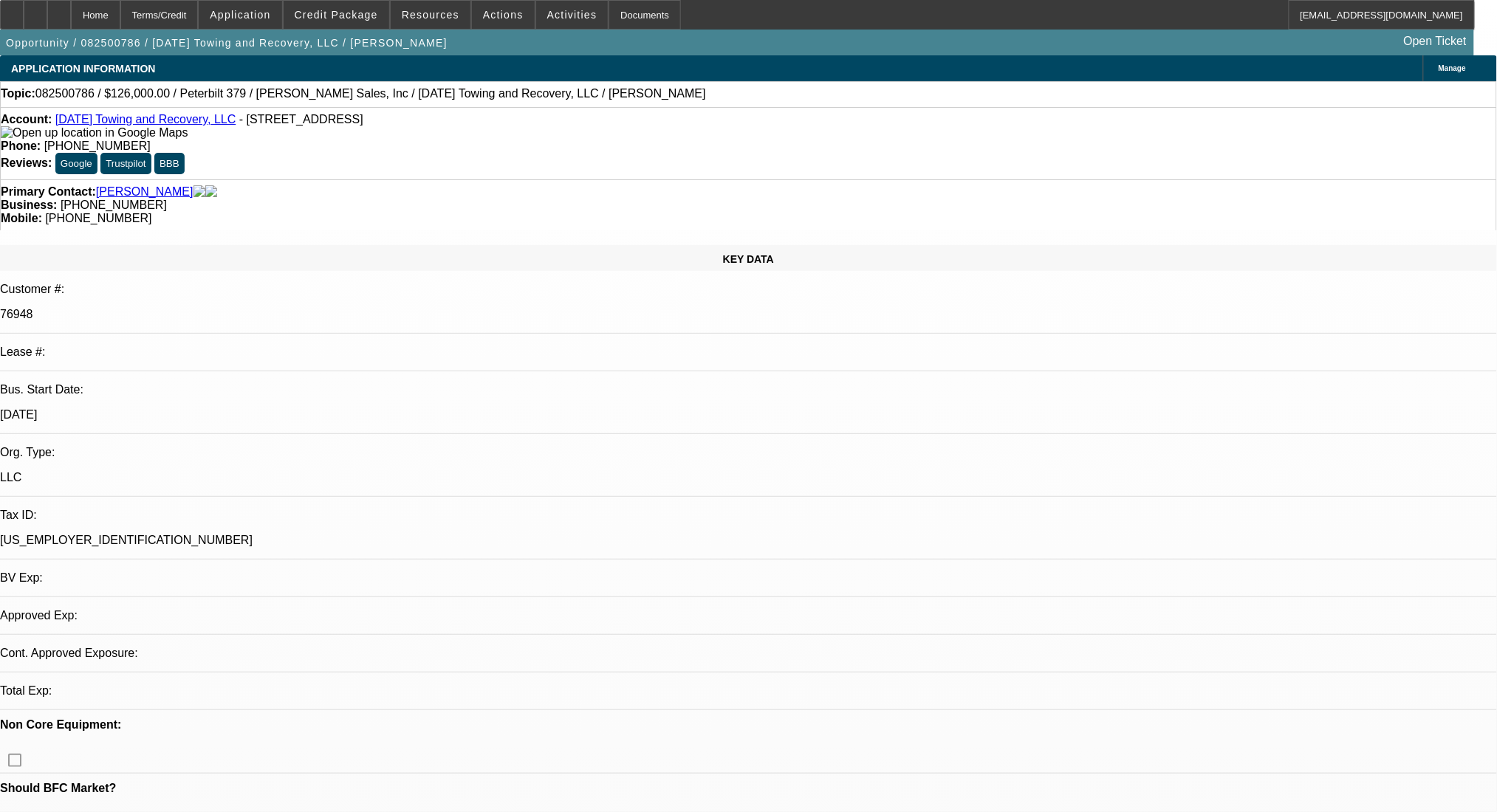
select select "0"
select select "2"
select select "0"
select select "6"
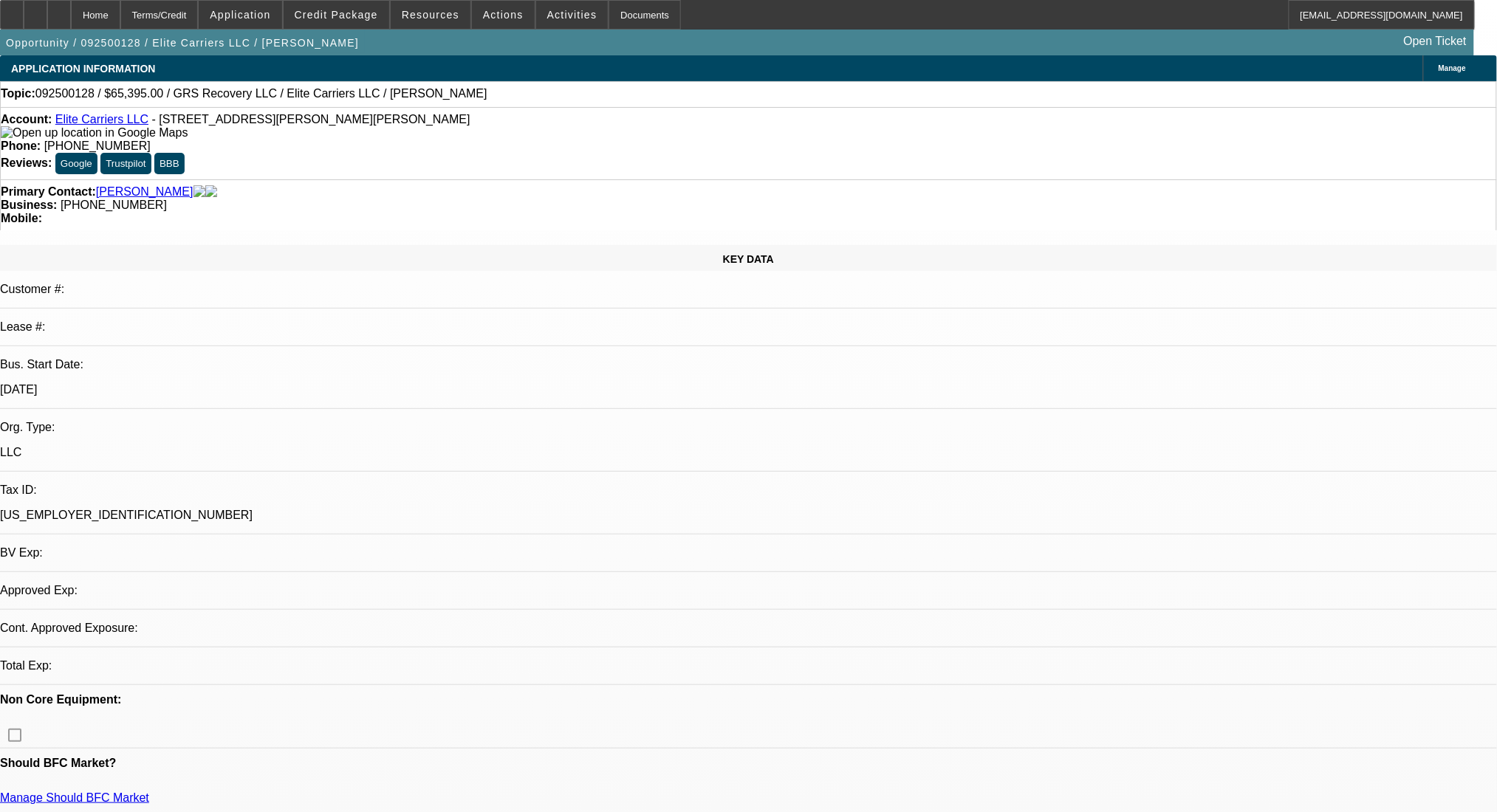
select select "0"
select select "2"
select select "0.1"
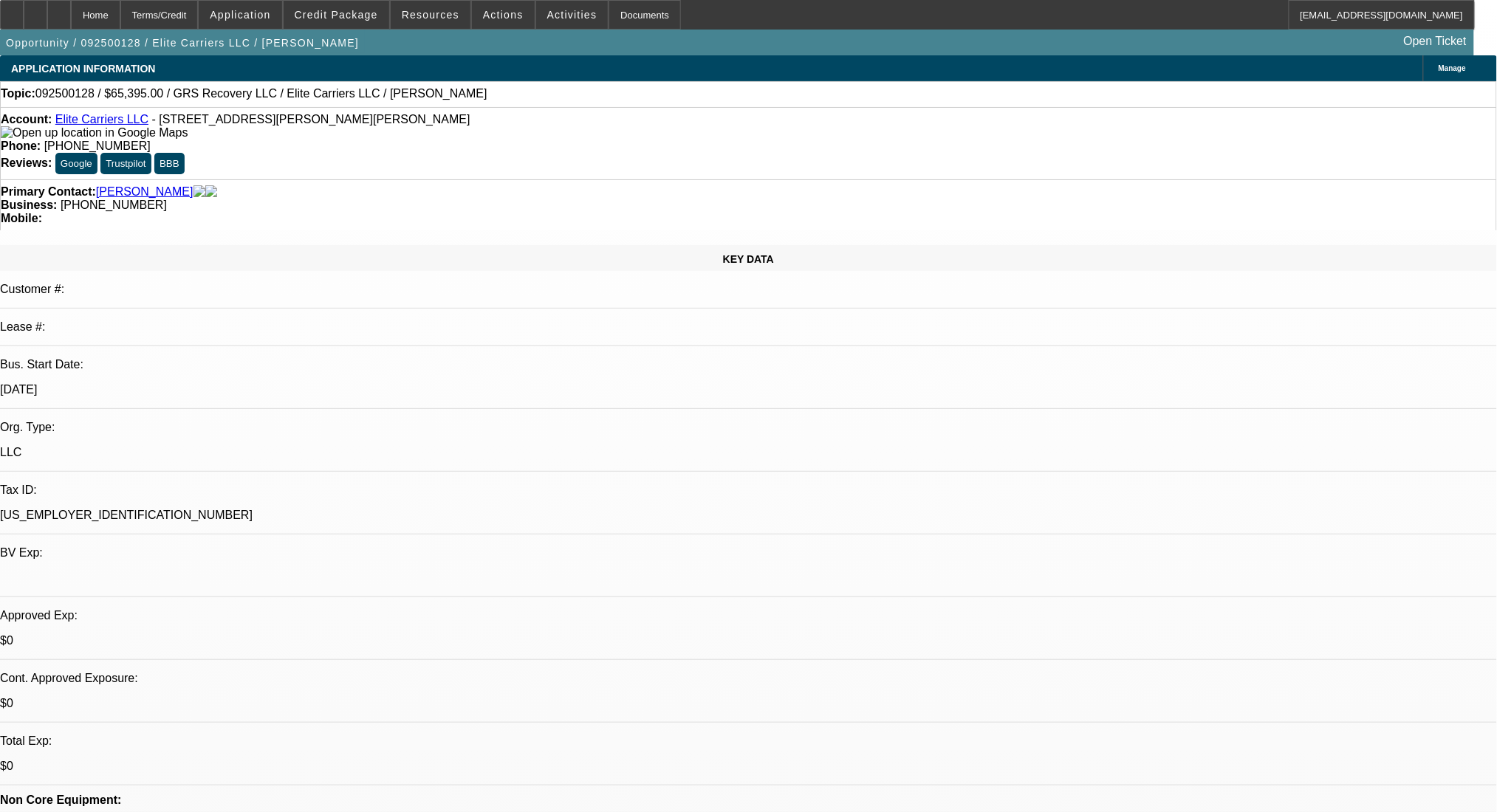
select select "2"
select select "4"
click at [198, 15] on div "Terms/Credit" at bounding box center [159, 14] width 78 height 29
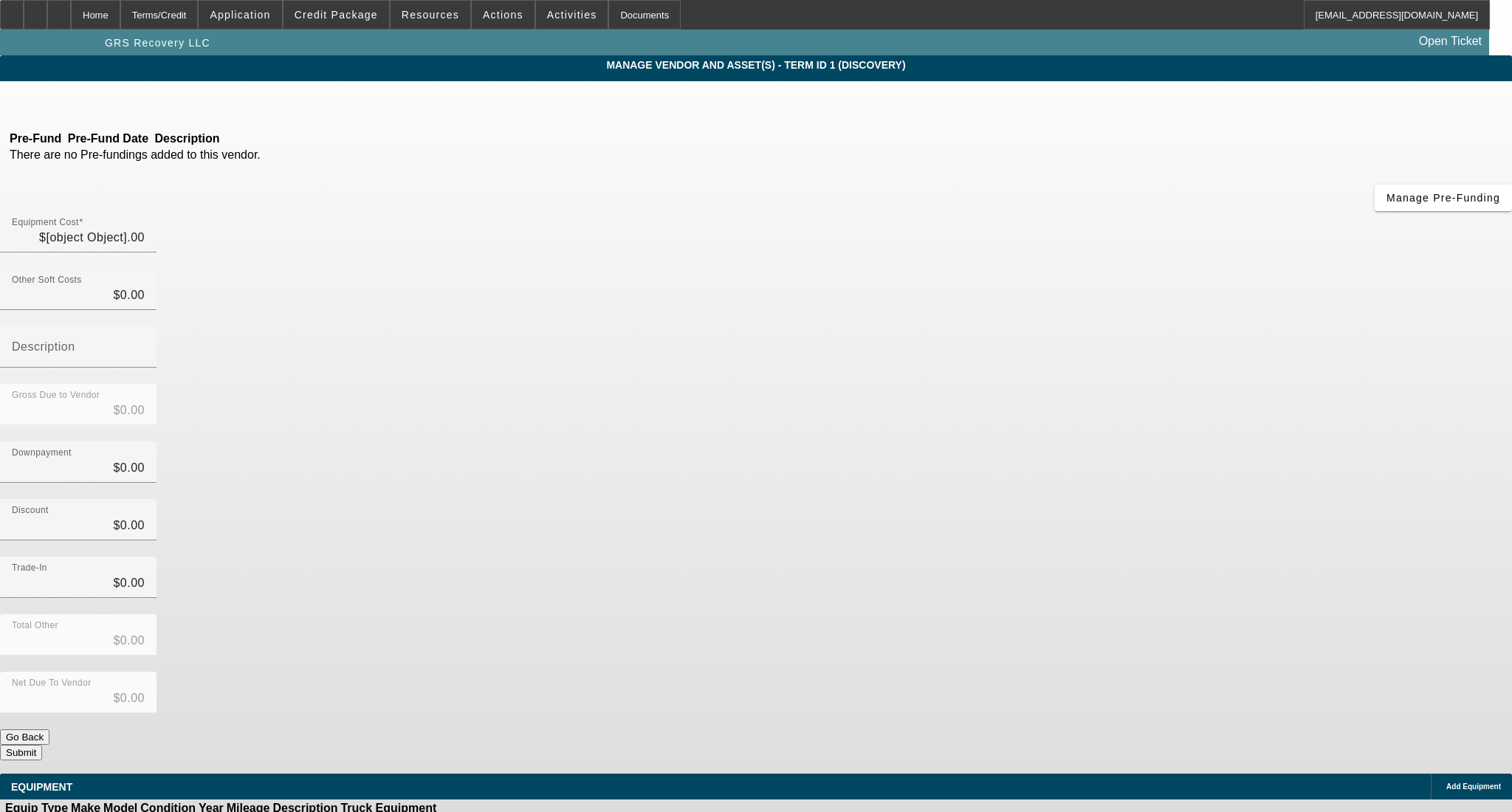
type input "$110,000.00"
type input "$395.00"
type input "$110,395.00"
click at [1446, 783] on span "Add Equipment" at bounding box center [1472, 787] width 55 height 8
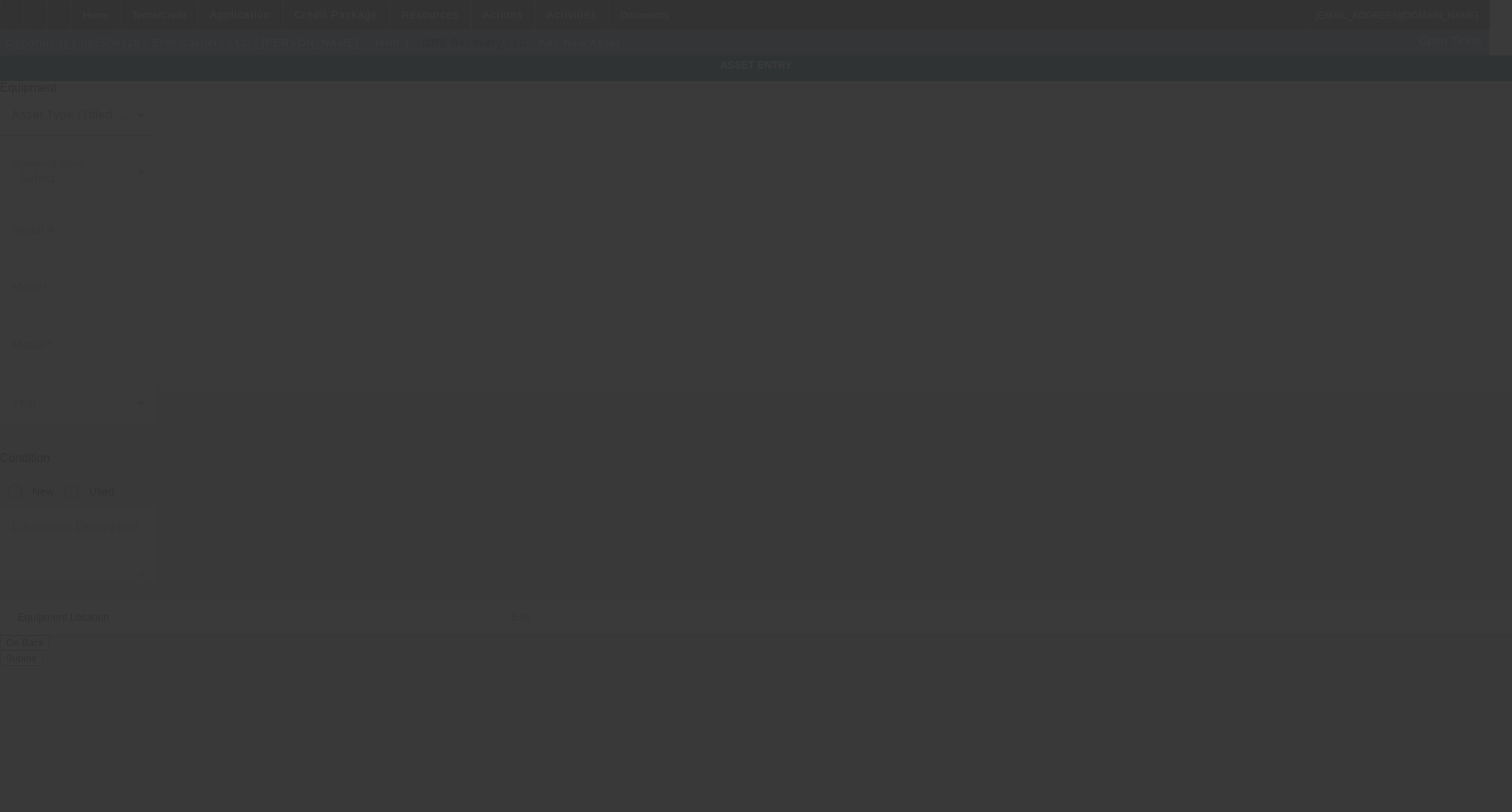
type input "38 Locke Rd"
type input "Hampton"
type input "03842"
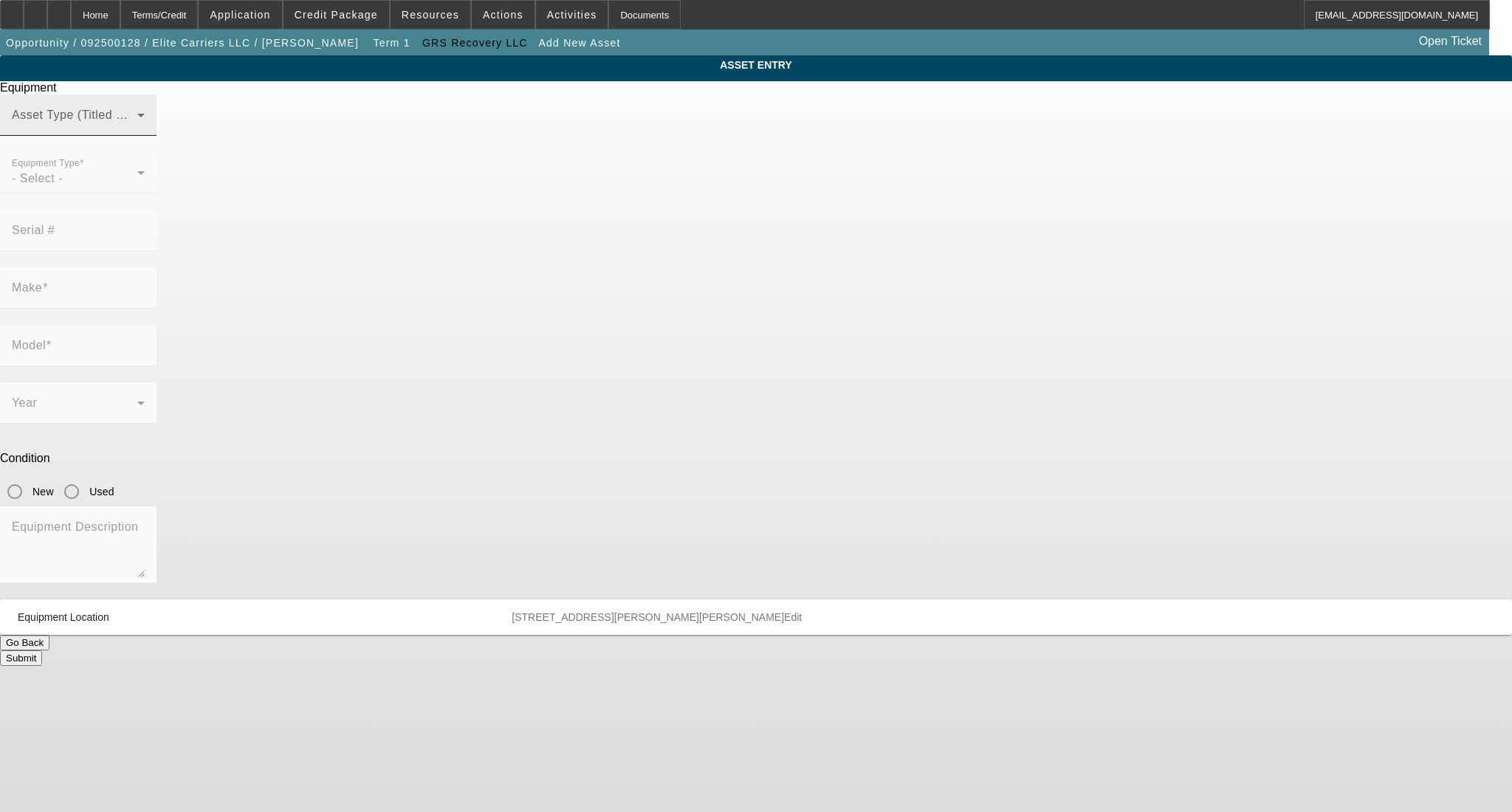
click at [145, 136] on div "Asset Type (Titled or Non-Titled)" at bounding box center [78, 115] width 133 height 41
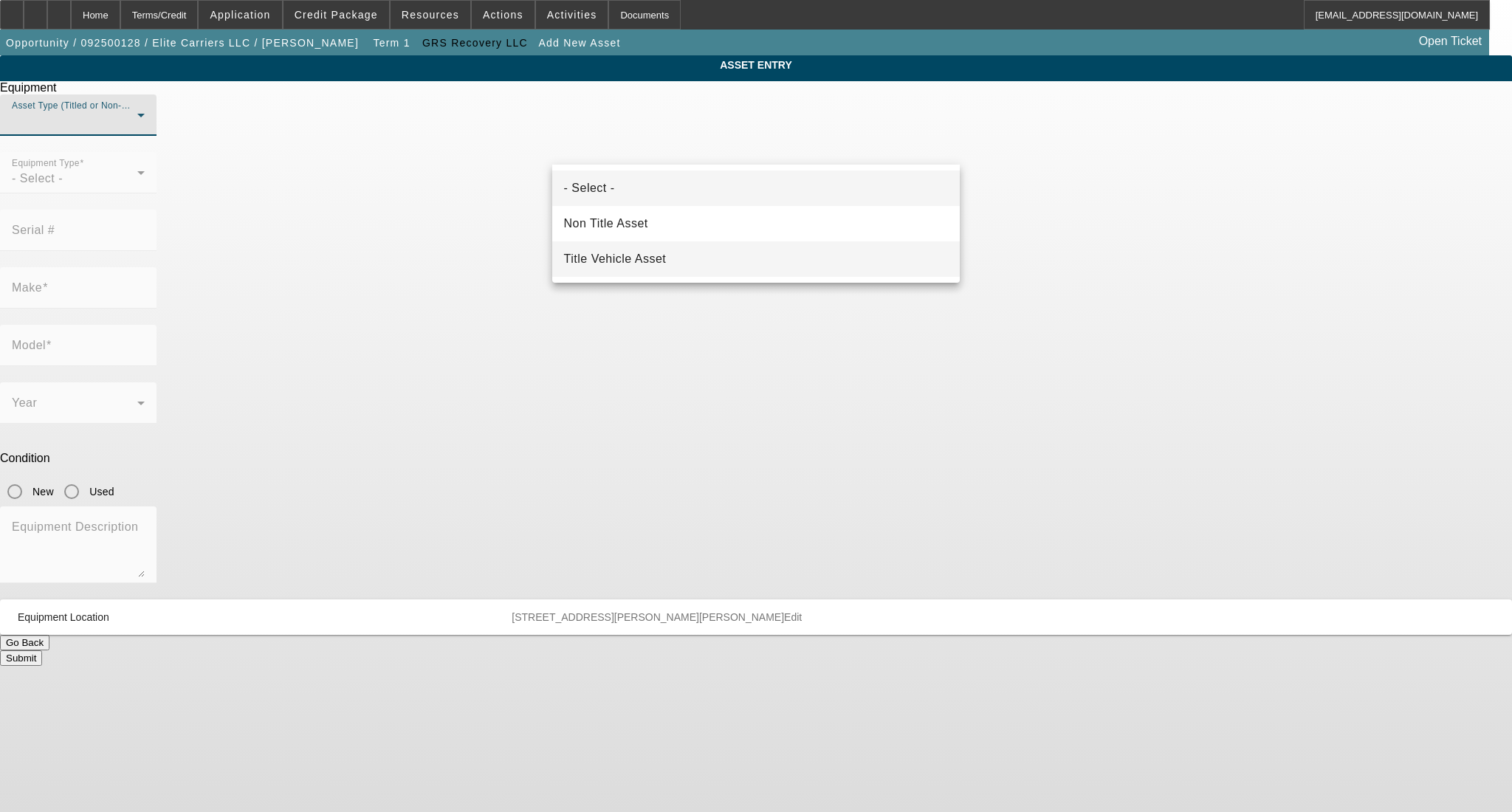
click at [686, 262] on mat-option "Title Vehicle Asset" at bounding box center [756, 259] width 408 height 36
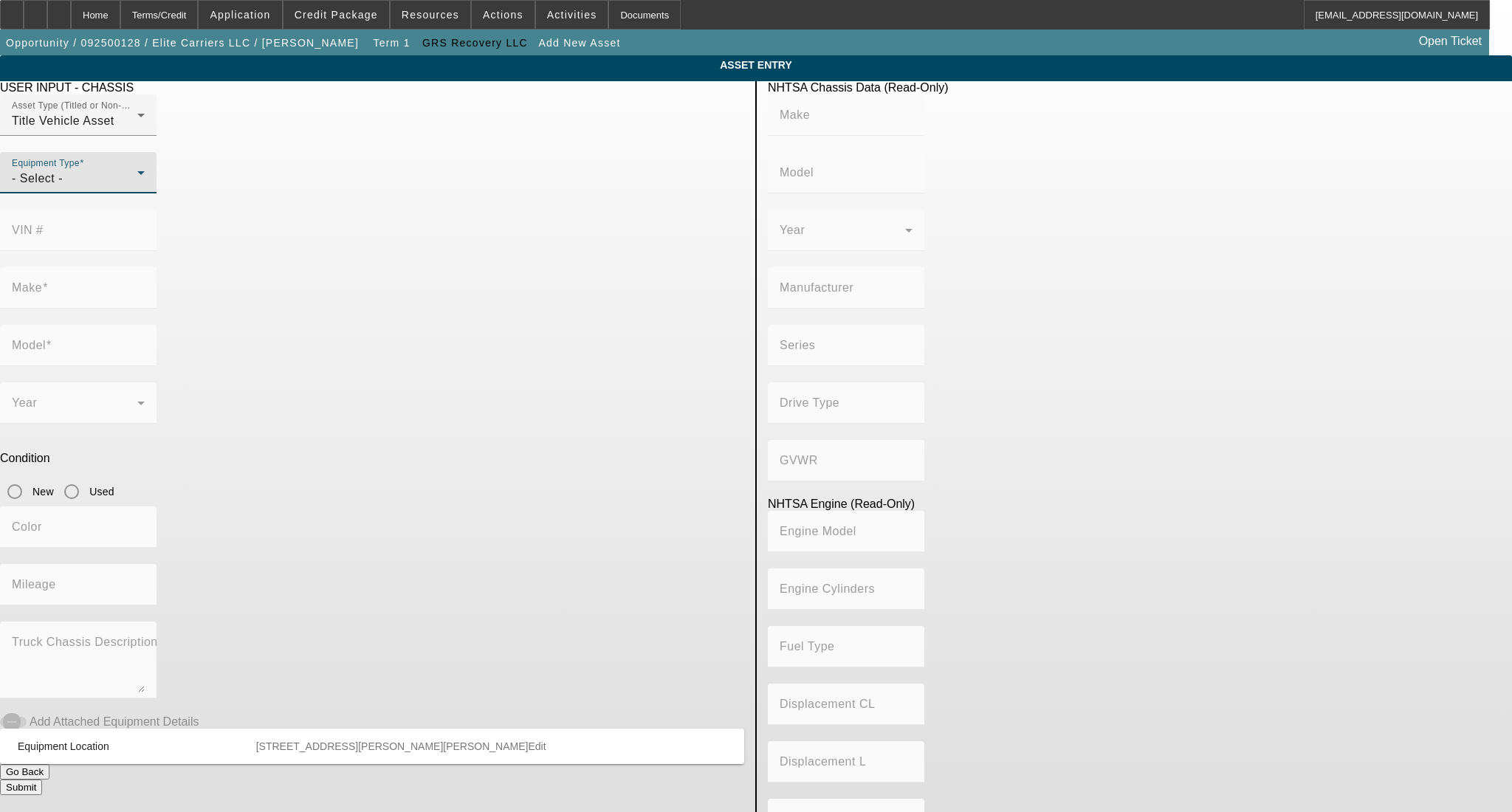
click at [138, 187] on div "- Select -" at bounding box center [74, 179] width 126 height 17
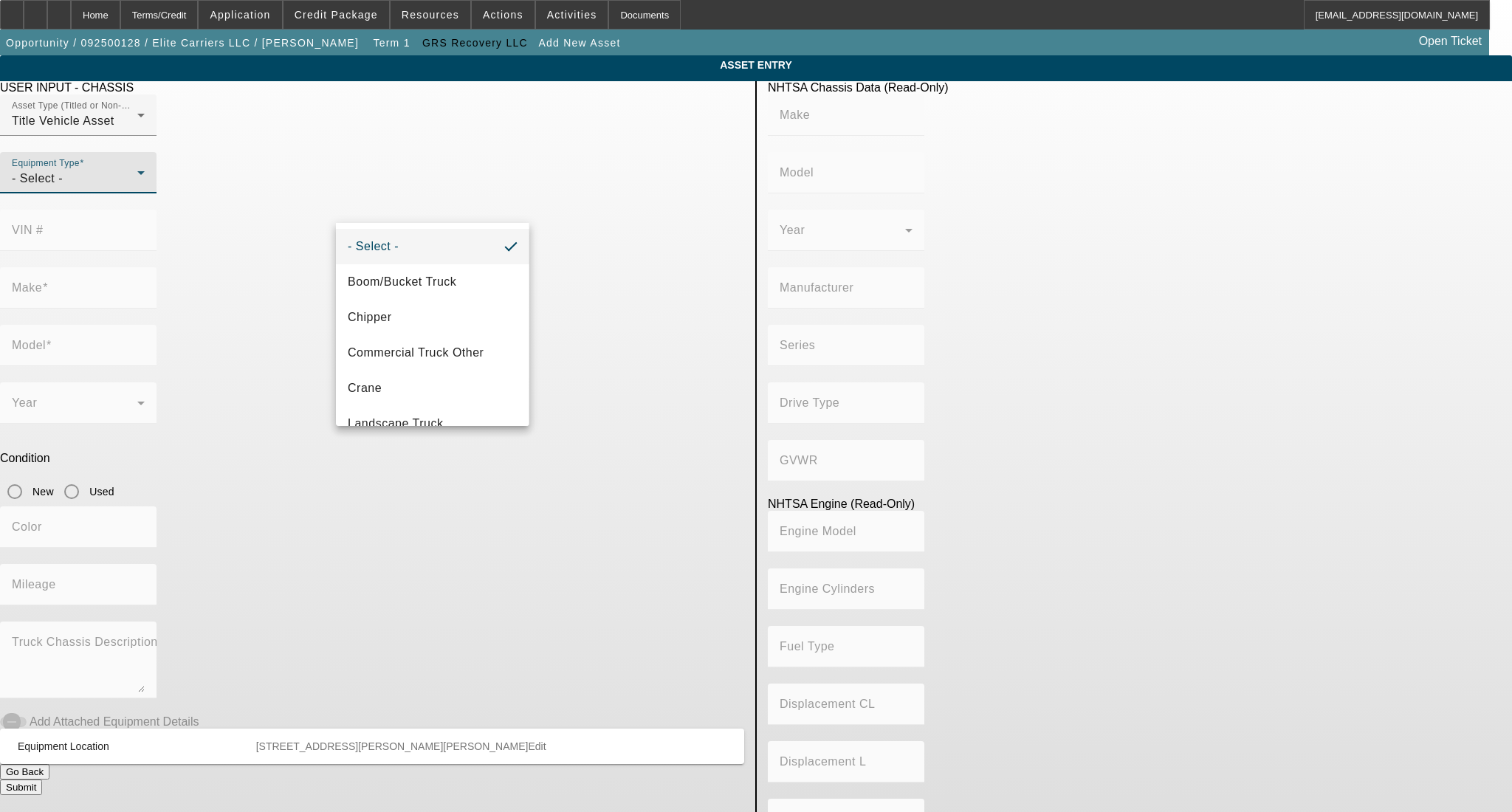
drag, startPoint x: 465, startPoint y: 342, endPoint x: 520, endPoint y: 306, distance: 65.7
click at [465, 343] on mat-option "Commercial Truck Other" at bounding box center [432, 353] width 193 height 36
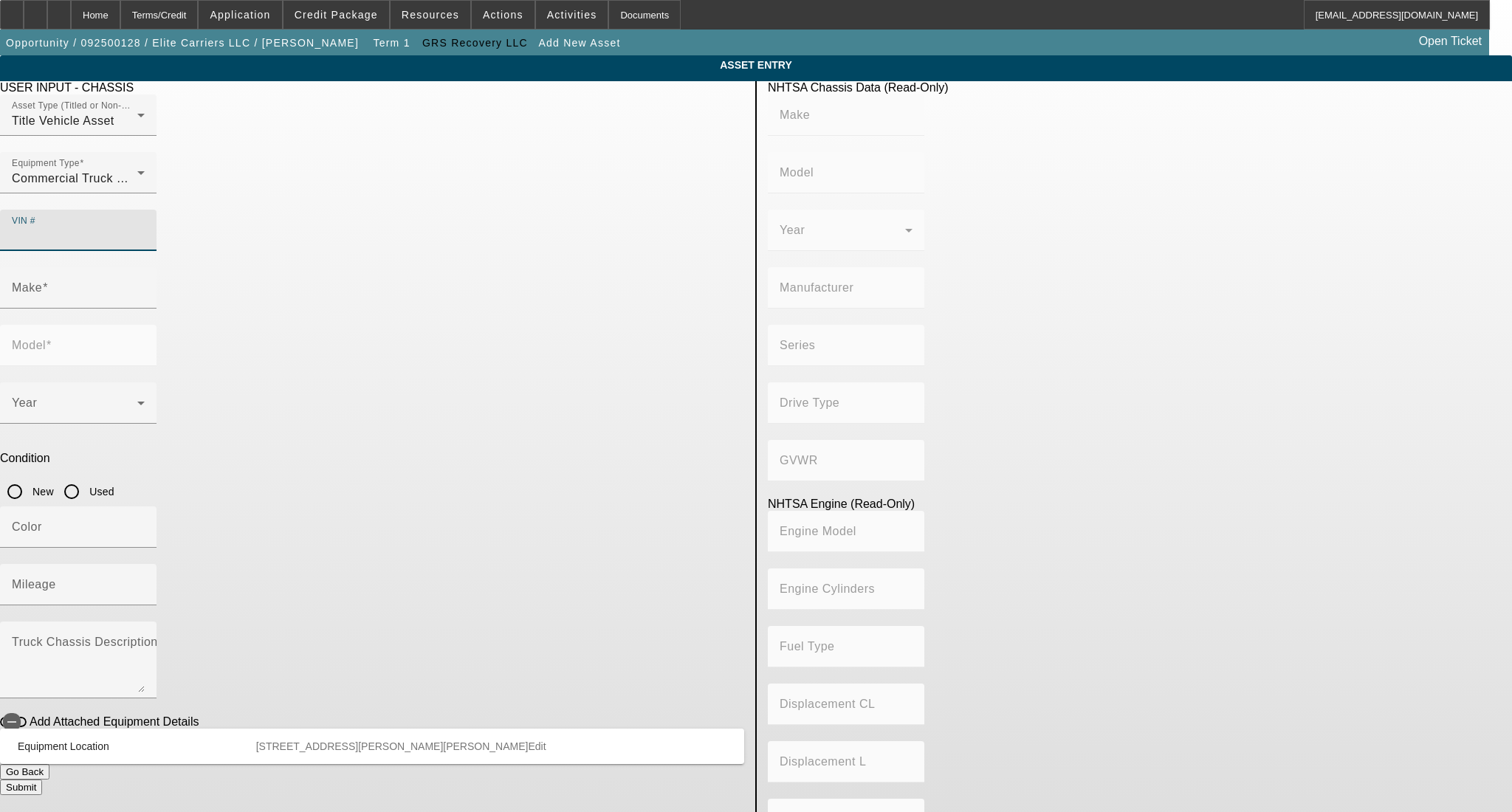
click at [145, 228] on input "VIN #" at bounding box center [78, 236] width 133 height 17
type input "1NKWXBEXX2J899761"
type input "KENWORTH"
type input "W900"
type input "KENWORTH TRUCK COMPANY"
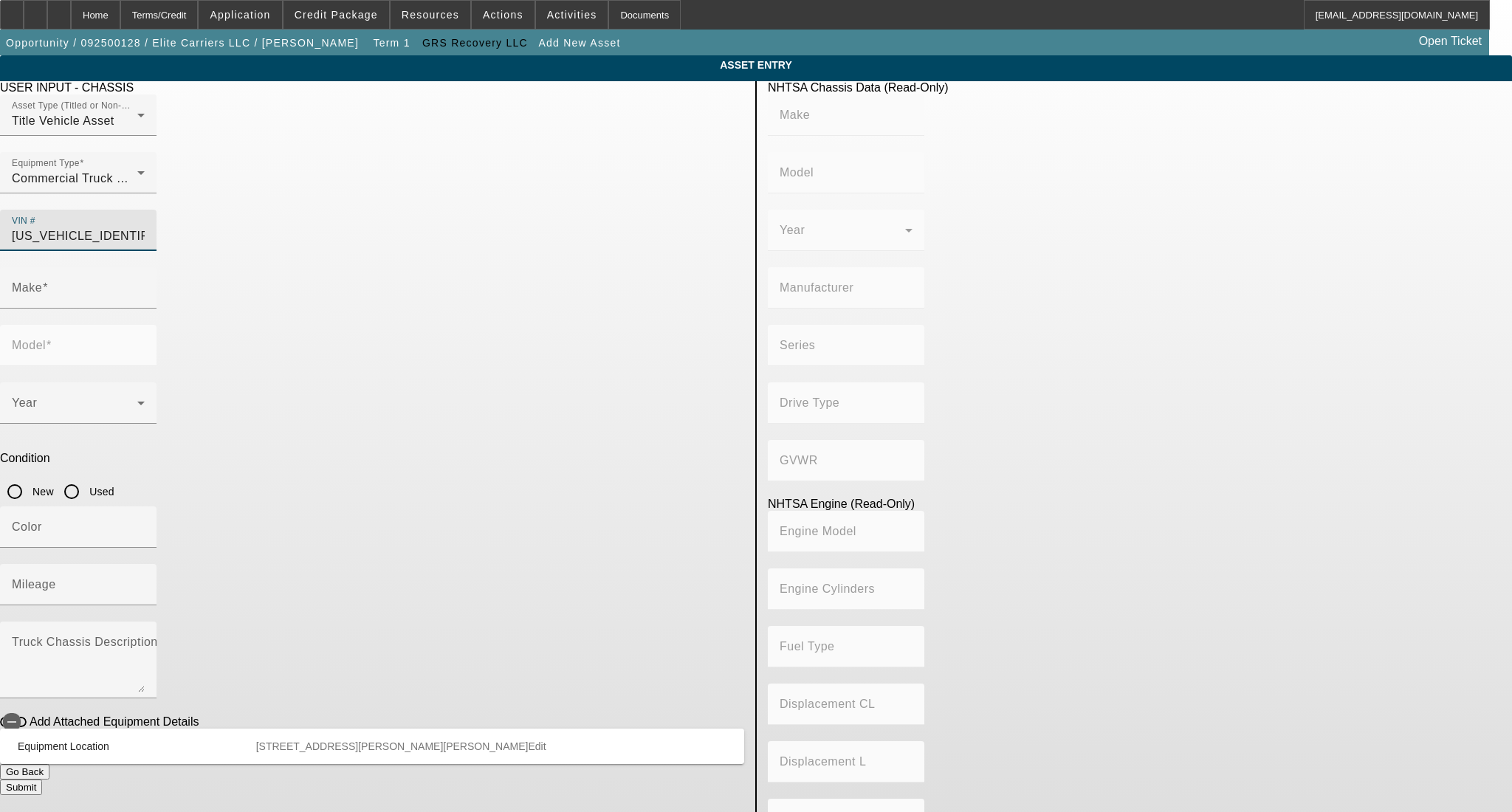
type input "Other"
type input "Class 8: 33,001 lb and above (14,969 kg and above)"
type input "3406"
type input "6"
type input "Diesel"
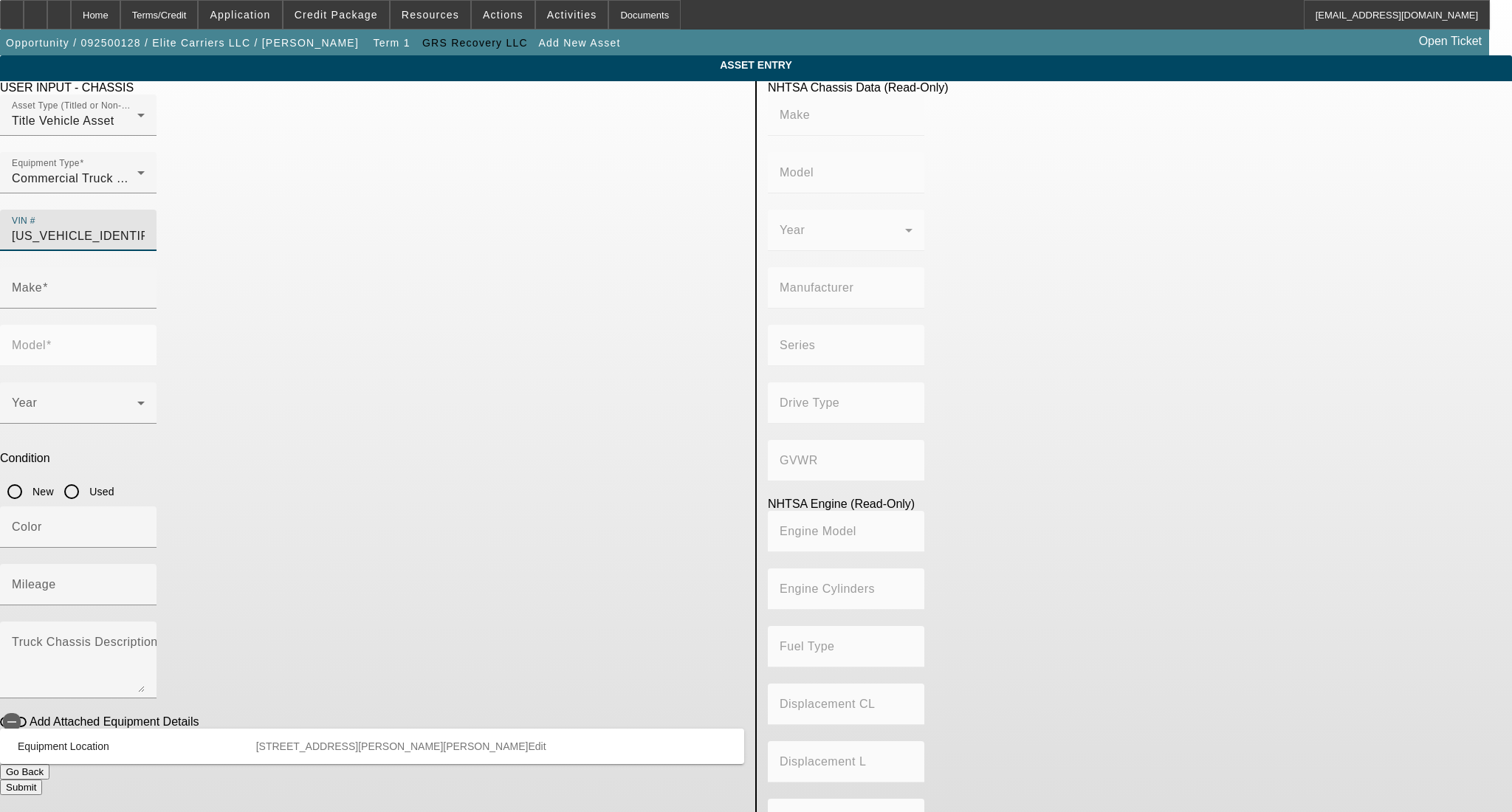
type input "893"
type input "14.6"
type input "KENWORTH"
type input "W900"
type input "1NKWXBEXX2J899761"
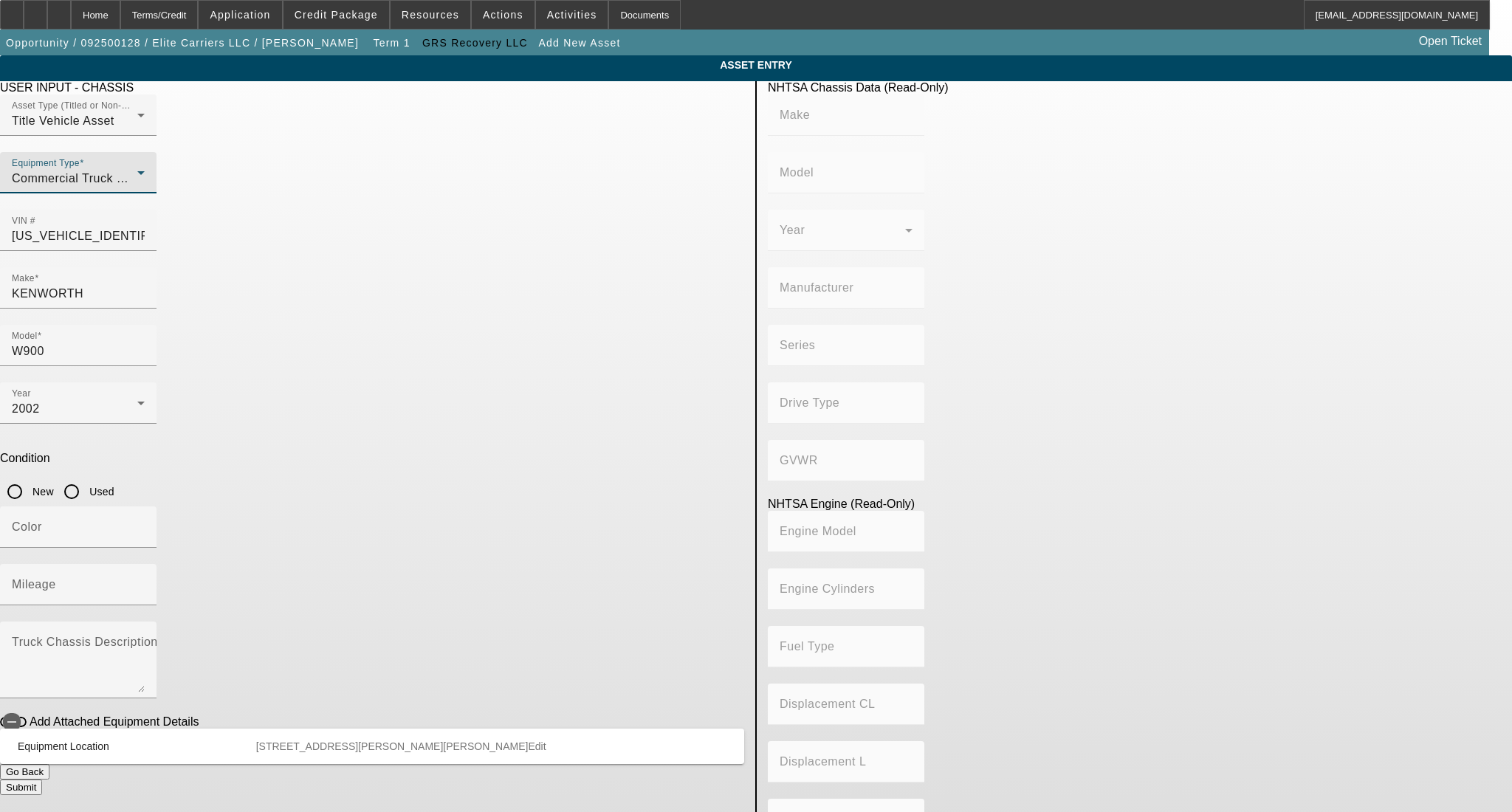
click at [138, 187] on div "Commercial Truck Other" at bounding box center [74, 179] width 126 height 17
type input "KENWORTH"
type input "W900"
type input "KENWORTH TRUCK COMPANY"
type input "Other"
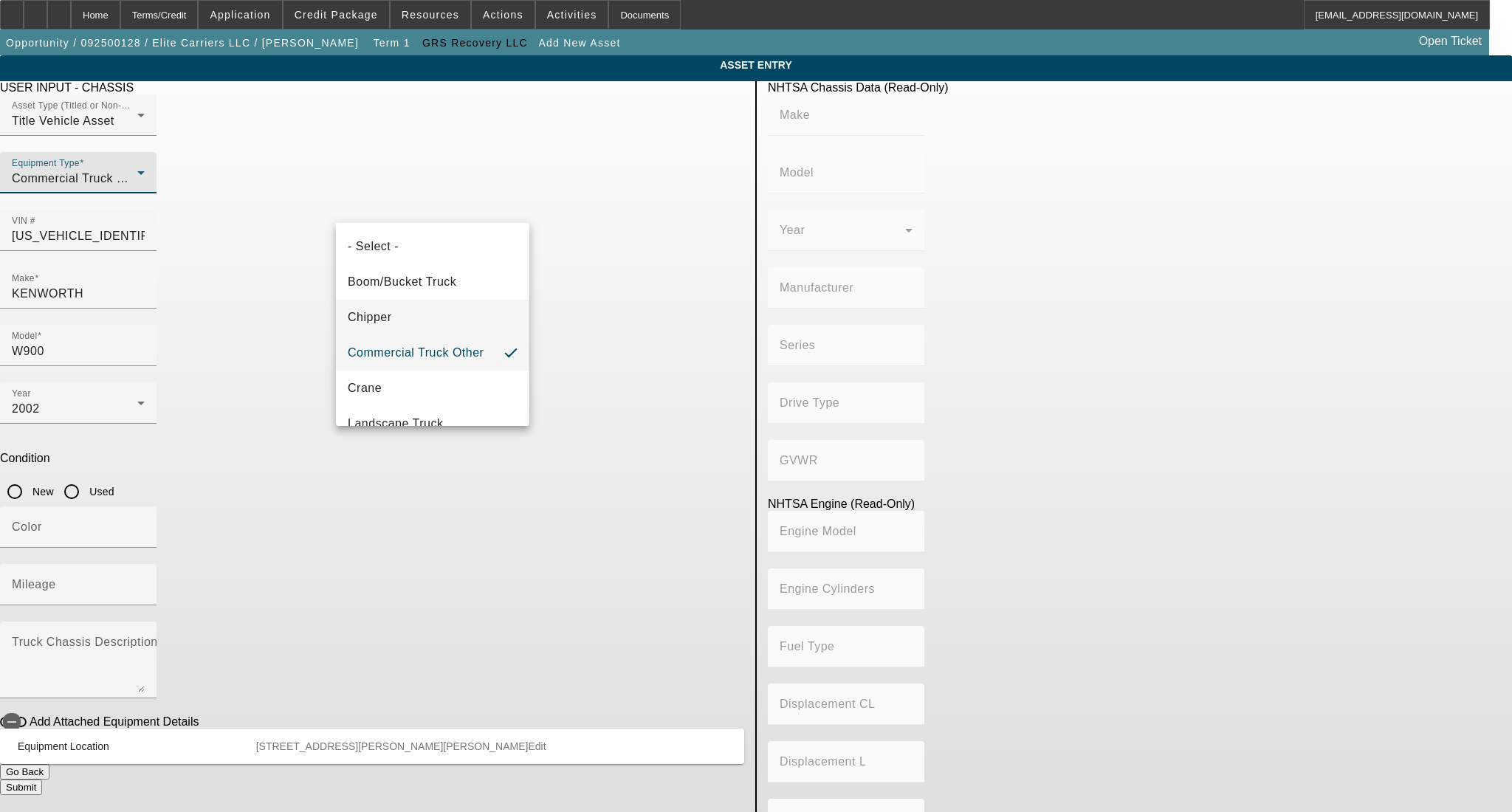
type input "Class 8: 33,001 lb and above (14,969 kg and above)"
type input "3406"
type input "6"
type input "Diesel"
type input "893"
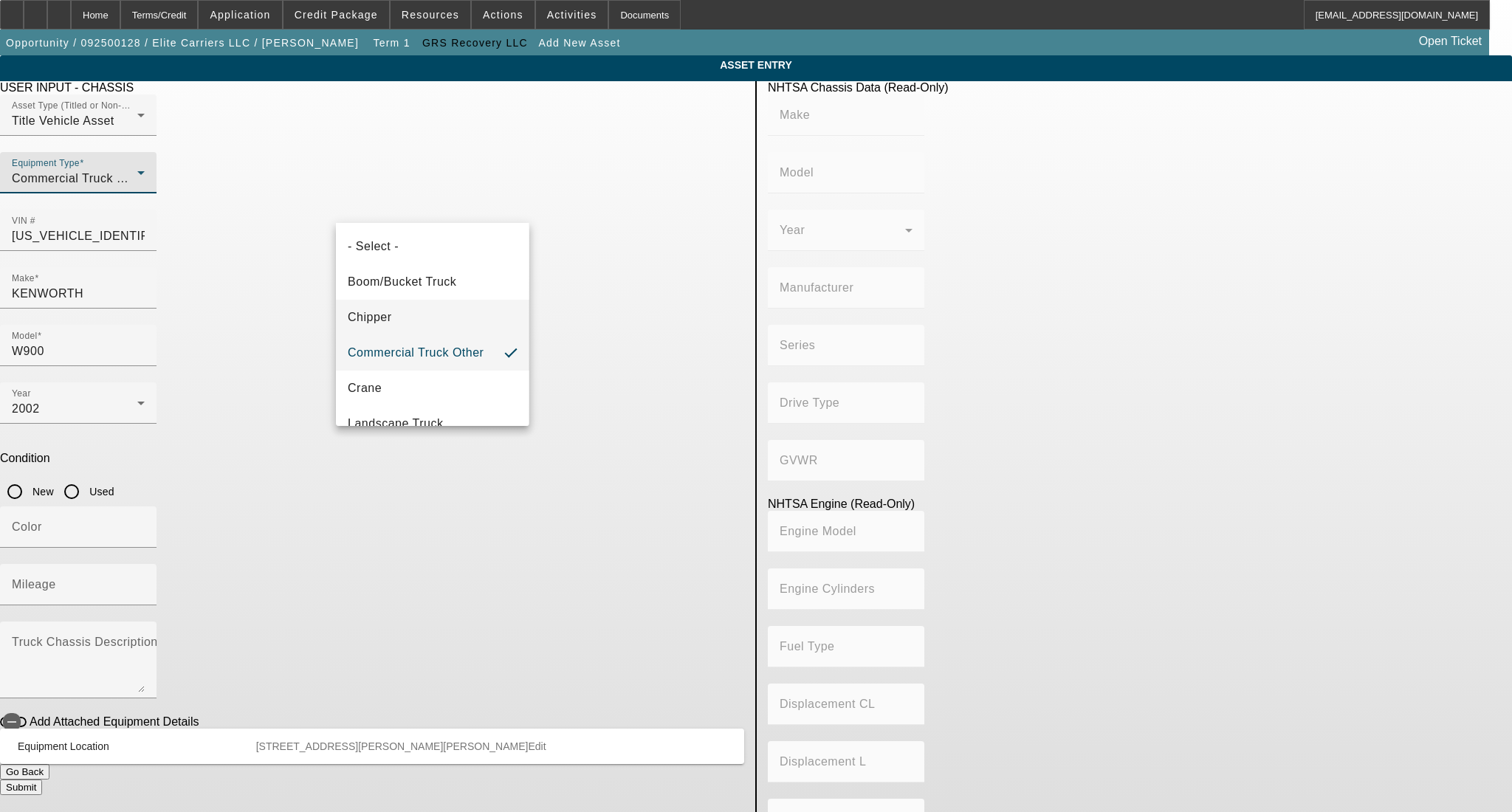
type input "14.6"
click at [383, 356] on span "Commercial Truck Other" at bounding box center [416, 353] width 136 height 17
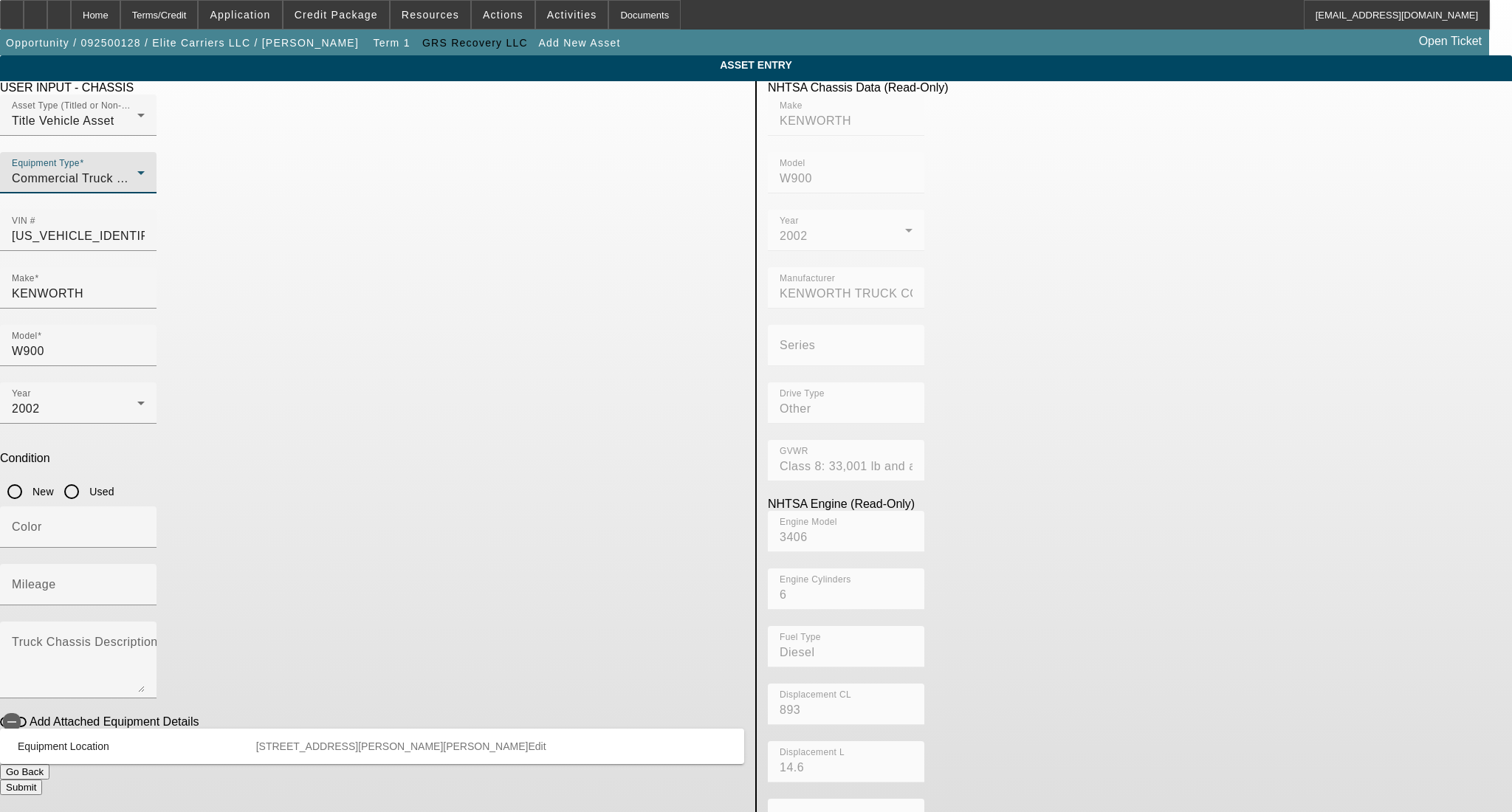
click at [86, 477] on input "Used" at bounding box center [71, 491] width 29 height 29
radio input "true"
click at [145, 582] on input "Mileage" at bounding box center [78, 591] width 133 height 17
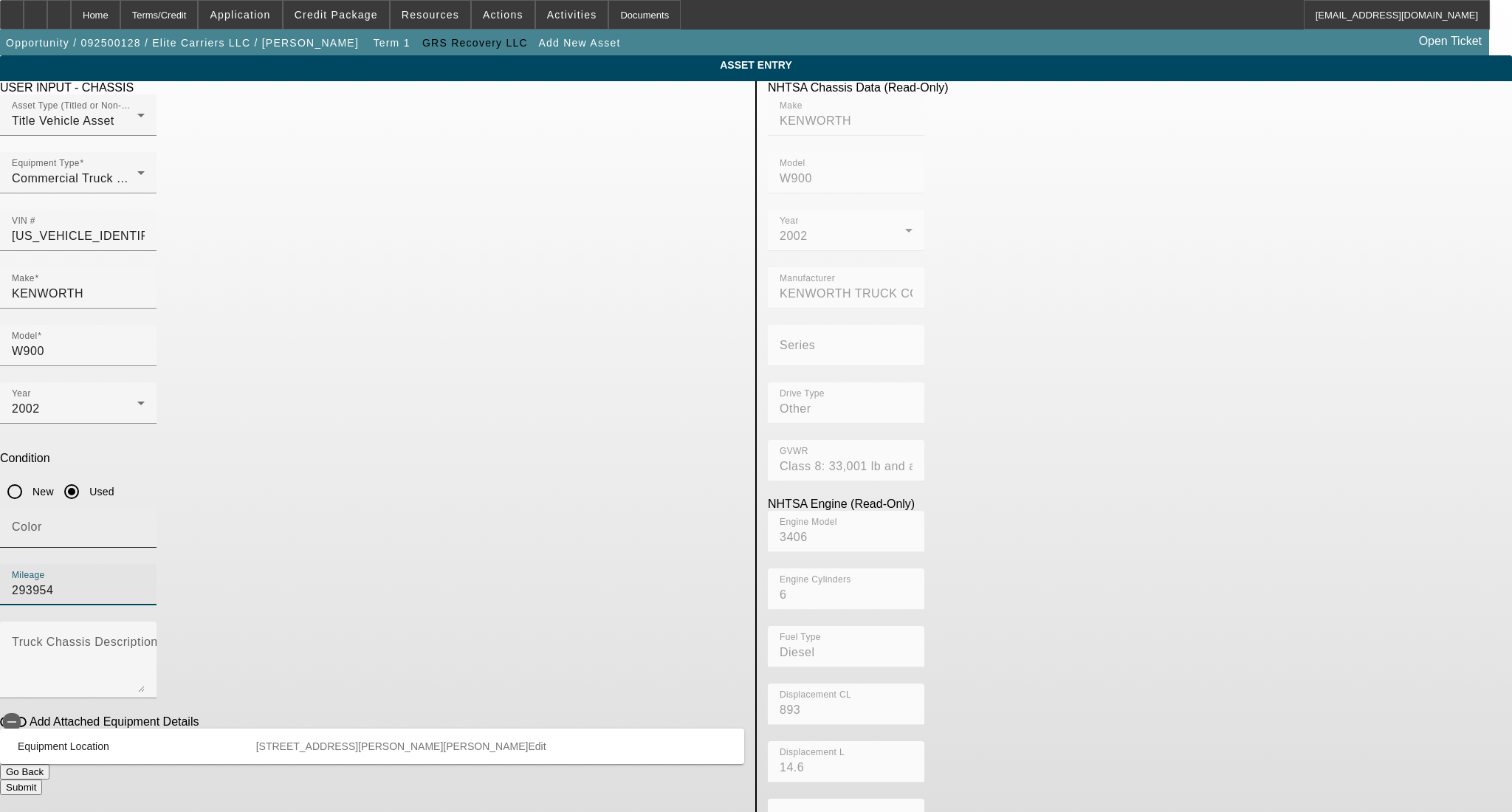
type input "293954"
click at [42, 520] on mat-label "Color" at bounding box center [27, 527] width 30 height 13
click at [145, 524] on input "Color" at bounding box center [78, 533] width 133 height 17
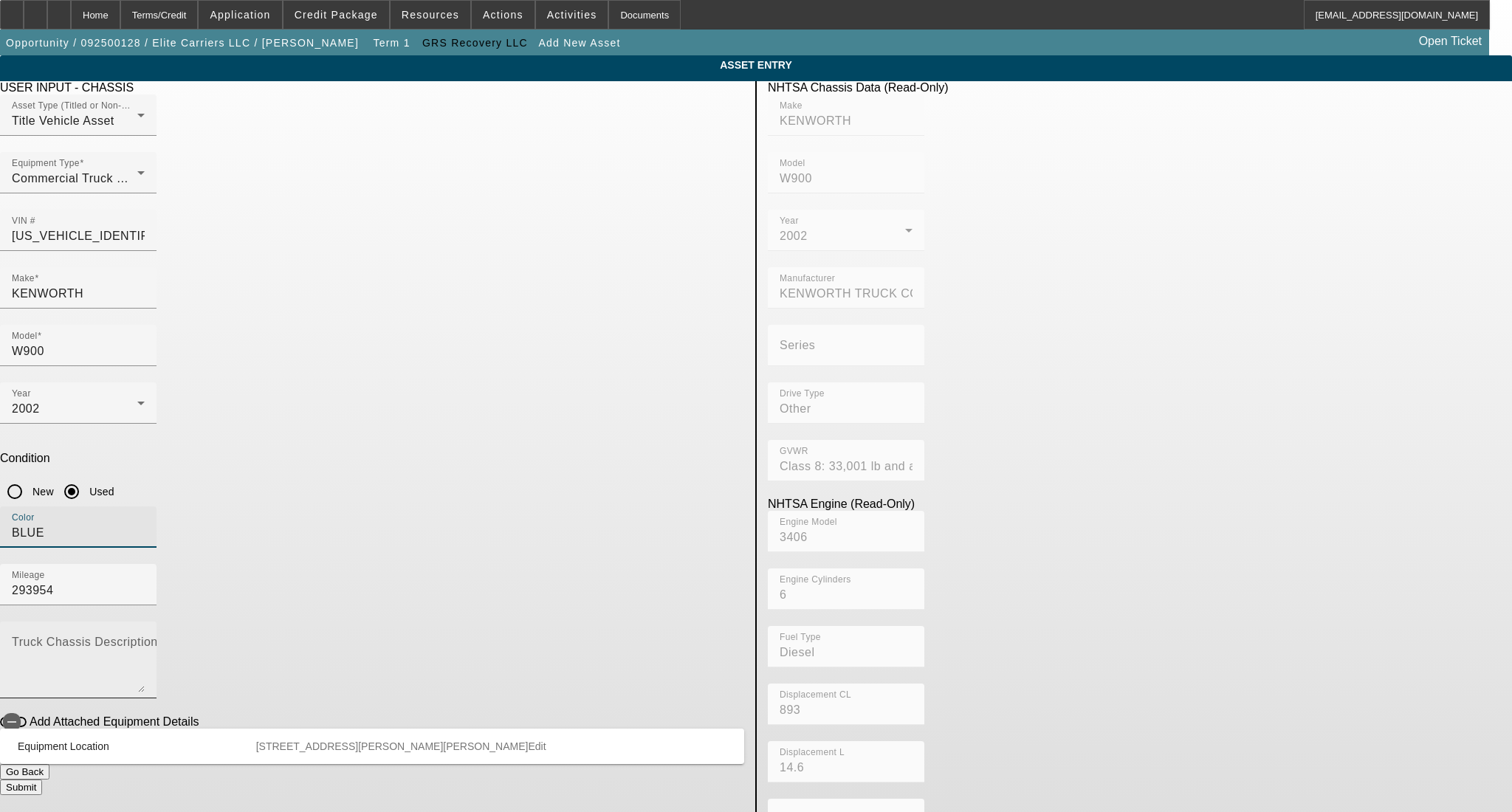
type input "BLUE"
click at [145, 640] on textarea "Truck Chassis Description (Describe the truck chassis only)" at bounding box center [78, 666] width 133 height 53
type textarea "dump truck"
click at [42, 780] on button "Submit" at bounding box center [21, 787] width 42 height 16
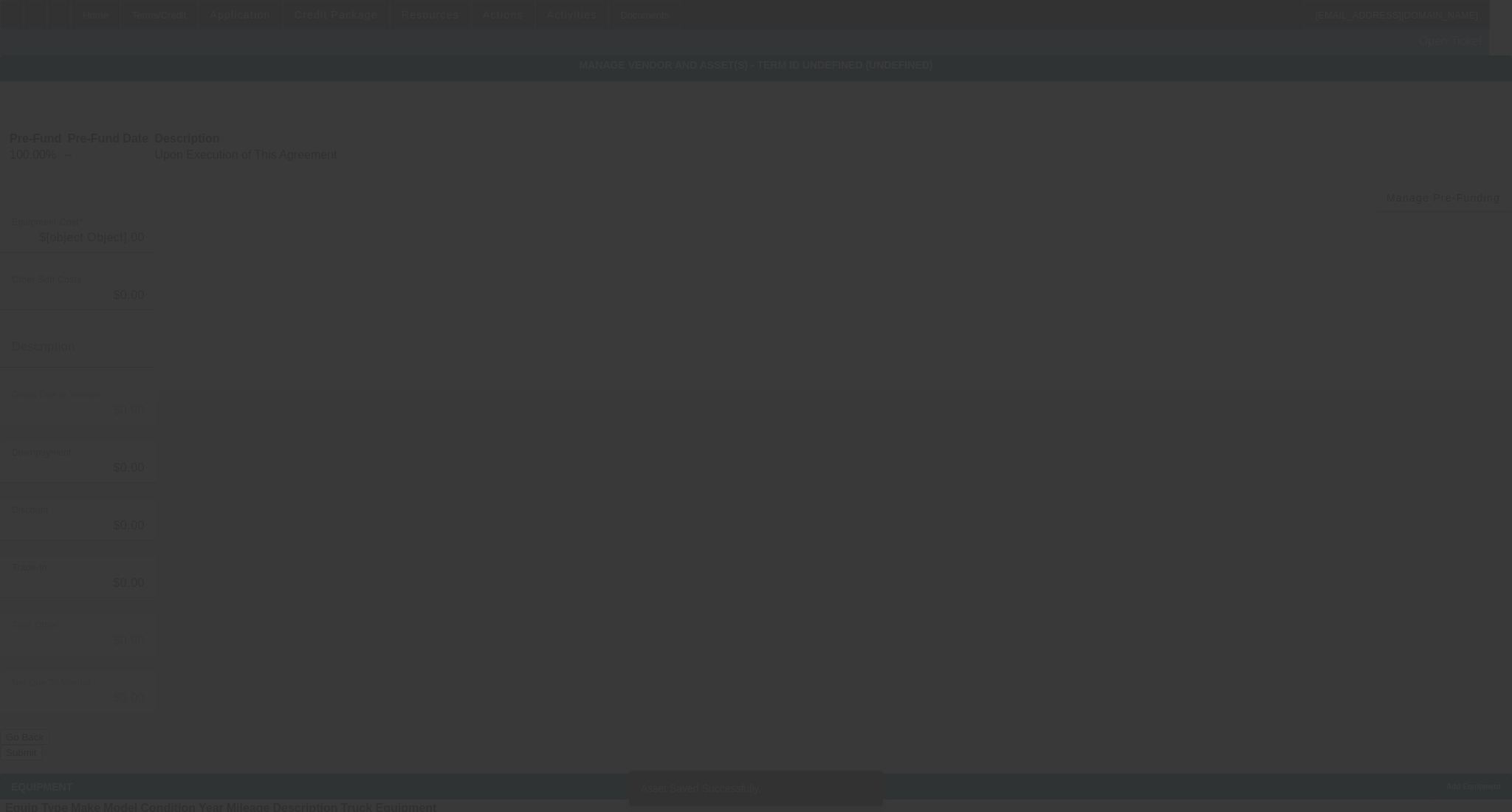
type input "$110,000.00"
type input "$395.00"
type input "$110,395.00"
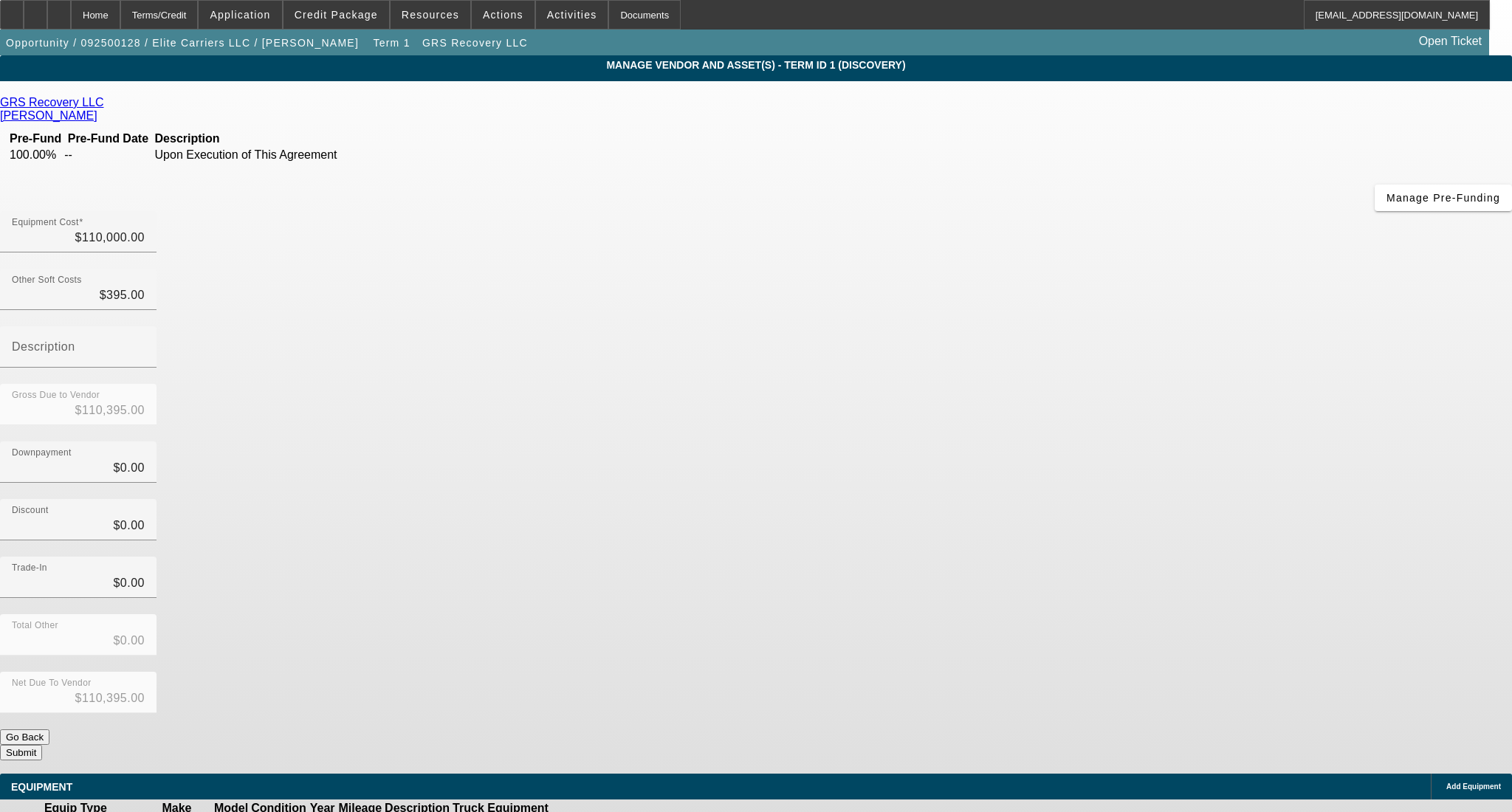
click at [42, 745] on button "Submit" at bounding box center [21, 753] width 42 height 16
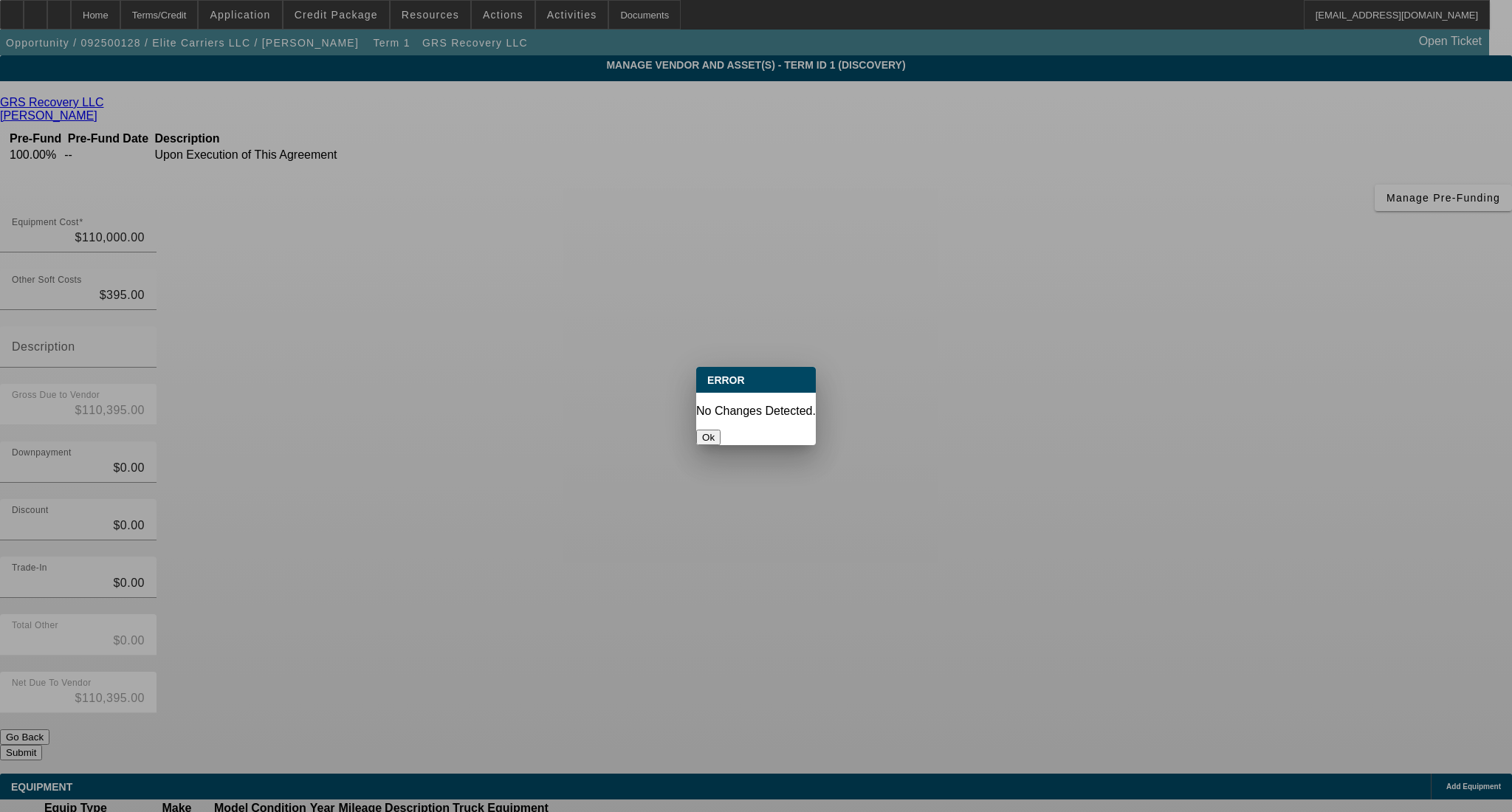
click at [720, 430] on button "Ok" at bounding box center [708, 438] width 25 height 16
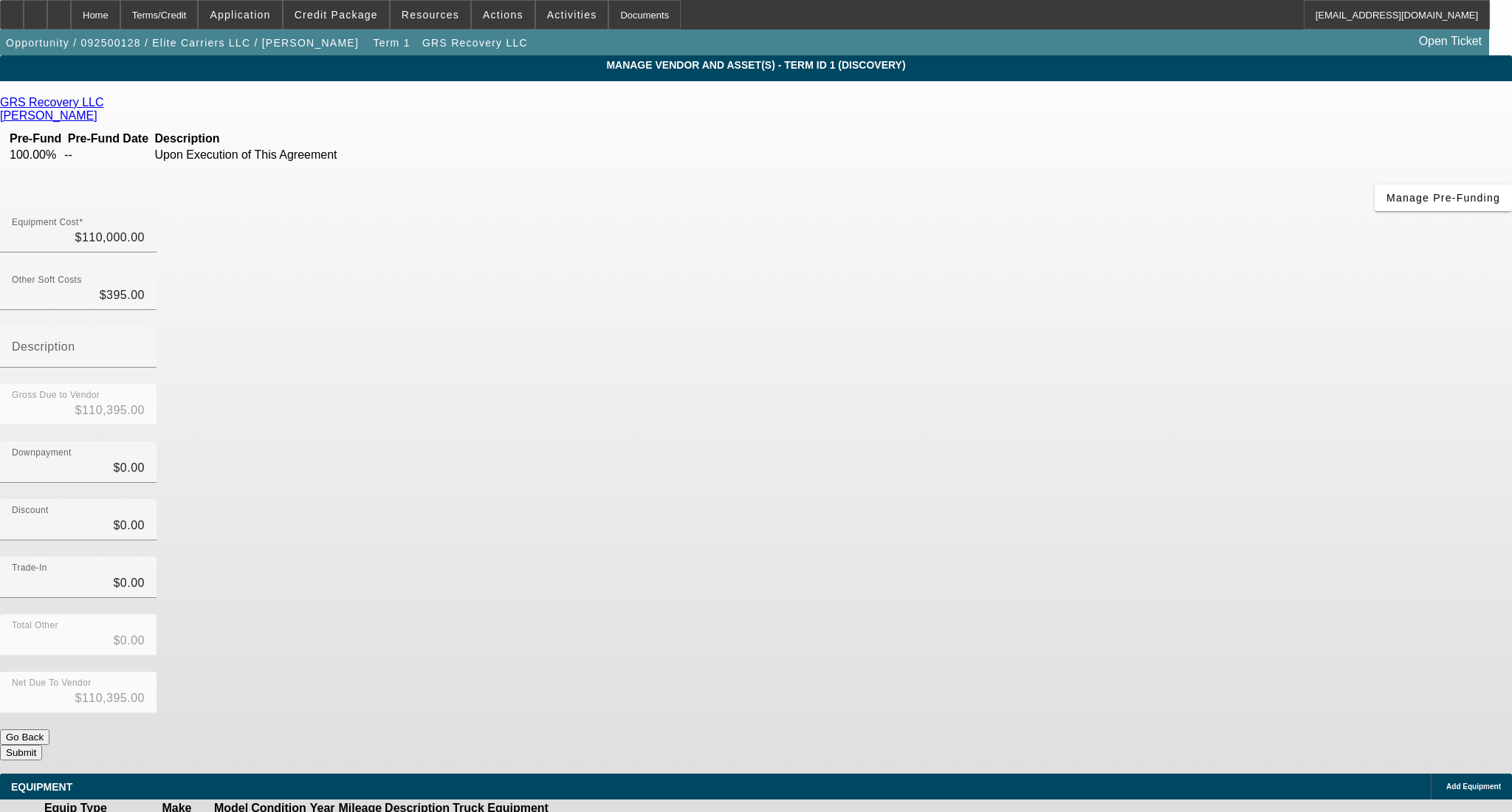
click at [42, 745] on button "Submit" at bounding box center [21, 753] width 42 height 16
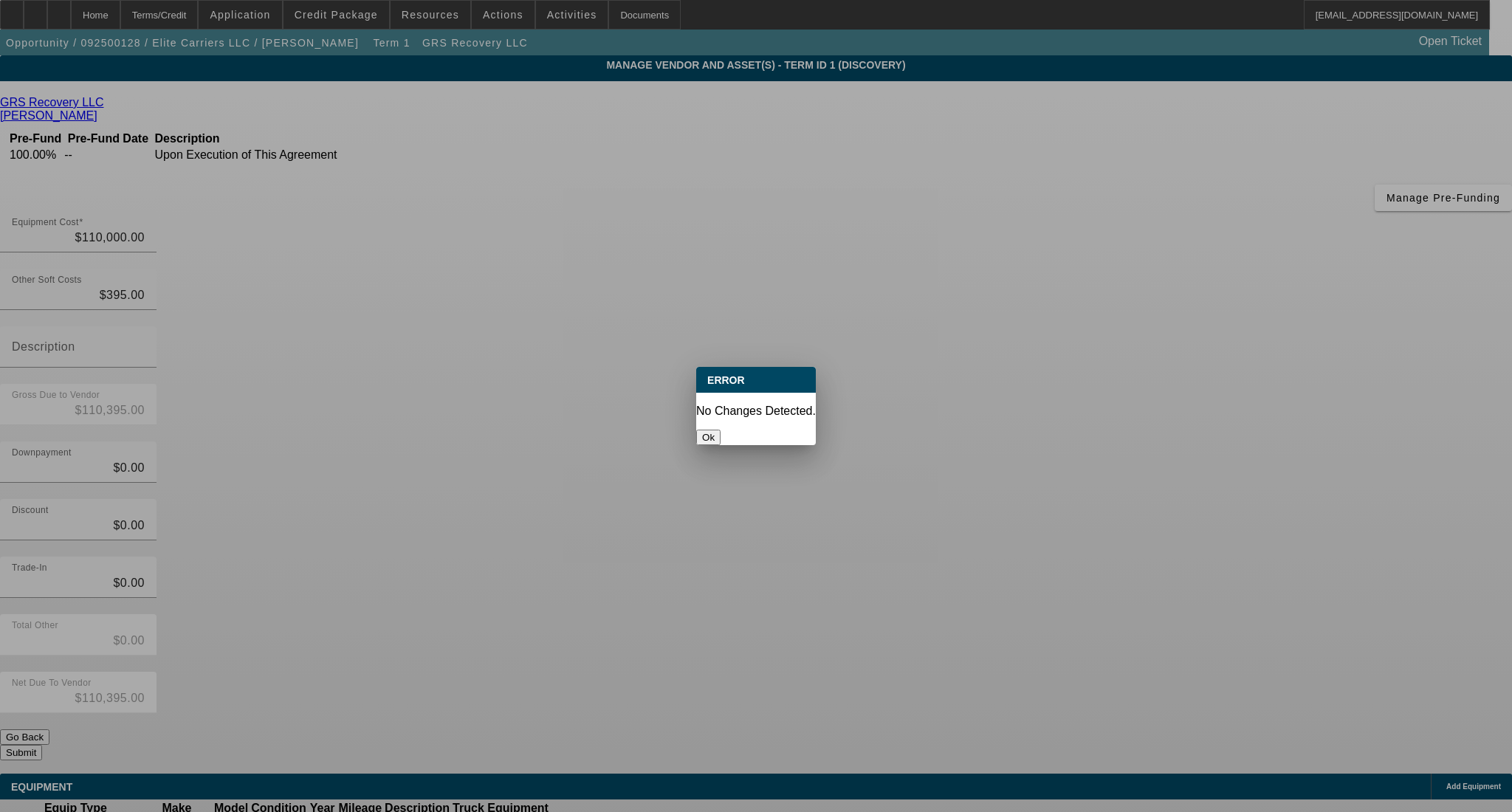
click at [720, 430] on button "Ok" at bounding box center [708, 438] width 25 height 16
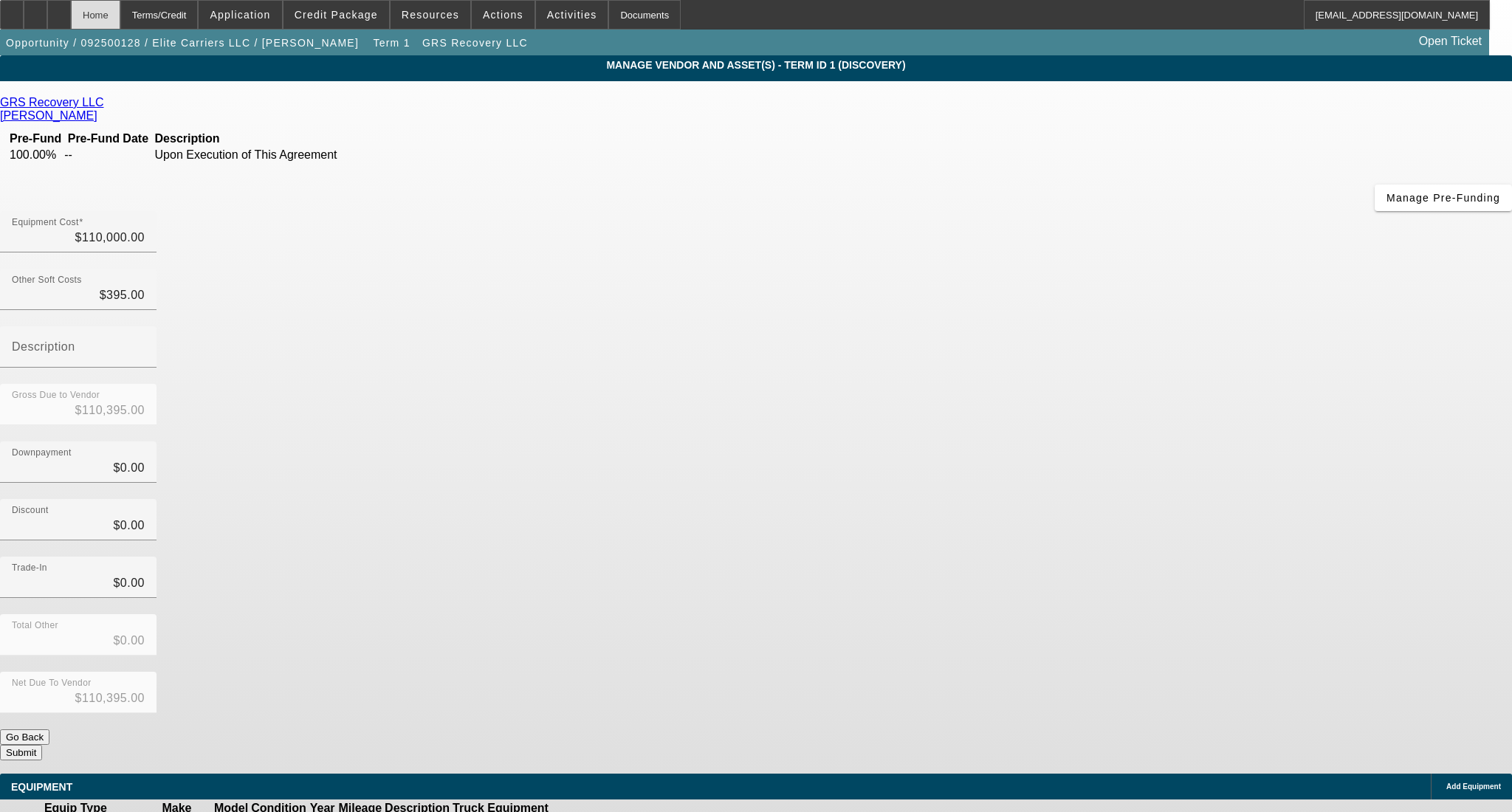
click at [120, 15] on div "Home" at bounding box center [96, 14] width 50 height 29
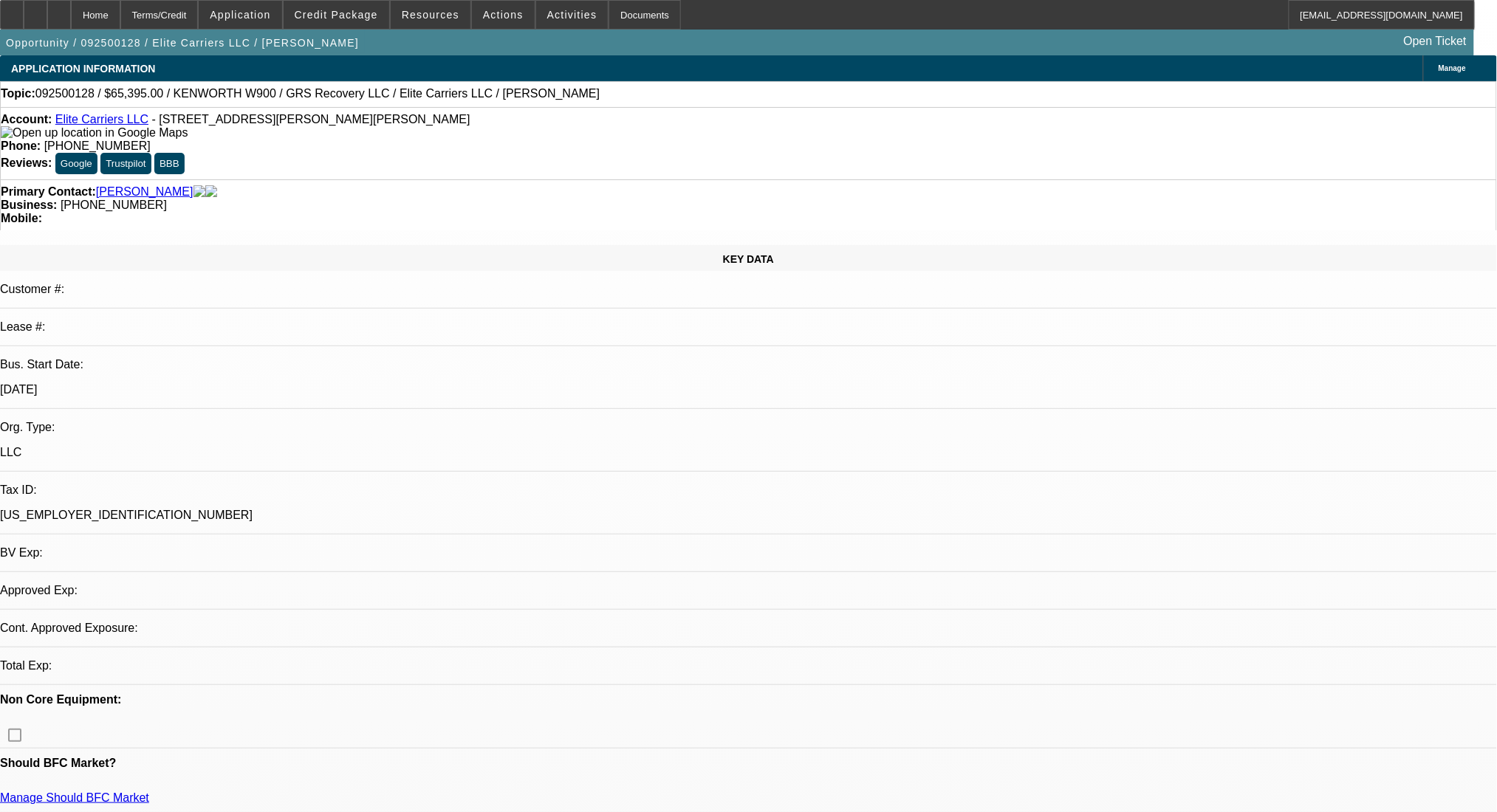
select select "0"
select select "2"
select select "0.1"
select select "4"
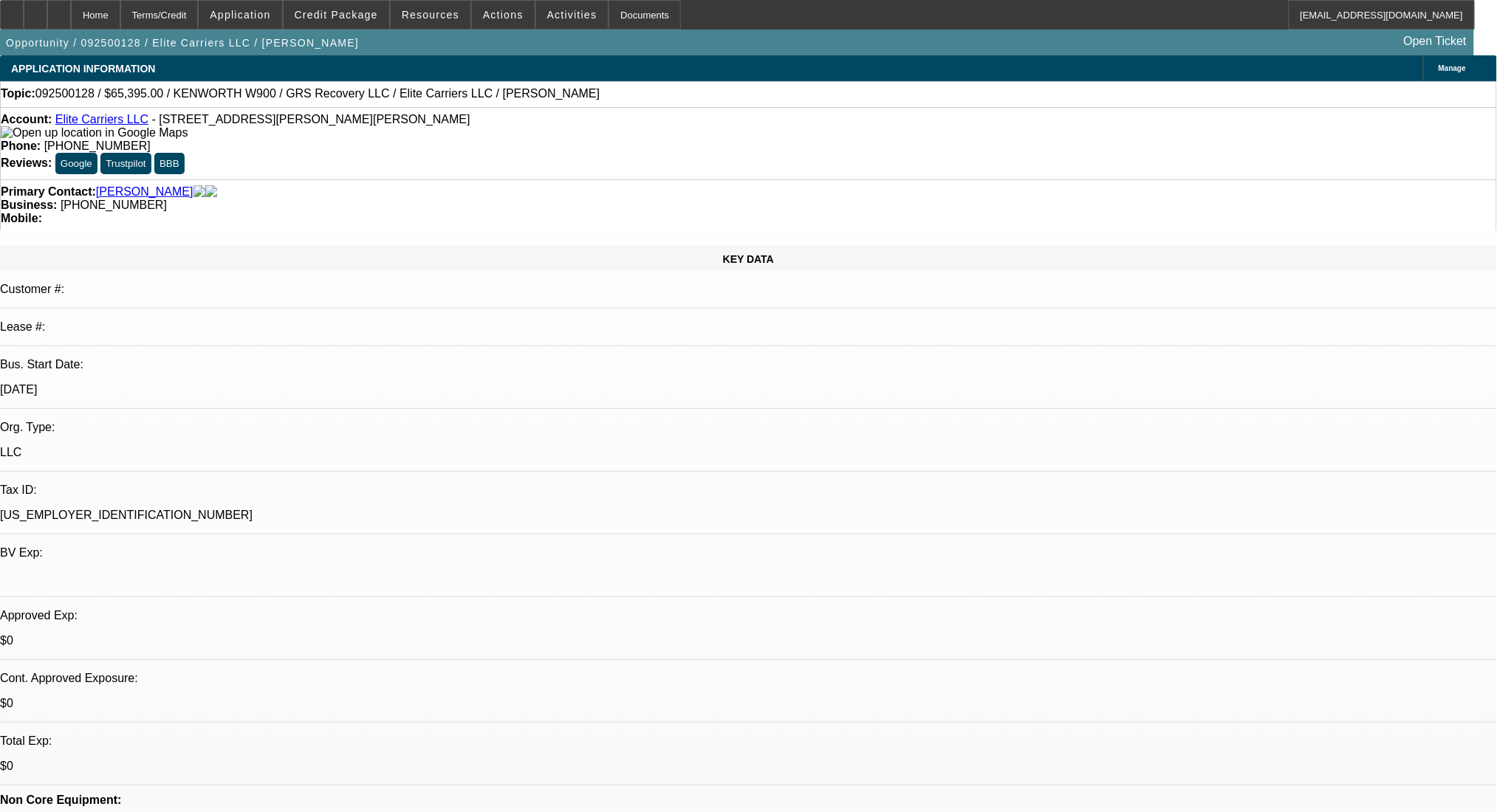
click at [580, 198] on div "Business: (603) 502-5797" at bounding box center [748, 205] width 1495 height 13
click at [47, 13] on div at bounding box center [36, 14] width 24 height 29
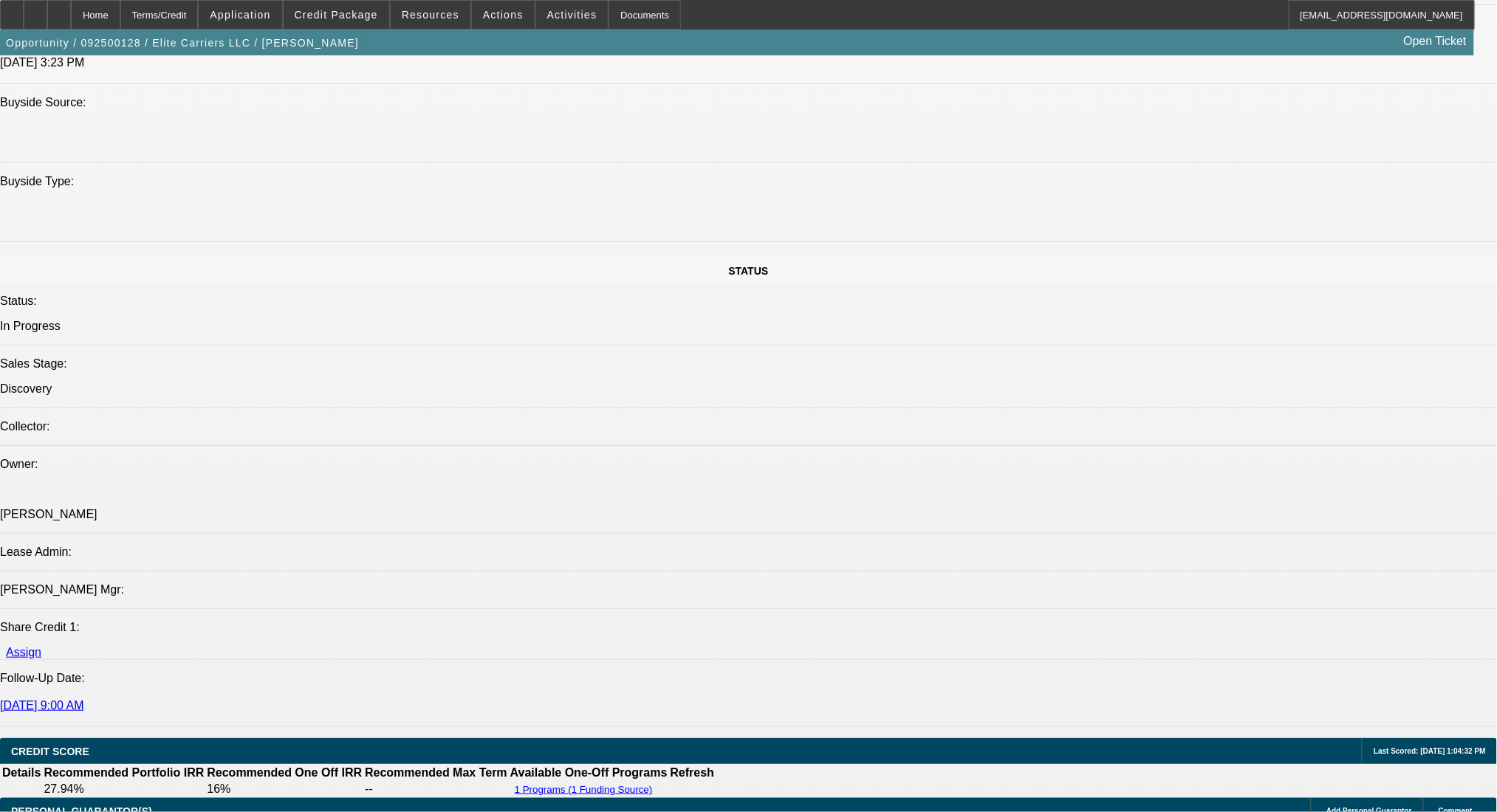
scroll to position [1378, 0]
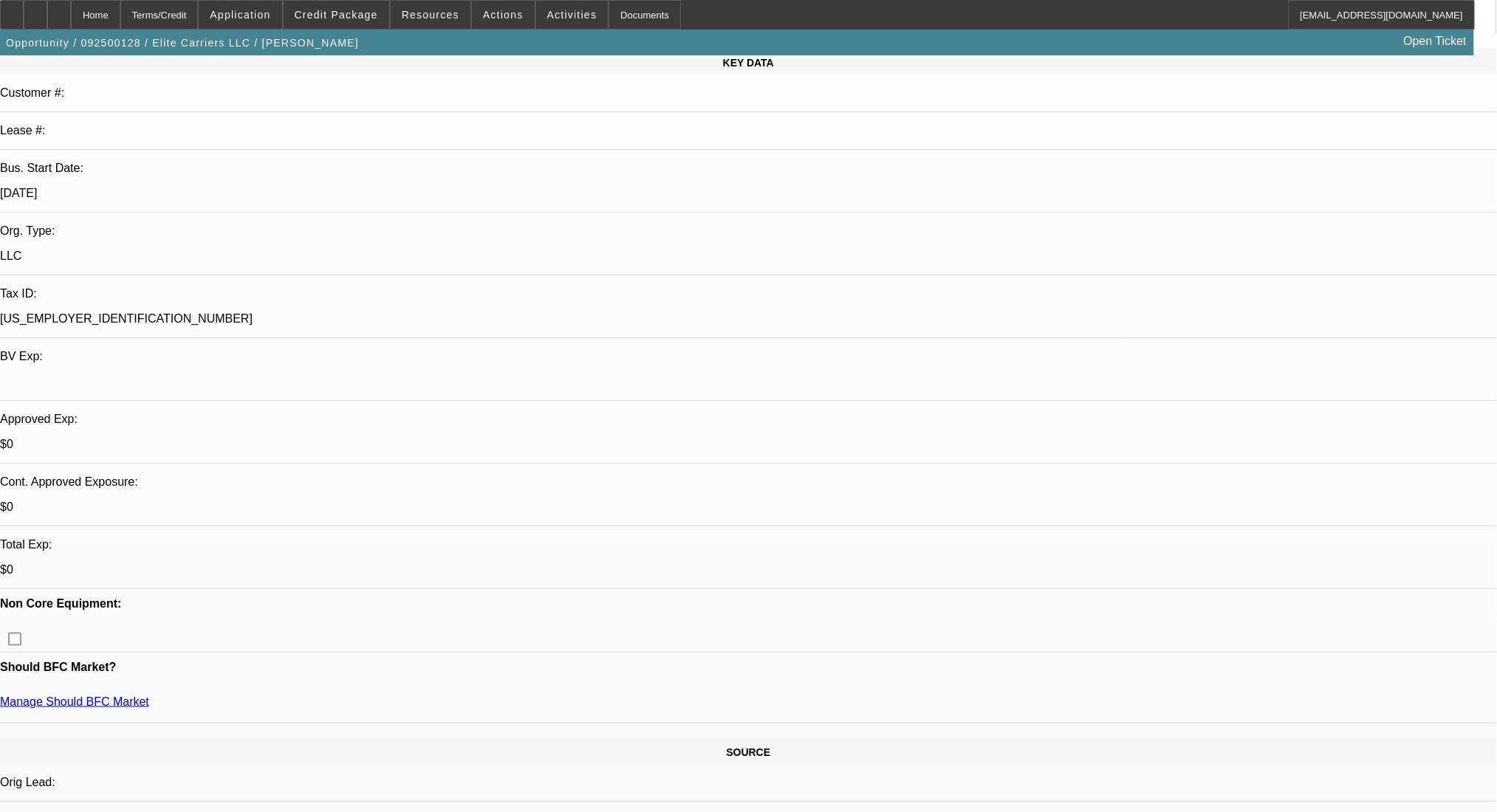
scroll to position [0, 0]
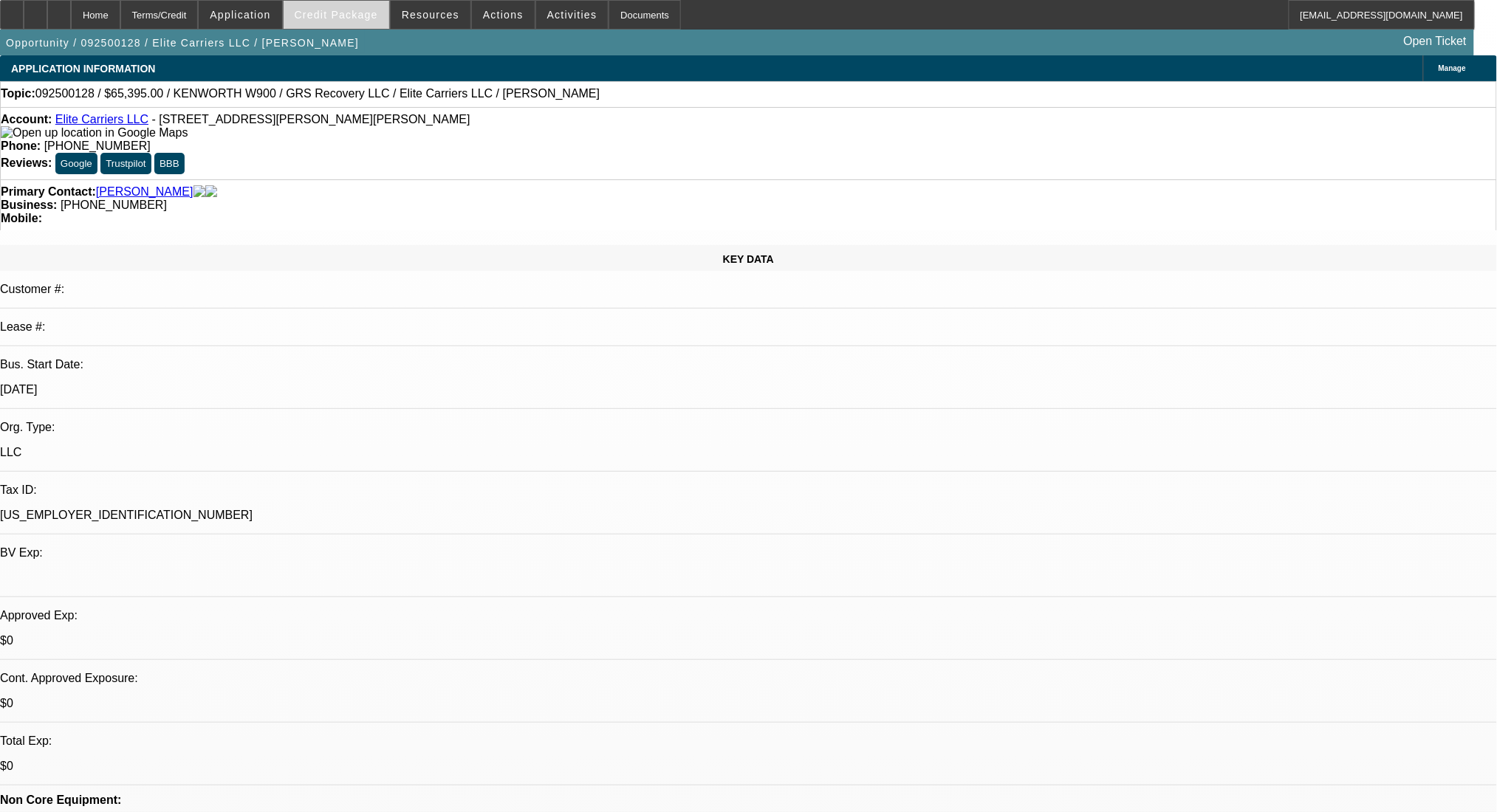
click at [366, 4] on span at bounding box center [337, 14] width 106 height 36
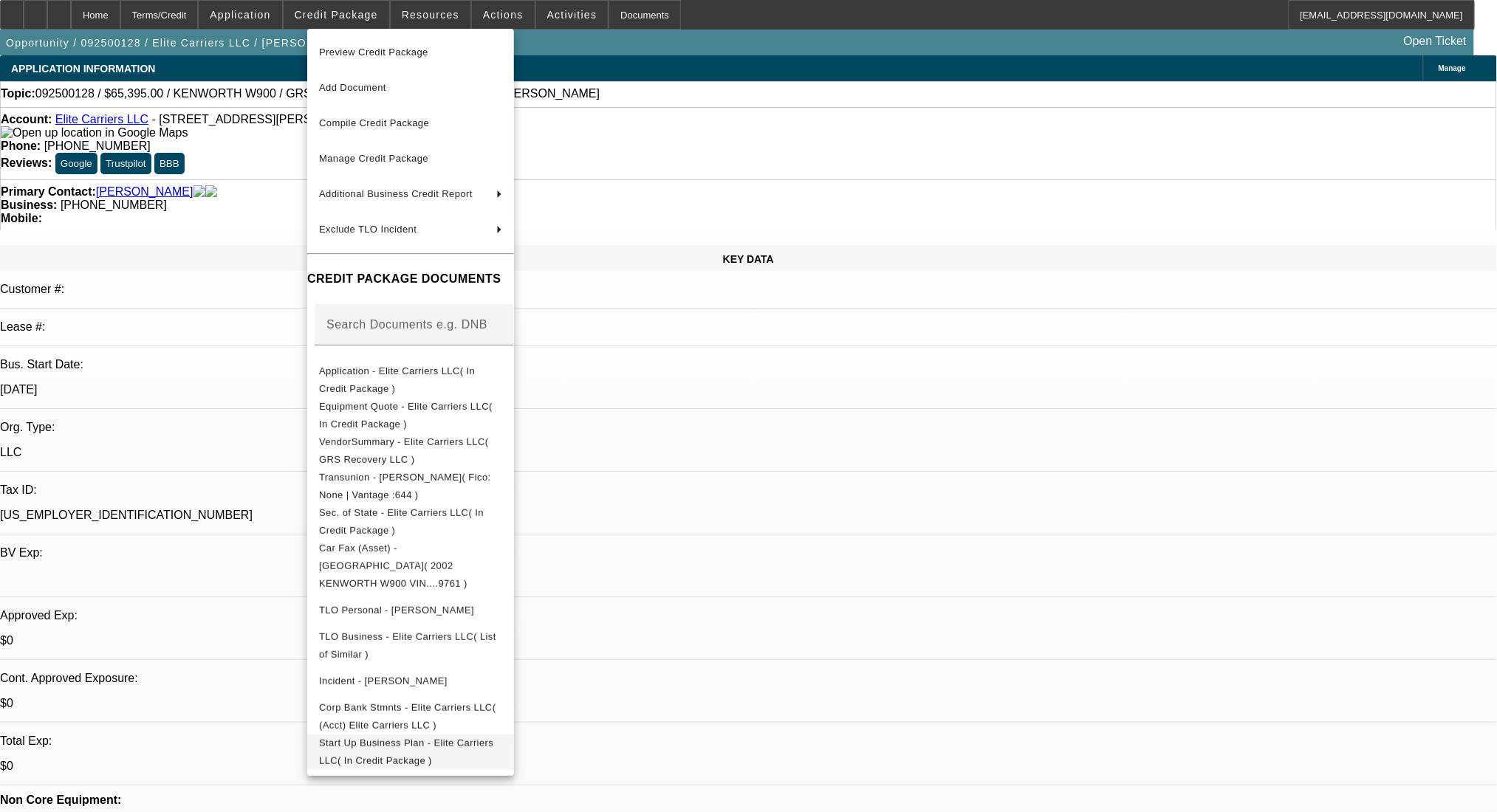
click at [467, 734] on button "Start Up Business Plan - Elite Carriers LLC( In Credit Package )" at bounding box center [410, 751] width 206 height 36
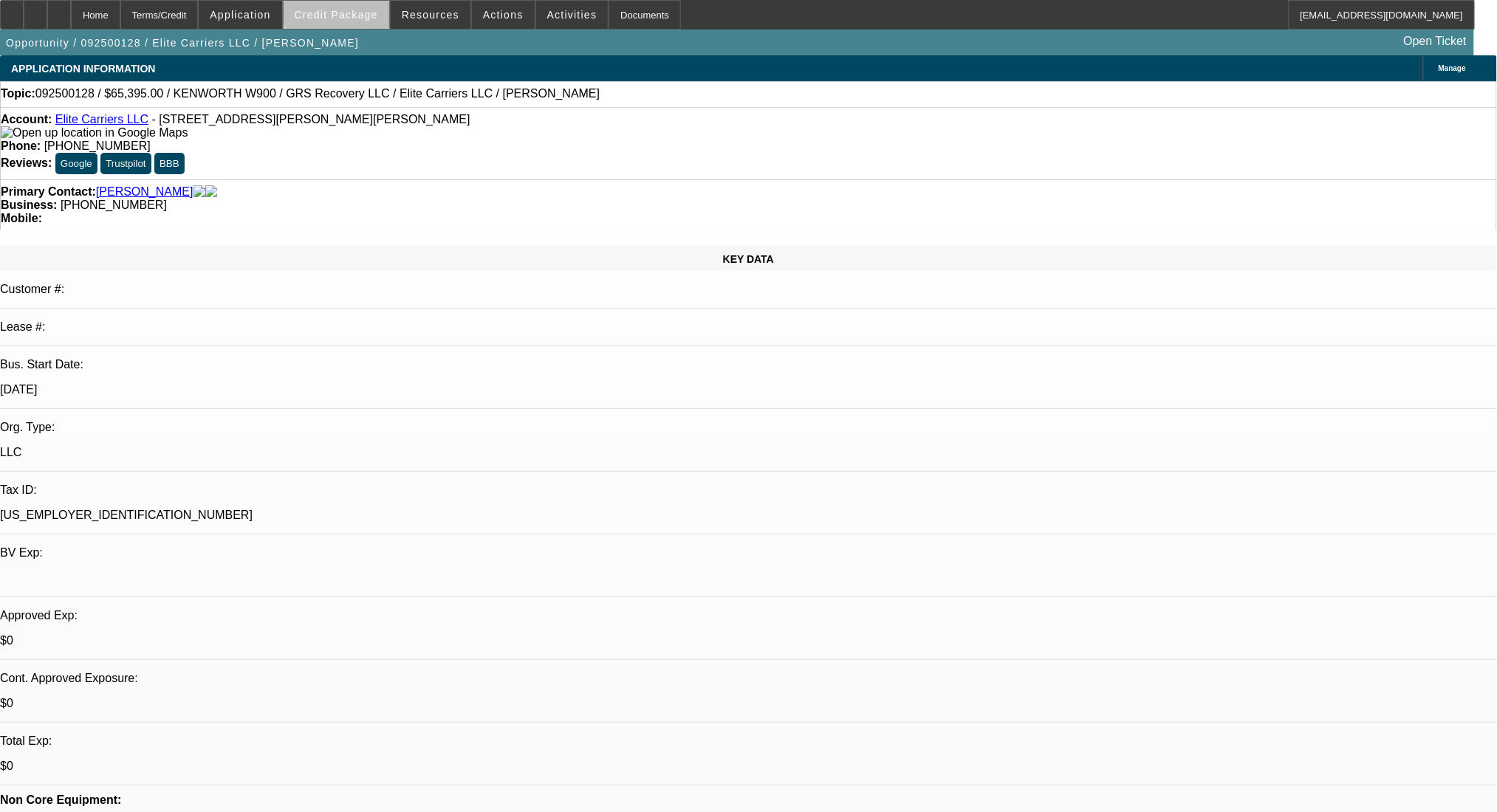
click at [371, 15] on span "Credit Package" at bounding box center [337, 14] width 84 height 12
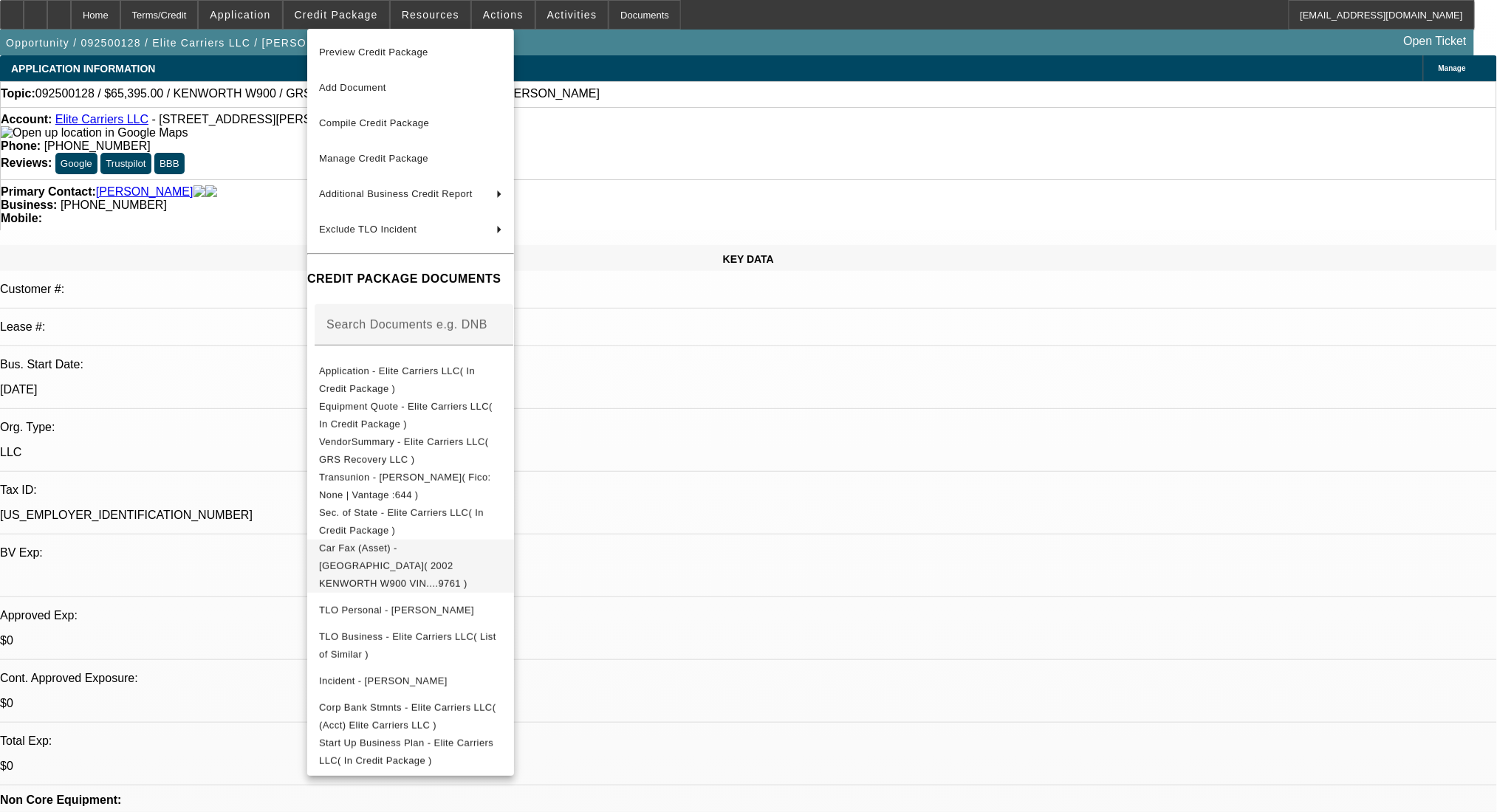
click at [467, 554] on span "Car Fax (Asset) - KENWORTH( 2002 KENWORTH W900 VIN....9761 )" at bounding box center [393, 565] width 149 height 47
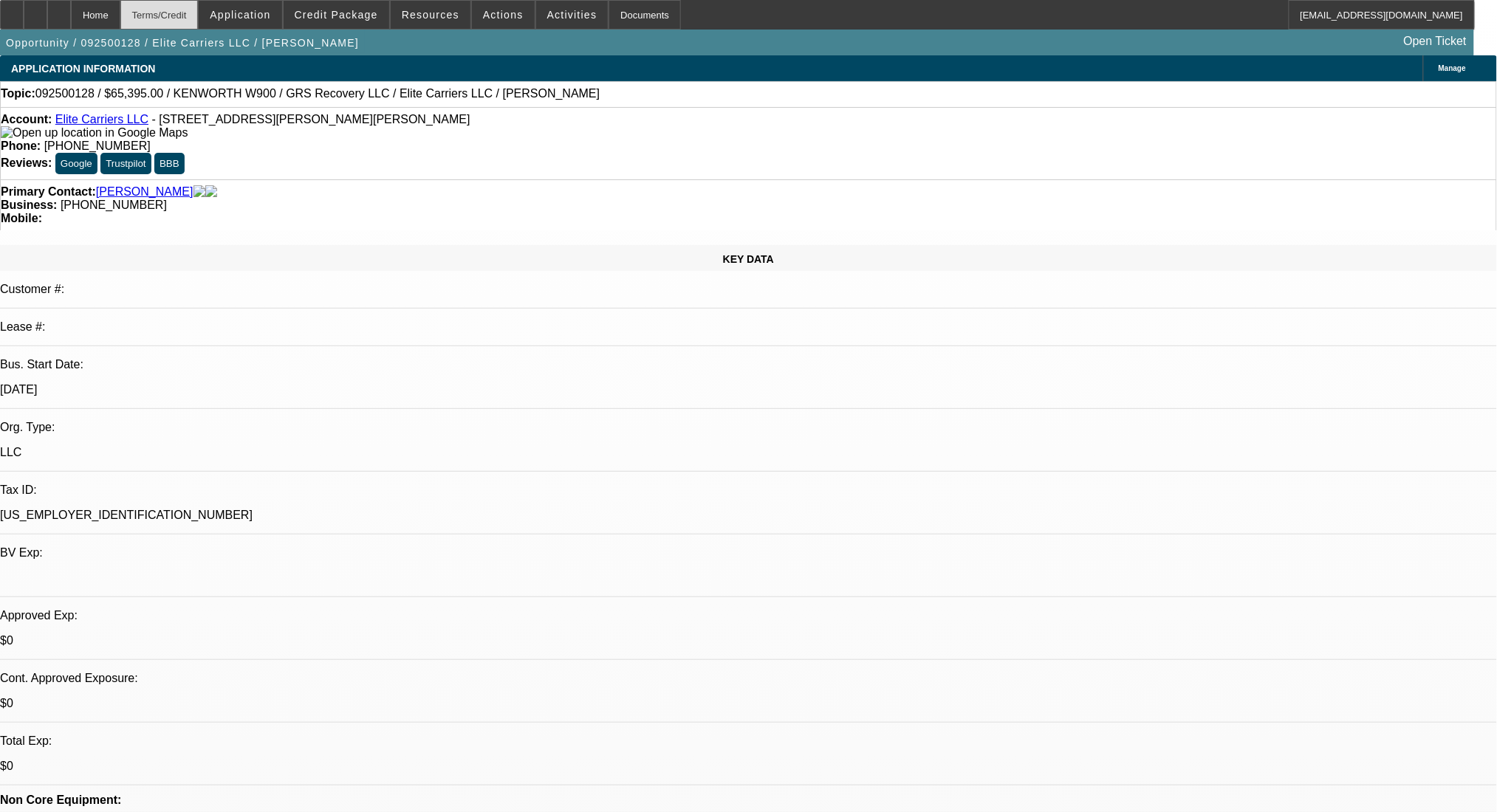
click at [195, 13] on div "Terms/Credit" at bounding box center [159, 14] width 78 height 29
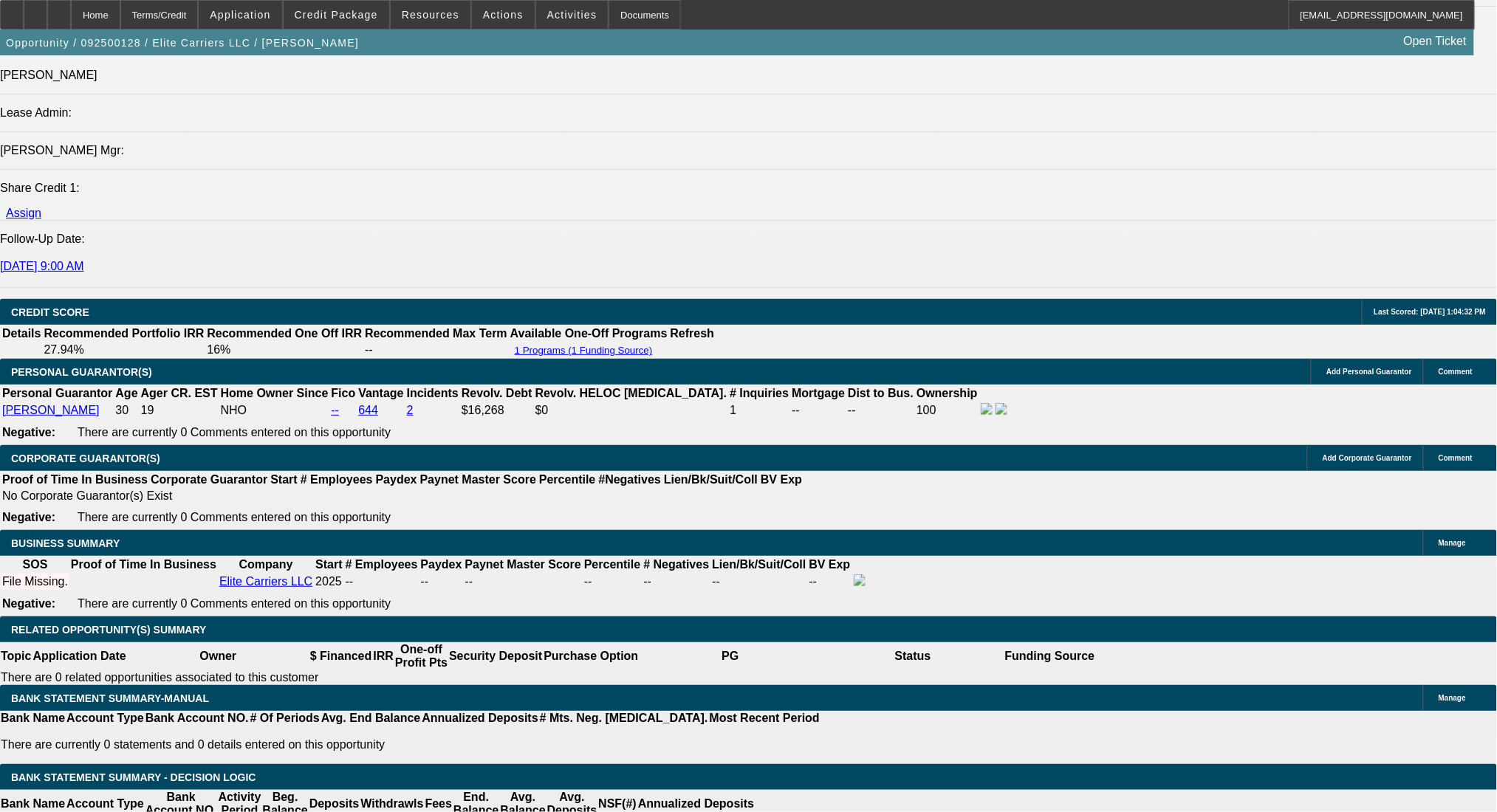
scroll to position [1919, 0]
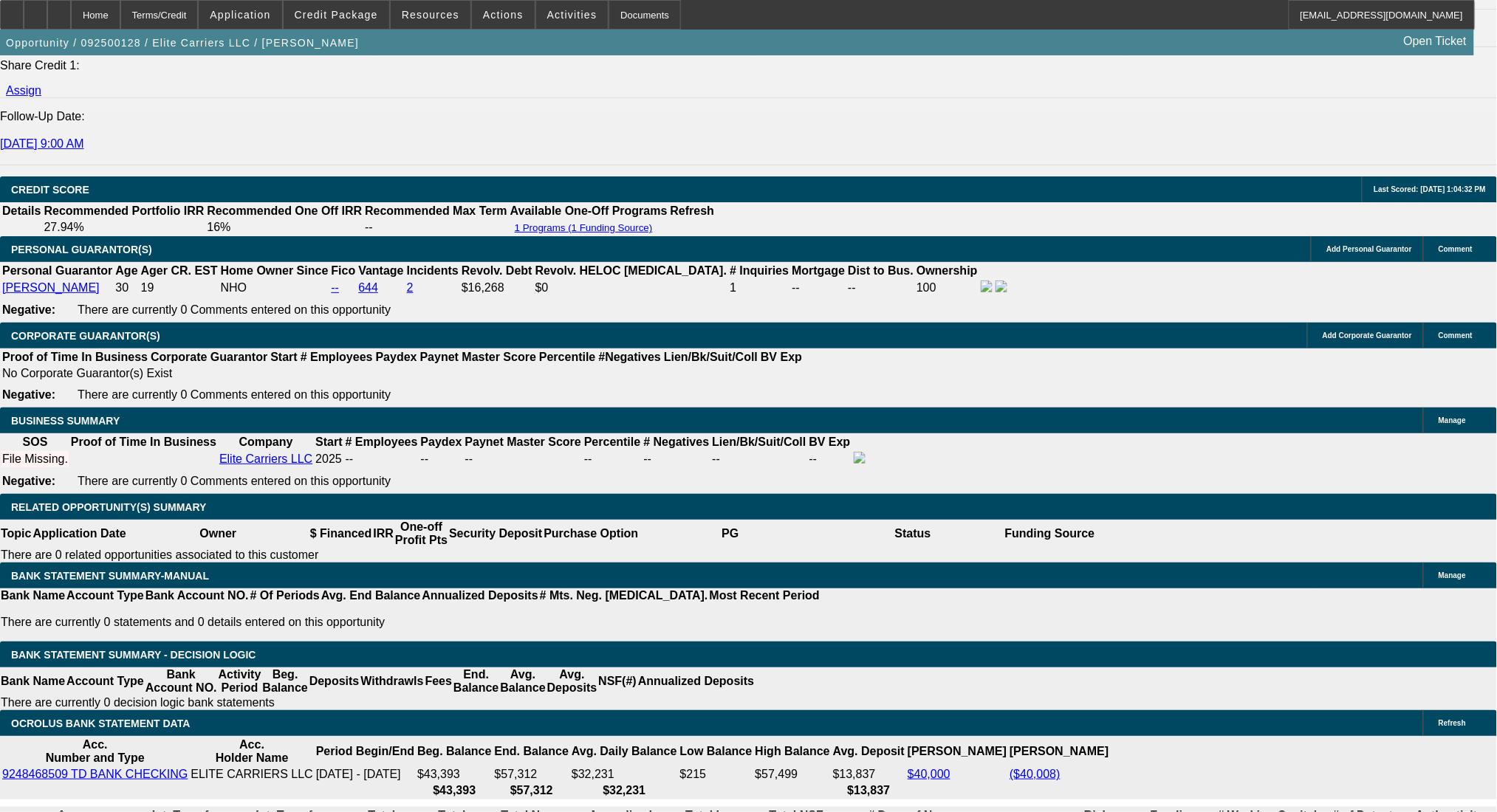
type input "15"
type input "$2,235.70"
type input "$1,117.85"
type input "$3,111.48"
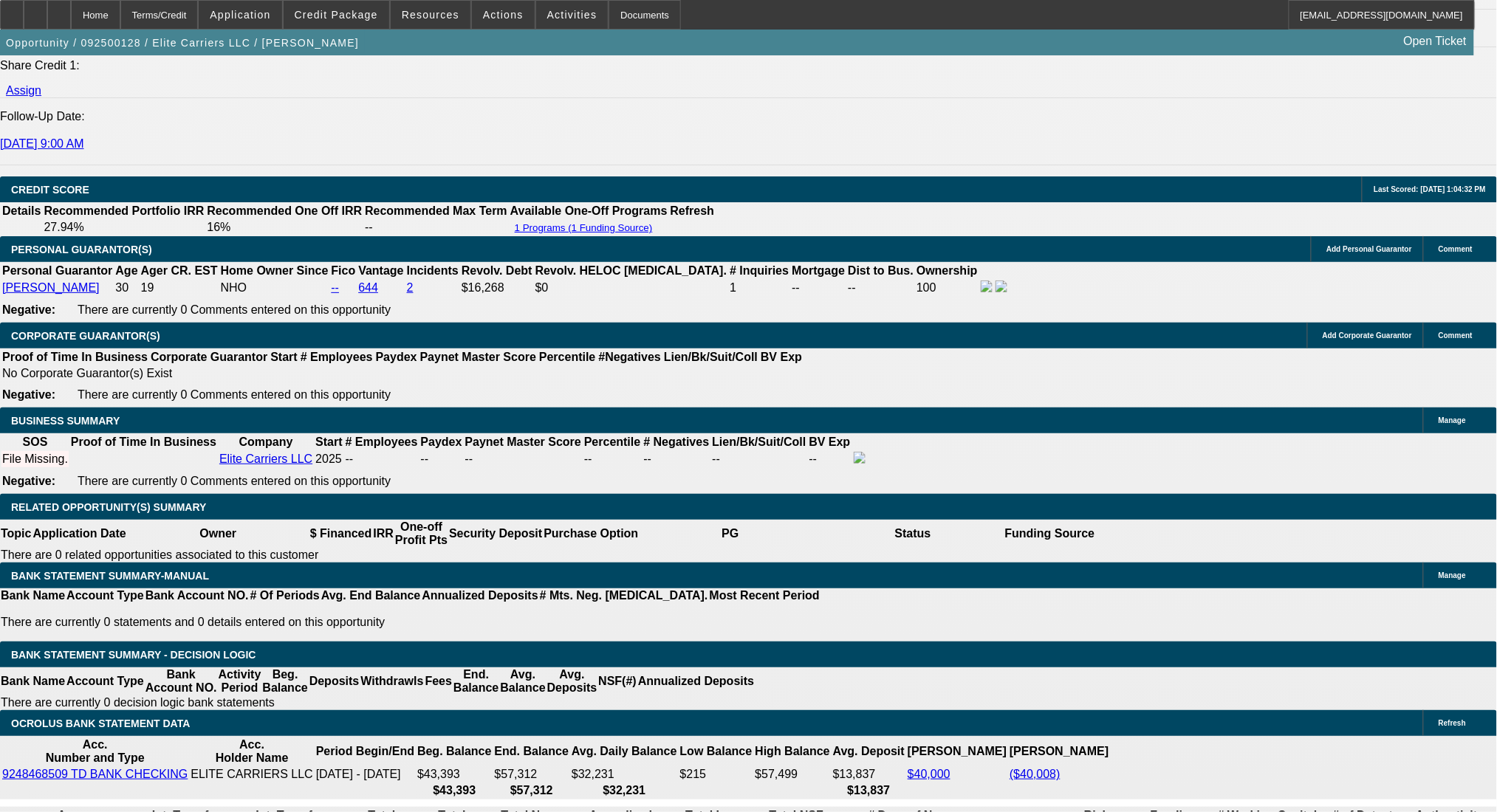
type input "$1,555.74"
type input "15"
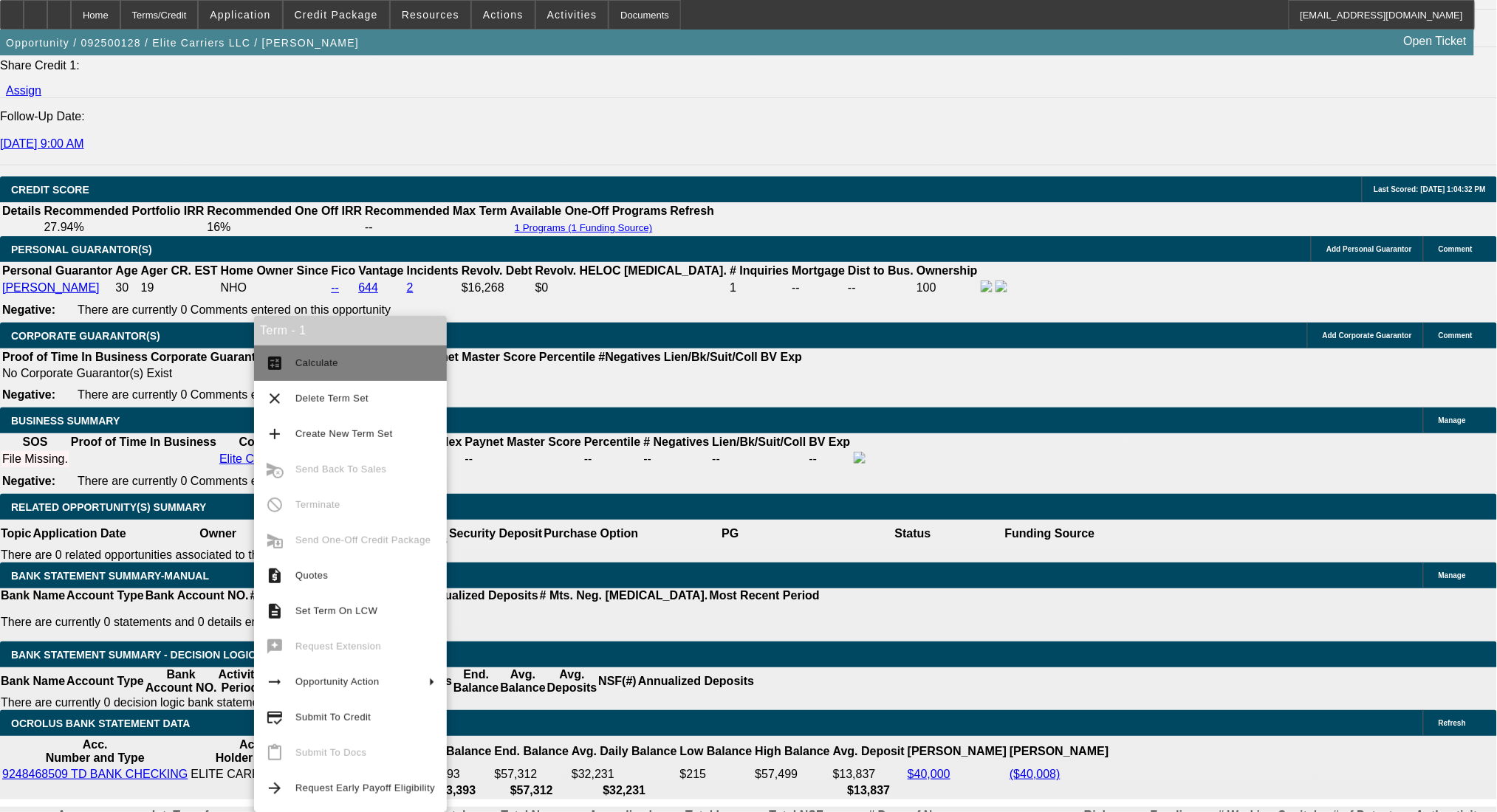
click at [328, 355] on span "Calculate" at bounding box center [365, 363] width 139 height 17
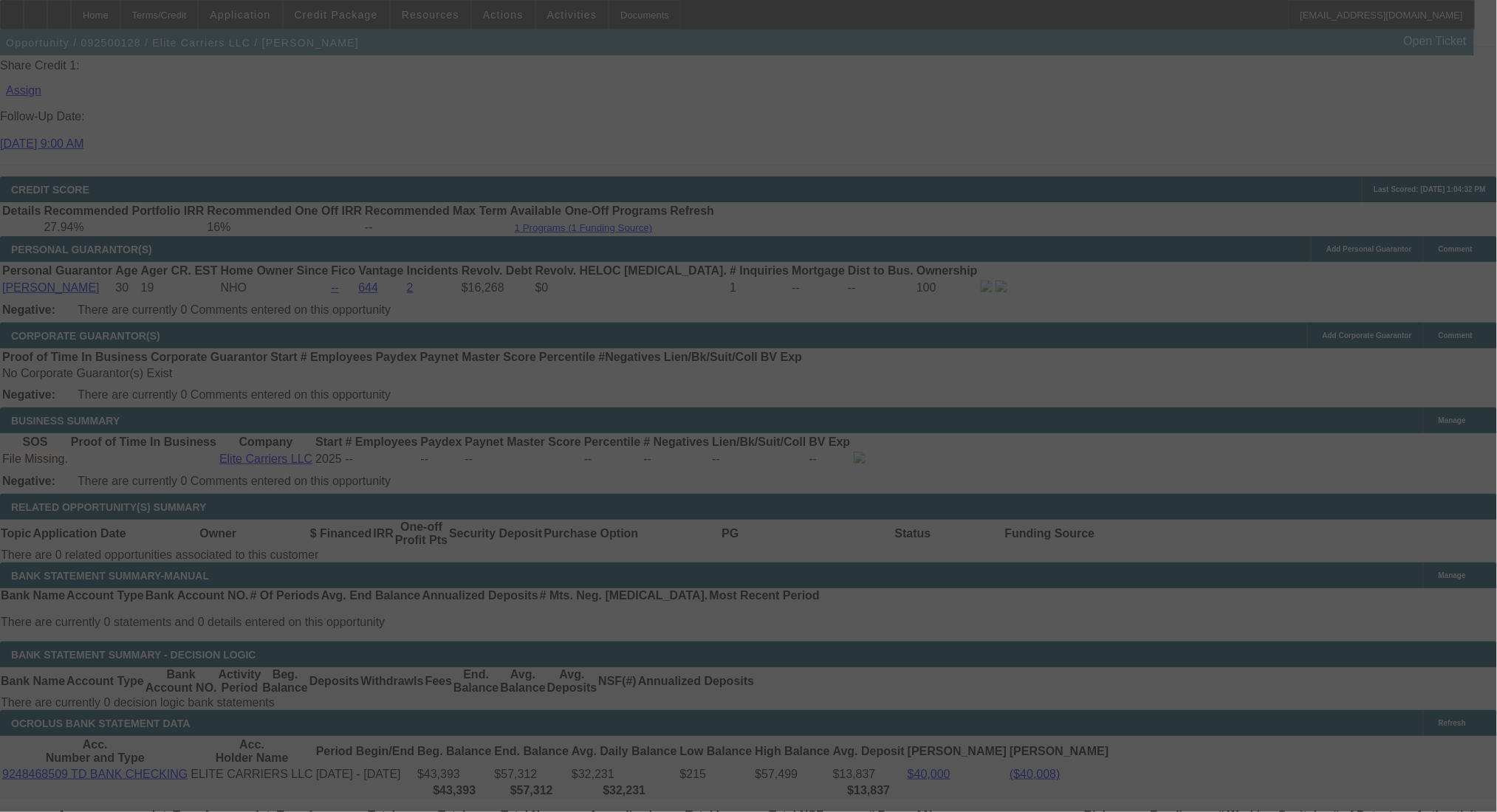
select select "0"
select select "2"
select select "0.1"
select select "4"
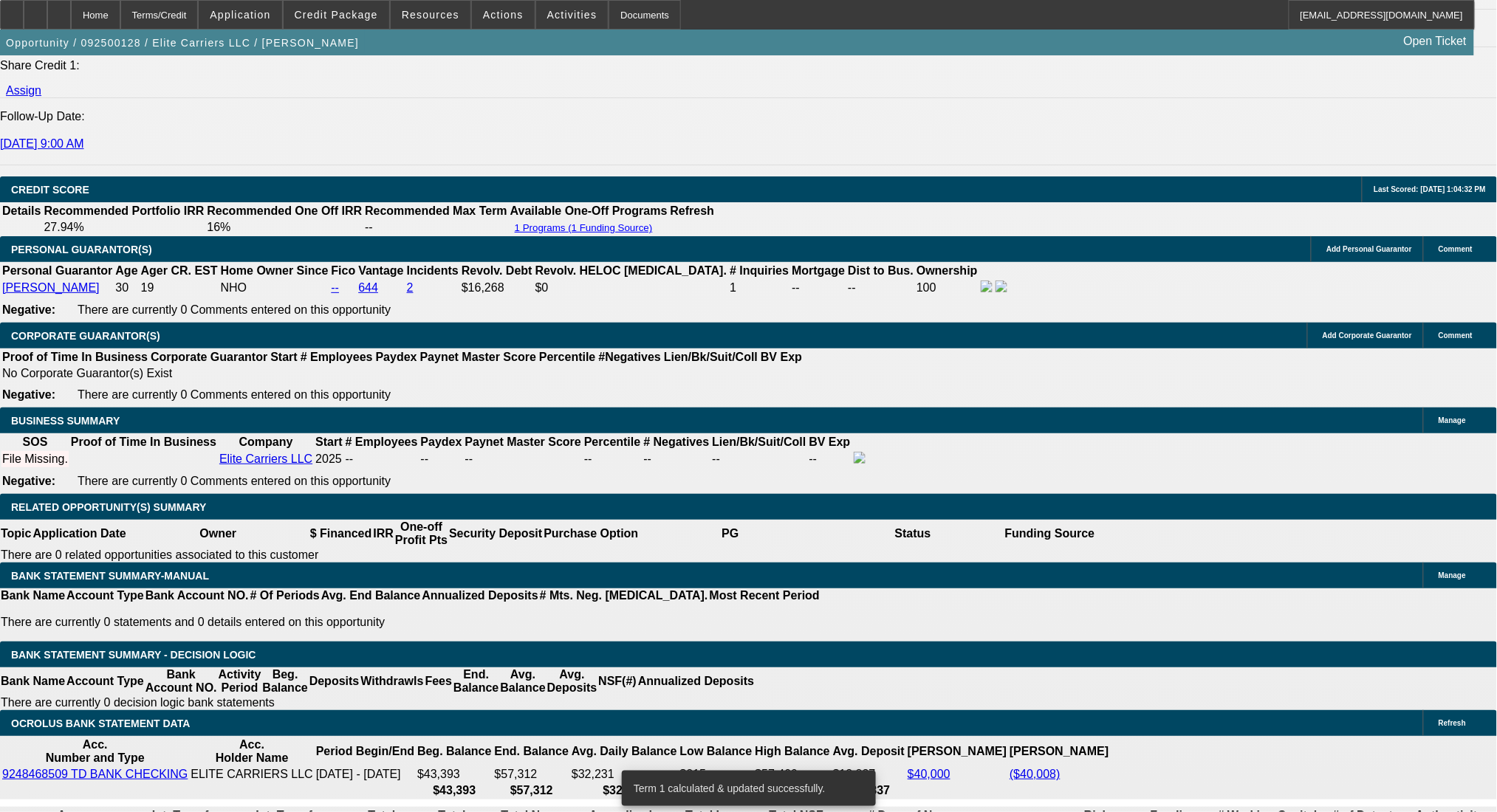
drag, startPoint x: 256, startPoint y: 444, endPoint x: 466, endPoint y: 460, distance: 210.6
type input "$46,395.00"
type input "UNKNOWN"
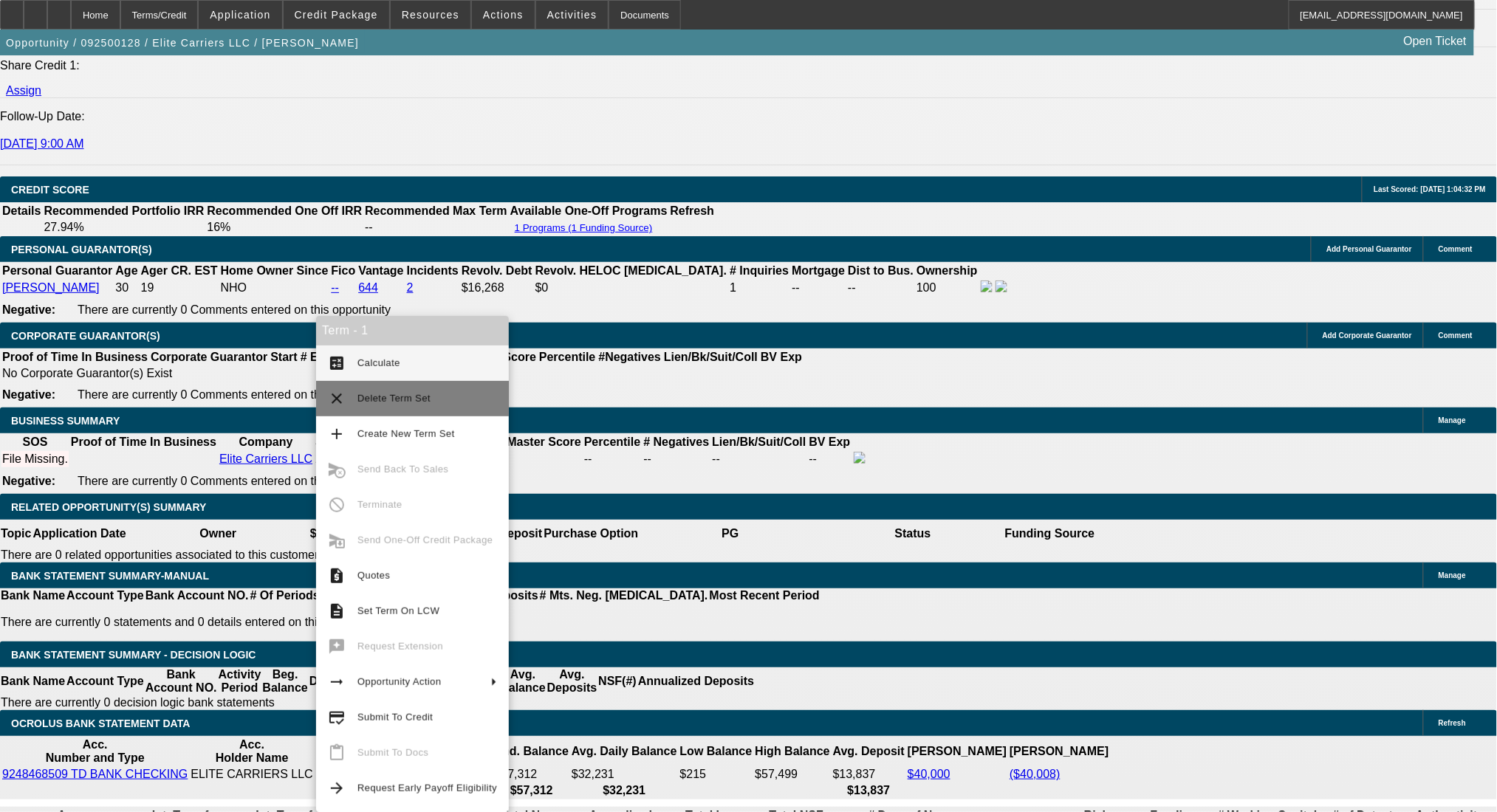
type input "$3,045.12"
type input "$1,522.56"
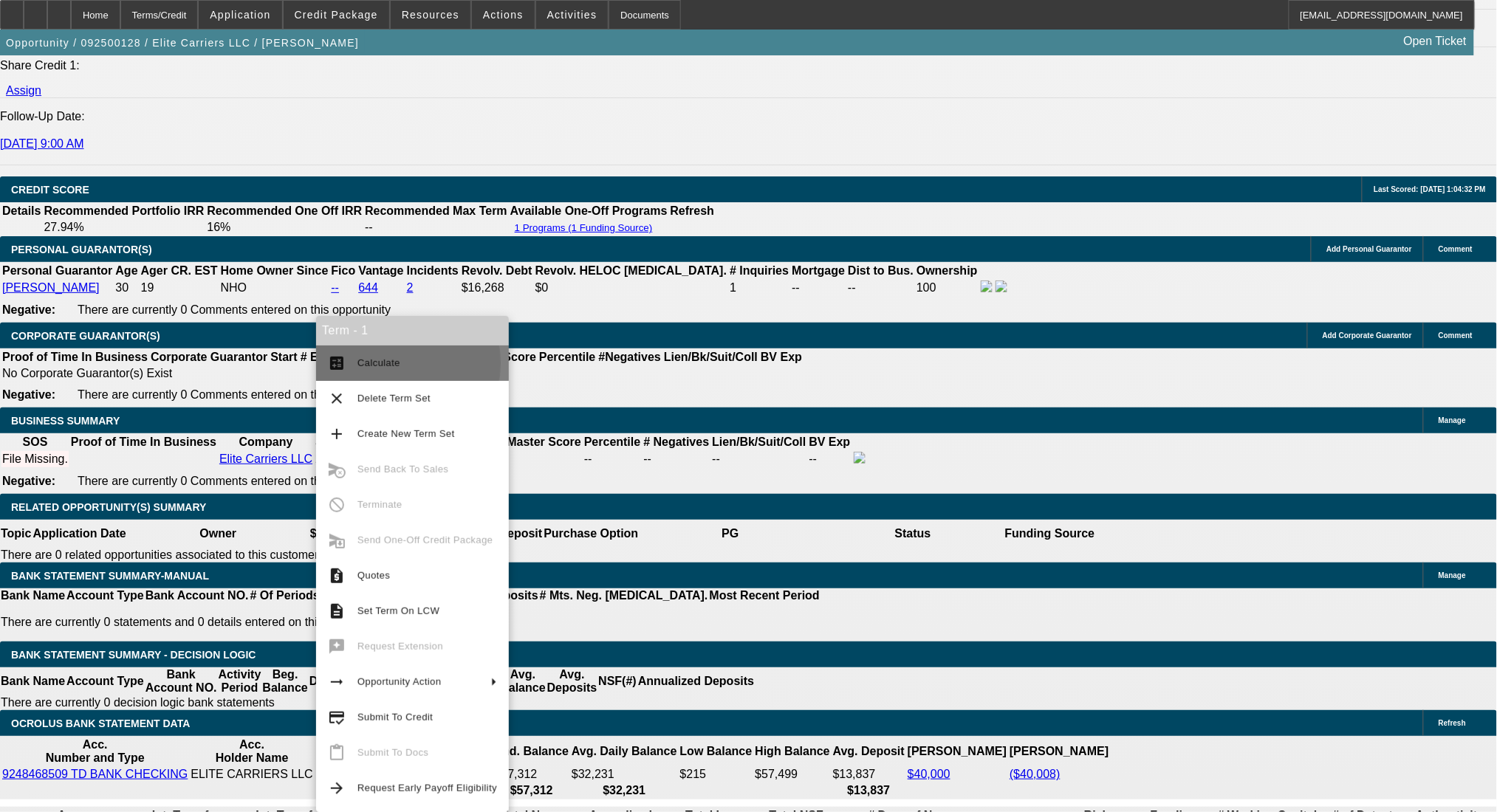
click at [381, 363] on span "Calculate" at bounding box center [379, 363] width 43 height 11
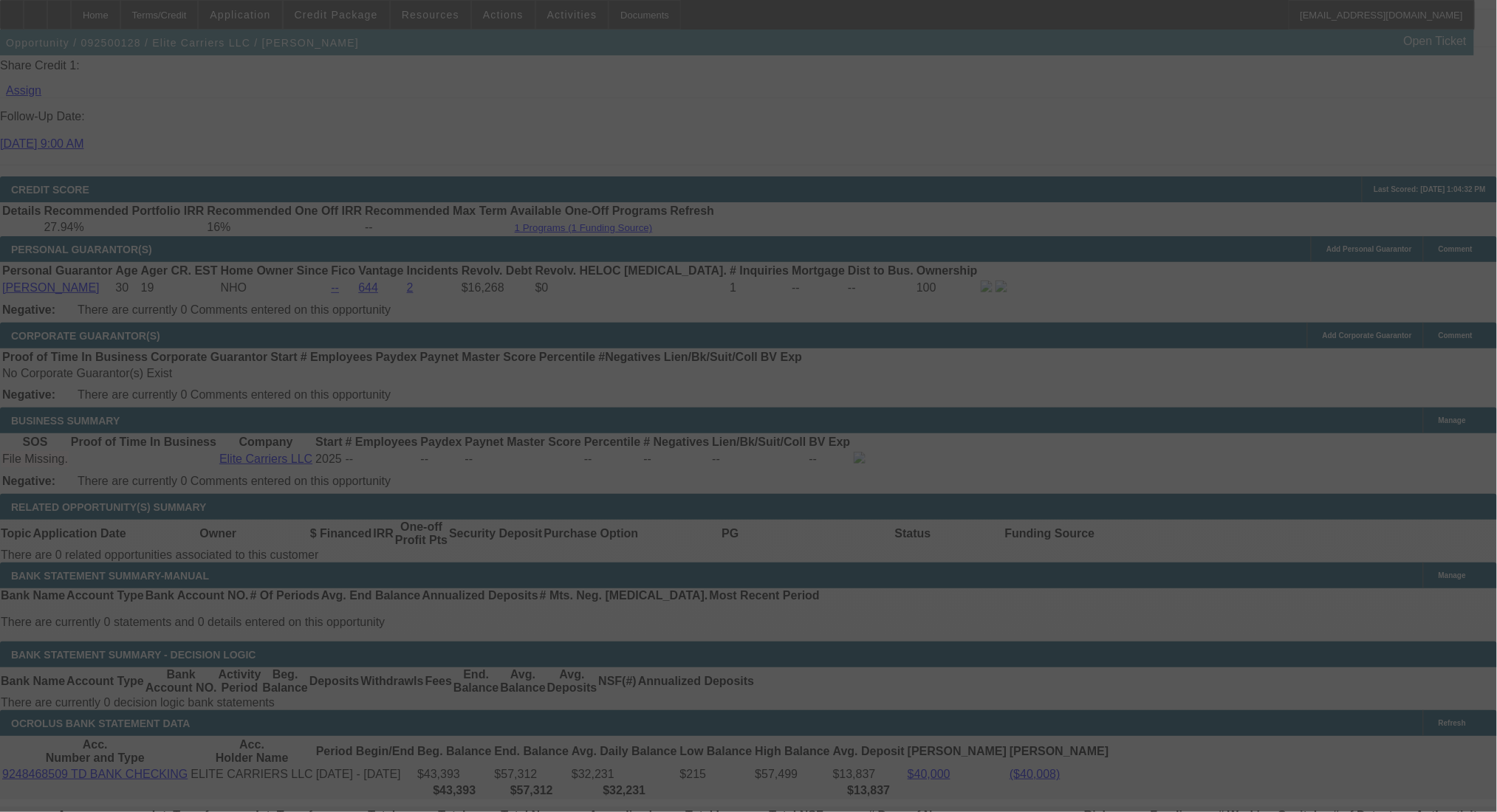
select select "0"
select select "2"
select select "0.1"
select select "4"
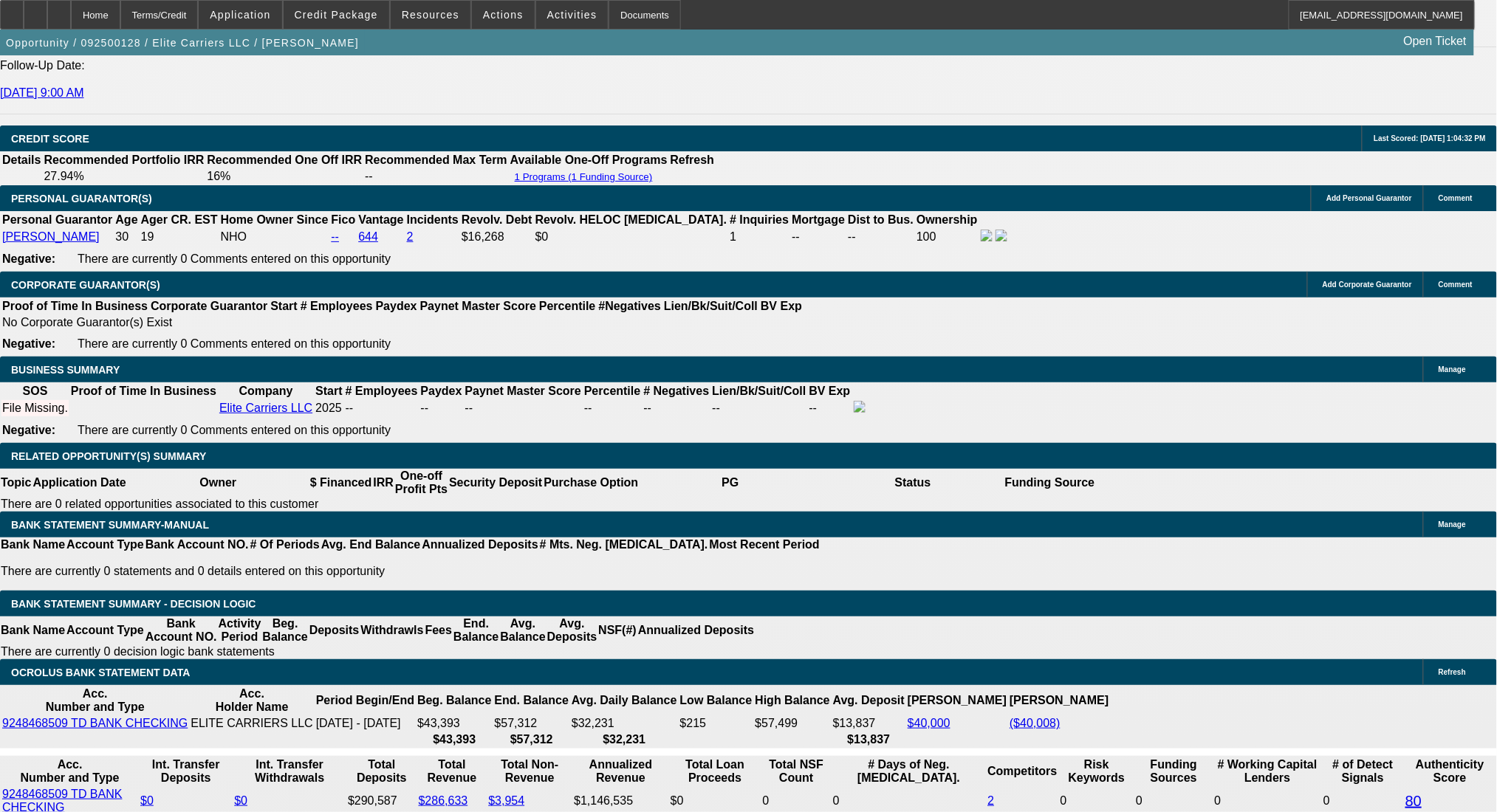
scroll to position [2017, 0]
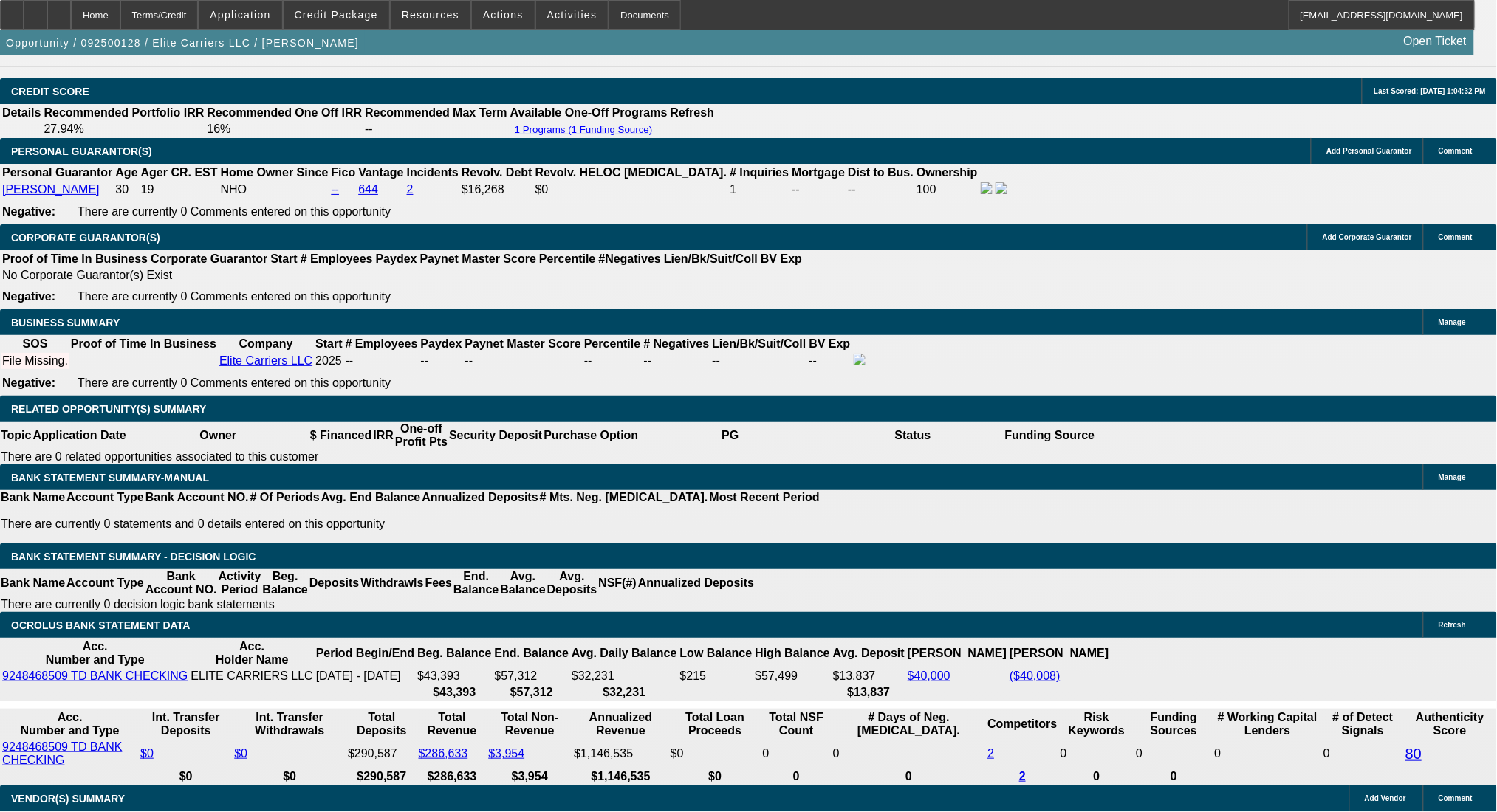
drag, startPoint x: 300, startPoint y: 466, endPoint x: 344, endPoint y: 463, distance: 44.1
type input "4"
type input "UNKNOWN"
type input "48"
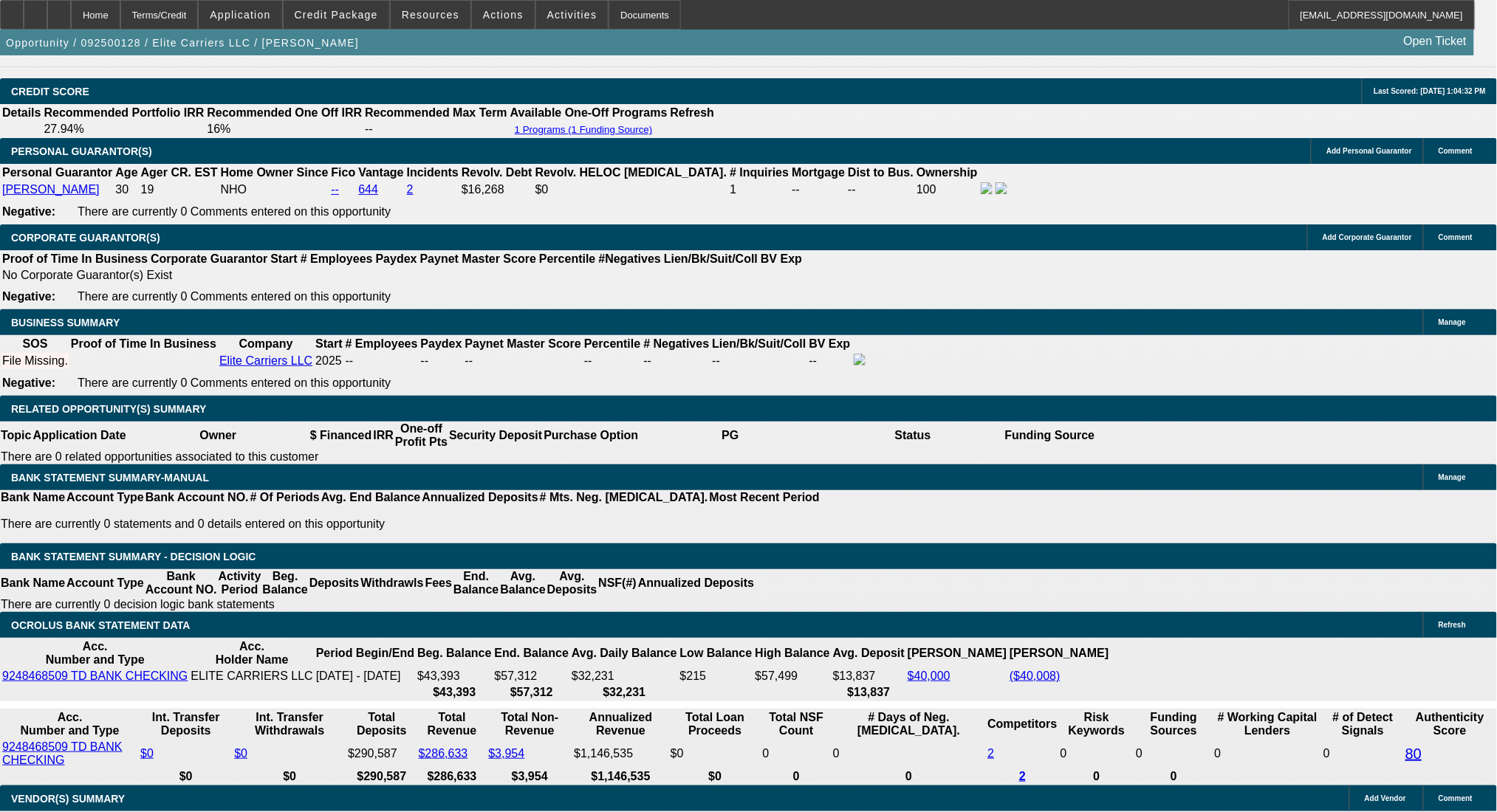
type input "$16,503.11"
type input "$33,006.22"
type input "$1,781.17"
type input "$3,562.34"
type input "48"
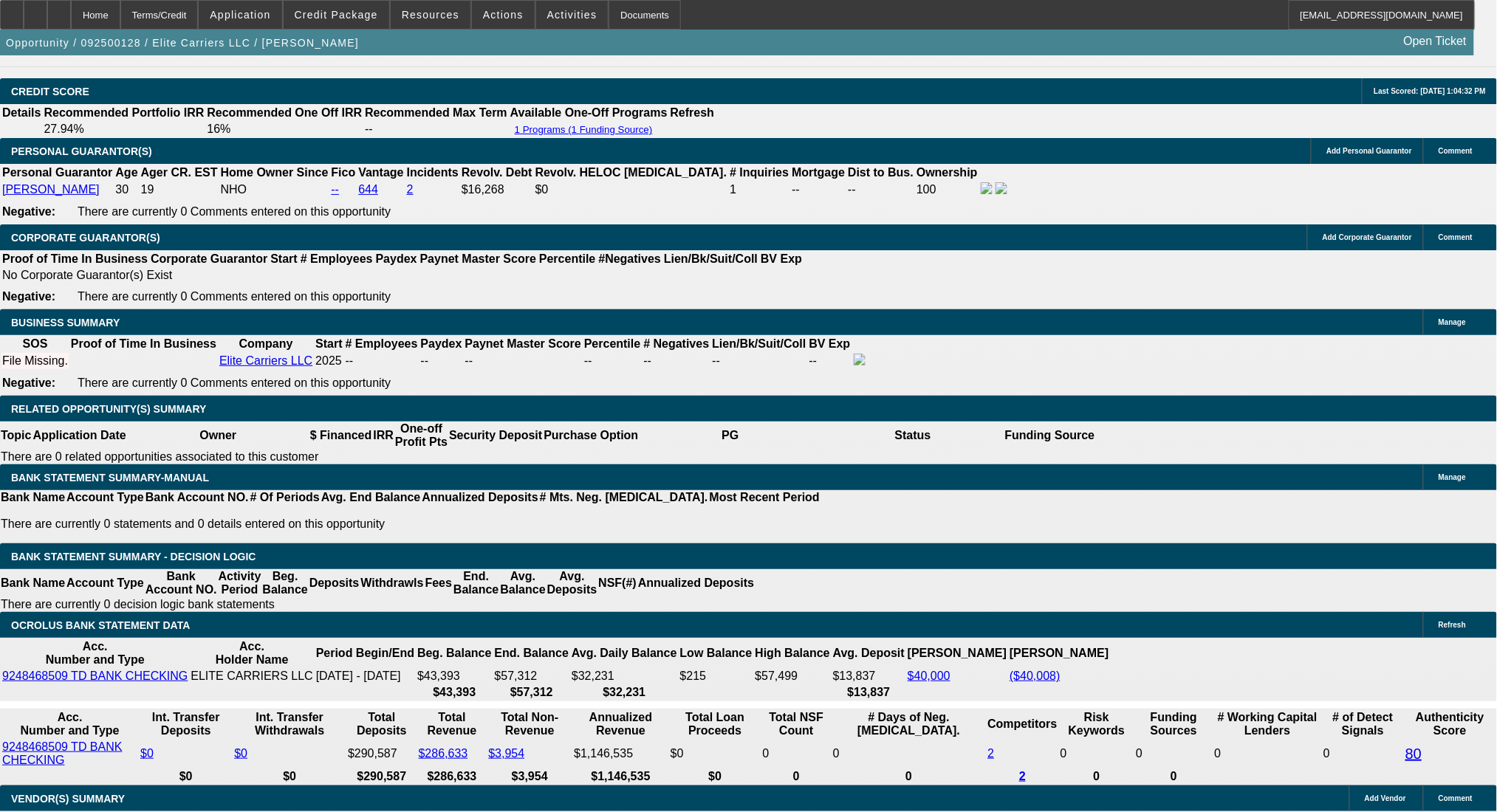
drag, startPoint x: 229, startPoint y: 463, endPoint x: 344, endPoint y: 474, distance: 115.5
type input "17"
type input "$34.00"
type input "1780"
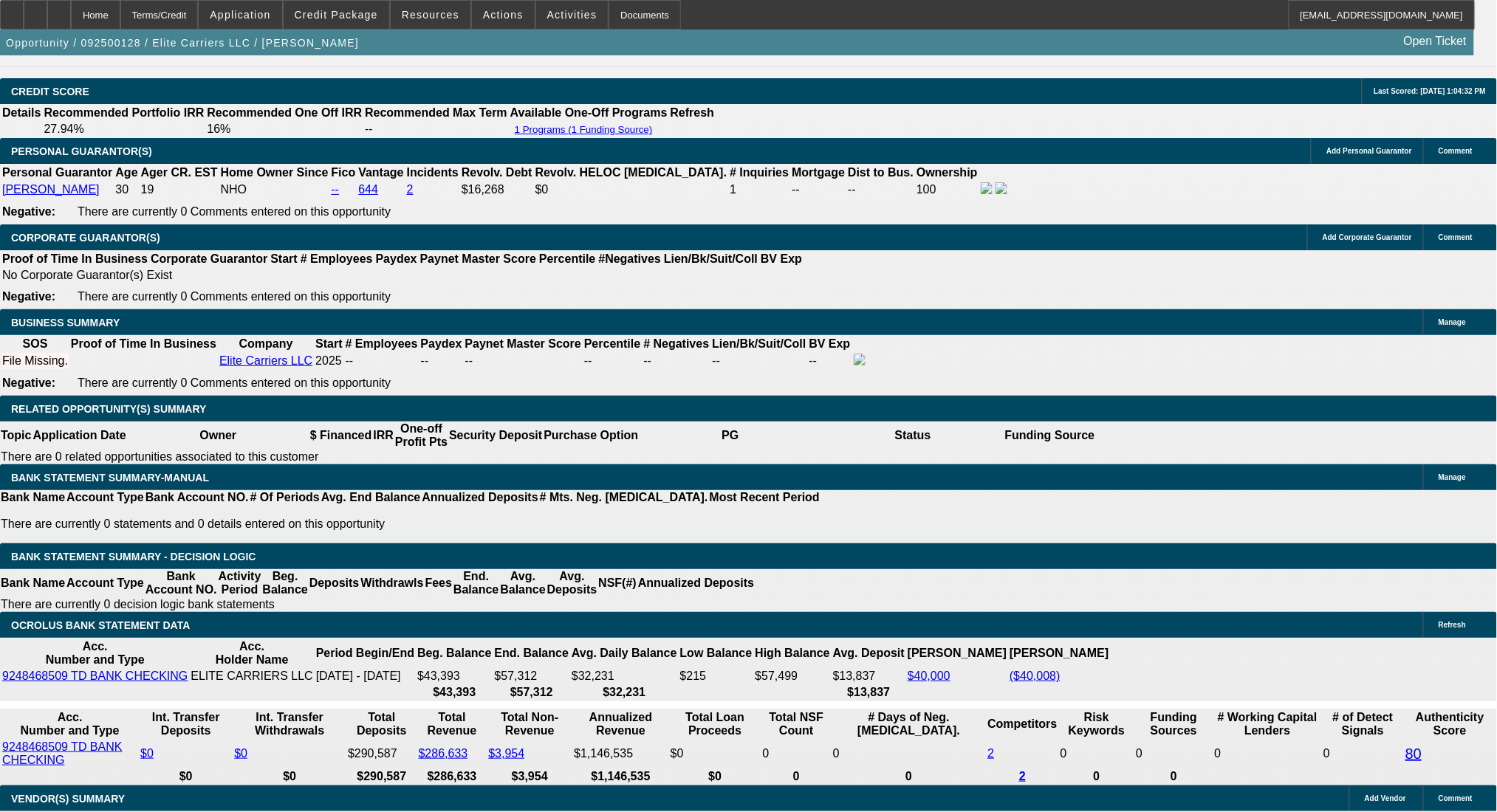
type input "15"
type input "$3,560.00"
type input "$1,780.00"
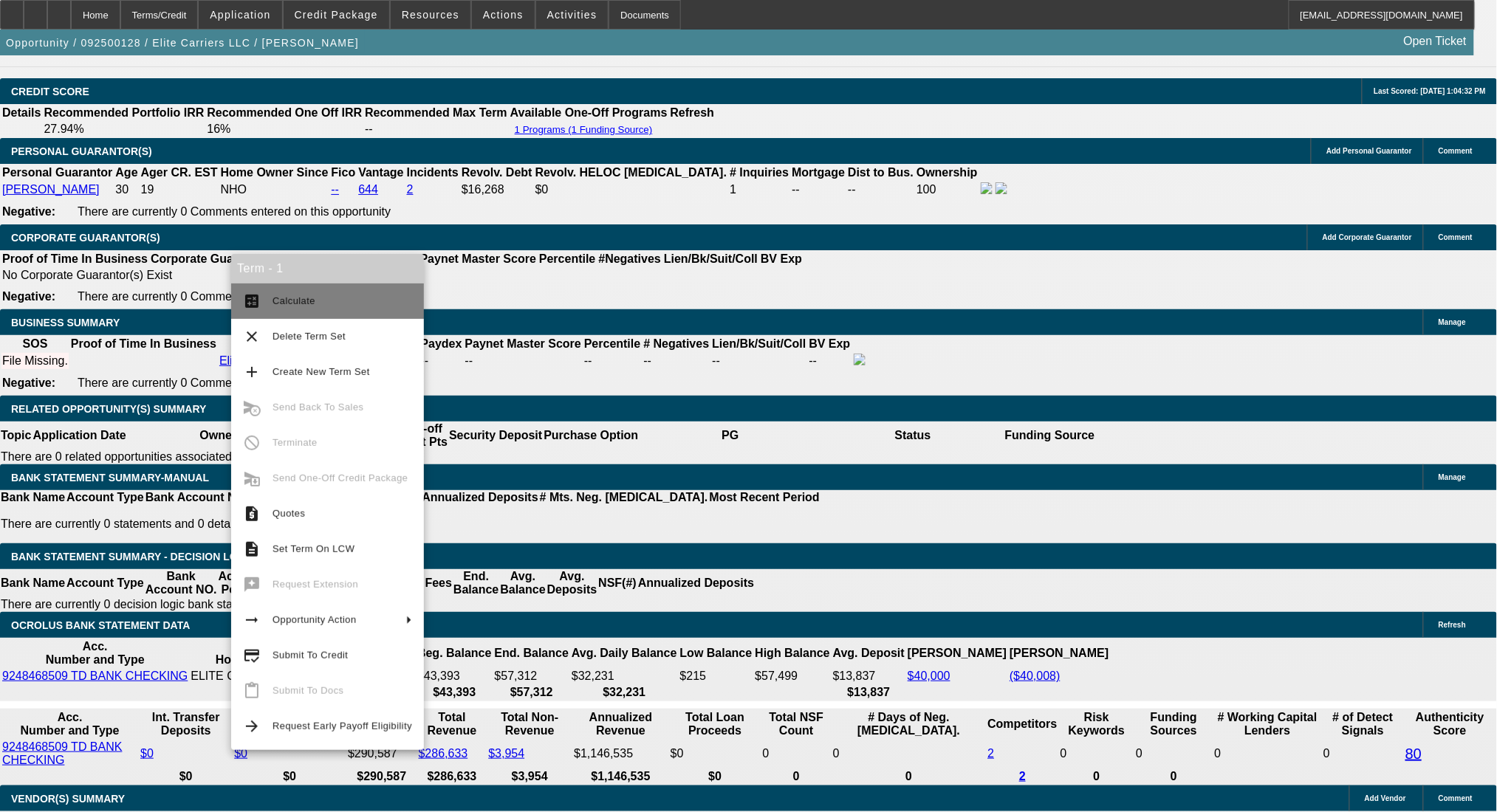
click at [275, 296] on span "Calculate" at bounding box center [294, 301] width 43 height 11
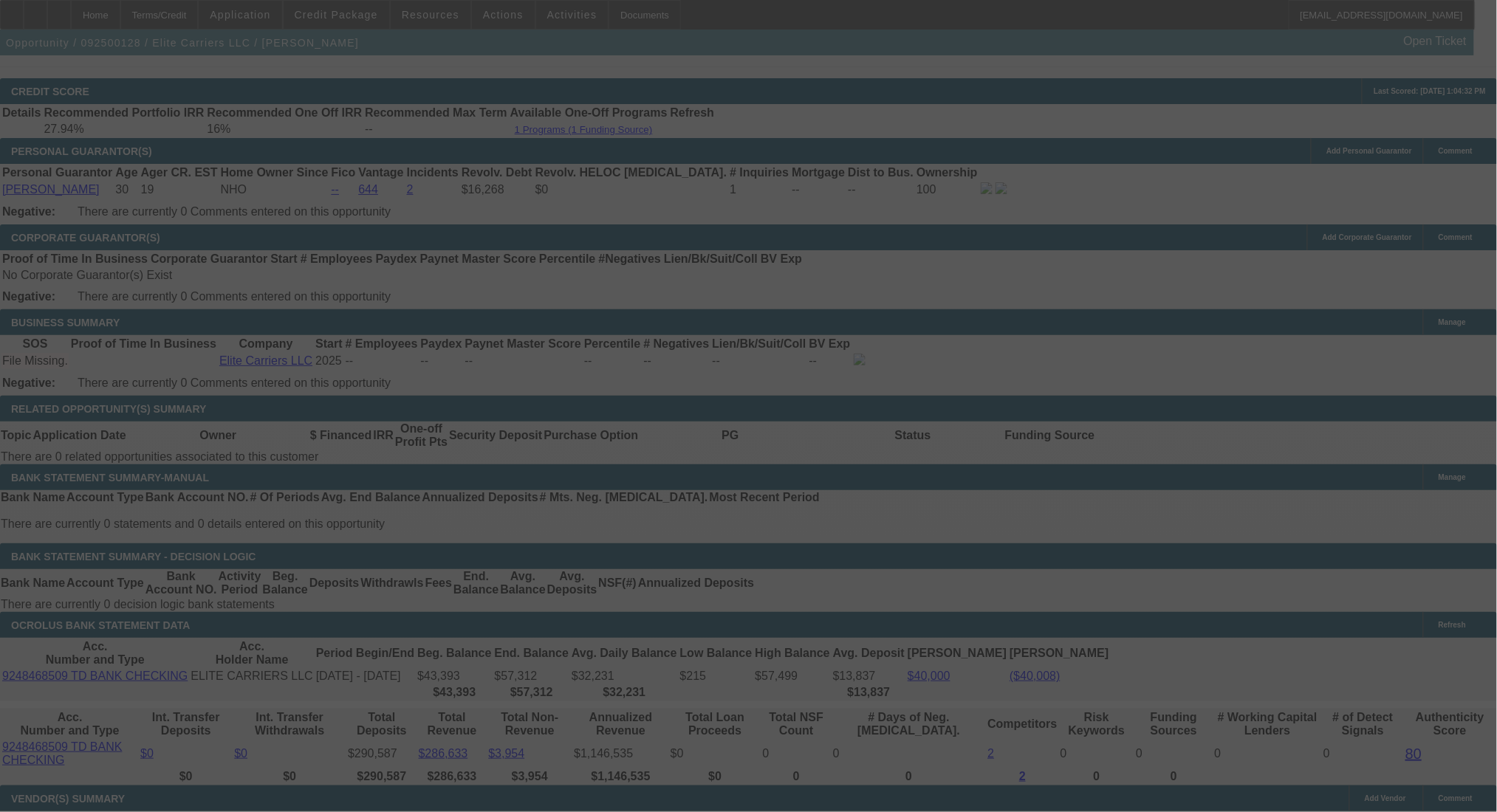
select select "0"
select select "2"
select select "0.1"
select select "4"
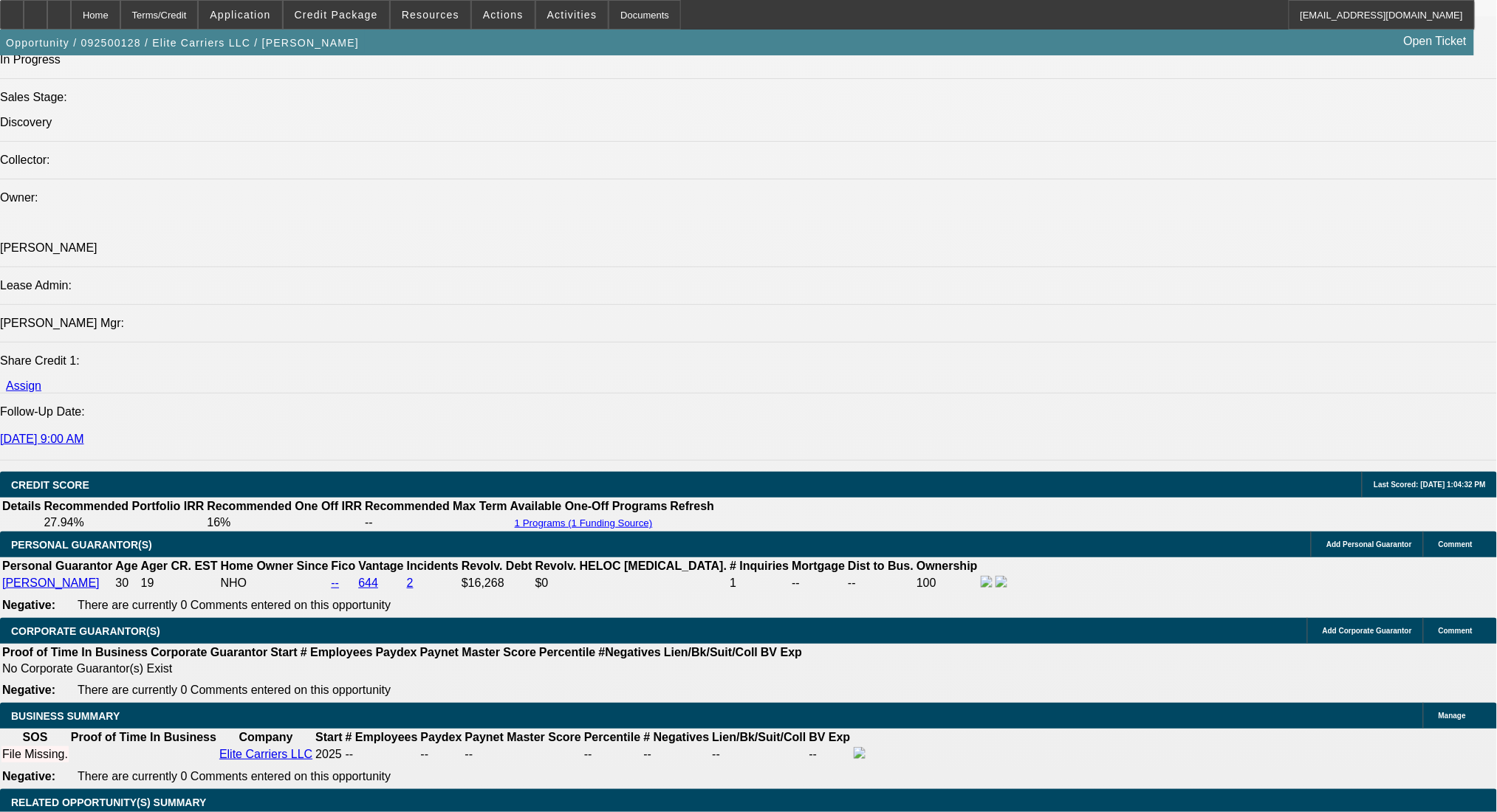
scroll to position [2313, 0]
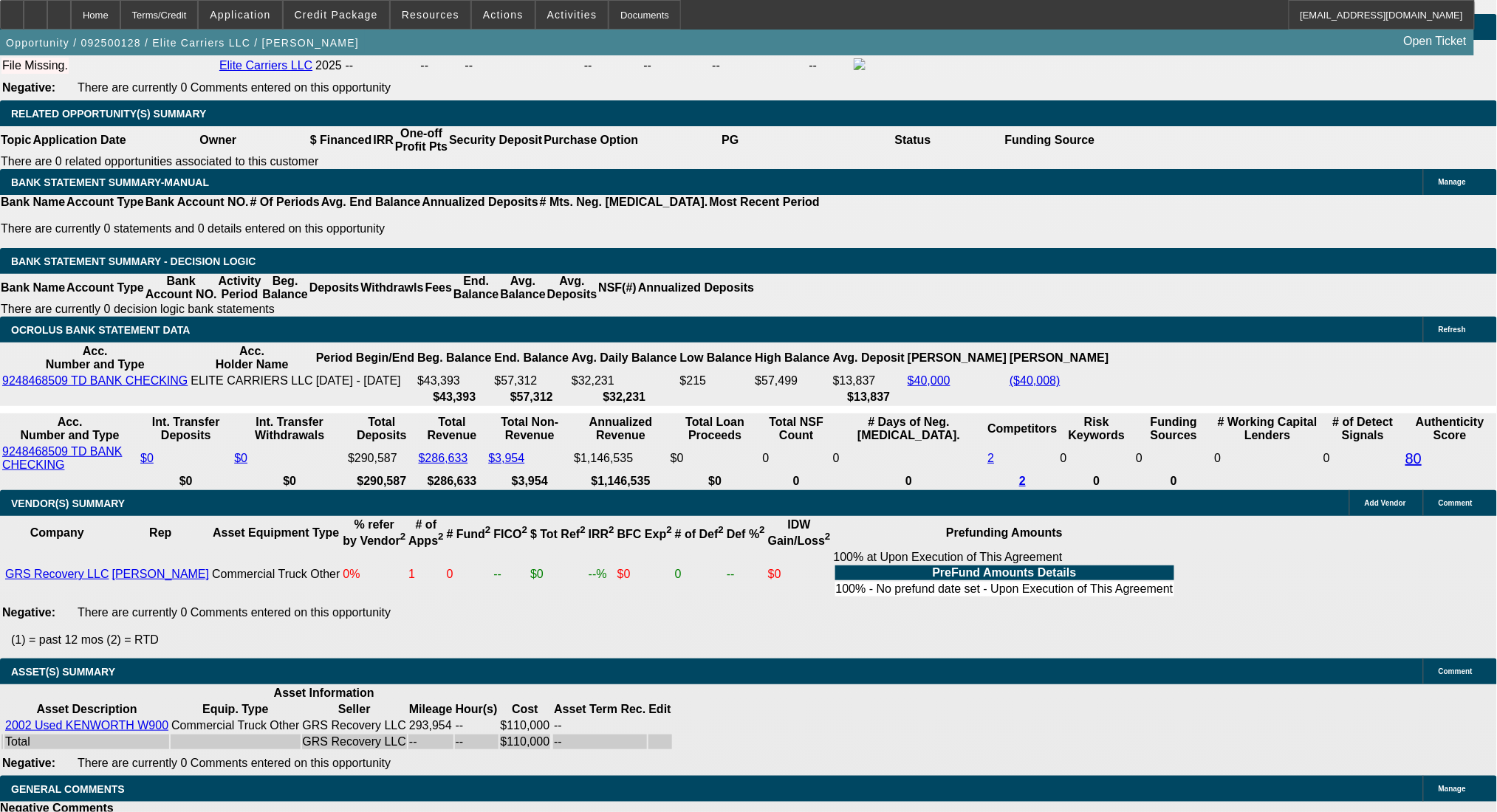
drag, startPoint x: 332, startPoint y: 171, endPoint x: 397, endPoint y: 168, distance: 65.1
type input "UNKNOWN"
type input "17"
type input "$2,721.46"
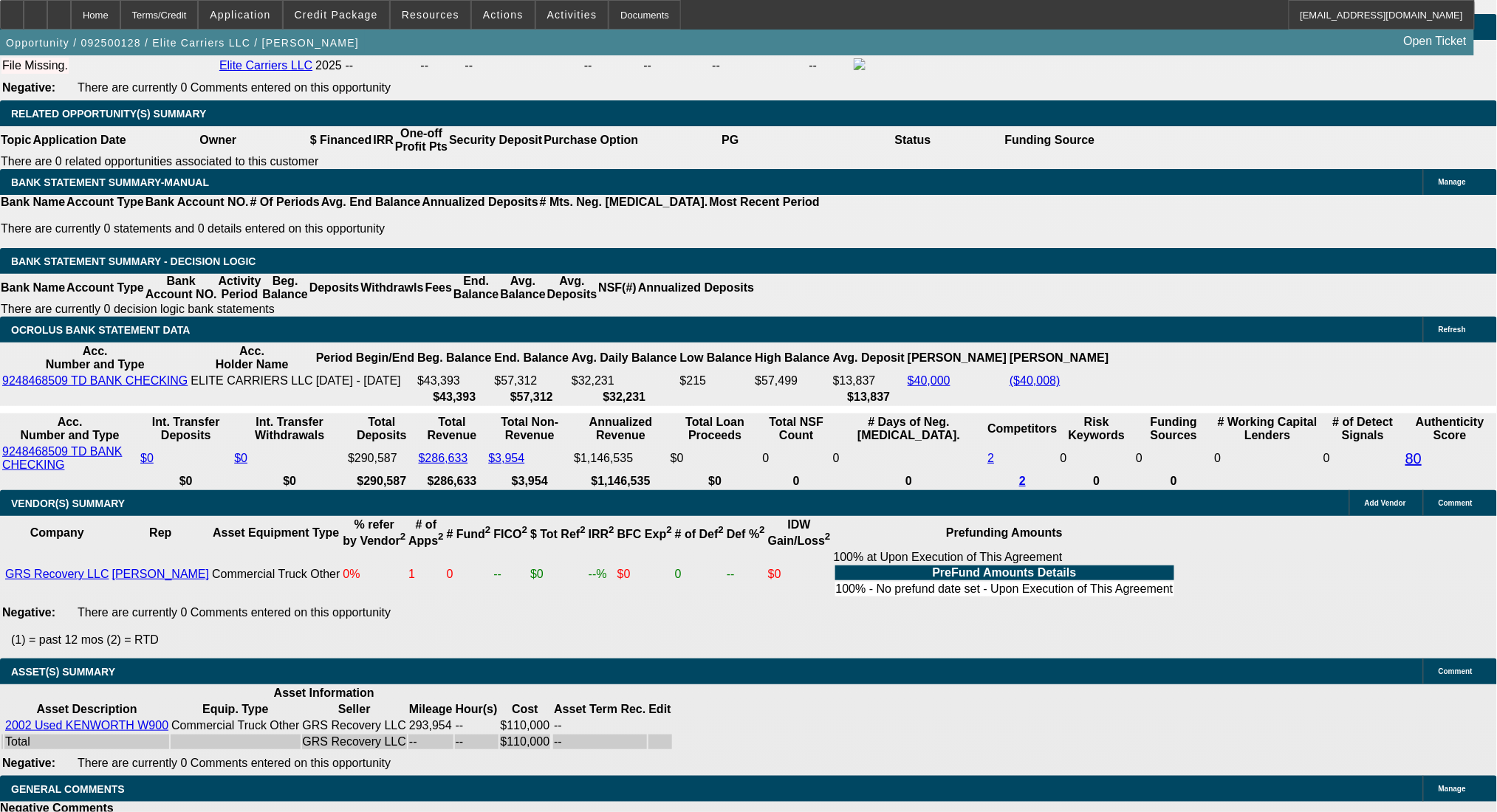
type input "$1,360.73"
type input "$3,693.44"
type input "$1,846.72"
type input "17"
drag, startPoint x: 338, startPoint y: 179, endPoint x: 350, endPoint y: 180, distance: 12.0
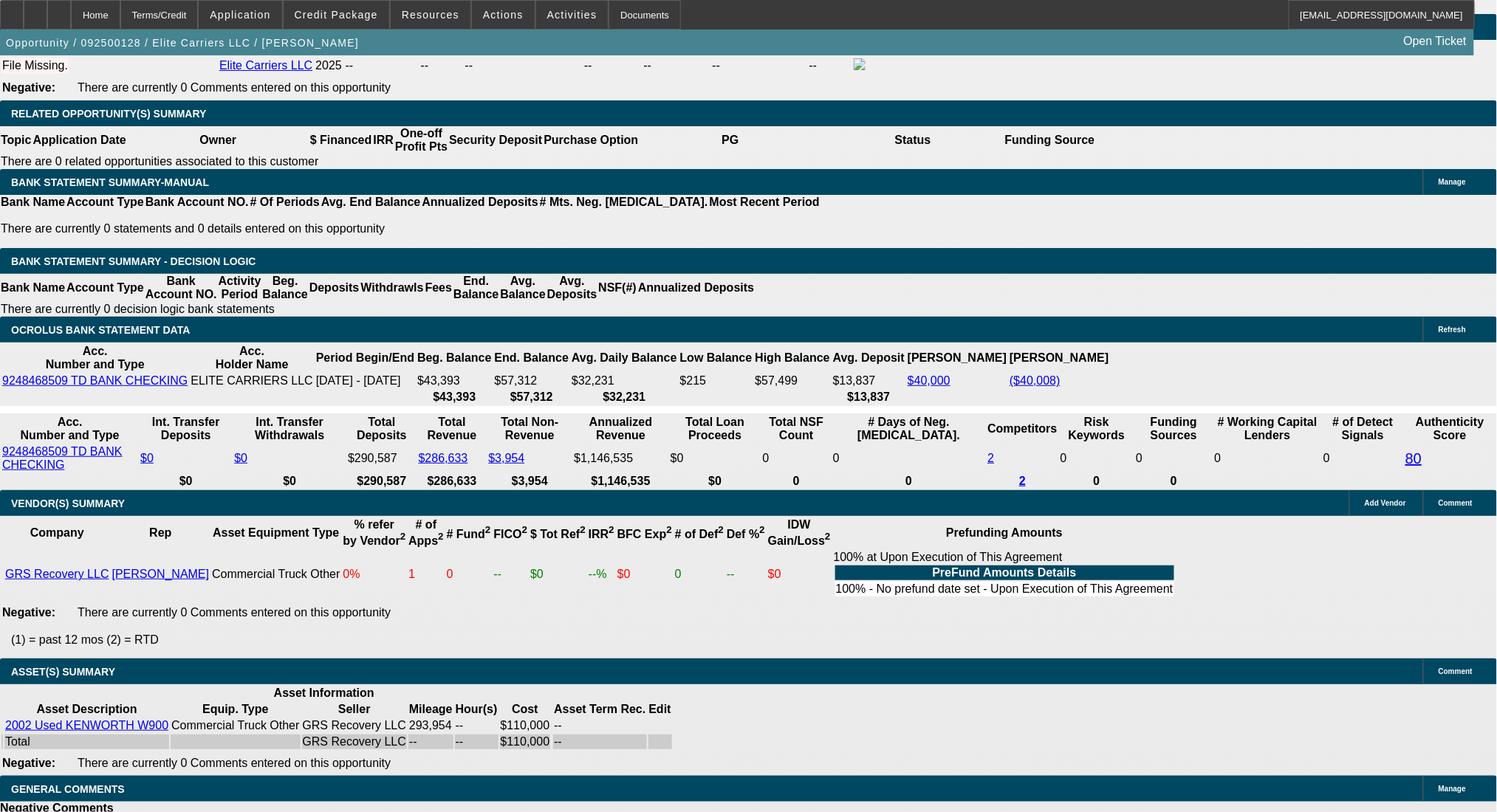
type input "18"
type input "$36.00"
type input "1845"
type input "$3,690.00"
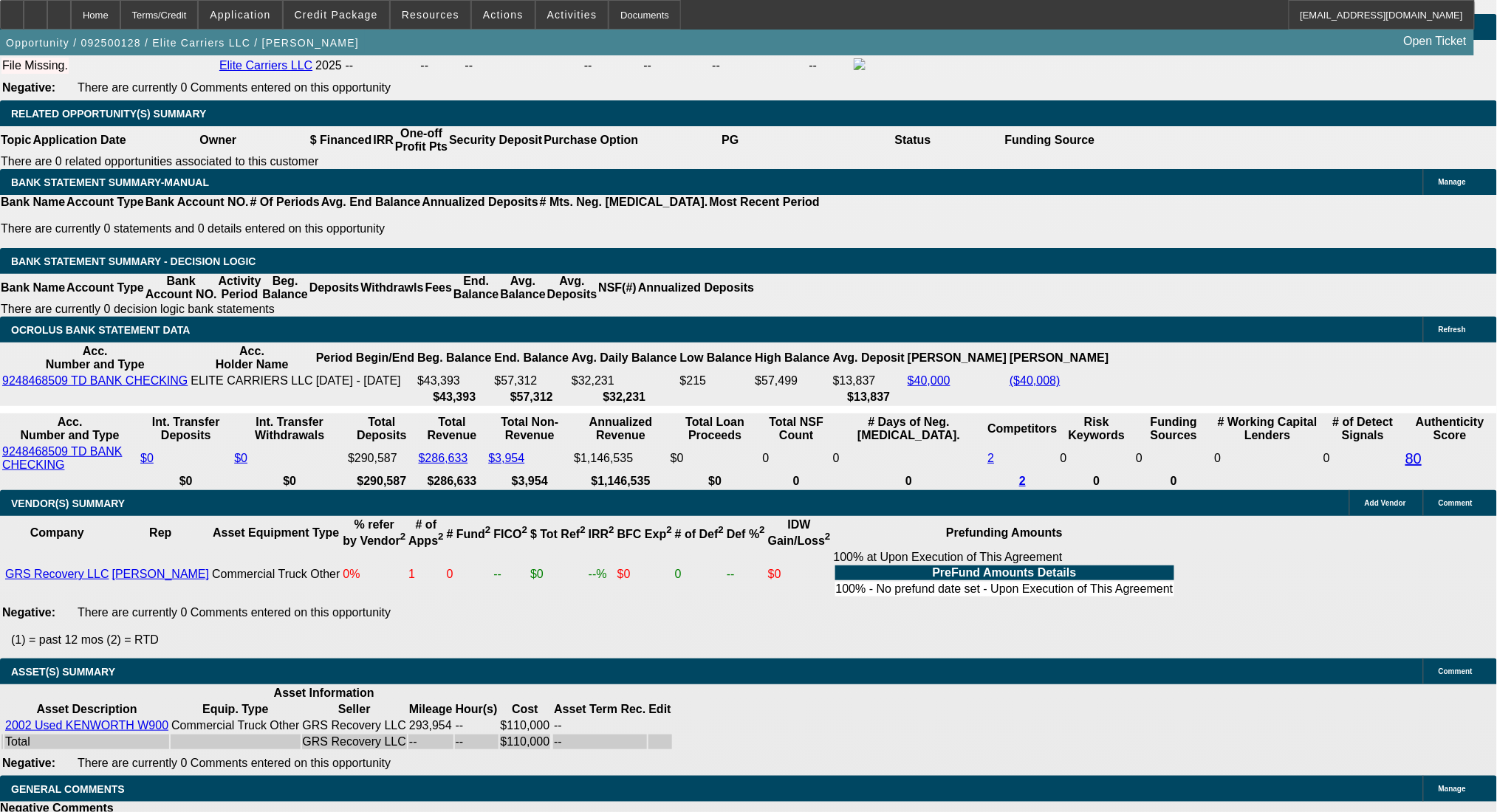
type input "16.9"
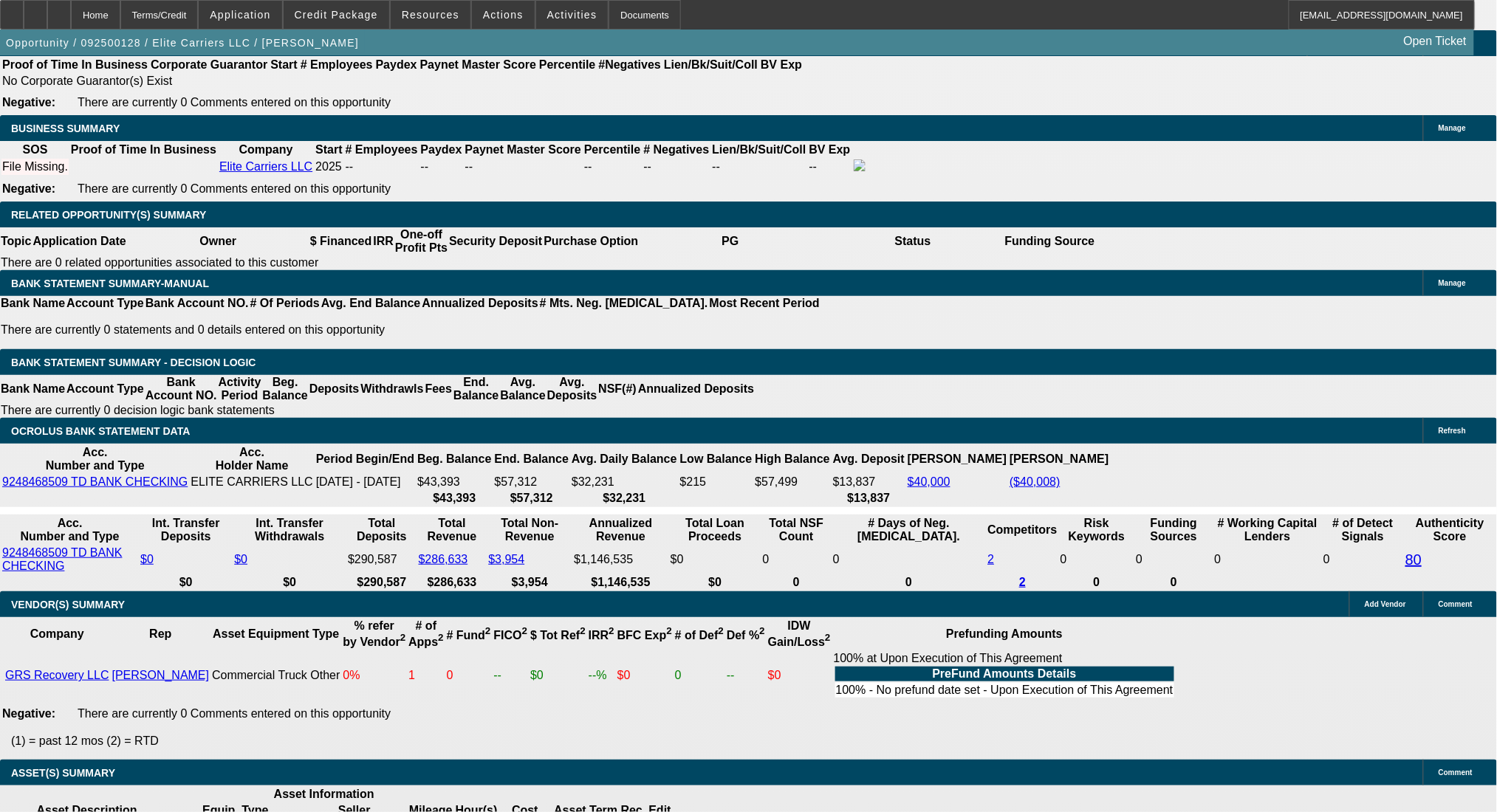
scroll to position [2017, 0]
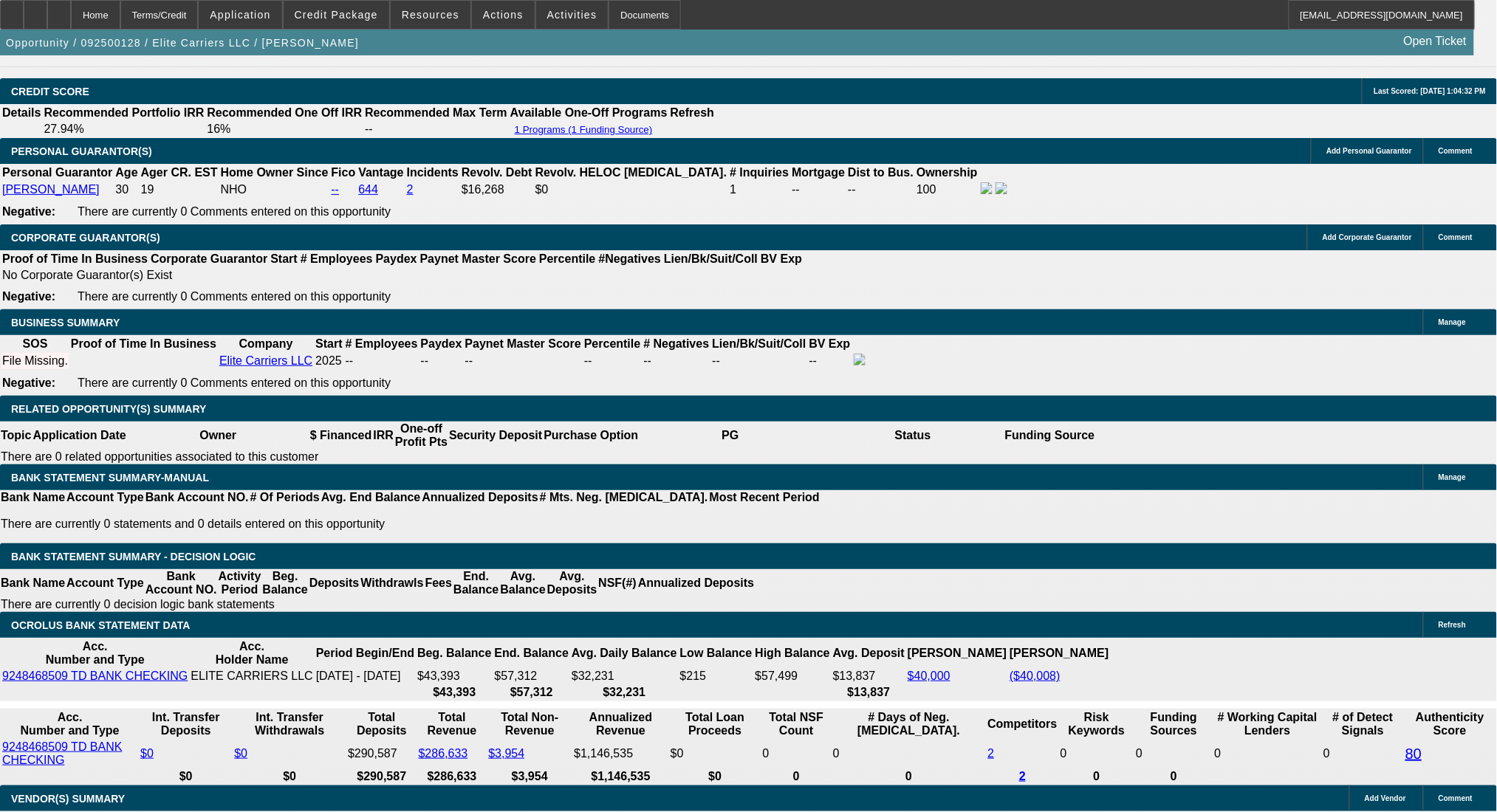
type input "$1,845.00"
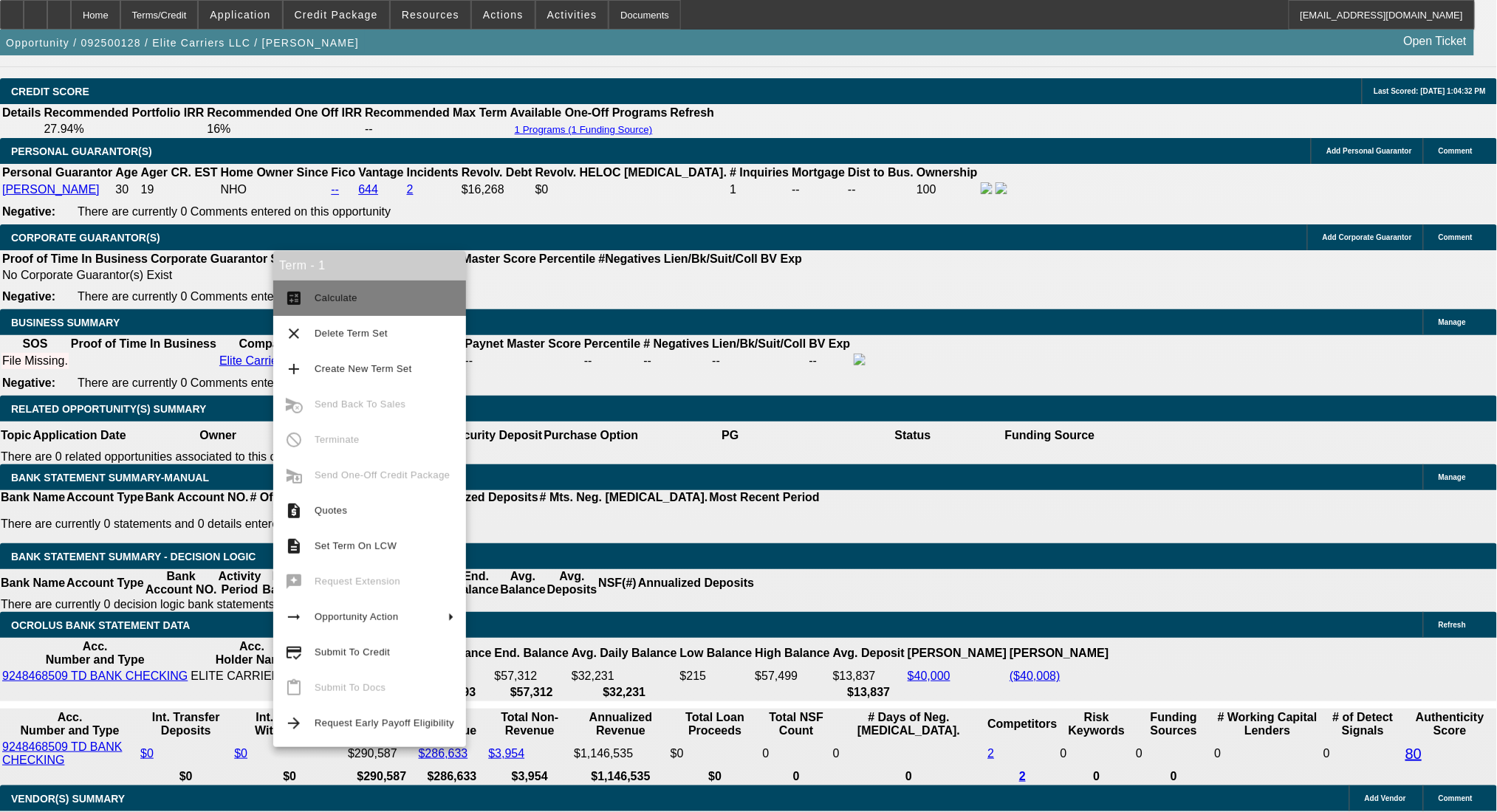
click at [348, 291] on span "Calculate" at bounding box center [384, 298] width 139 height 17
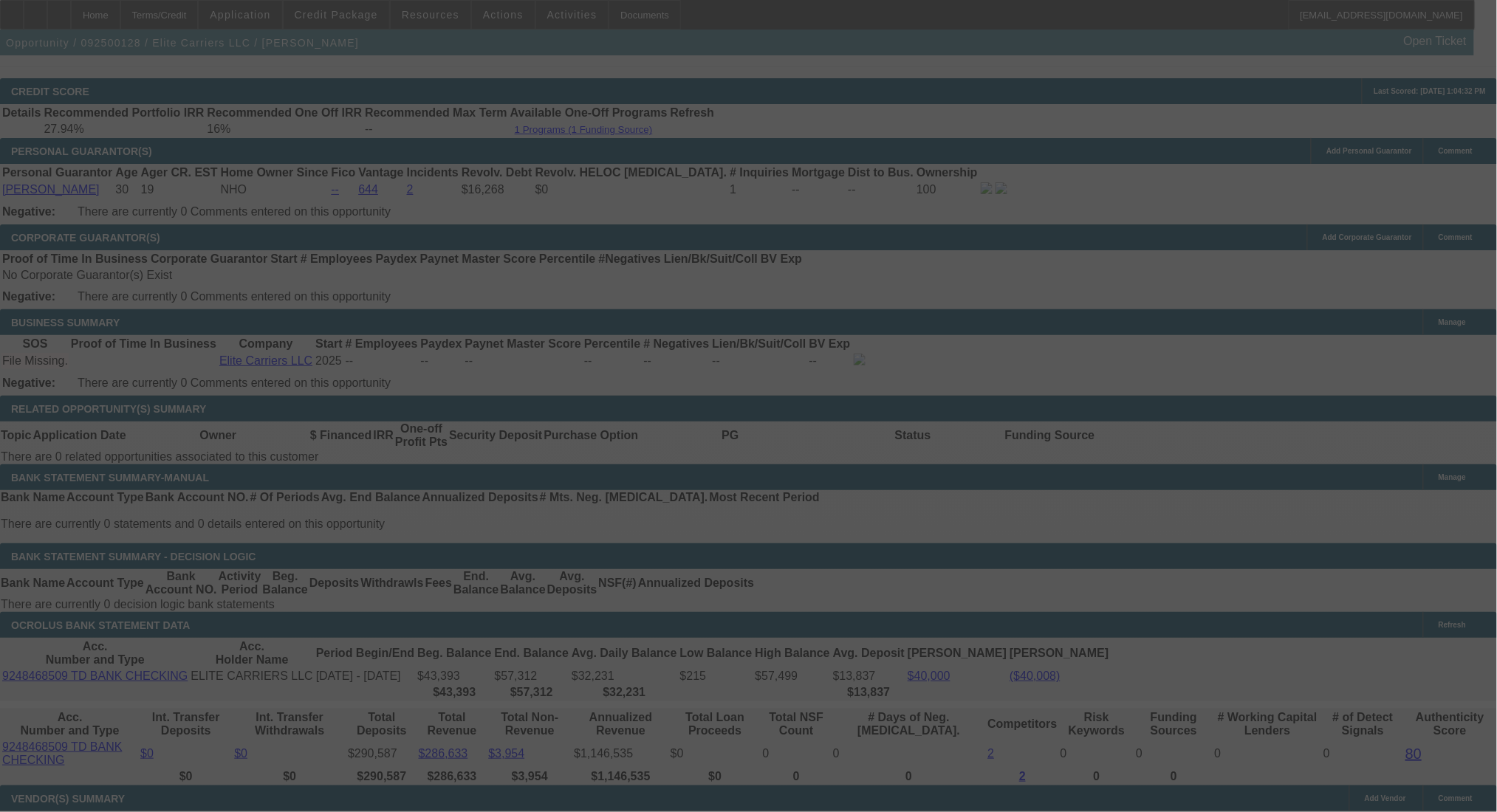
select select "0"
select select "2"
select select "0.1"
select select "4"
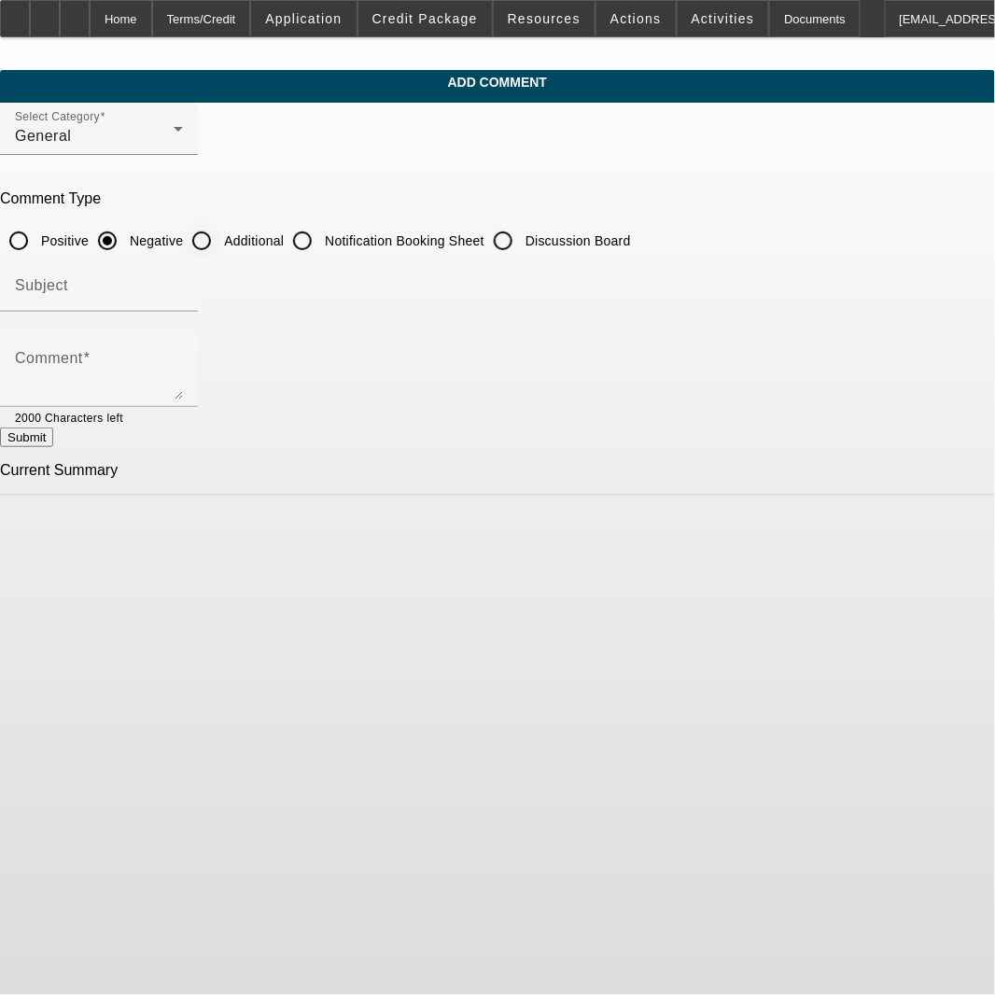
drag, startPoint x: 243, startPoint y: 240, endPoint x: 258, endPoint y: 248, distance: 17.1
click at [224, 240] on div at bounding box center [201, 241] width 45 height 45
radio input "false"
radio input "true"
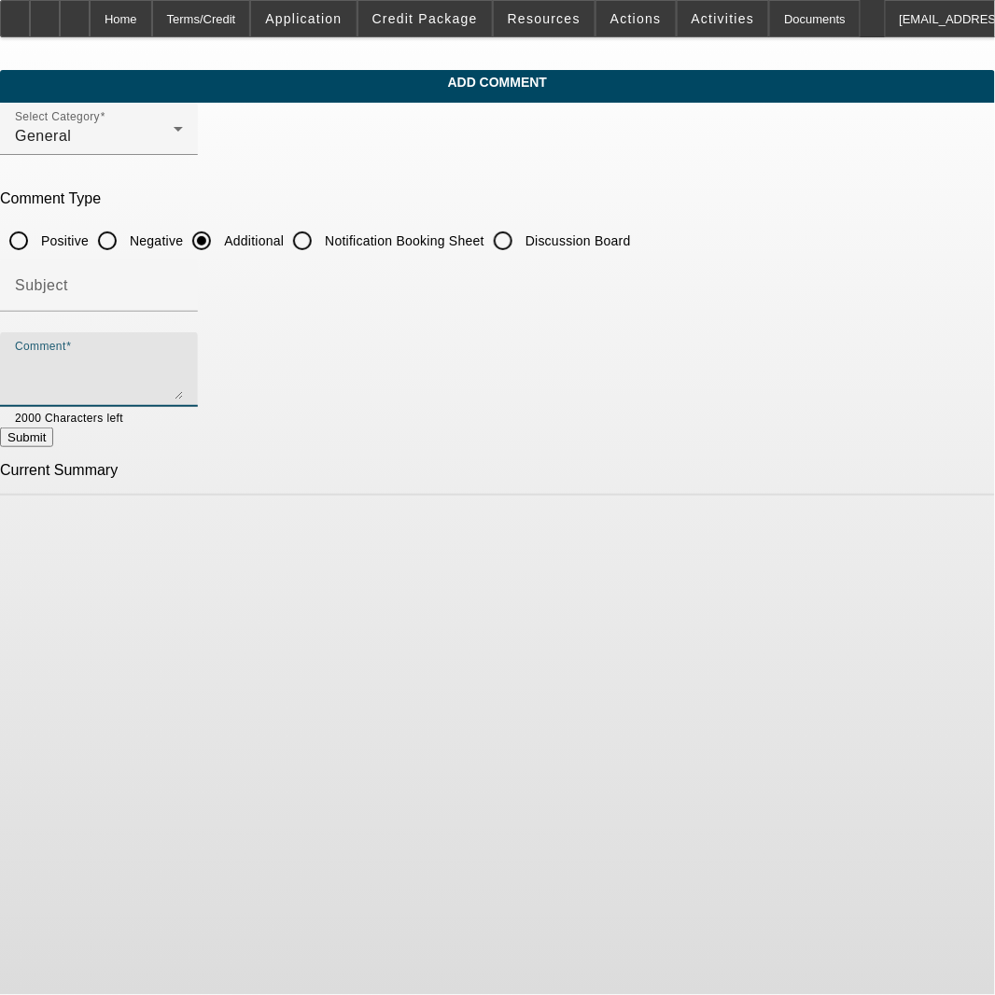
click at [183, 362] on textarea "Comment" at bounding box center [99, 377] width 168 height 45
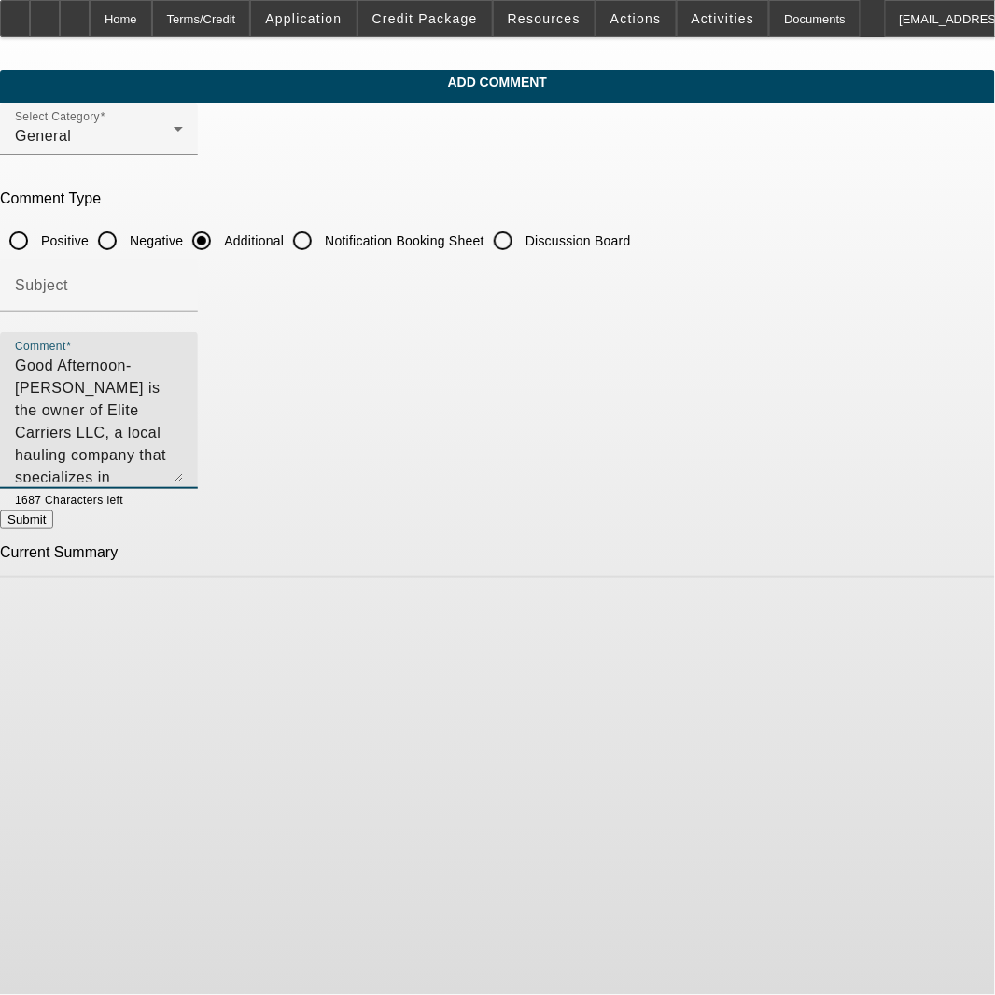
drag, startPoint x: 908, startPoint y: 394, endPoint x: 904, endPoint y: 476, distance: 82.3
click at [183, 476] on textarea "Good Afternoon- [PERSON_NAME] is the owner of Elite Carriers LLC, a local hauli…" at bounding box center [99, 418] width 168 height 127
click at [183, 413] on textarea "Good Afternoon- [PERSON_NAME] is the owner of Elite Carriers LLC, a local hauli…" at bounding box center [99, 418] width 168 height 127
click at [183, 437] on textarea "Good Afternoon- [PERSON_NAME] is the owner of Elite Carriers LLC, a local hauli…" at bounding box center [99, 418] width 168 height 127
click at [151, 438] on textarea "Good Afternoon- [PERSON_NAME] is the owner of Elite Carriers LLC, a local hauli…" at bounding box center [99, 418] width 168 height 127
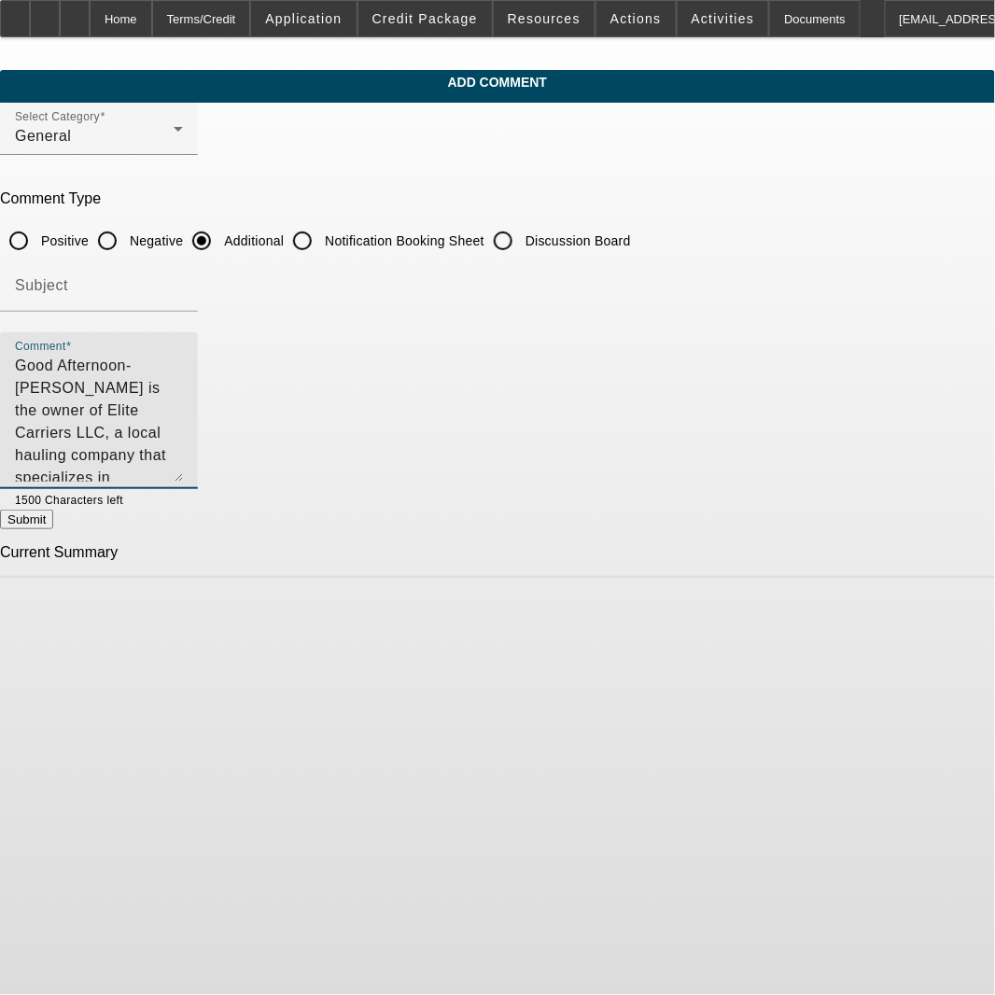
click at [183, 463] on textarea "Good Afternoon- [PERSON_NAME] is the owner of Elite Carriers LLC, a local hauli…" at bounding box center [99, 418] width 168 height 127
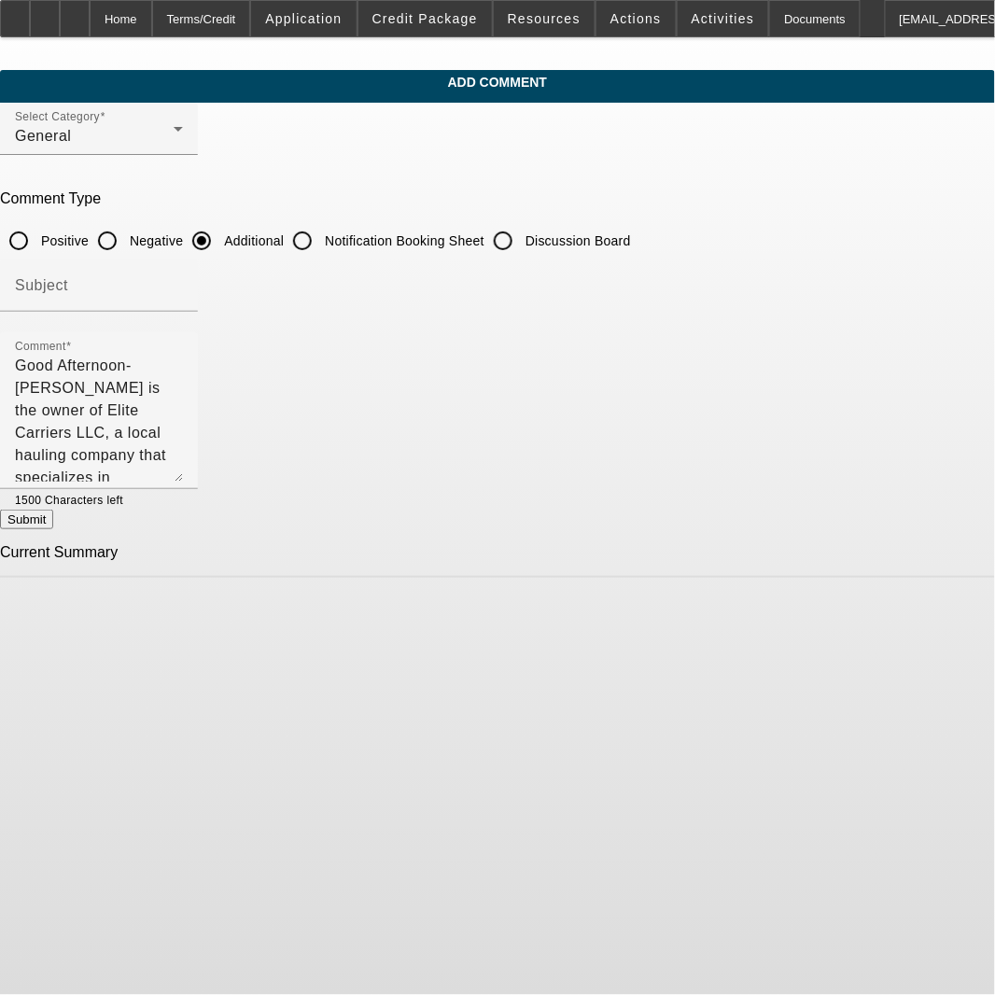
drag, startPoint x: 878, startPoint y: 738, endPoint x: 852, endPoint y: 676, distance: 67.0
click at [878, 738] on body "Home Terms/Credit Application Credit Package Resources Actions Activities Docum…" at bounding box center [497, 497] width 995 height 995
drag, startPoint x: 568, startPoint y: 439, endPoint x: 557, endPoint y: 442, distance: 11.6
click at [183, 442] on textarea "Good Afternoon- [PERSON_NAME] is the owner of Elite Carriers LLC, a local hauli…" at bounding box center [99, 418] width 168 height 127
click at [183, 445] on textarea "Good Afternoon- [PERSON_NAME] is the owner of Elite Carriers LLC, a local hauli…" at bounding box center [99, 418] width 168 height 127
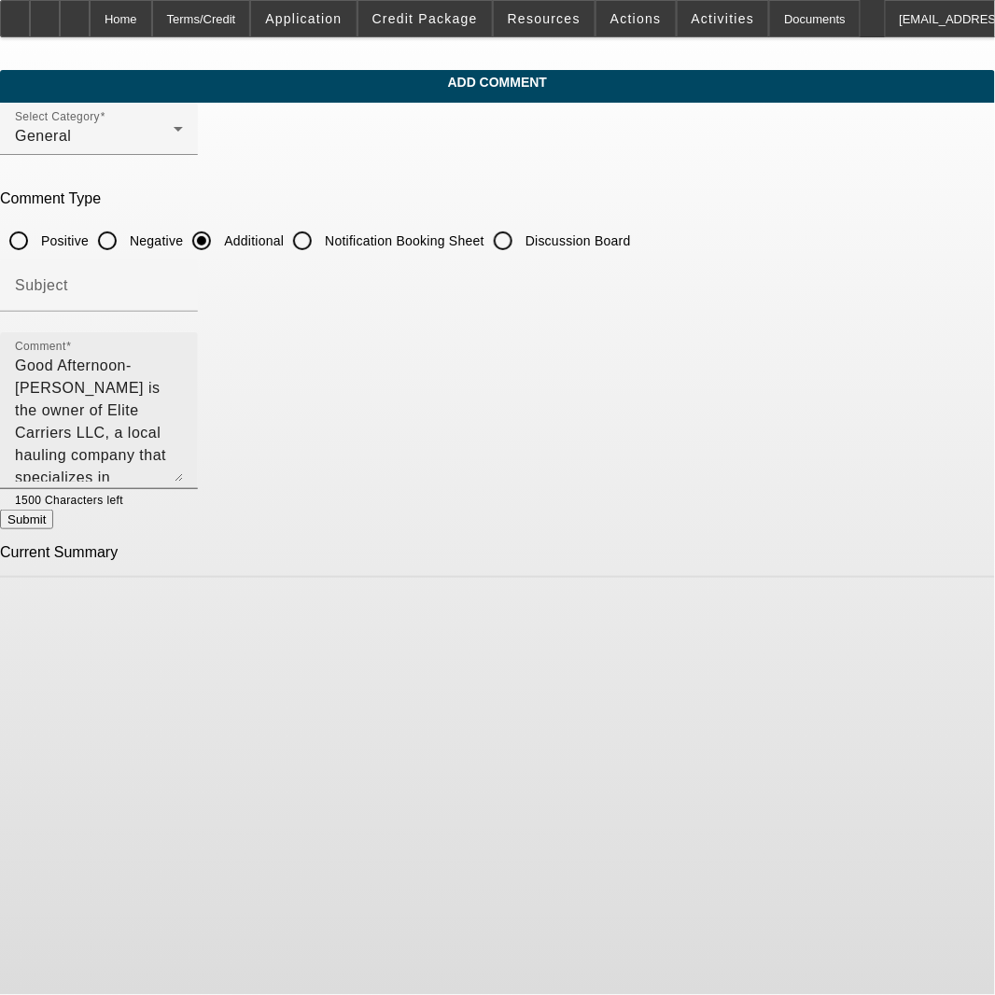
click at [183, 457] on textarea "Good Afternoon- [PERSON_NAME] is the owner of Elite Carriers LLC, a local hauli…" at bounding box center [99, 418] width 168 height 127
type textarea "Good Afternoon- [PERSON_NAME] is the owner of Elite Carriers LLC, a local hauli…"
click at [53, 528] on button "Submit" at bounding box center [26, 520] width 53 height 20
radio input "true"
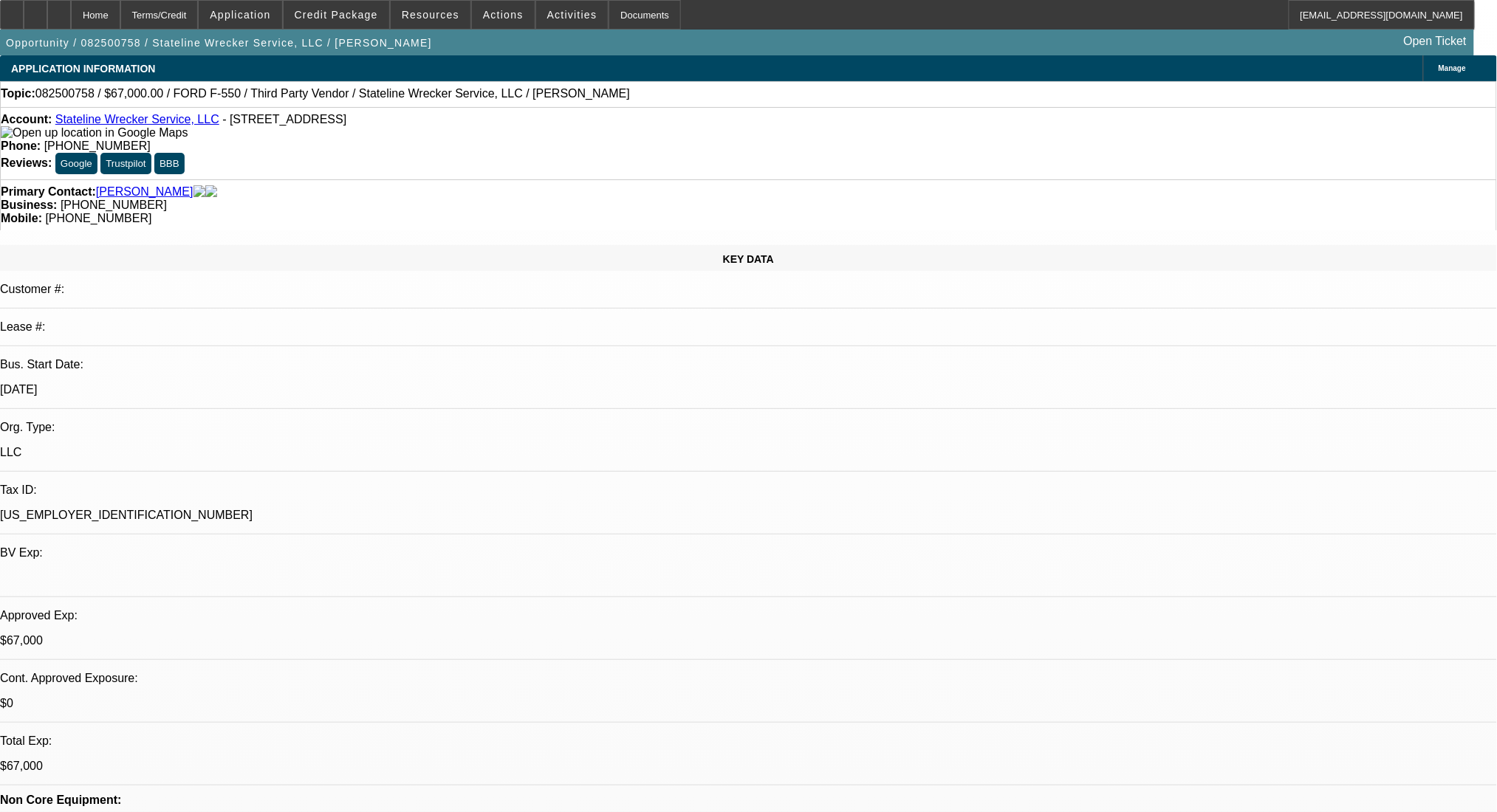
select select "0"
select select "2"
select select "0.1"
select select "4"
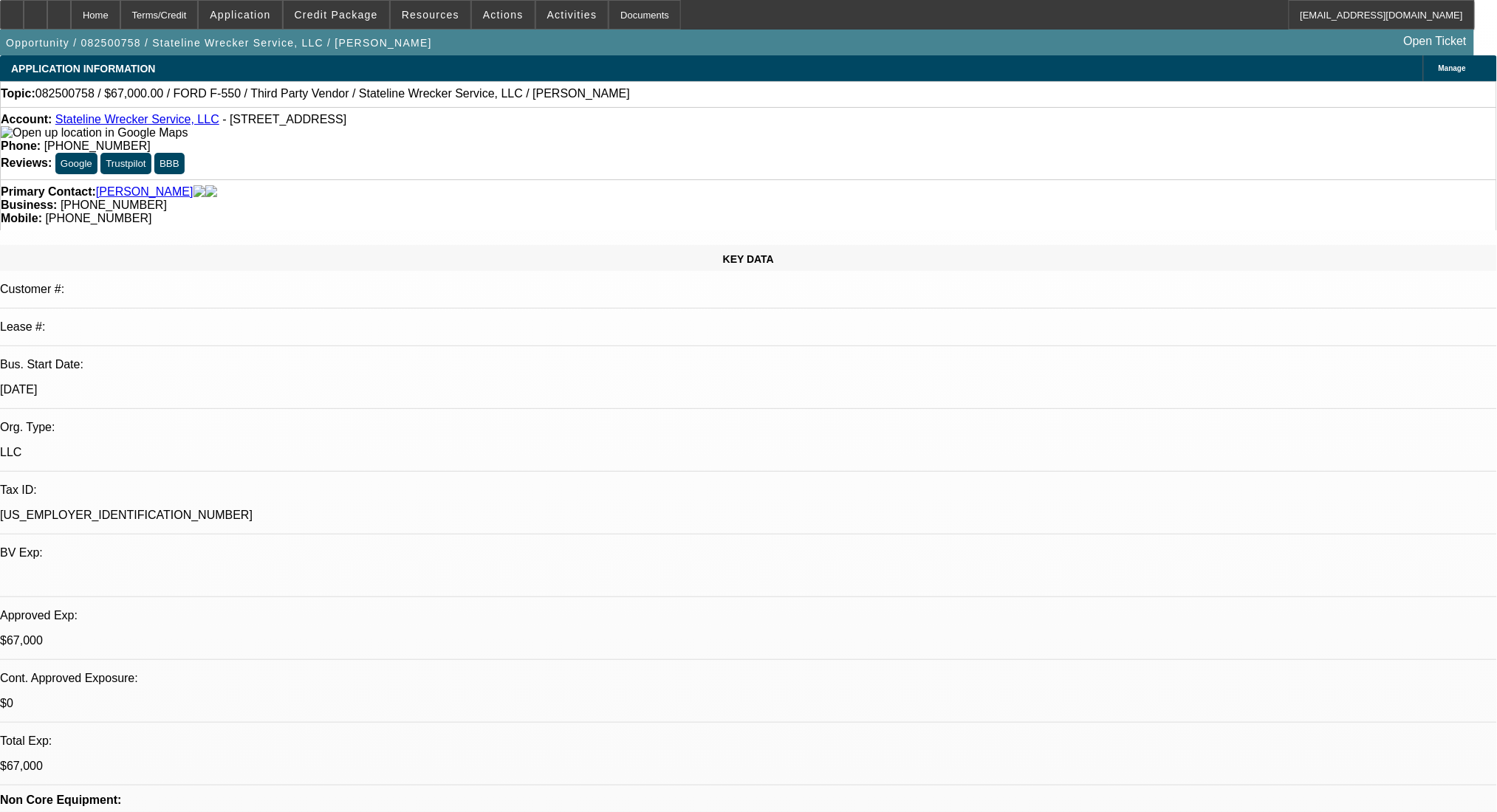
select select "0"
select select "2"
select select "0.1"
select select "4"
select select "0"
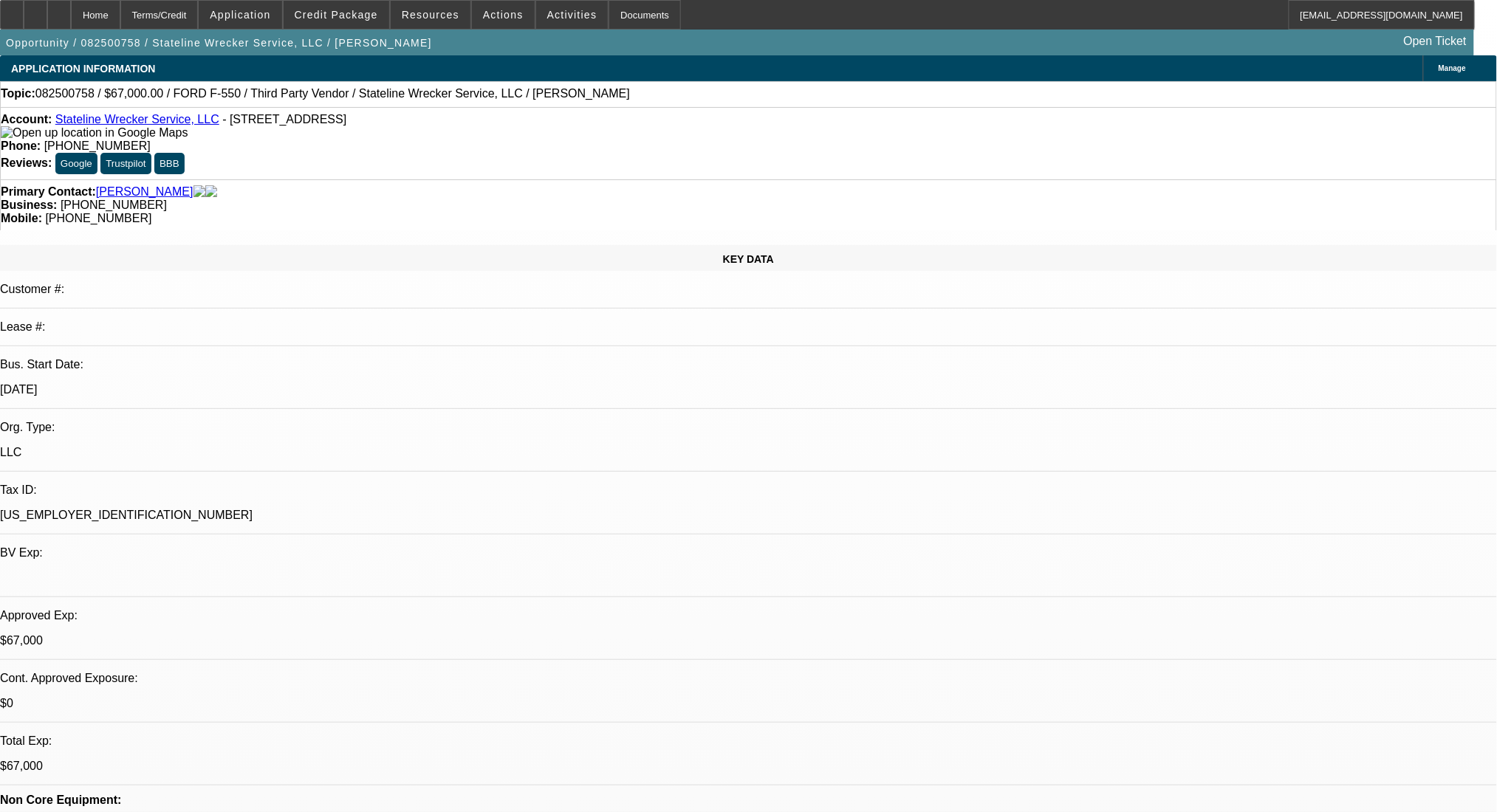
select select "2"
select select "0.1"
select select "4"
select select "0"
select select "2"
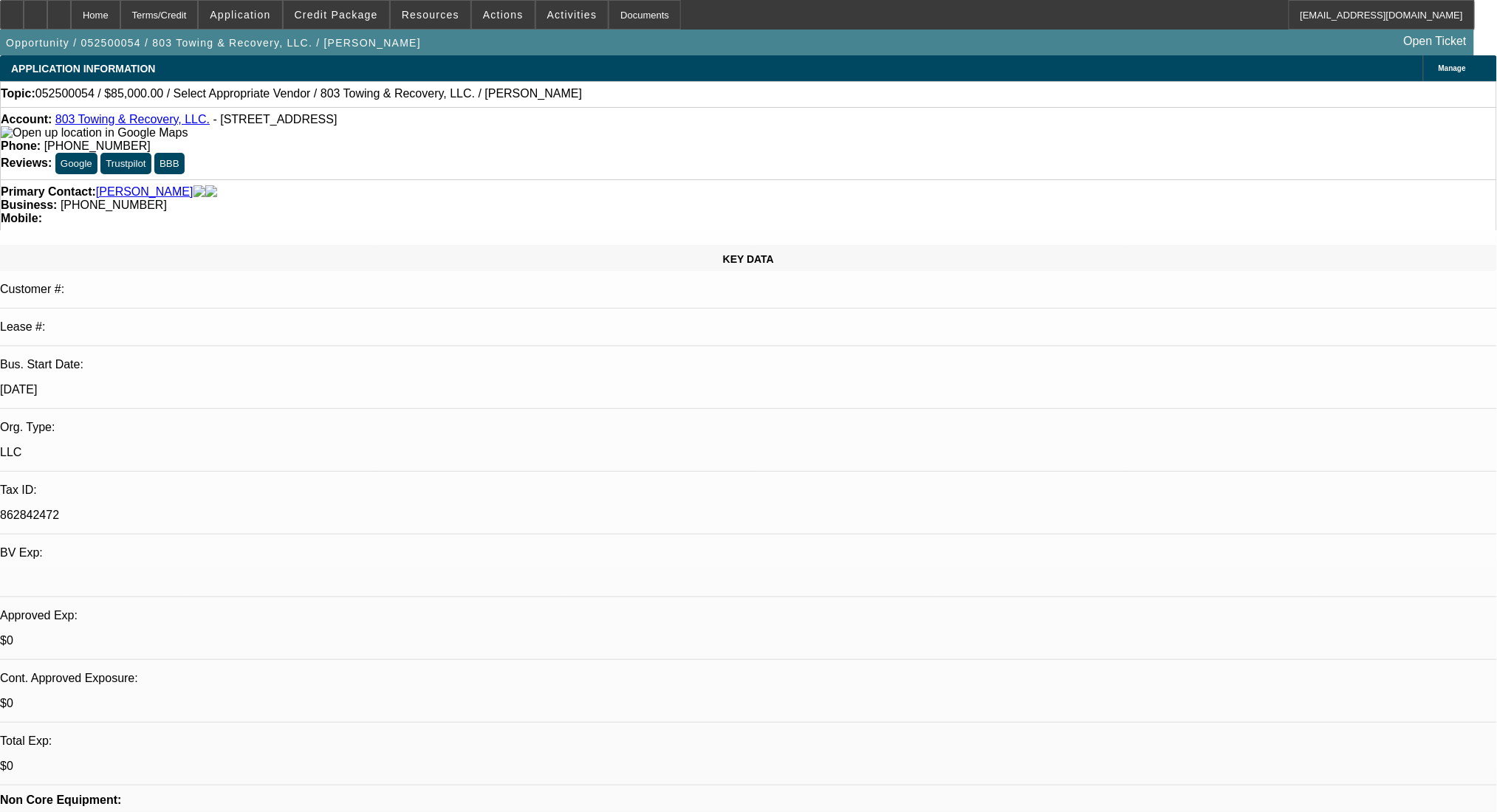
select select "0.1"
select select "2"
select select "4"
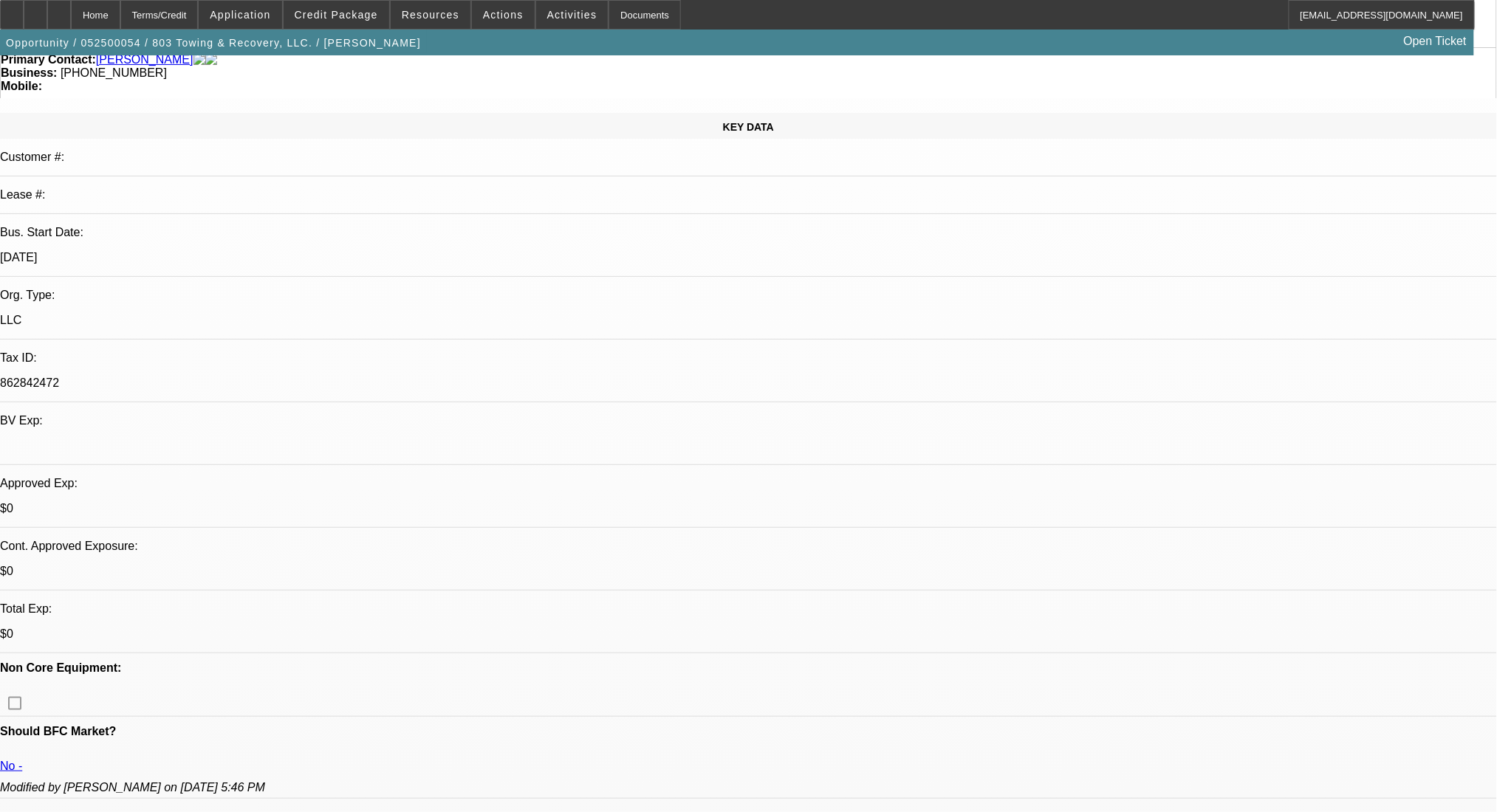
scroll to position [98, 0]
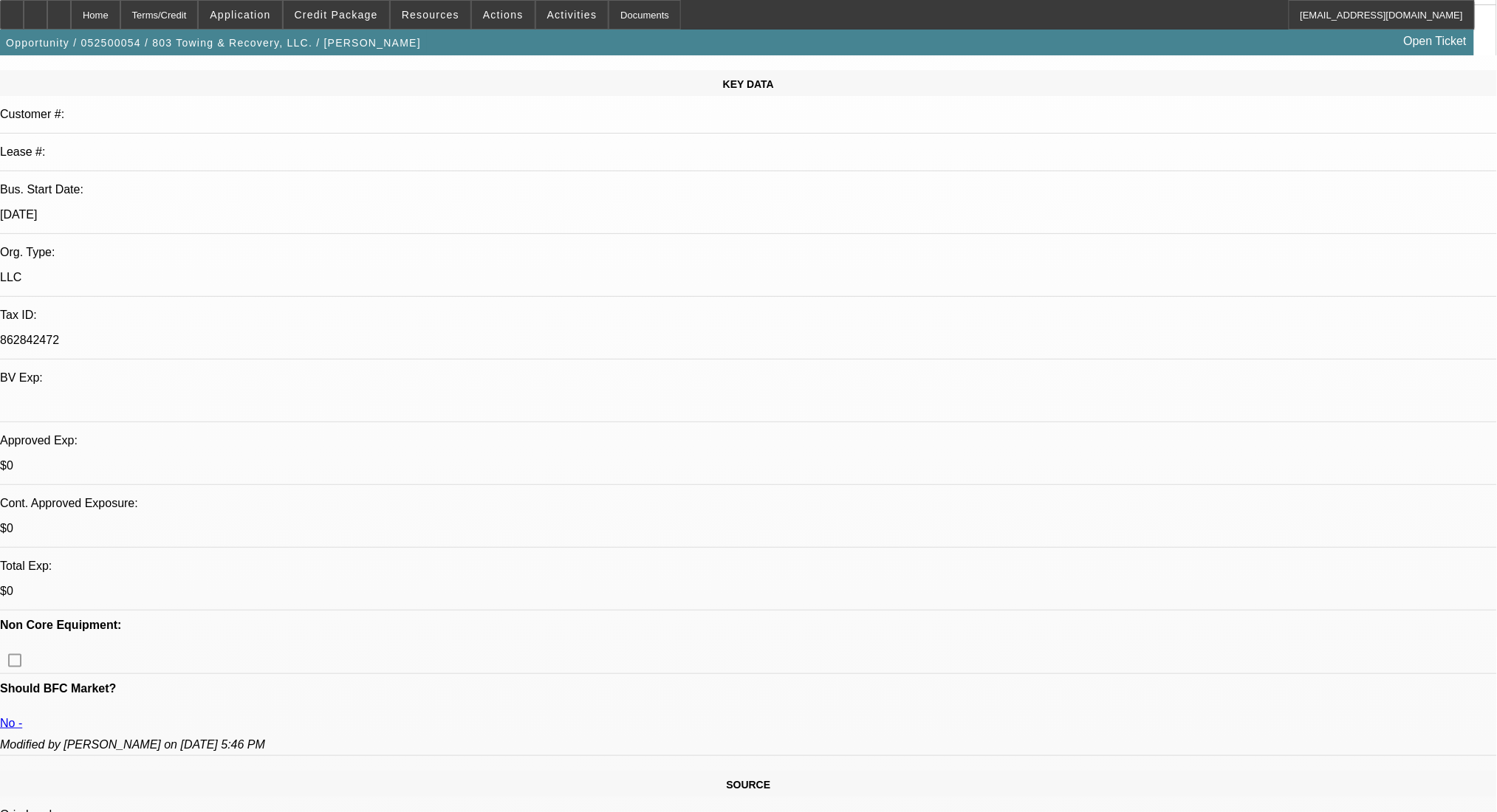
scroll to position [394, 0]
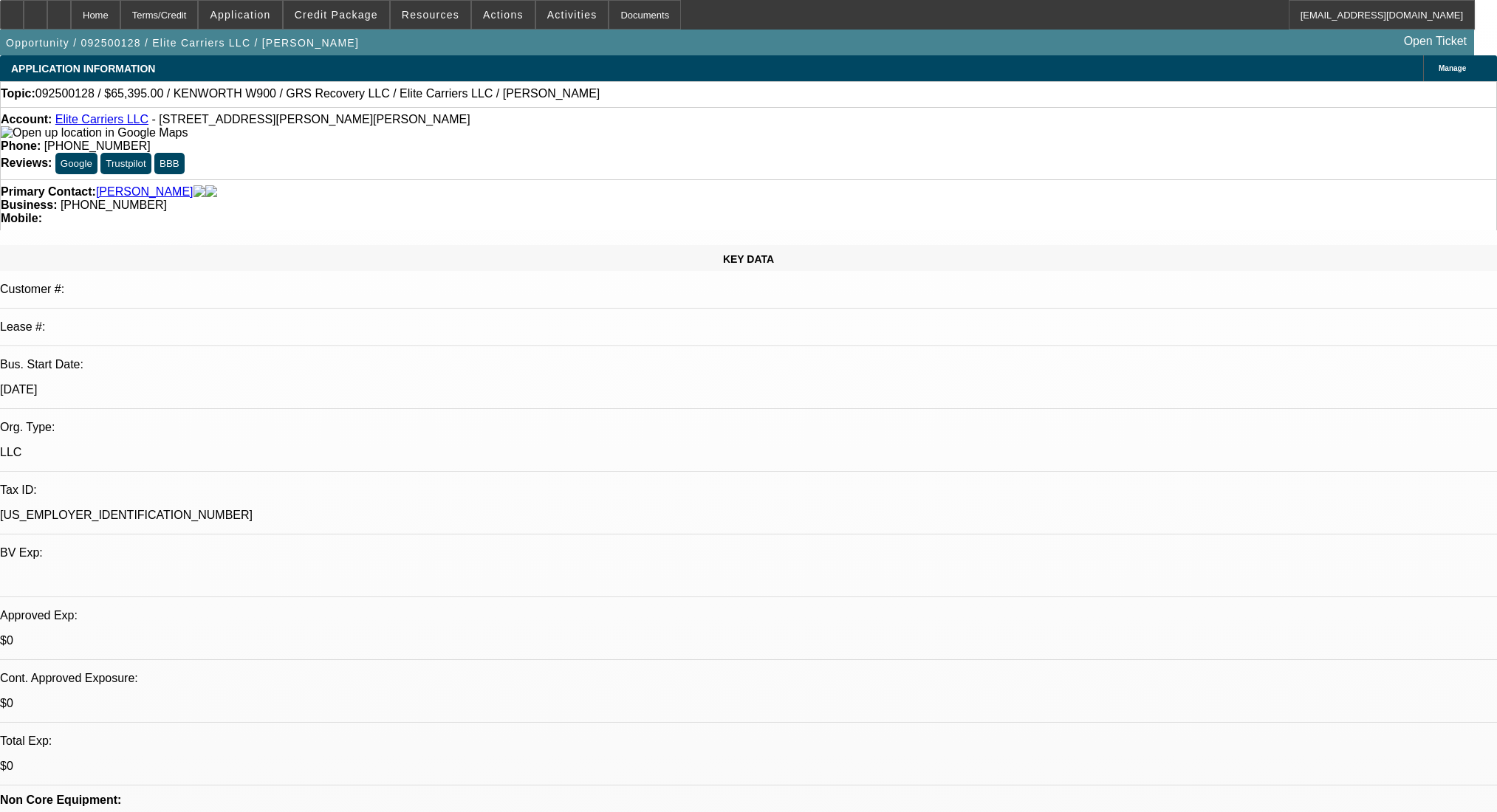
select select "0"
select select "2"
select select "0.1"
select select "4"
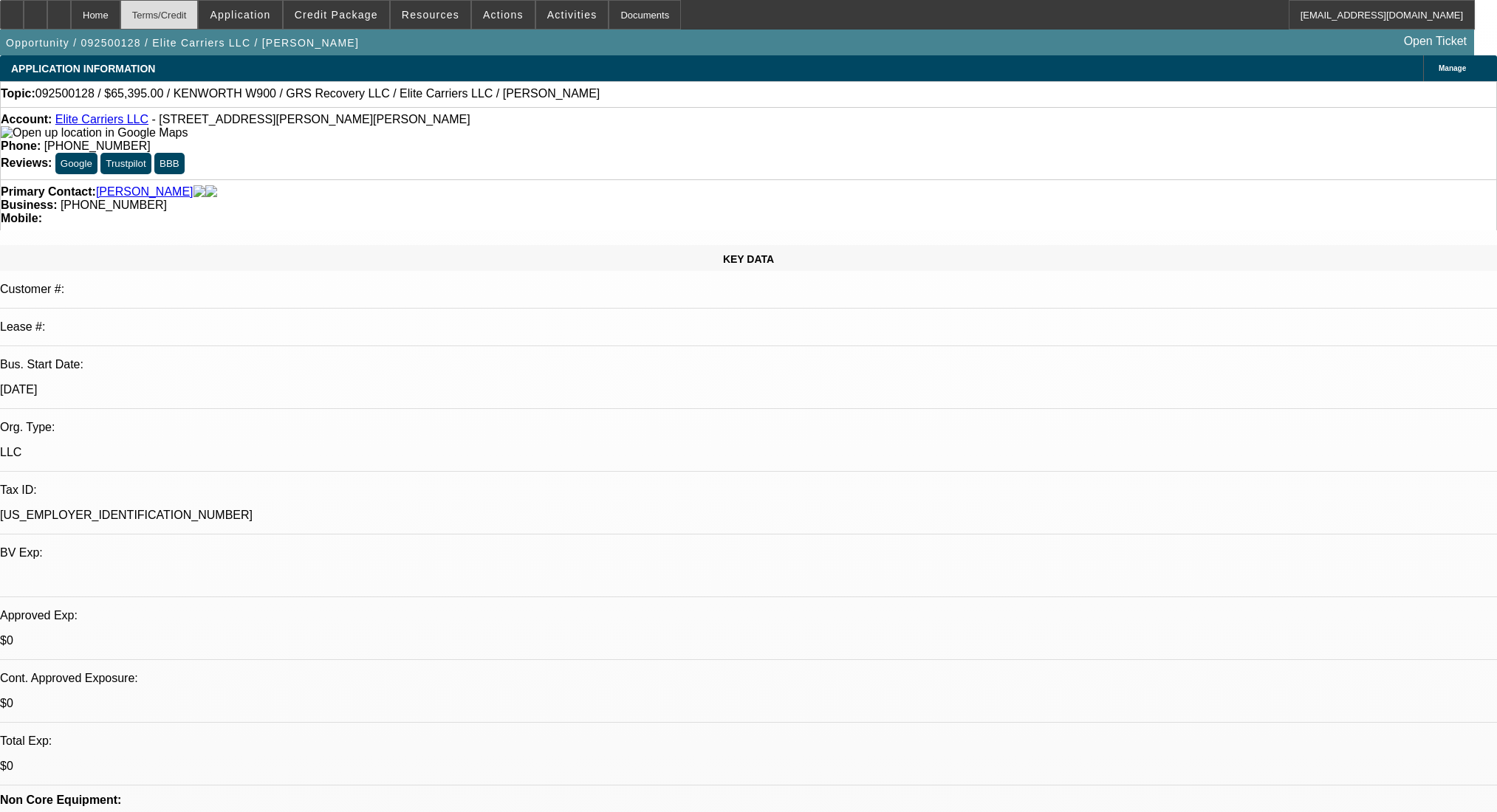
scroll to position [2017, 0]
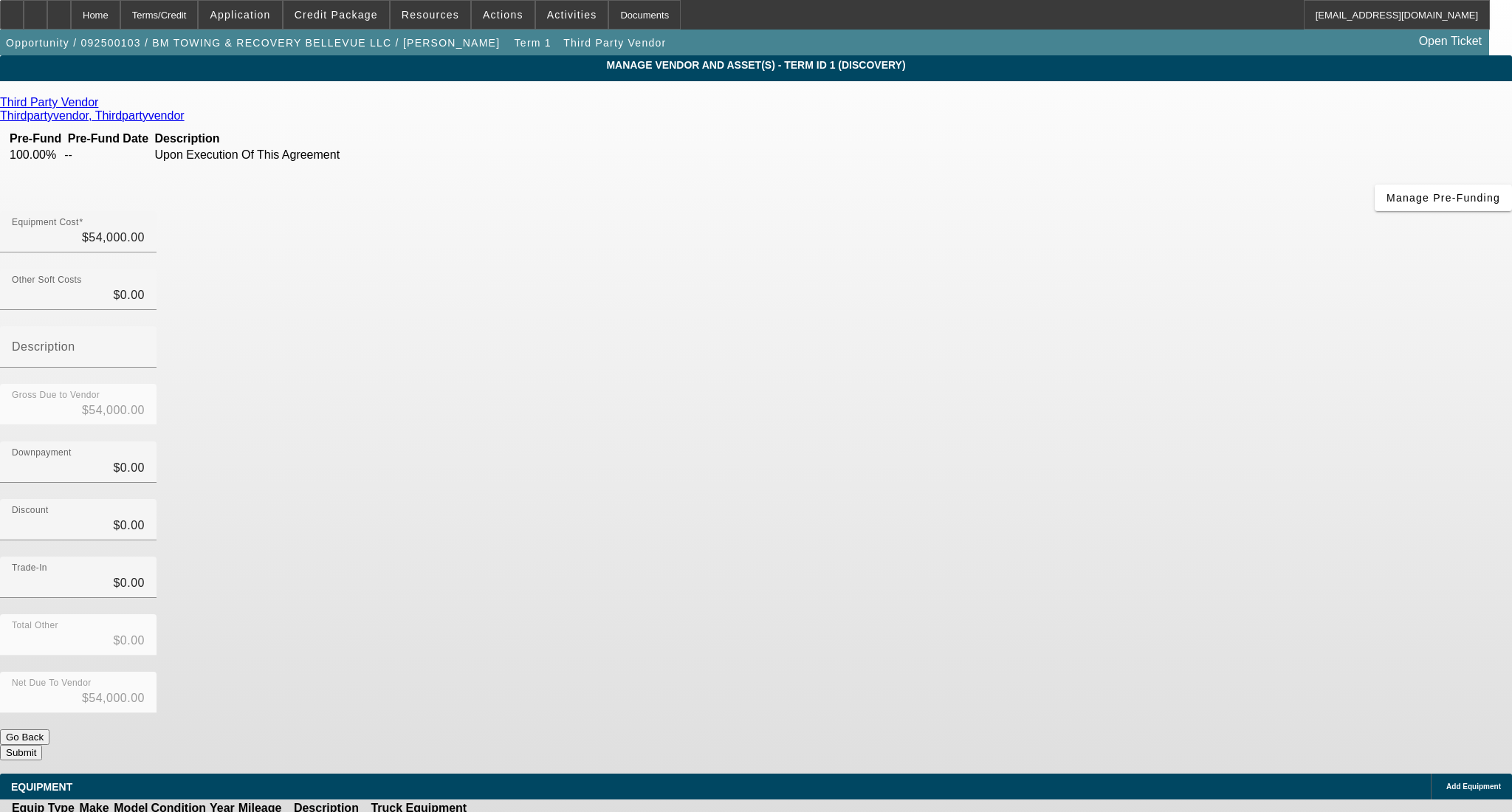
click at [42, 745] on button "Submit" at bounding box center [21, 753] width 42 height 16
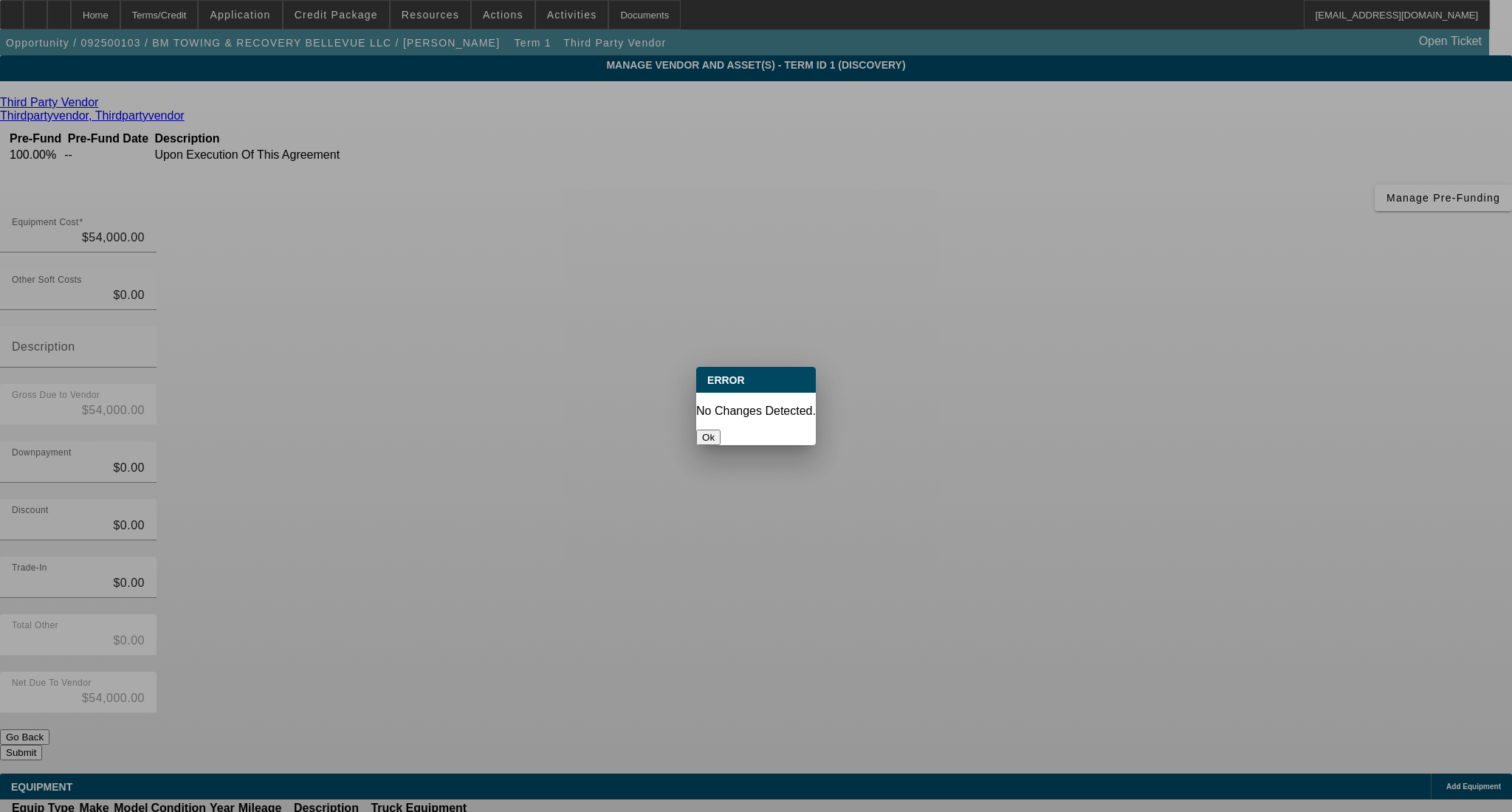
click at [720, 430] on button "Ok" at bounding box center [708, 438] width 25 height 16
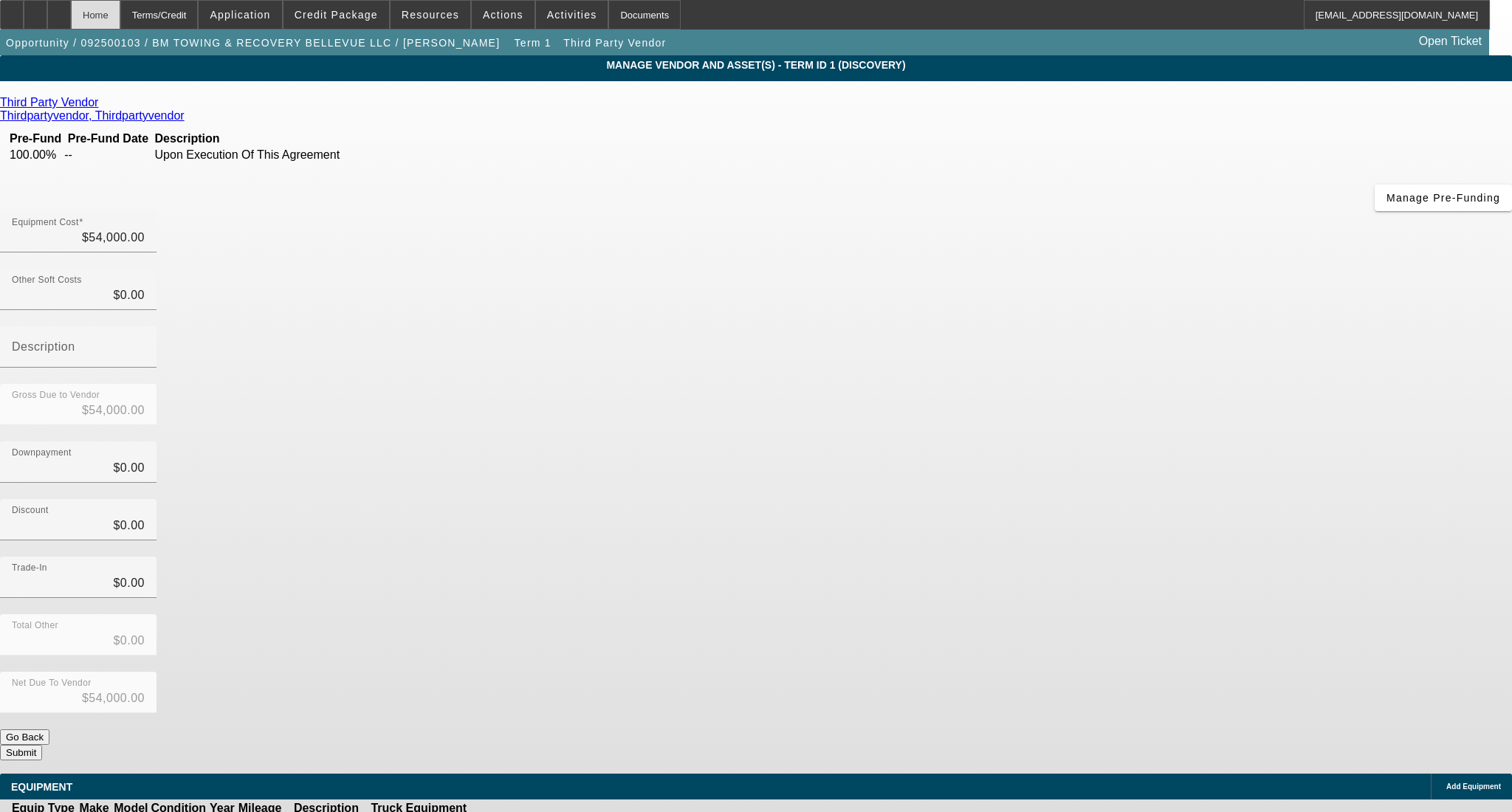
click at [120, 13] on div "Home" at bounding box center [96, 14] width 50 height 29
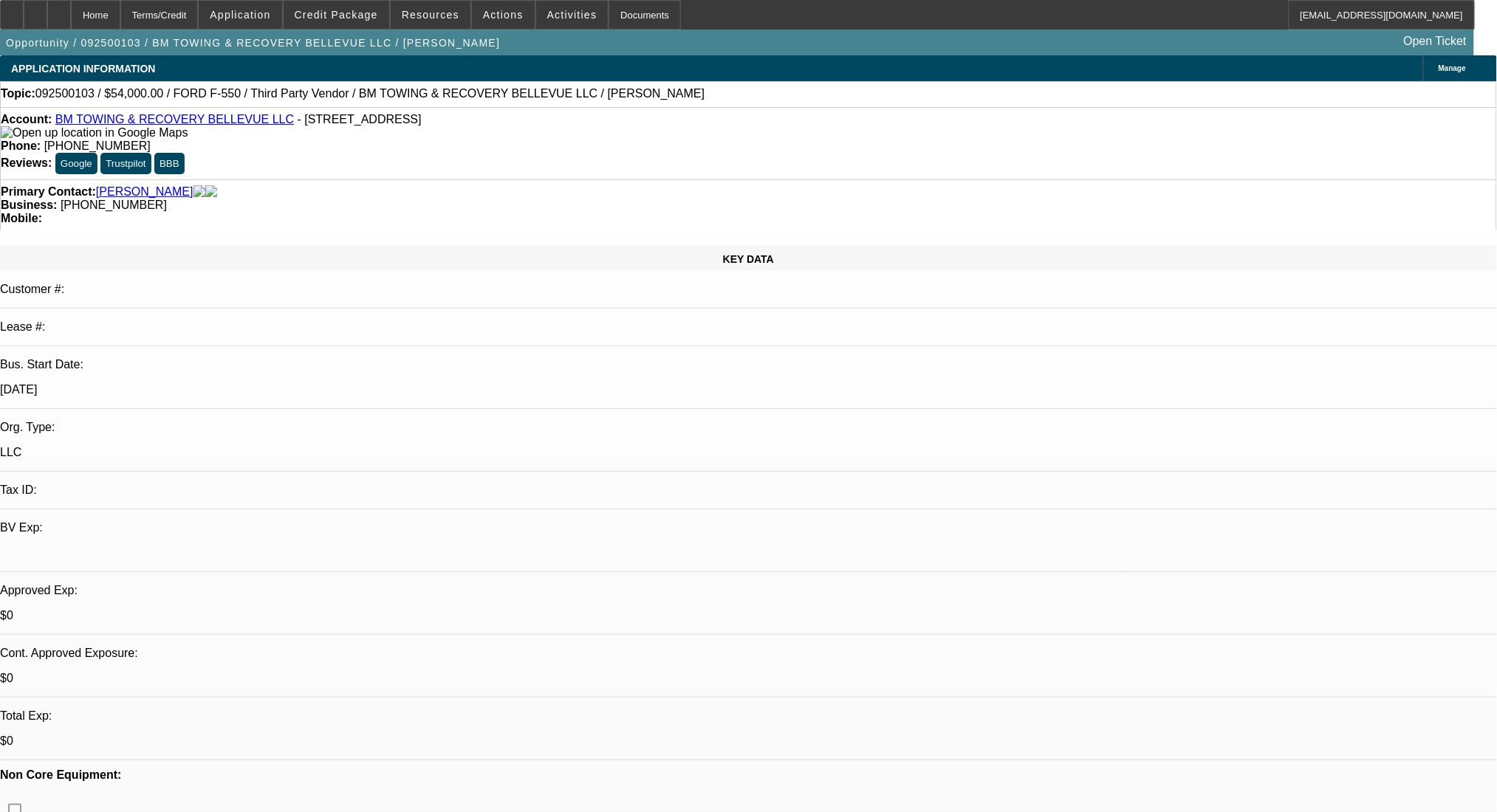
select select "0"
select select "2"
select select "0.1"
select select "4"
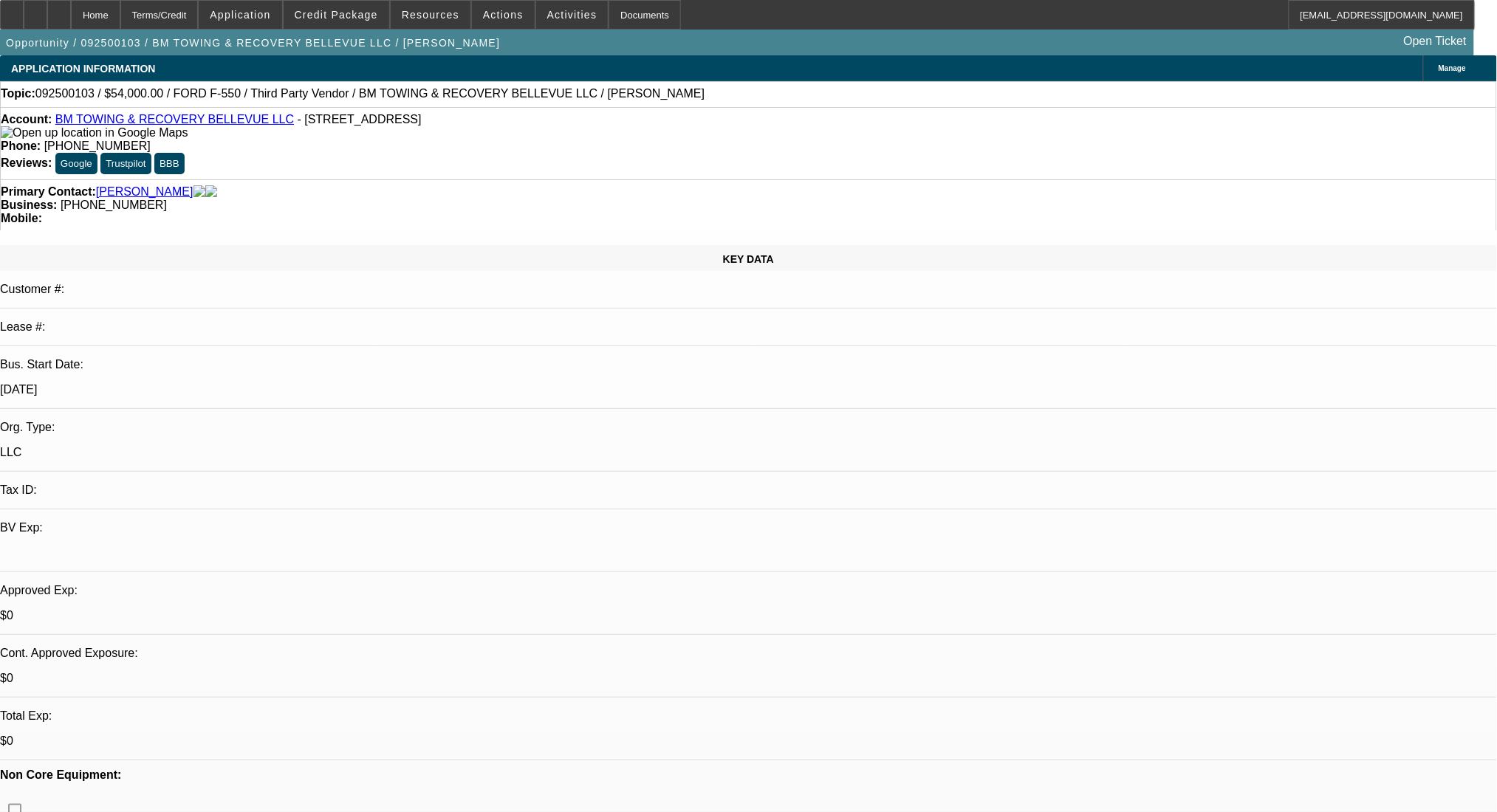
click at [144, 126] on link "BM TOWING & RECOVERY BELLEVUE LLC" at bounding box center [175, 119] width 239 height 13
radio input "true"
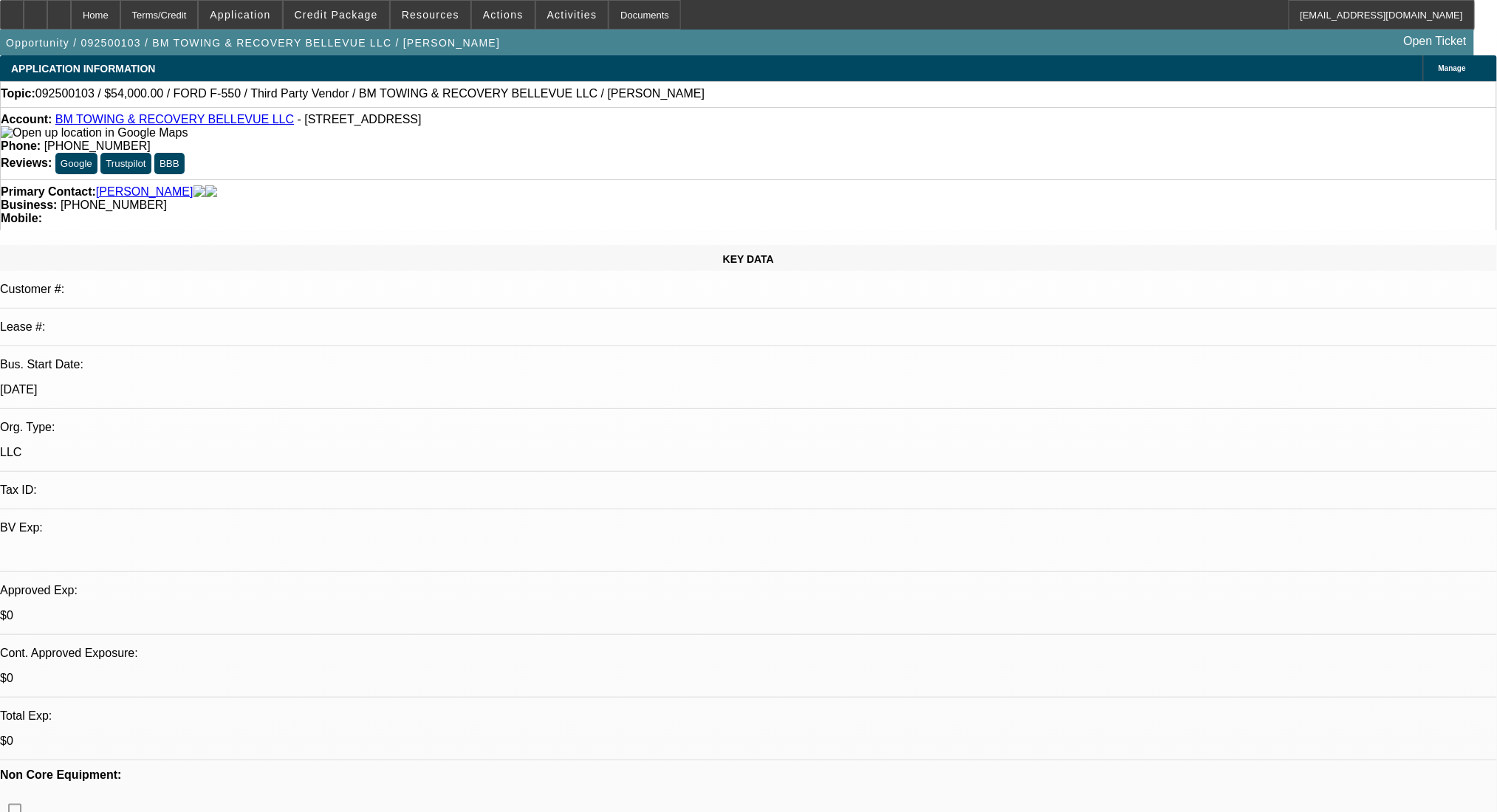
drag, startPoint x: 1329, startPoint y: 274, endPoint x: 1374, endPoint y: 285, distance: 46.3
drag, startPoint x: 1165, startPoint y: 279, endPoint x: 924, endPoint y: 285, distance: 241.1
type textarea "[PHONE_NUMBER]"
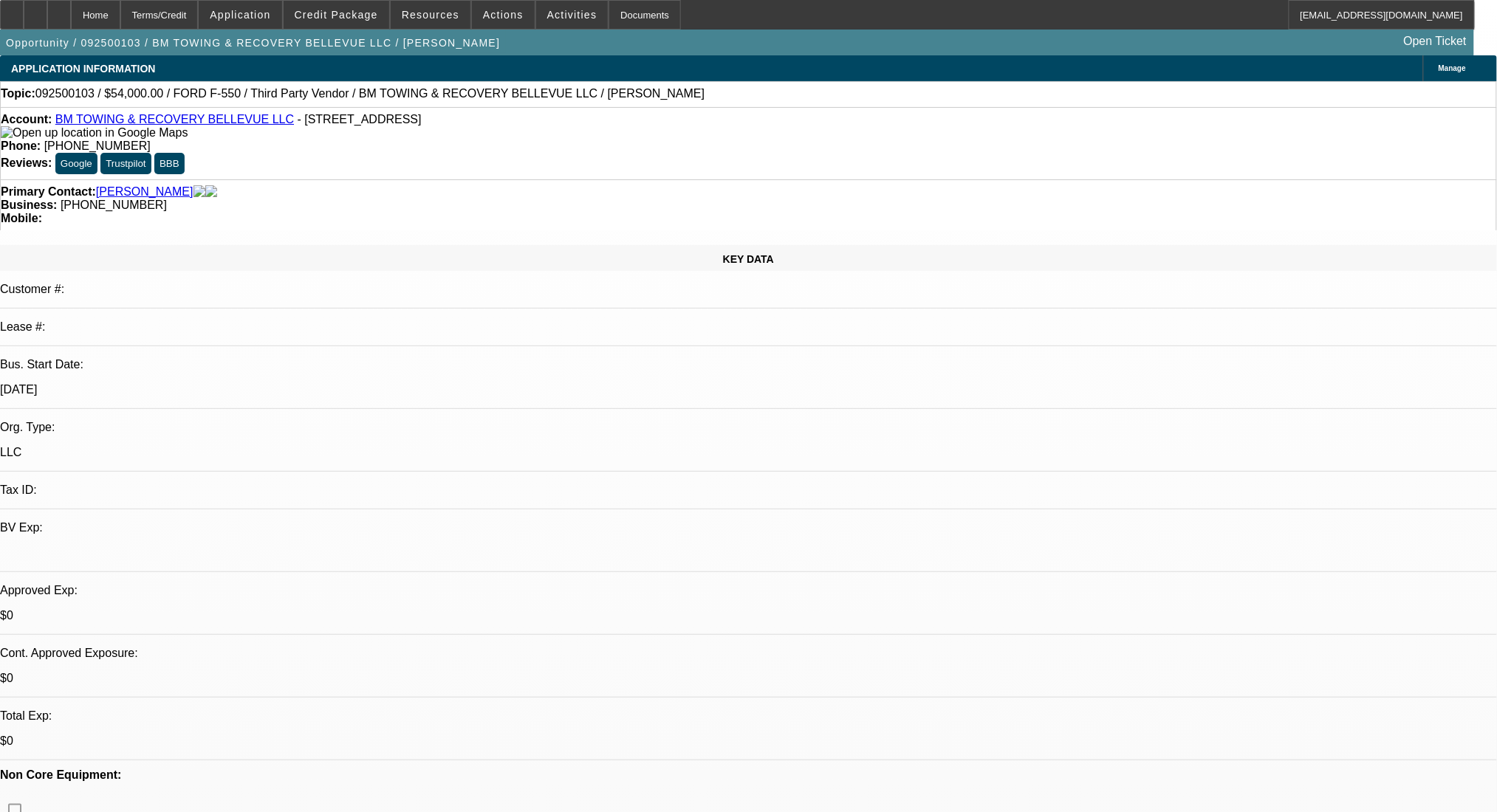
drag, startPoint x: 1049, startPoint y: 274, endPoint x: 953, endPoint y: 282, distance: 96.3
click at [131, 185] on link "[PERSON_NAME]" at bounding box center [144, 191] width 97 height 13
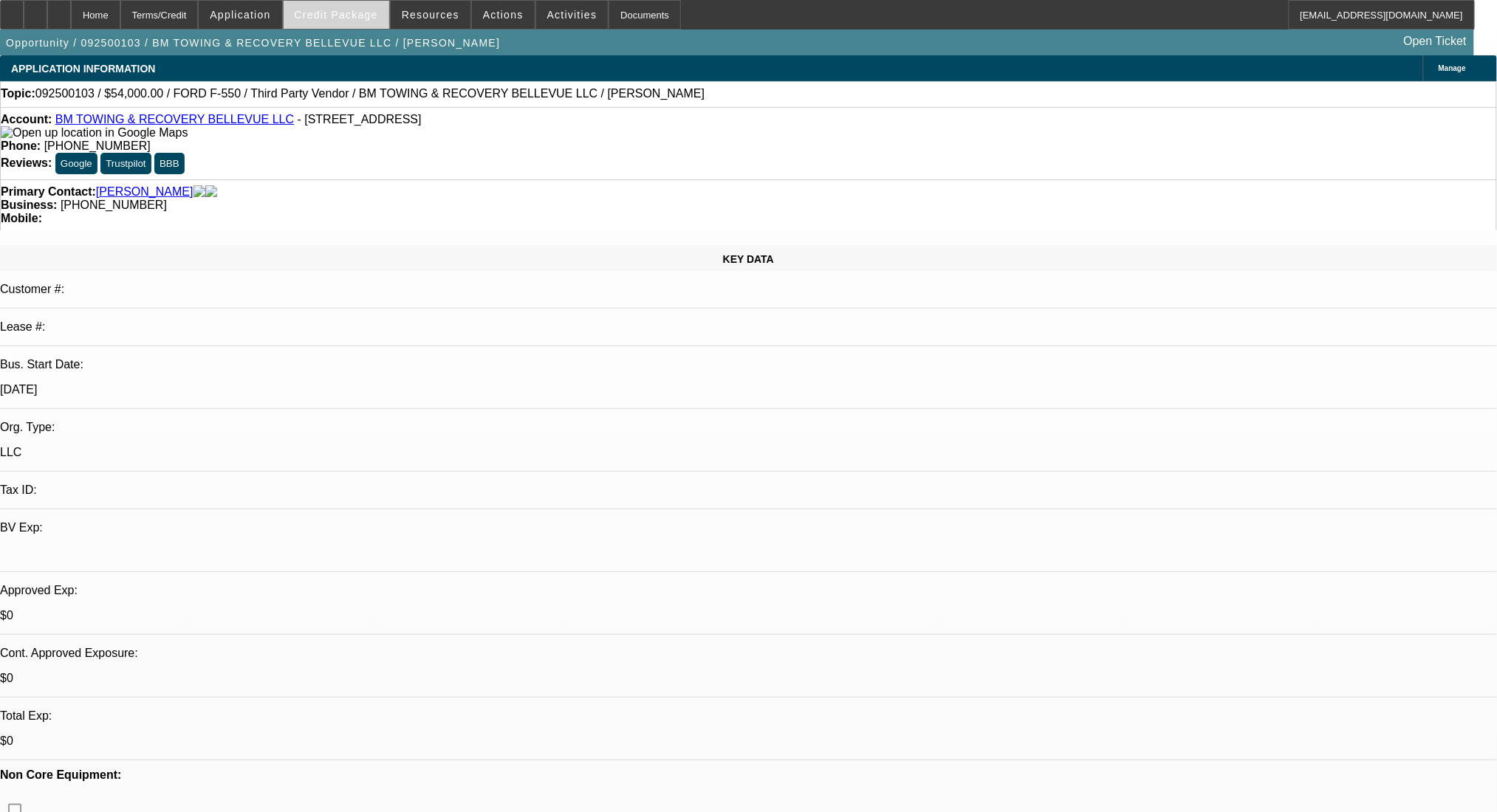
click at [352, 18] on span "Credit Package" at bounding box center [337, 14] width 84 height 12
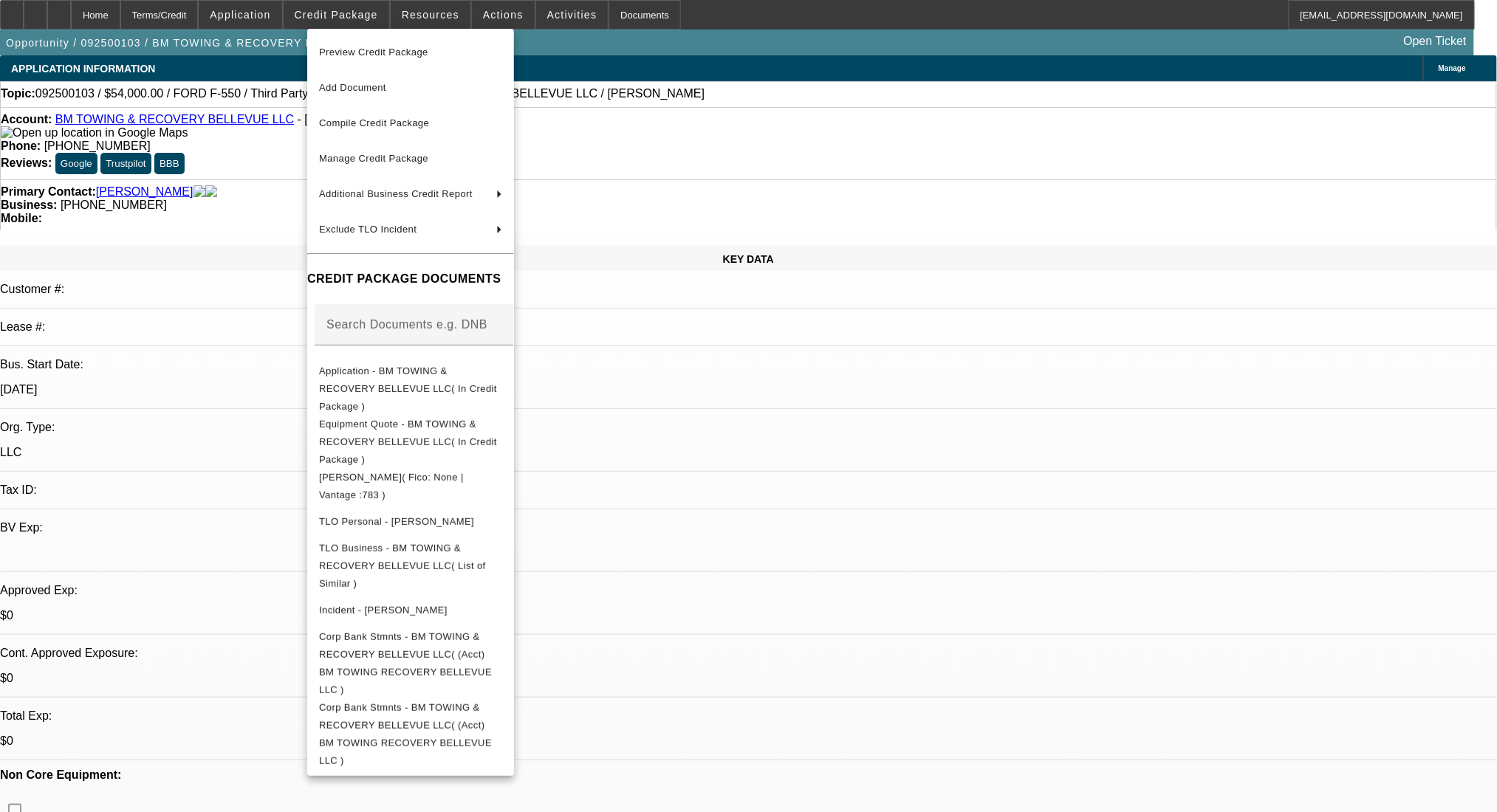
click at [974, 477] on div at bounding box center [748, 406] width 1497 height 812
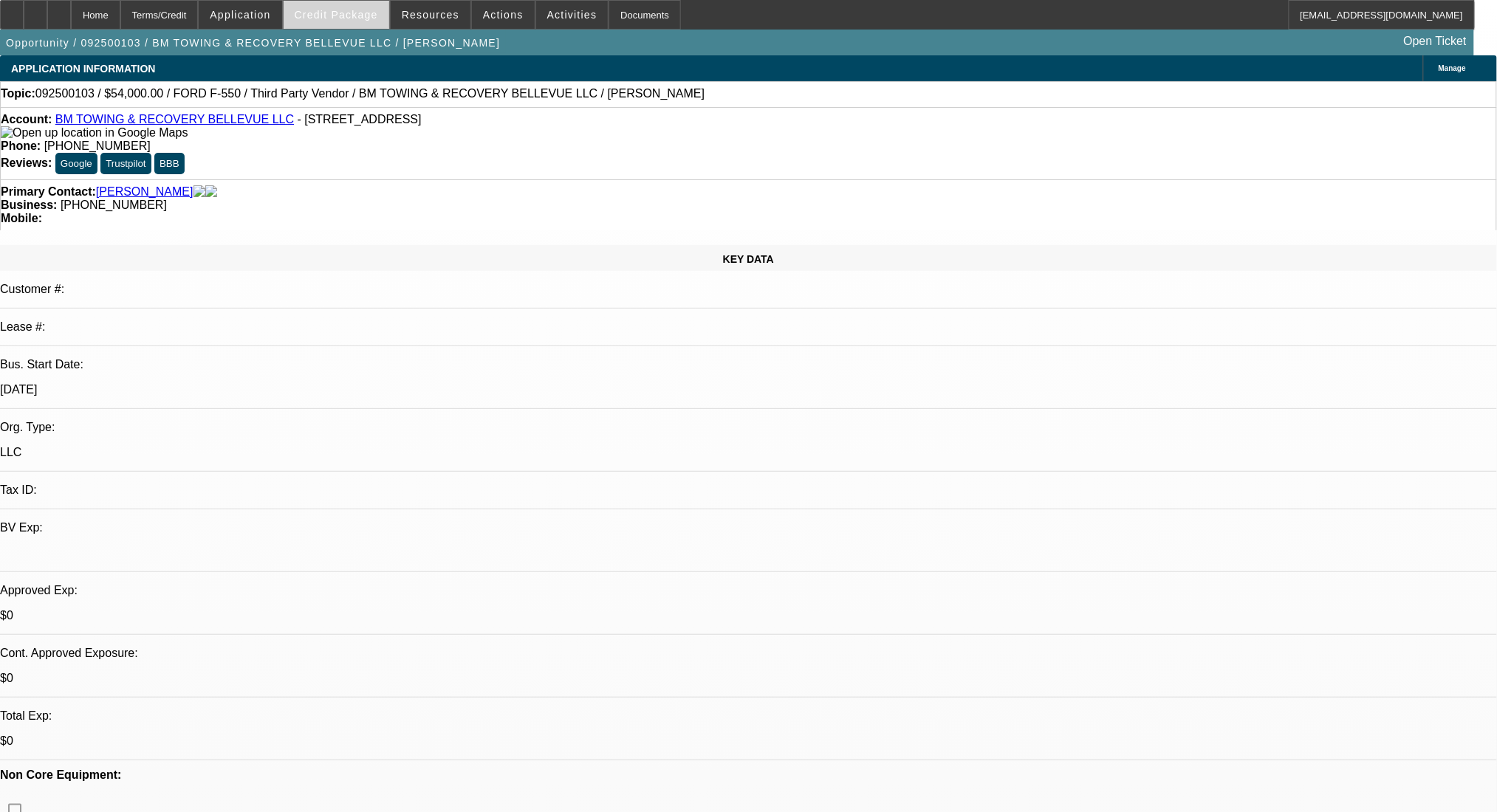
click at [354, 9] on span "Credit Package" at bounding box center [337, 14] width 84 height 12
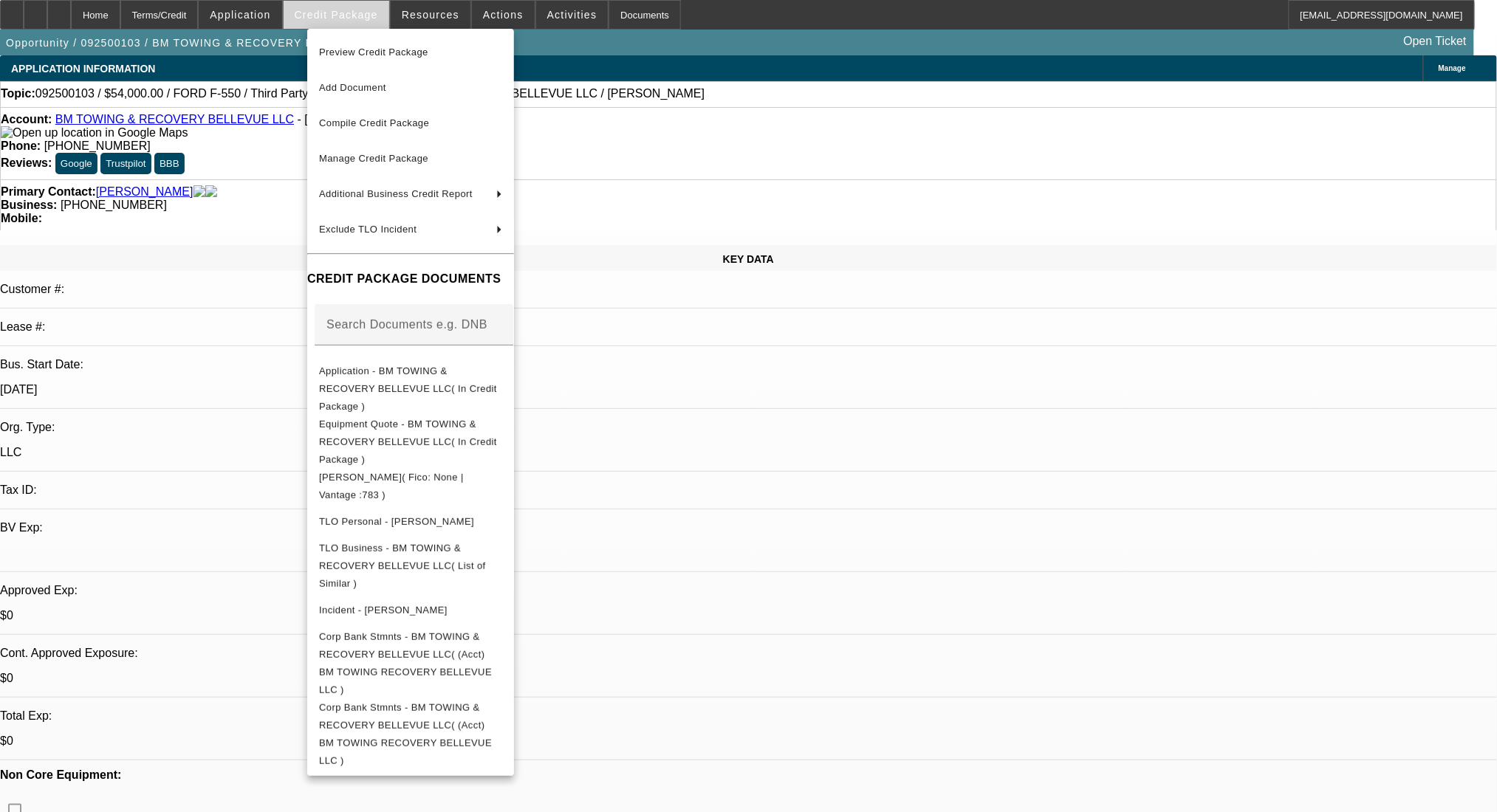
click at [354, 9] on div at bounding box center [748, 406] width 1497 height 812
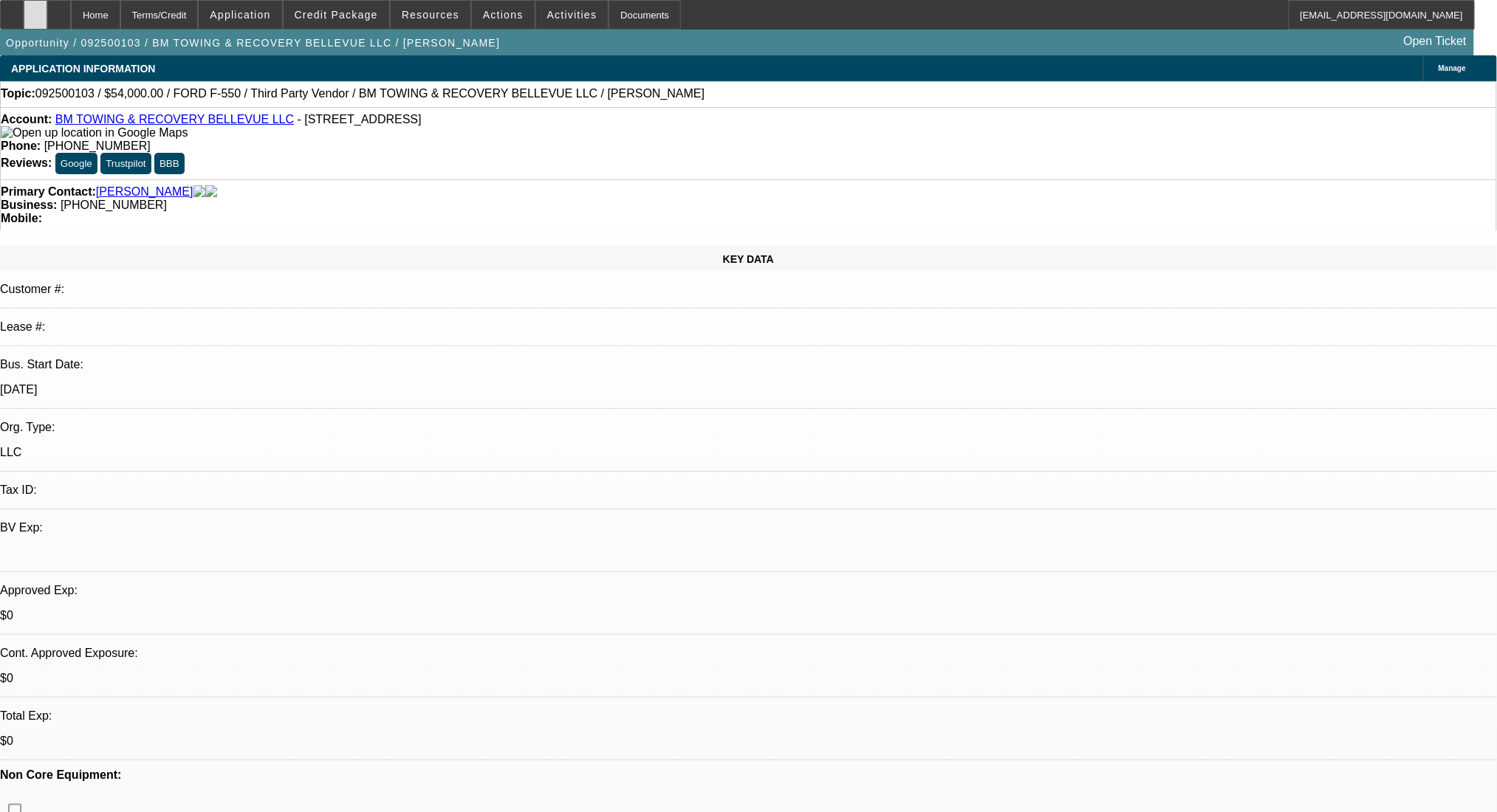
click at [36, 9] on icon at bounding box center [36, 9] width 0 height 0
click at [370, 24] on span at bounding box center [337, 14] width 106 height 36
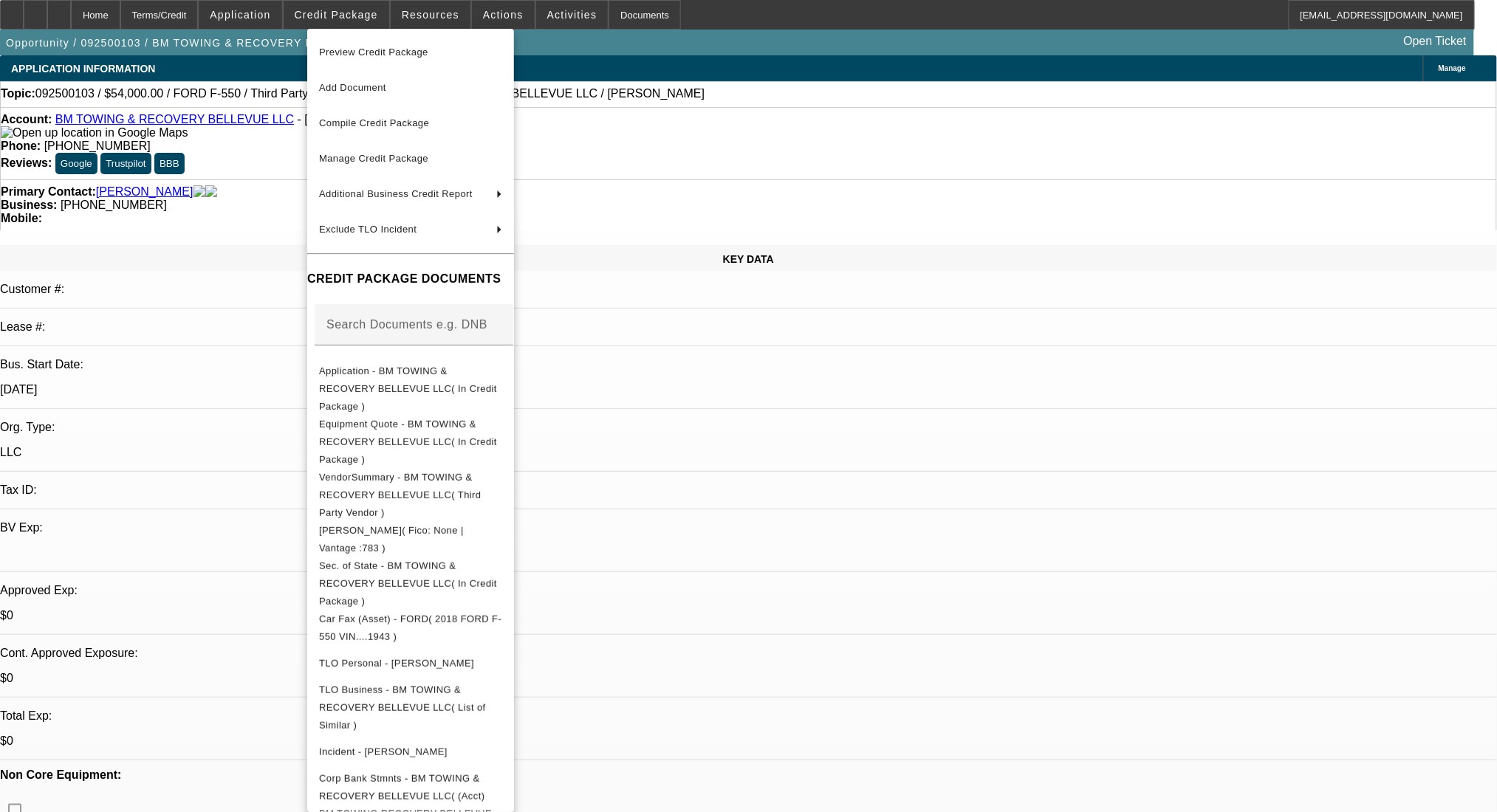
click at [780, 430] on div at bounding box center [748, 406] width 1497 height 812
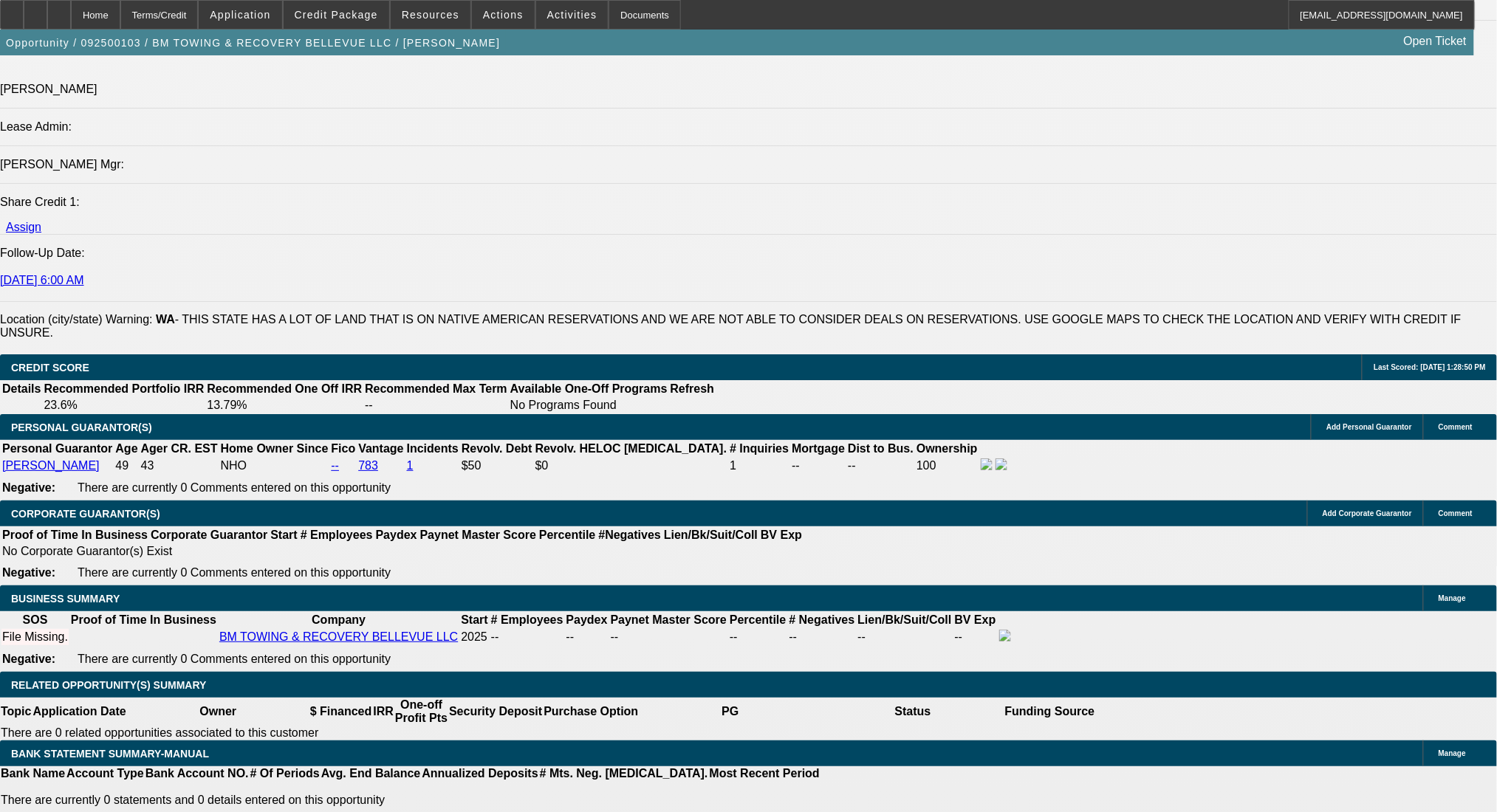
scroll to position [2068, 0]
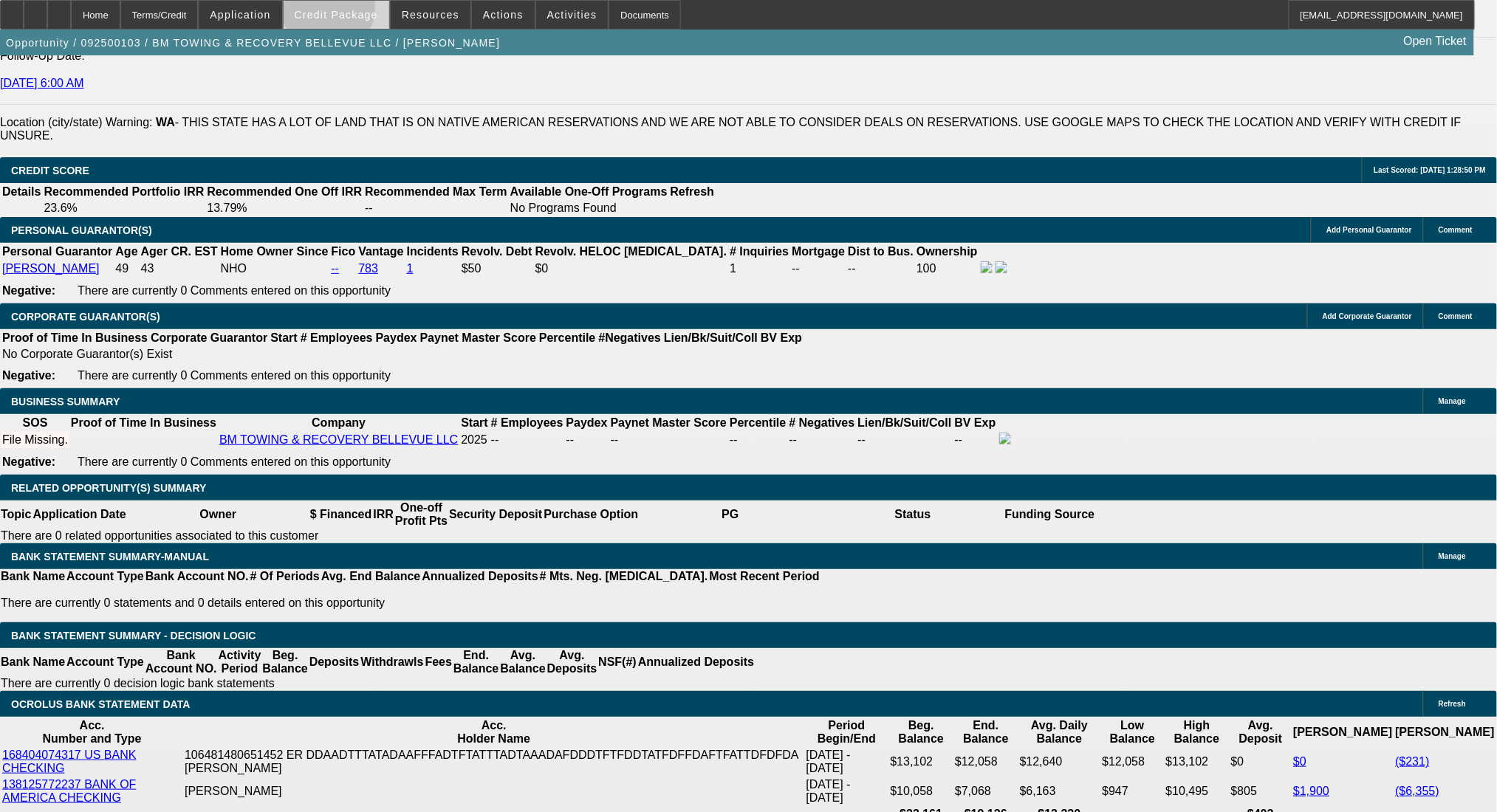
click at [352, 11] on span "Credit Package" at bounding box center [337, 14] width 84 height 12
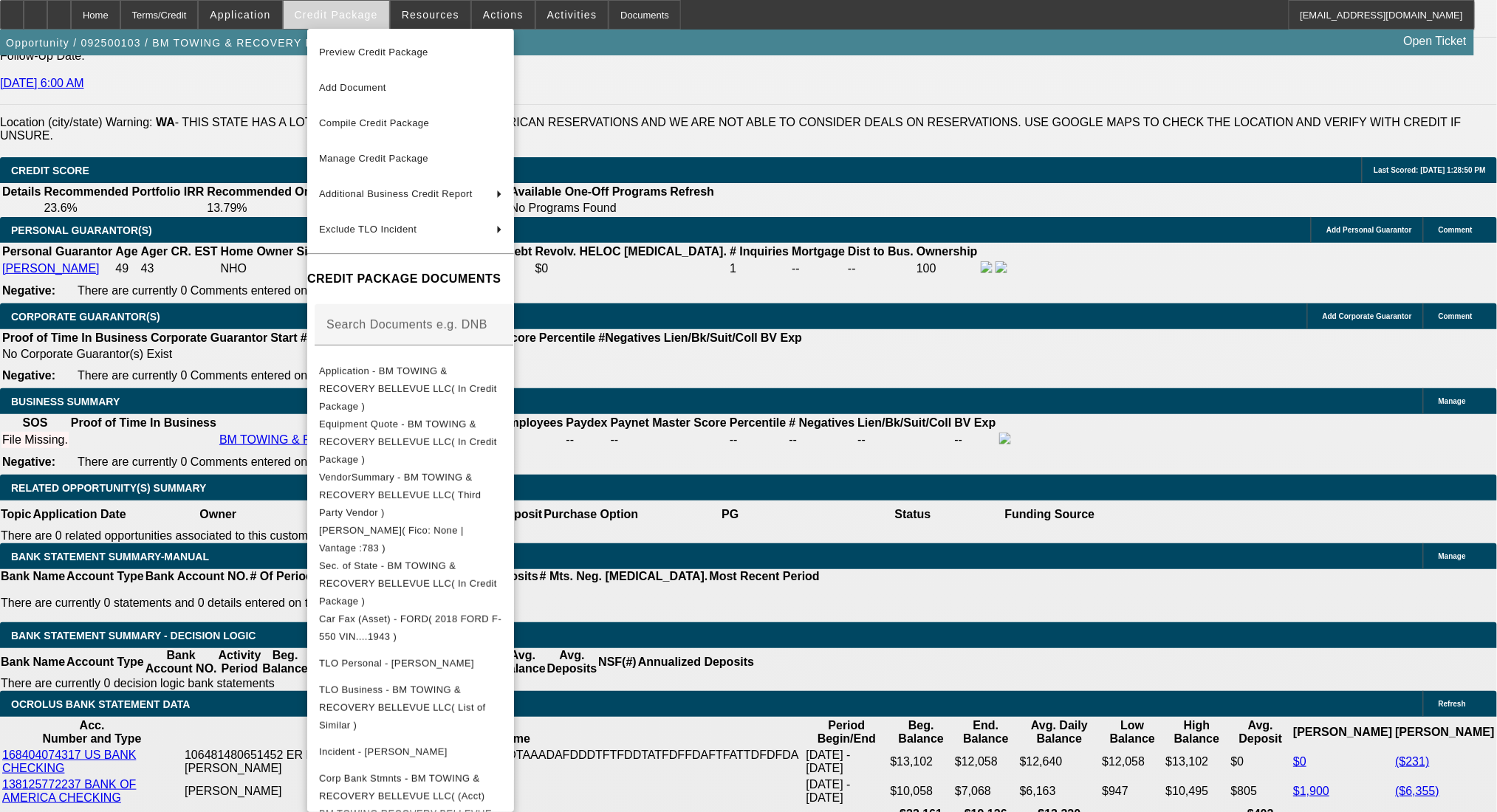
click at [352, 11] on div at bounding box center [748, 406] width 1497 height 812
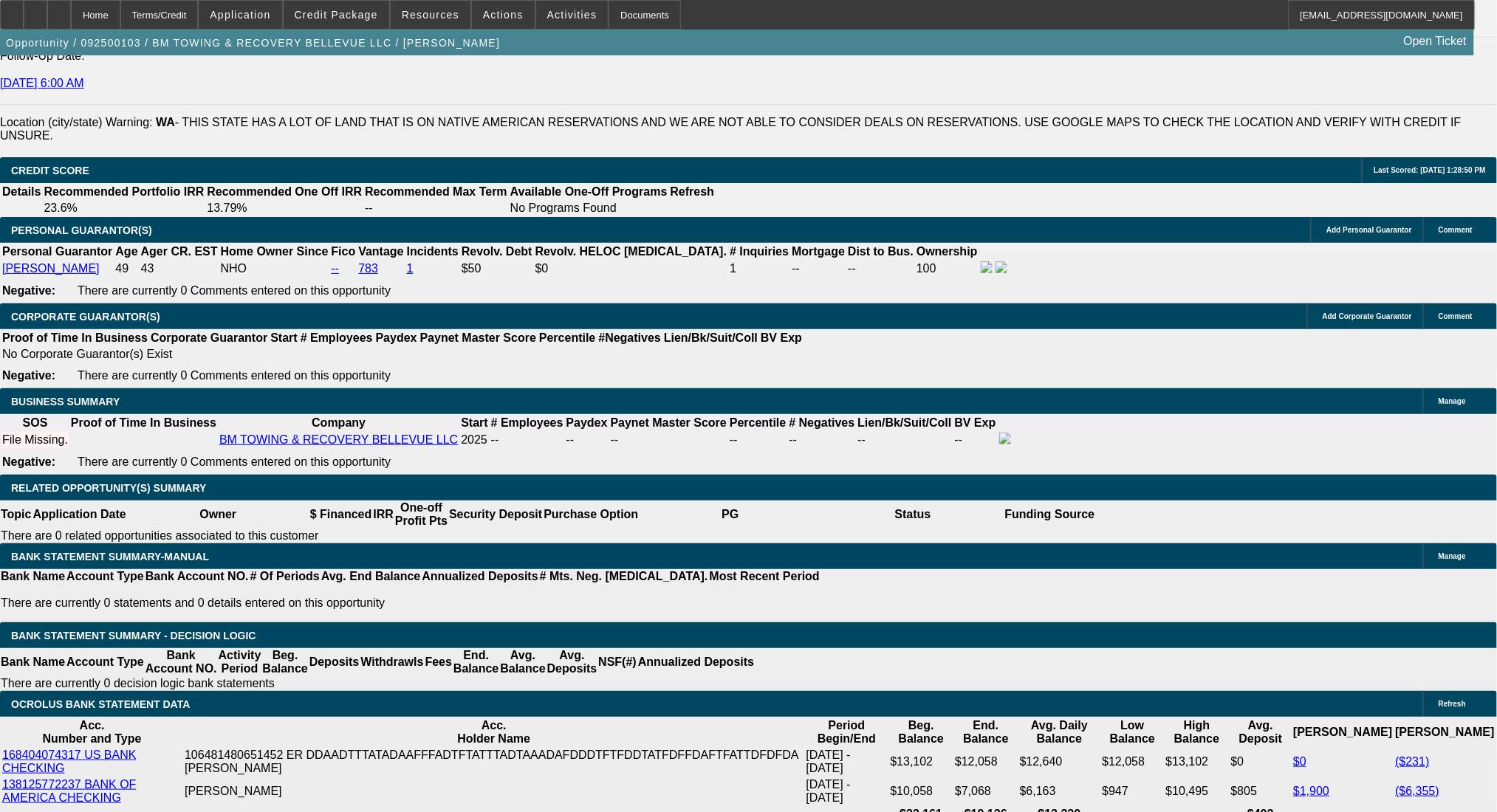
drag, startPoint x: 304, startPoint y: 640, endPoint x: 331, endPoint y: 641, distance: 27.0
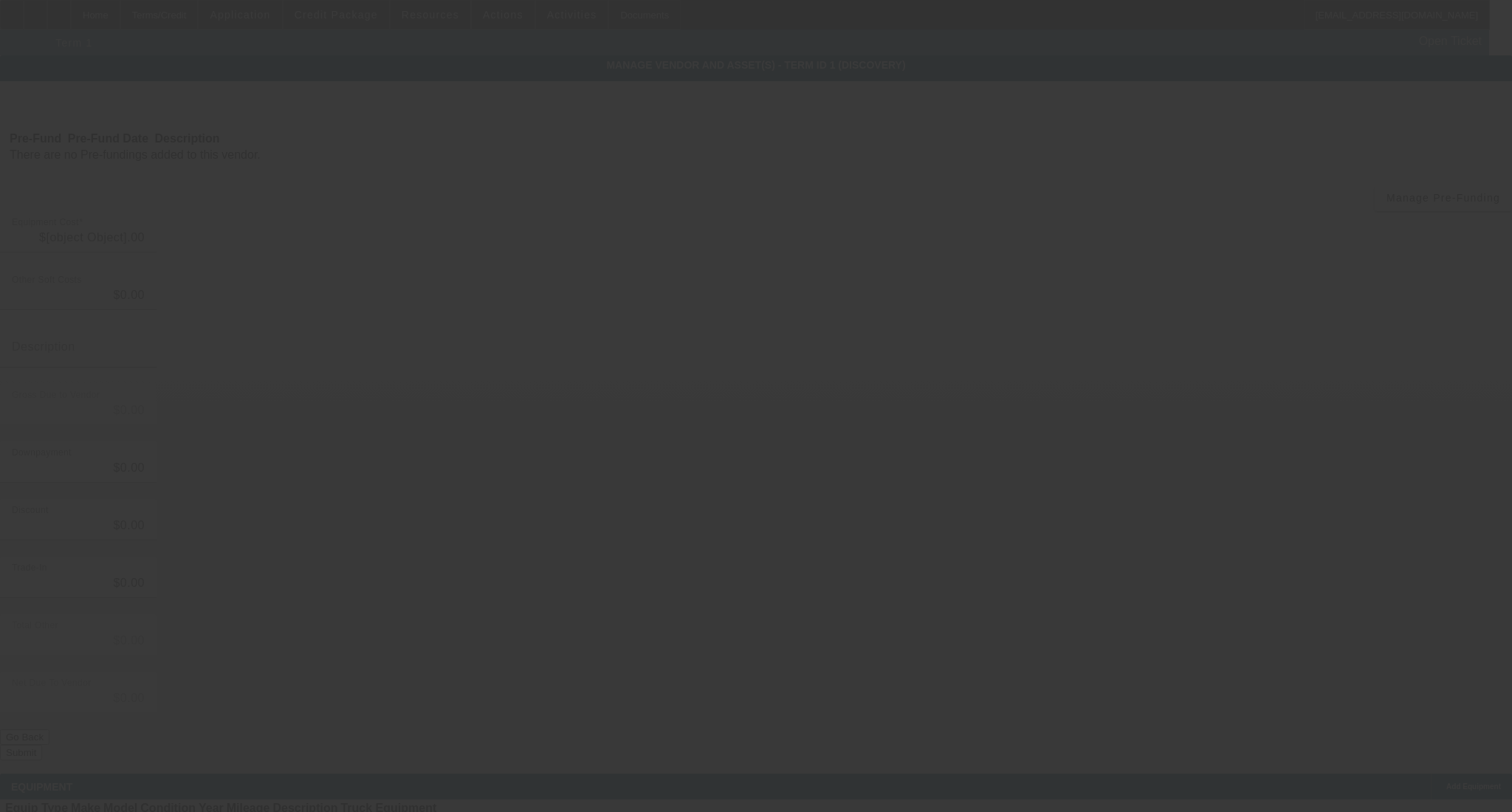
type input "$54,000.00"
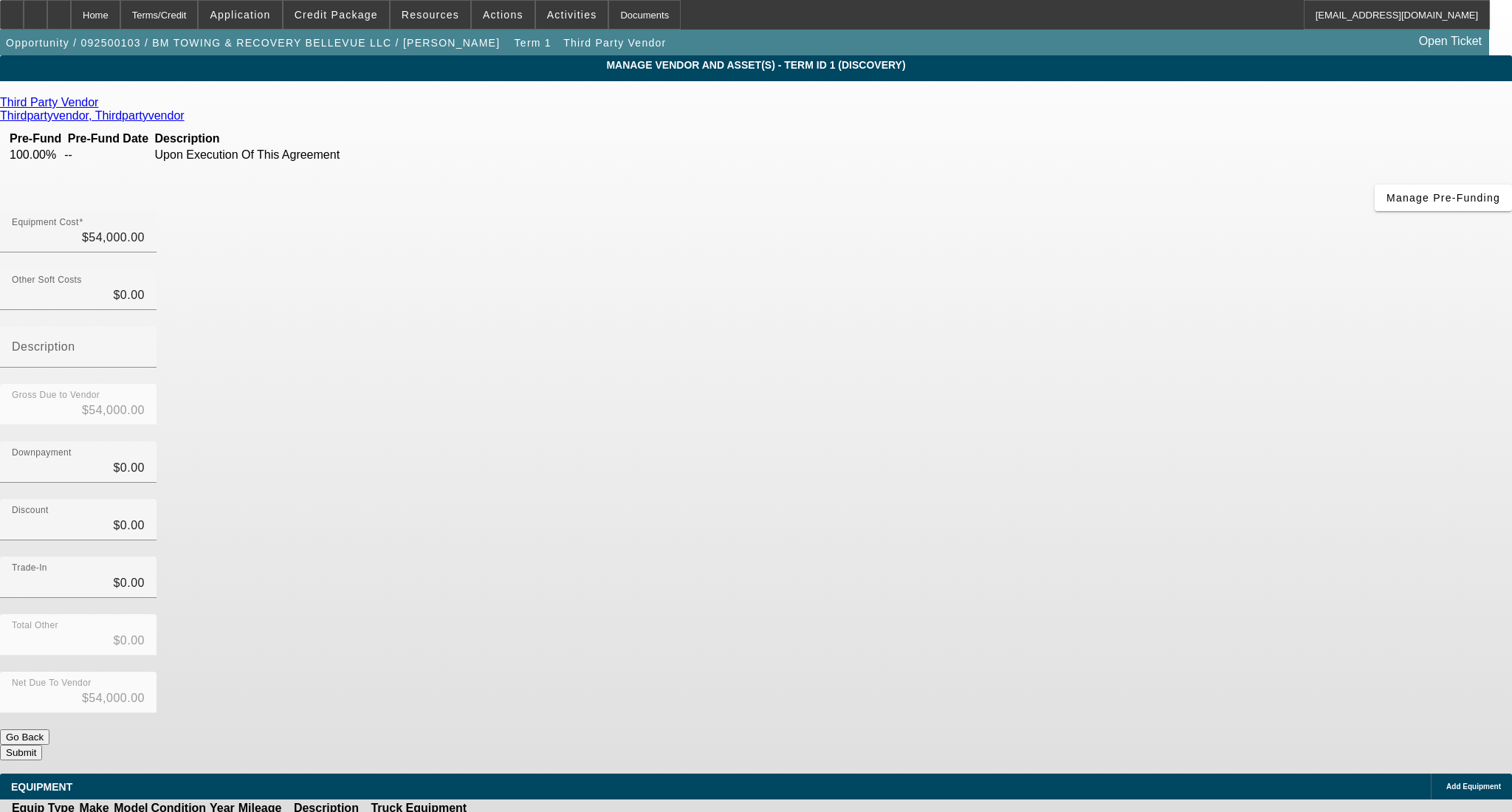
click at [500, 811] on link at bounding box center [500, 825] width 0 height 0
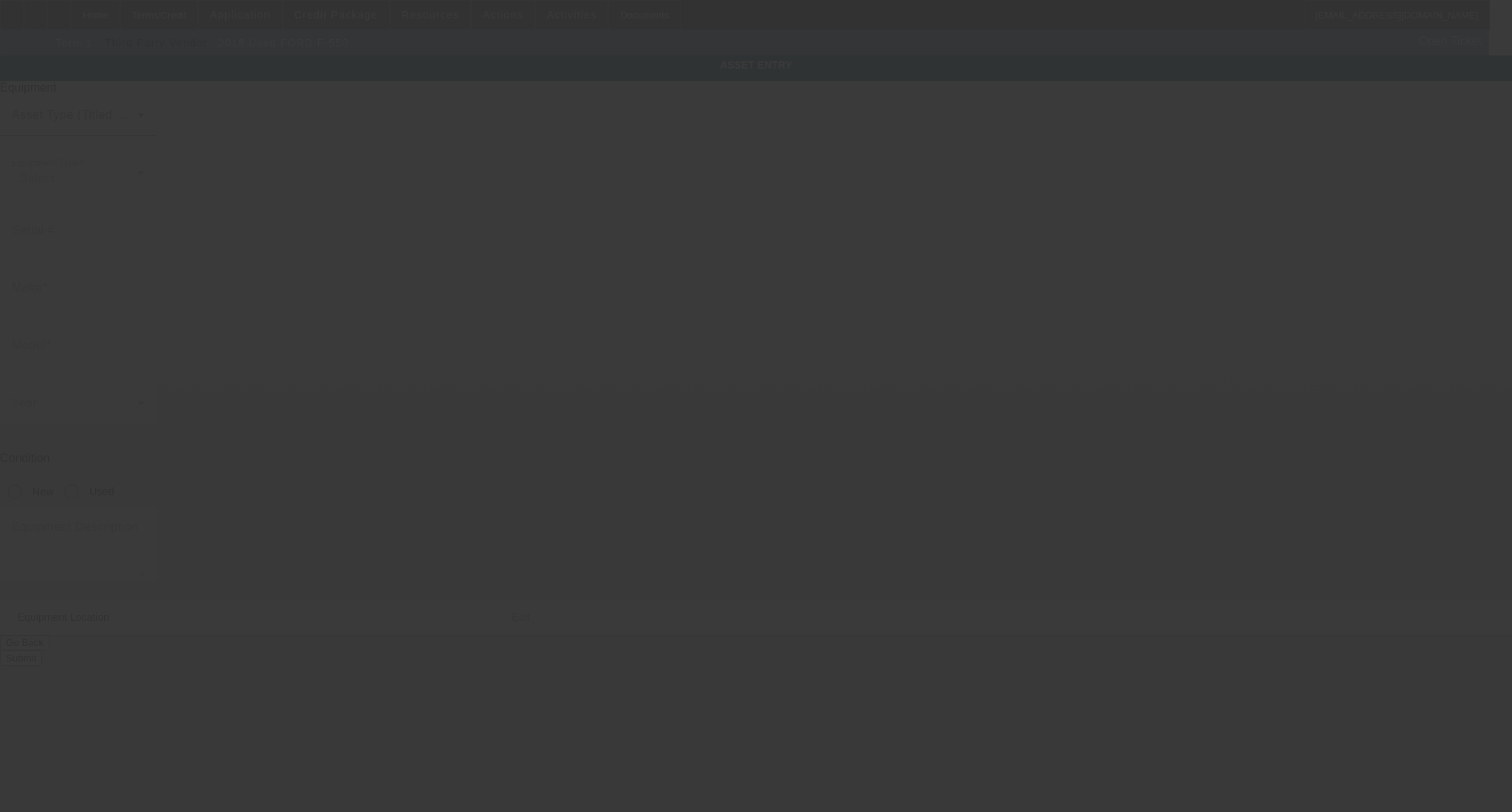
type input "1FDUF5HY6JDA01943"
type input "Ford"
type input "F-550"
radio input "true"
type textarea "Flatbed rollback"
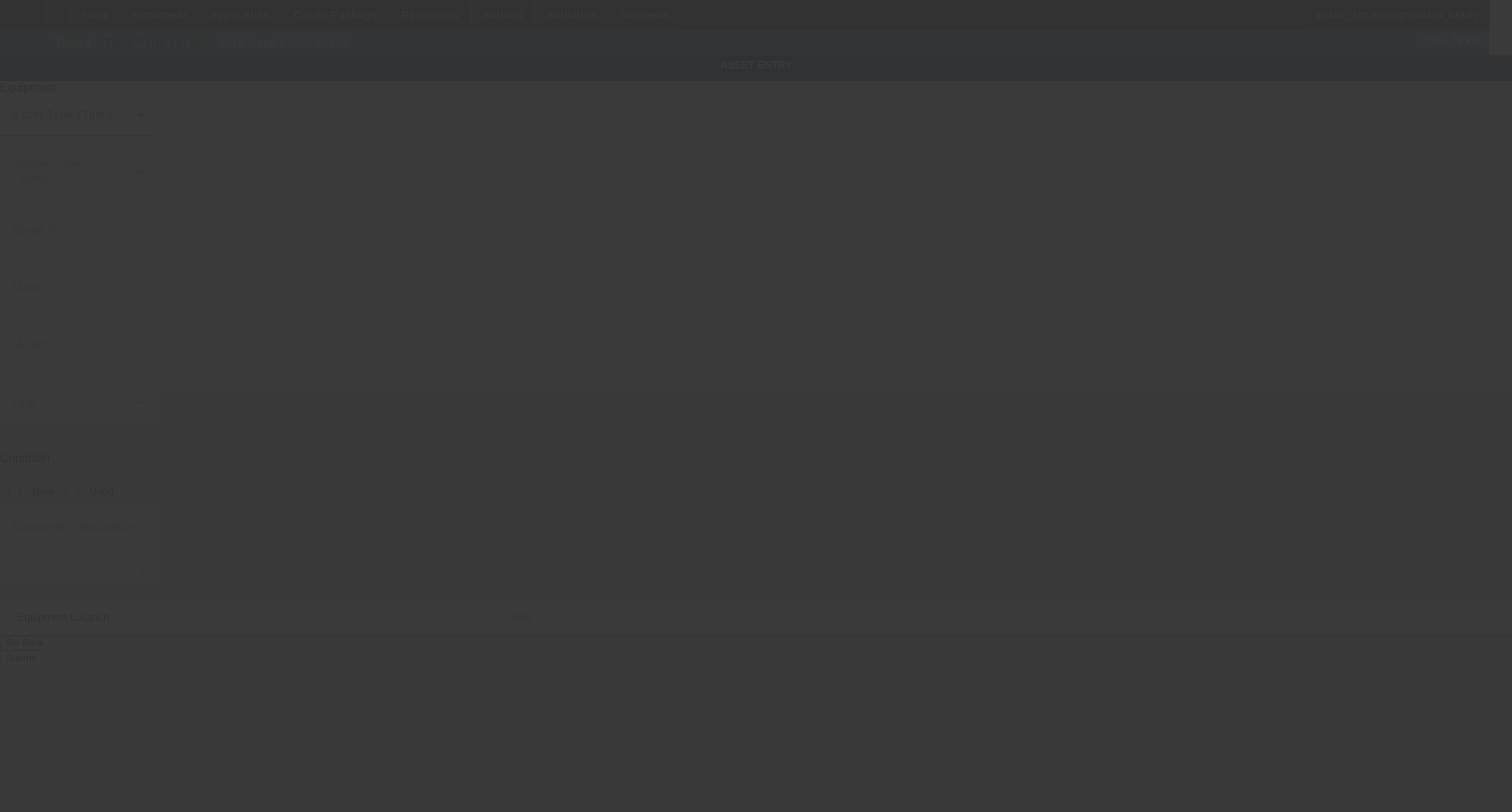
type input "10424 Northeast 125th Place"
type input "Kirkland"
type input "98034"
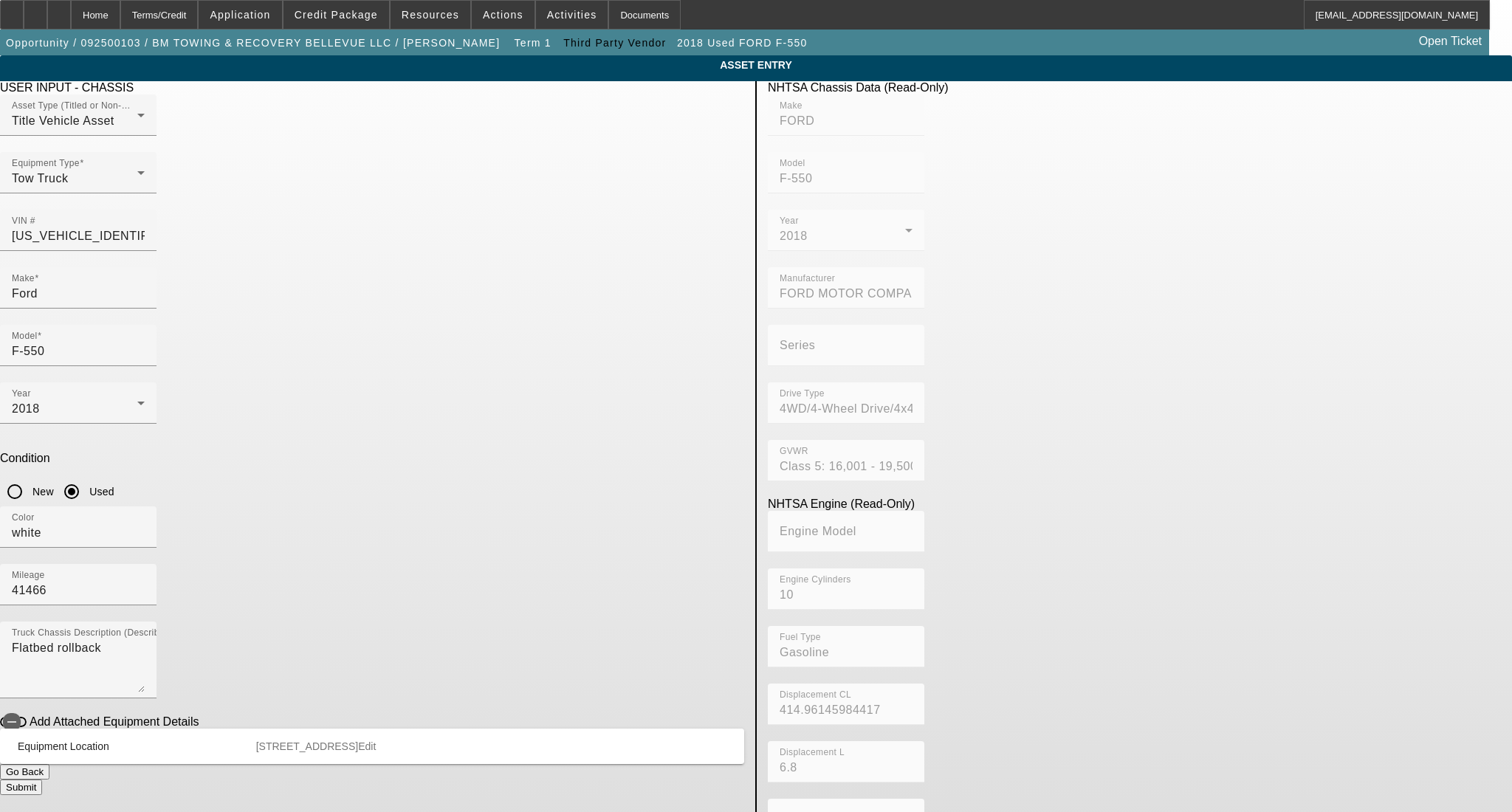
click at [42, 780] on button "Submit" at bounding box center [21, 787] width 42 height 16
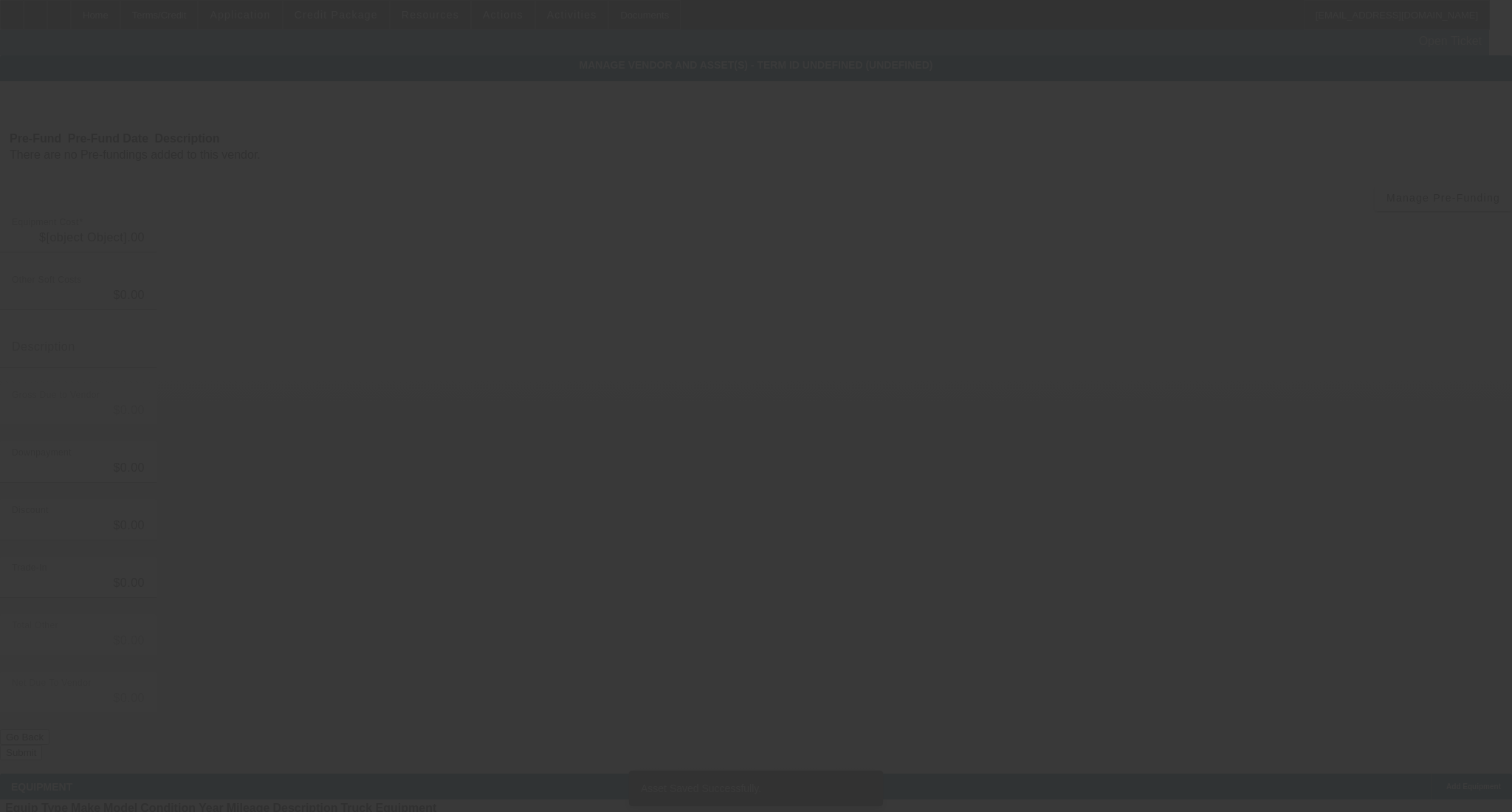
type input "$54,000.00"
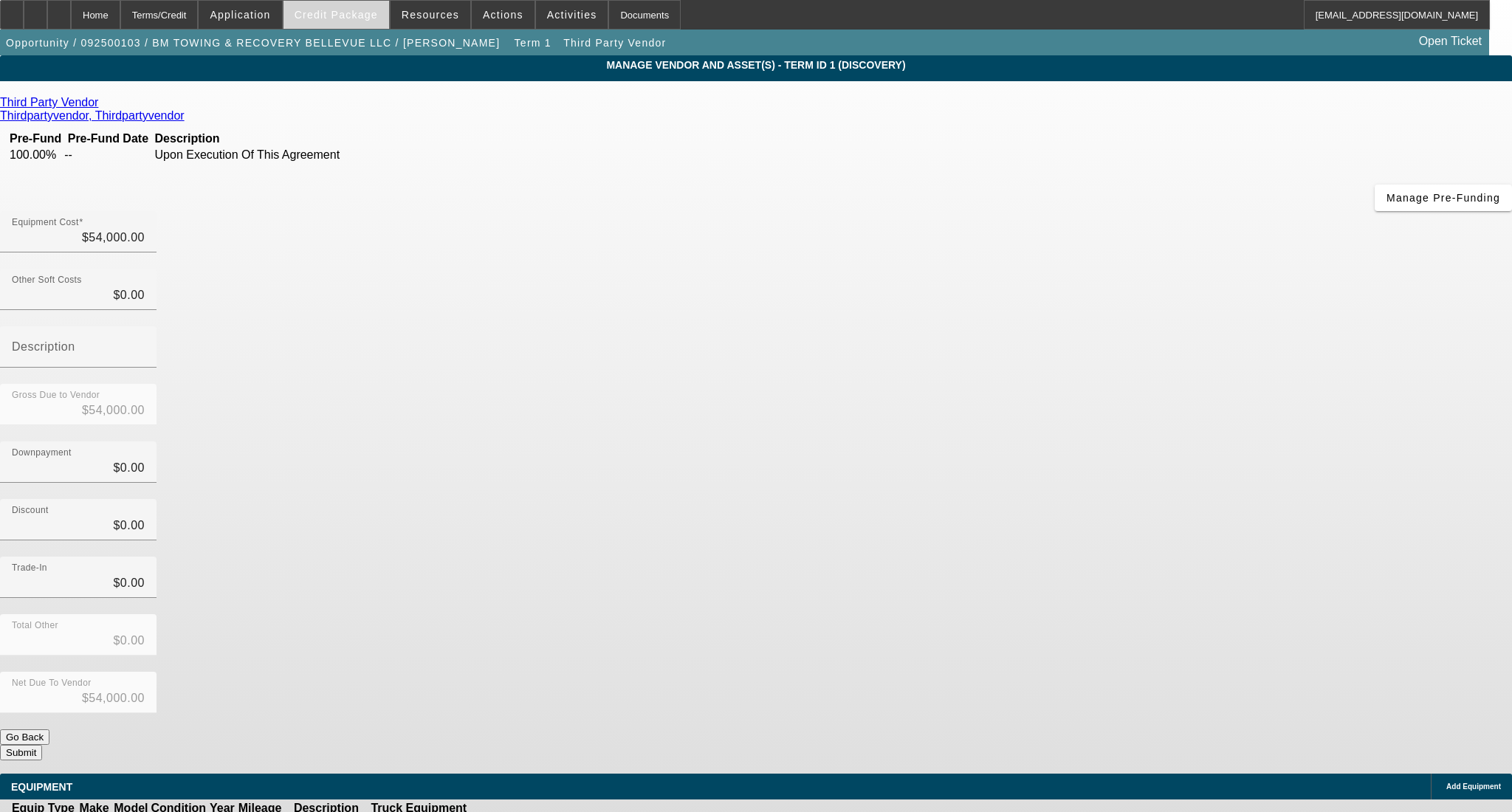
click at [361, 17] on span "Credit Package" at bounding box center [337, 14] width 84 height 12
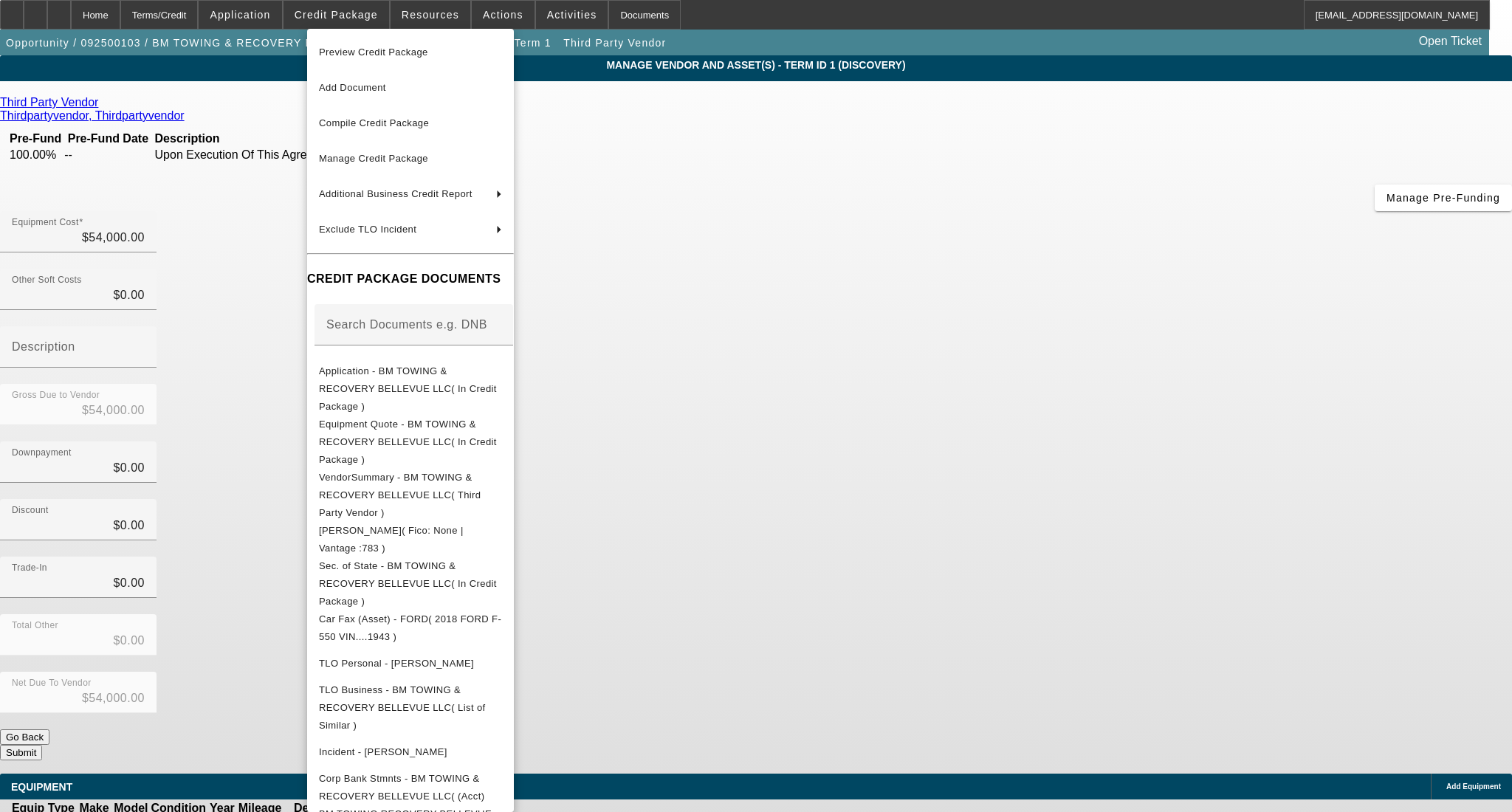
click at [1061, 416] on div at bounding box center [756, 406] width 1512 height 812
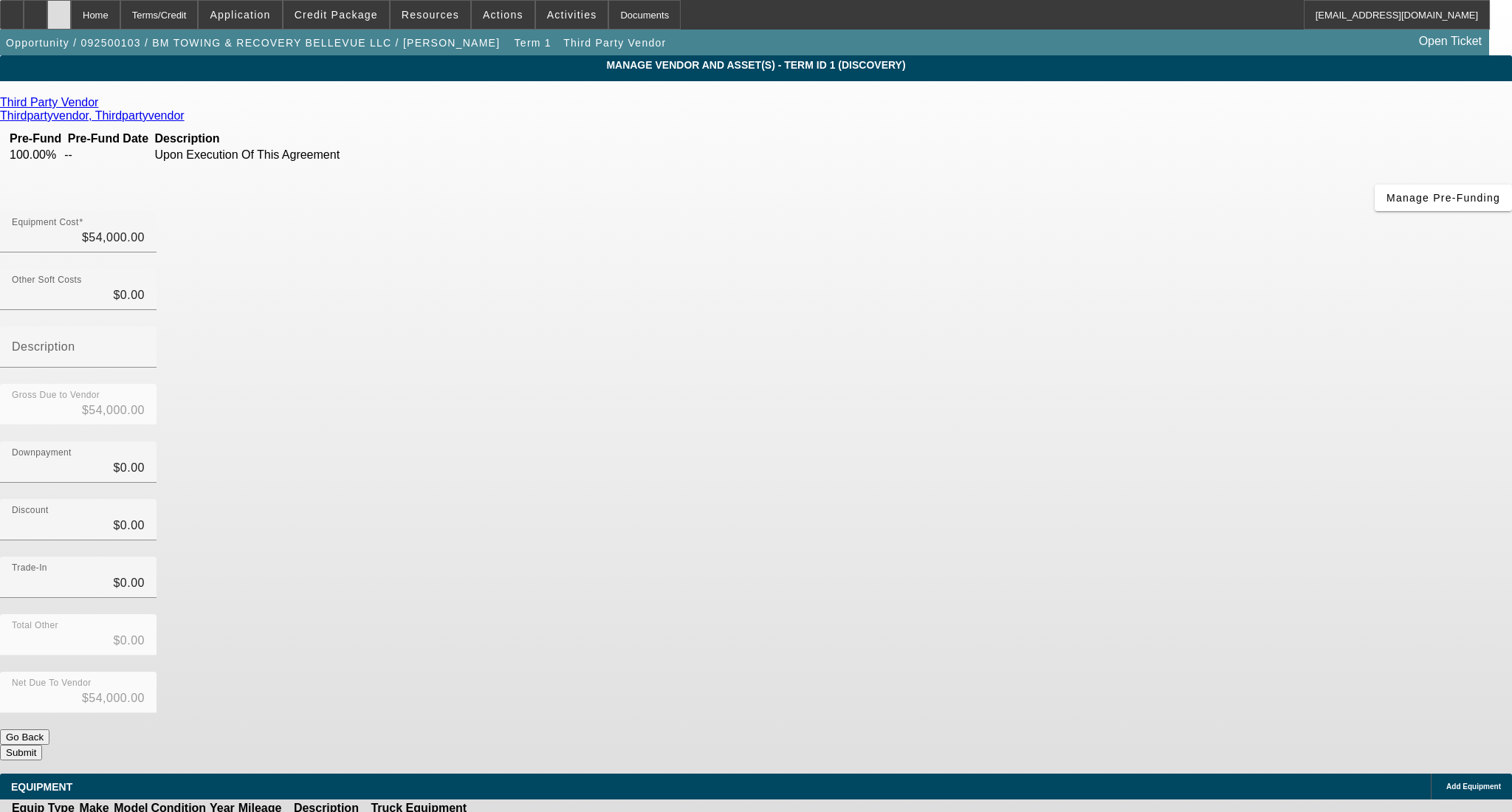
click at [71, 6] on div at bounding box center [59, 14] width 24 height 29
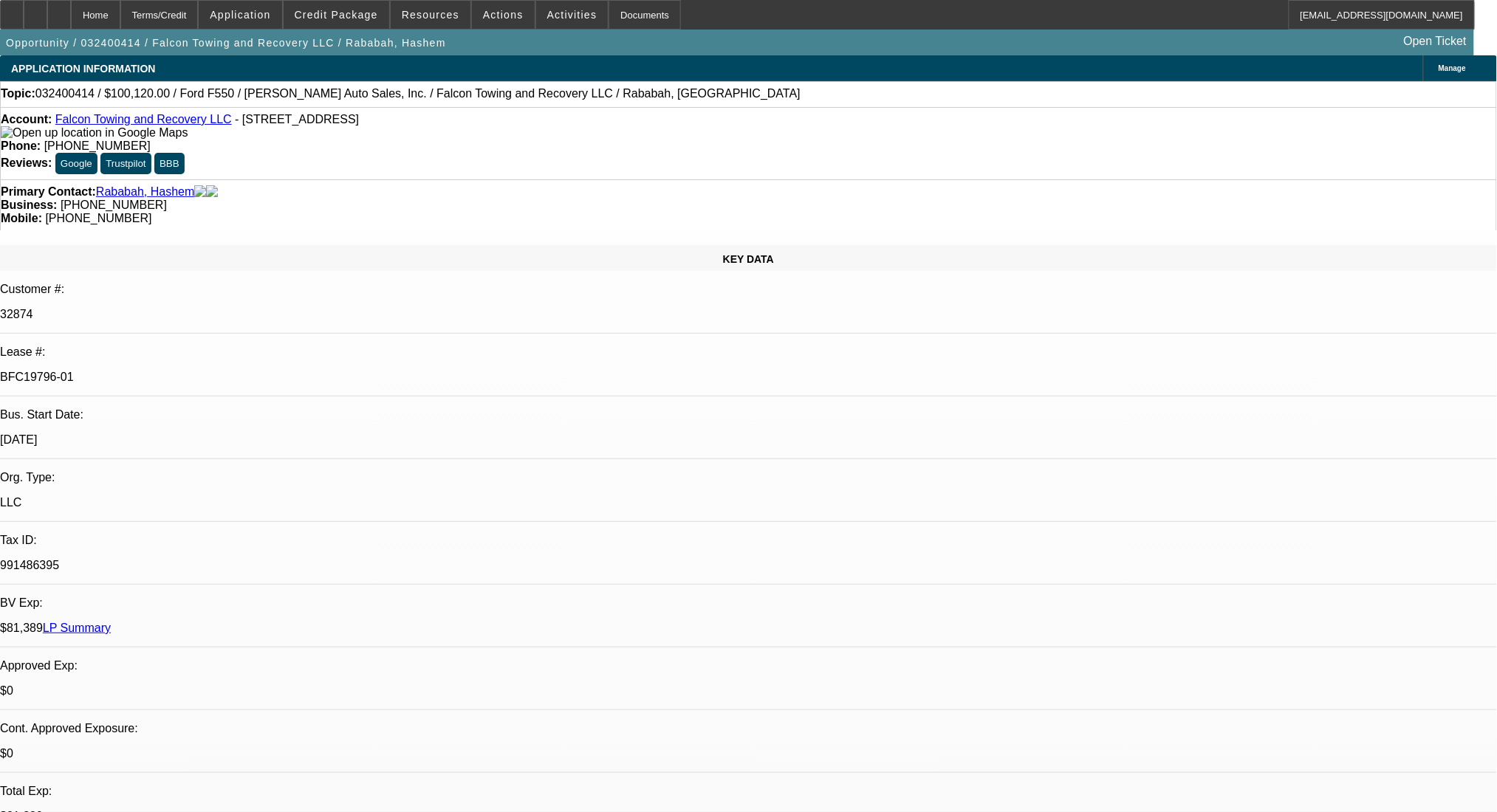
select select "0"
select select "2"
select select "0.1"
select select "4"
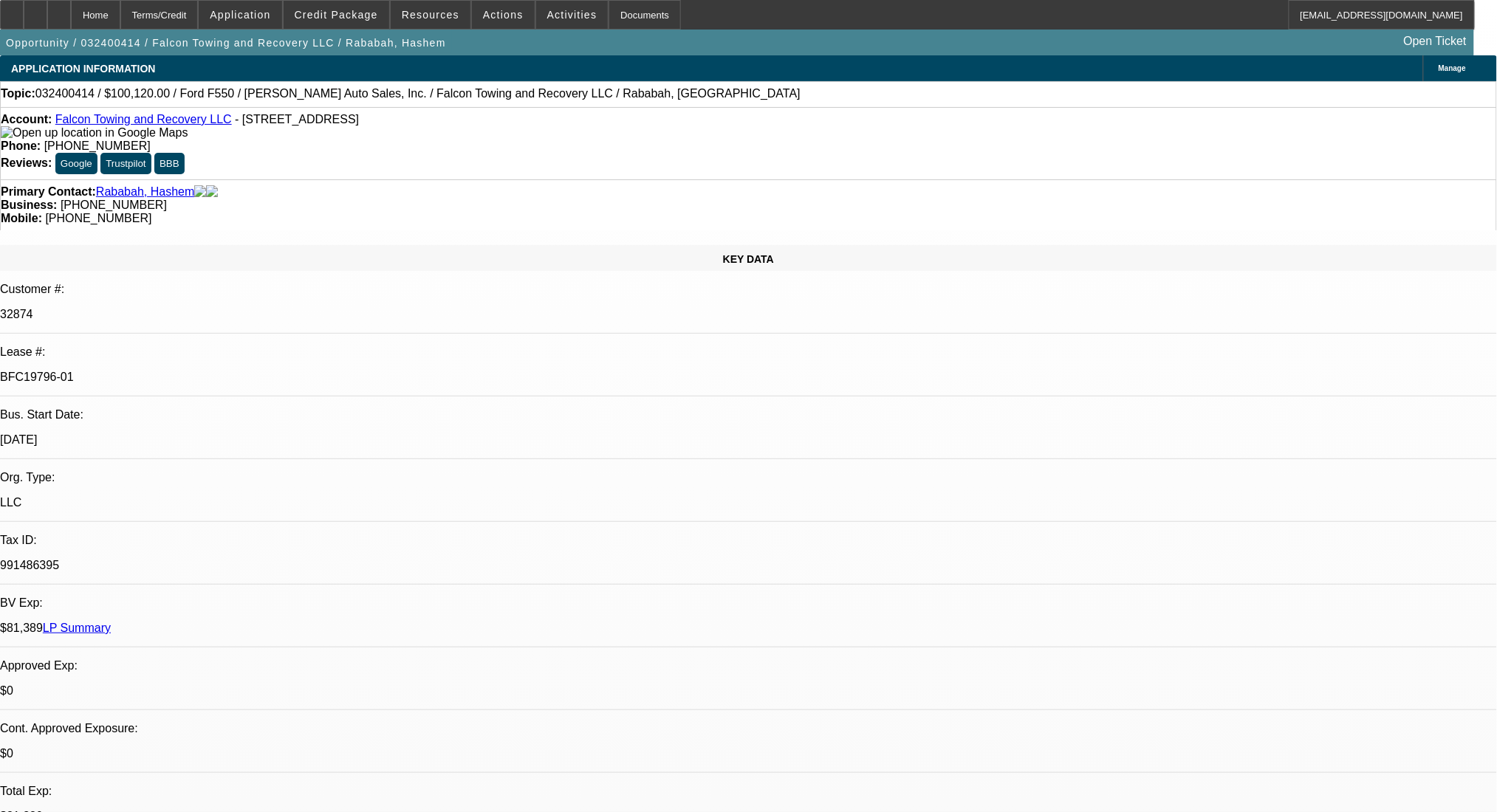
select select "0"
select select "2"
select select "0.1"
select select "4"
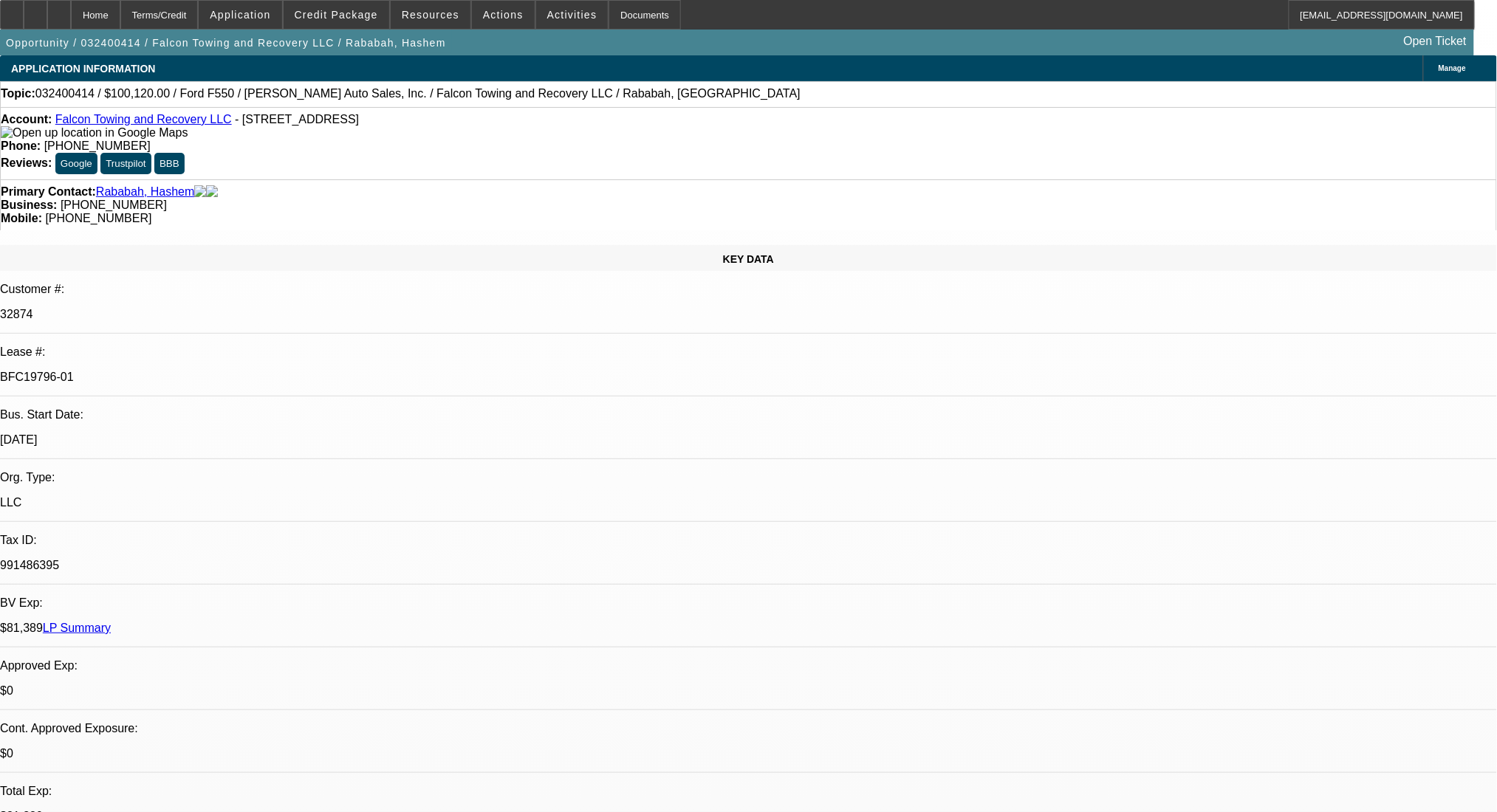
select select "0"
select select "2"
select select "0.1"
select select "4"
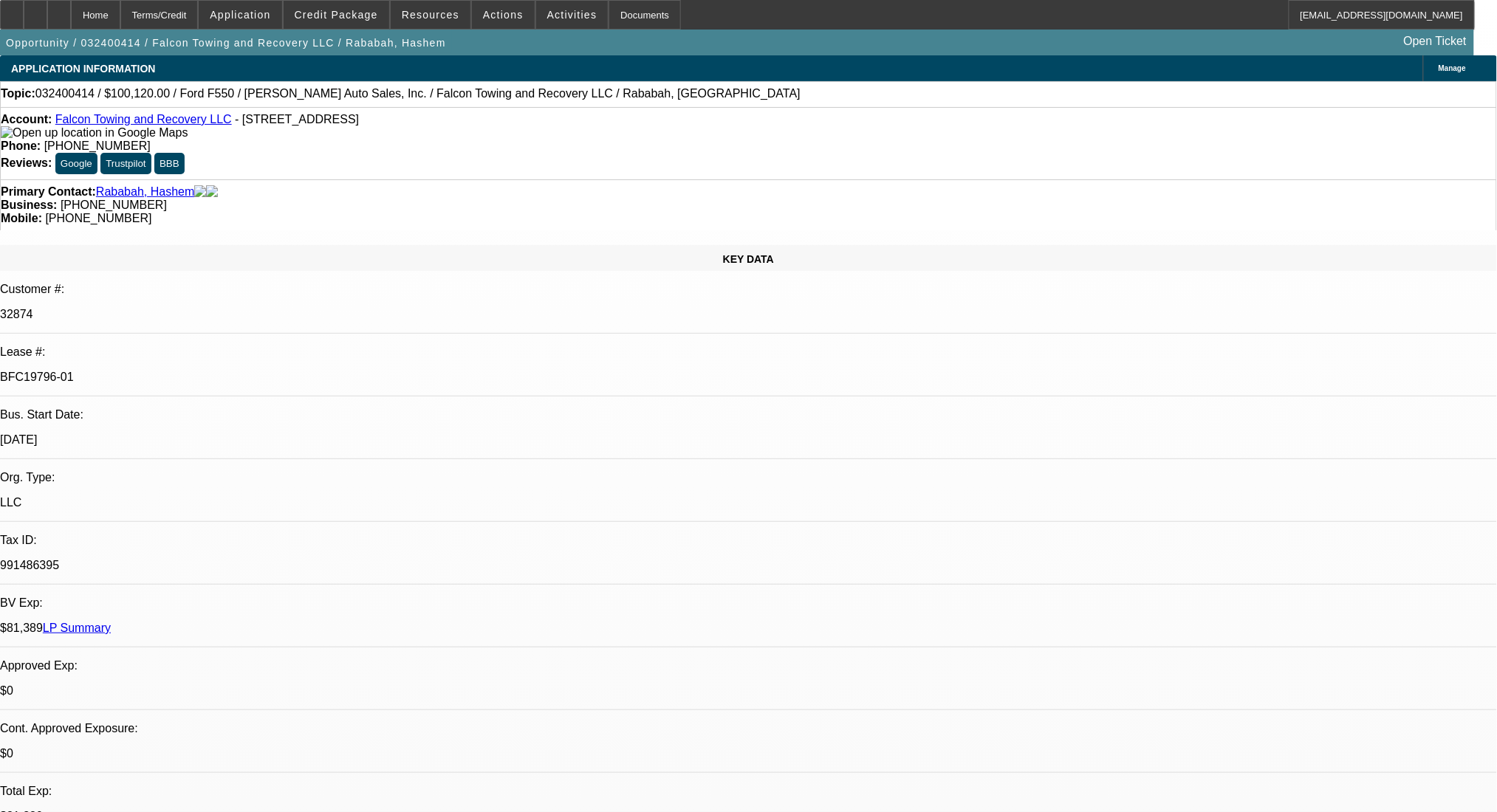
select select "0"
select select "2"
select select "0.1"
select select "4"
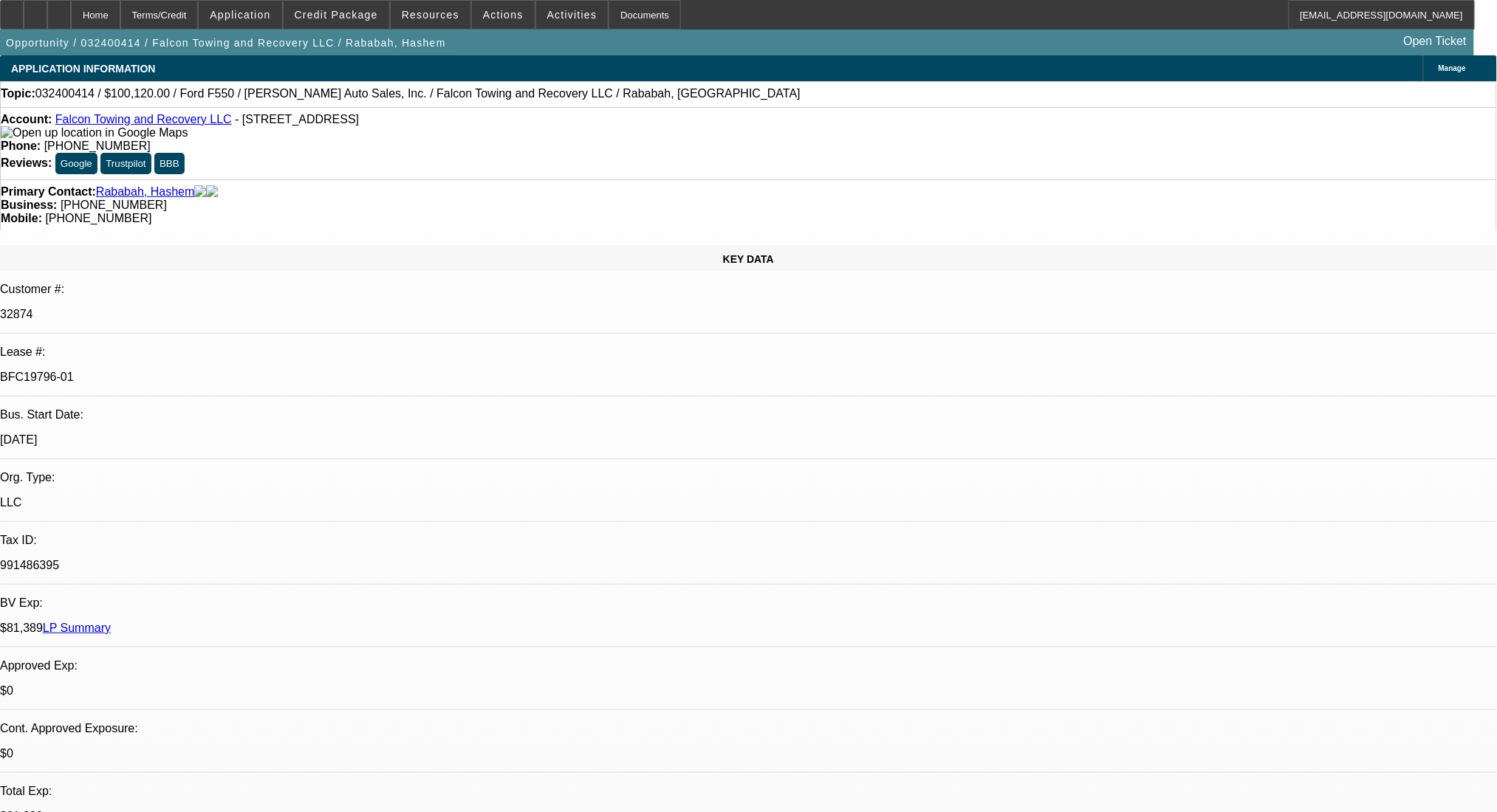
click at [117, 126] on link "Falcon Towing and Recovery LLC" at bounding box center [143, 119] width 176 height 13
click at [362, 17] on span "Credit Package" at bounding box center [337, 14] width 84 height 12
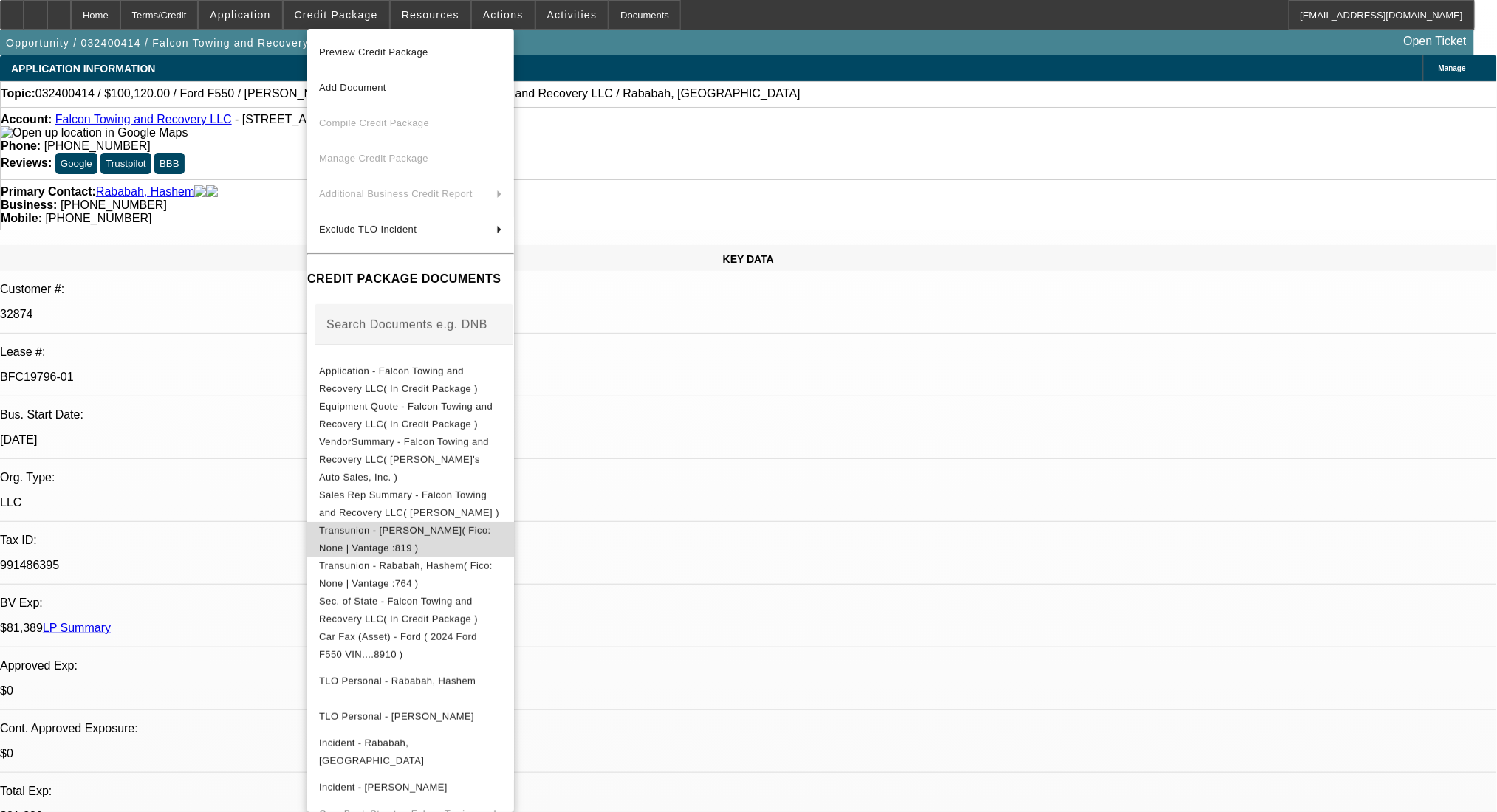
click at [502, 522] on span "Transunion - Melhem, Omar( Fico: None | Vantage :819 )" at bounding box center [410, 538] width 183 height 36
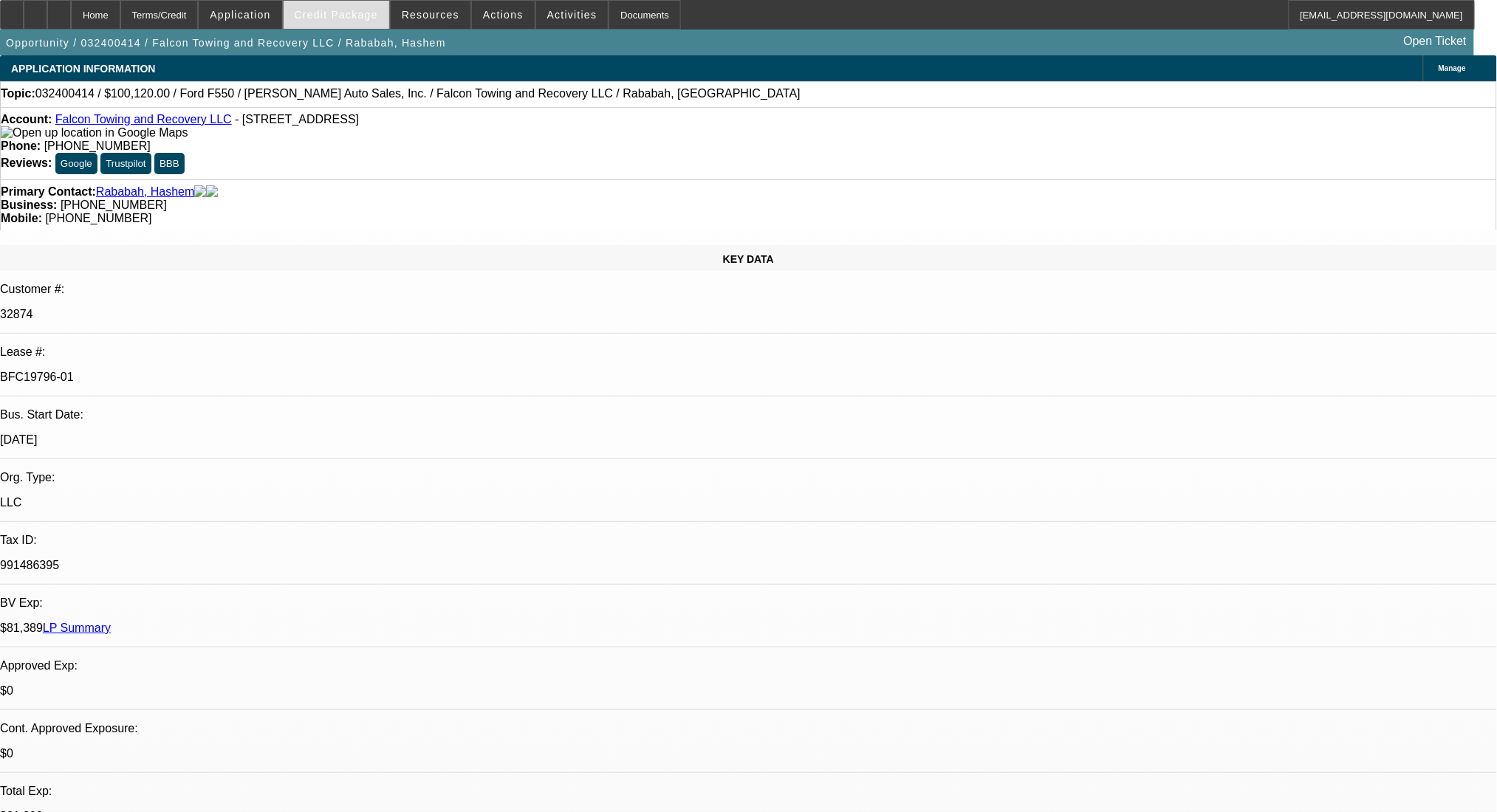
click at [306, 7] on div "Credit Package" at bounding box center [336, 14] width 107 height 29
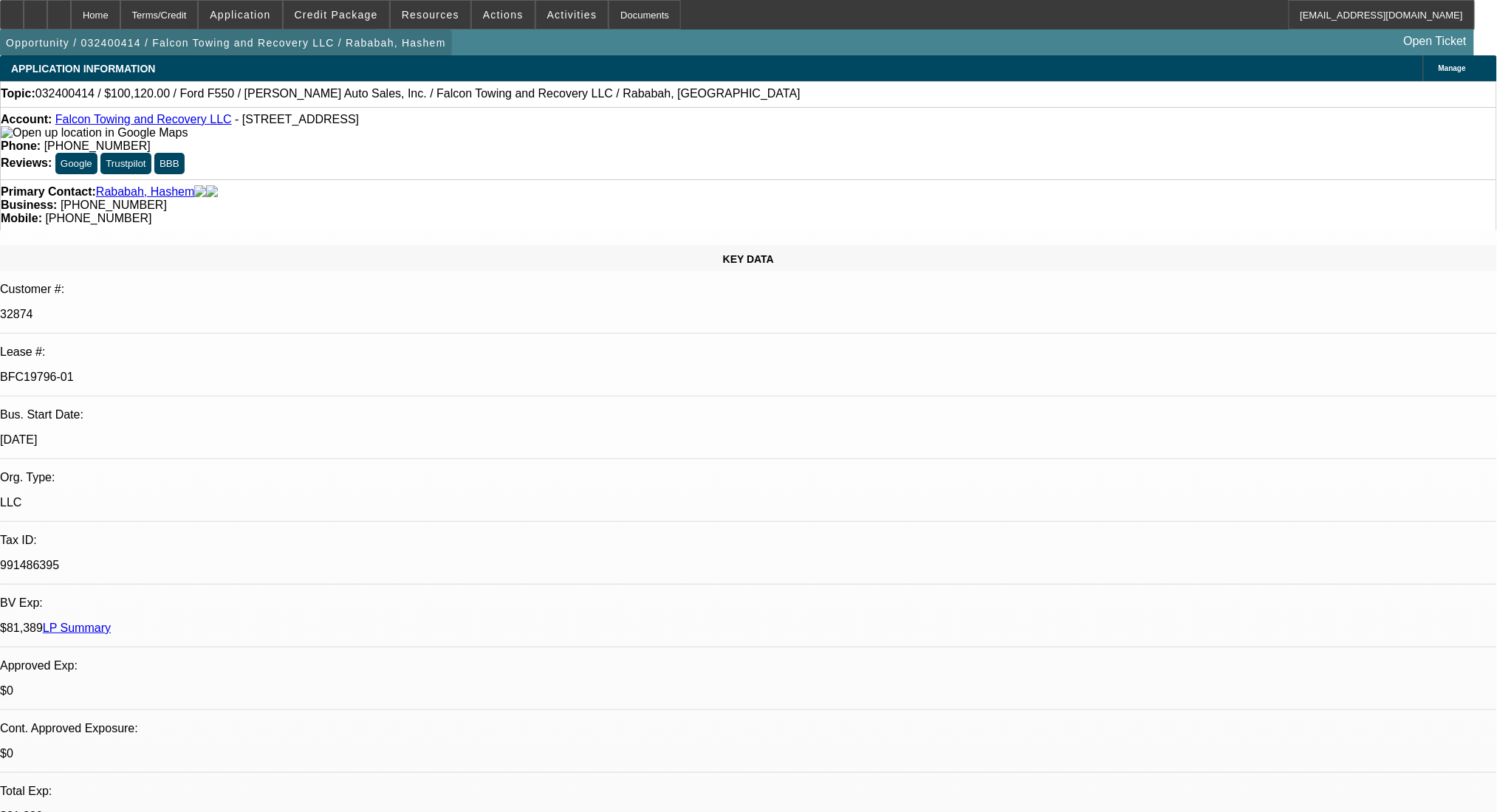
click at [352, 33] on span "button" at bounding box center [226, 43] width 452 height 36
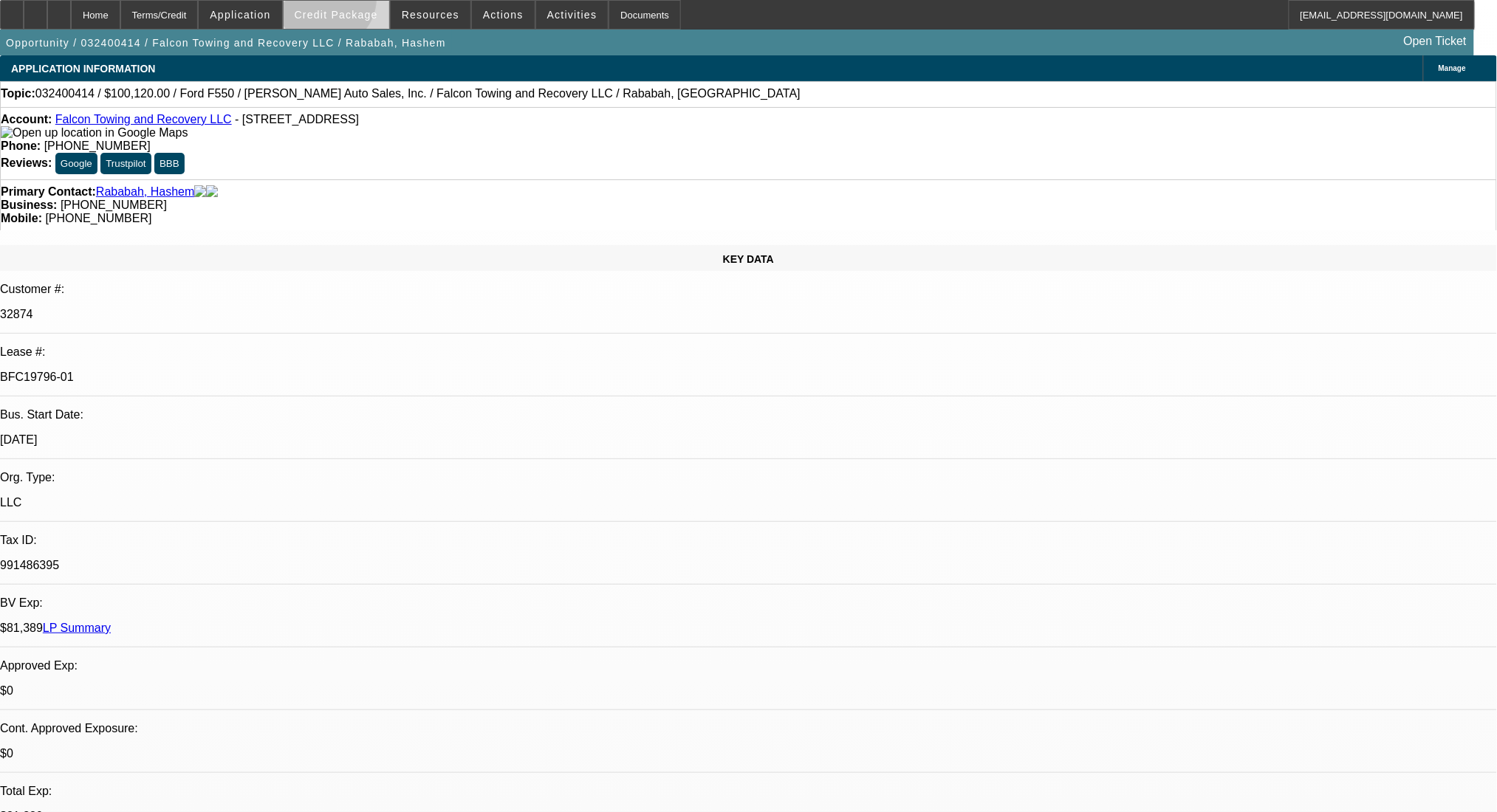
click at [350, 2] on span at bounding box center [337, 14] width 106 height 36
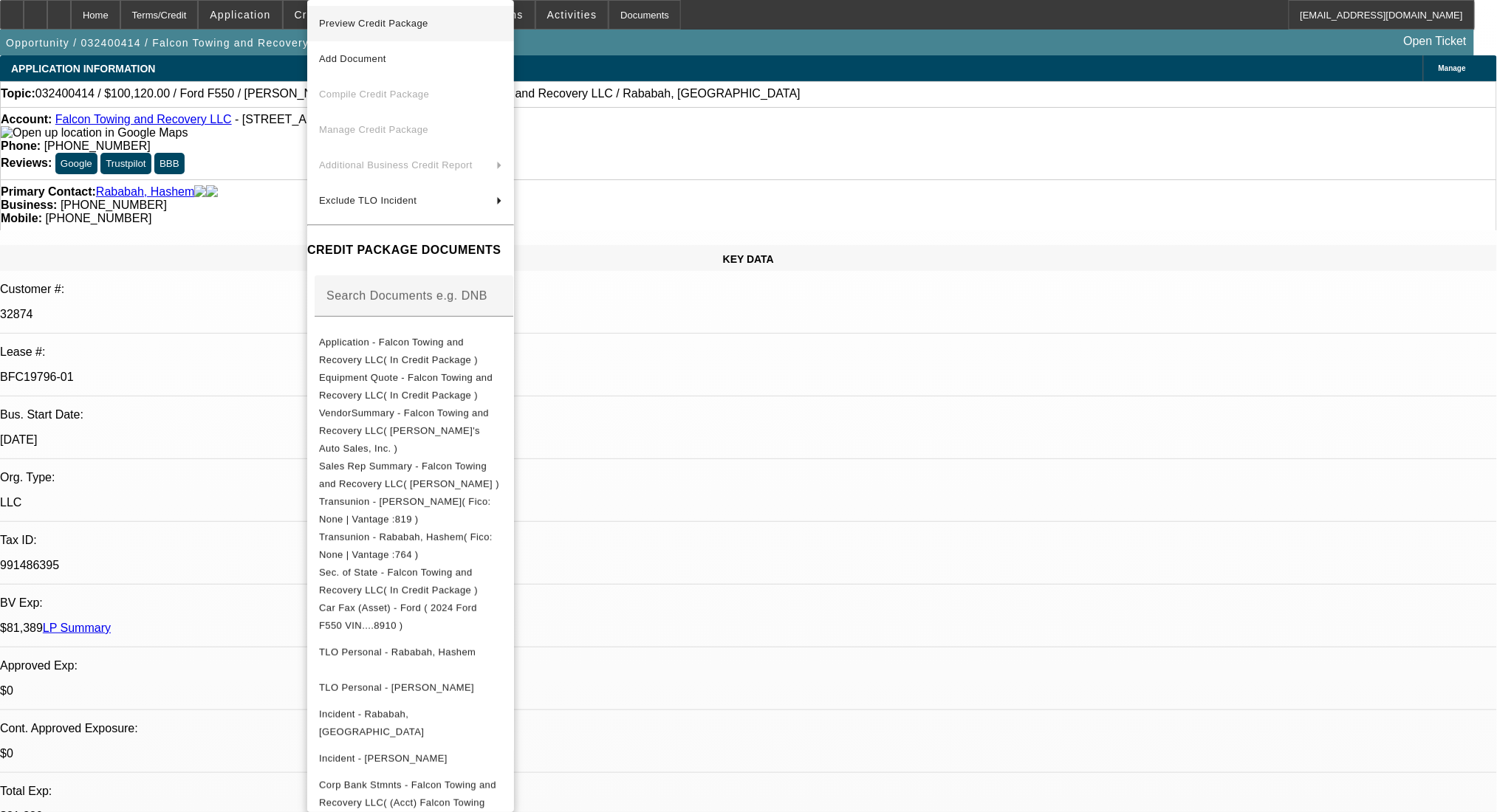
click at [375, 21] on span "Preview Credit Package" at bounding box center [373, 23] width 109 height 11
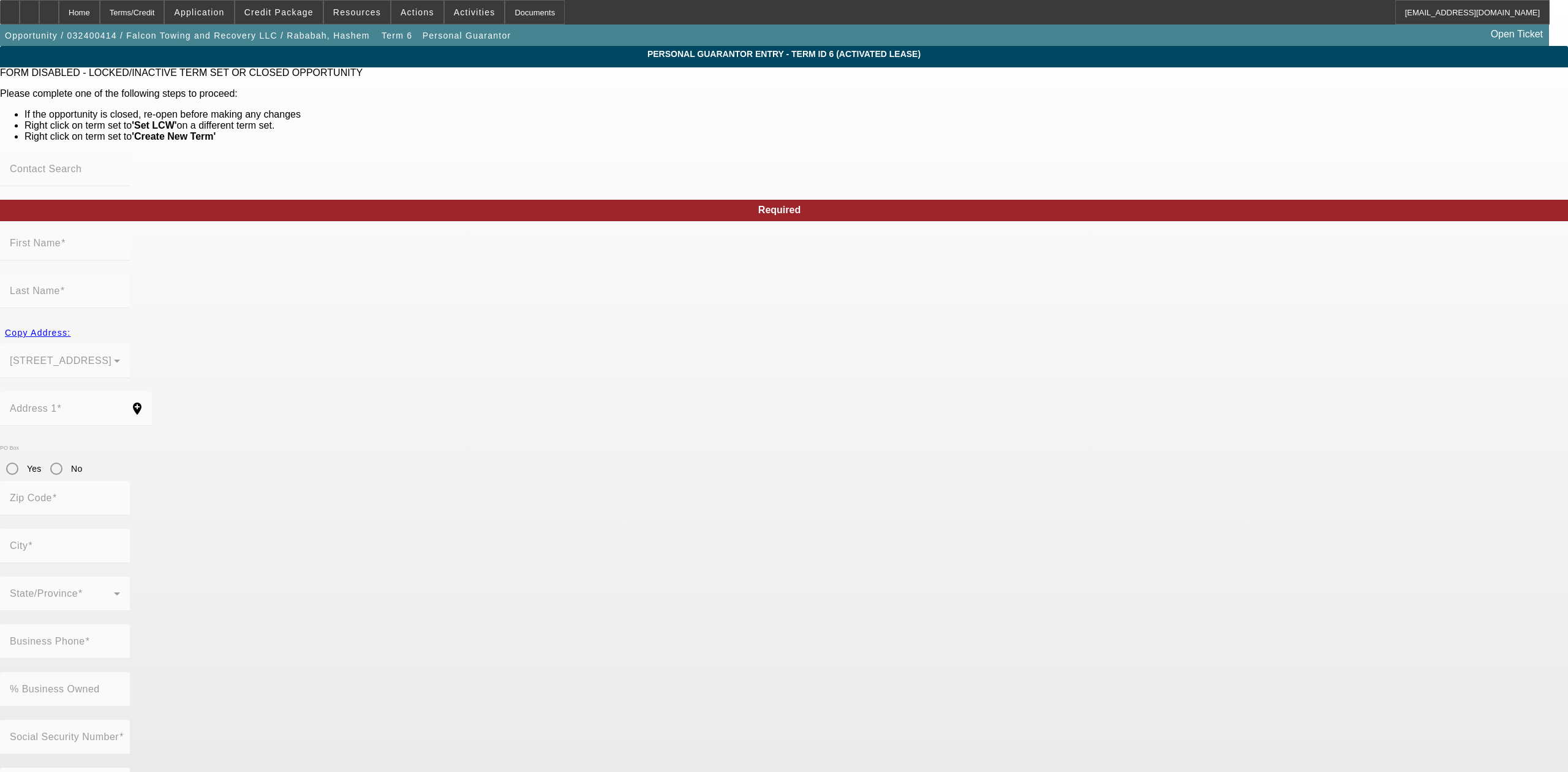
type input "Omar"
type input "Melhem"
type input "6315 Crystal Valley Drive"
radio input "true"
type input "43021"
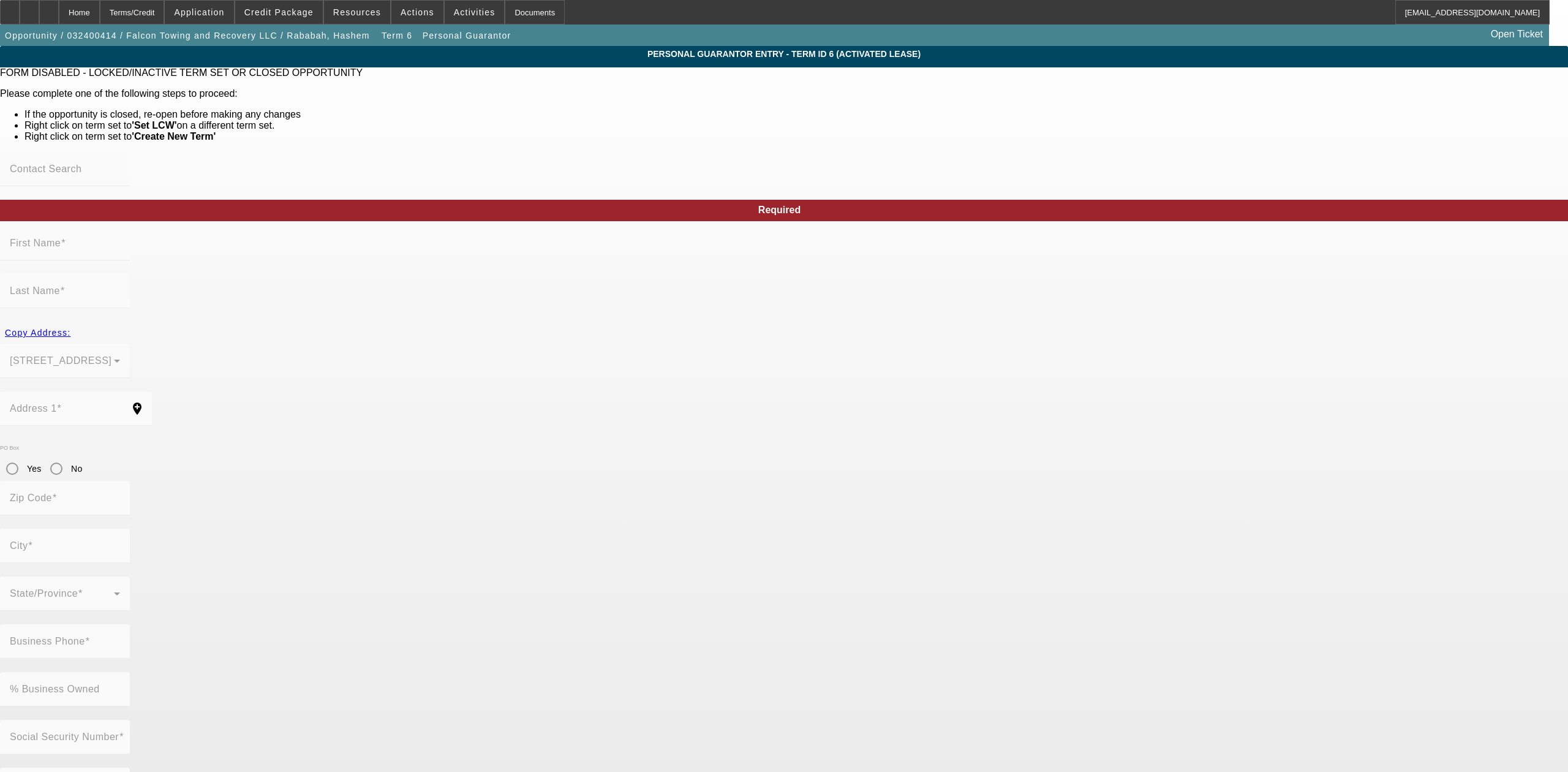
type input "Galena"
type input "(614) 285-2806"
type input "50"
type input "708-24-5196"
type input "falcontowing7@gmail.com"
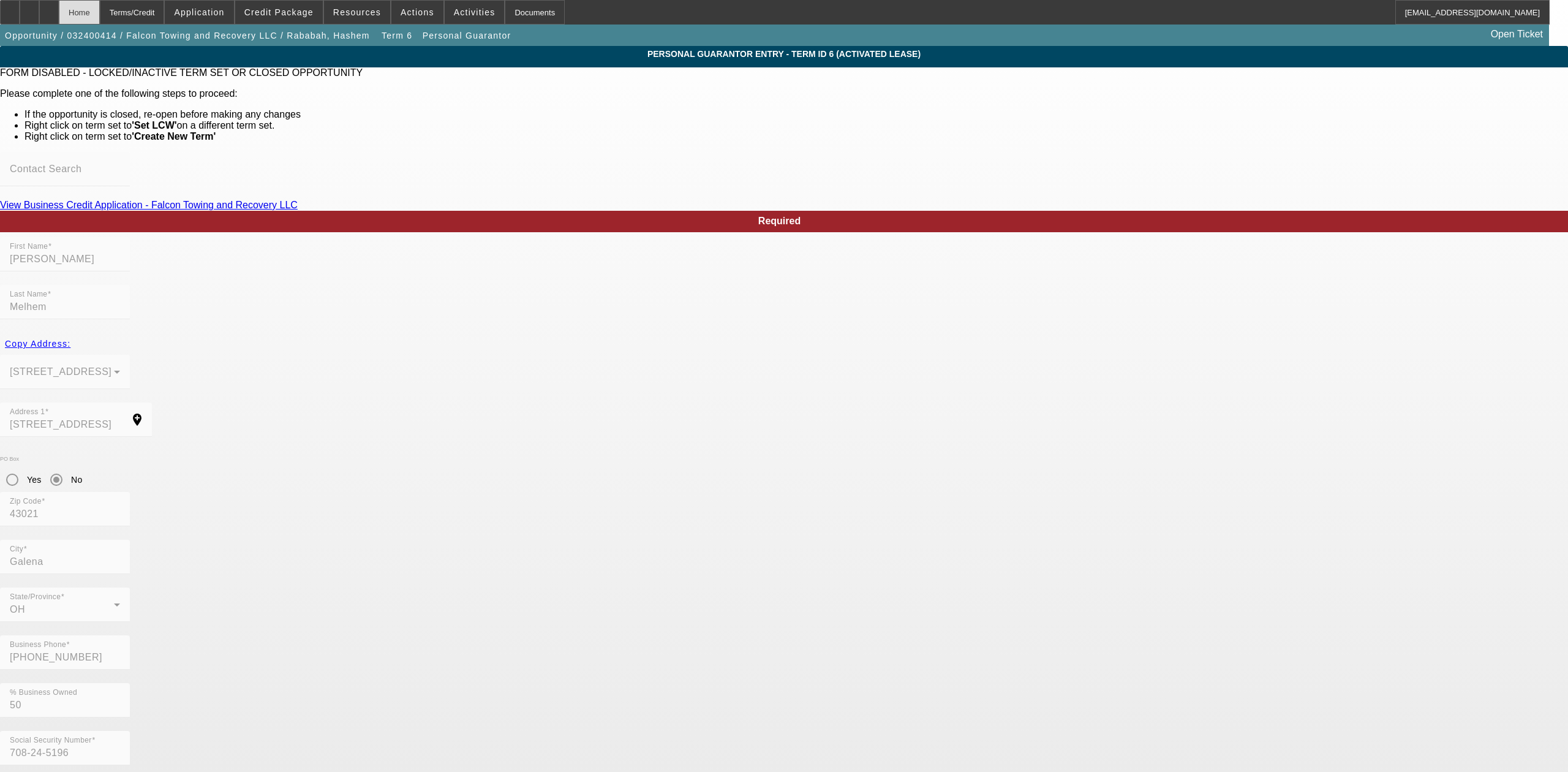
click at [100, 14] on div "Home" at bounding box center [79, 12] width 41 height 24
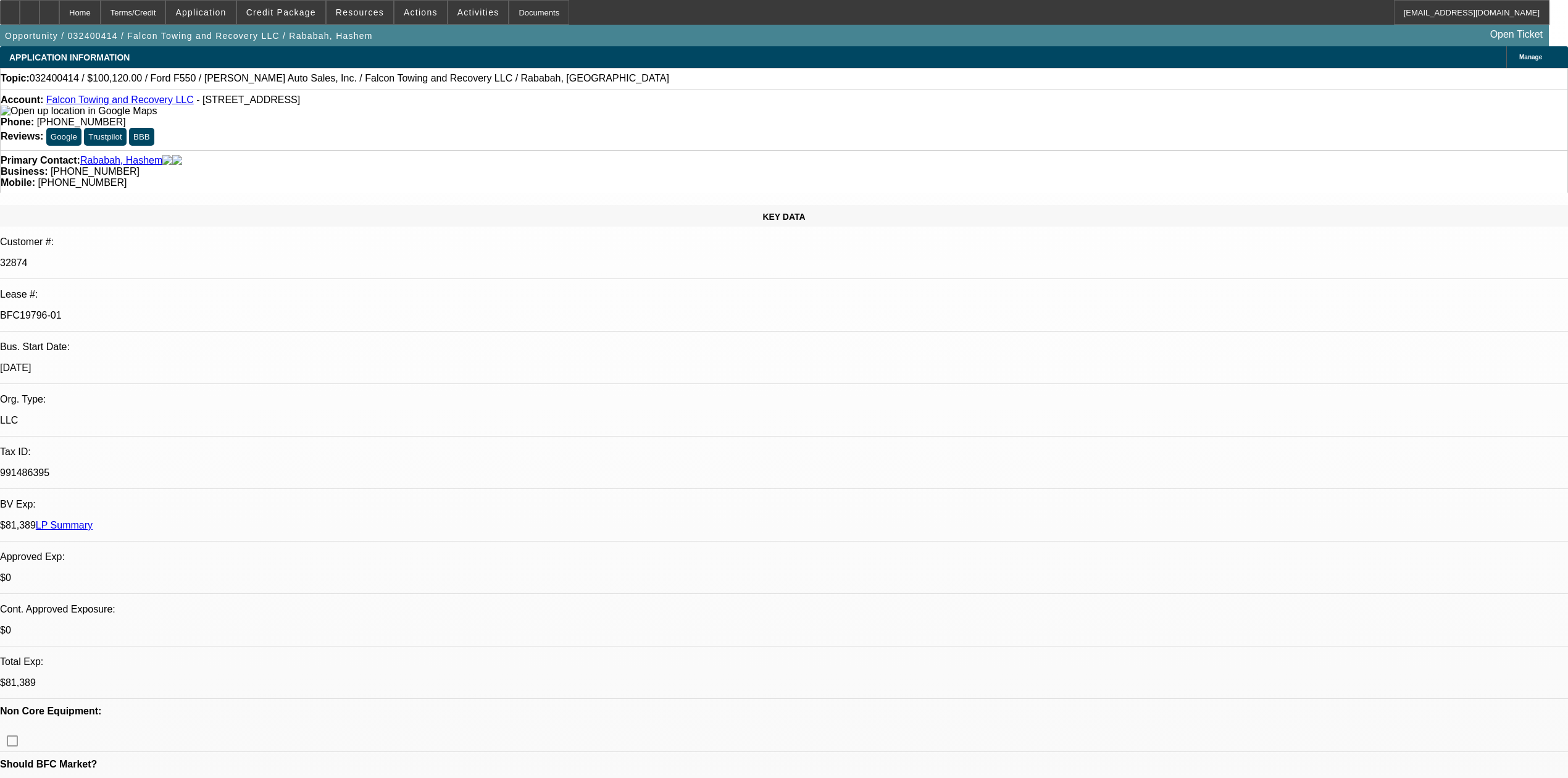
select select "0"
select select "2"
select select "0.1"
select select "4"
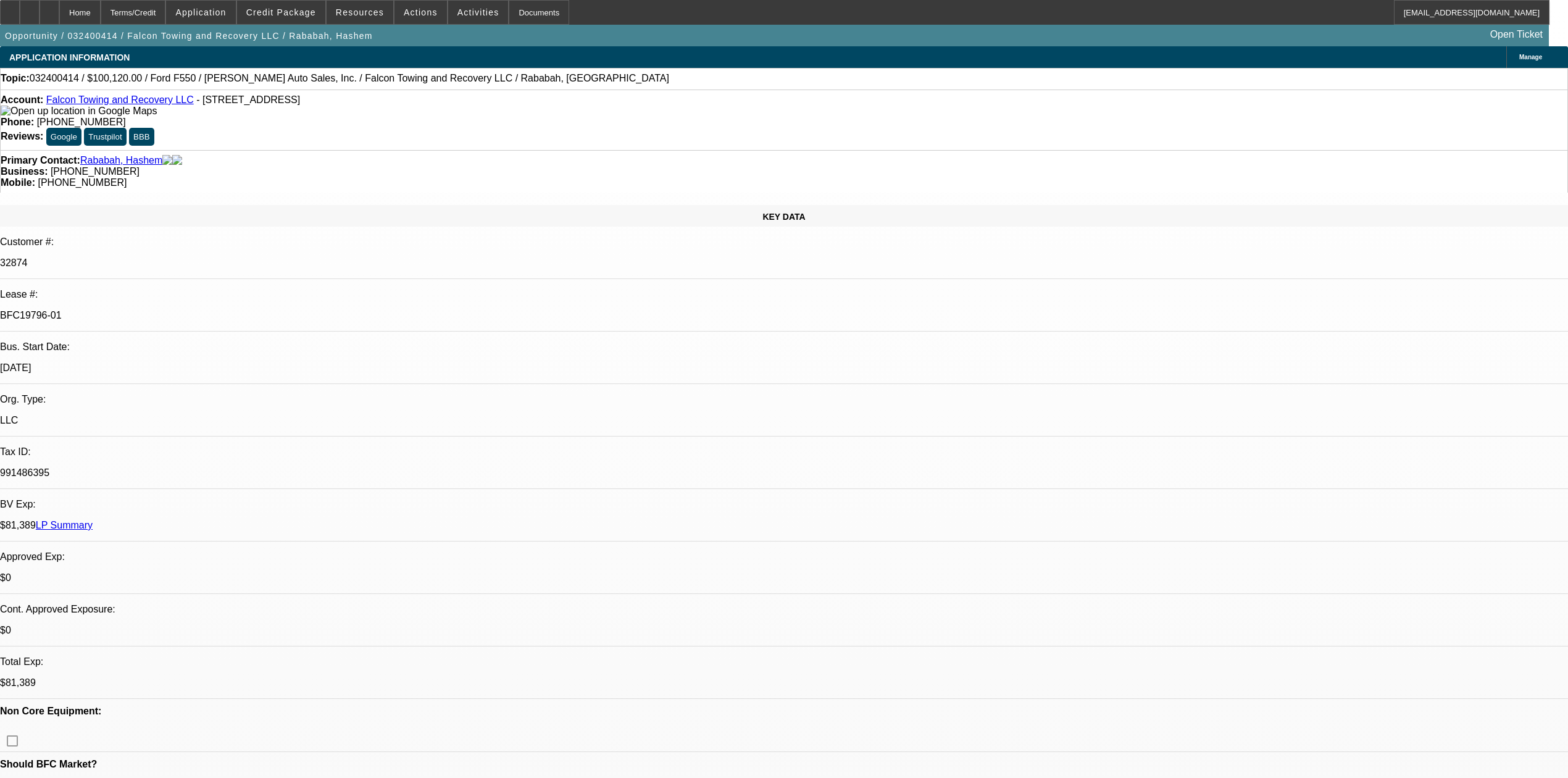
select select "0"
select select "2"
select select "0.1"
select select "4"
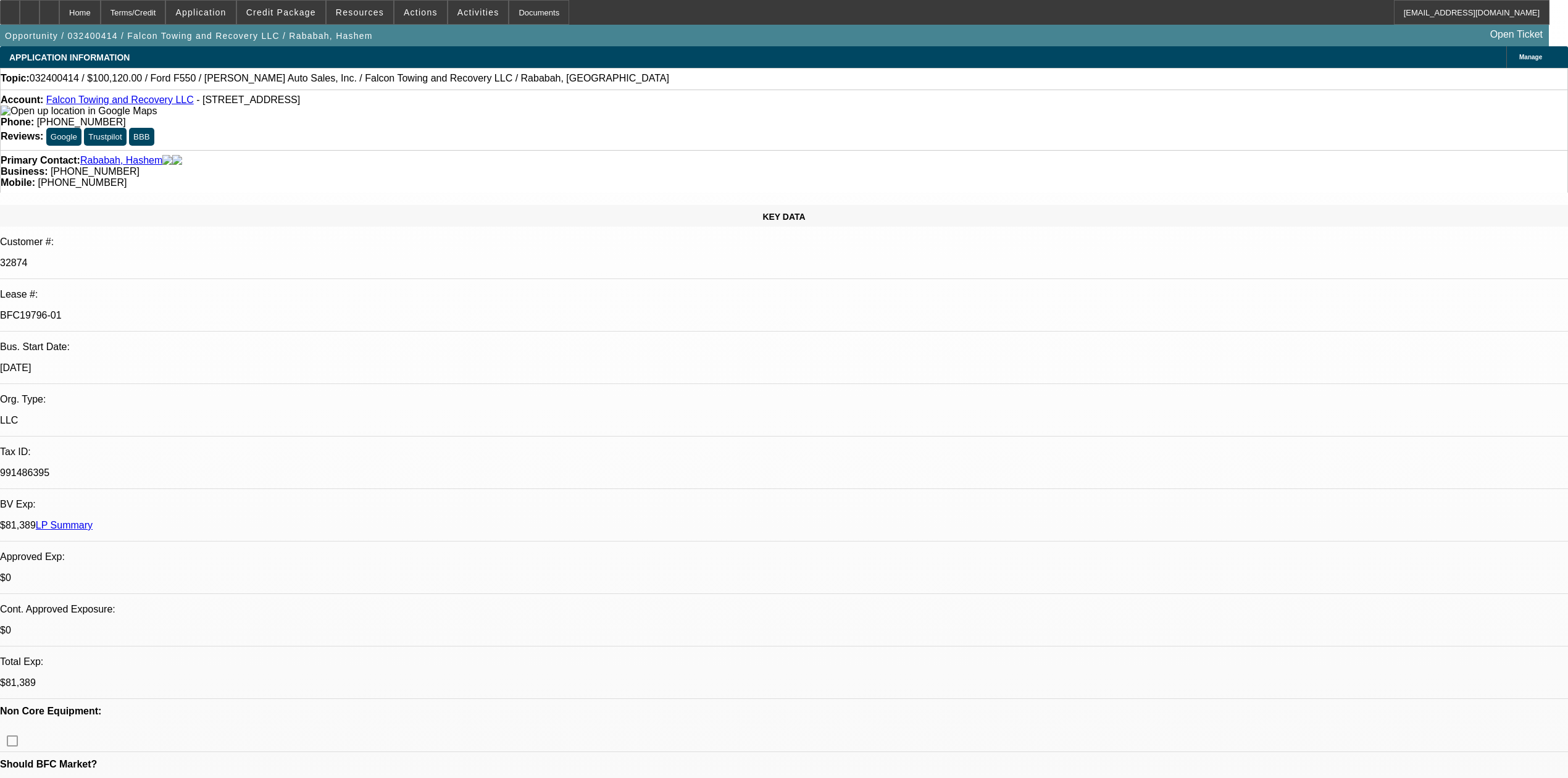
select select "0"
select select "2"
select select "0.1"
select select "4"
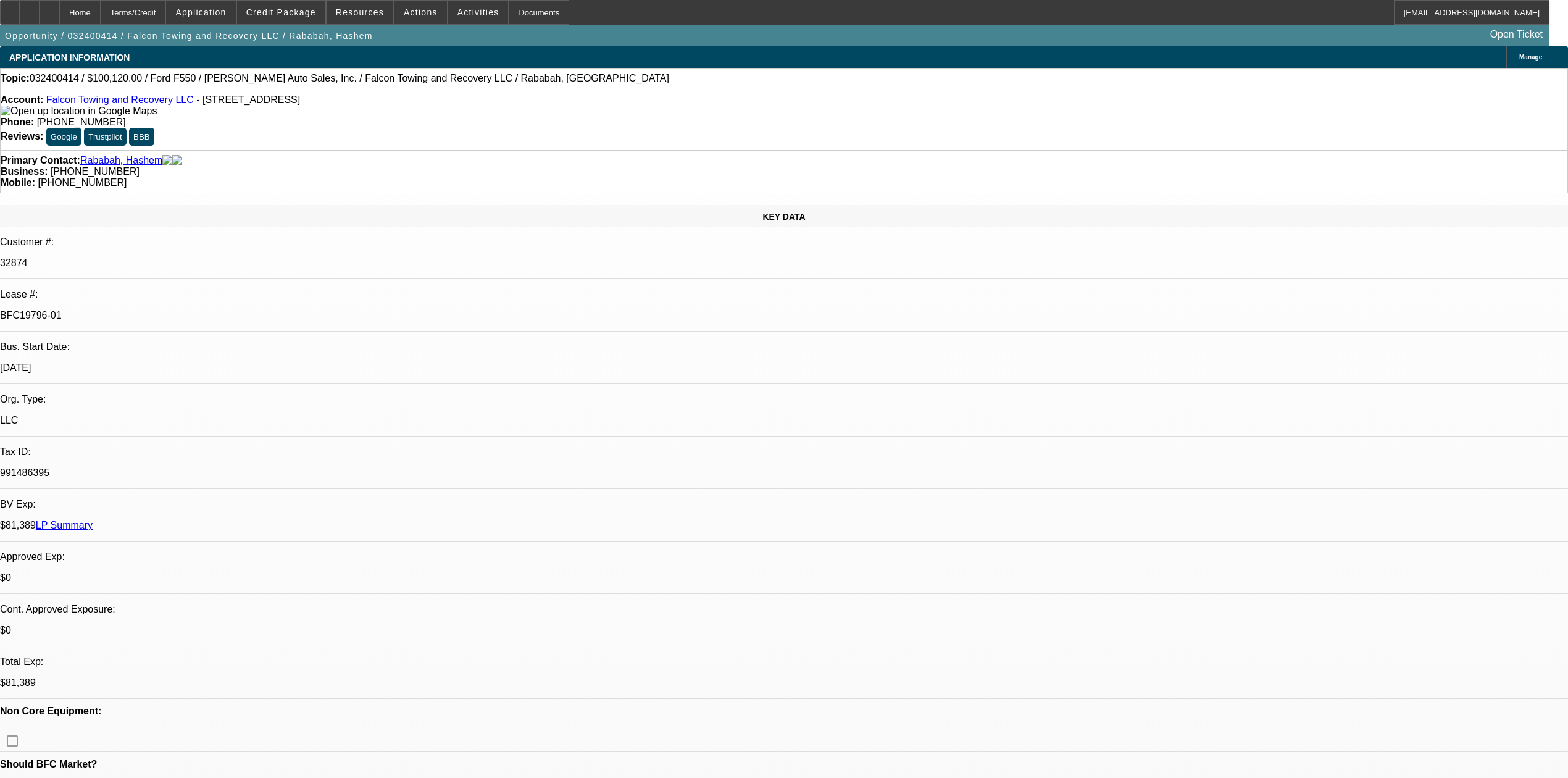
select select "0"
select select "2"
select select "0.1"
select select "4"
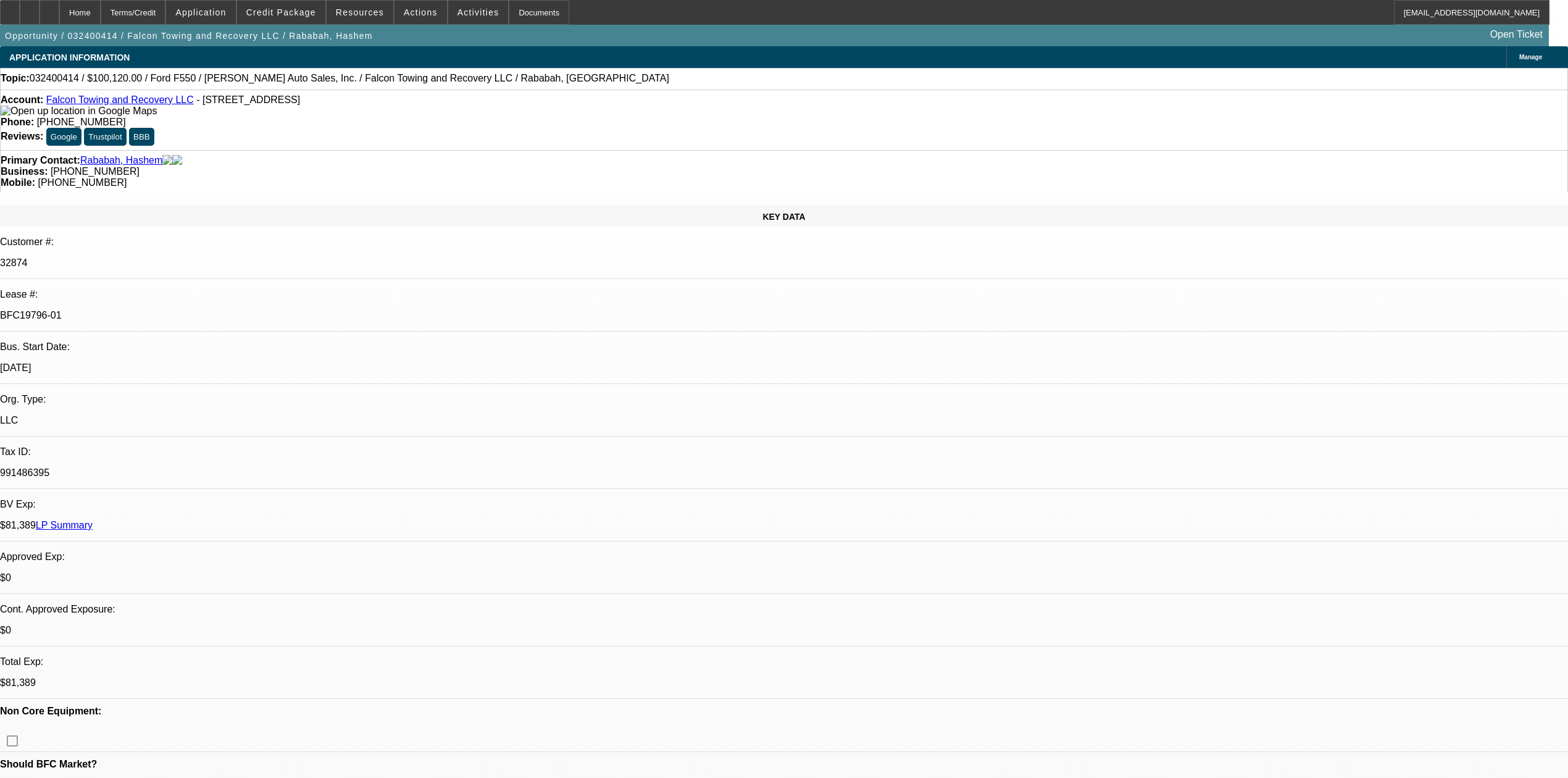
drag, startPoint x: 629, startPoint y: 276, endPoint x: 524, endPoint y: 270, distance: 105.2
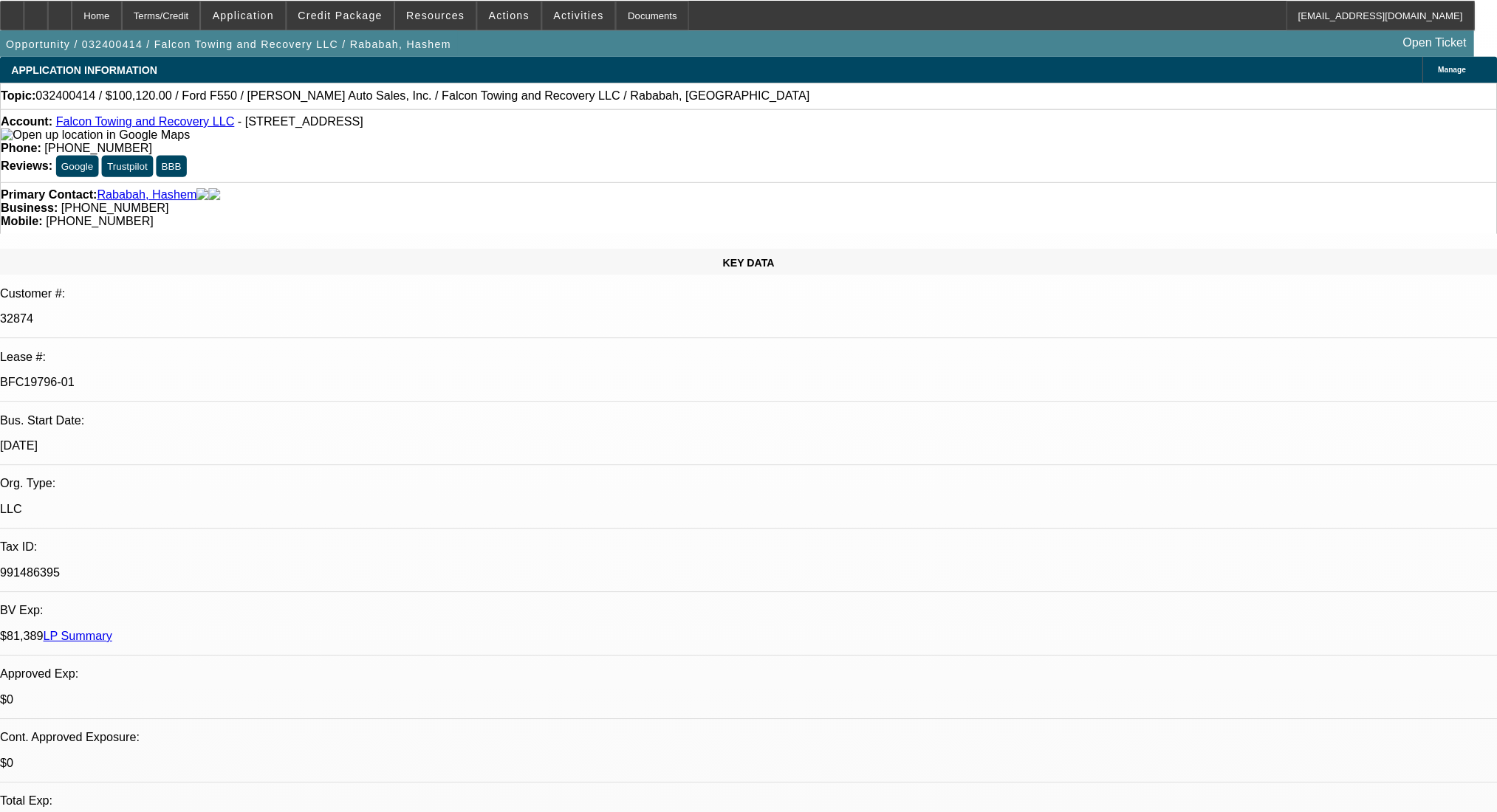
scroll to position [689, 0]
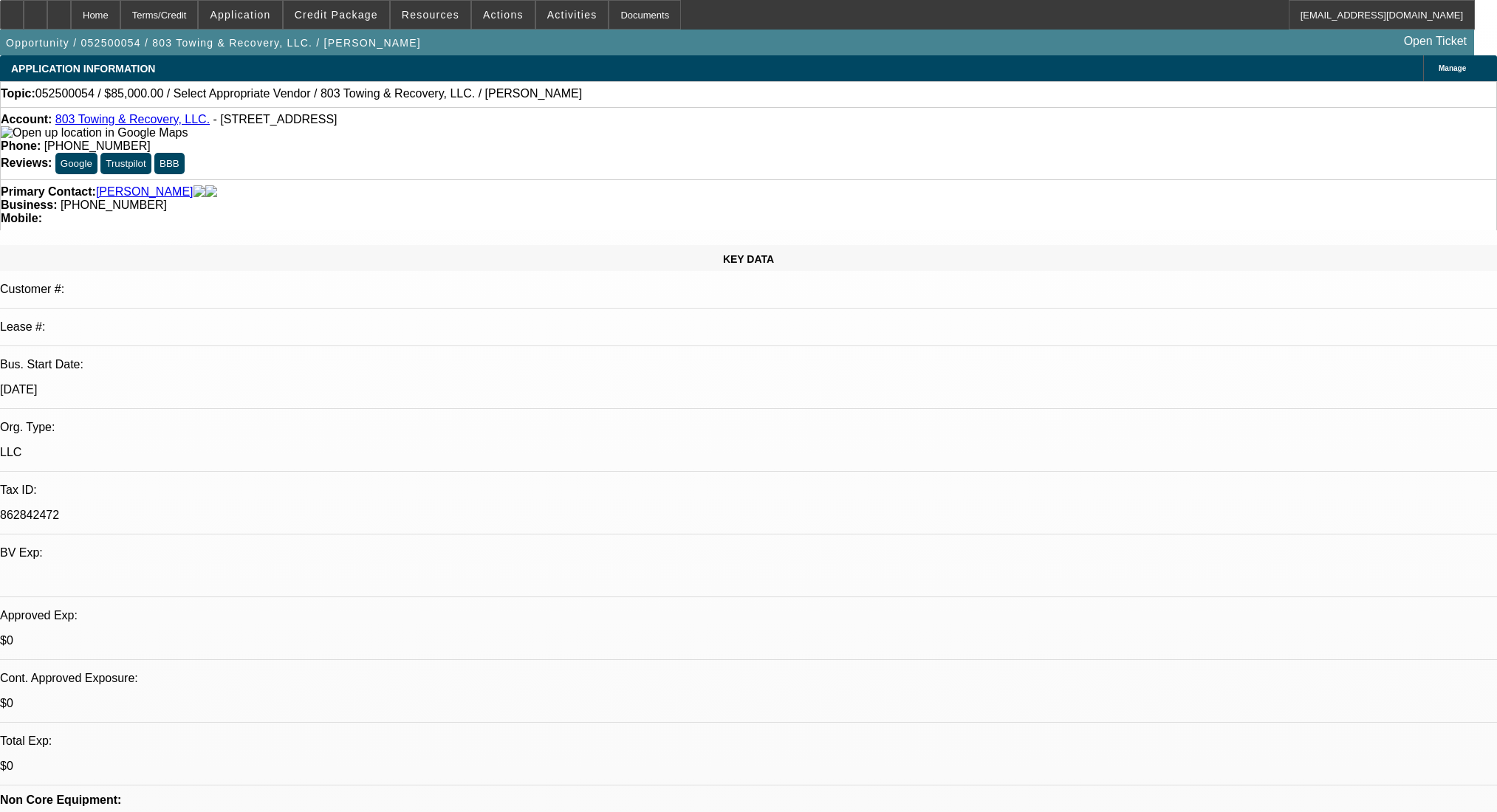
select select "0"
select select "2"
select select "0.1"
select select "4"
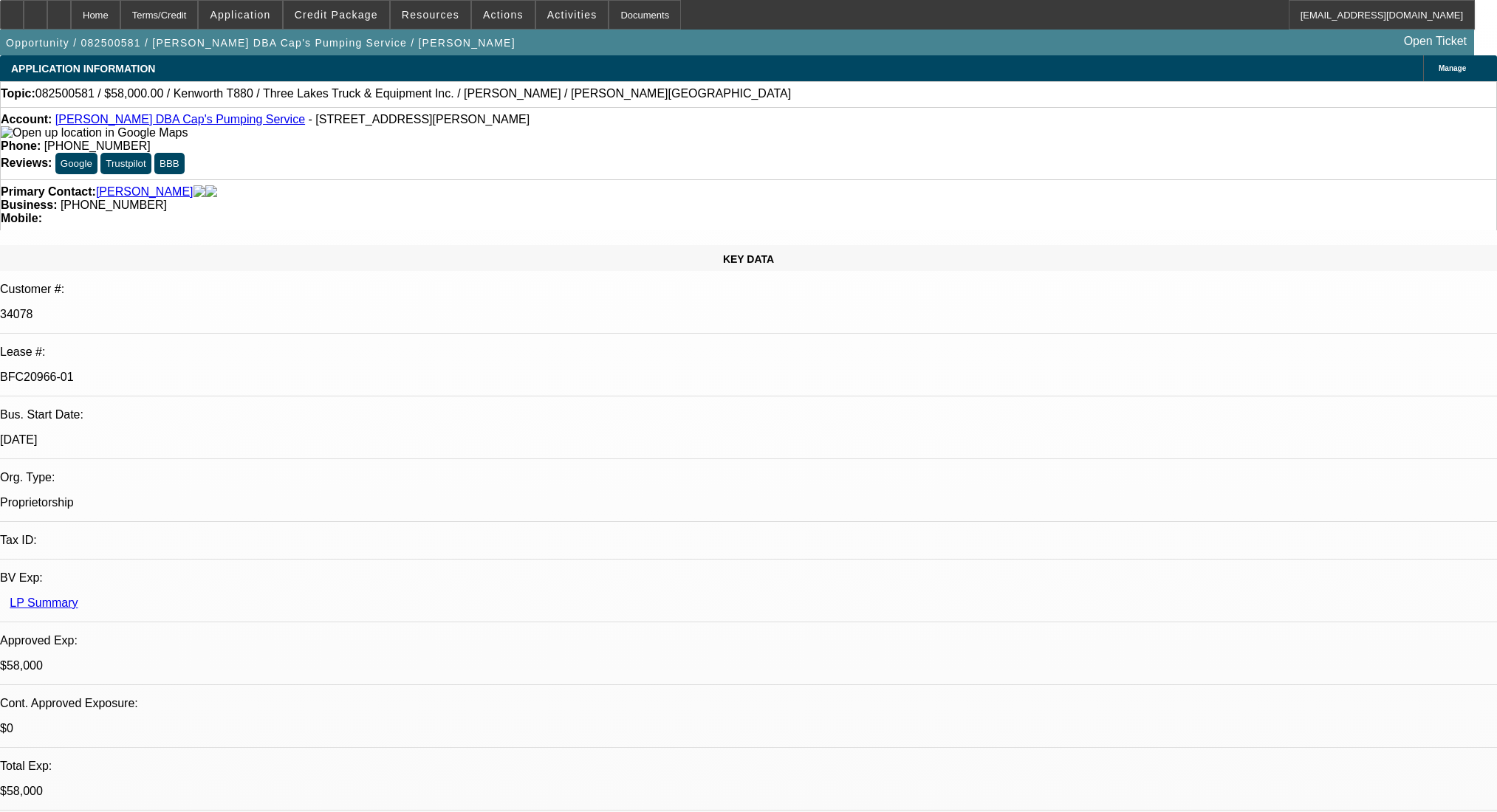
select select "0"
select select "9"
select select "0"
select select "6"
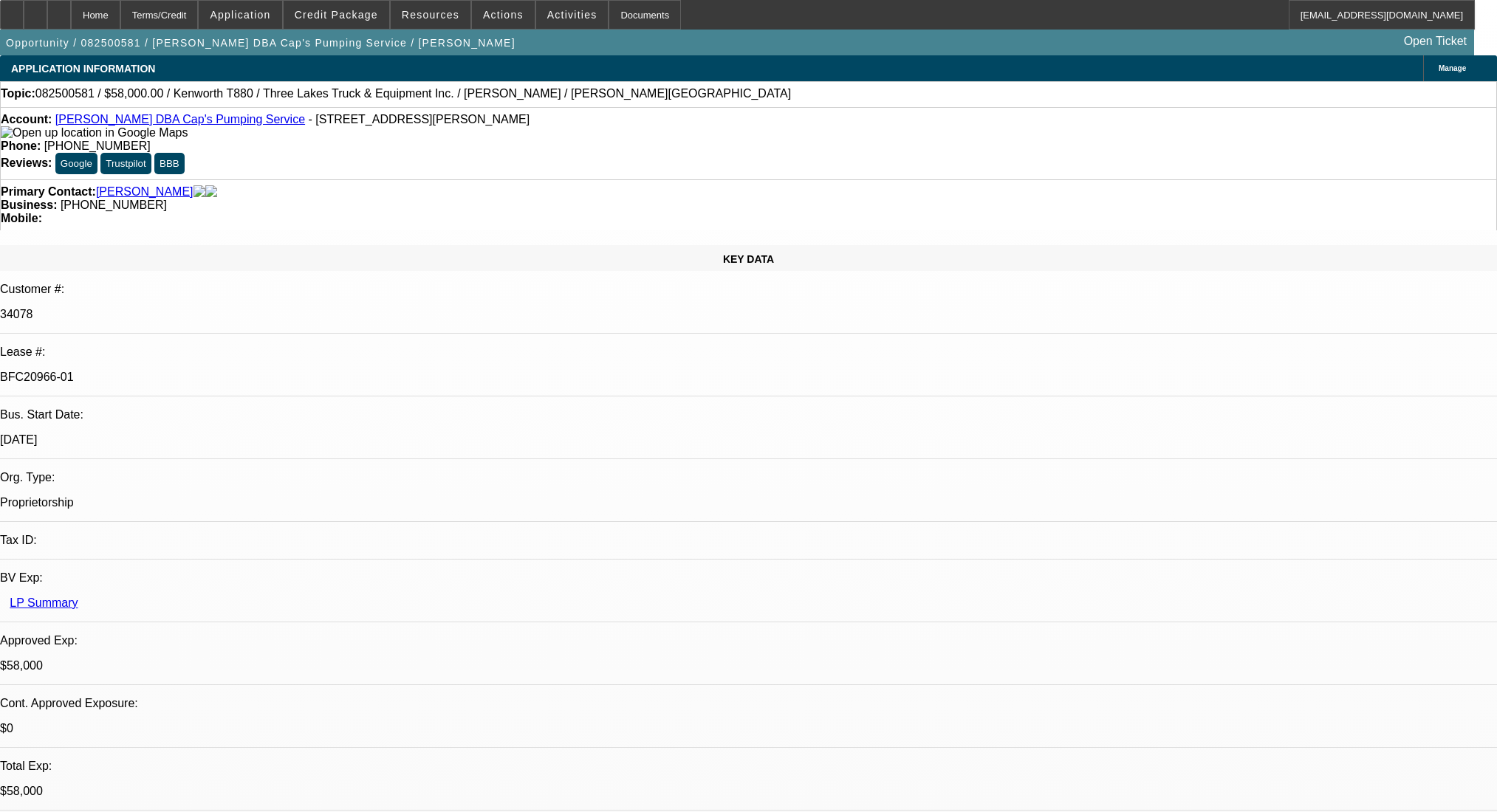
select select "0"
select select "9"
select select "0"
select select "6"
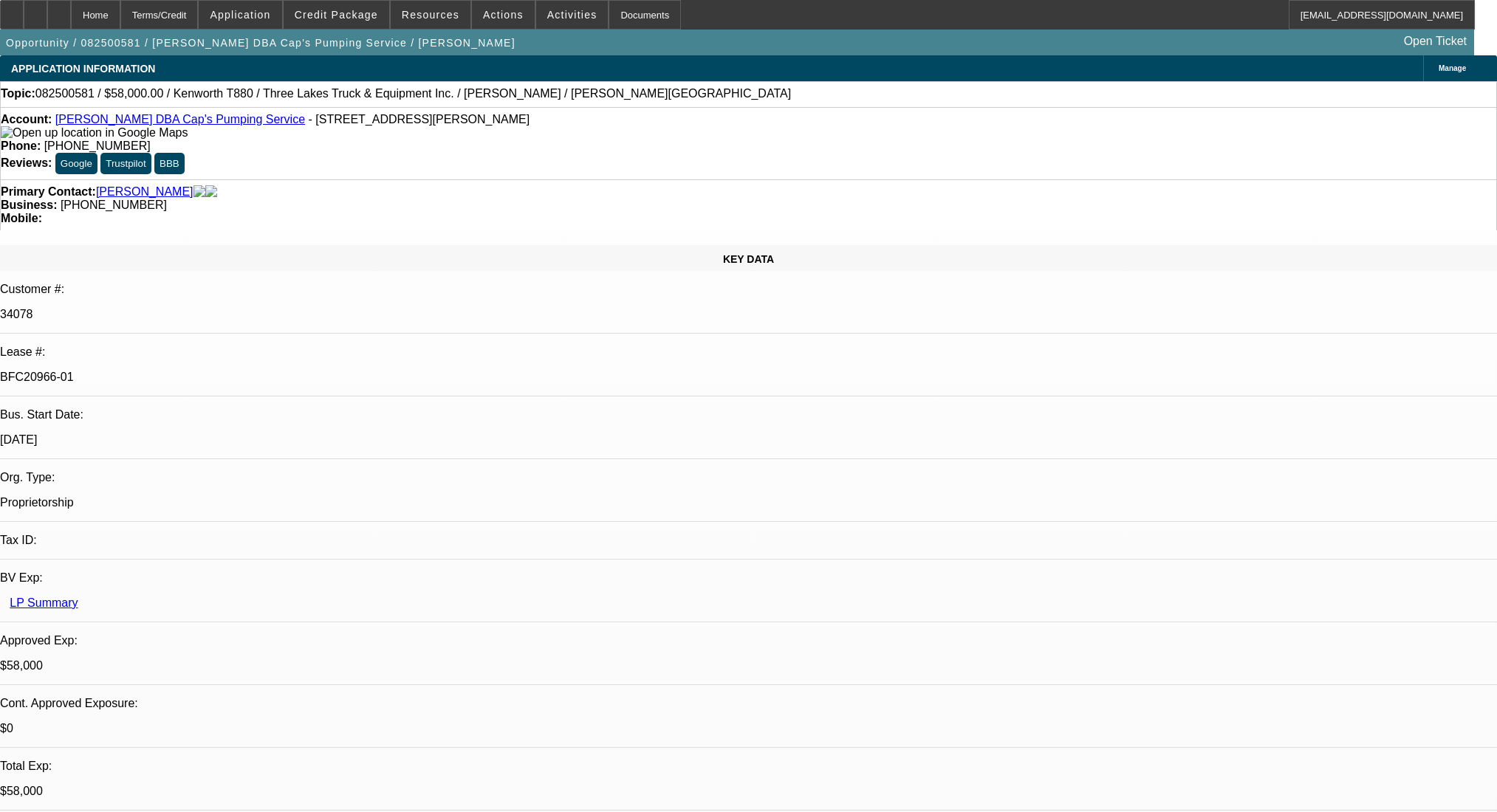
select select "0"
select select "9"
select select "0.1"
select select "4"
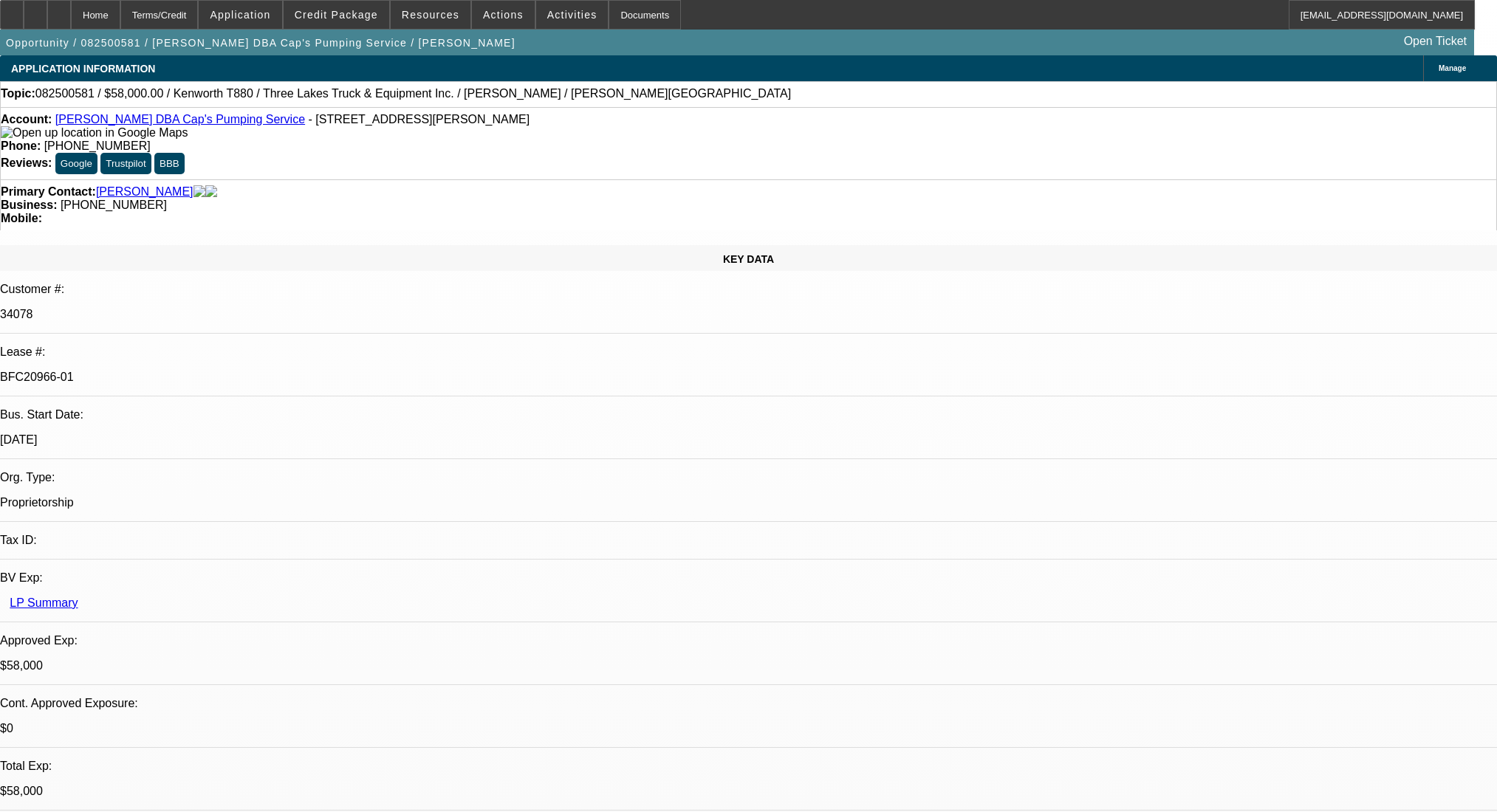
select select "0"
select select "0.1"
select select "4"
click at [71, 14] on div at bounding box center [59, 14] width 24 height 29
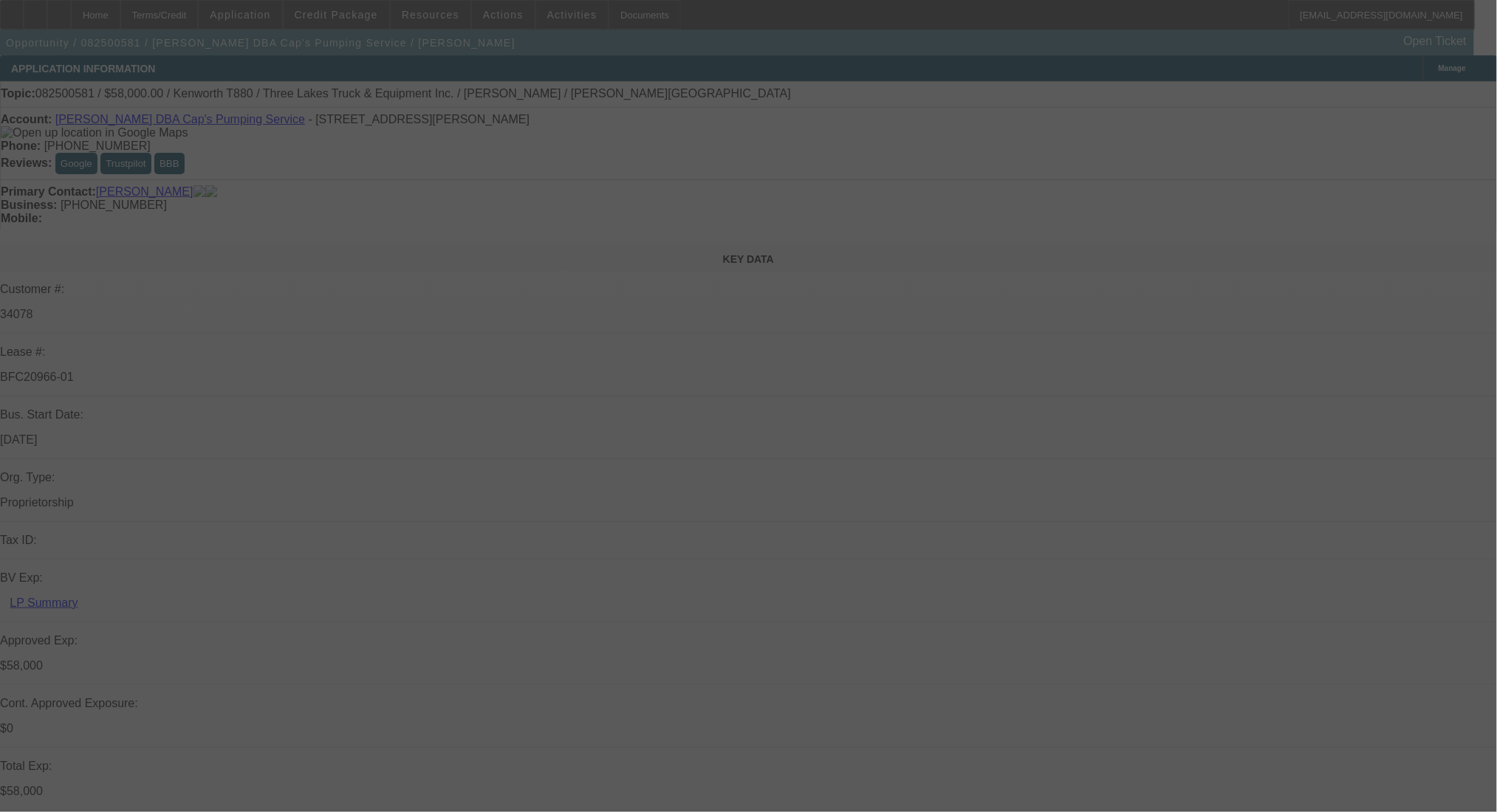
select select "0"
select select "9"
select select "0"
select select "6"
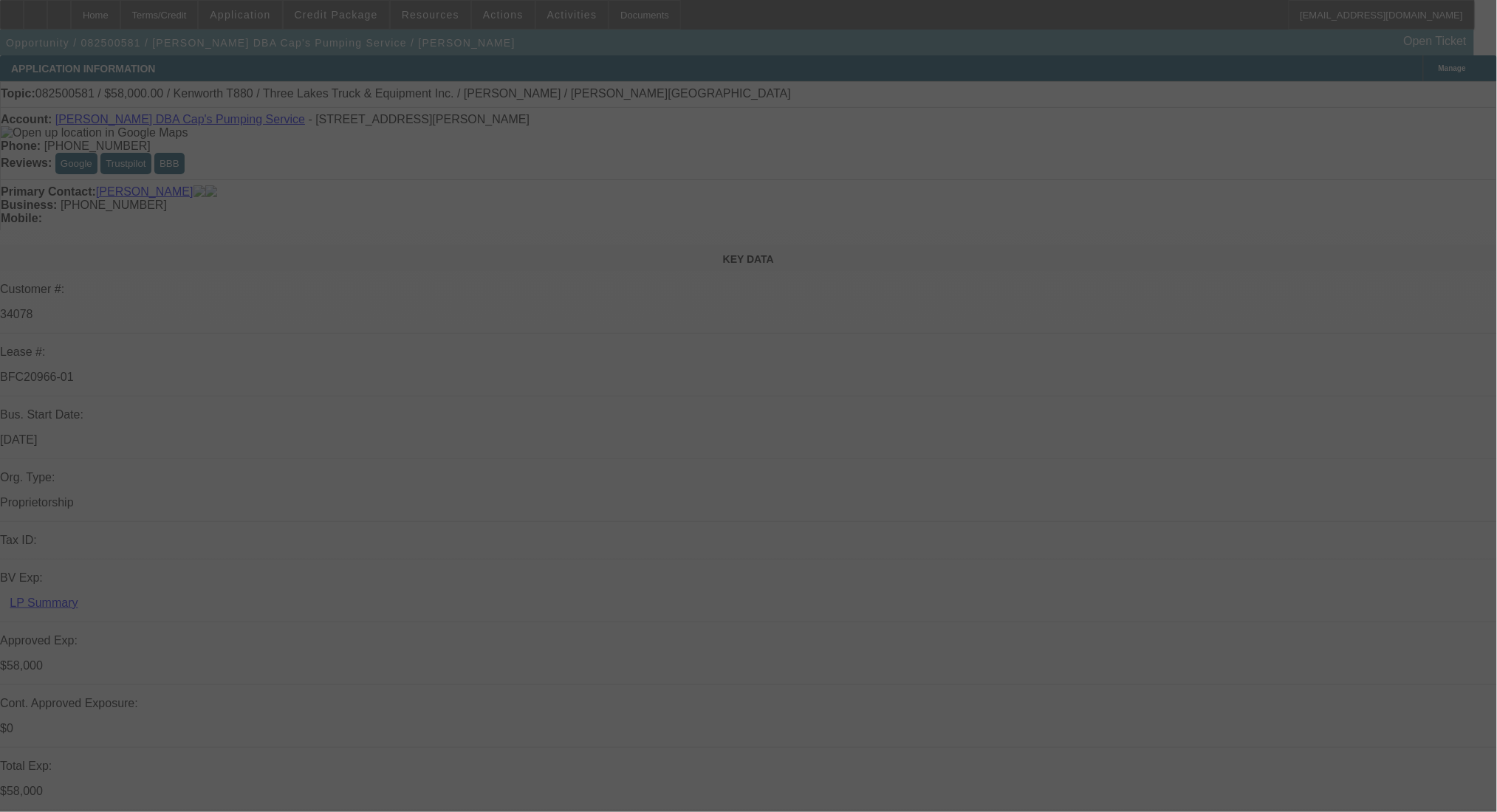
select select "0"
select select "9"
select select "0"
select select "6"
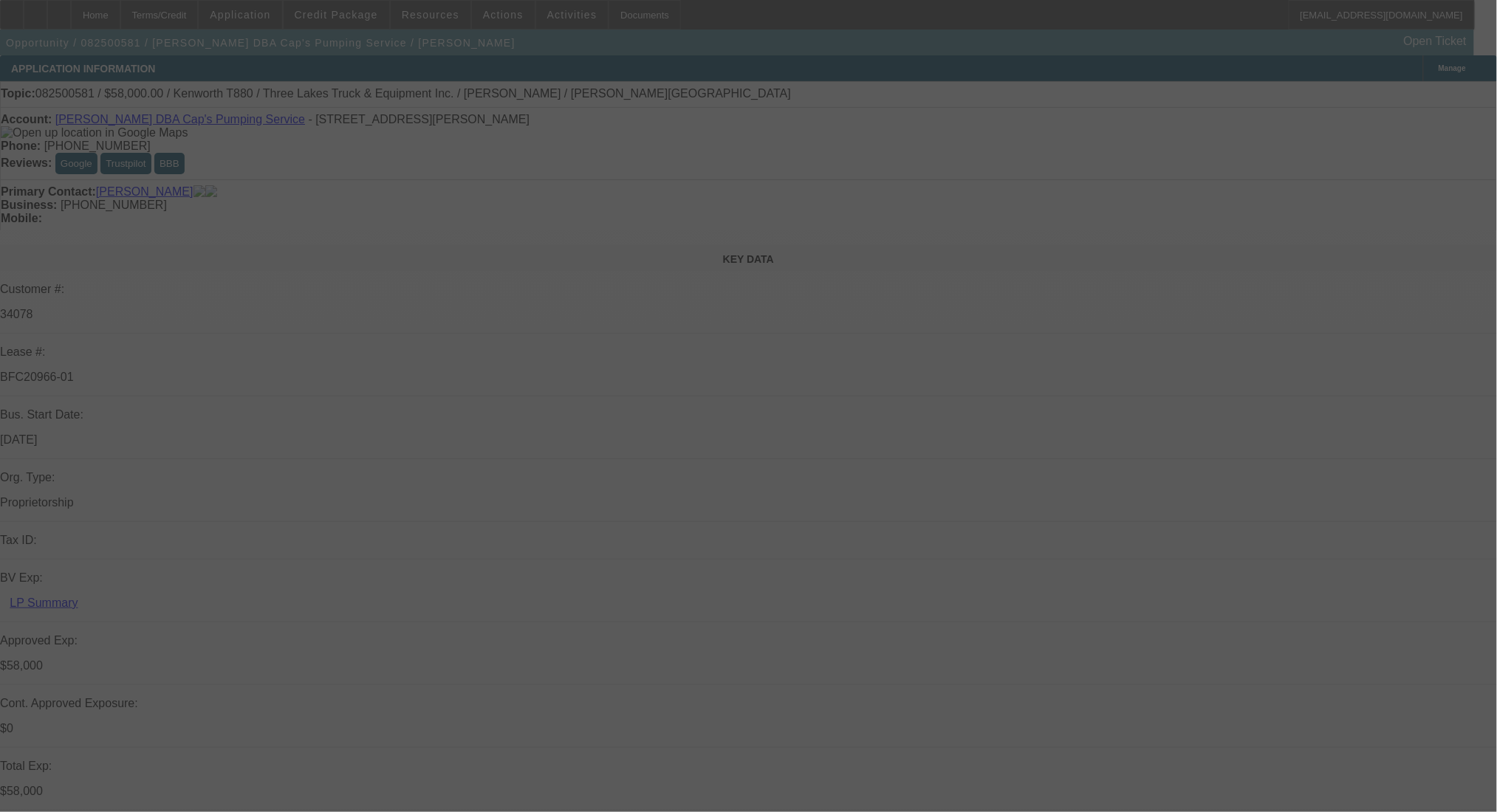
select select "0"
select select "9"
select select "0.1"
select select "4"
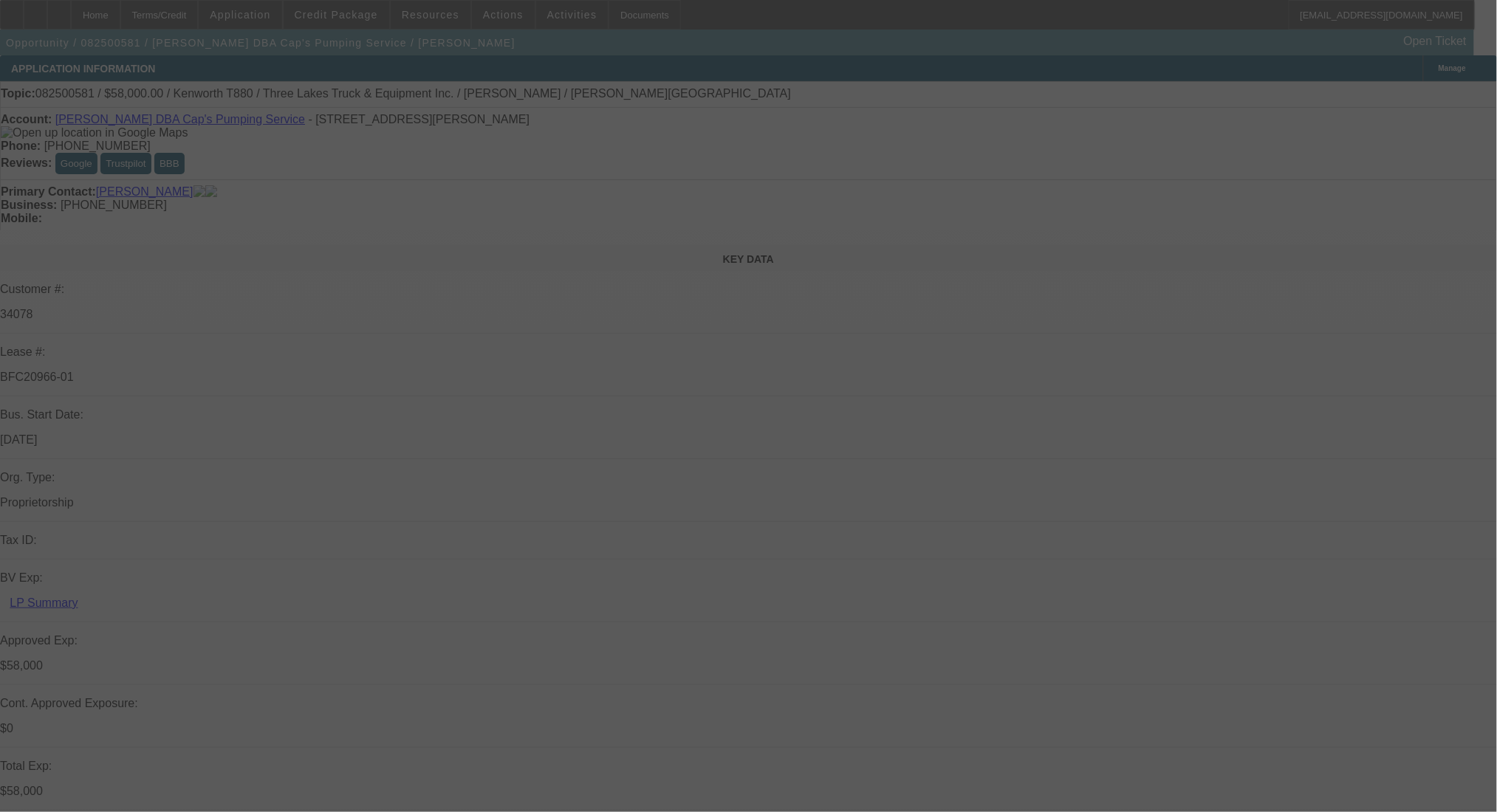
select select "0"
select select "0.1"
select select "4"
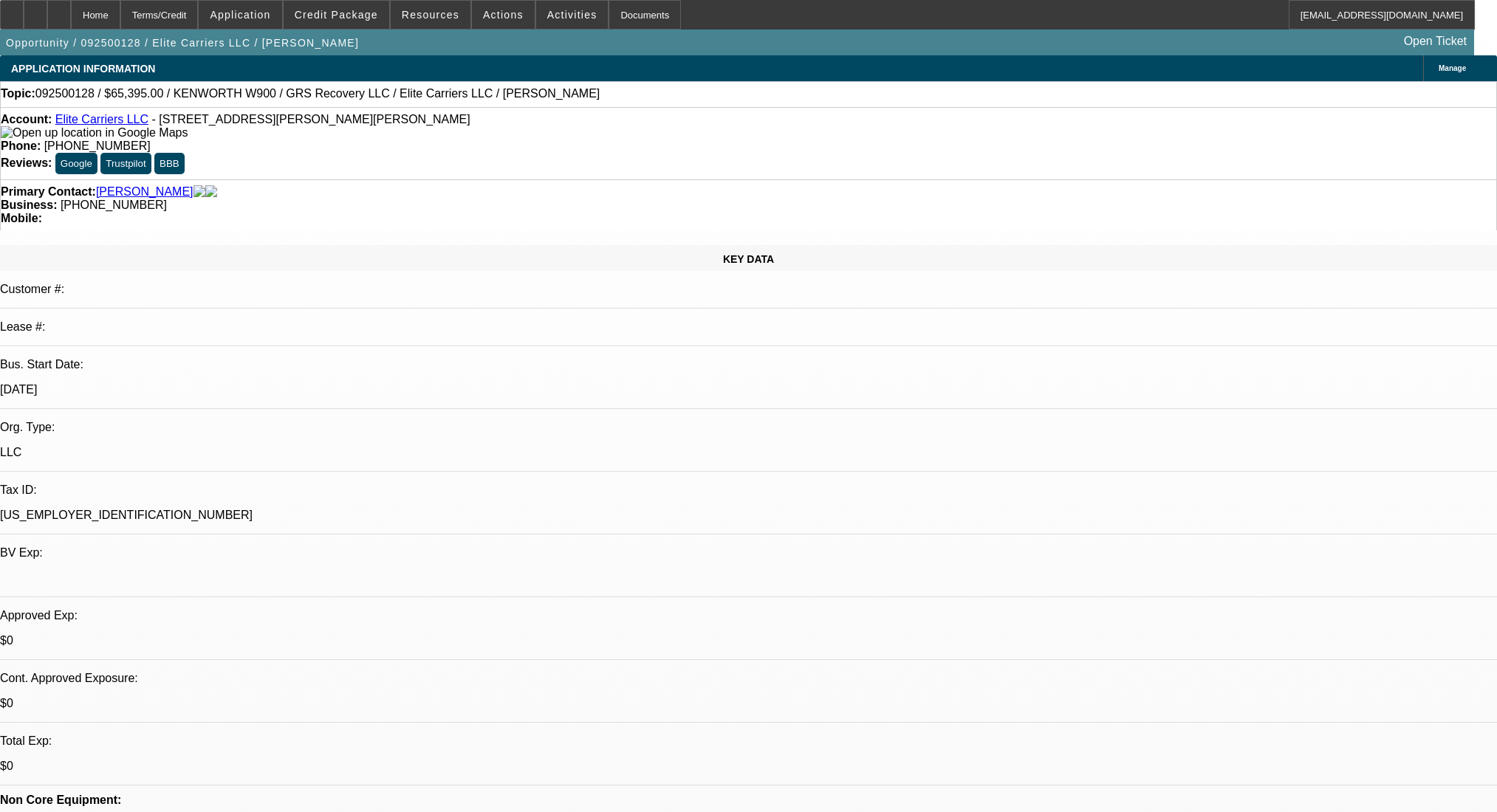
select select "0"
select select "2"
select select "0.1"
select select "4"
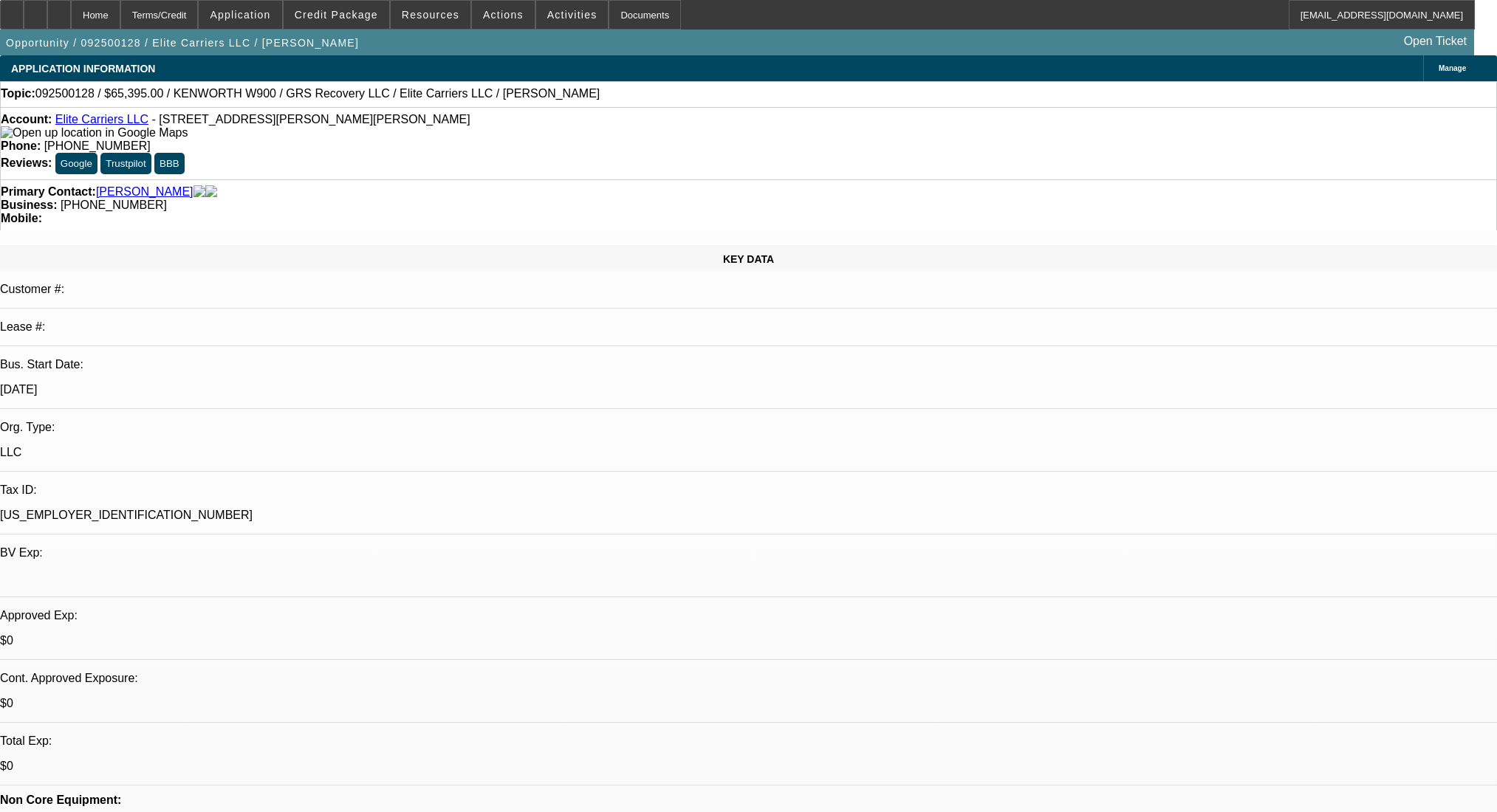
scroll to position [2018, 0]
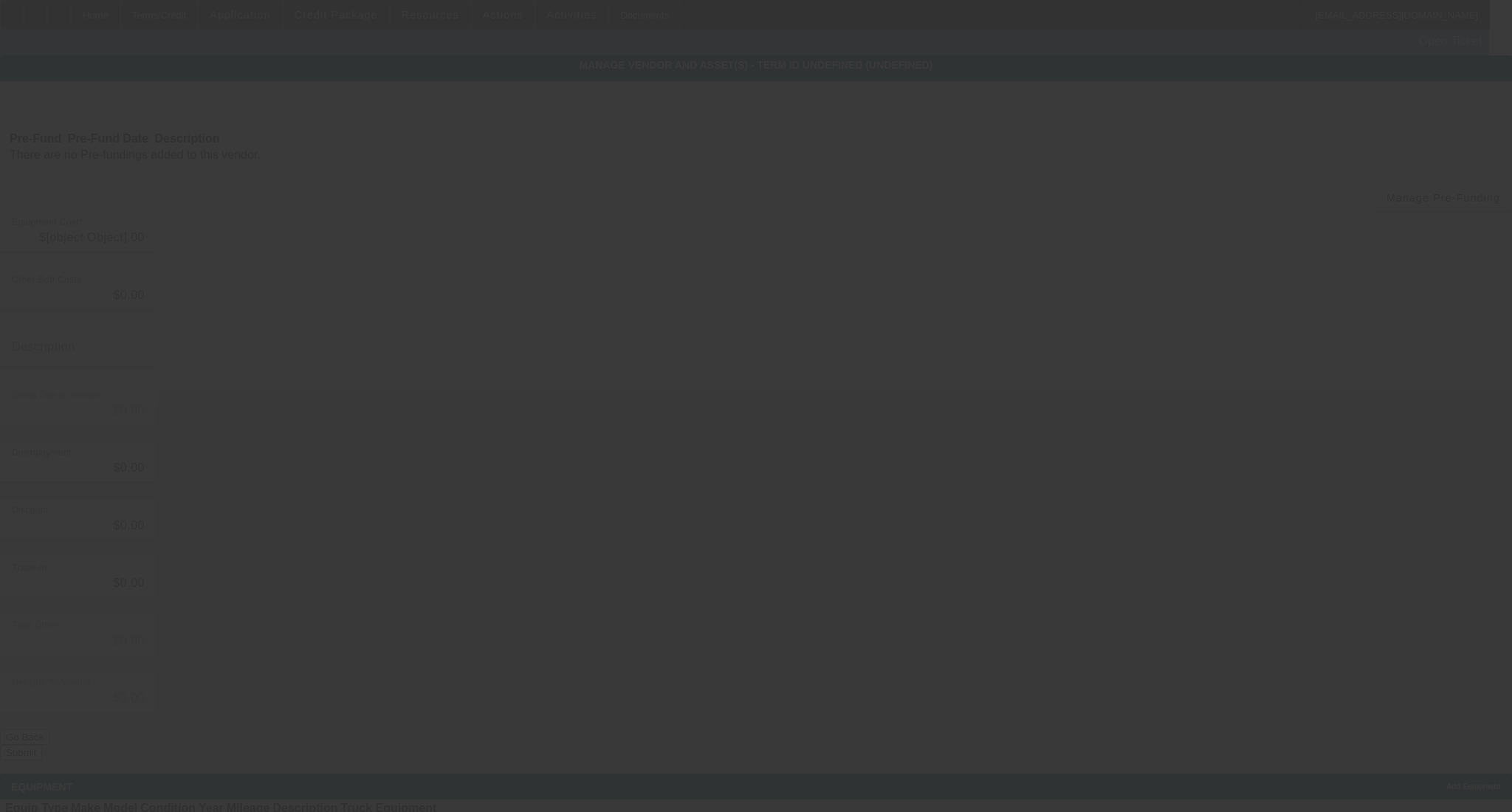
type input "$54,000.00"
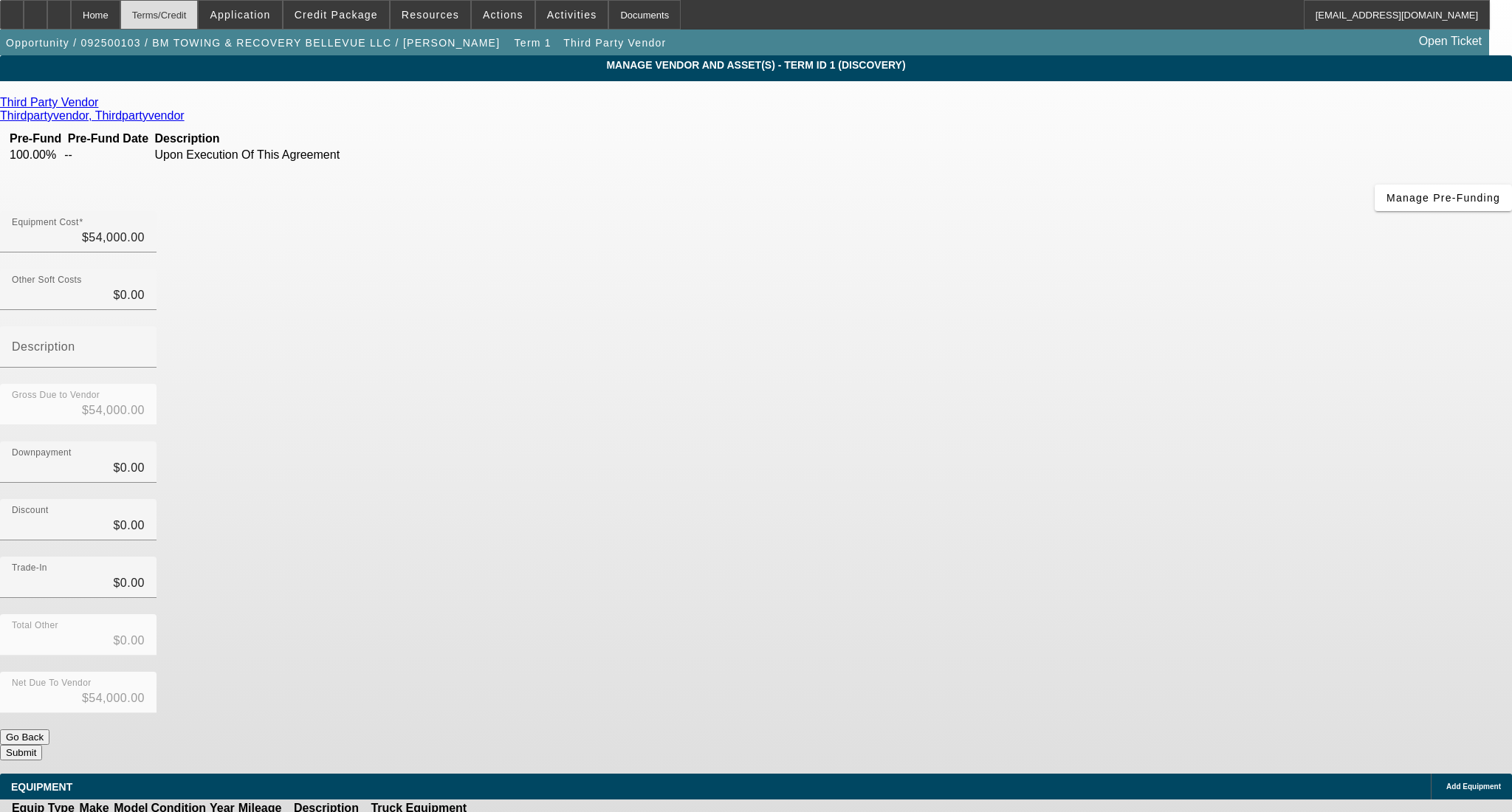
click at [198, 10] on div "Terms/Credit" at bounding box center [159, 14] width 78 height 29
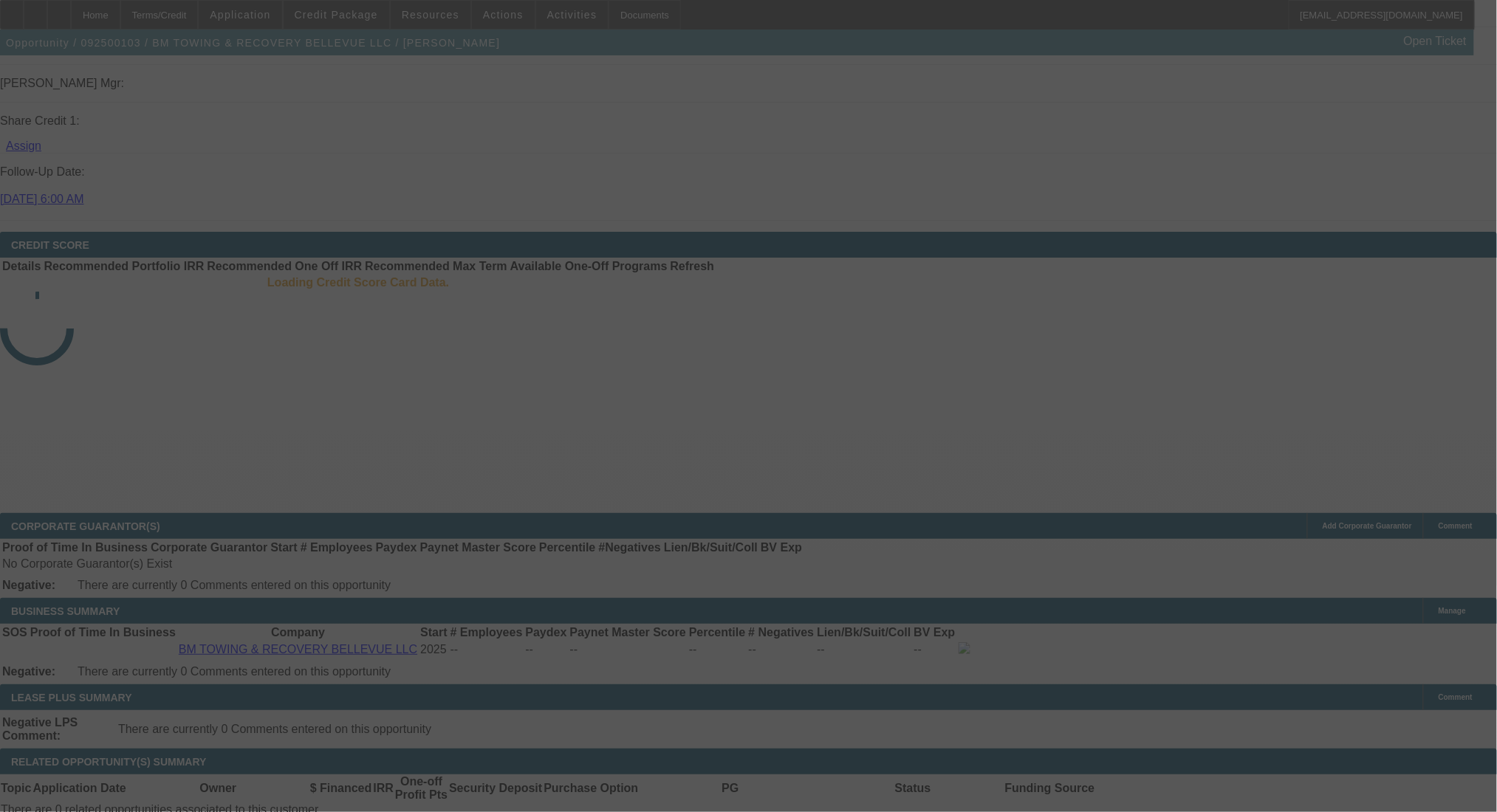
scroll to position [2162, 0]
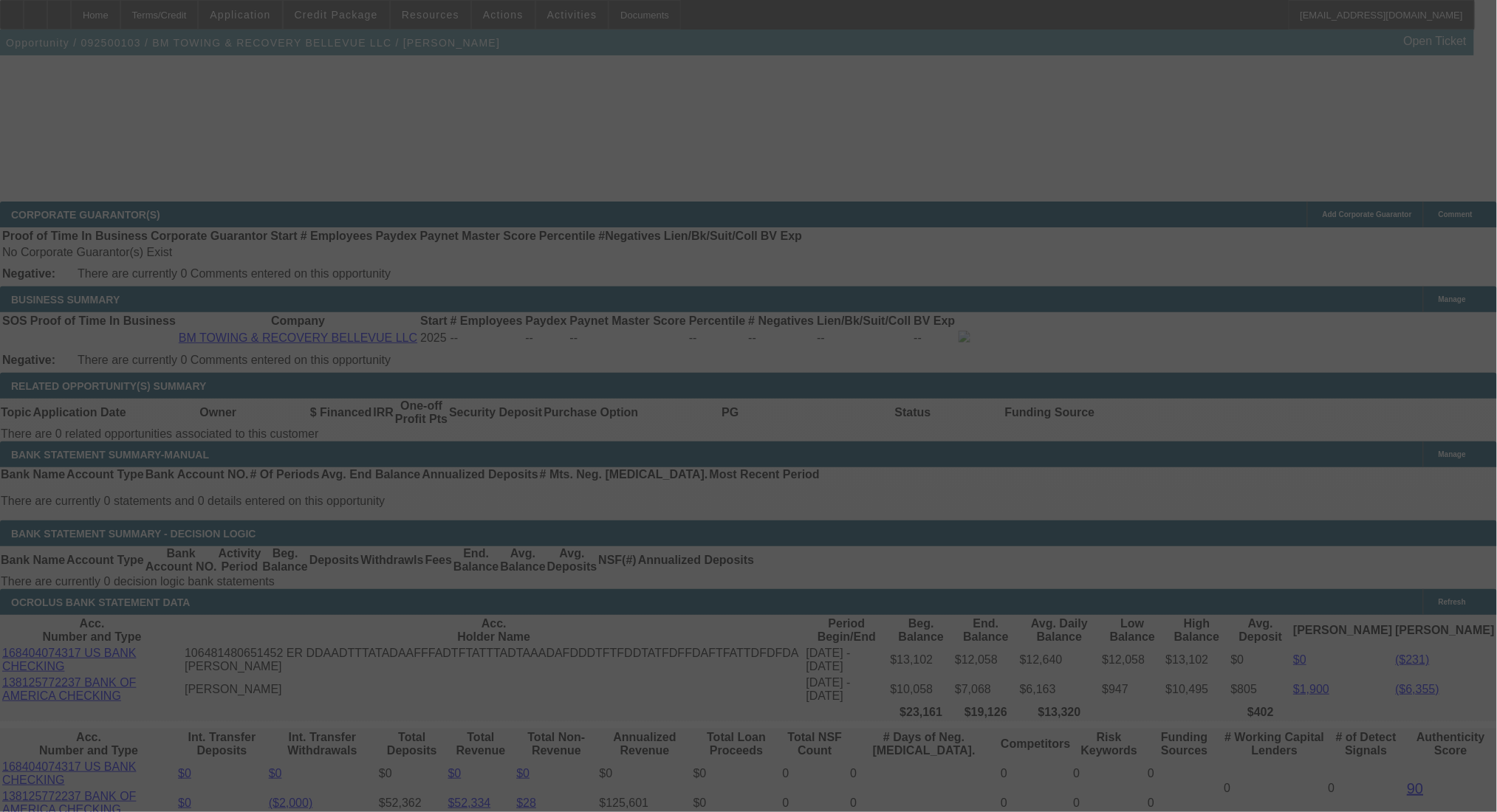
select select "0"
select select "2"
select select "0.1"
select select "4"
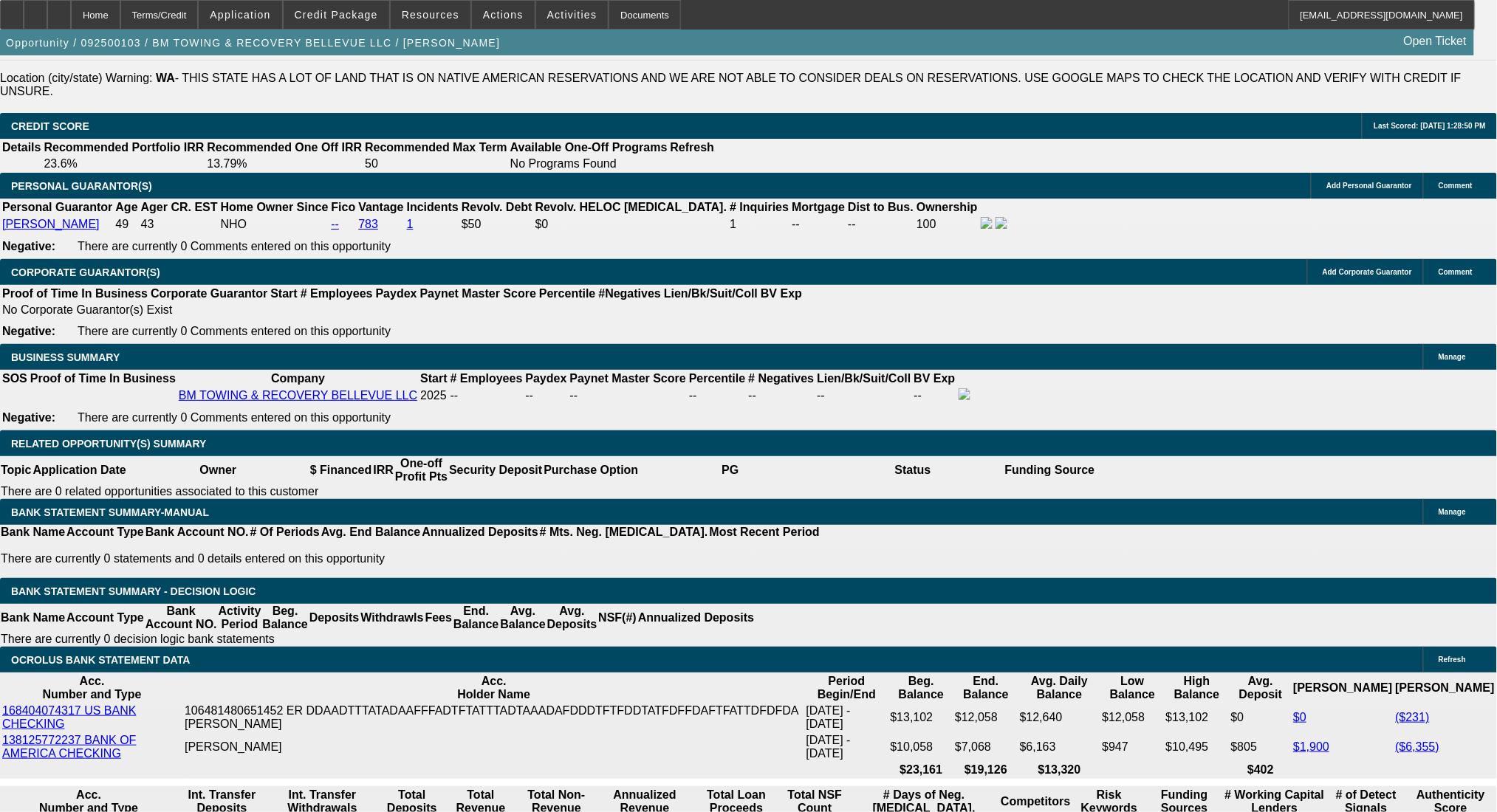
scroll to position [2162, 0]
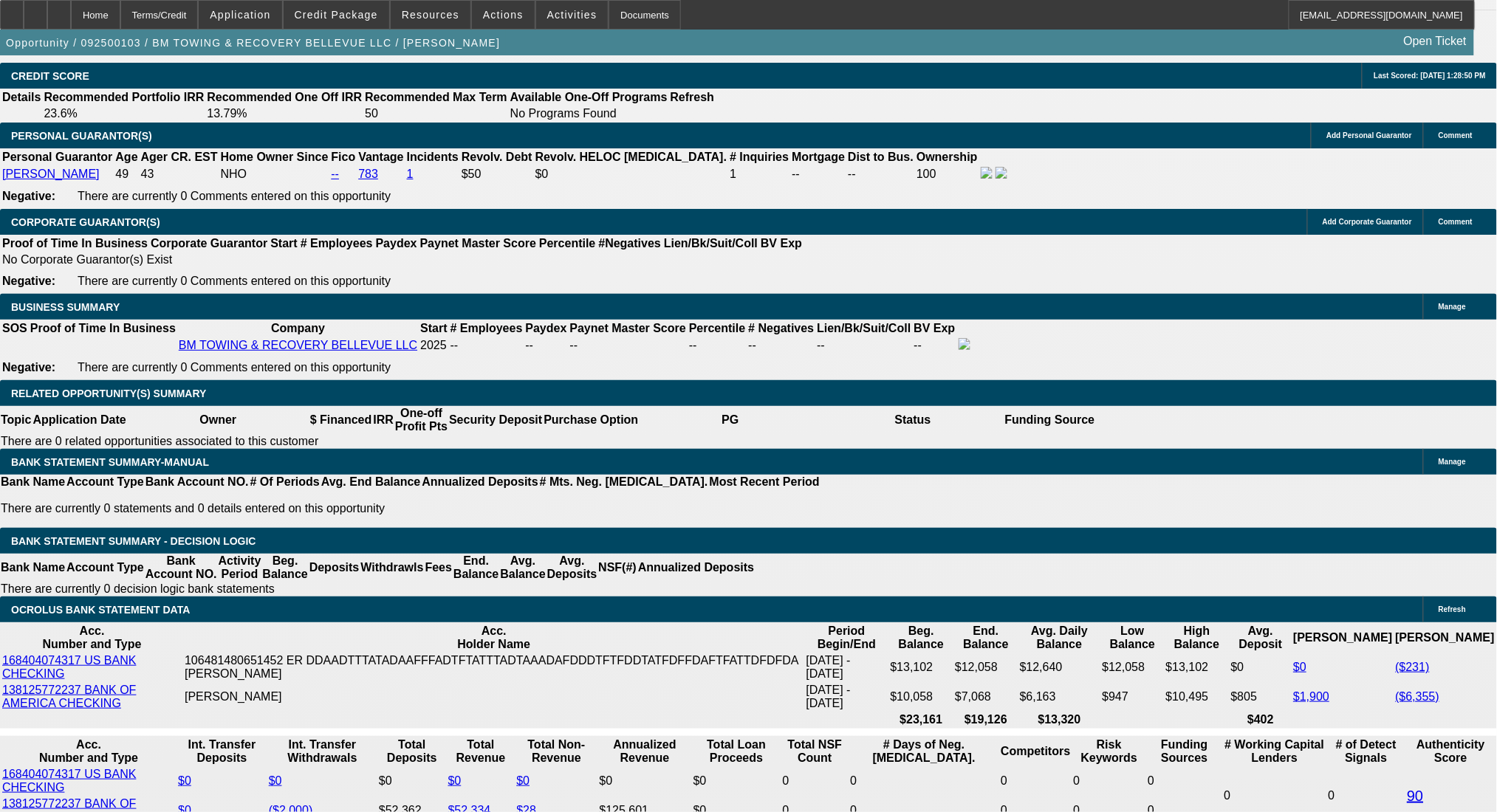
drag, startPoint x: 1048, startPoint y: 417, endPoint x: 1102, endPoint y: 418, distance: 54.0
drag, startPoint x: 1420, startPoint y: 418, endPoint x: 1461, endPoint y: 435, distance: 44.4
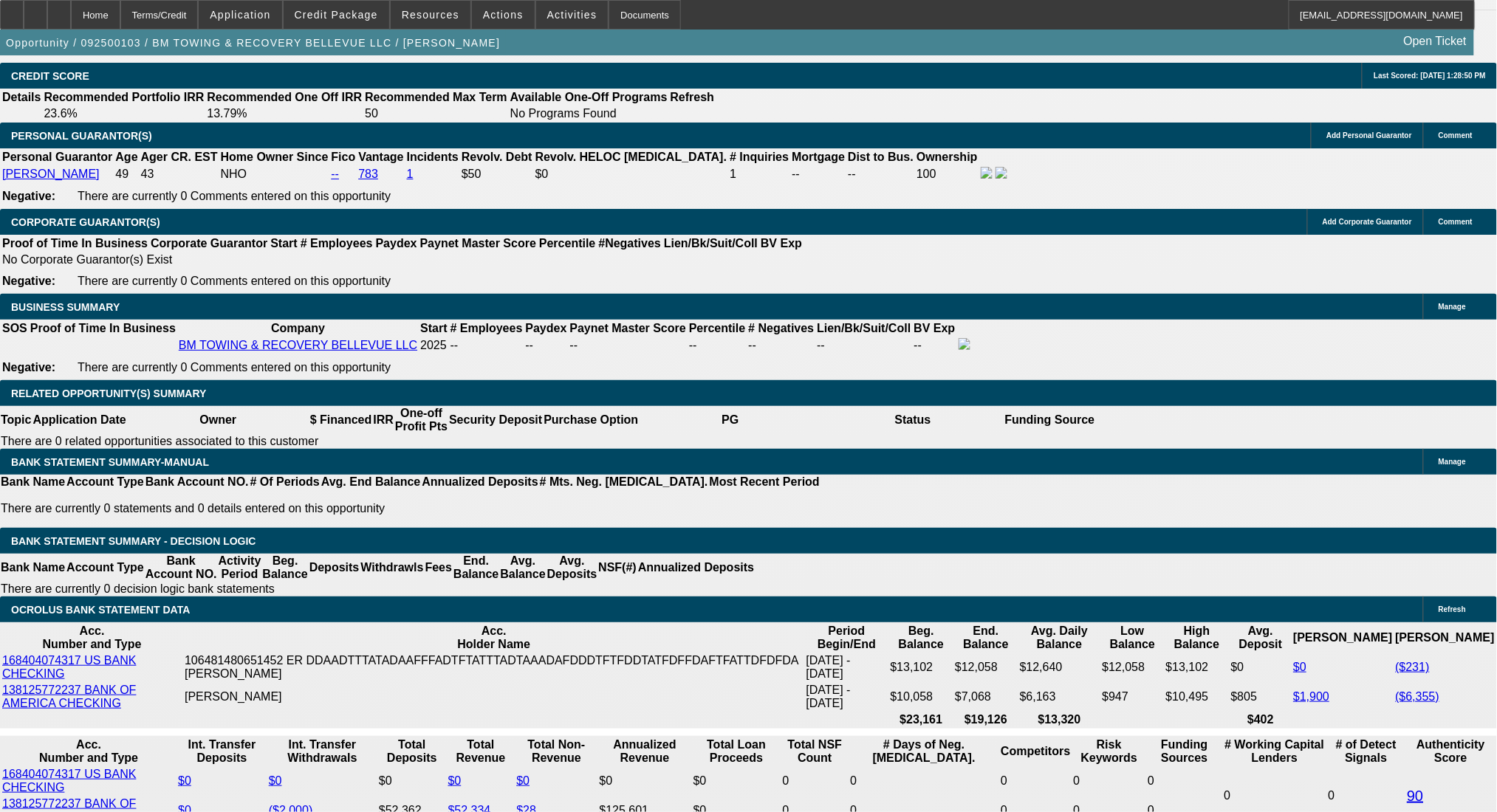
copy div "[PHONE_NUMBER]"
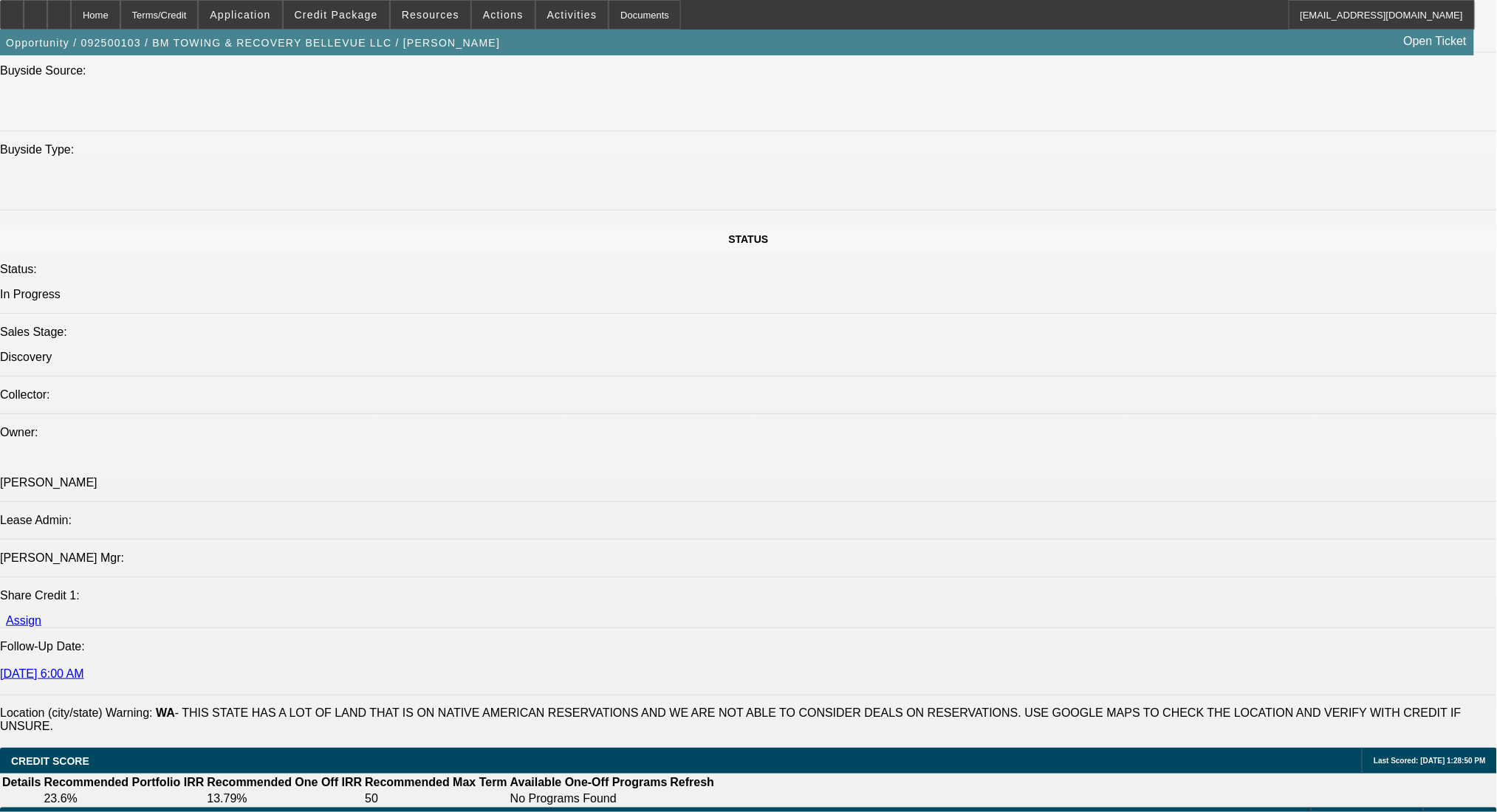
scroll to position [1870, 0]
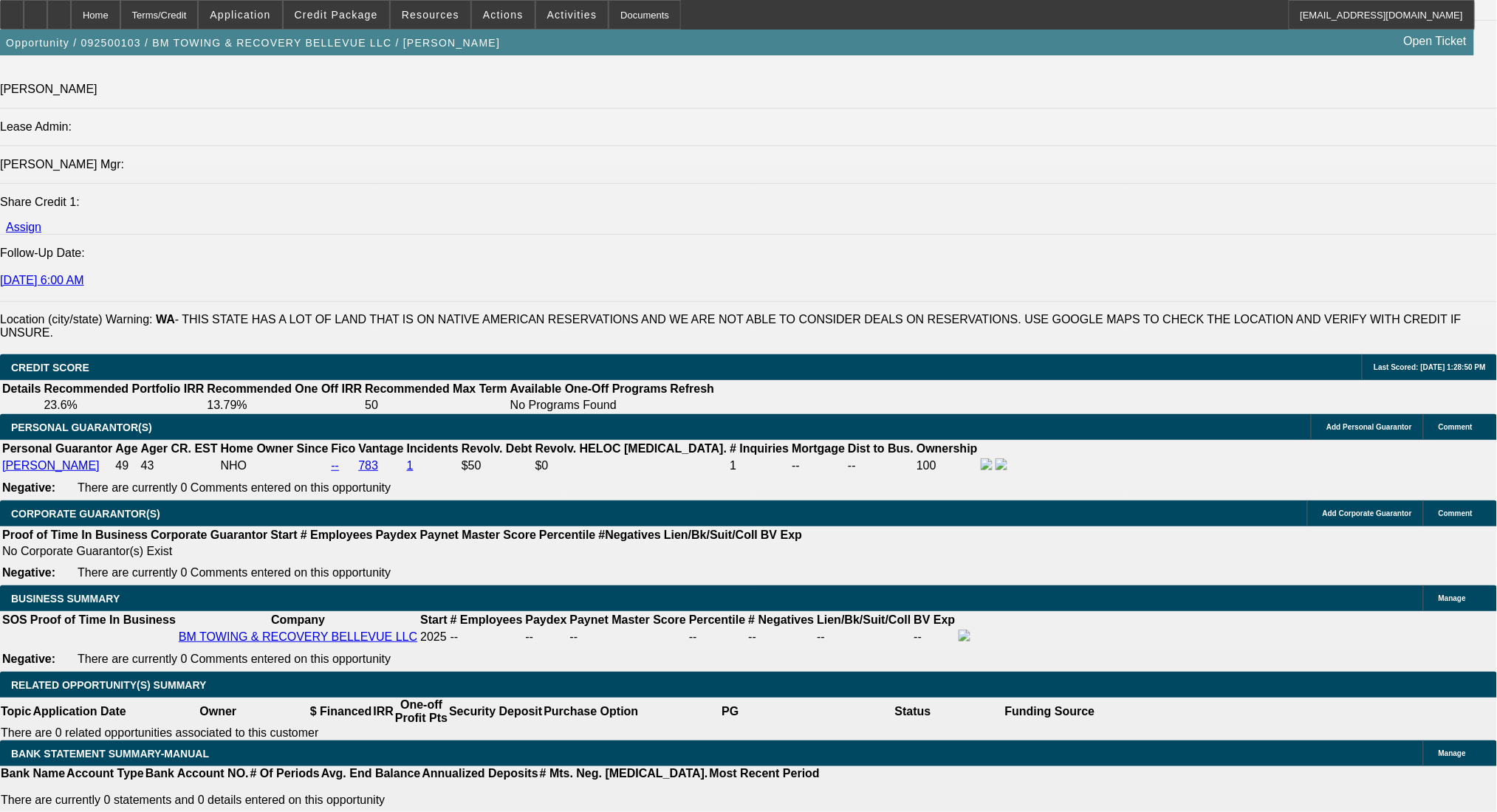
click at [335, 9] on span "Credit Package" at bounding box center [337, 14] width 84 height 12
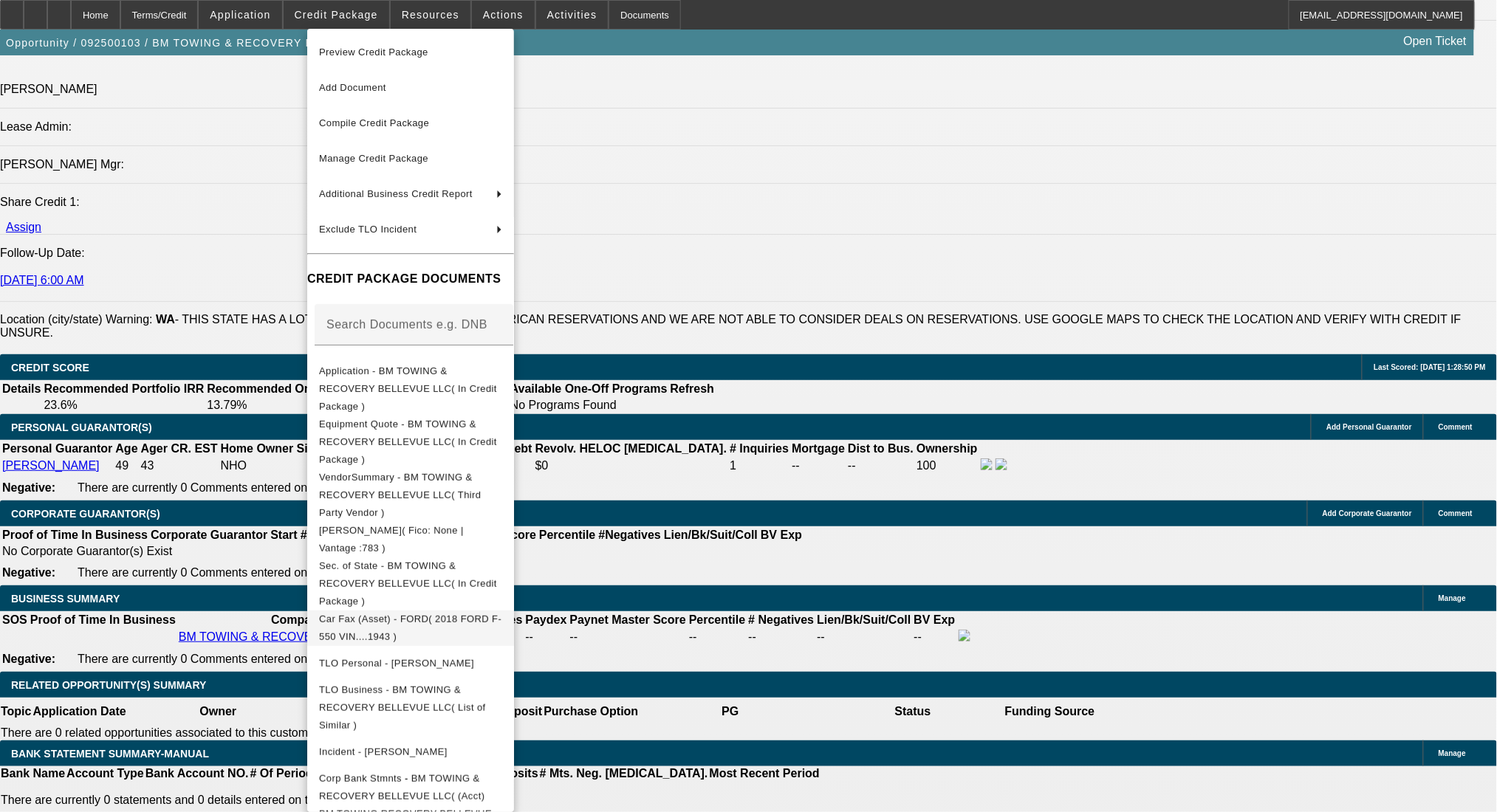
click at [422, 610] on span "Car Fax (Asset) - FORD( 2018 FORD F-550 VIN....1943 )" at bounding box center [410, 627] width 183 height 36
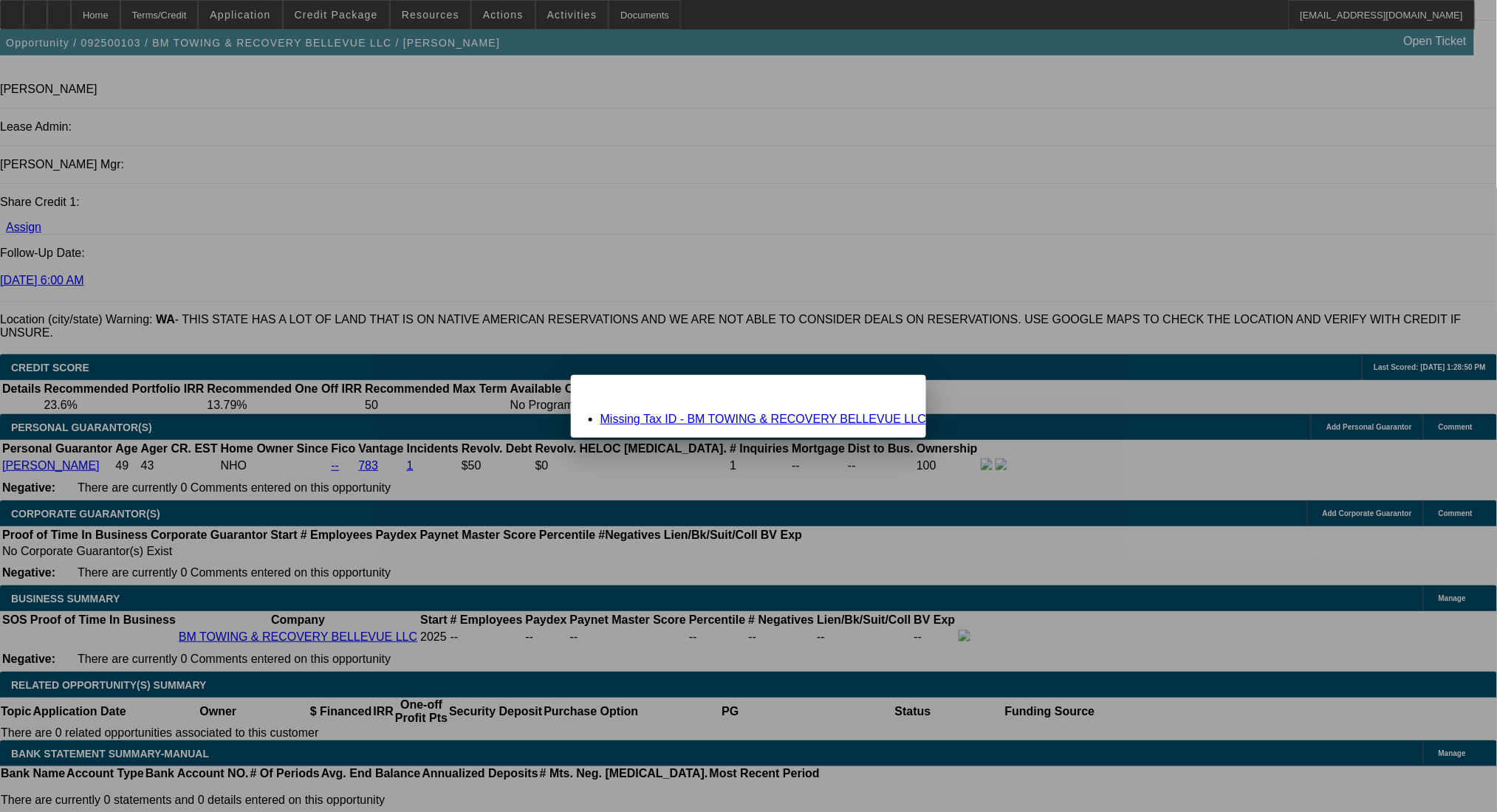
click at [775, 424] on link "Missing Tax ID - BM TOWING & RECOVERY BELLEVUE LLC" at bounding box center [763, 419] width 326 height 13
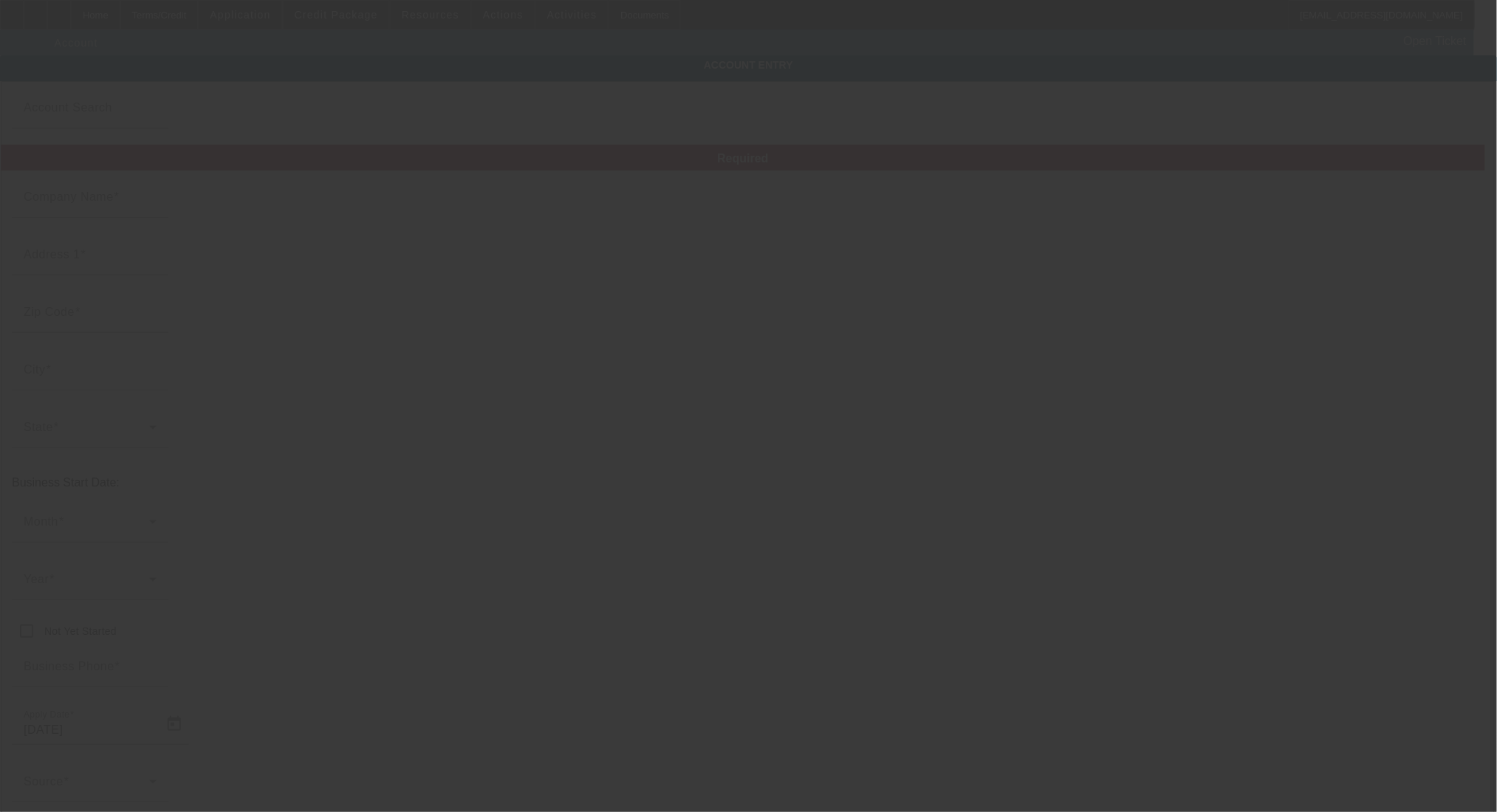
type input "BM TOWING & RECOVERY BELLEVUE LLC"
type input "10424 NE 125th Pl"
type input "98034"
type input "Kirkland"
type input "(425) 647-9585"
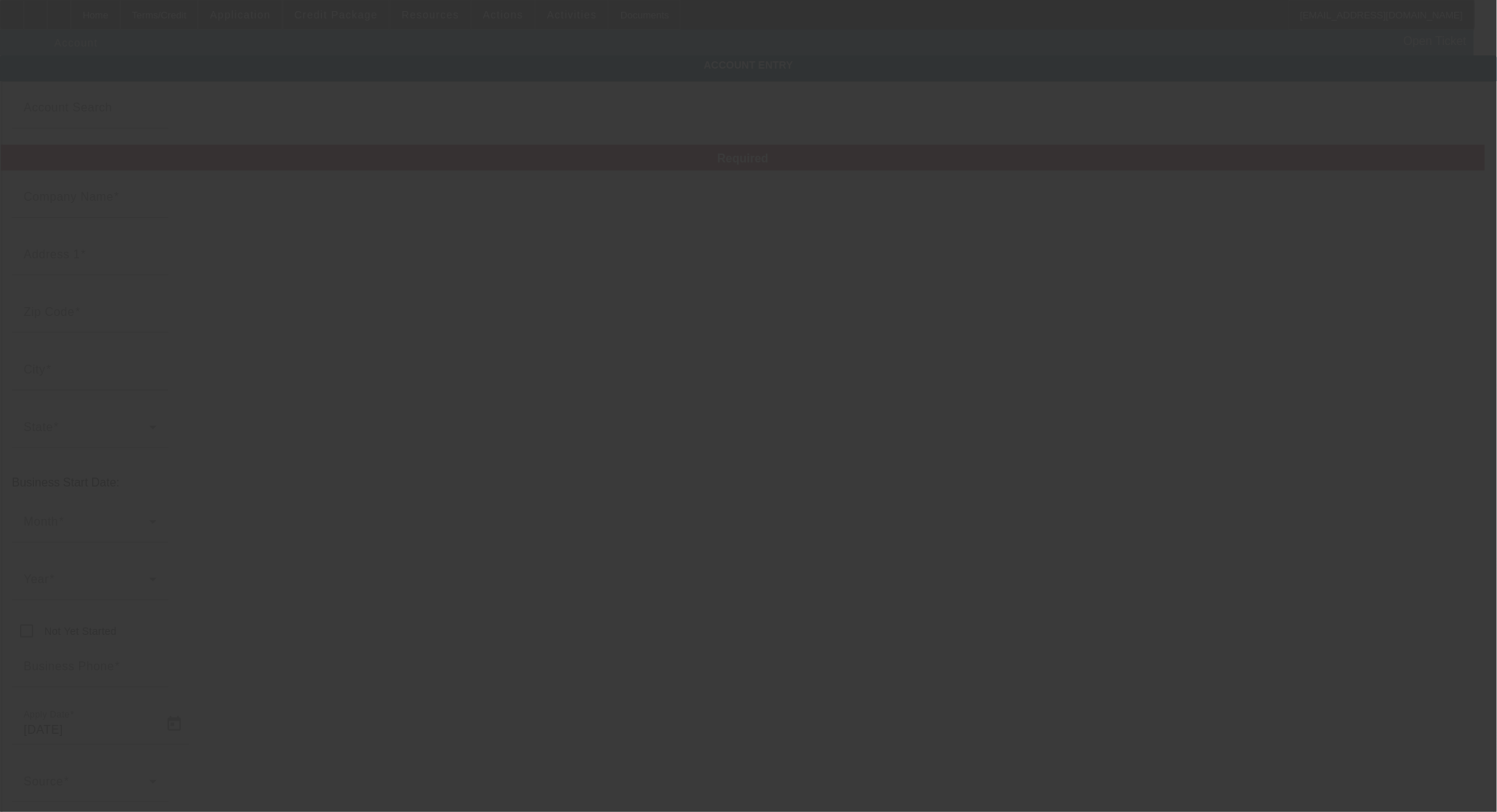
type input "maan21797@gmail.com"
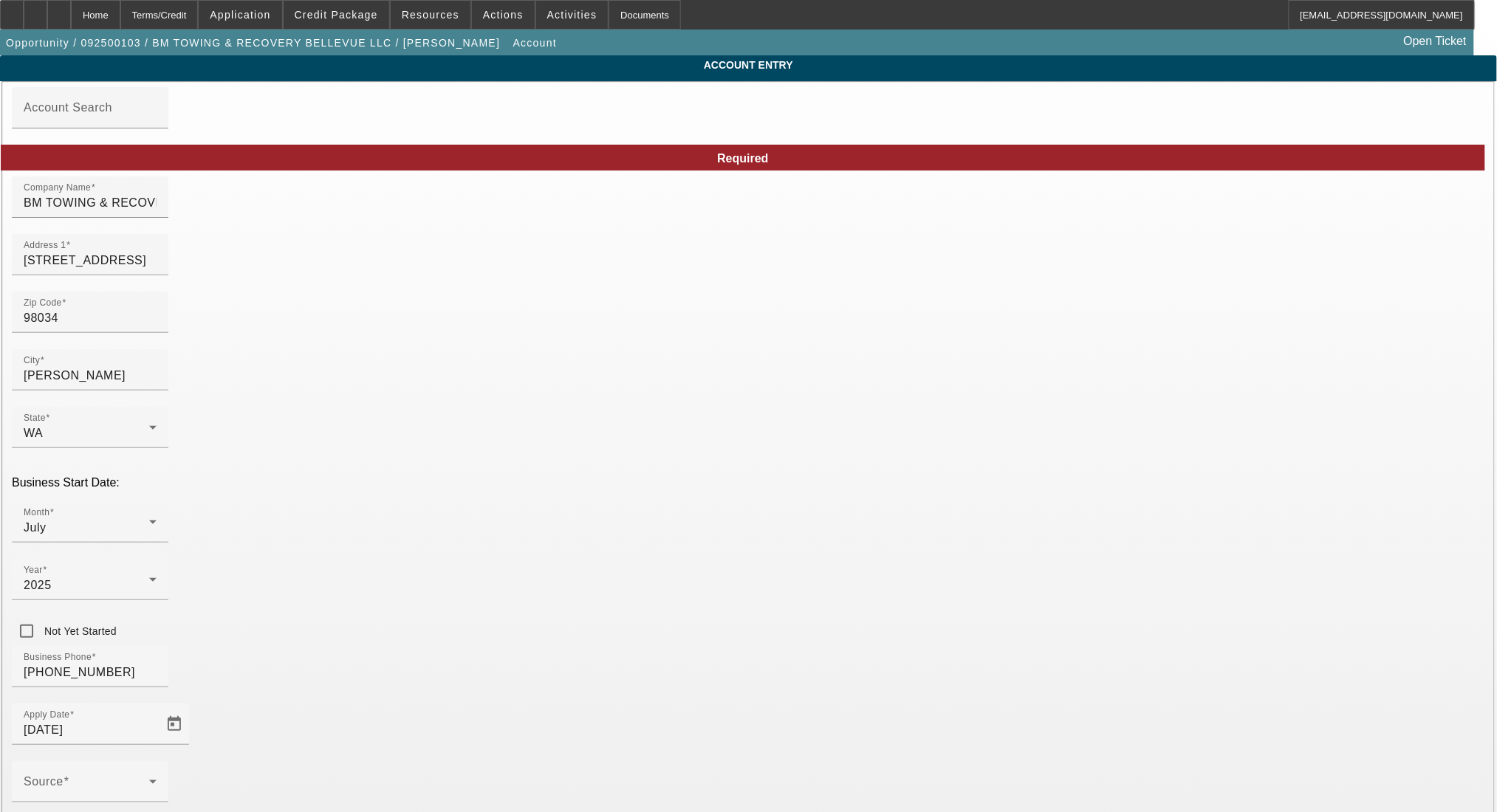
type input "9/5/2025"
click at [323, 17] on span "Credit Package" at bounding box center [337, 14] width 84 height 12
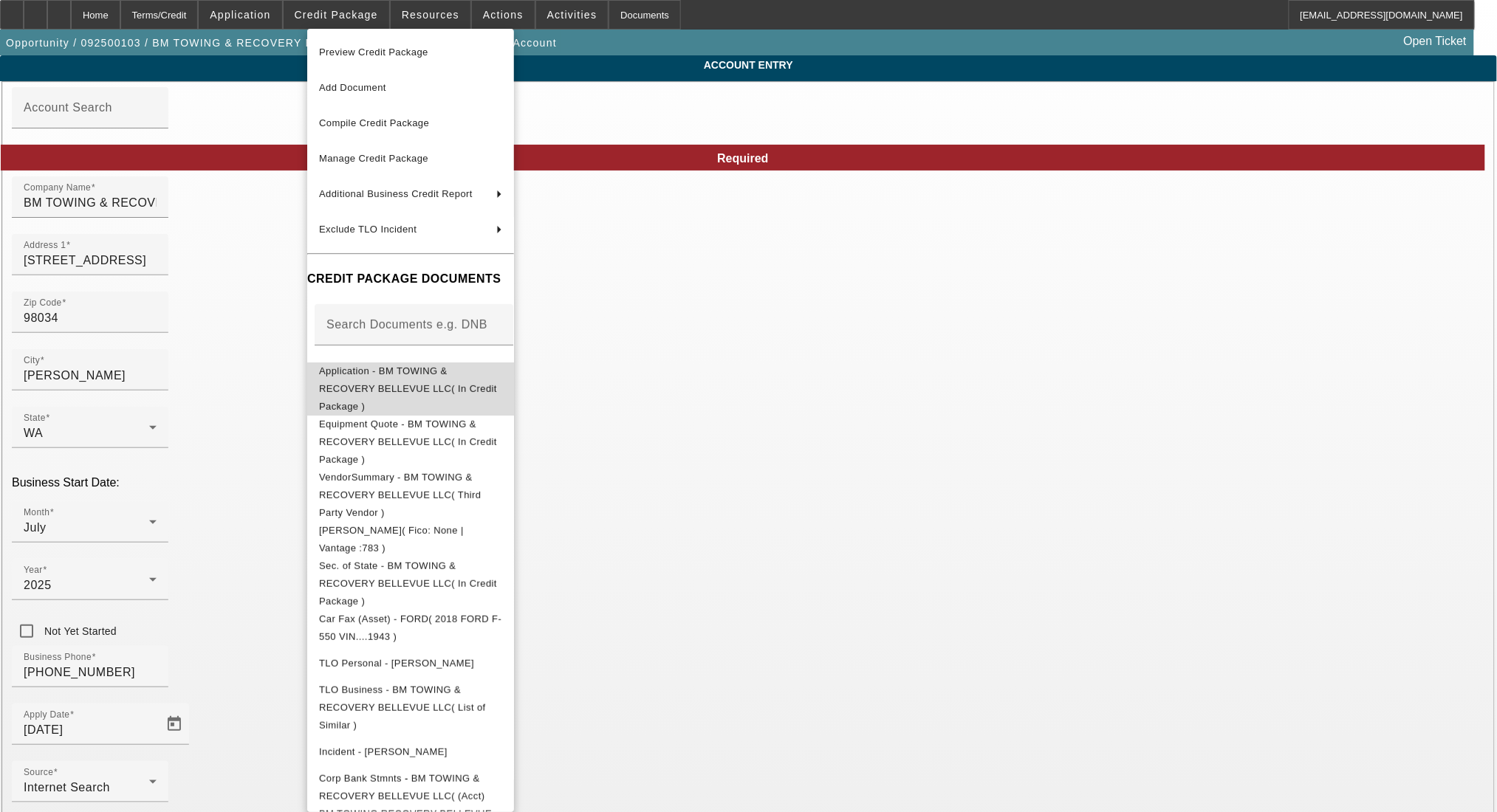
click at [421, 385] on button "Application - BM TOWING & RECOVERY BELLEVUE LLC( In Credit Package )" at bounding box center [410, 388] width 206 height 53
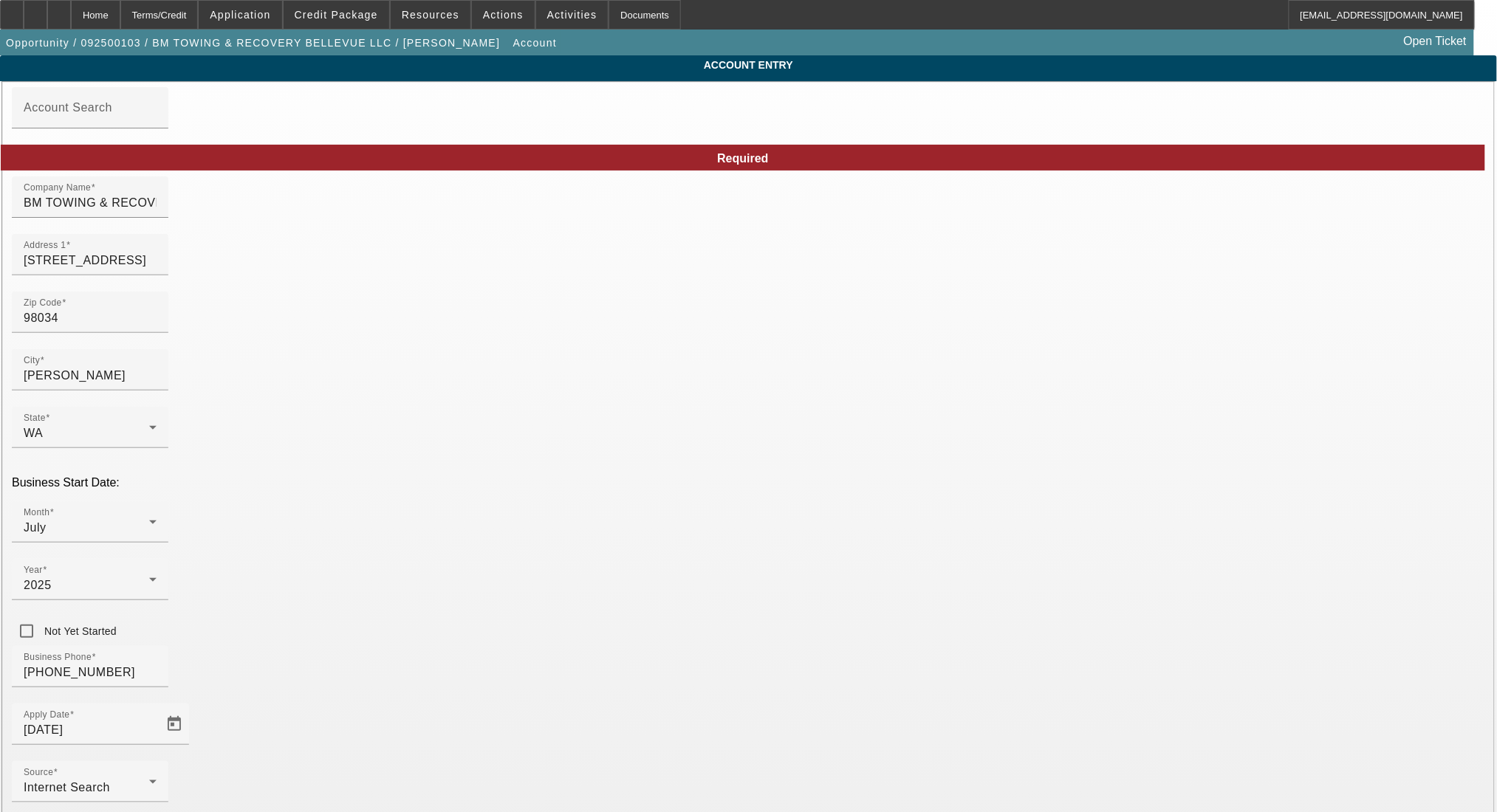
type input "000000000"
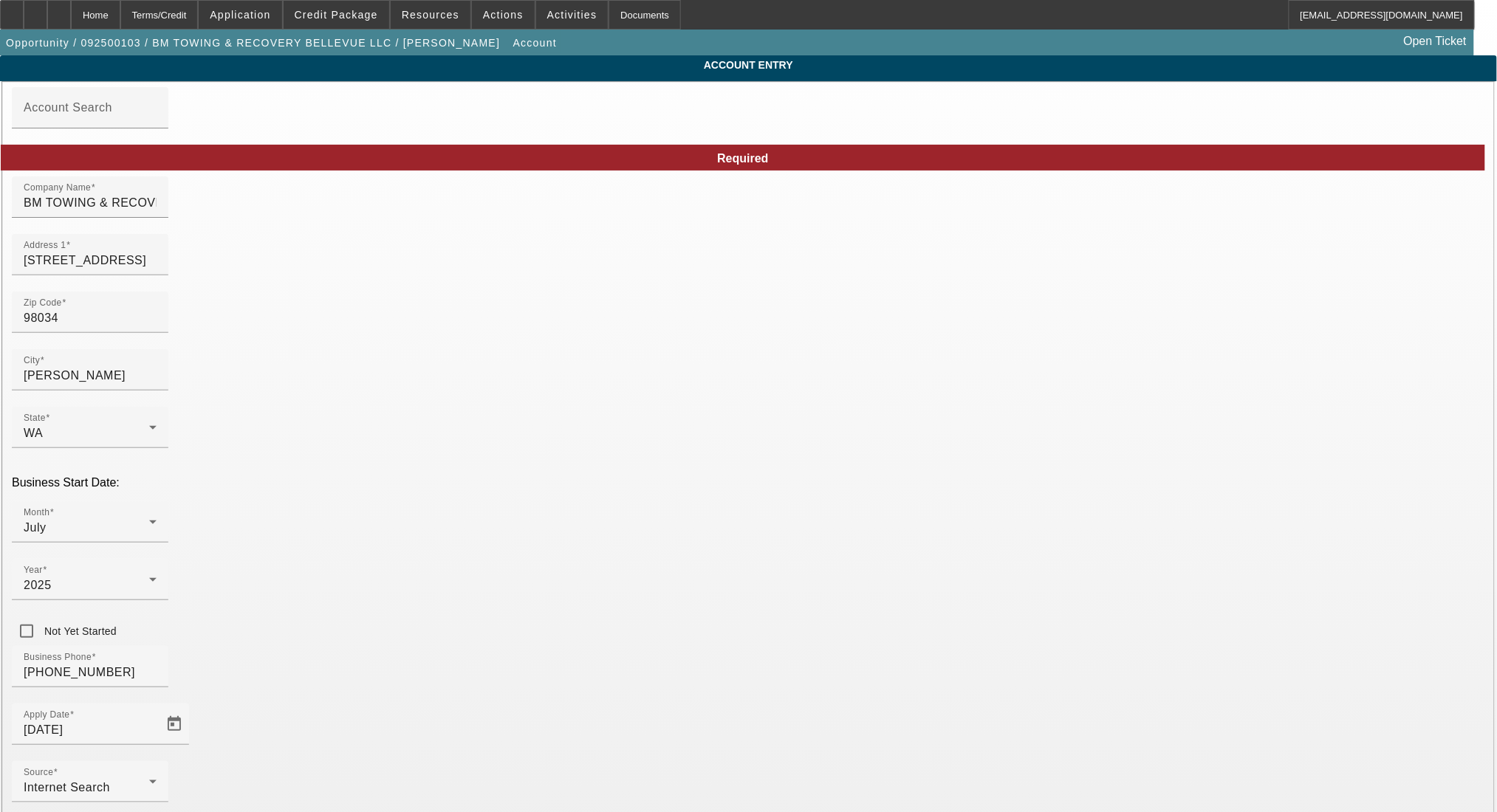
drag, startPoint x: 1248, startPoint y: 553, endPoint x: 1242, endPoint y: 546, distance: 9.2
click at [120, 13] on div "Home" at bounding box center [96, 14] width 50 height 29
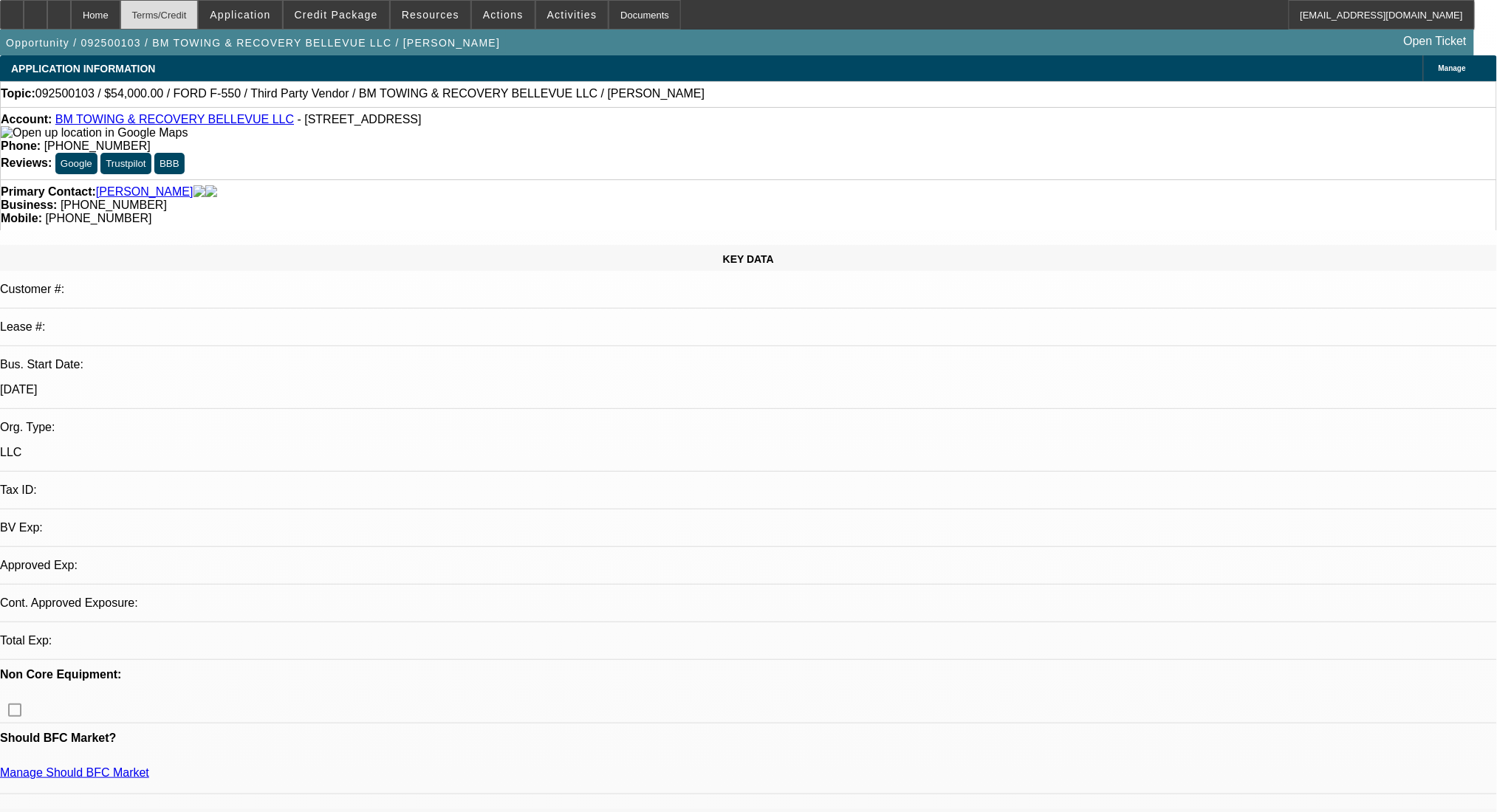
select select "0"
select select "2"
select select "0.1"
select select "4"
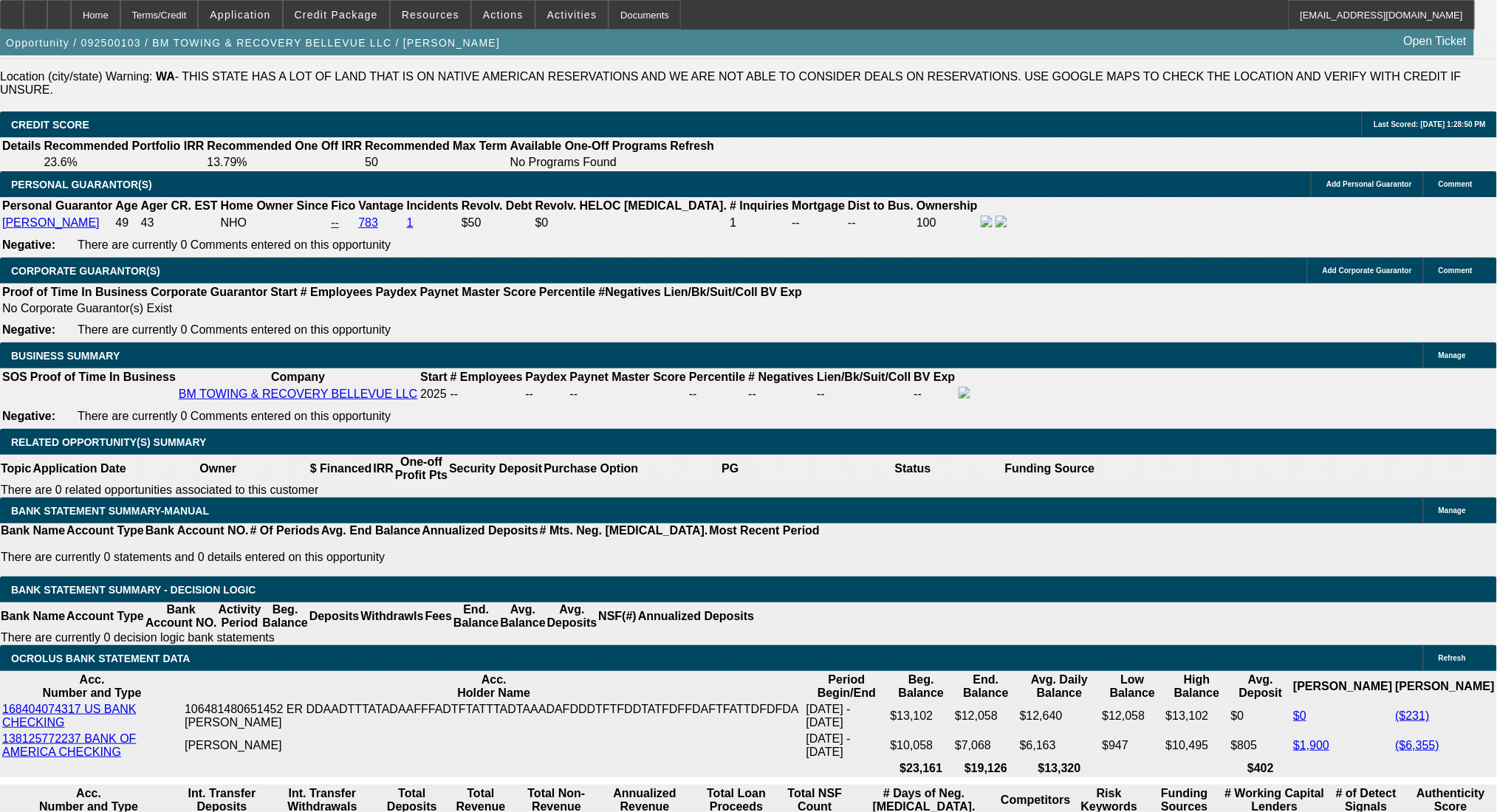
scroll to position [2264, 0]
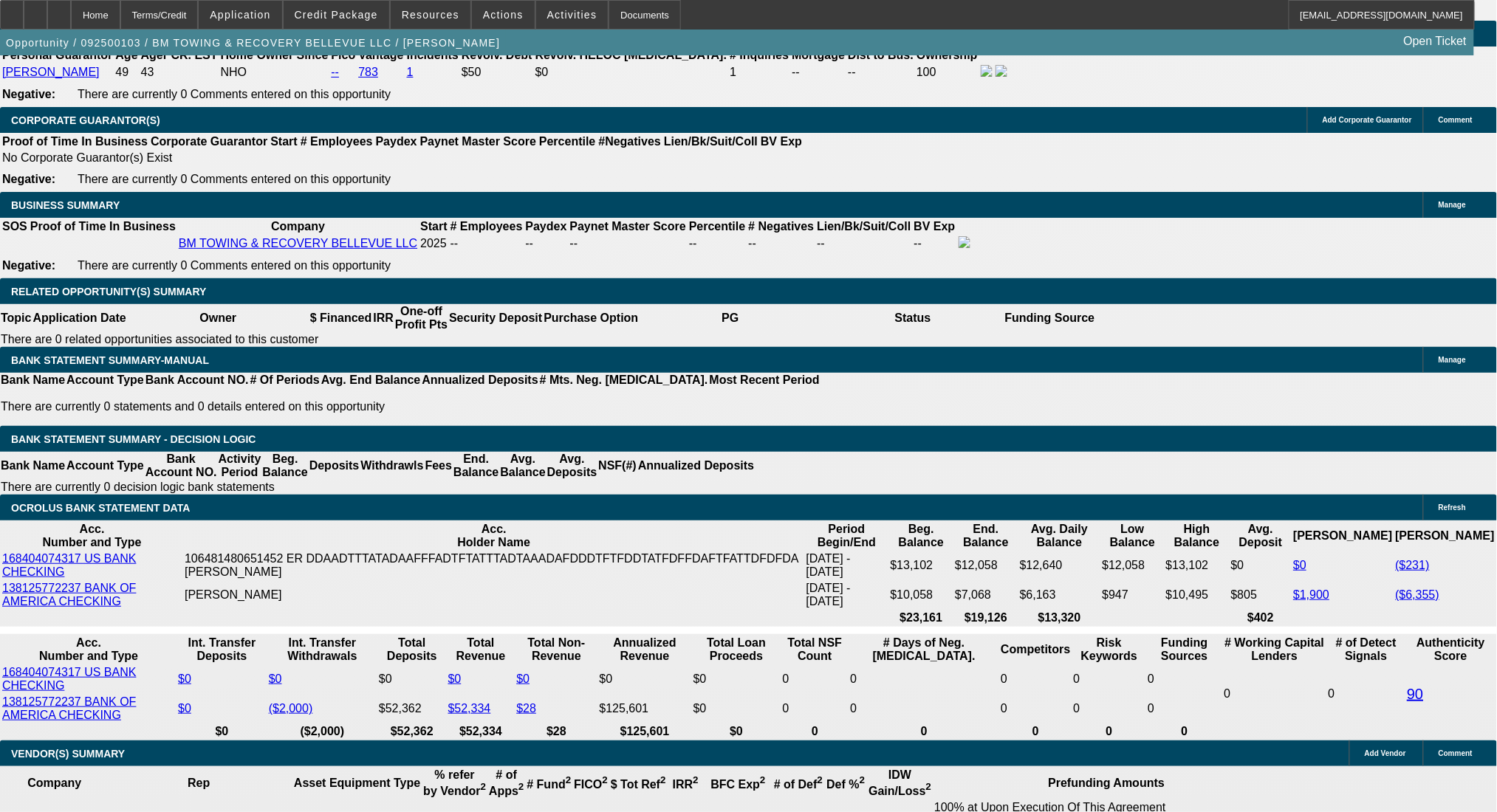
drag, startPoint x: 297, startPoint y: 437, endPoint x: 321, endPoint y: 438, distance: 24.0
type input "5"
type input "UNKNOWN"
type input "50"
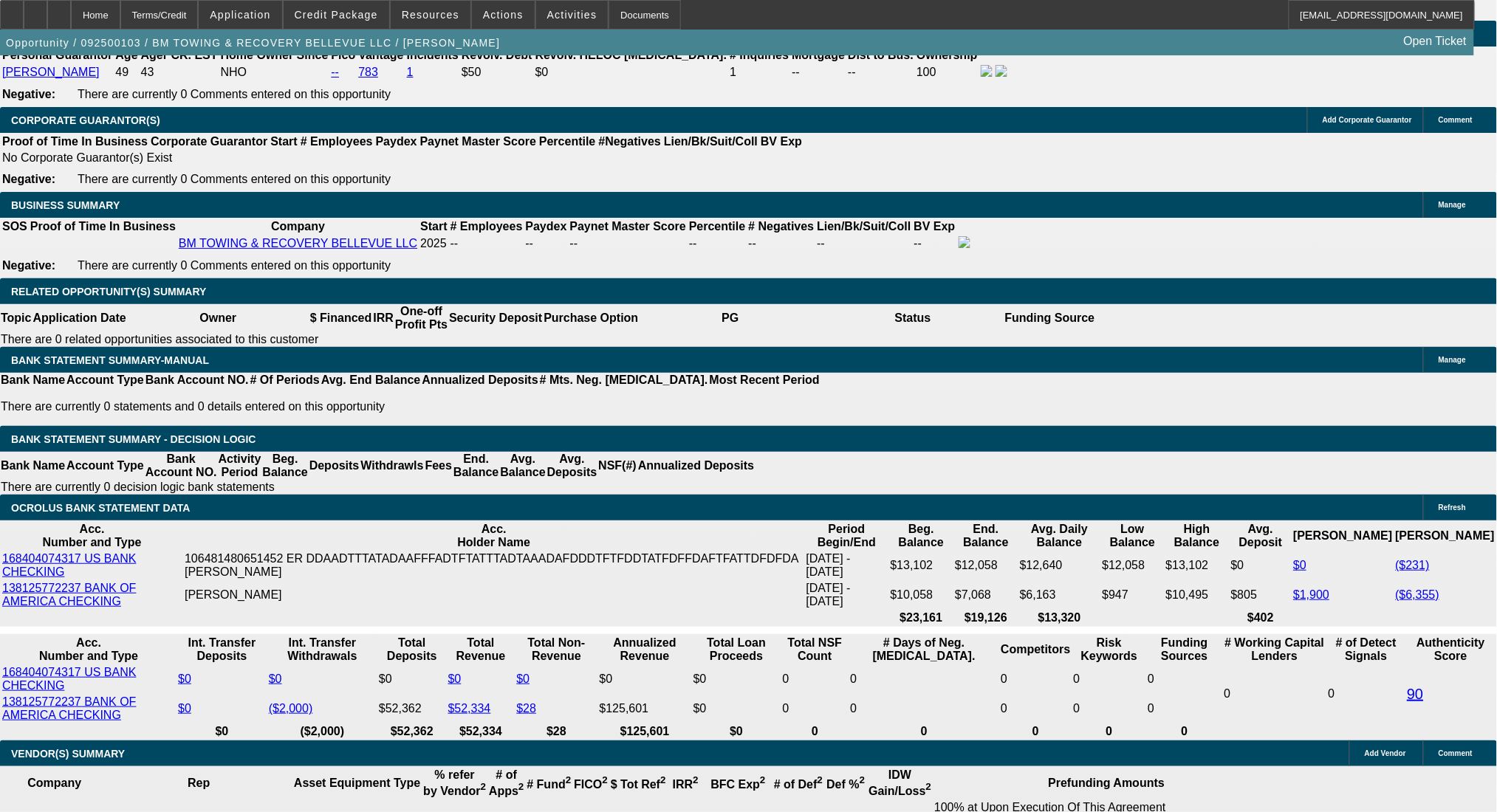
type input "1"
type input "$1,103.11"
type input "$2,206.22"
type input "15"
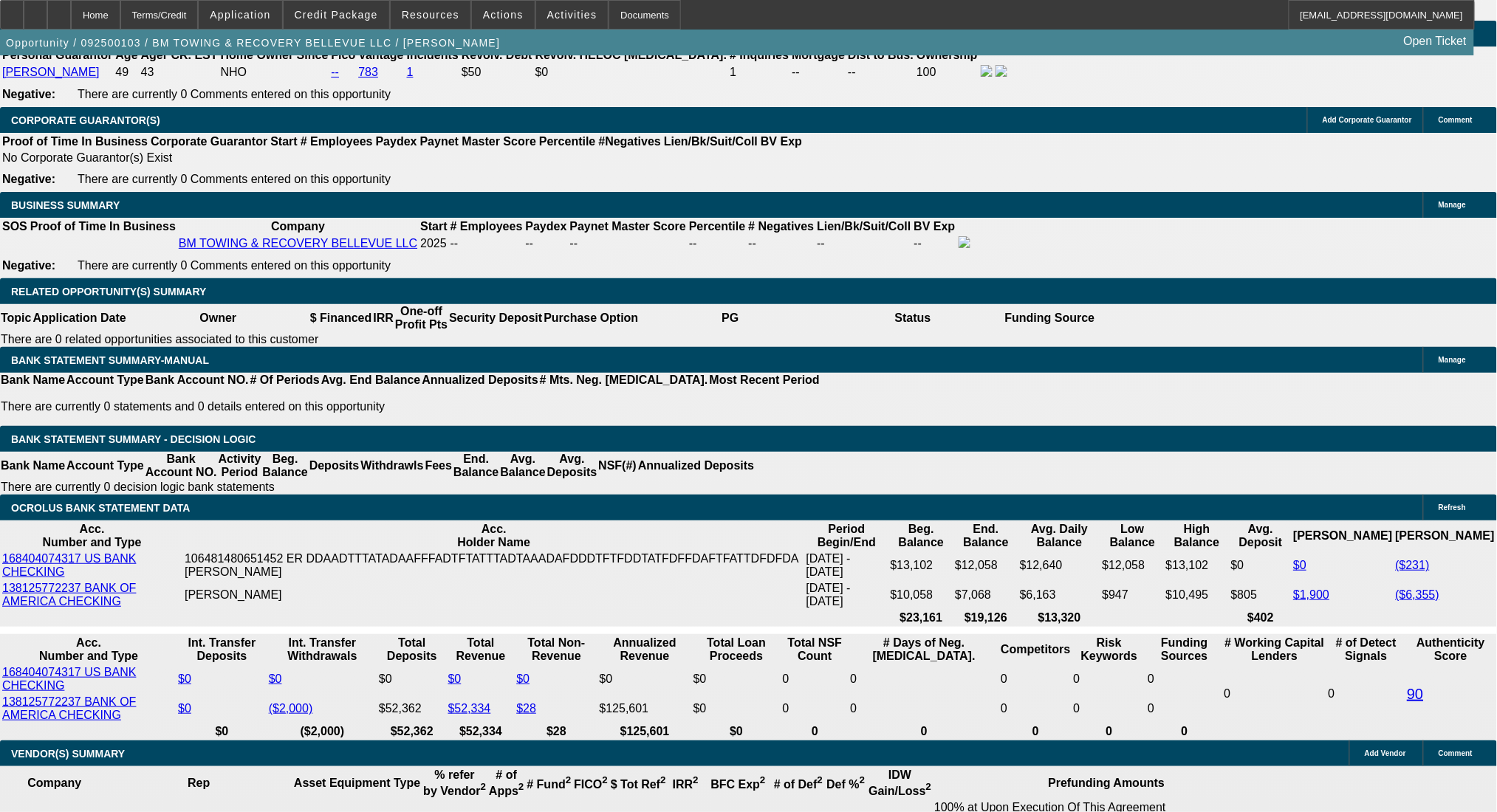
type input "$1,458.95"
type input "$2,917.90"
type input "15"
type input "$8,000.00"
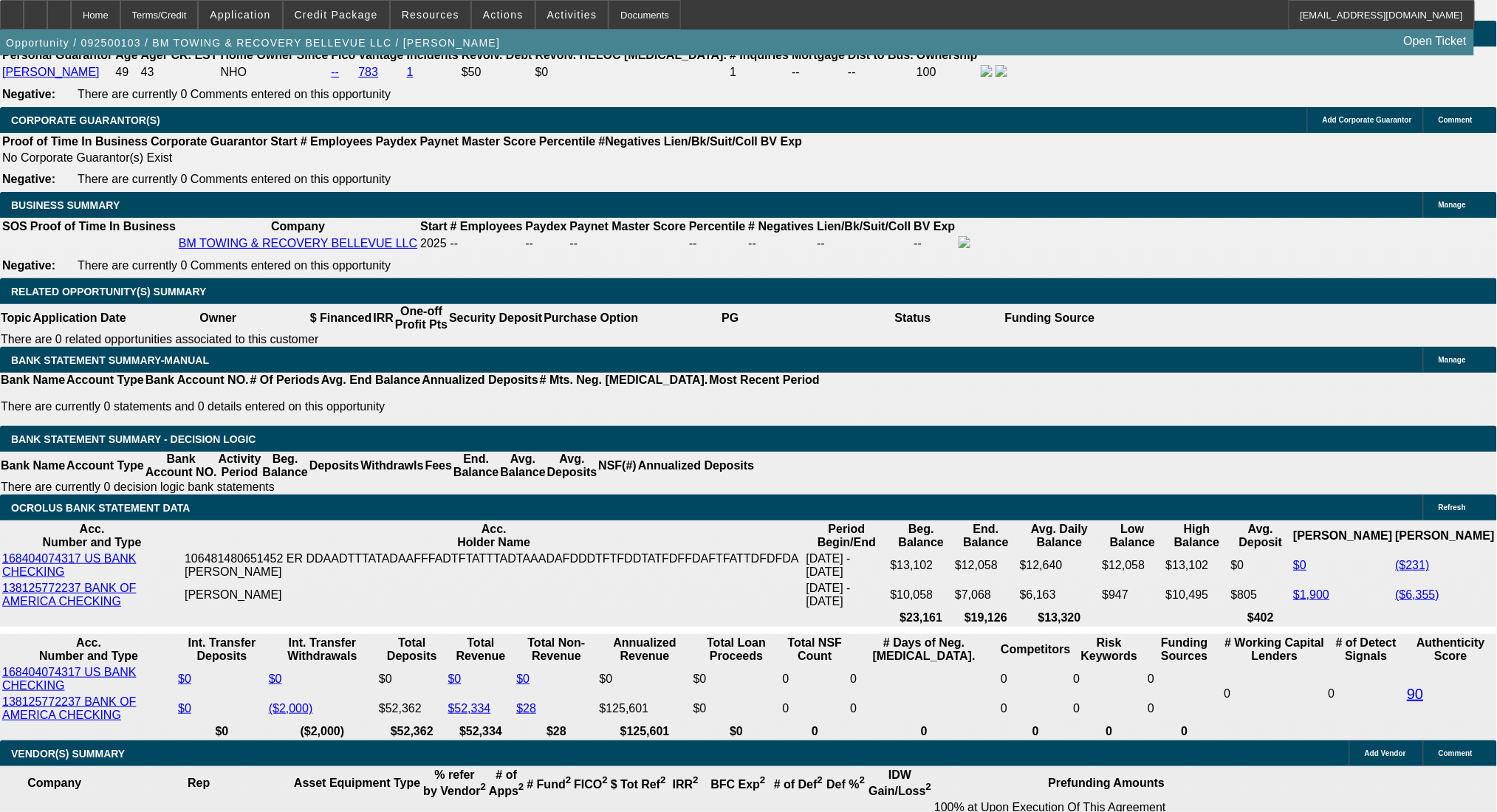
type input "$1,242.81"
type input "$2,485.62"
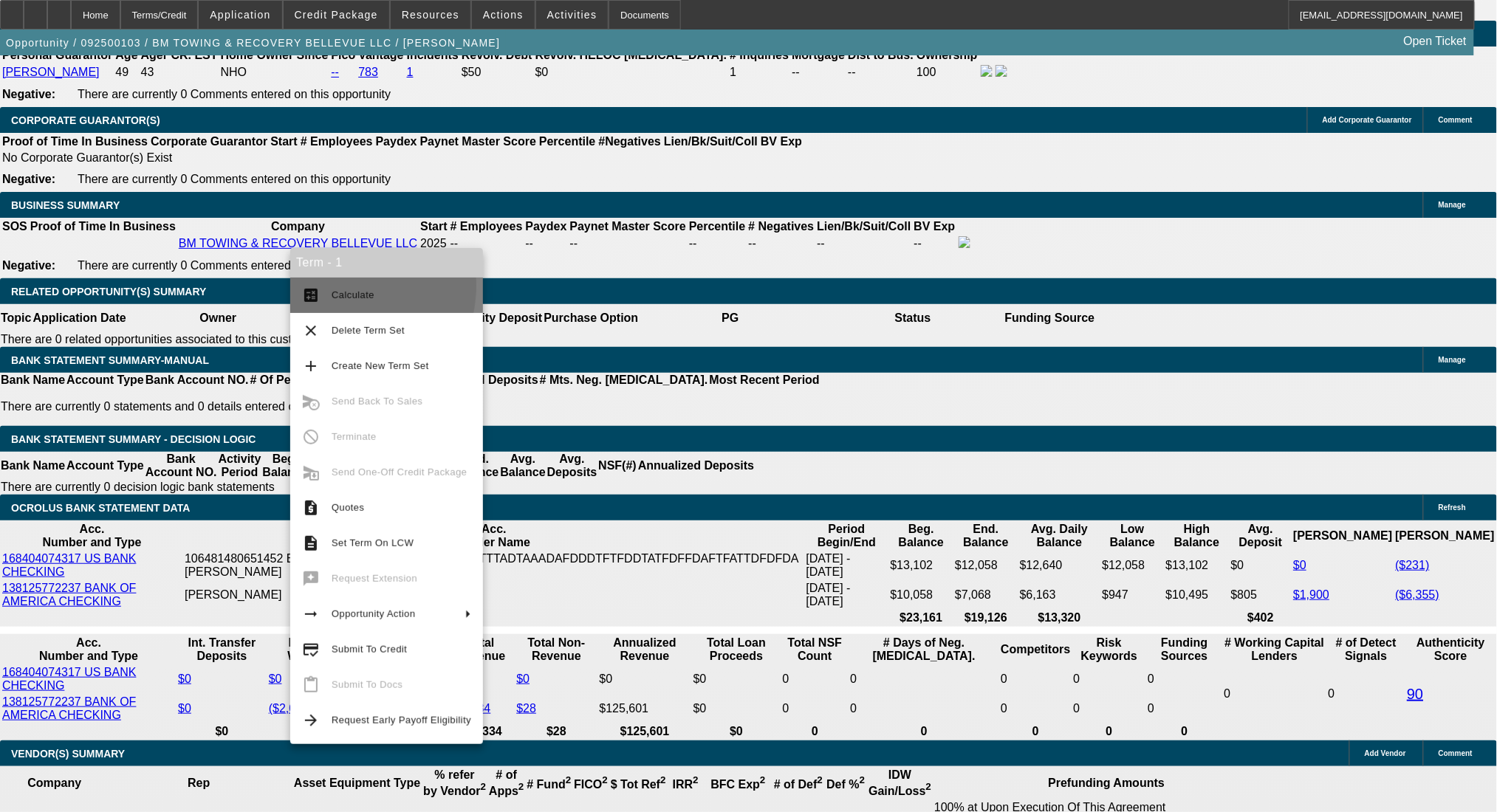
click at [337, 286] on span "Calculate" at bounding box center [401, 295] width 139 height 17
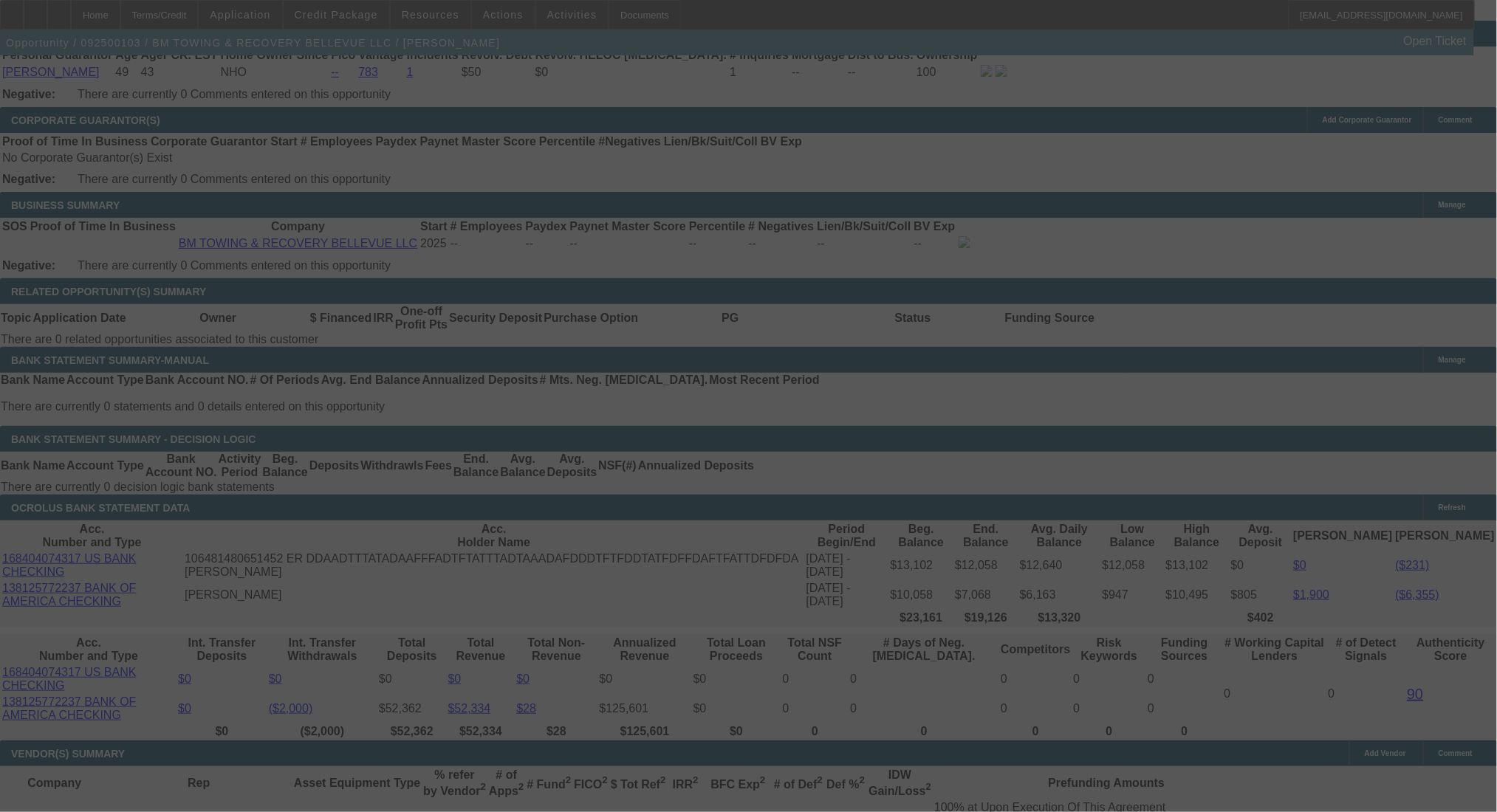
select select "0"
select select "2"
select select "0.1"
select select "4"
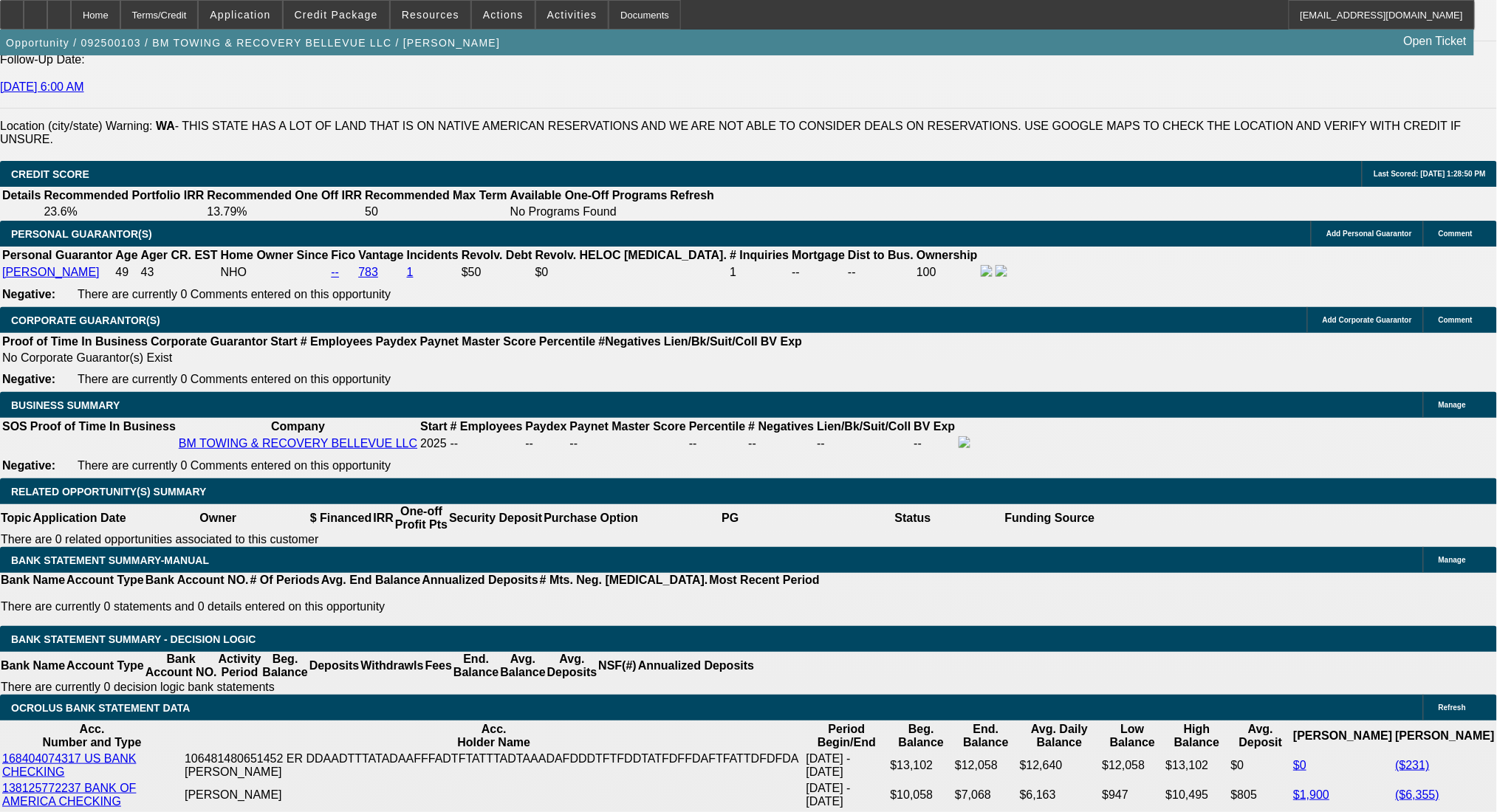
scroll to position [2068, 0]
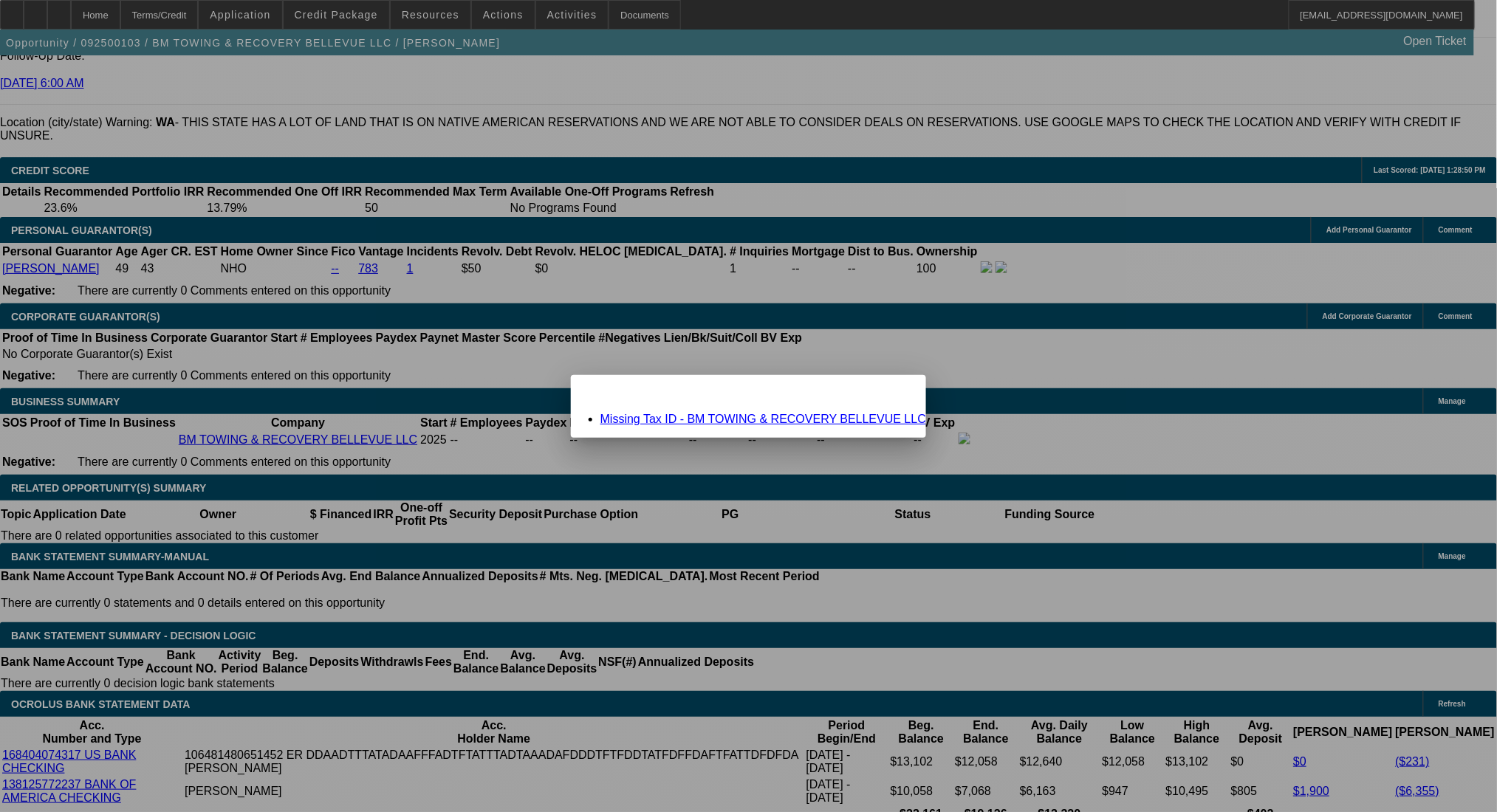
scroll to position [0, 0]
click at [705, 421] on link "Missing Tax ID - BM TOWING & RECOVERY BELLEVUE LLC" at bounding box center [763, 419] width 326 height 13
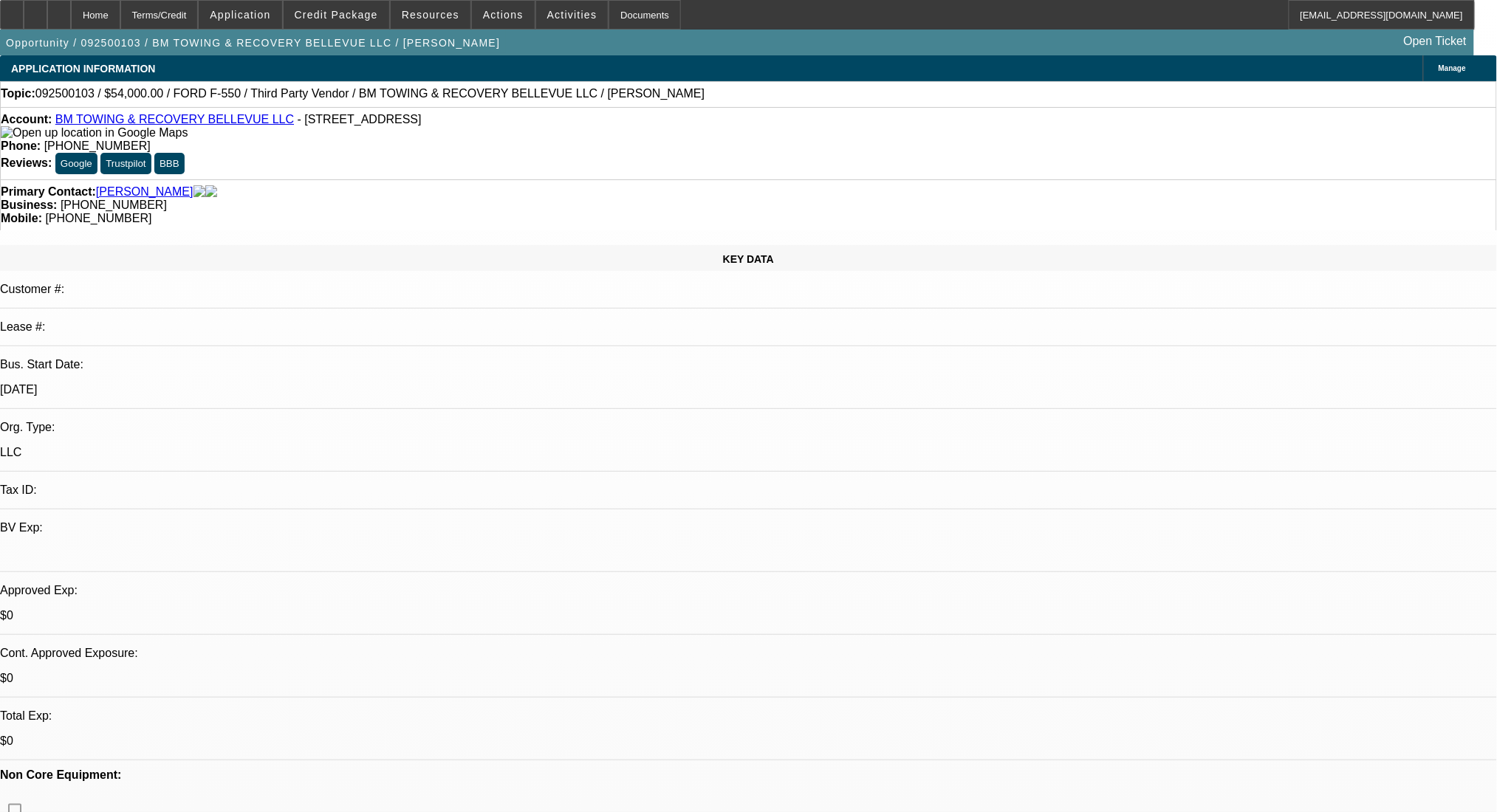
scroll to position [2068, 0]
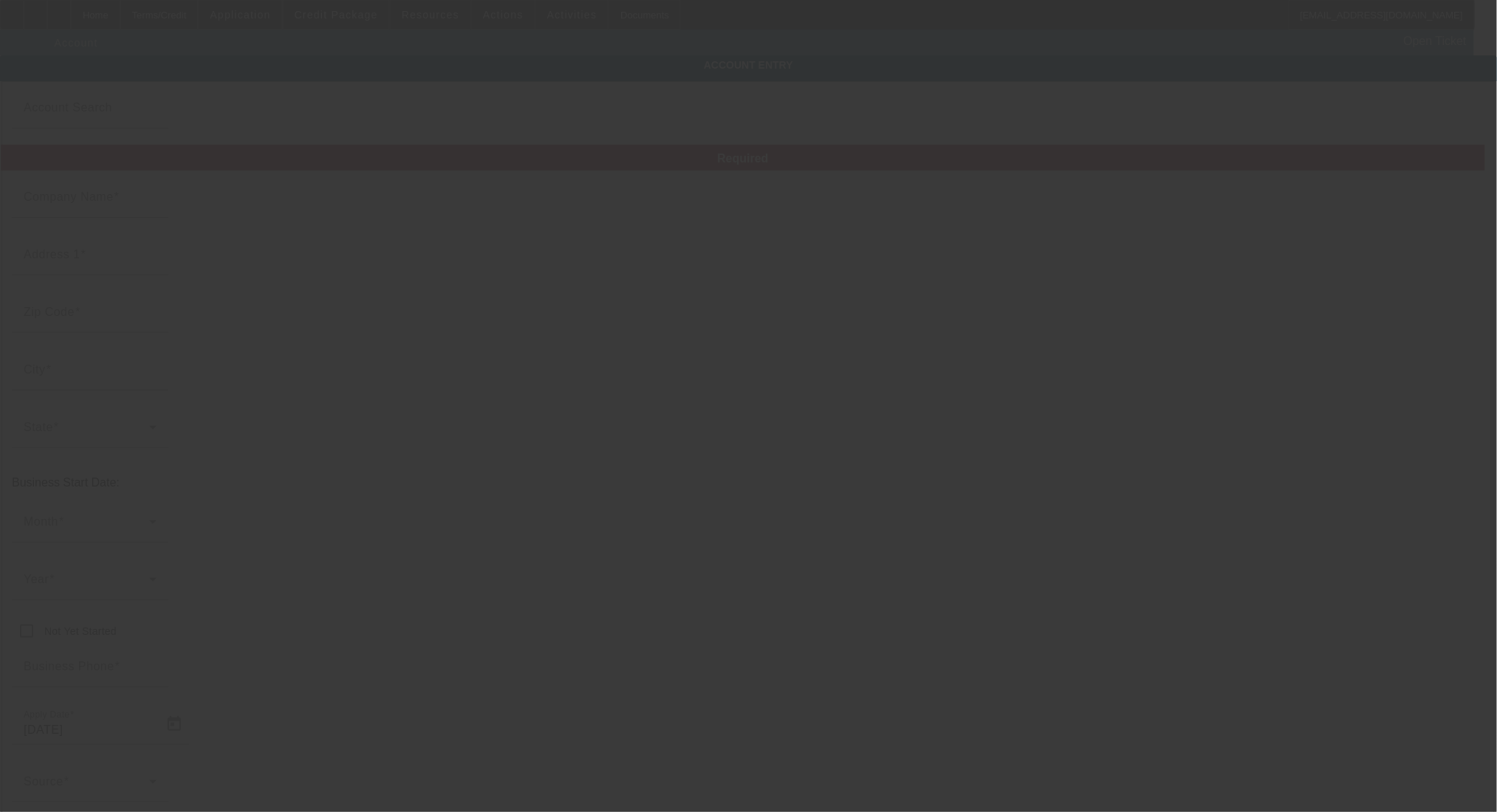
type input "BM TOWING & RECOVERY BELLEVUE LLC"
type input "10424 NE 125th Pl"
type input "98034"
type input "Kirkland"
type input "(425) 647-9585"
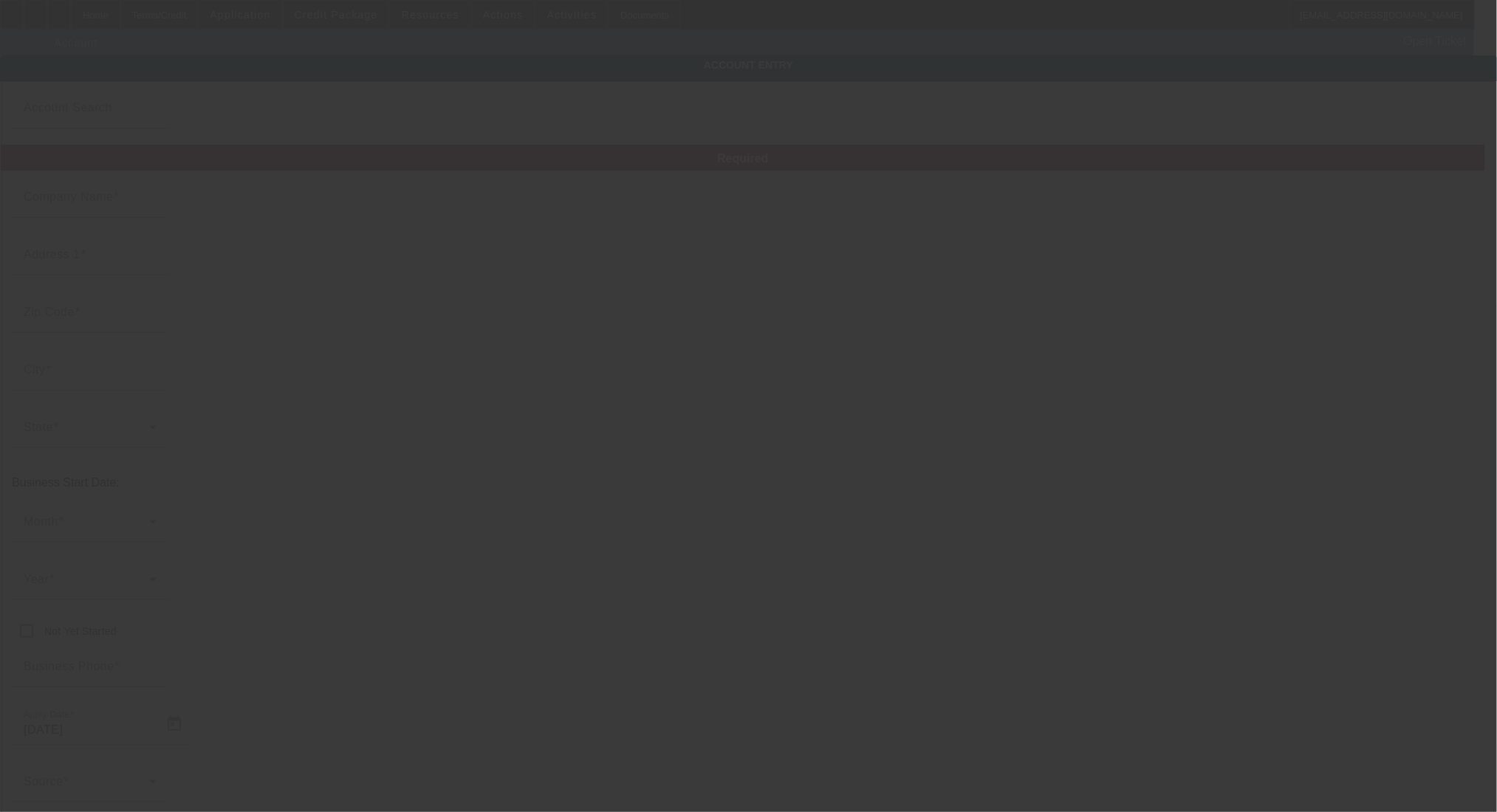
type input "maan21797@gmail.com"
type input "9/5/2025"
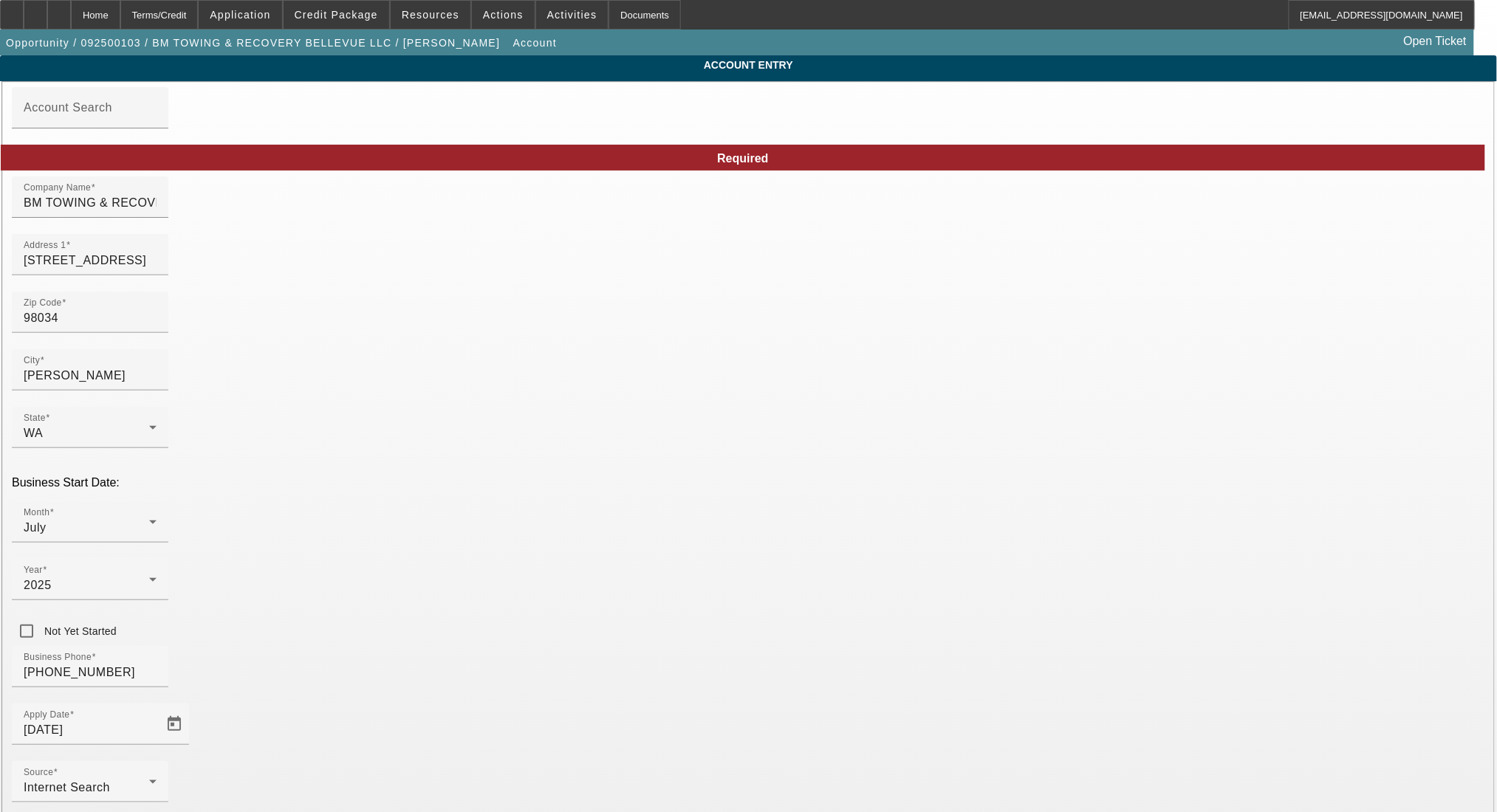
type input "000000000"
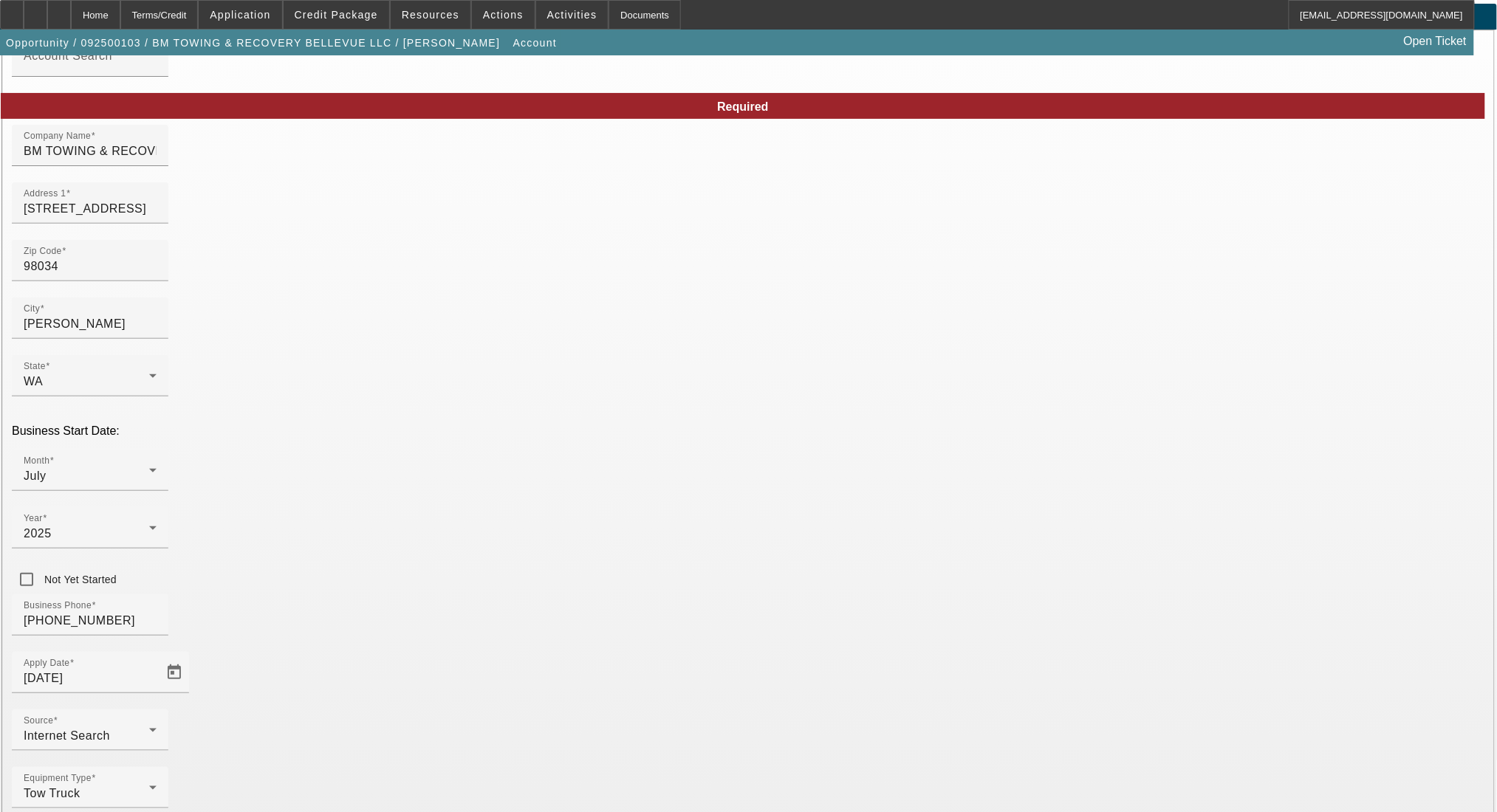
scroll to position [59, 0]
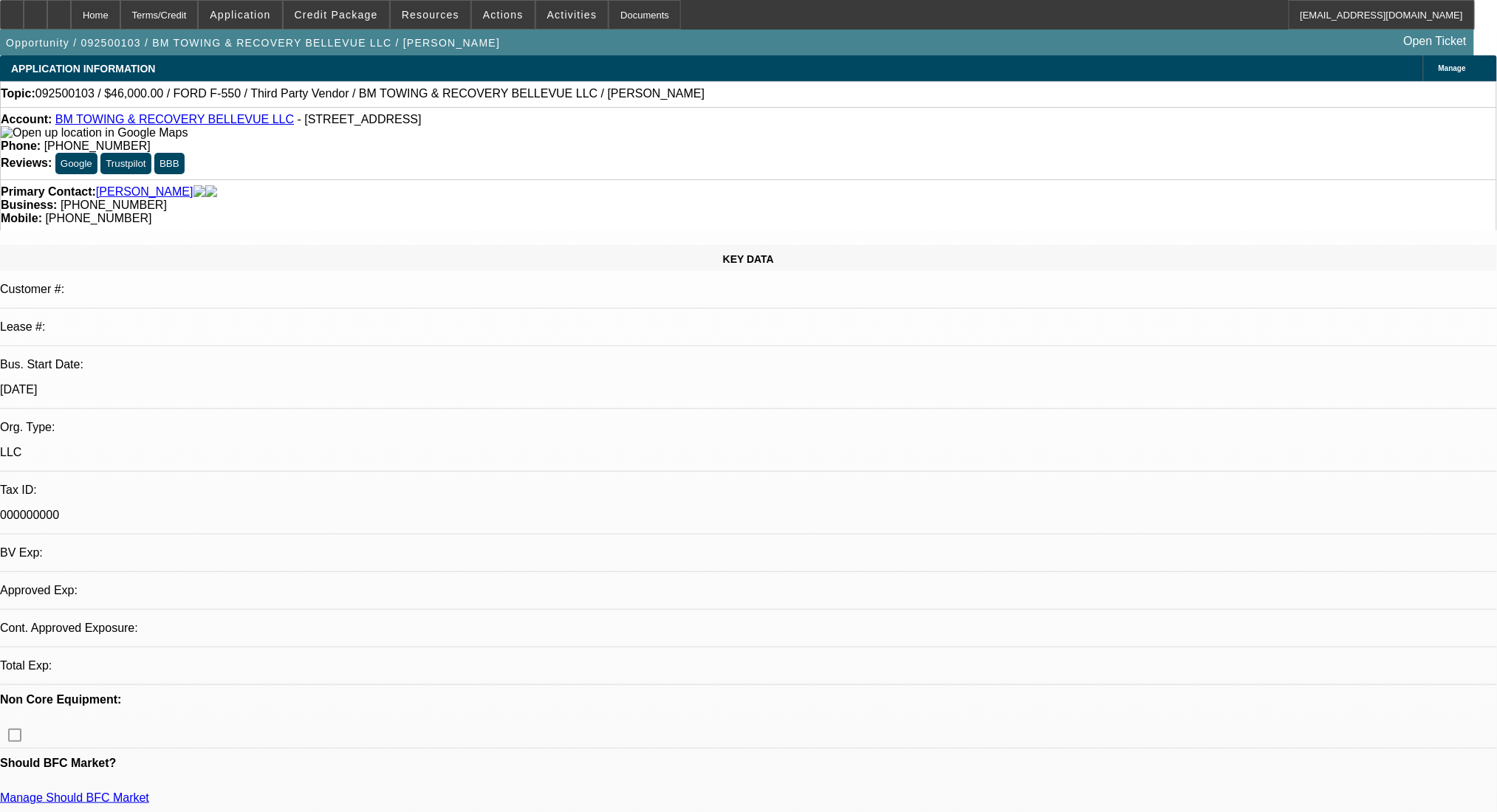
select select "0"
select select "2"
select select "0.1"
select select "4"
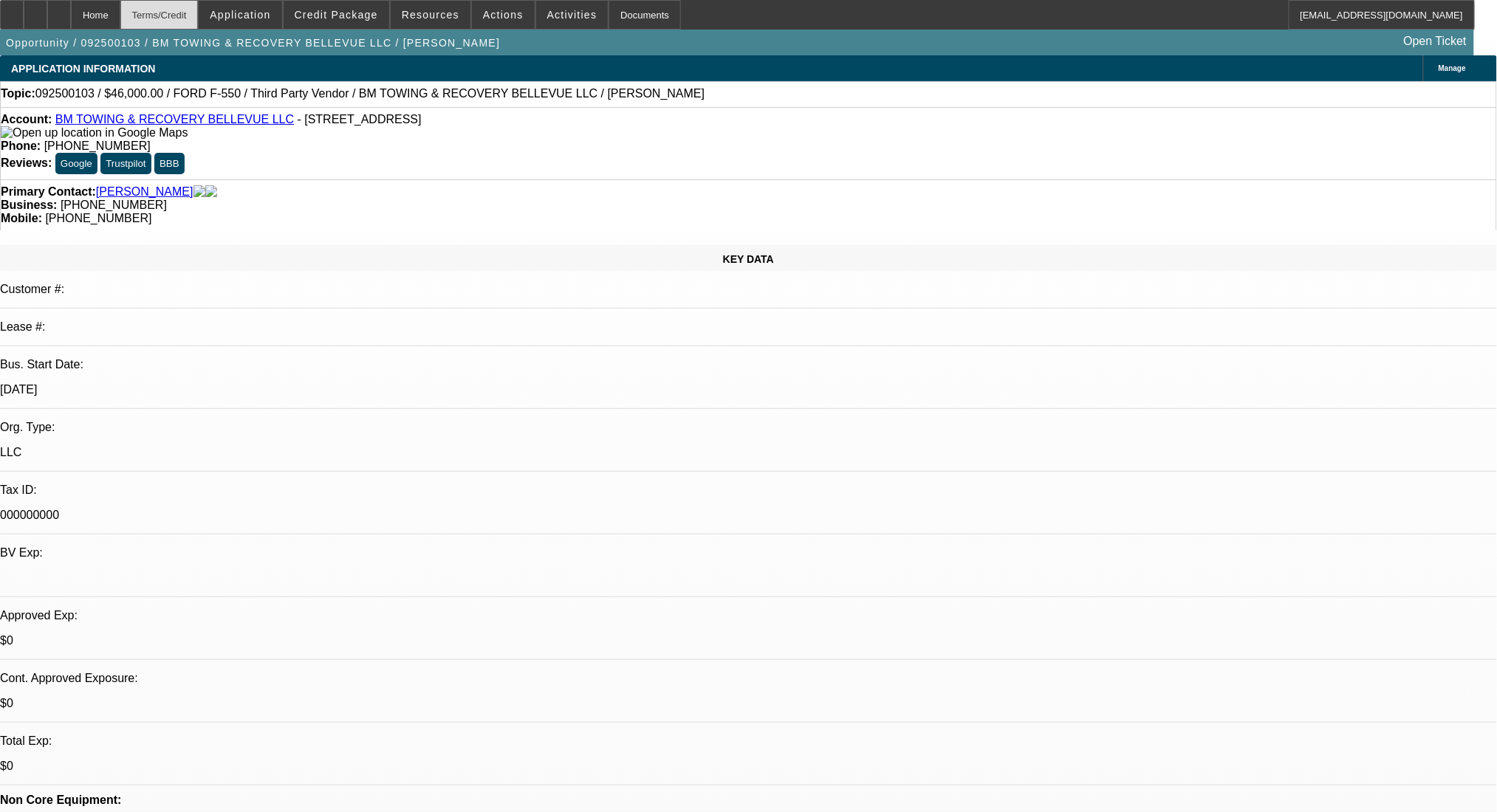
click at [198, 13] on div "Terms/Credit" at bounding box center [159, 14] width 78 height 29
click at [198, 17] on div "Terms/Credit" at bounding box center [159, 14] width 78 height 29
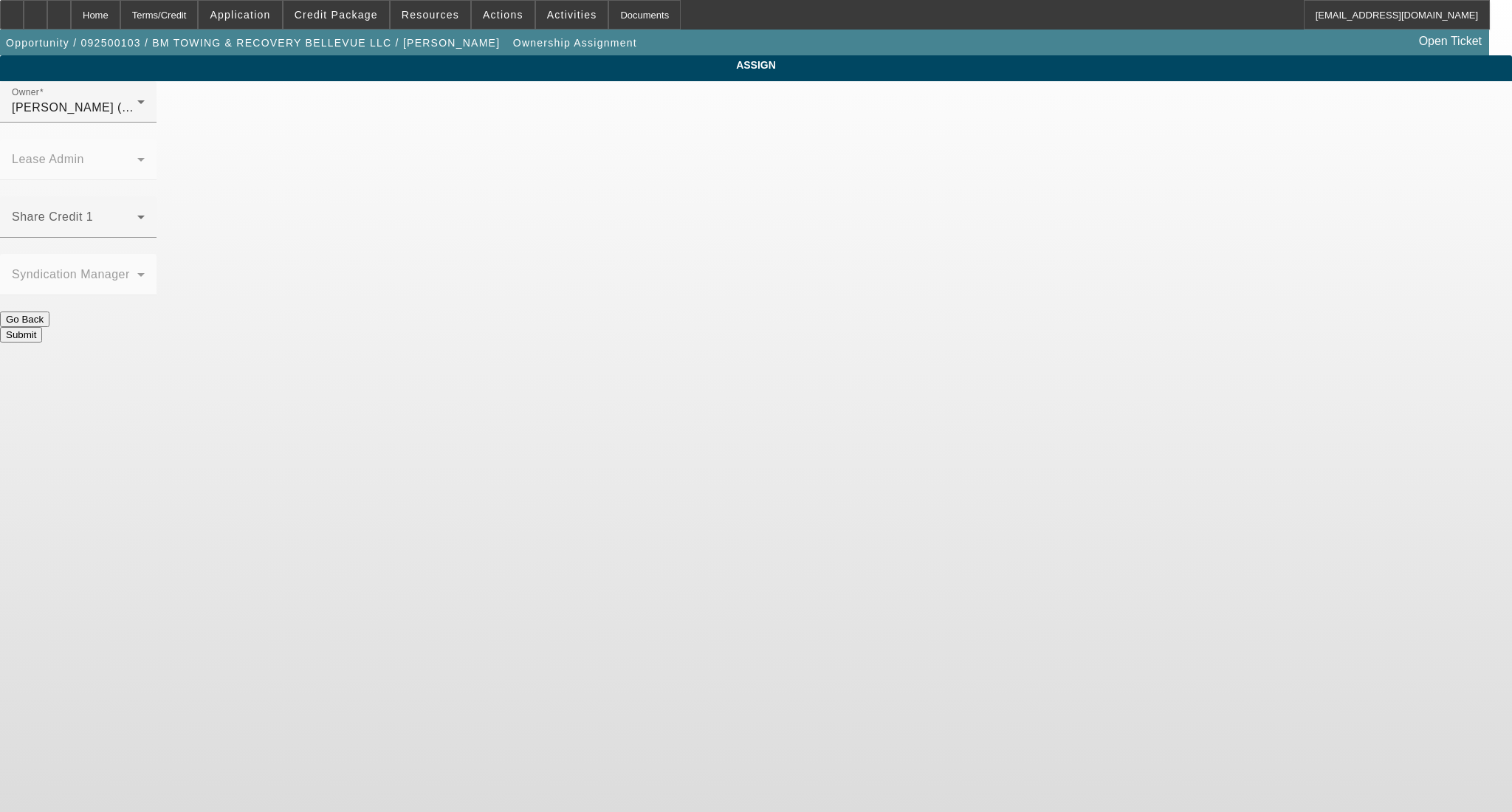
click at [145, 196] on div "Share Credit 1" at bounding box center [78, 217] width 133 height 41
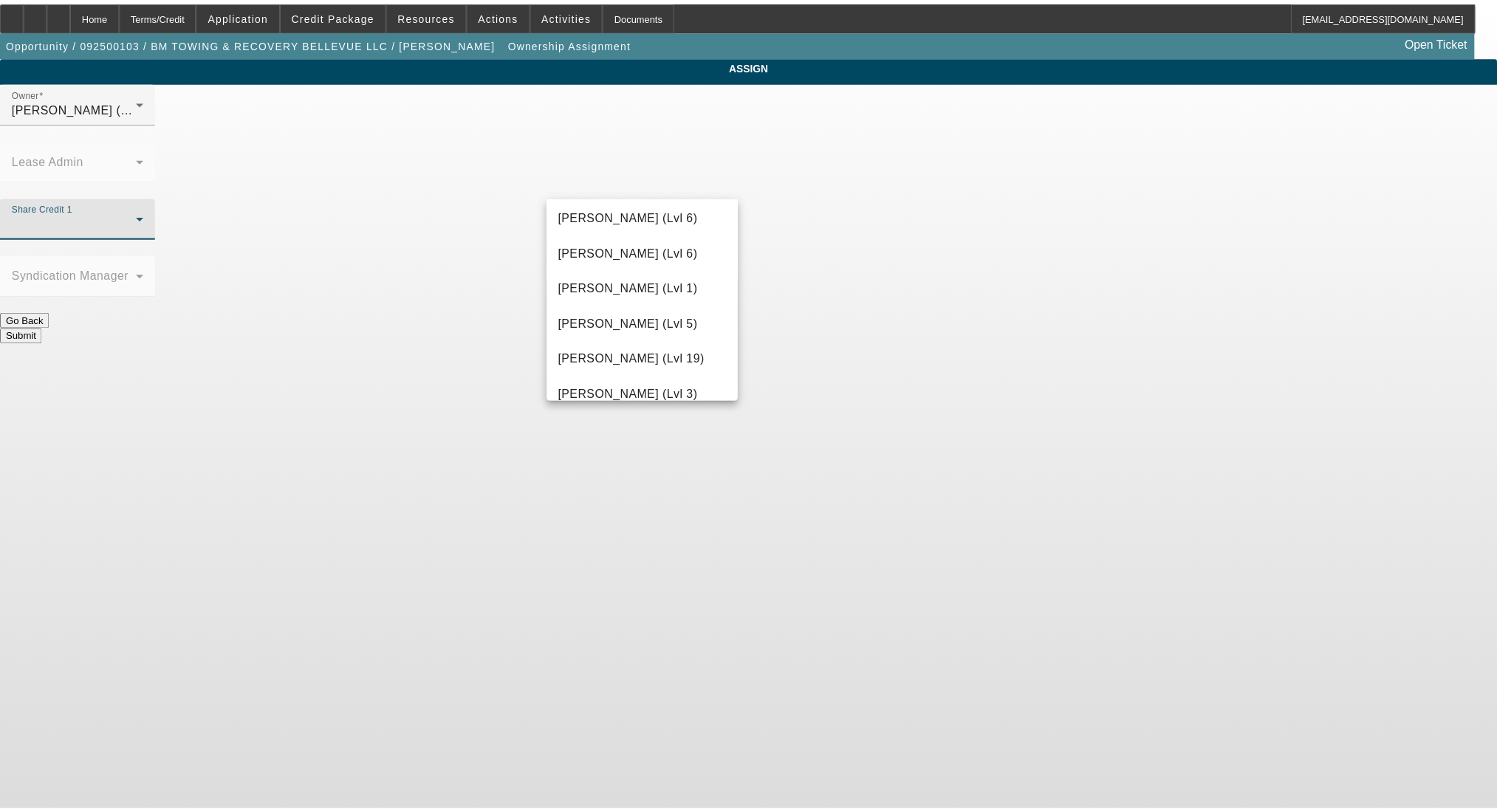
scroll to position [1279, 0]
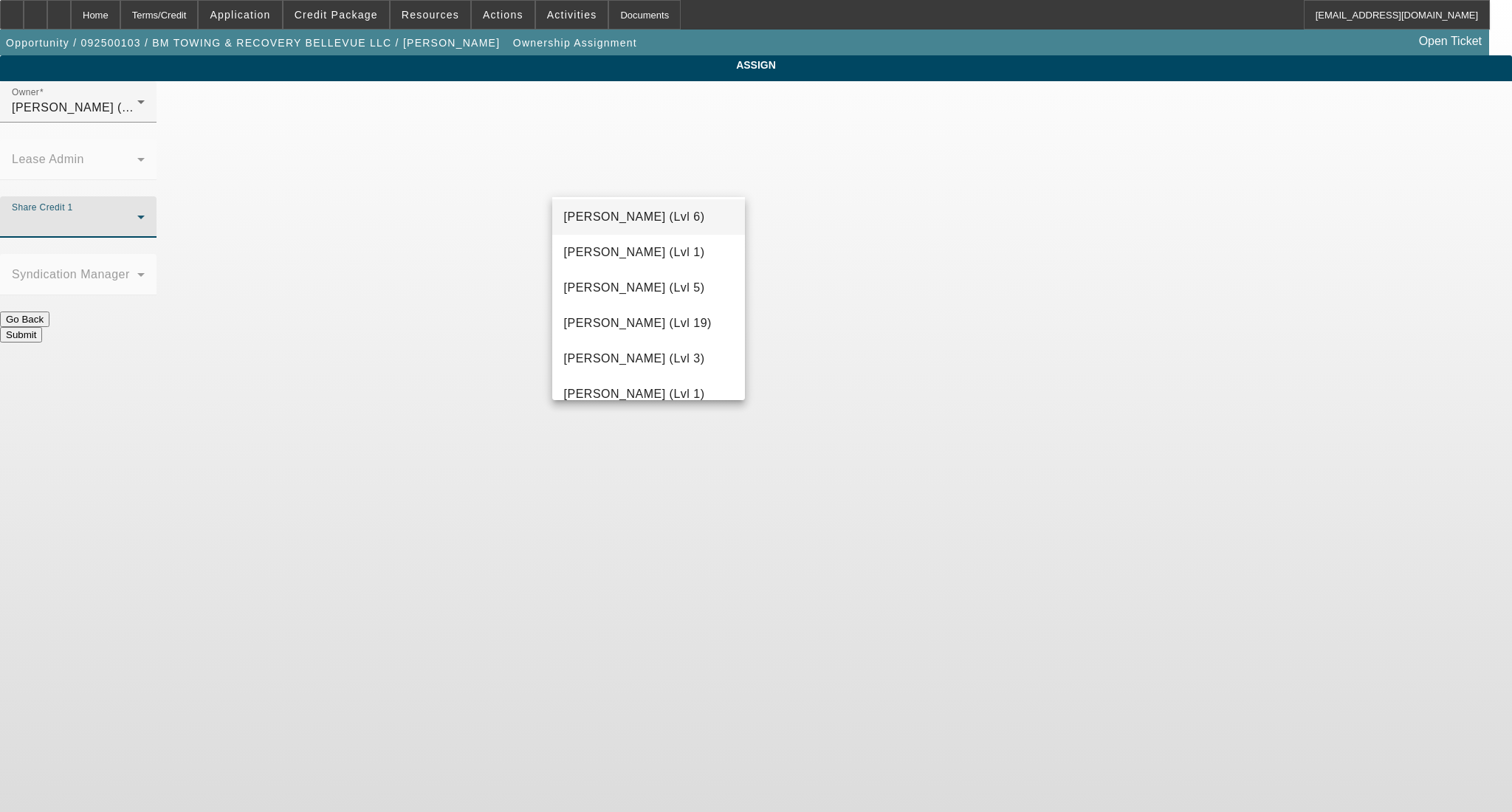
click at [662, 233] on mat-option "Martell, Heath (Lvl 6)" at bounding box center [649, 217] width 193 height 36
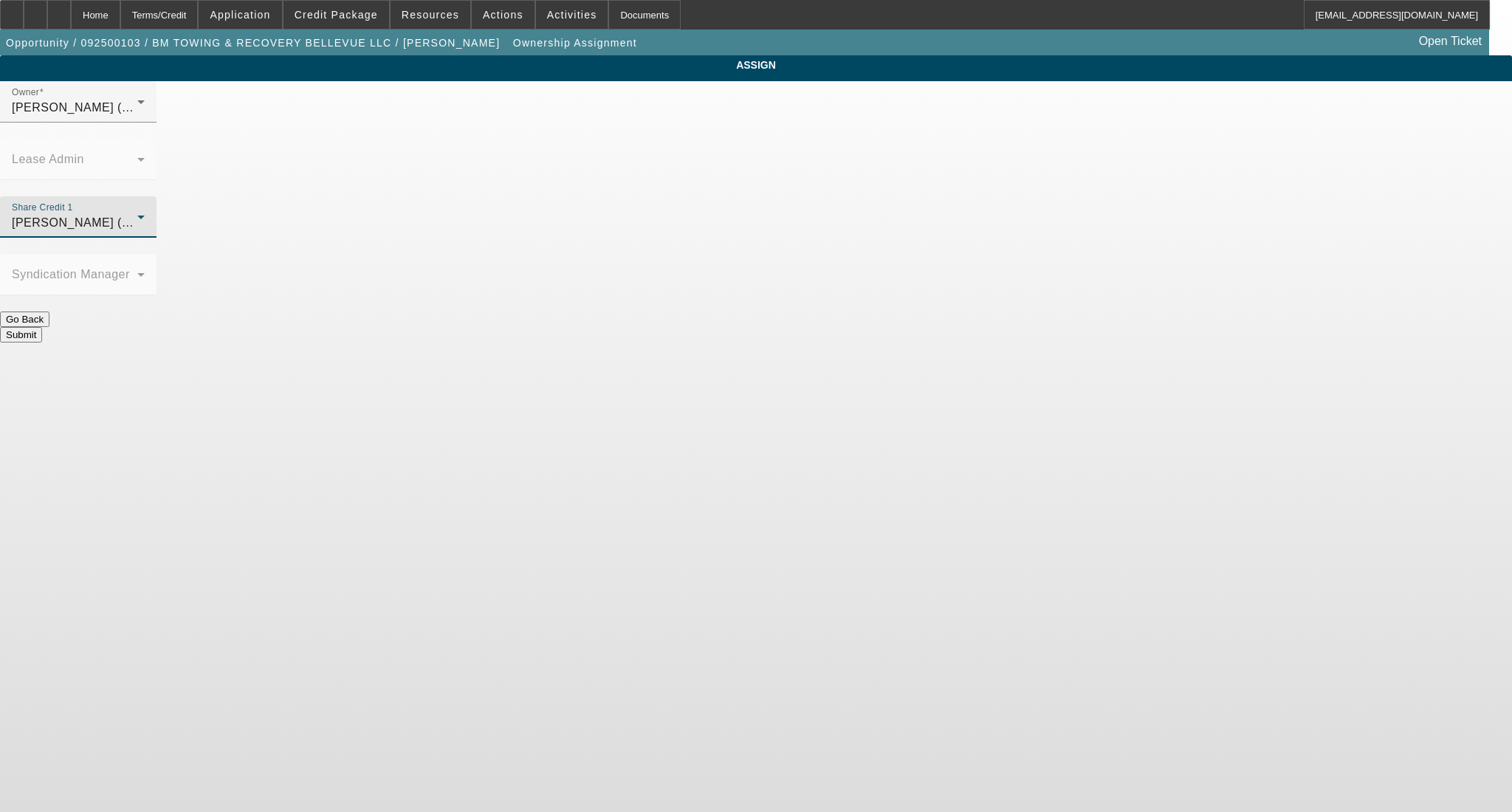
click at [42, 327] on button "Submit" at bounding box center [21, 335] width 42 height 16
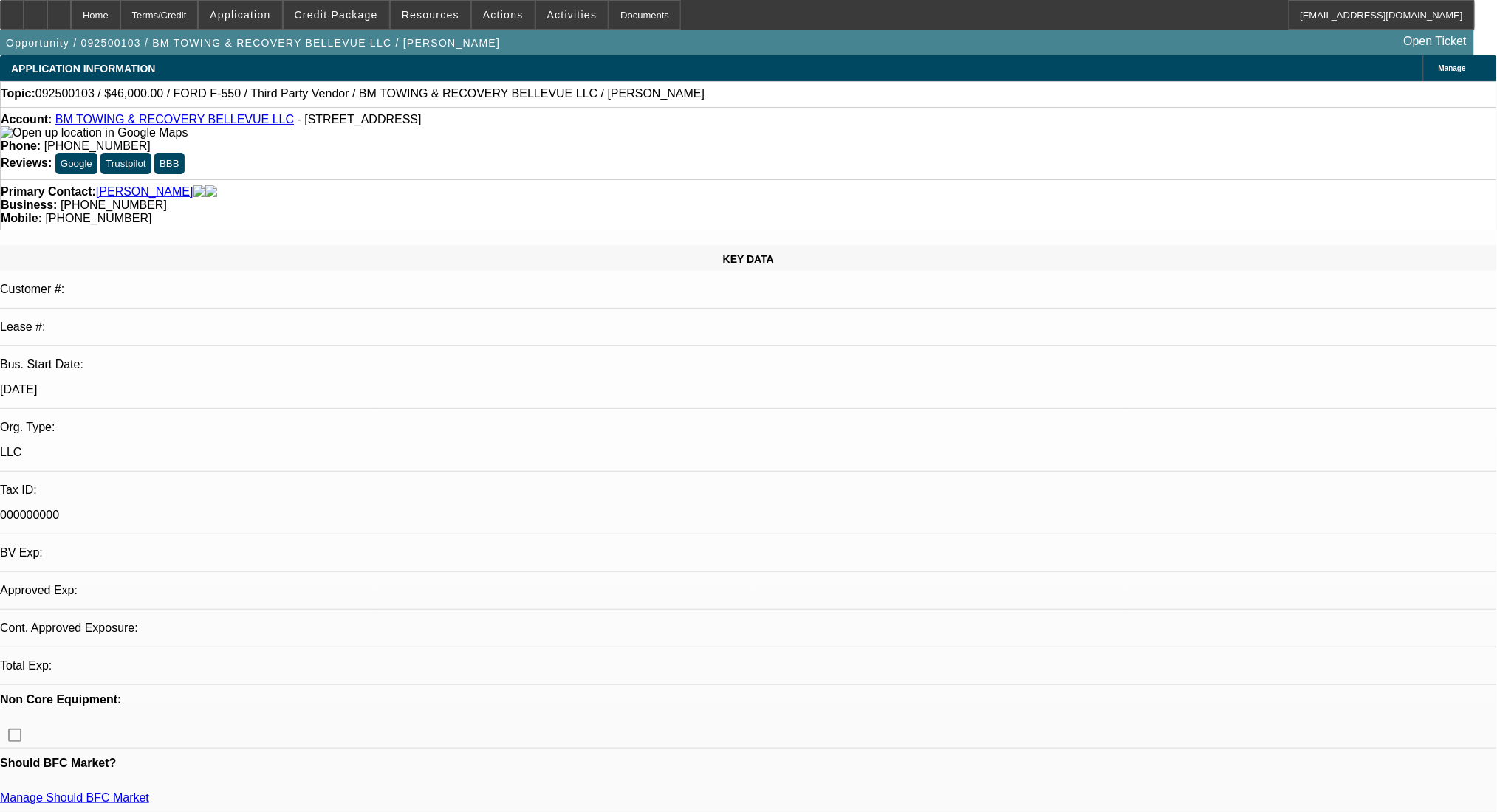
select select "0"
select select "2"
select select "0.1"
select select "4"
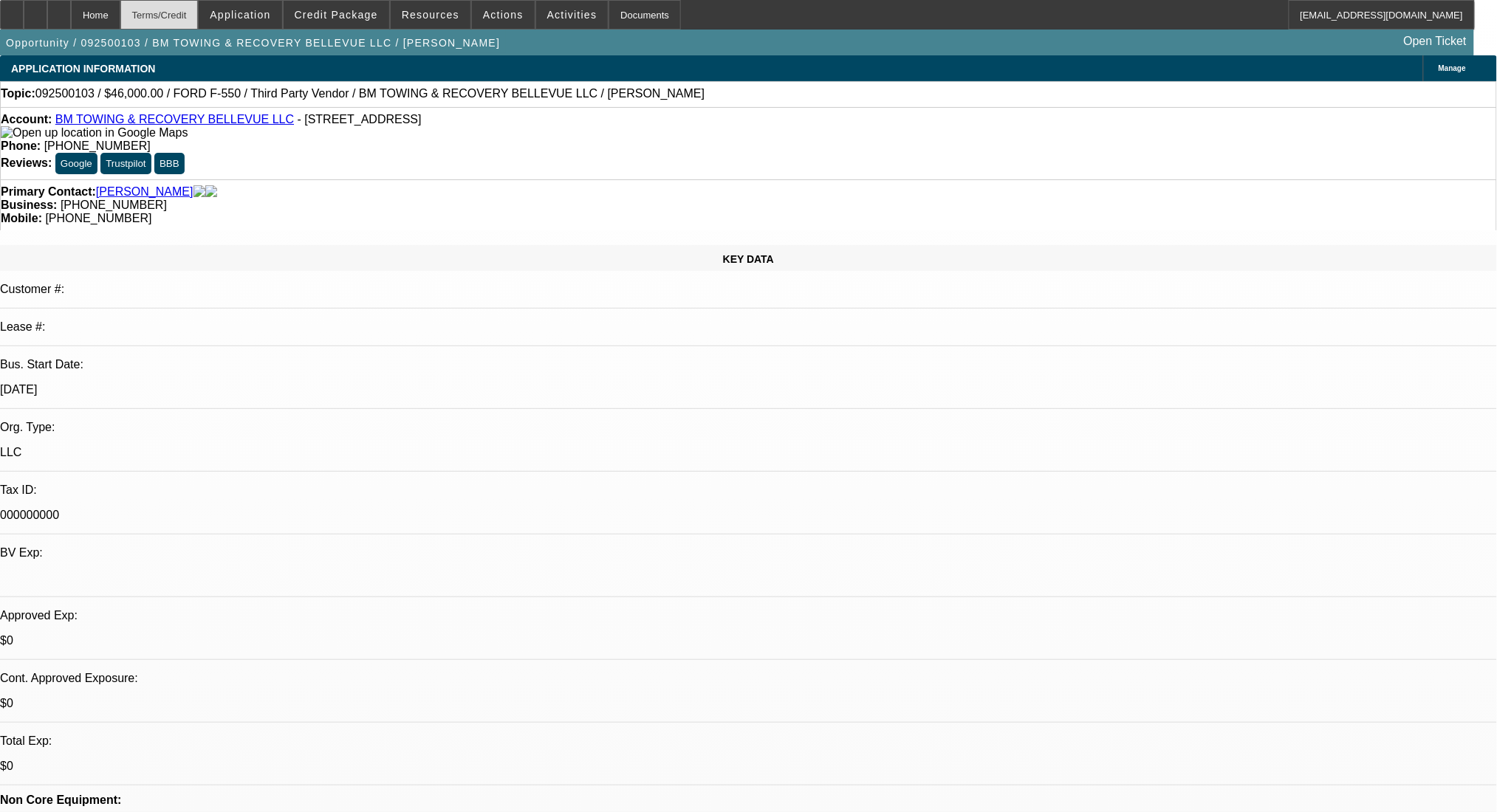
click at [198, 9] on div "Terms/Credit" at bounding box center [159, 14] width 78 height 29
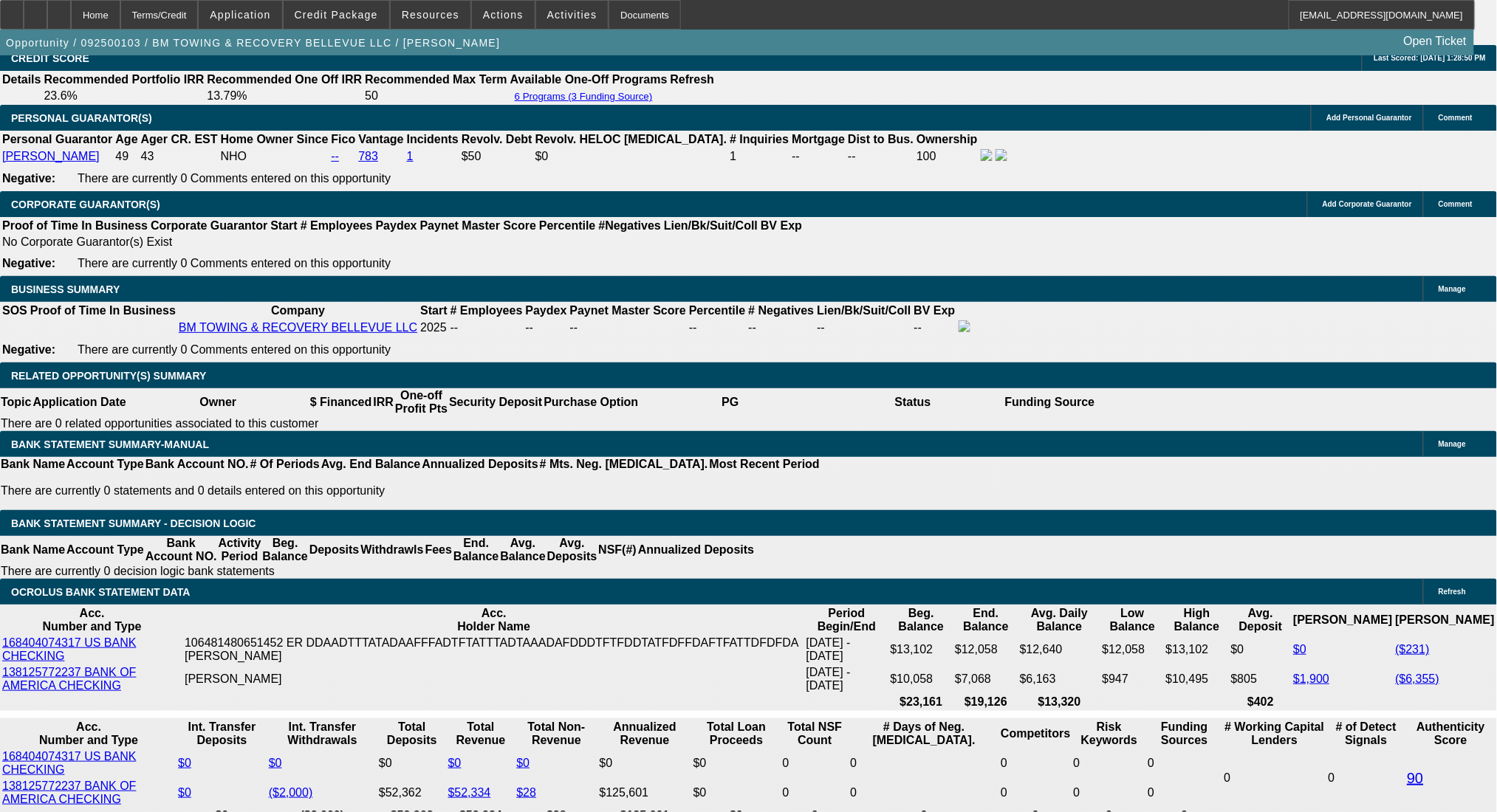
drag, startPoint x: 231, startPoint y: 462, endPoint x: 332, endPoint y: 470, distance: 101.3
type input "12"
type input "$24.00"
type input "UNKNOWN"
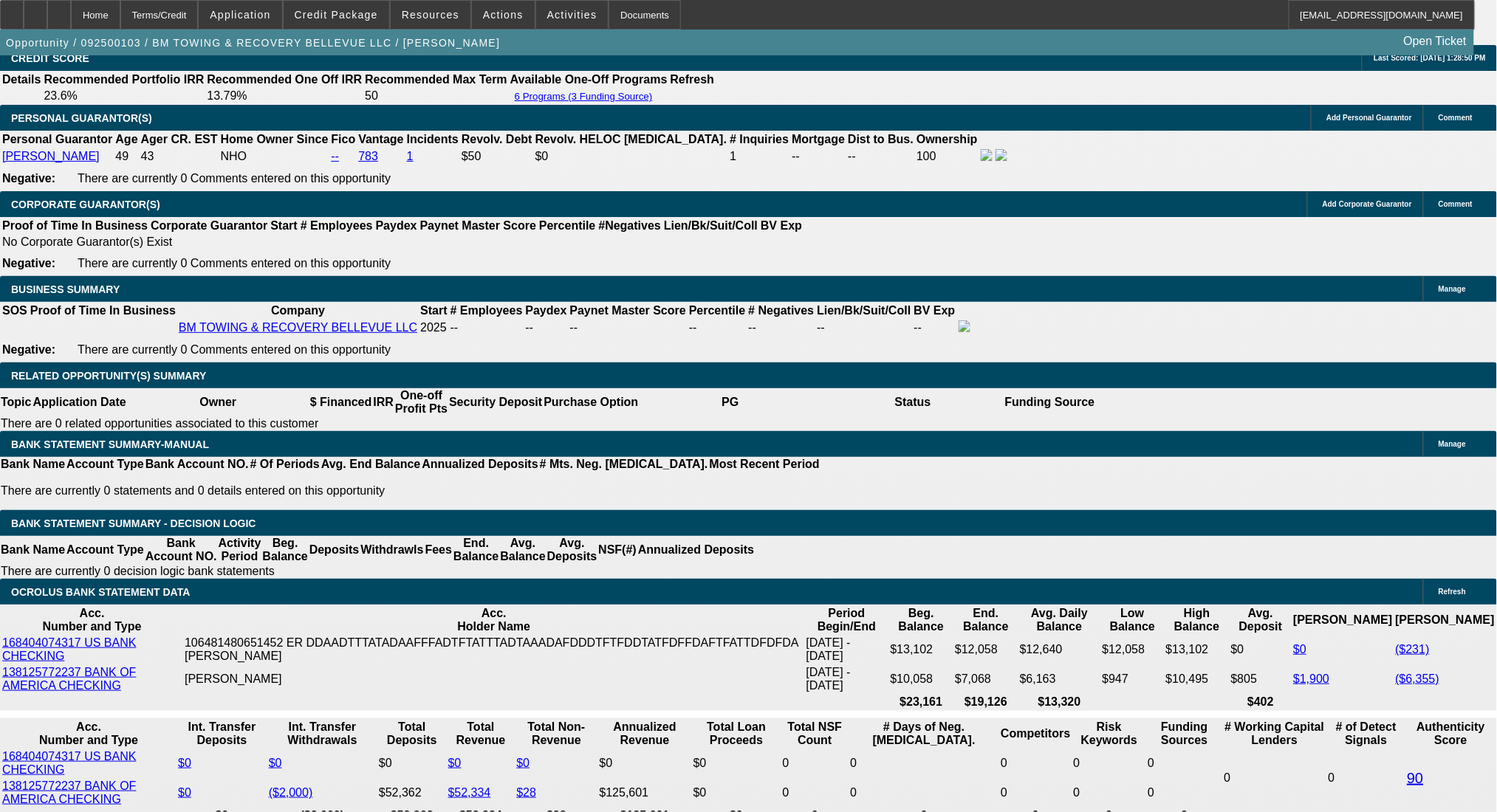
type input "1240"
type input "$2,480.00"
type input "14.9"
type input "$1,240.00"
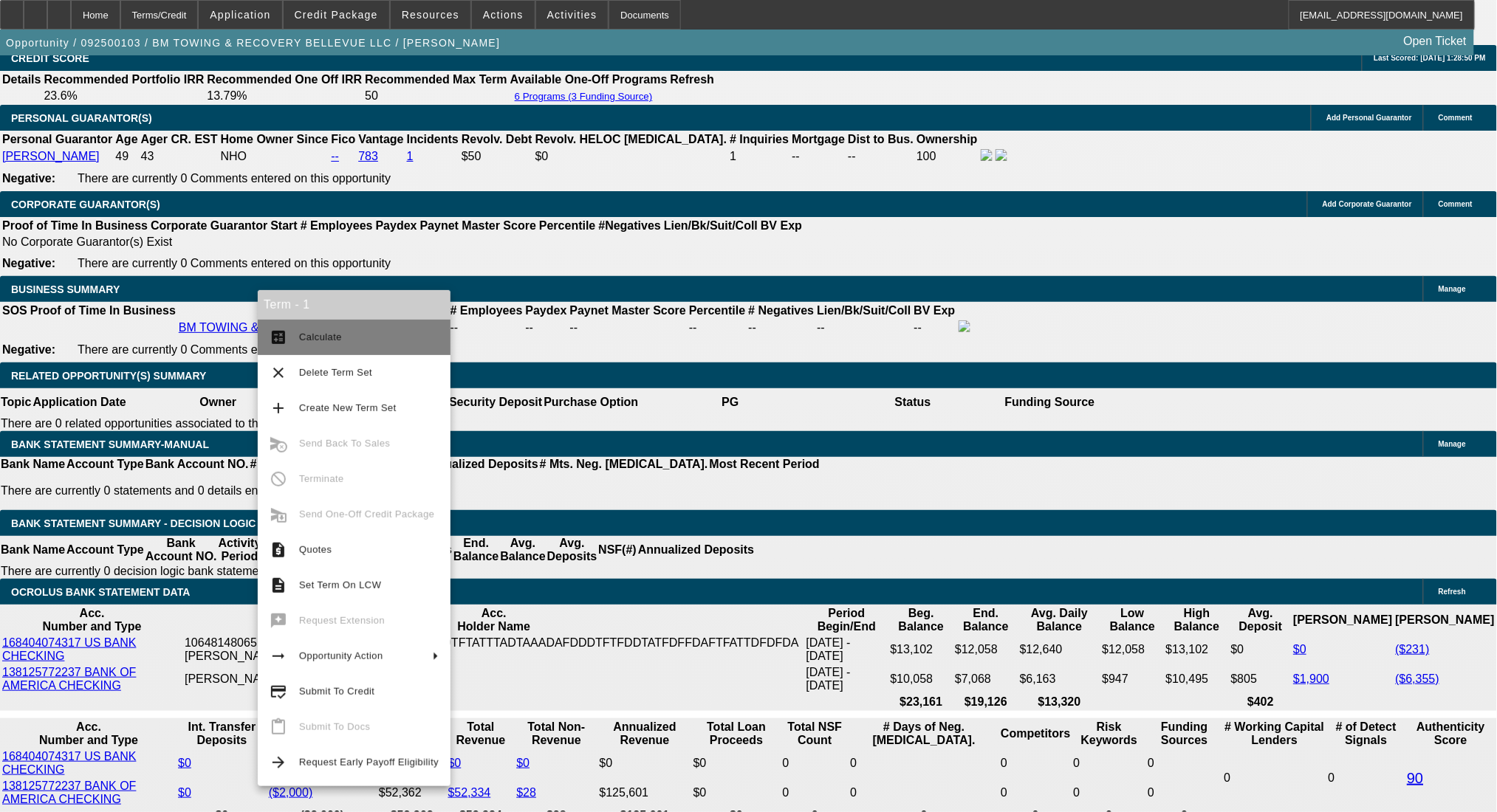
click at [294, 328] on button "calculate Calculate" at bounding box center [354, 337] width 193 height 36
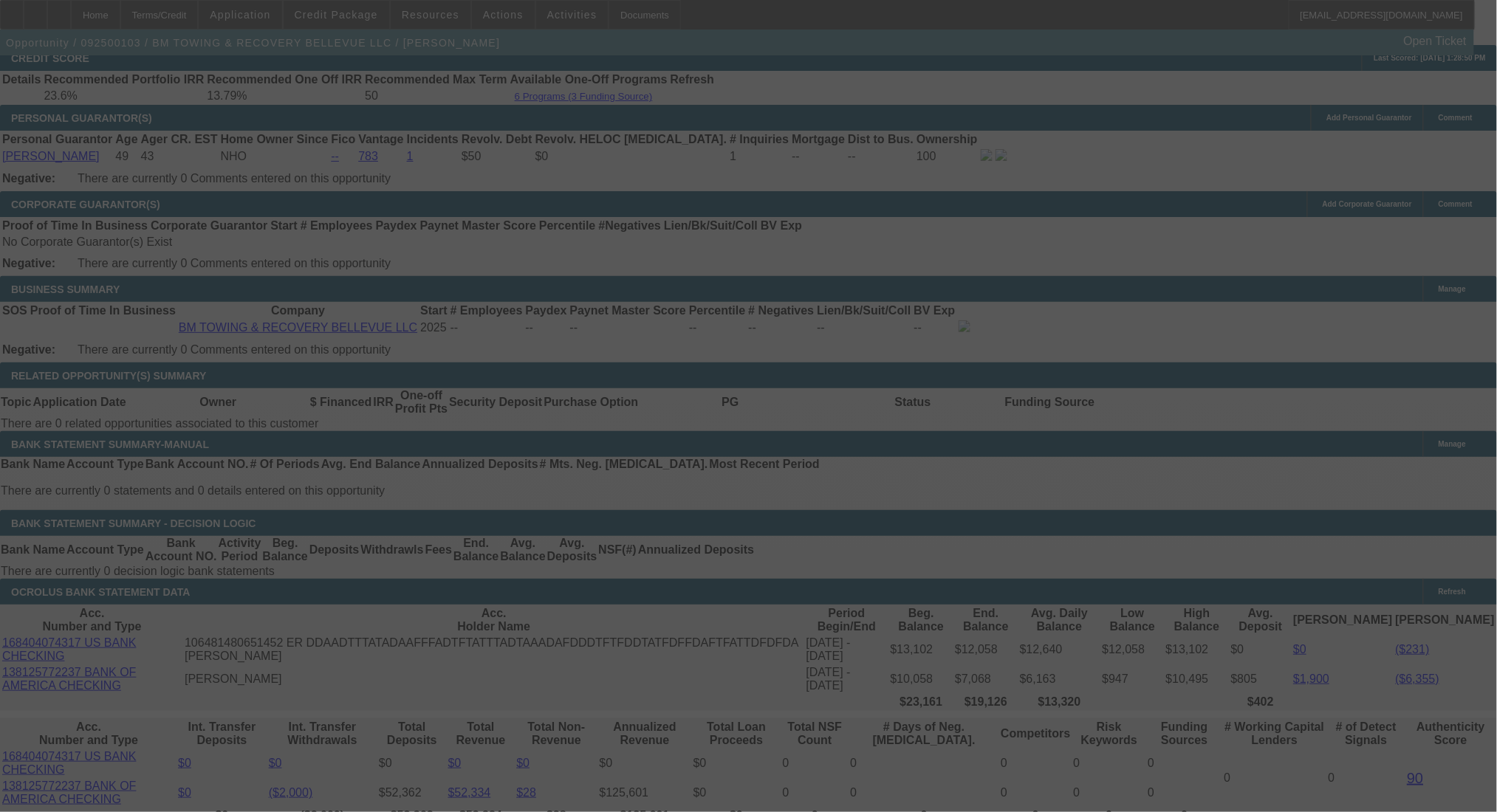
select select "0"
select select "2"
select select "0.1"
select select "4"
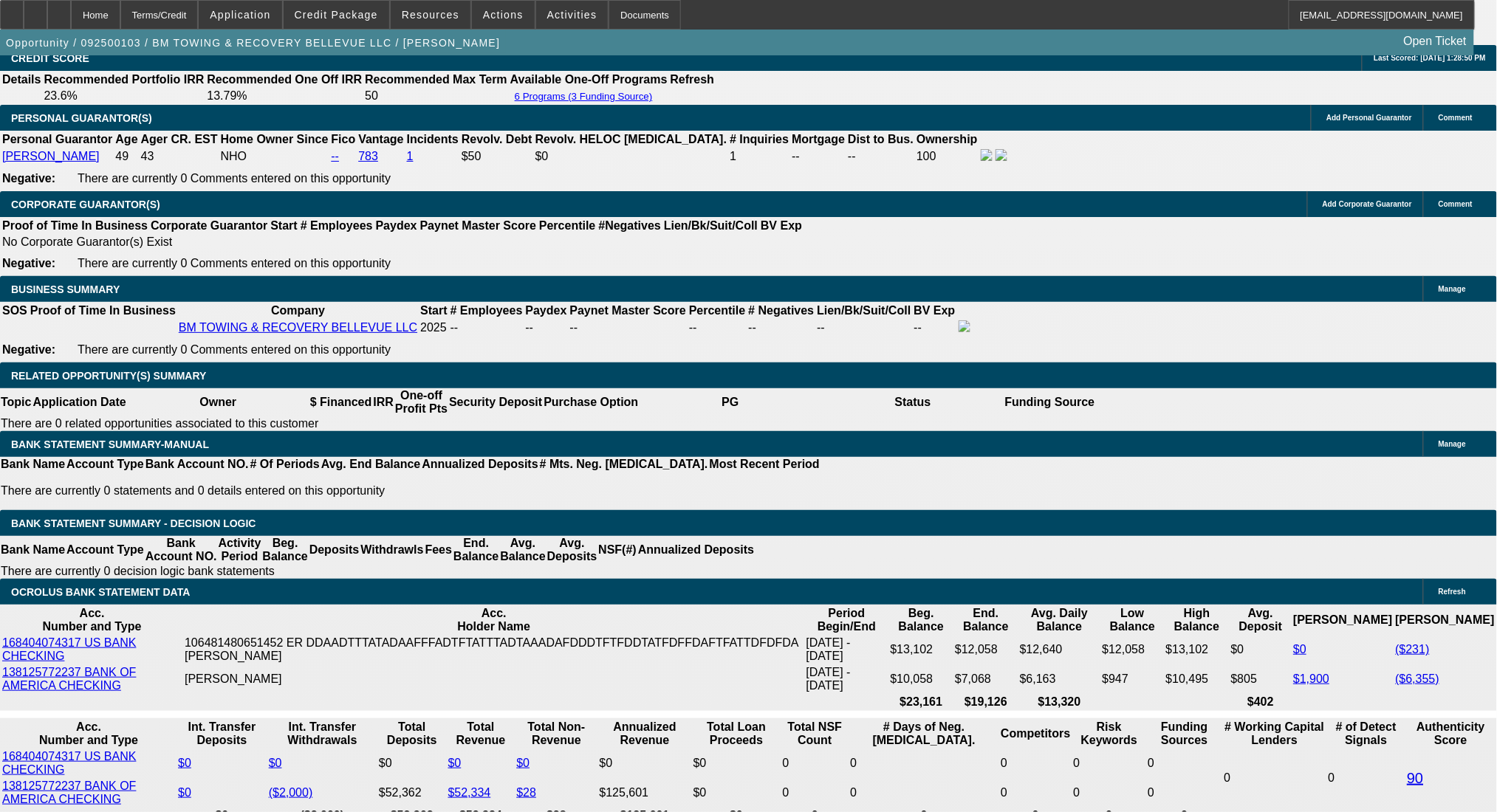
drag, startPoint x: 330, startPoint y: 458, endPoint x: 373, endPoint y: 465, distance: 43.6
type input "UNKNOWN"
type input "15"
type input "$1,879.36"
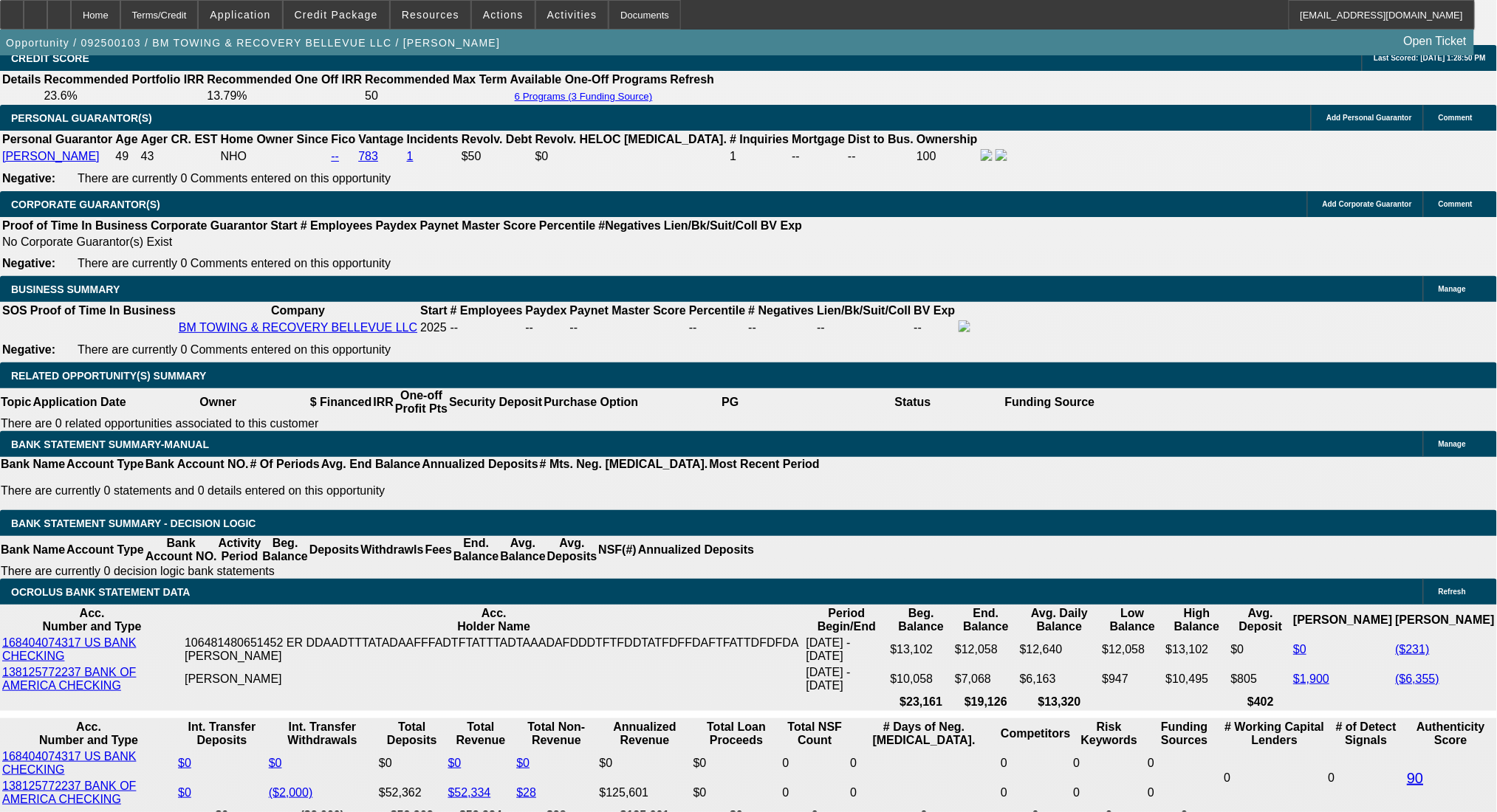
type input "$939.68"
type input "$2,485.62"
type input "$1,242.81"
type input "16"
type input "$1,879.36"
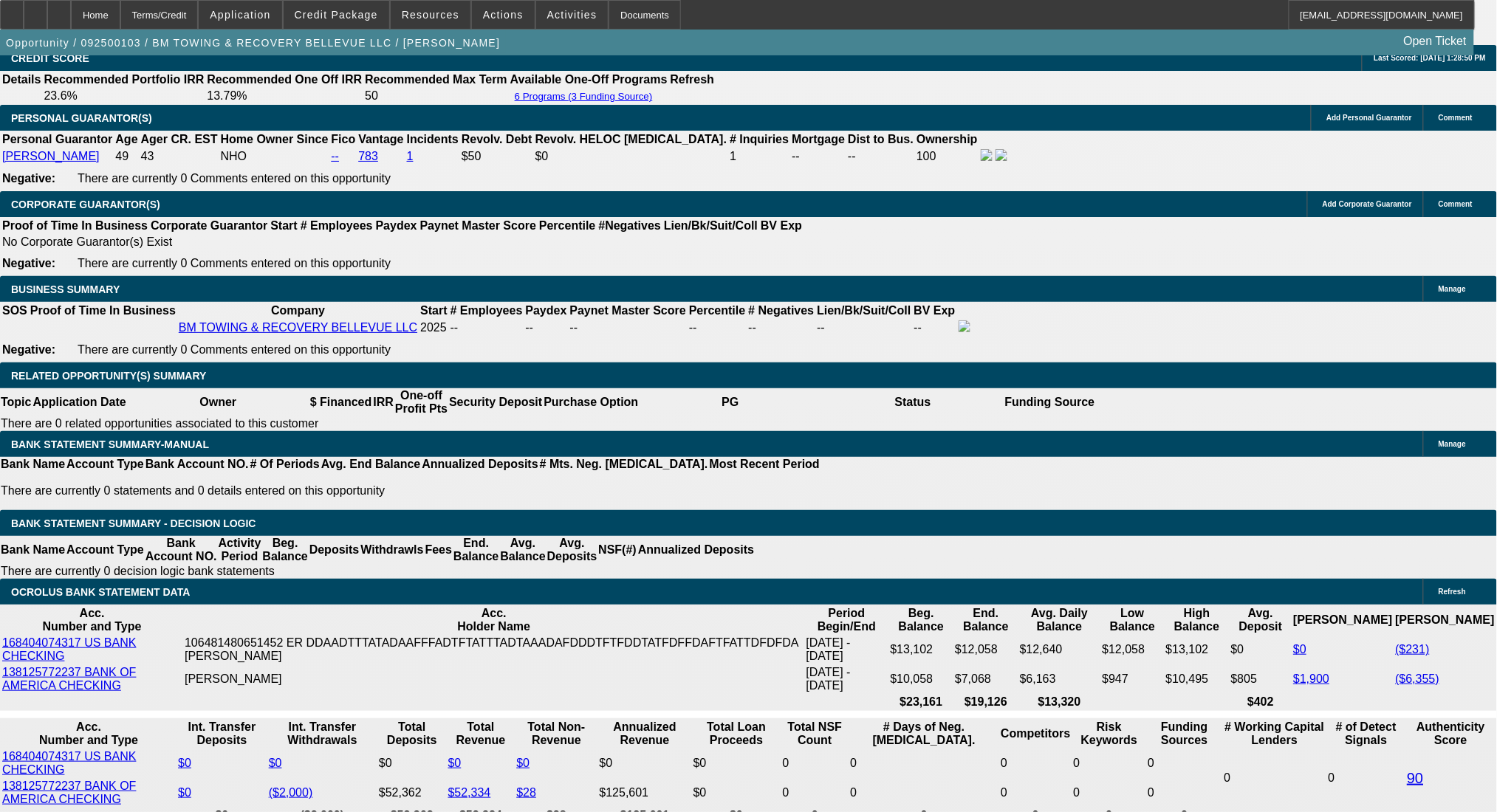
type input "$939.68"
type input "$2,532.78"
type input "$1,266.39"
type input "16"
drag, startPoint x: 230, startPoint y: 463, endPoint x: 343, endPoint y: 463, distance: 113.0
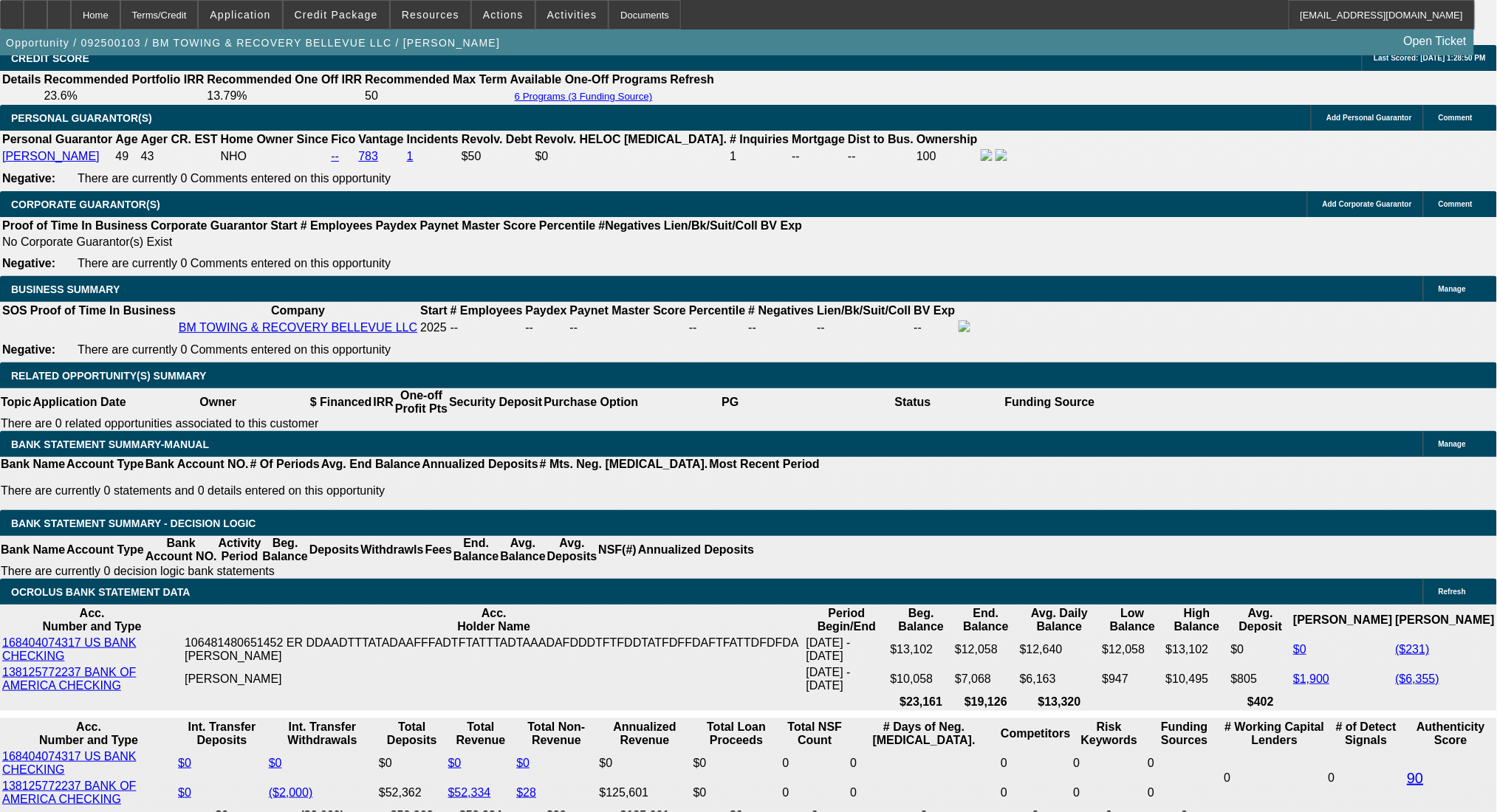
type input "12"
type input "$24.00"
type input "1265"
type input "$2,530.00"
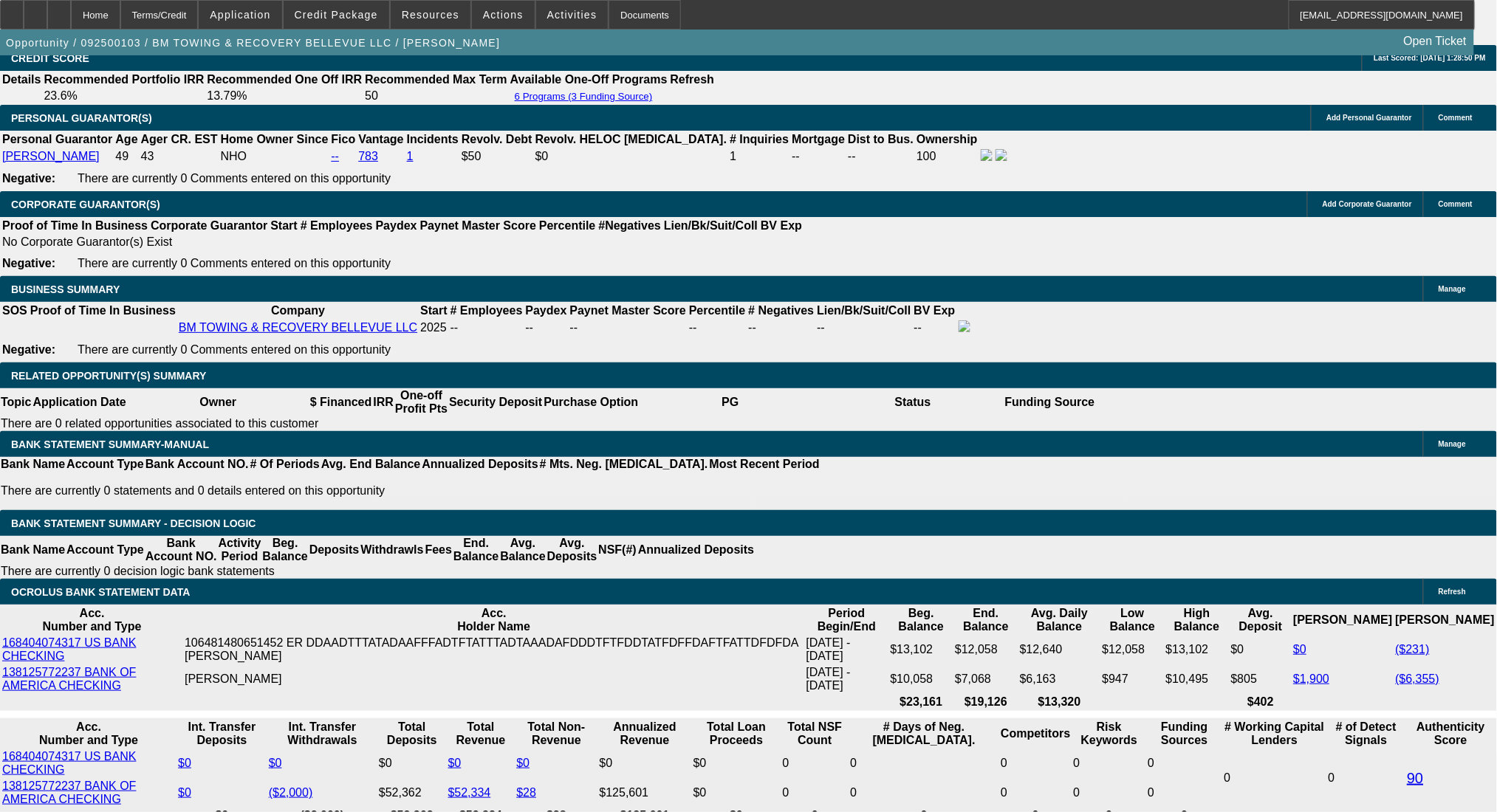
type input "15.9"
type input "$1,265.00"
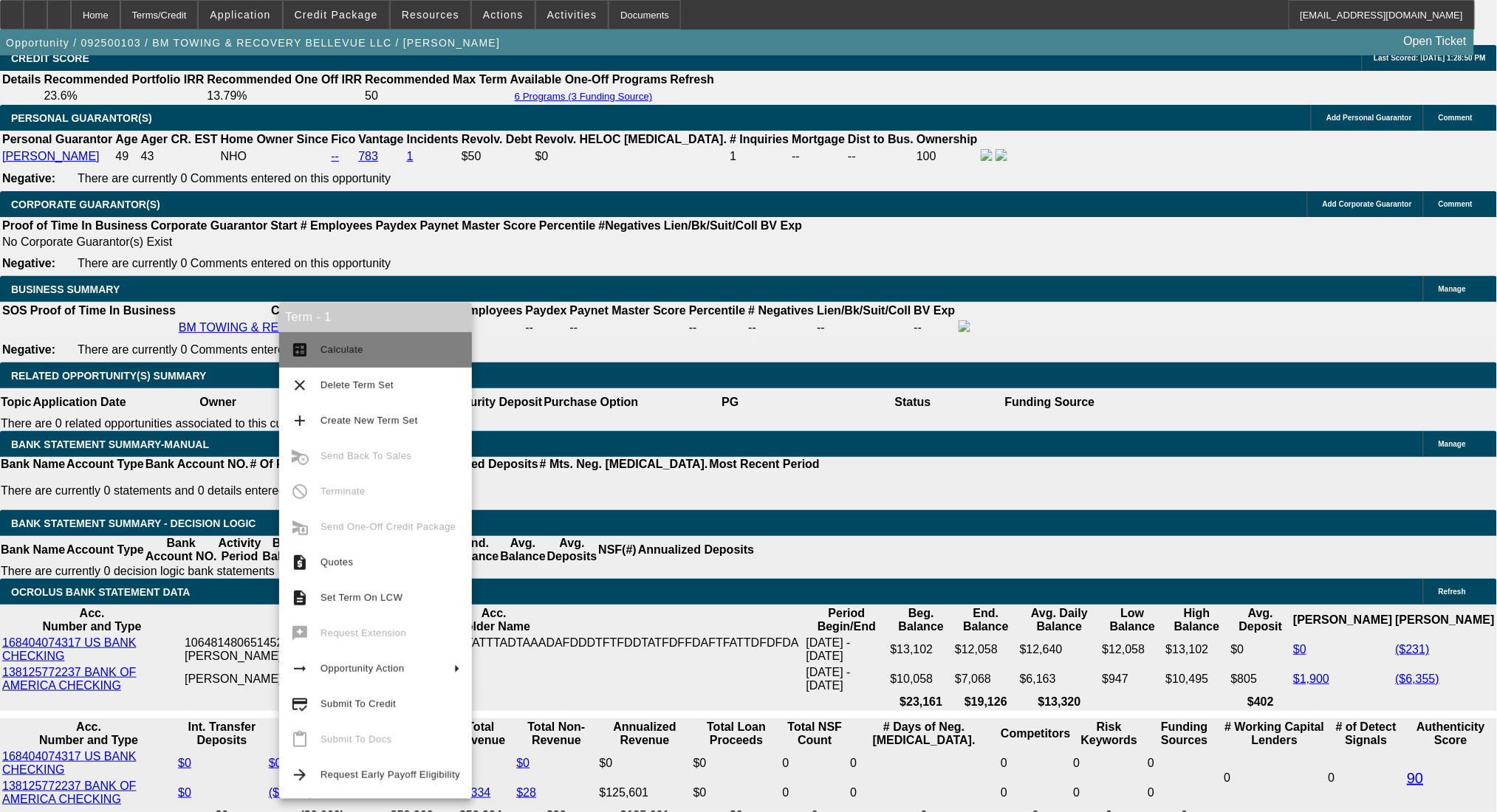
click at [319, 342] on button "calculate Calculate" at bounding box center [376, 349] width 193 height 36
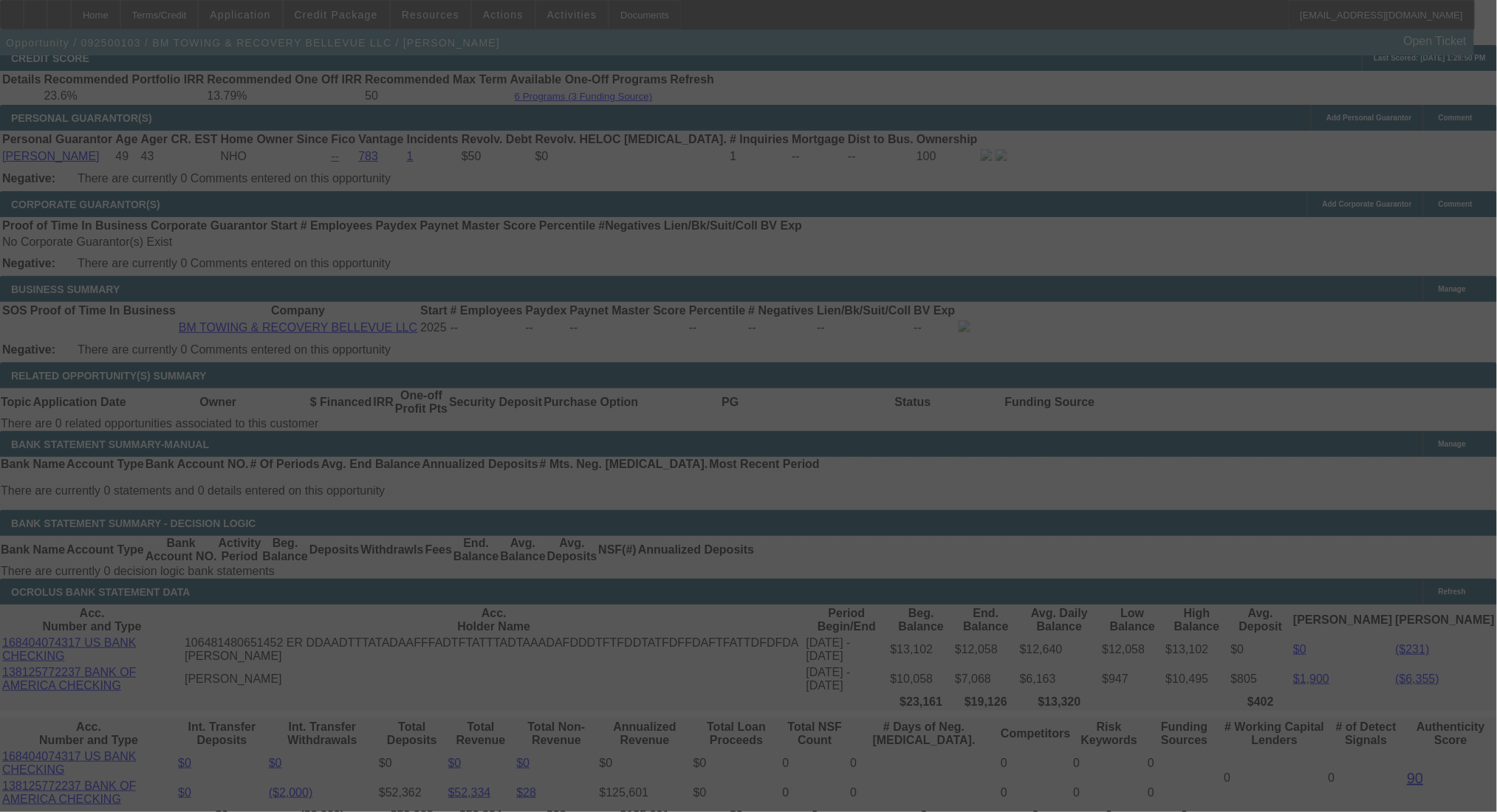
select select "0"
select select "2"
select select "0.1"
select select "4"
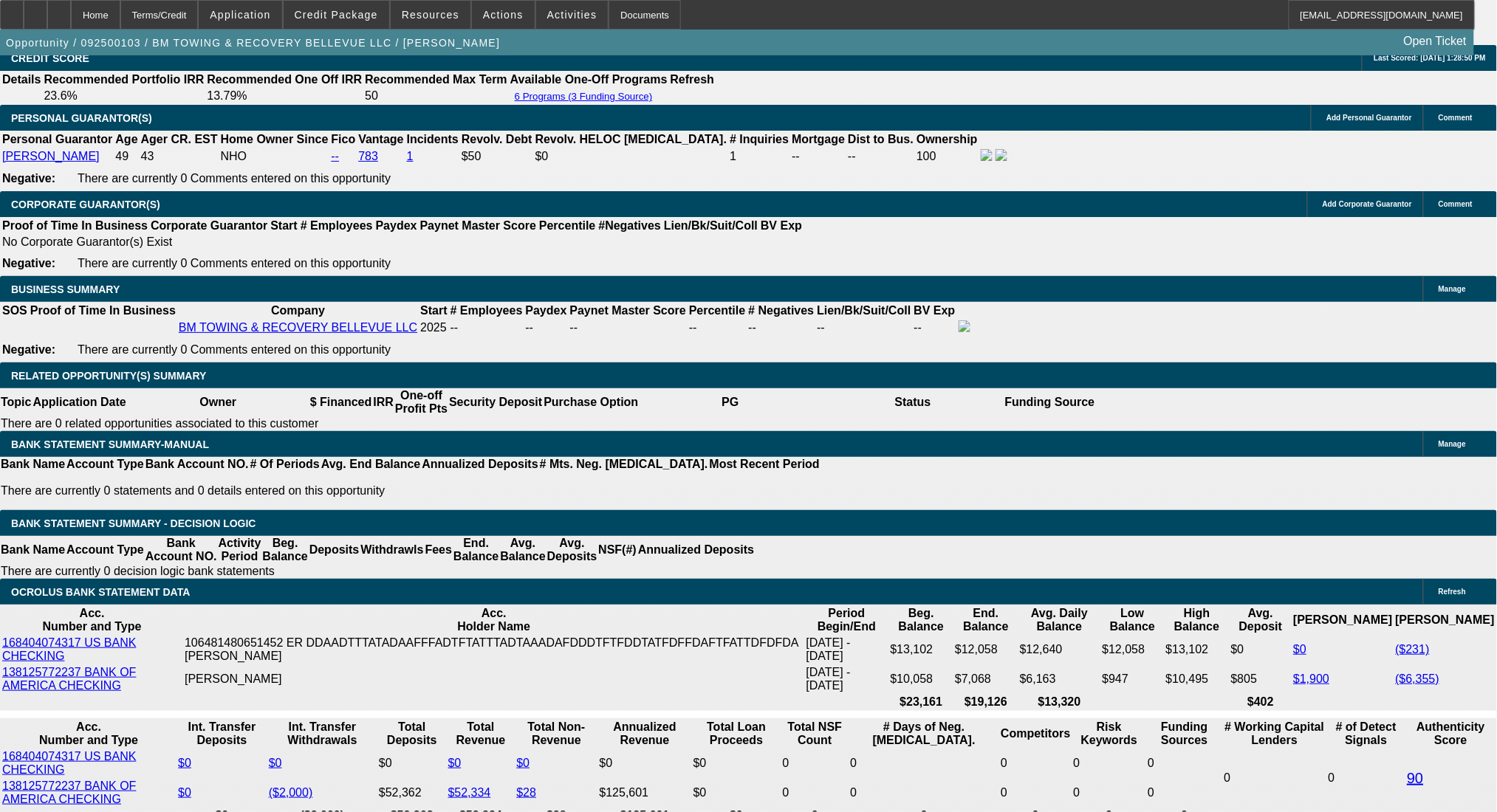
drag, startPoint x: 270, startPoint y: 346, endPoint x: 360, endPoint y: 346, distance: 90.0
type input "$7,000.00"
type input "UNKNOWN"
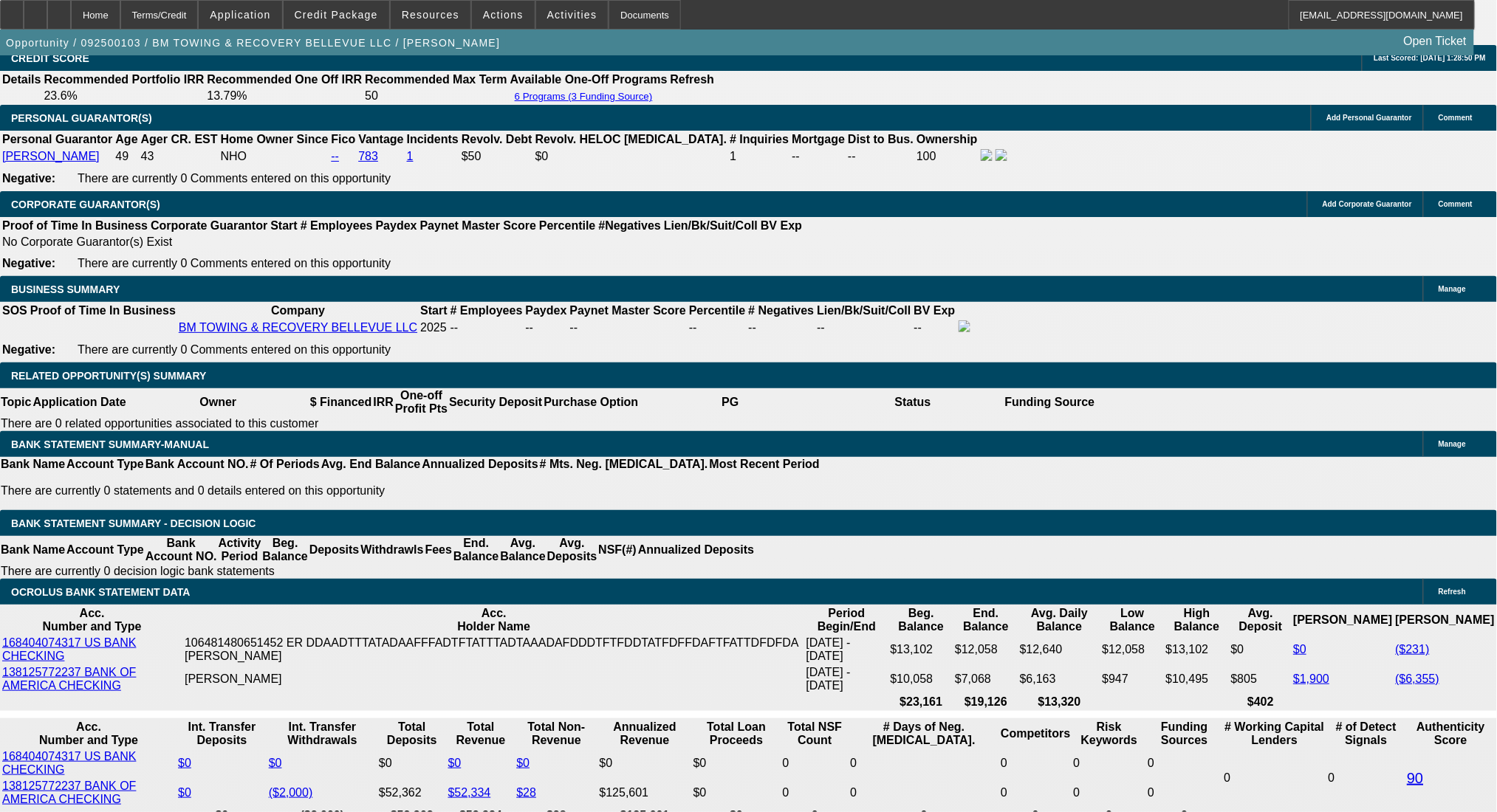
type input "$2,584.98"
type input "$1,292.49"
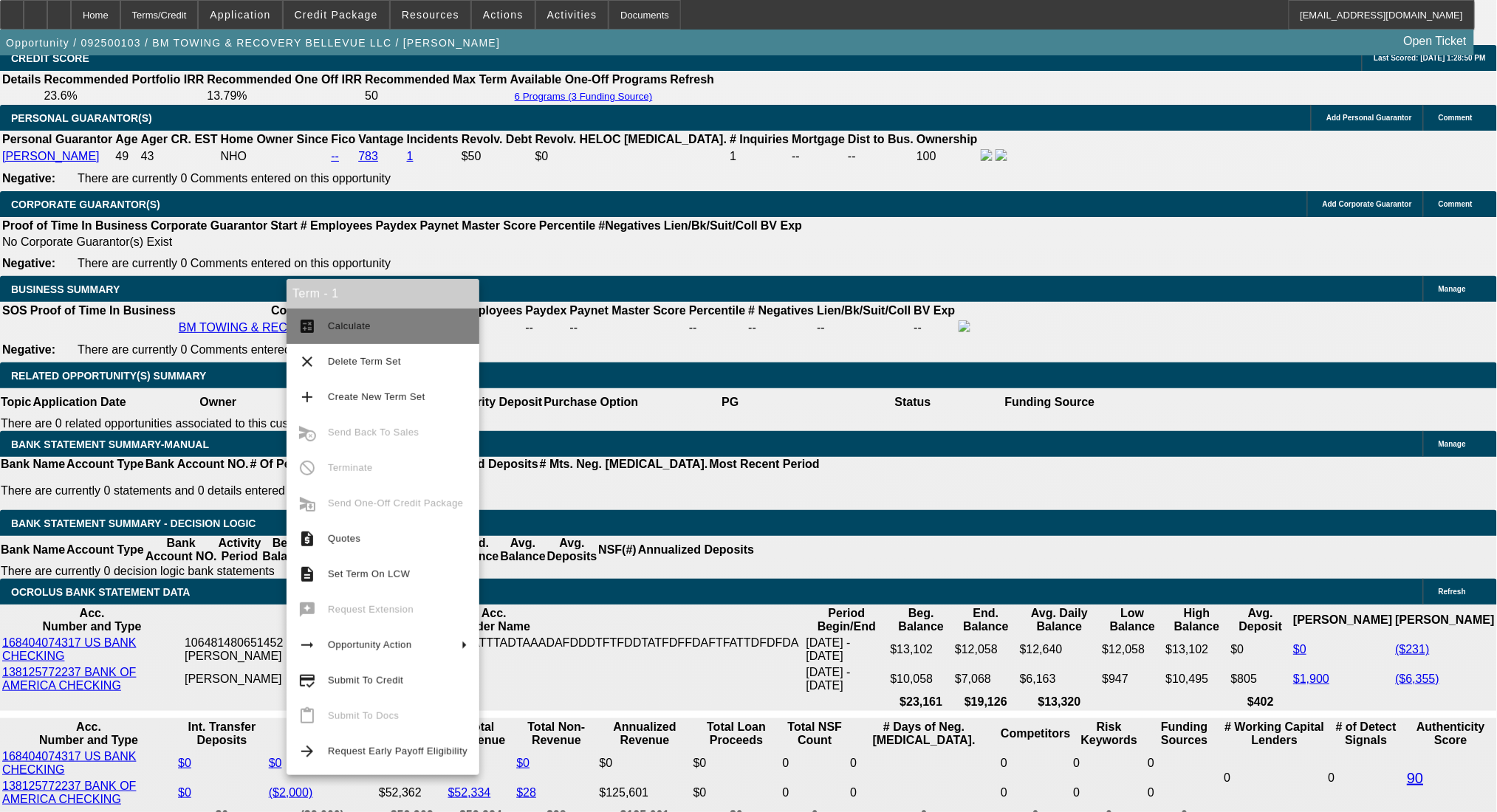
click at [357, 326] on span "Calculate" at bounding box center [350, 326] width 43 height 11
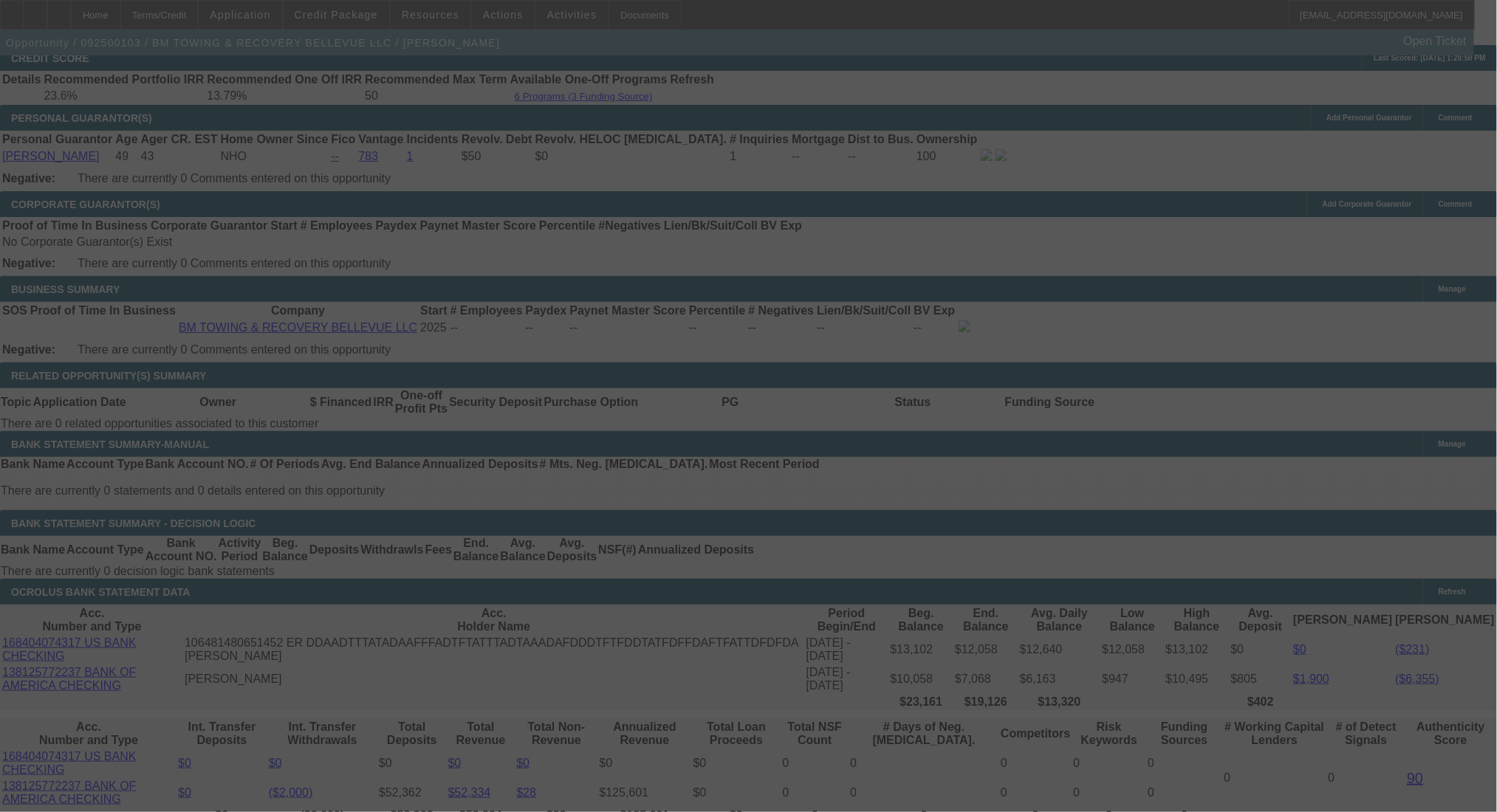
select select "0"
select select "2"
select select "0.1"
select select "4"
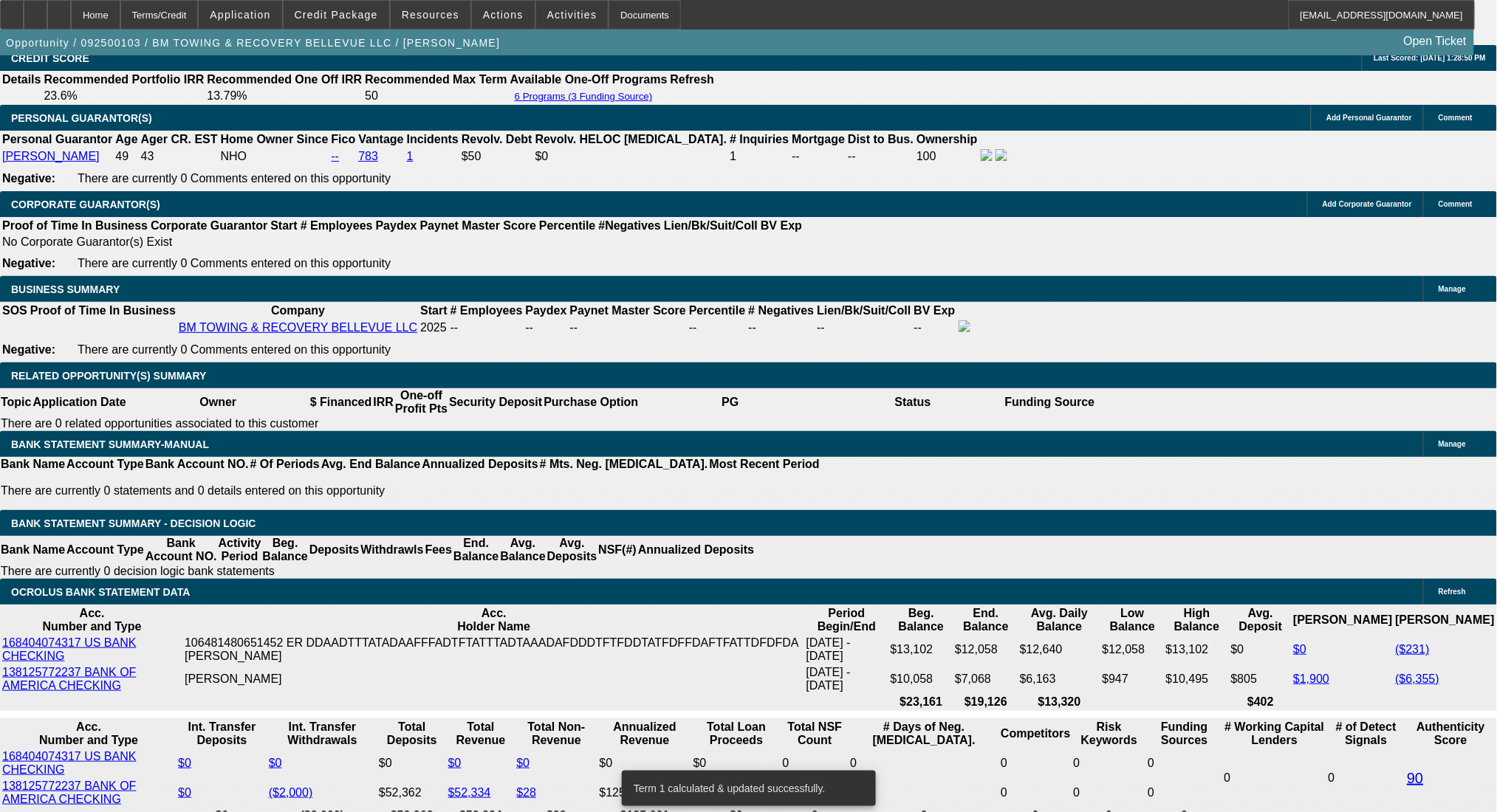
drag, startPoint x: 228, startPoint y: 464, endPoint x: 298, endPoint y: 463, distance: 70.0
type input "12"
type input "$24.00"
type input "UNKNOWN"
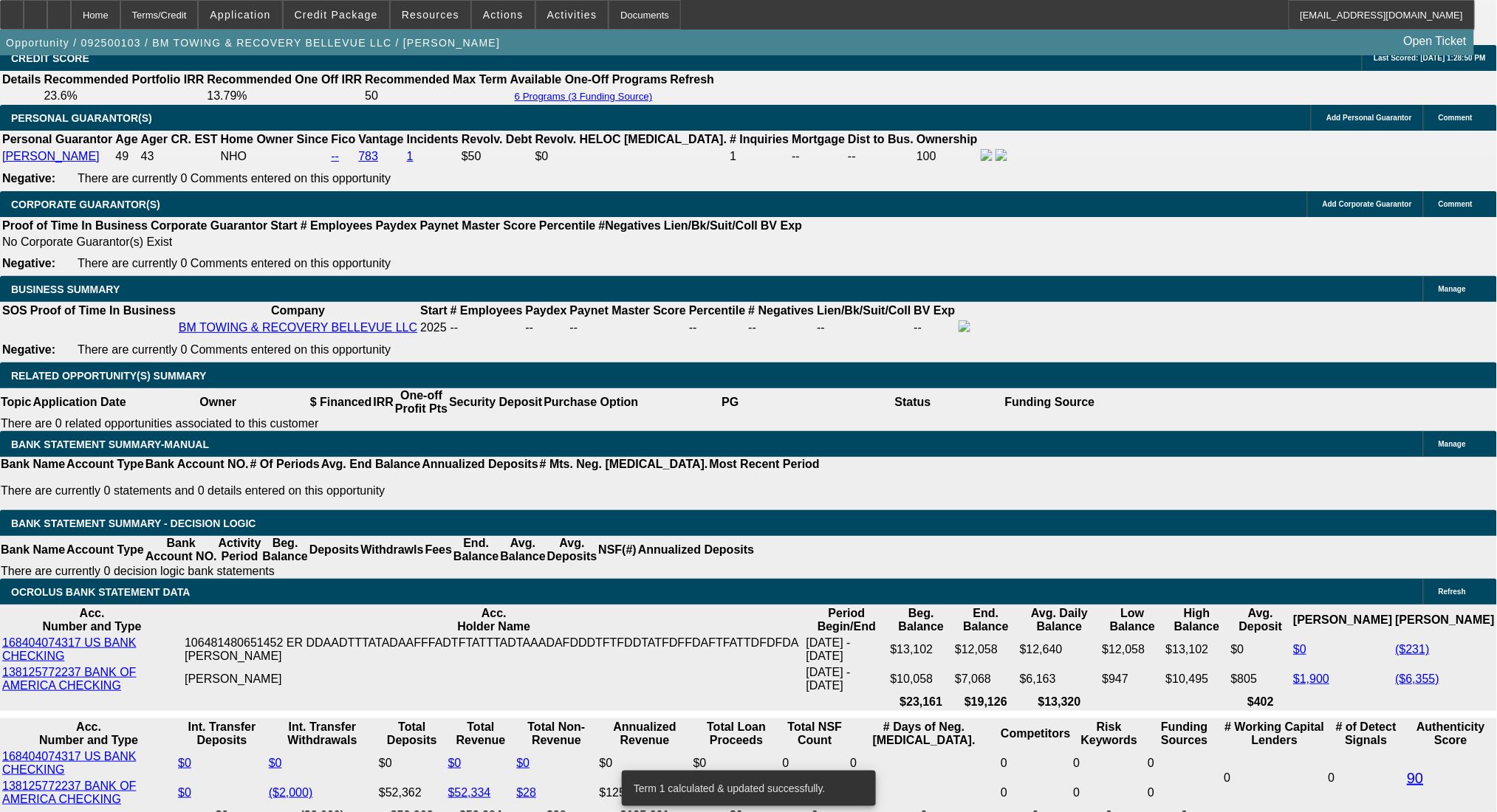
type input "1290"
type input "$2,580.00"
type input "15.8"
type input "$1,290.00"
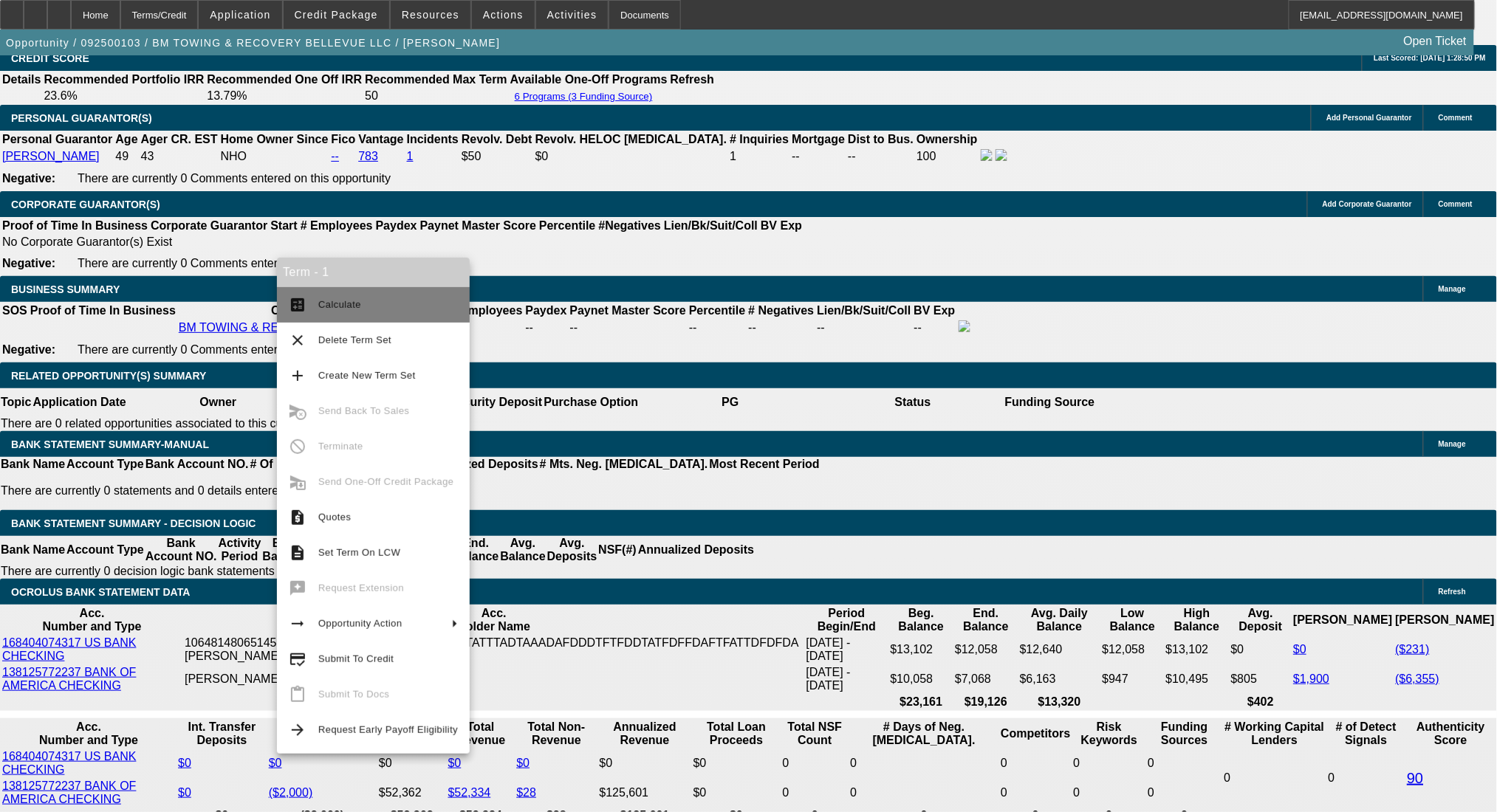
click at [332, 296] on span "Calculate" at bounding box center [387, 304] width 139 height 17
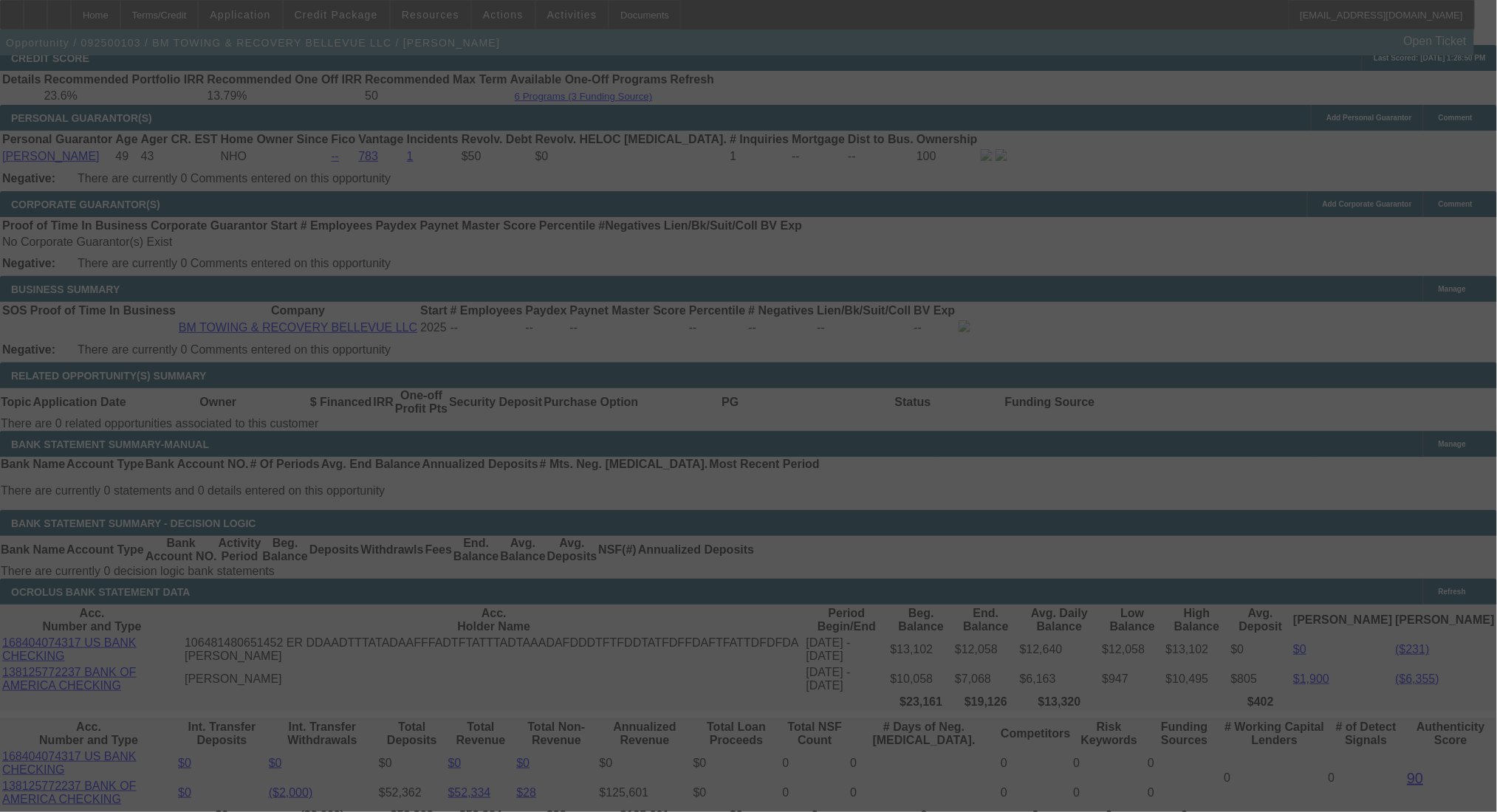
select select "0"
select select "2"
select select "0.1"
select select "4"
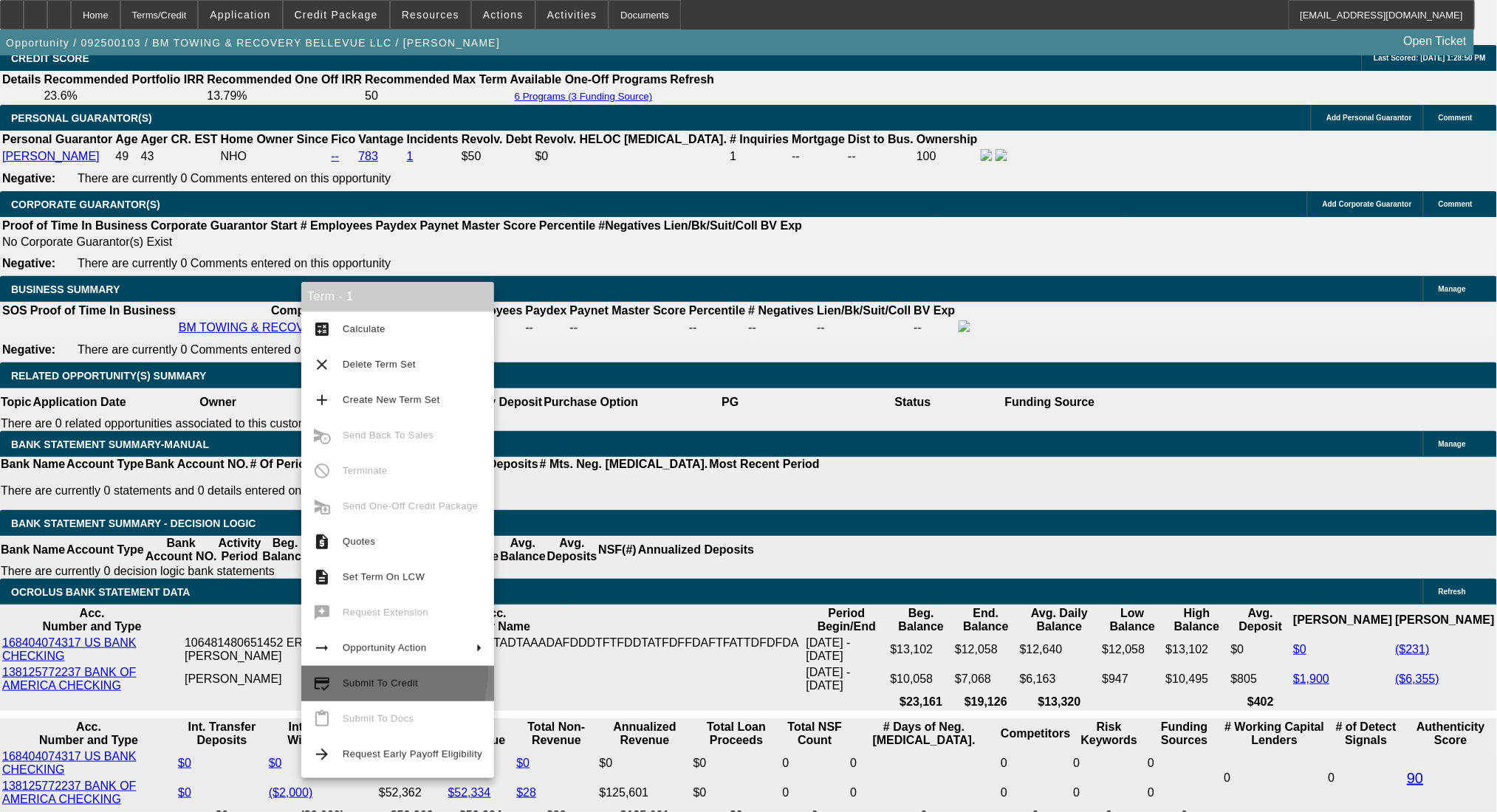
click at [364, 671] on button "credit_score Submit To Credit" at bounding box center [398, 683] width 193 height 36
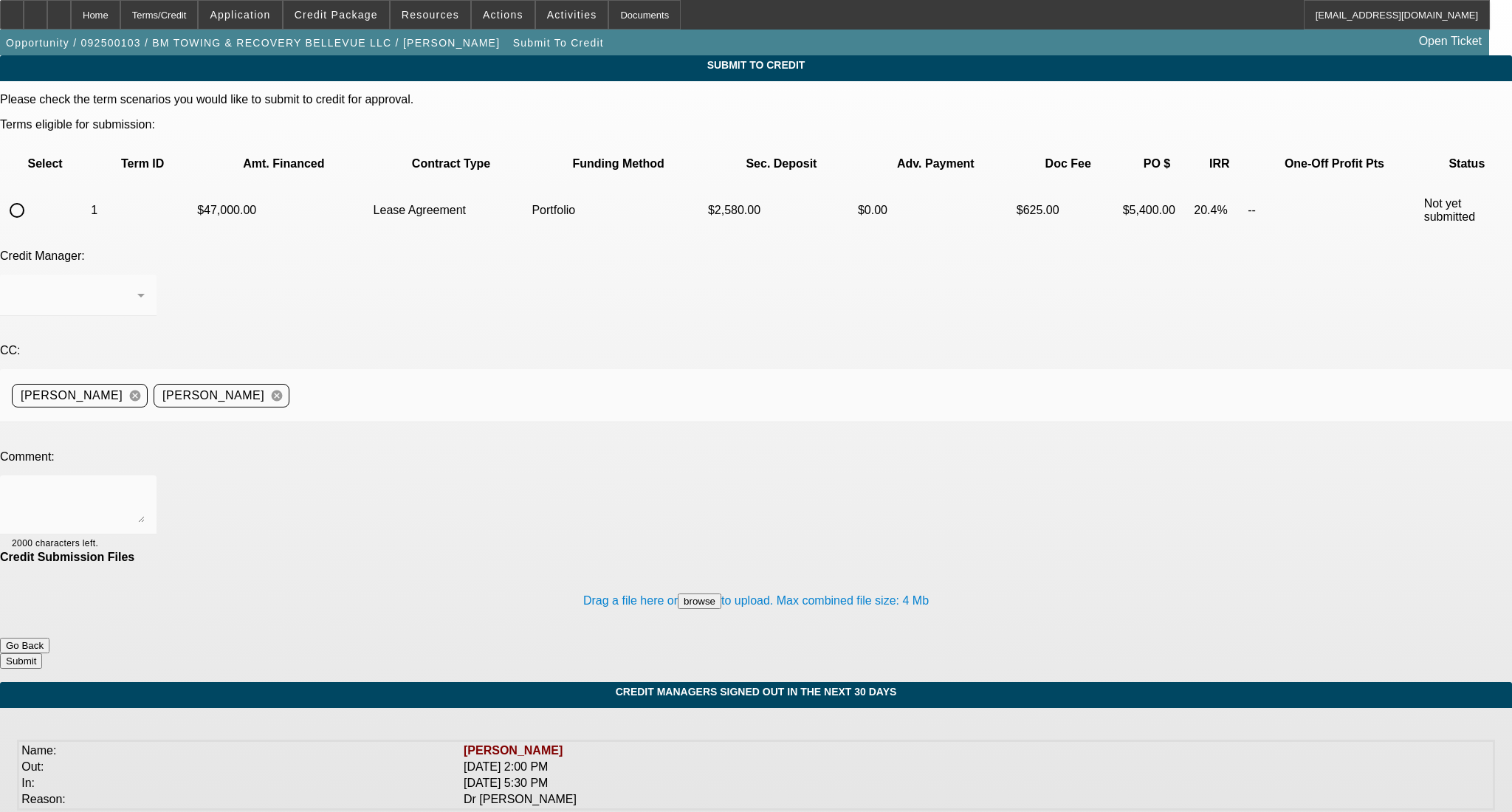
click at [32, 195] on input "radio" at bounding box center [17, 210] width 29 height 29
radio input "true"
click at [138, 286] on div "[PERSON_NAME]" at bounding box center [74, 295] width 126 height 17
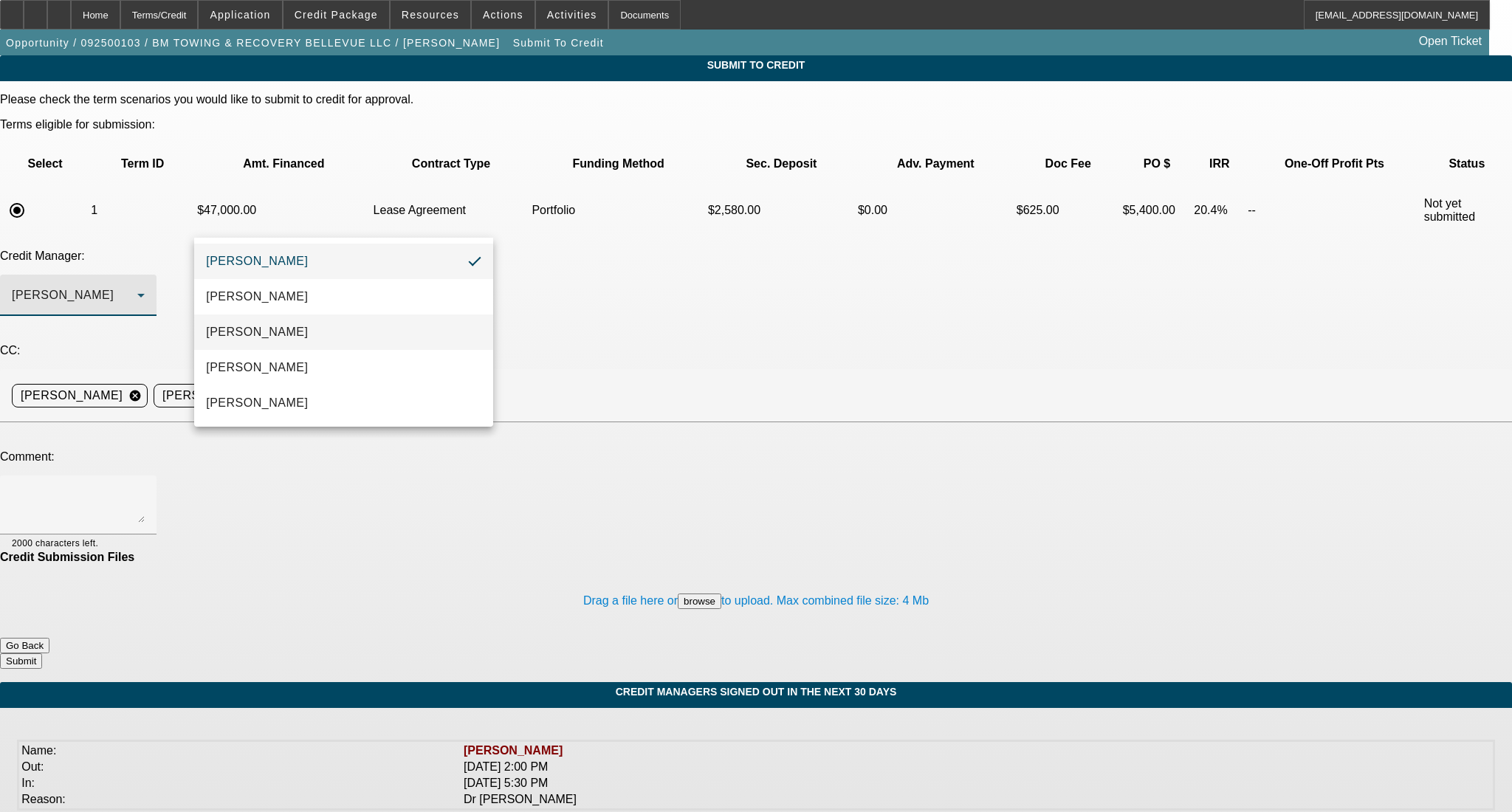
click at [281, 329] on span "Arida, Michael" at bounding box center [257, 332] width 102 height 17
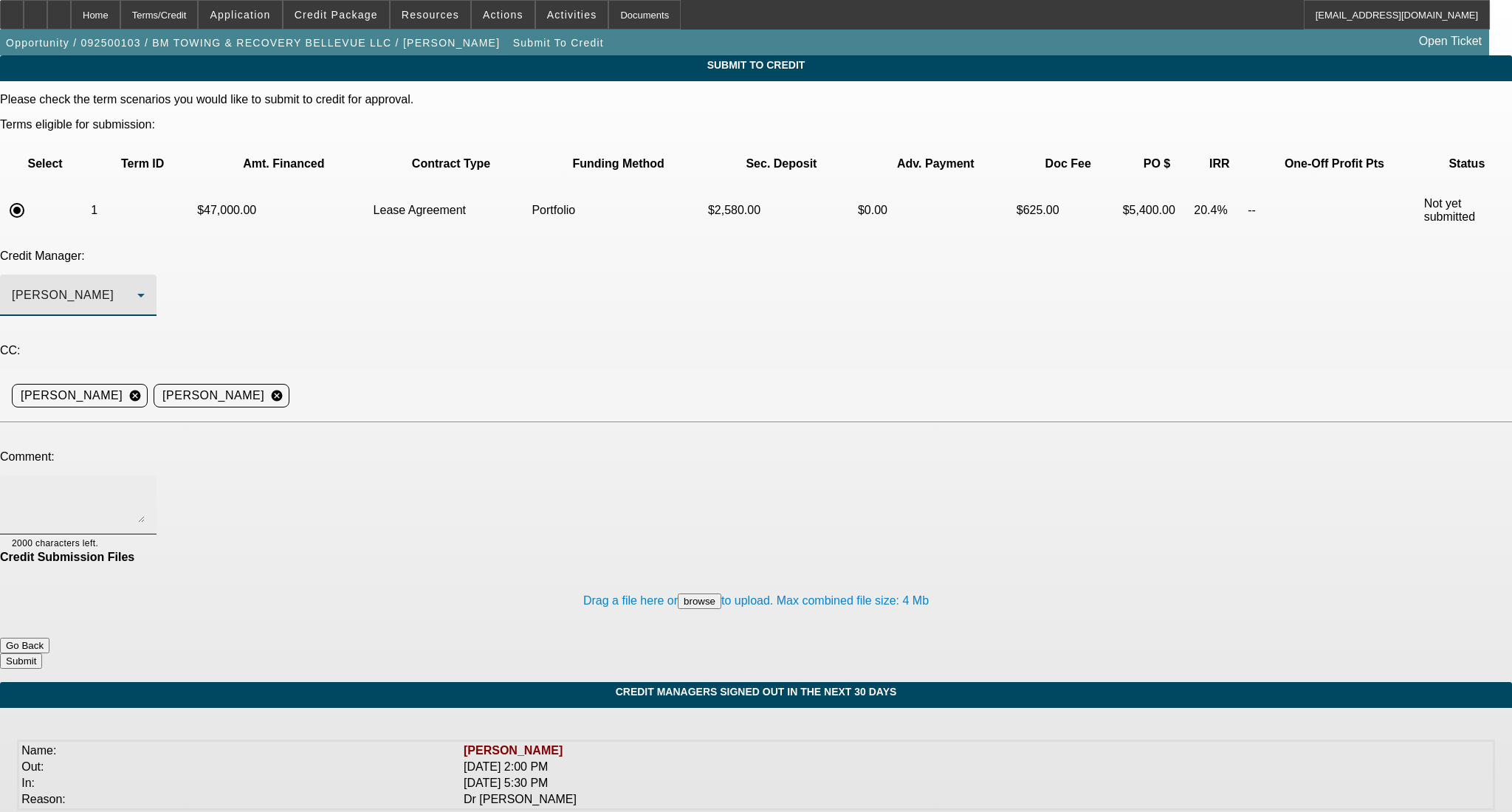
click at [145, 487] on textarea at bounding box center [78, 504] width 133 height 36
paste textarea "Good Afternoon- PG found this clean 18' Ford F550 that he is looking to add to …"
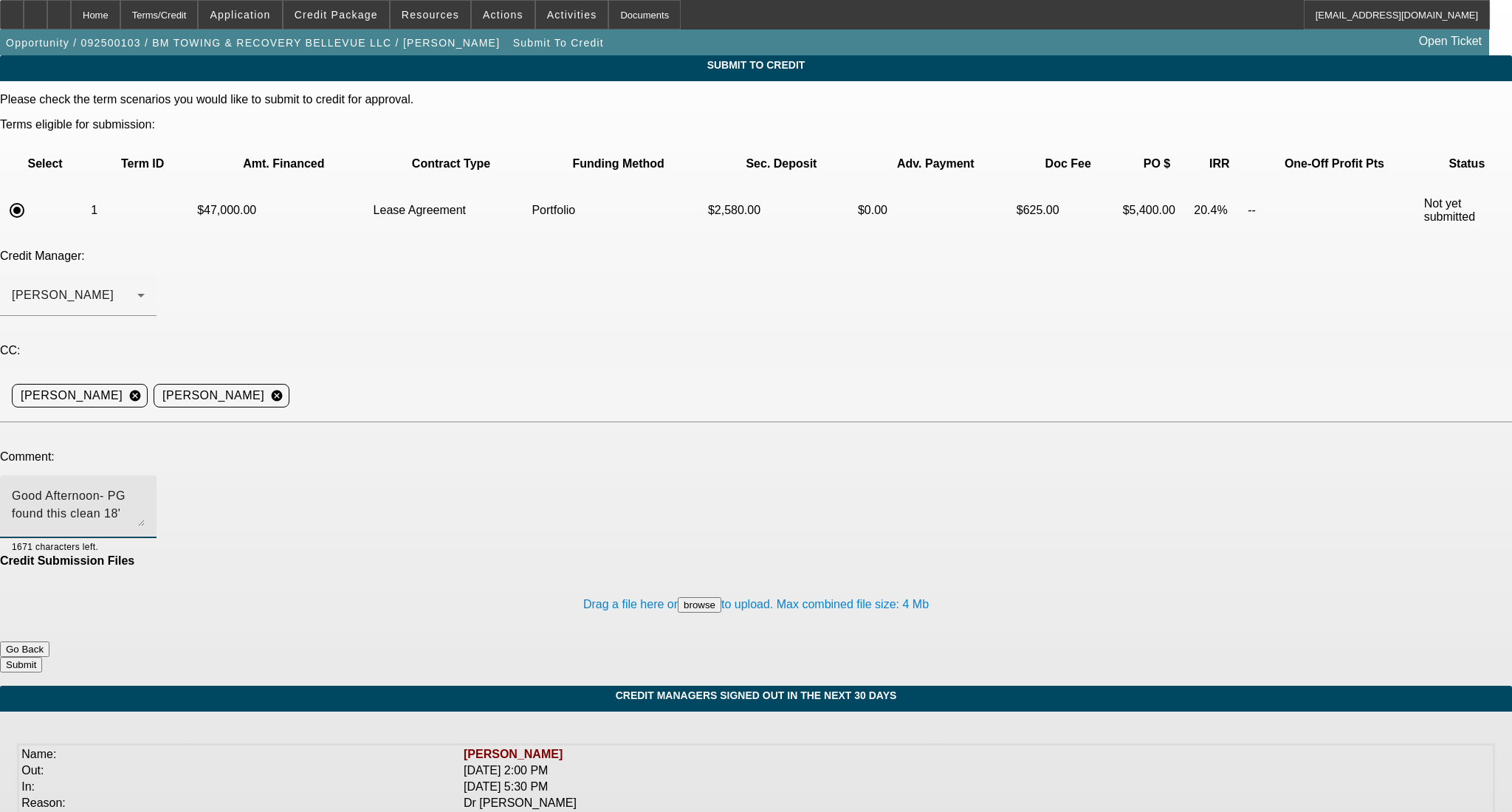
drag, startPoint x: 952, startPoint y: 366, endPoint x: 957, endPoint y: 412, distance: 46.3
click at [145, 487] on textarea "Good Afternoon- PG found this clean 18' Ford F550 that he is looking to add to …" at bounding box center [78, 506] width 133 height 39
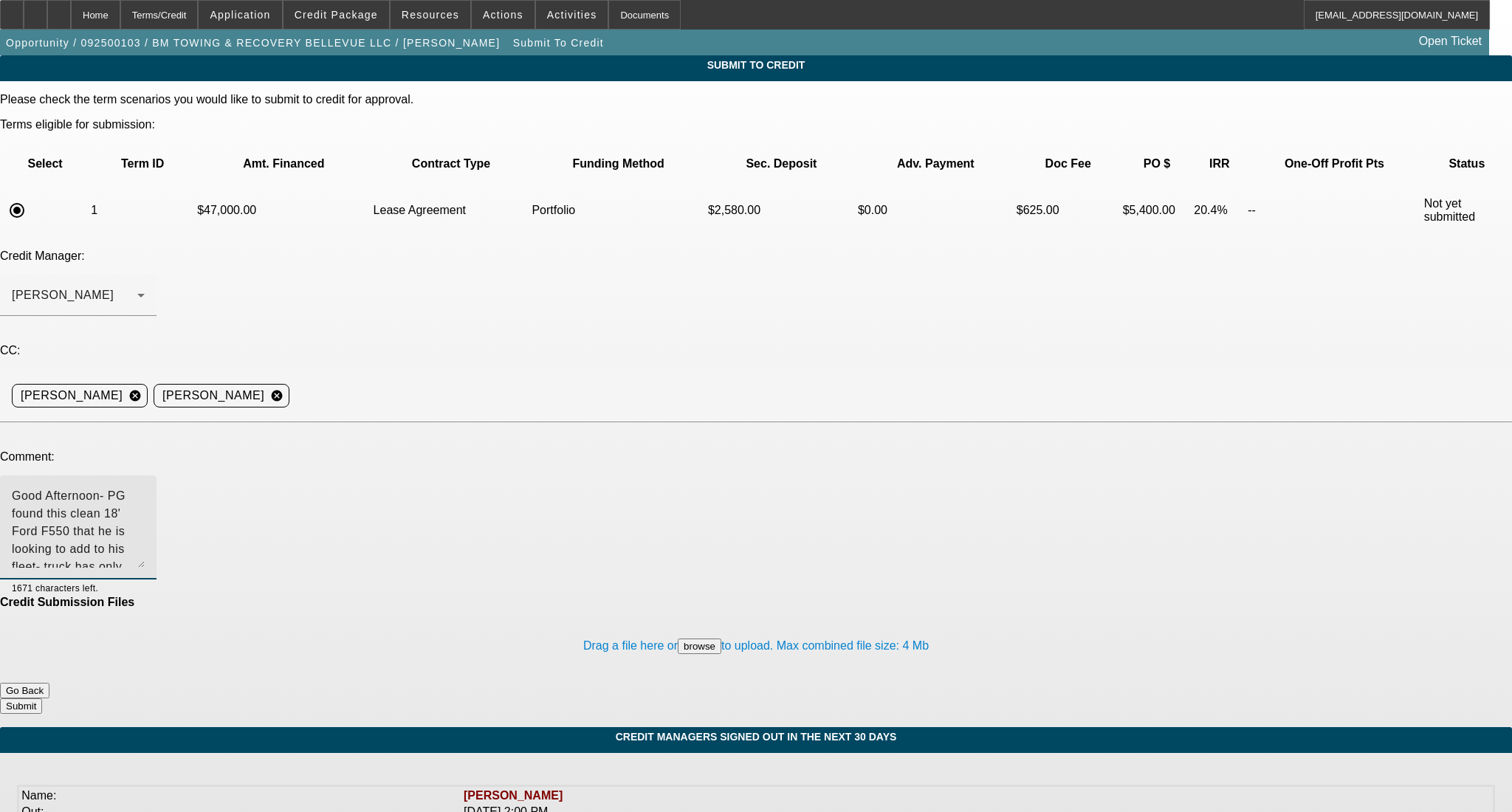
type textarea "Good Afternoon- PG found this clean 18' Ford F550 that he is looking to add to …"
click at [42, 698] on button "Submit" at bounding box center [21, 706] width 42 height 16
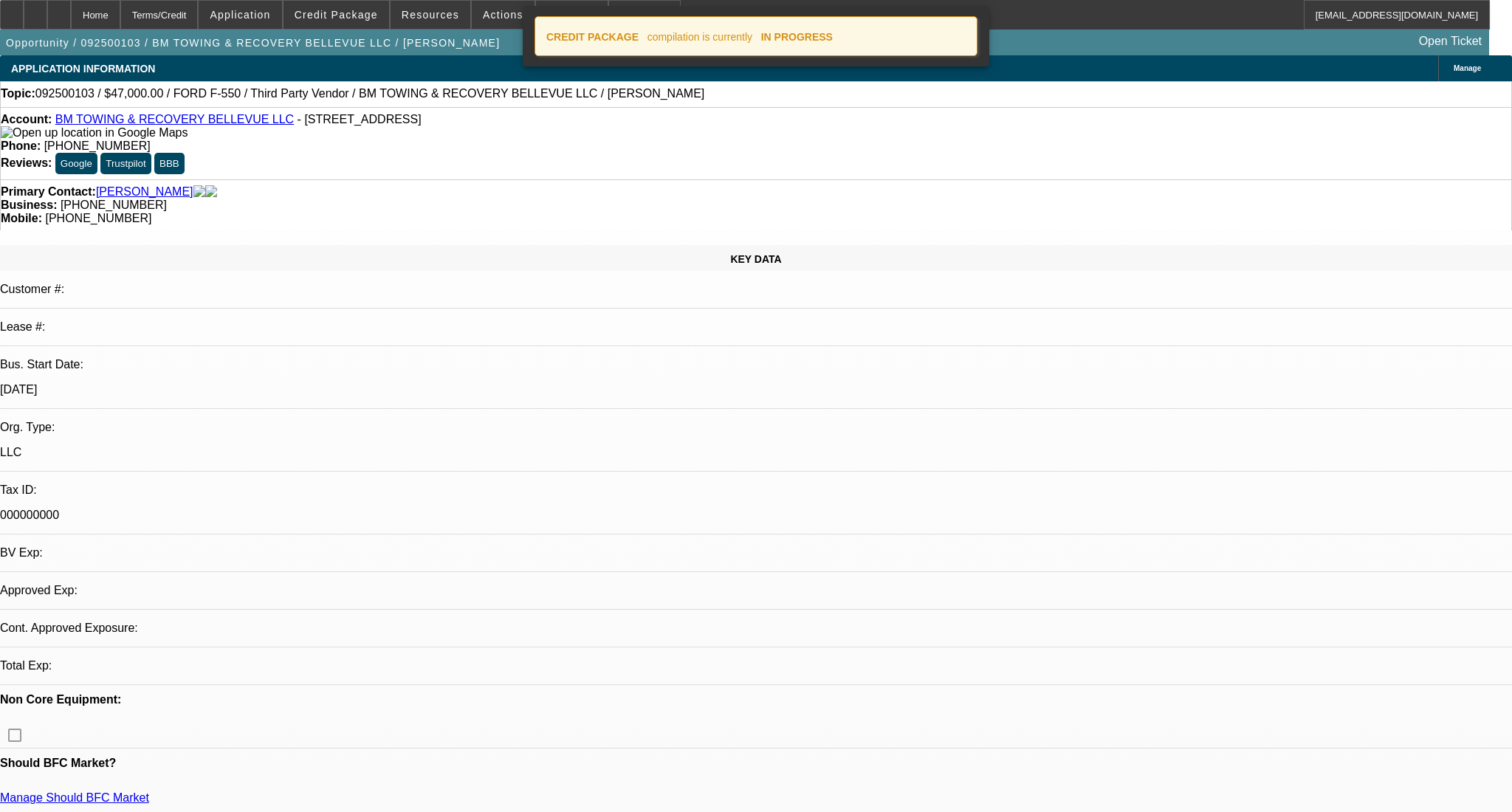
select select "0"
select select "2"
select select "0.1"
select select "4"
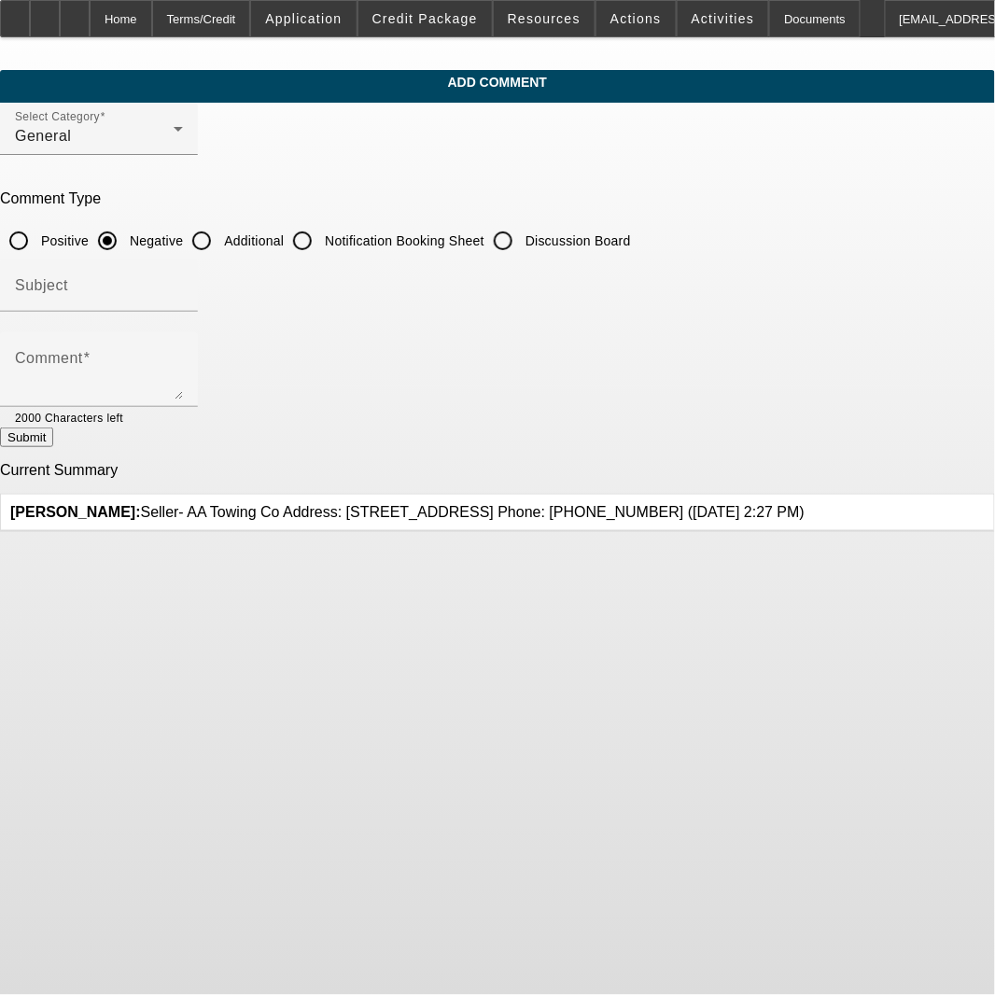
click at [220, 239] on input "Additional" at bounding box center [201, 240] width 37 height 37
radio input "true"
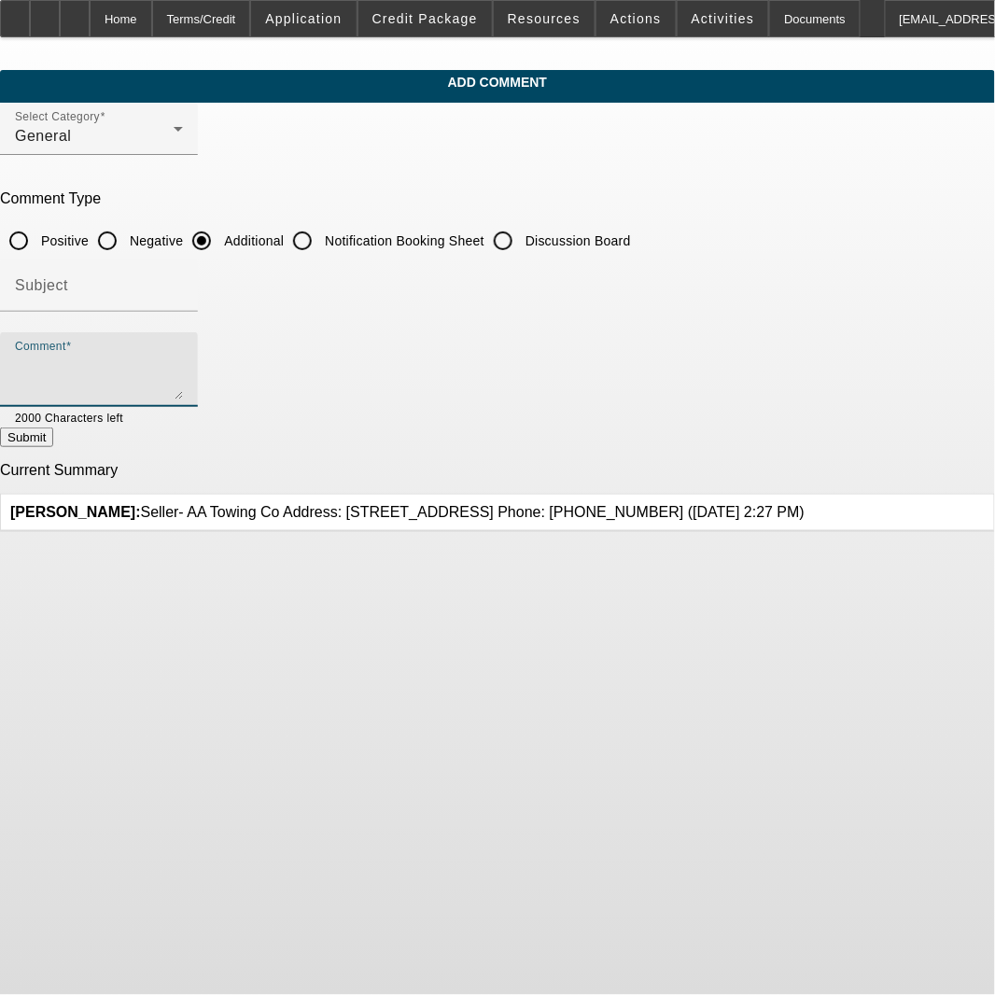
click at [183, 372] on textarea "Comment" at bounding box center [99, 377] width 168 height 45
click at [183, 374] on textarea "Good Afternoon- PG found this clean 18' Ford F550 that he is looking to add to …" at bounding box center [99, 377] width 168 height 45
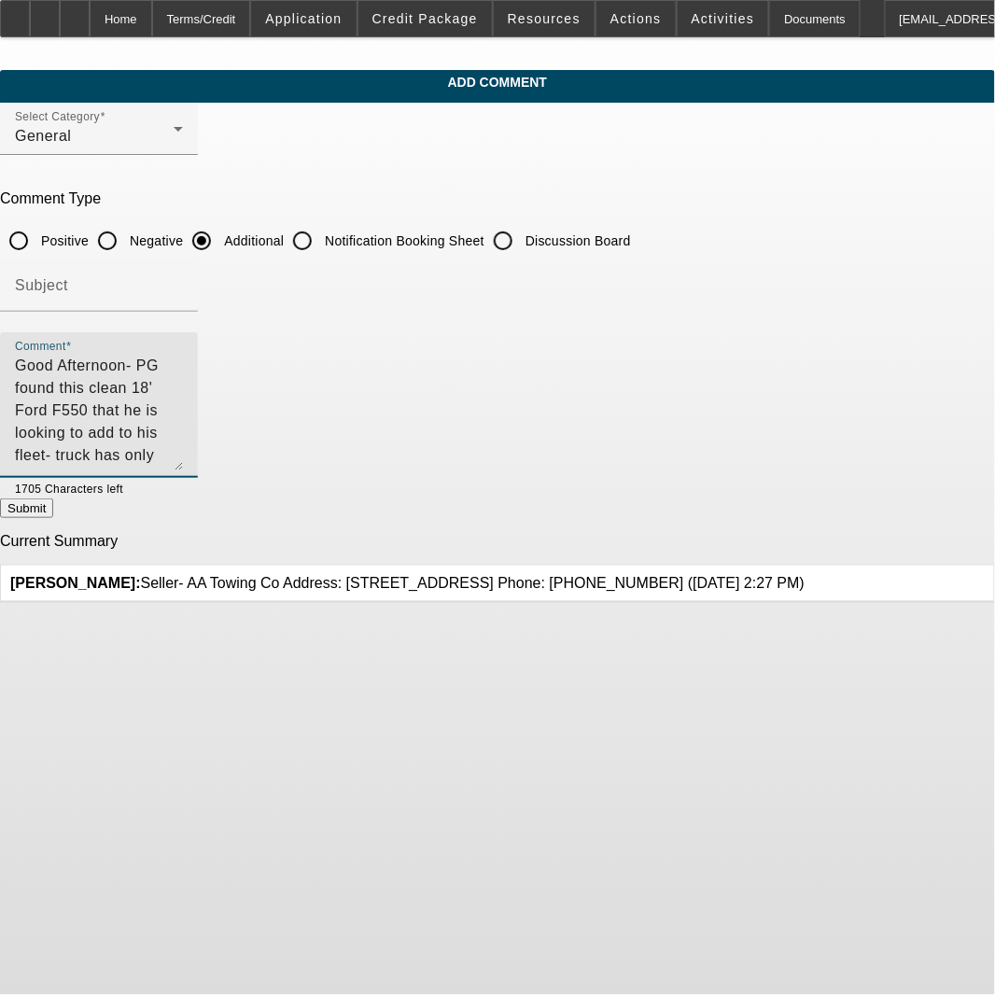
drag, startPoint x: 913, startPoint y: 392, endPoint x: 927, endPoint y: 468, distance: 76.9
click at [198, 468] on div "Comment Good Afternoon- PG found this clean 18' Ford F550 that he is looking to…" at bounding box center [99, 405] width 198 height 146
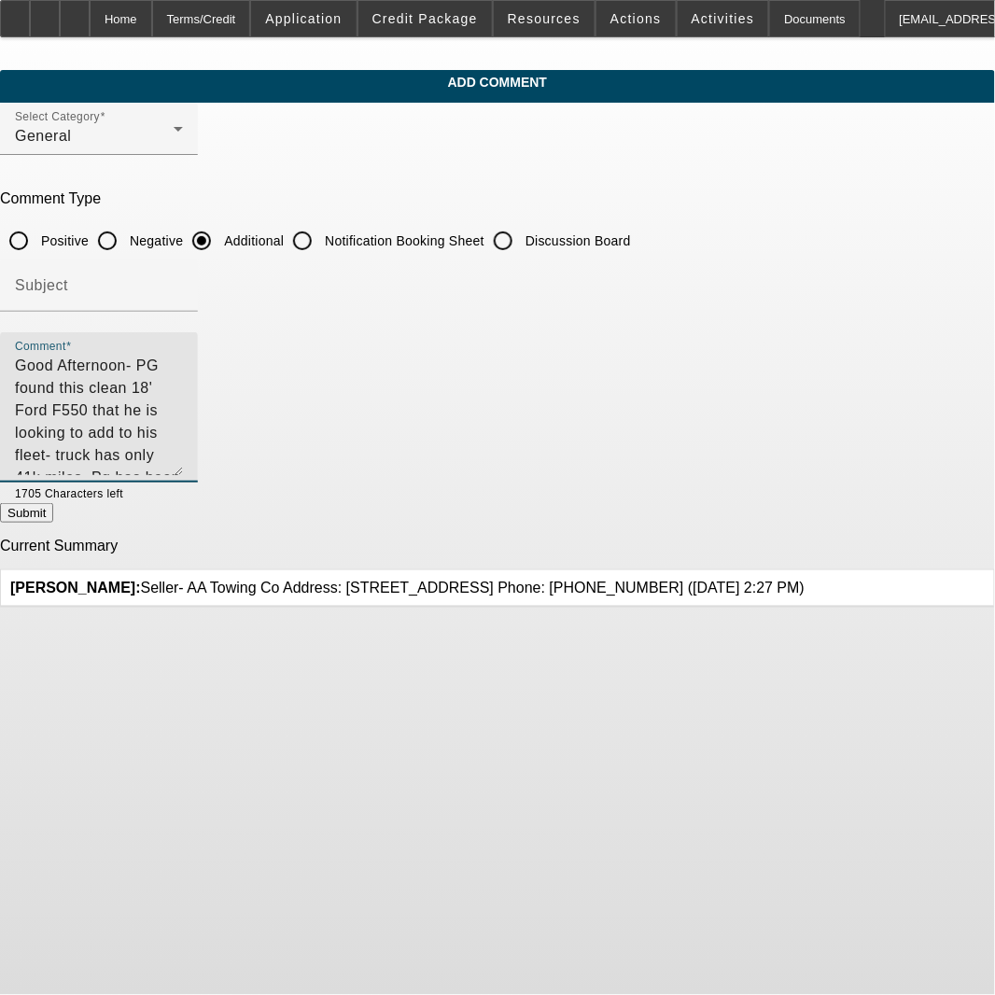
drag, startPoint x: 643, startPoint y: 392, endPoint x: 666, endPoint y: 398, distance: 23.1
click at [183, 392] on textarea "Good Afternoon- PG found this clean 18' Ford F550 that he is looking to add to …" at bounding box center [99, 415] width 168 height 120
click at [183, 434] on textarea "Good Afternoon- PG found this clean 18' Ford F550 that he is looking to add to …" at bounding box center [99, 415] width 168 height 120
drag, startPoint x: 327, startPoint y: 424, endPoint x: 9, endPoint y: 334, distance: 329.9
click at [9, 334] on app-comments-manage "Add Comment Select Category General Comment Type Positive Negative Additional N…" at bounding box center [497, 339] width 995 height 538
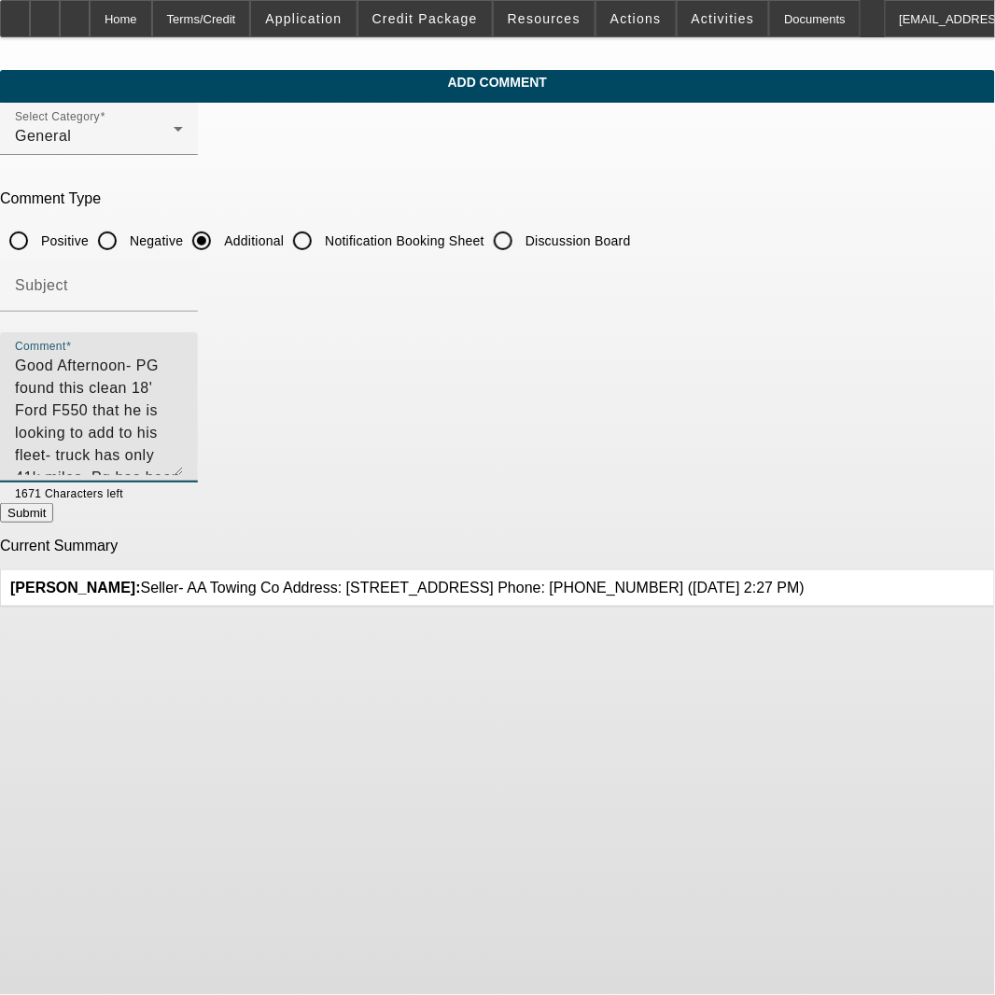
click at [183, 420] on textarea "Good Afternoon- PG found this clean 18' Ford F550 that he is looking to add to …" at bounding box center [99, 415] width 168 height 120
type textarea "Good Afternoon- PG found this clean 18' Ford F550 that he is looking to add to …"
click at [183, 453] on textarea "Good Afternoon- PG found this clean 18' Ford F550 that he is looking to add to …" at bounding box center [99, 415] width 168 height 120
drag, startPoint x: 342, startPoint y: 430, endPoint x: 45, endPoint y: 351, distance: 307.2
click at [45, 351] on div "Add Comment Select Category General Comment Type Positive Negative Additional N…" at bounding box center [497, 339] width 995 height 538
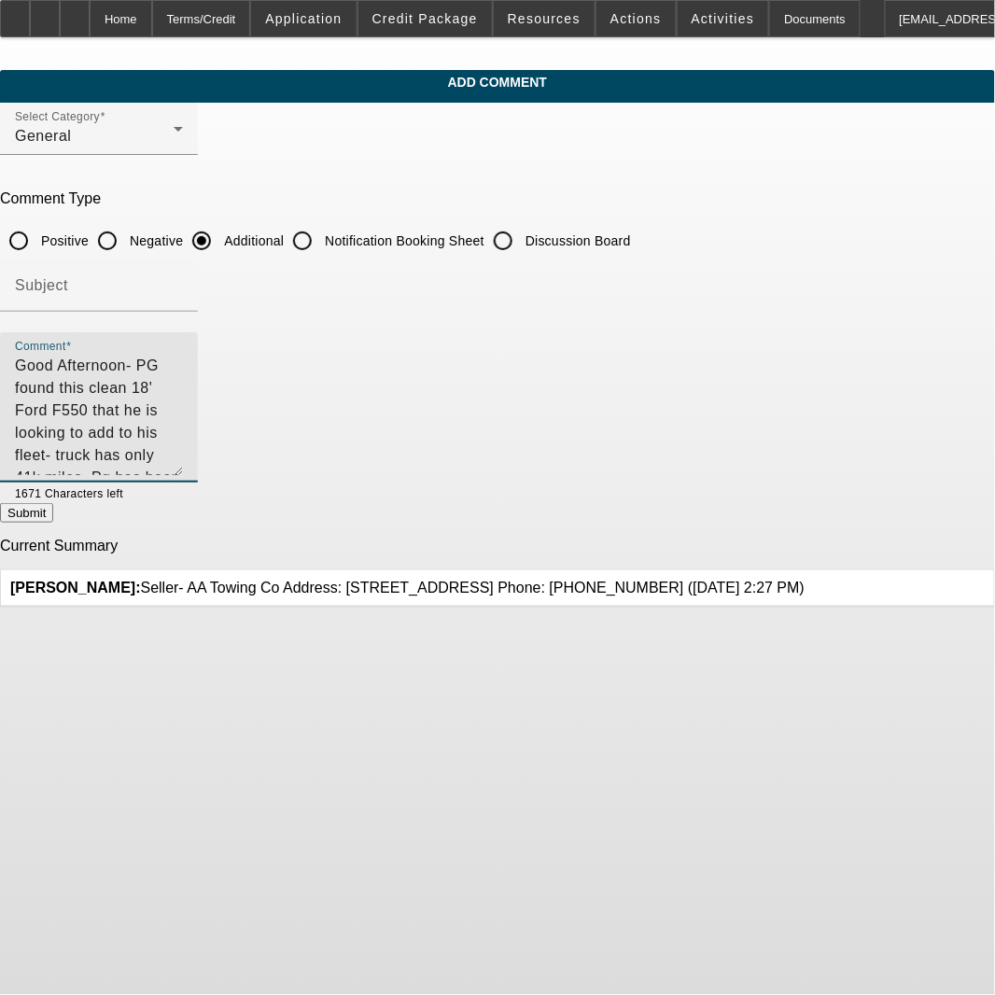
click at [183, 422] on textarea "Good Afternoon- PG found this clean 18' Ford F550 that he is looking to add to …" at bounding box center [99, 415] width 168 height 120
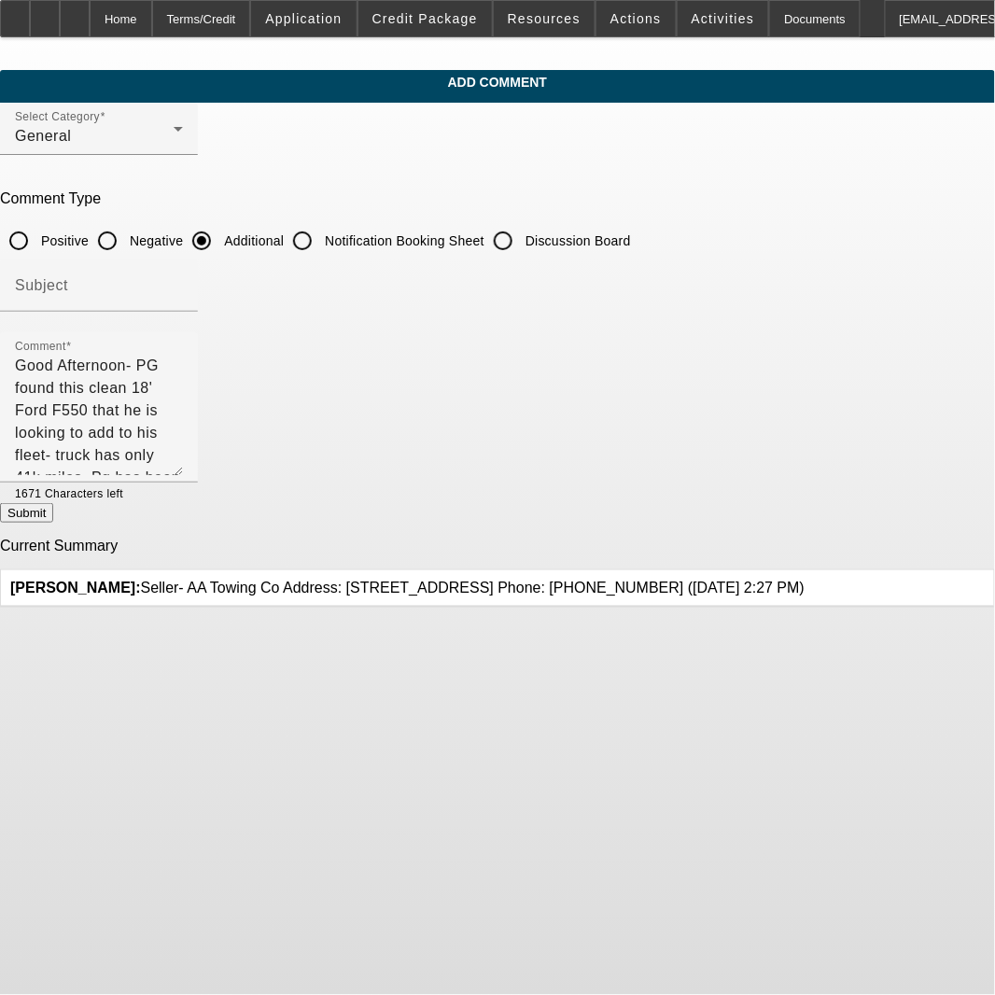
click at [53, 514] on button "Submit" at bounding box center [26, 513] width 53 height 20
radio input "true"
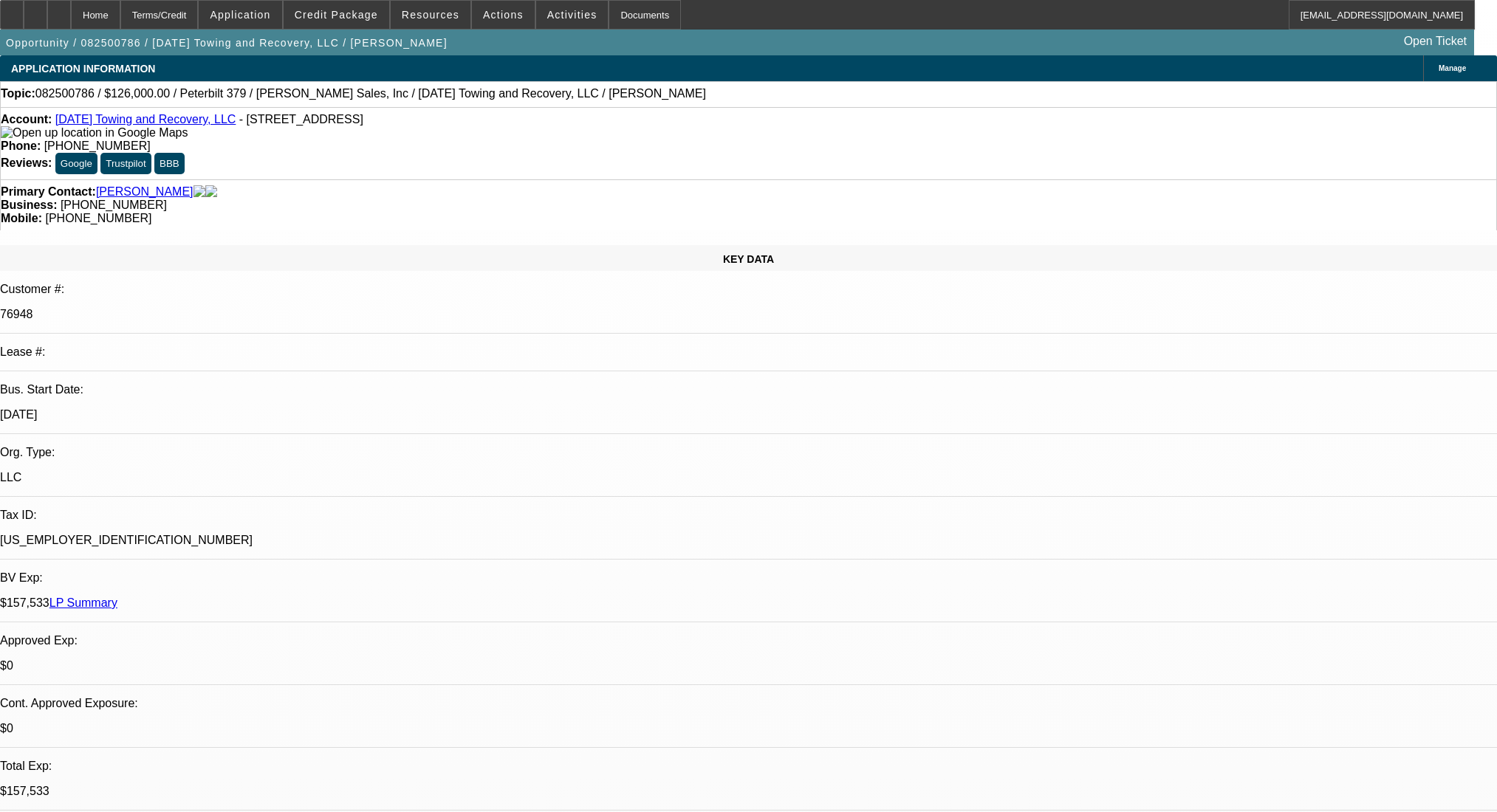
select select "0.1"
select select "2"
select select "0"
select select "6"
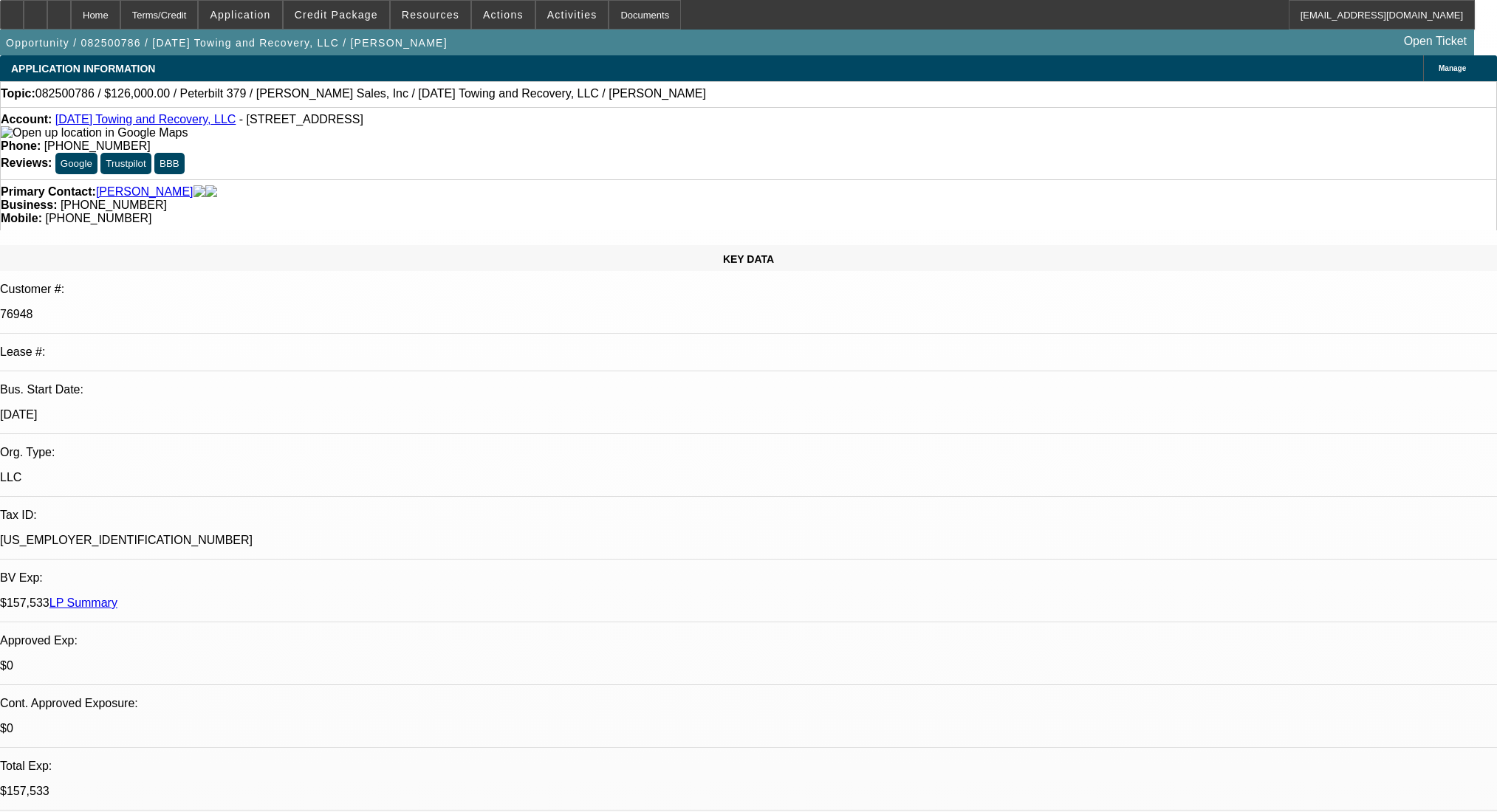
select select "0.1"
select select "2"
select select "0"
select select "6"
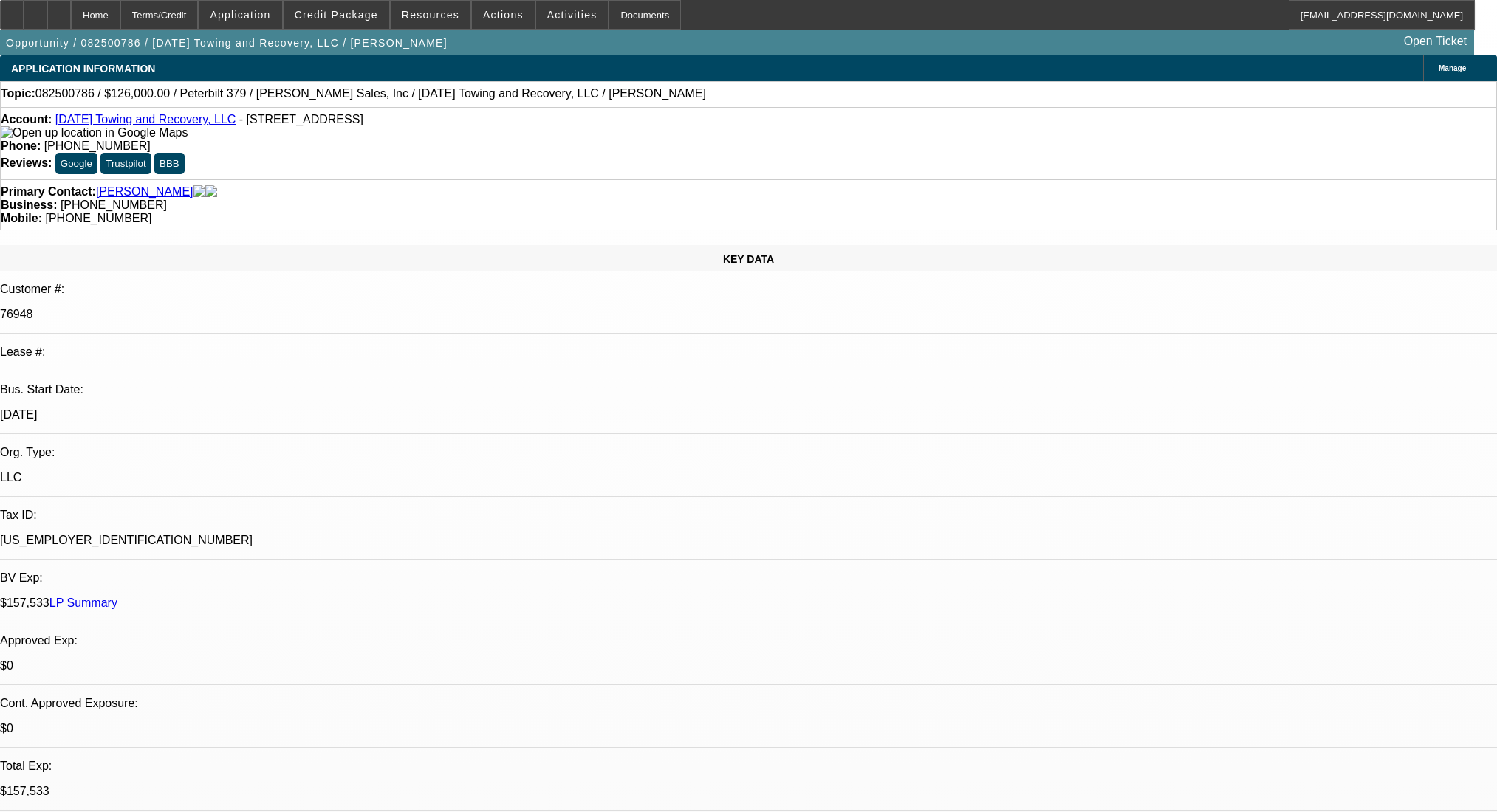
select select "0"
select select "2"
select select "0"
select select "6"
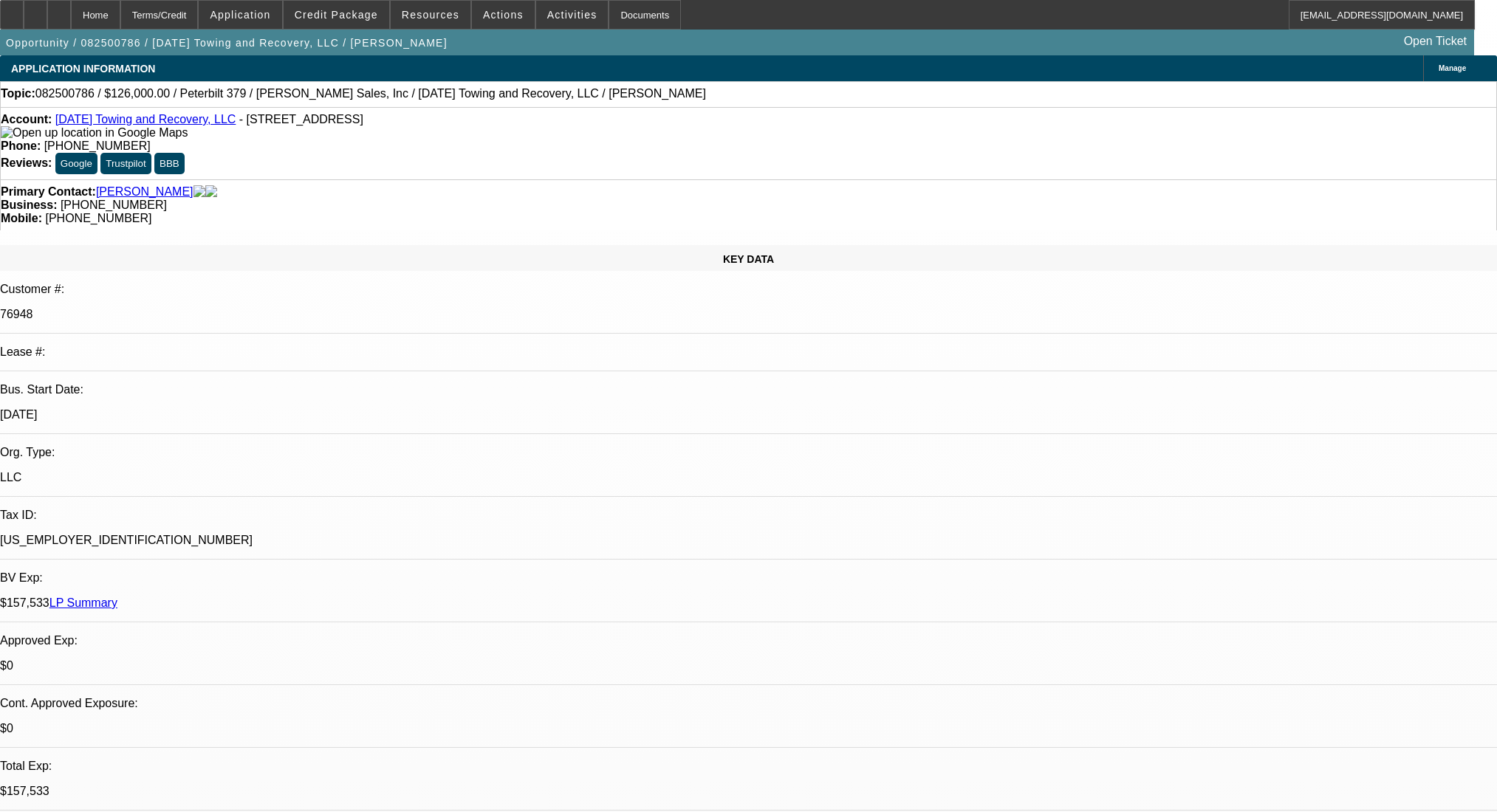
select select "0"
select select "2"
select select "0"
select select "6"
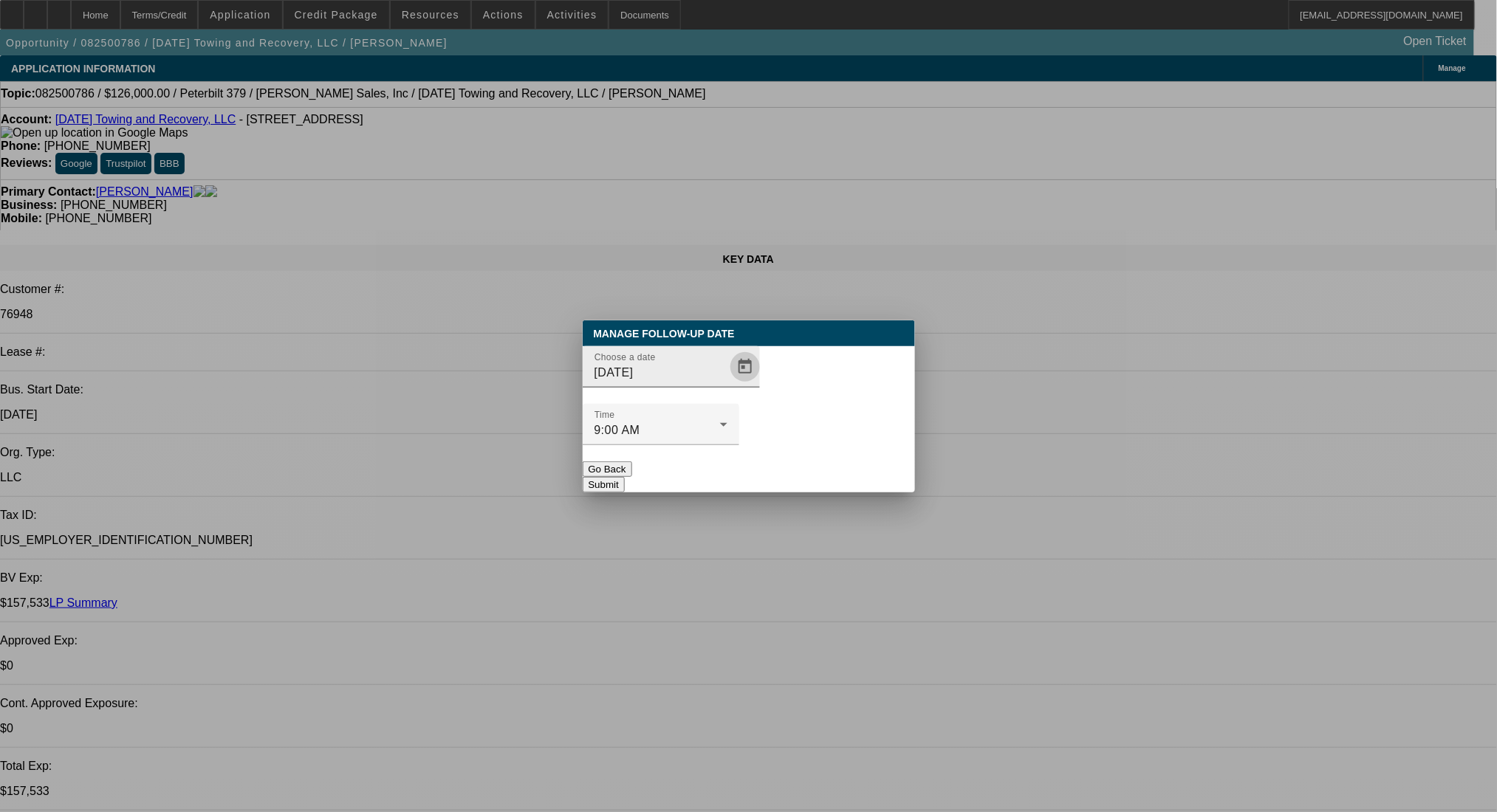
click at [728, 385] on span "Open calendar" at bounding box center [745, 367] width 36 height 36
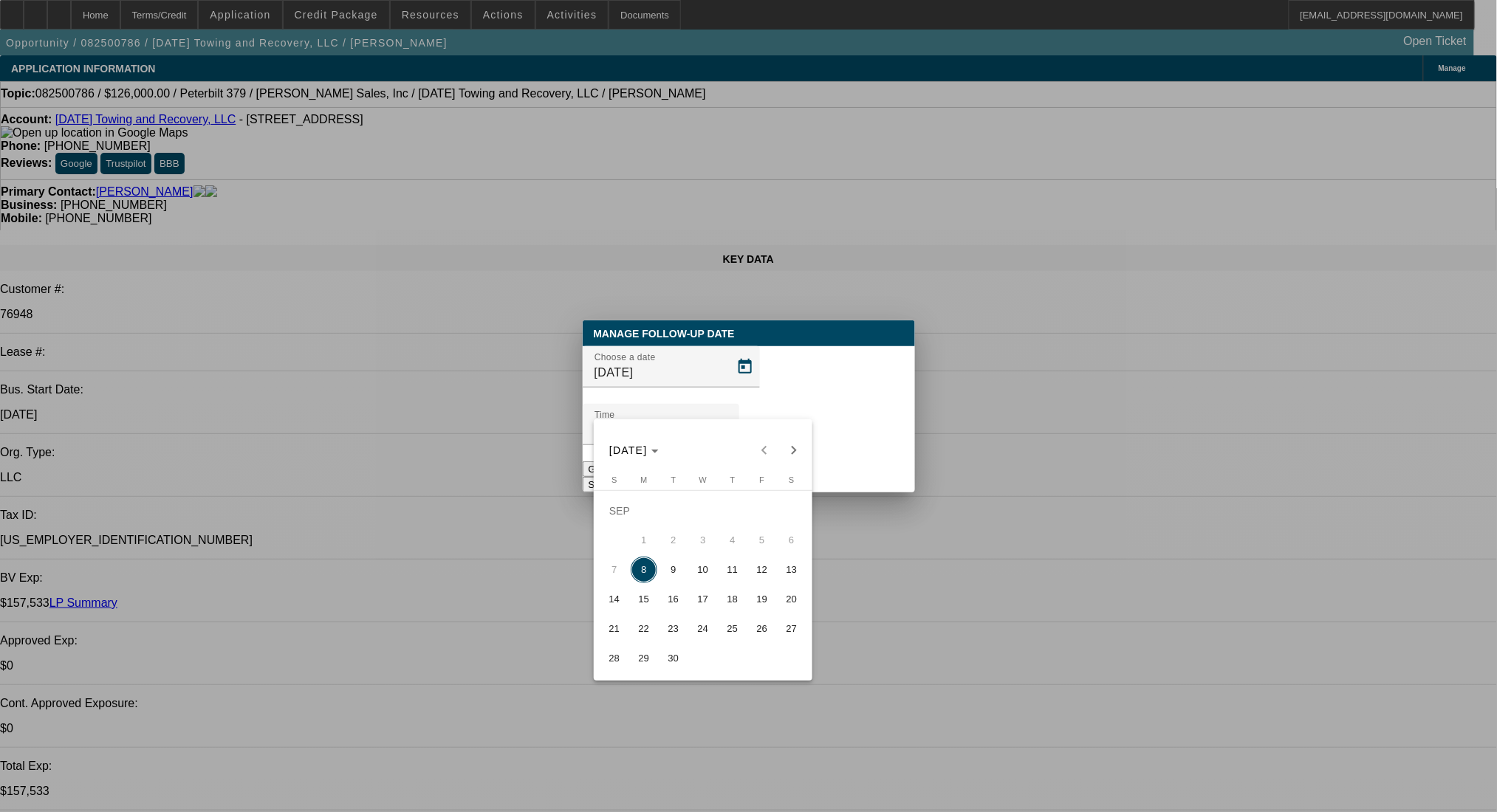
click at [701, 568] on span "10" at bounding box center [703, 570] width 27 height 27
type input "[DATE]"
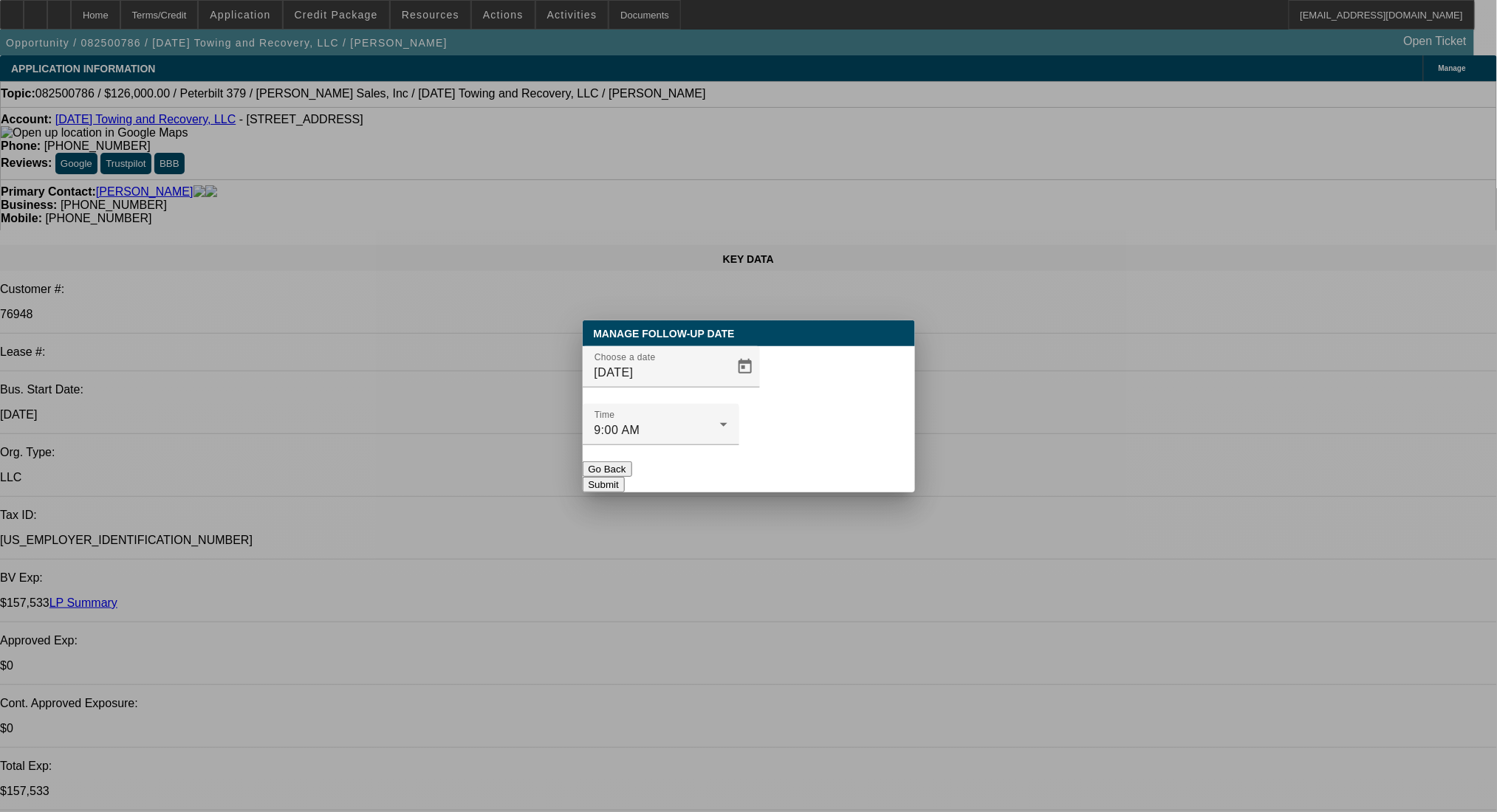
click at [625, 477] on button "Submit" at bounding box center [603, 485] width 42 height 16
